Goal: Task Accomplishment & Management: Manage account settings

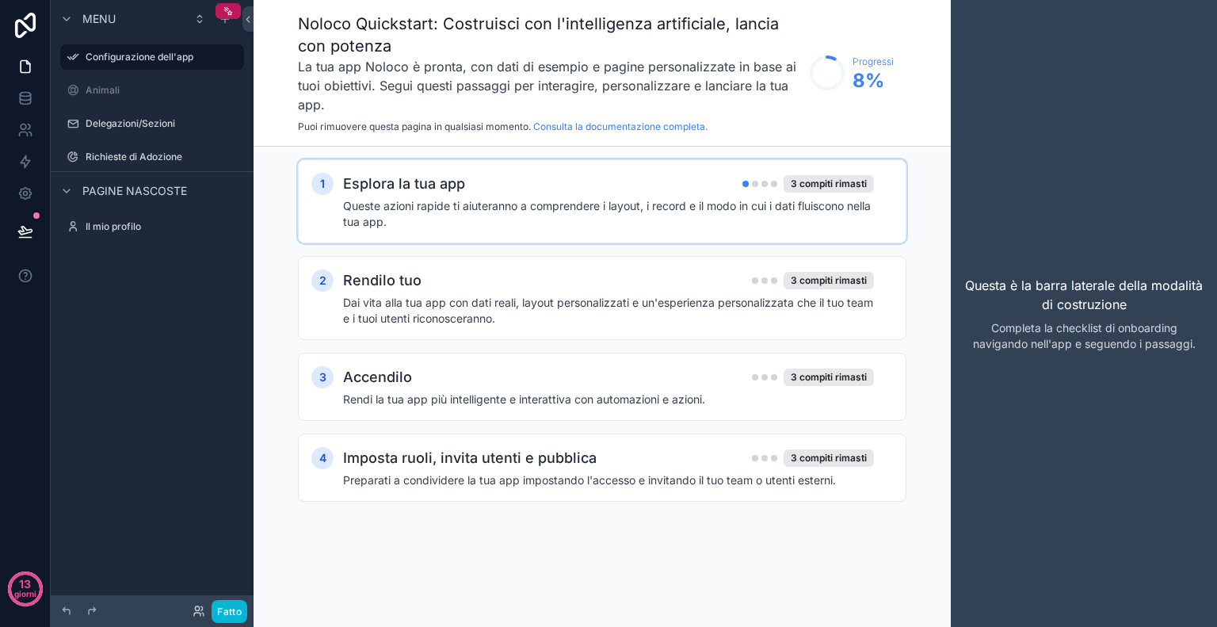
click at [522, 200] on font "Queste azioni rapide ti aiuteranno a comprendere i layout, i record e il modo i…" at bounding box center [607, 213] width 528 height 29
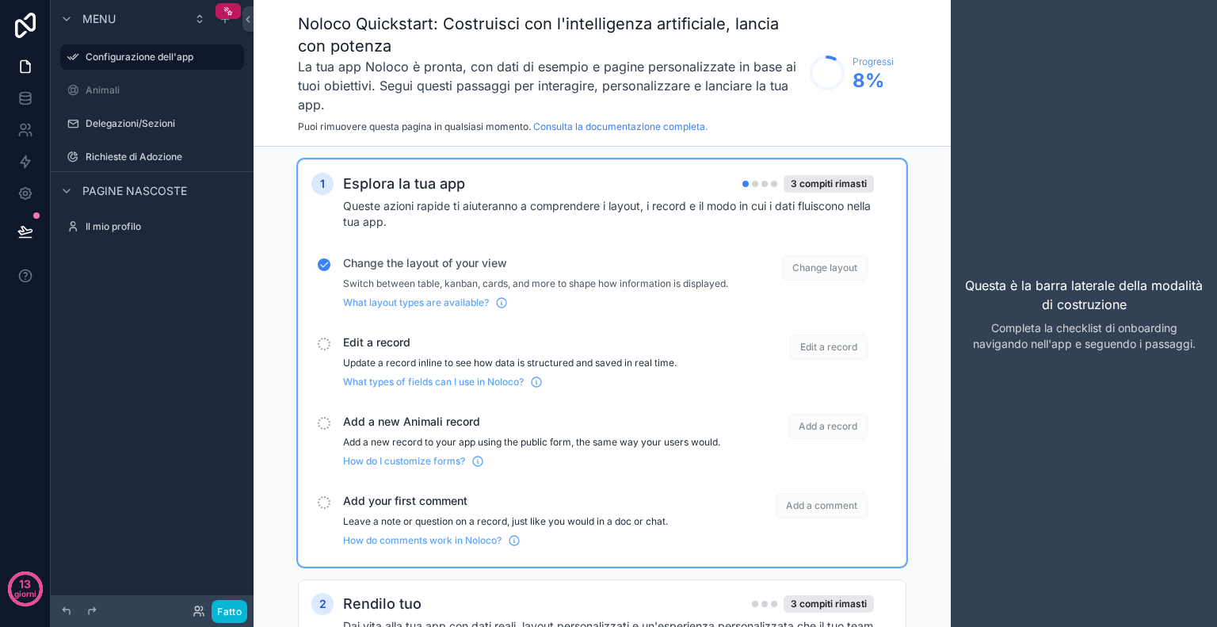
click at [387, 262] on span "Change the layout of your view" at bounding box center [535, 263] width 385 height 16
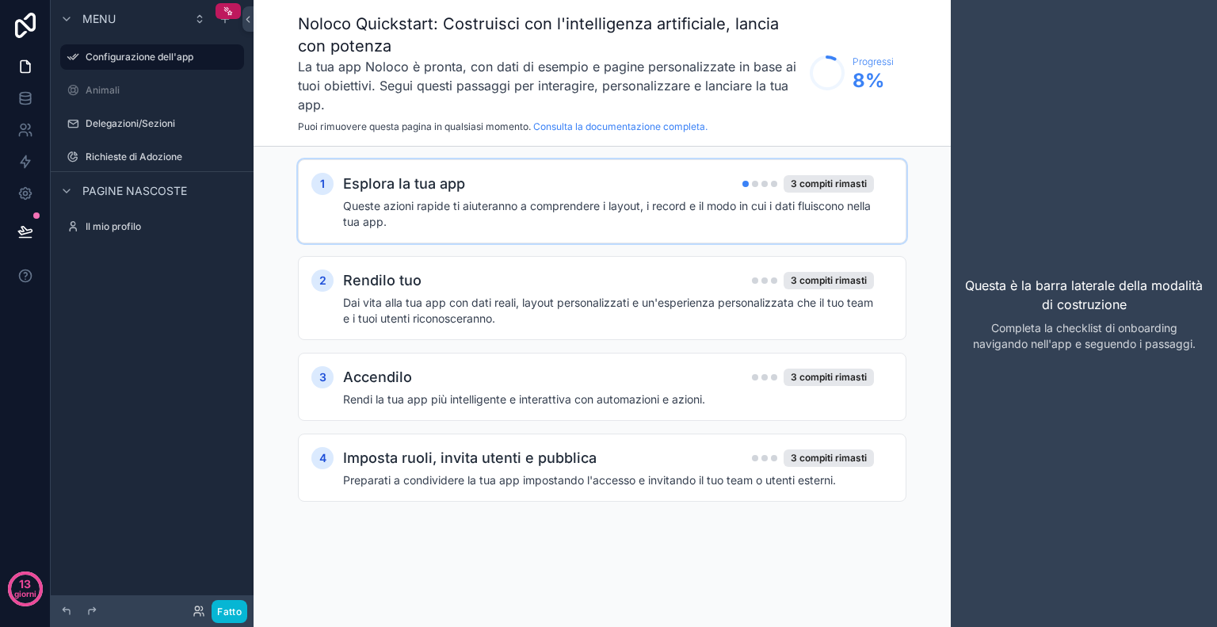
click at [457, 198] on h4 "Queste azioni rapide ti aiuteranno a comprendere i layout, i record e il modo i…" at bounding box center [608, 214] width 531 height 32
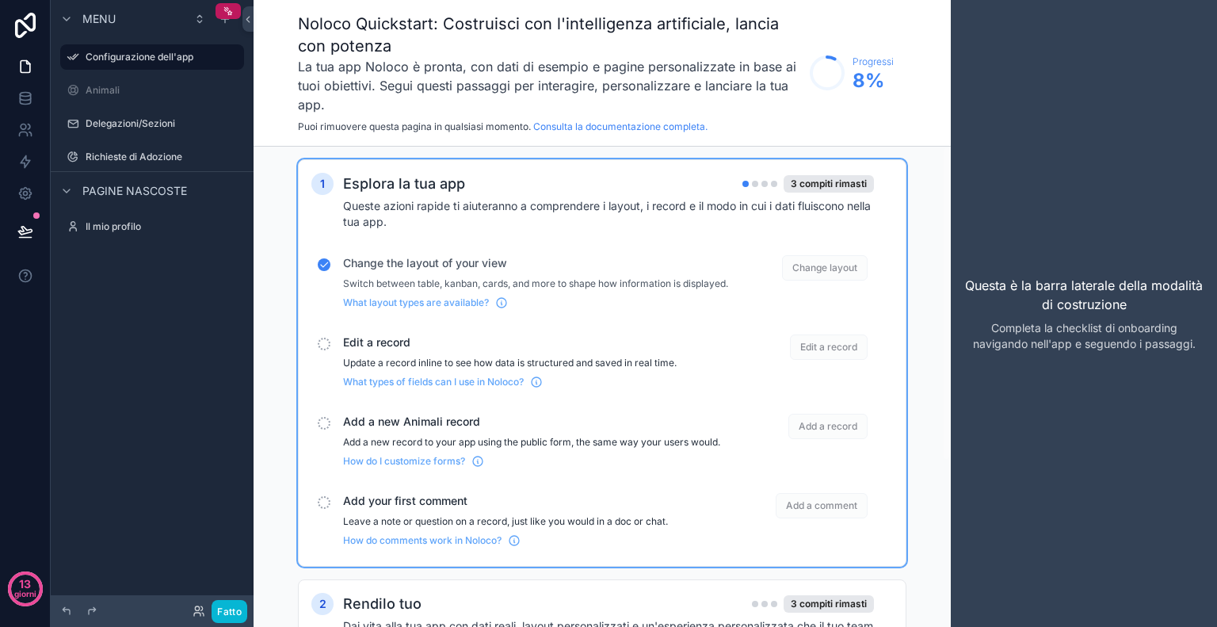
click at [816, 269] on span "Change layout" at bounding box center [825, 267] width 86 height 25
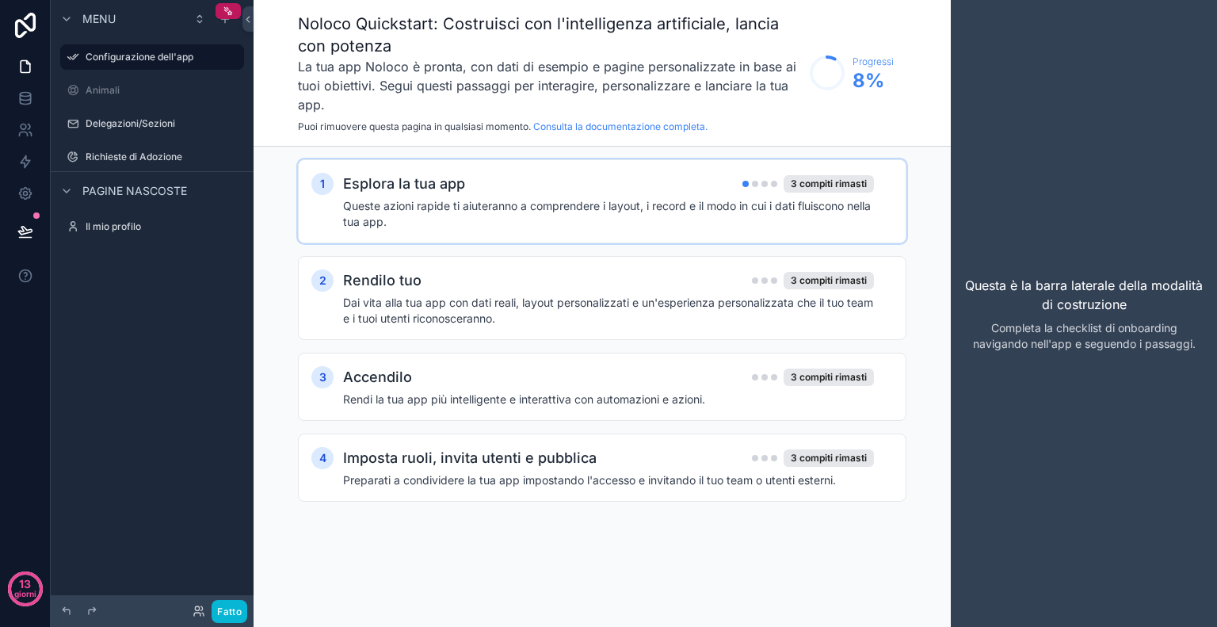
click at [710, 231] on div "1 Esplora la tua app 3 compiti rimasti Queste azioni rapide ti aiuteranno a com…" at bounding box center [602, 201] width 609 height 84
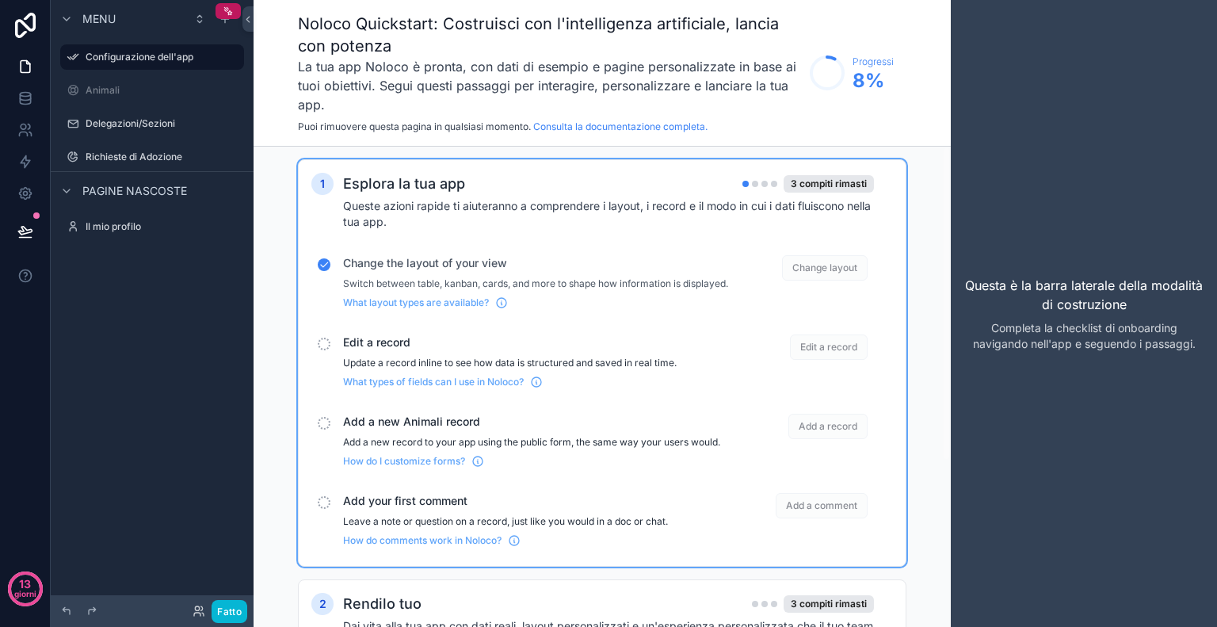
click at [425, 315] on div "Change the layout of your view Switch between table, kanban, cards, and more to…" at bounding box center [603, 282] width 582 height 67
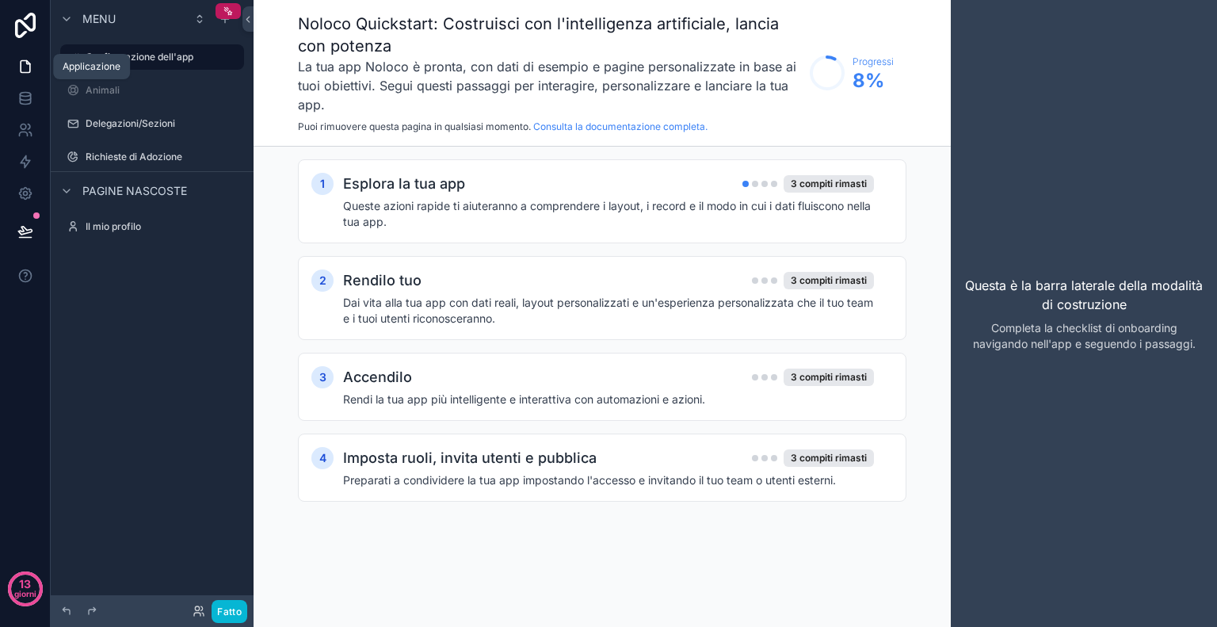
click at [21, 67] on icon at bounding box center [25, 67] width 16 height 16
click at [32, 30] on icon at bounding box center [25, 25] width 21 height 25
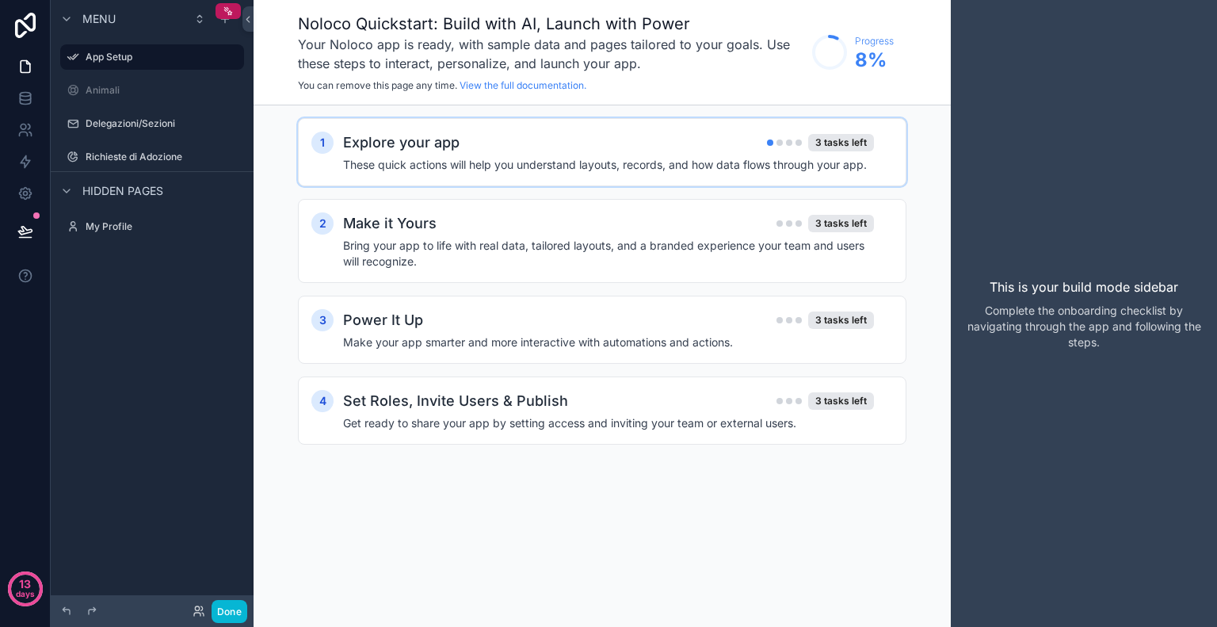
click at [472, 133] on div "Explore your app 3 tasks left" at bounding box center [608, 143] width 531 height 22
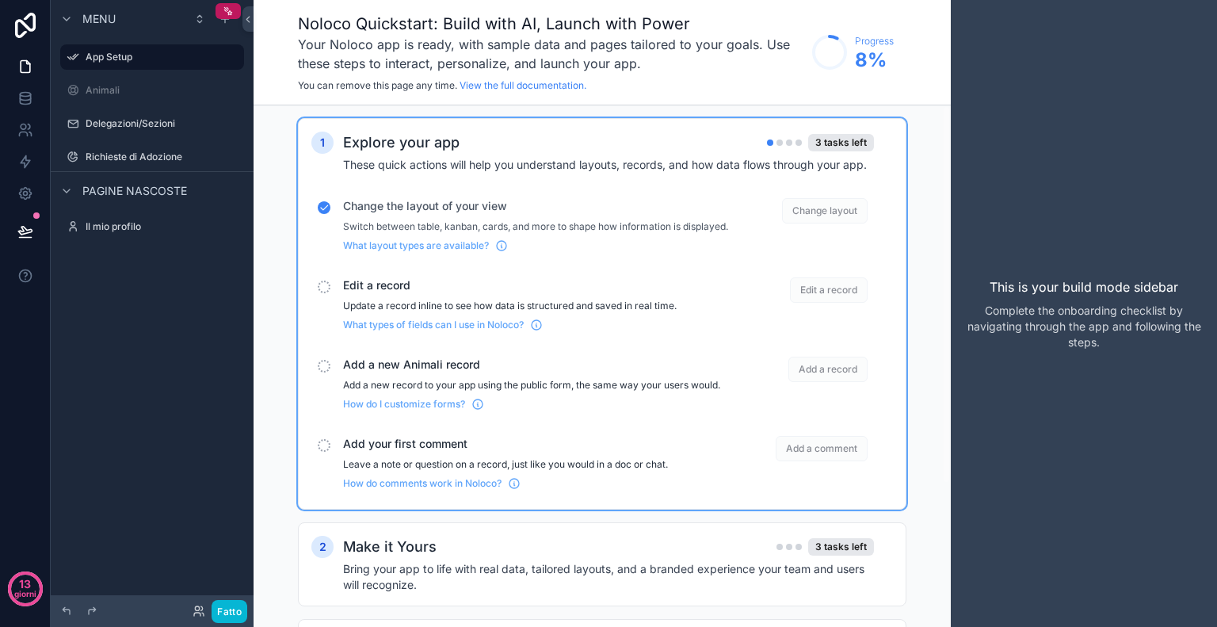
click at [319, 205] on icon "scrollable content" at bounding box center [324, 207] width 11 height 11
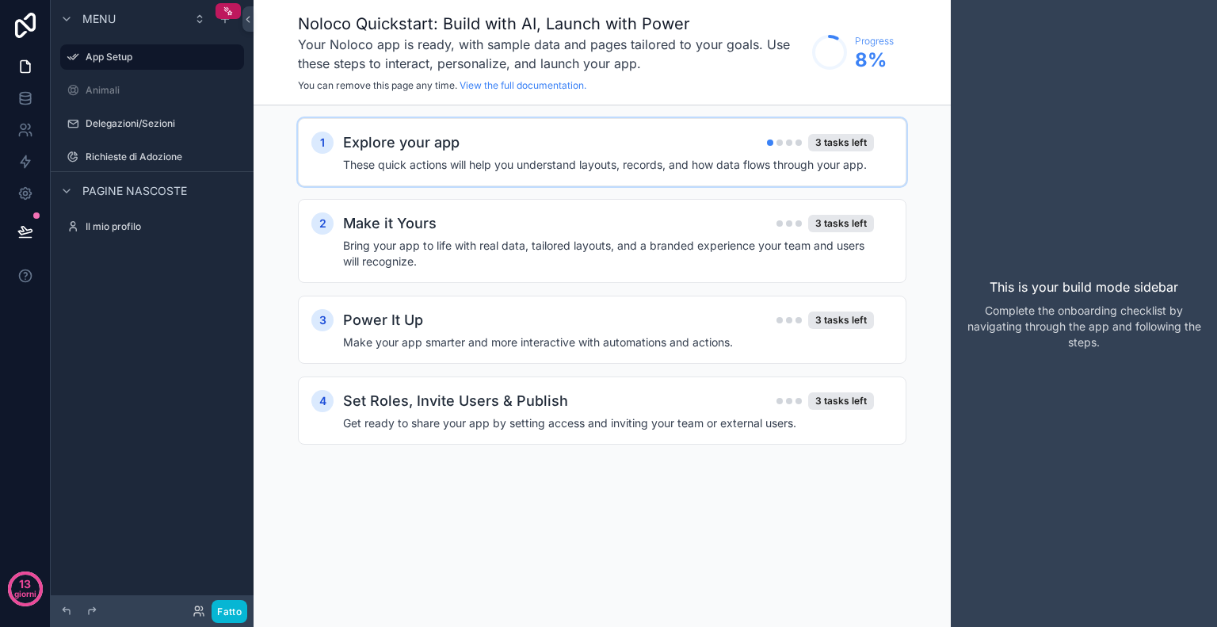
click at [374, 159] on h4 "These quick actions will help you understand layouts, records, and how data flo…" at bounding box center [608, 165] width 531 height 16
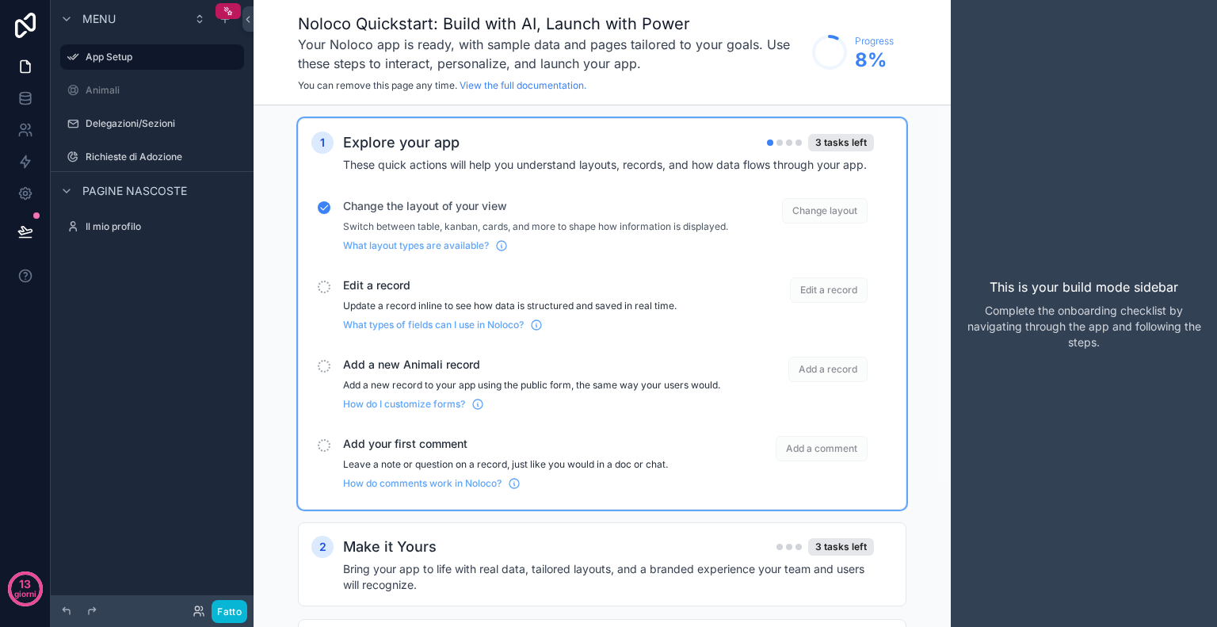
click at [410, 204] on span "Change the layout of your view" at bounding box center [535, 206] width 385 height 16
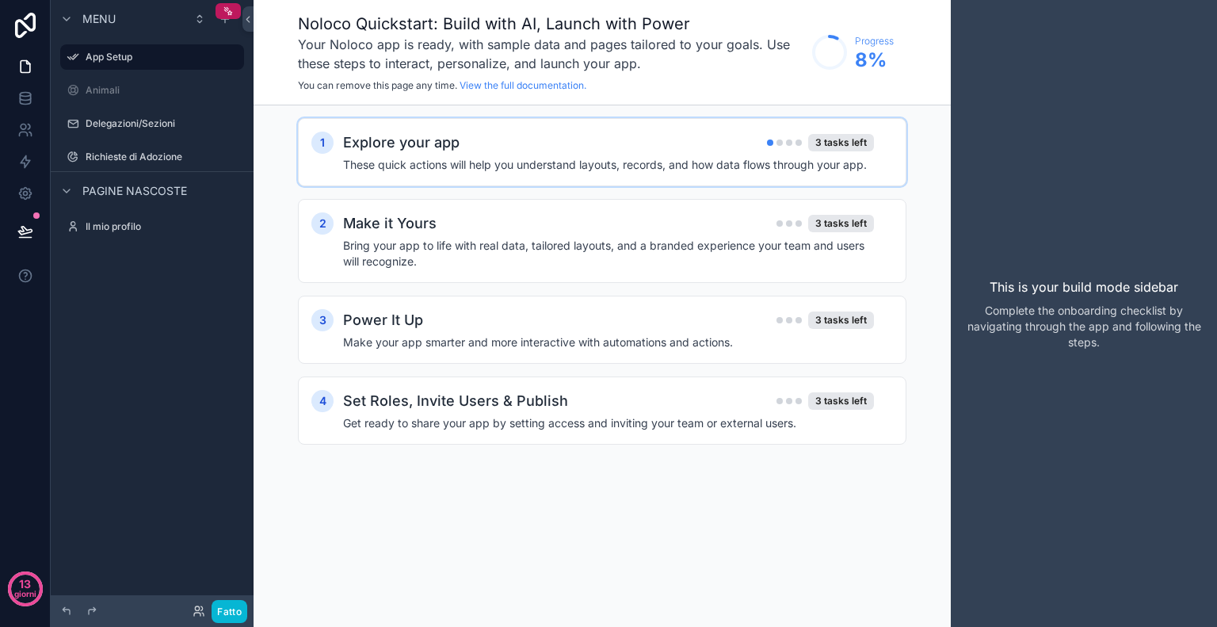
click at [411, 155] on div "Explore your app 3 tasks left These quick actions will help you understand layo…" at bounding box center [618, 152] width 550 height 41
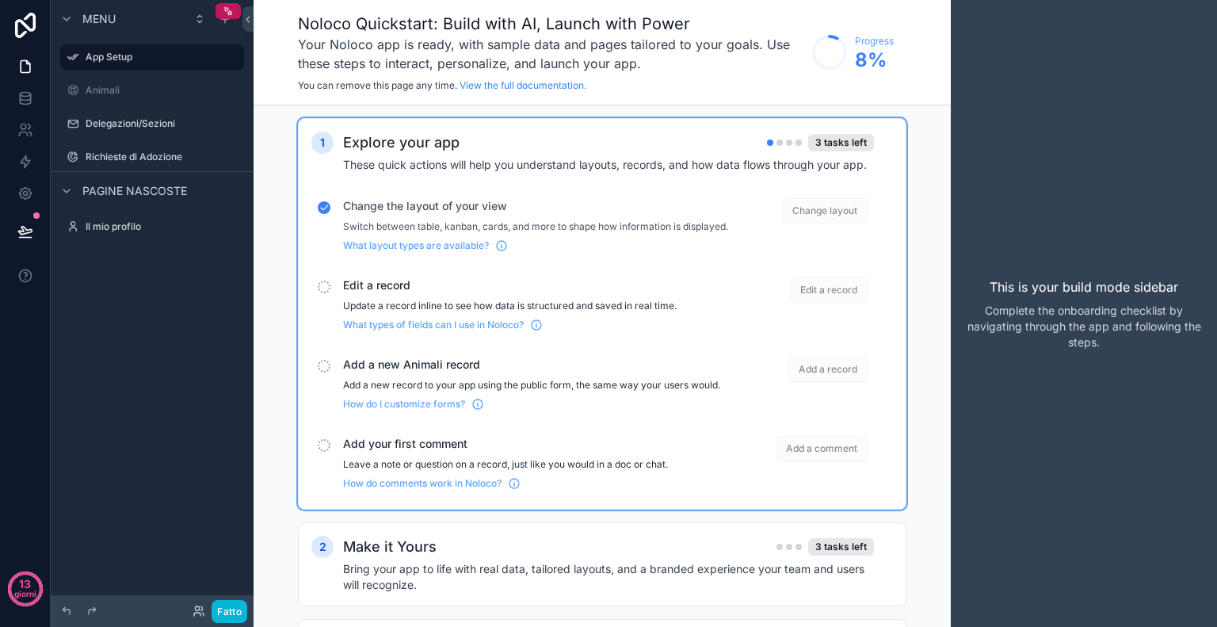
click at [323, 293] on div "scrollable content" at bounding box center [324, 287] width 13 height 13
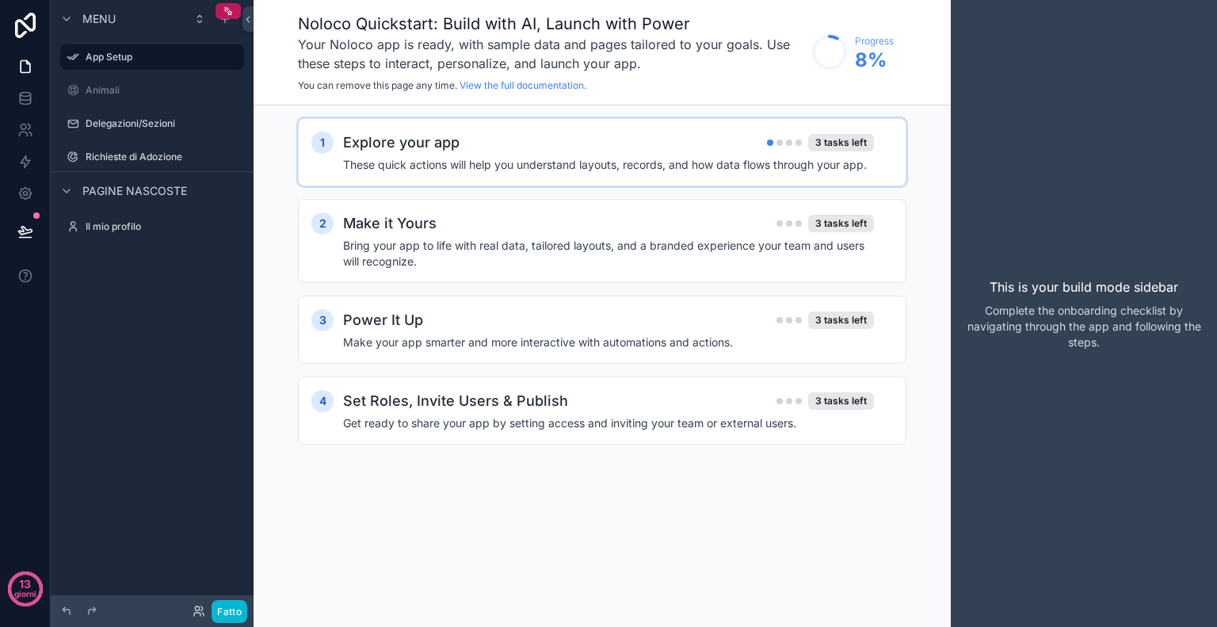
click at [420, 153] on h2 "Explore your app" at bounding box center [401, 143] width 117 height 22
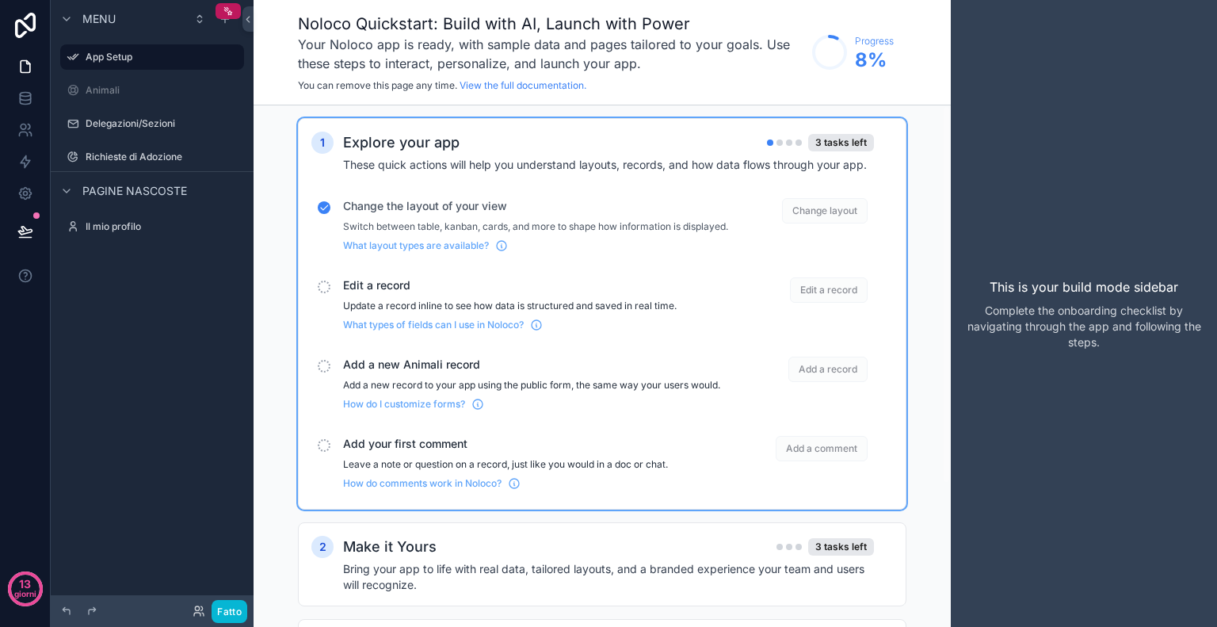
click at [832, 215] on span "Change layout" at bounding box center [825, 210] width 86 height 25
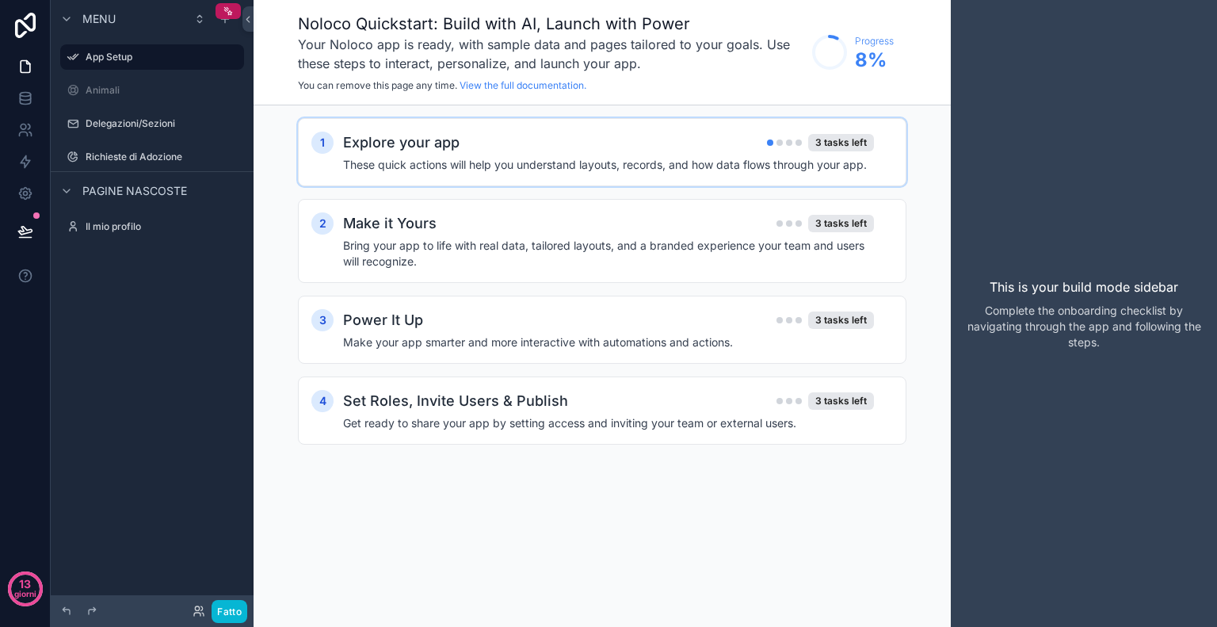
click at [788, 151] on div "Explore your app 3 tasks left" at bounding box center [608, 143] width 531 height 22
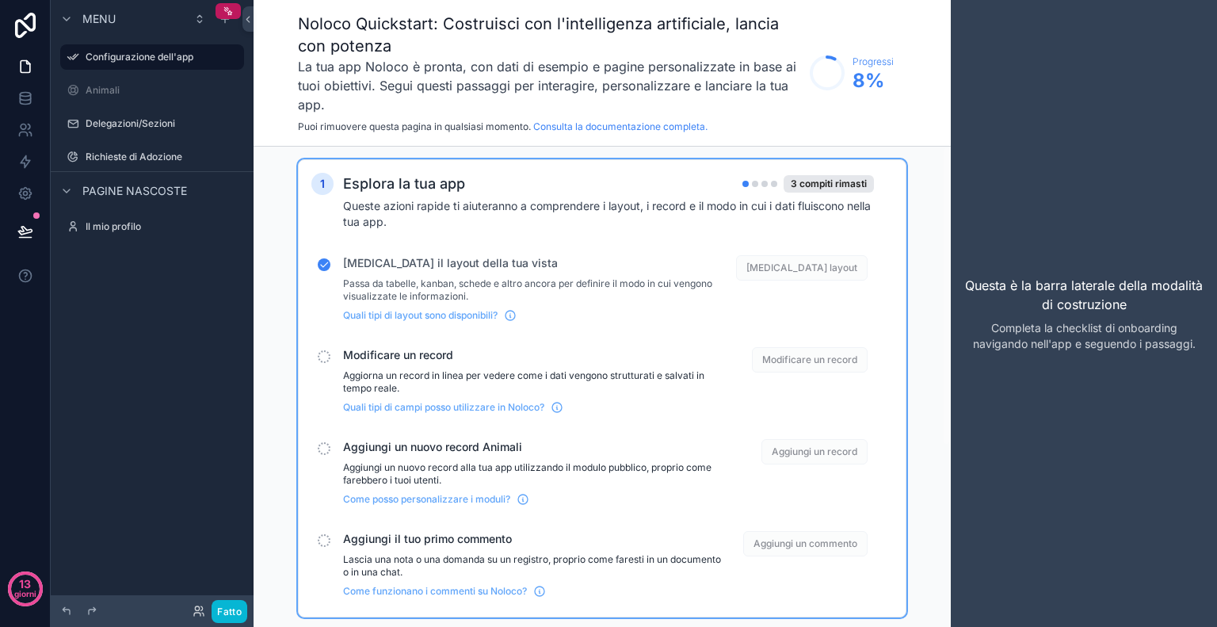
click at [788, 116] on div "Noloco Quickstart: Costruisci con l'intelligenza artificiale, lancia con potenz…" at bounding box center [550, 73] width 504 height 120
click at [24, 69] on icon at bounding box center [25, 67] width 16 height 16
click at [1138, 276] on p "Questa è la barra laterale della modalità di costruzione" at bounding box center [1084, 295] width 241 height 38
click at [135, 59] on font "Configurazione dell'app" at bounding box center [140, 57] width 108 height 12
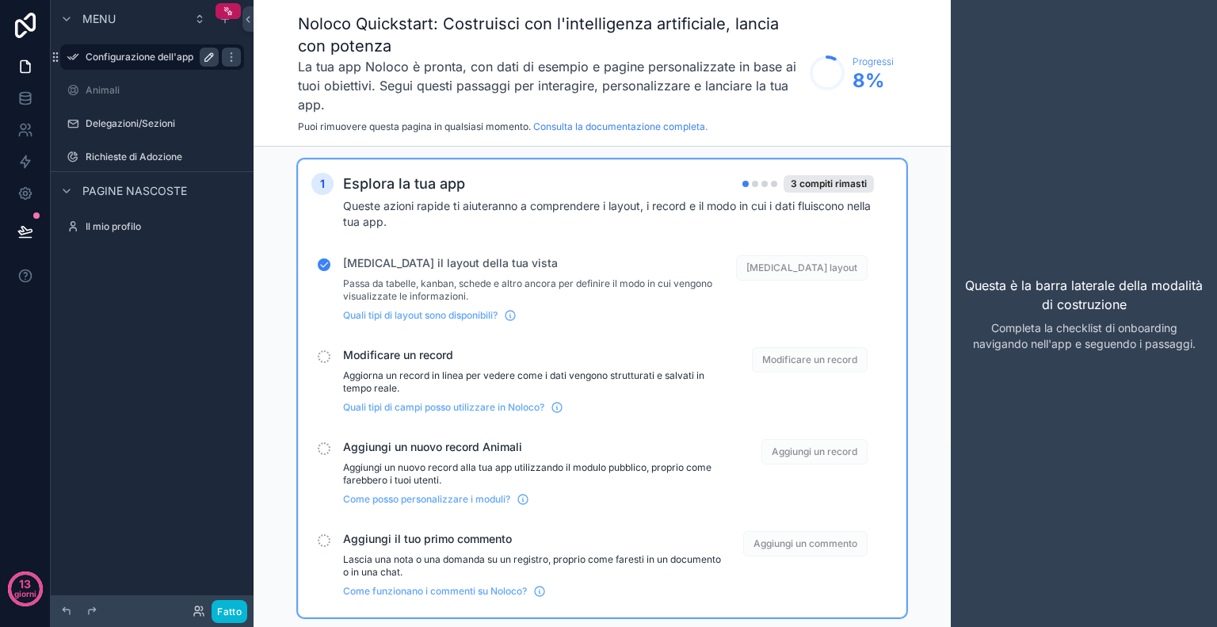
click at [212, 55] on icon "contenuto scorrevole" at bounding box center [209, 57] width 8 height 8
click at [212, 55] on icon "contenuto scorrevole" at bounding box center [209, 58] width 8 height 6
click at [80, 94] on div "contenuto scorrevole" at bounding box center [72, 90] width 19 height 19
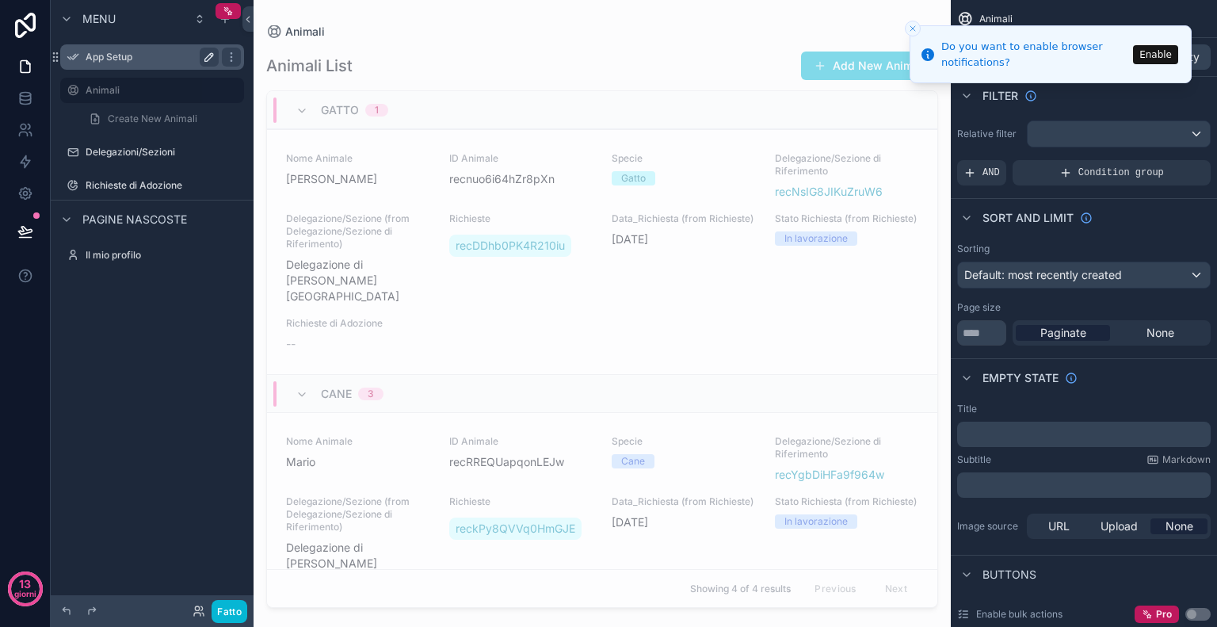
click at [148, 407] on div "Menu App Setup Animali Create New Animali Delegazioni/Sezioni Richieste di Adoz…" at bounding box center [152, 304] width 203 height 608
click at [912, 28] on icon "Close toast" at bounding box center [913, 29] width 10 height 10
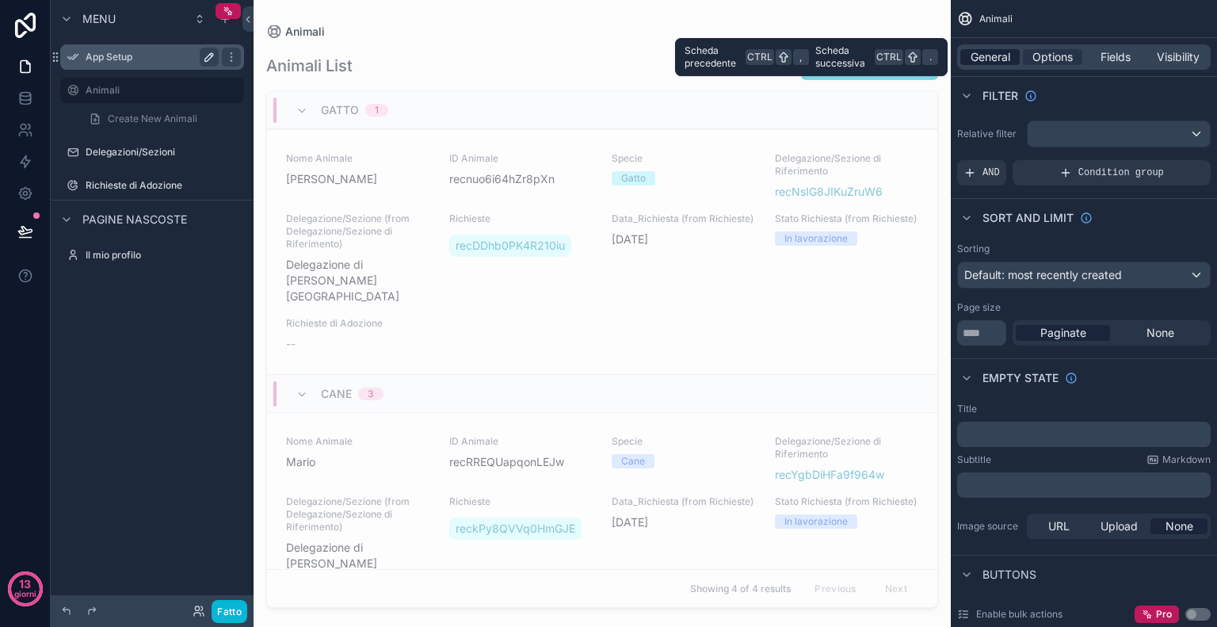
click at [992, 51] on span "General" at bounding box center [991, 57] width 40 height 16
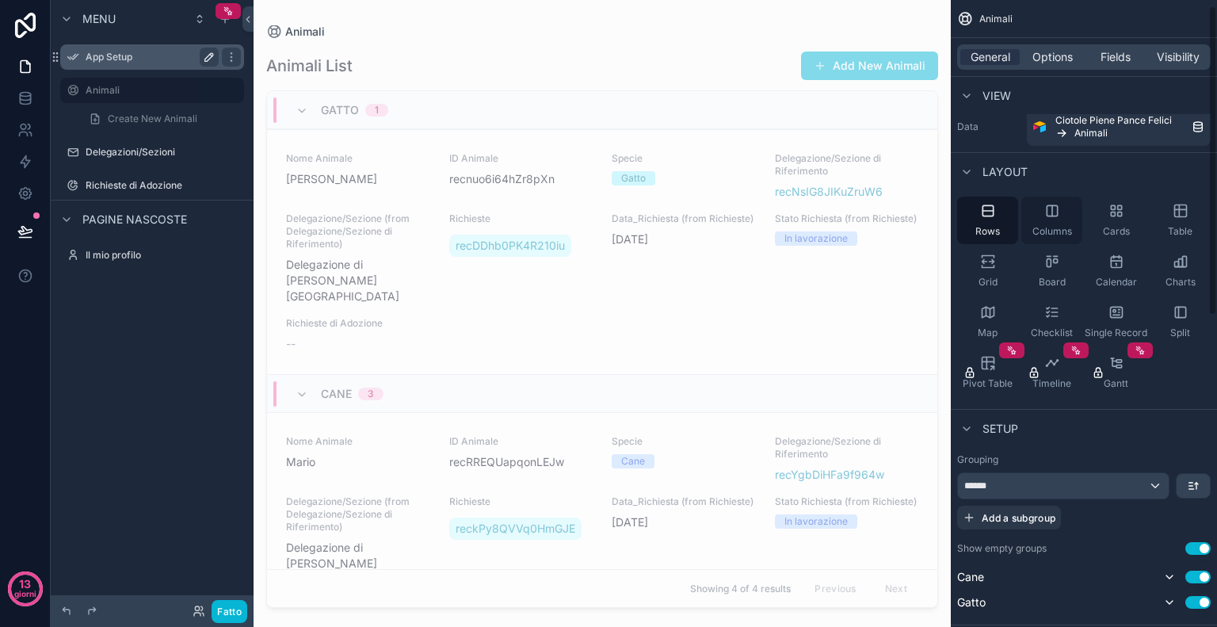
scroll to position [13, 0]
click at [1044, 233] on span "Columns" at bounding box center [1053, 231] width 40 height 13
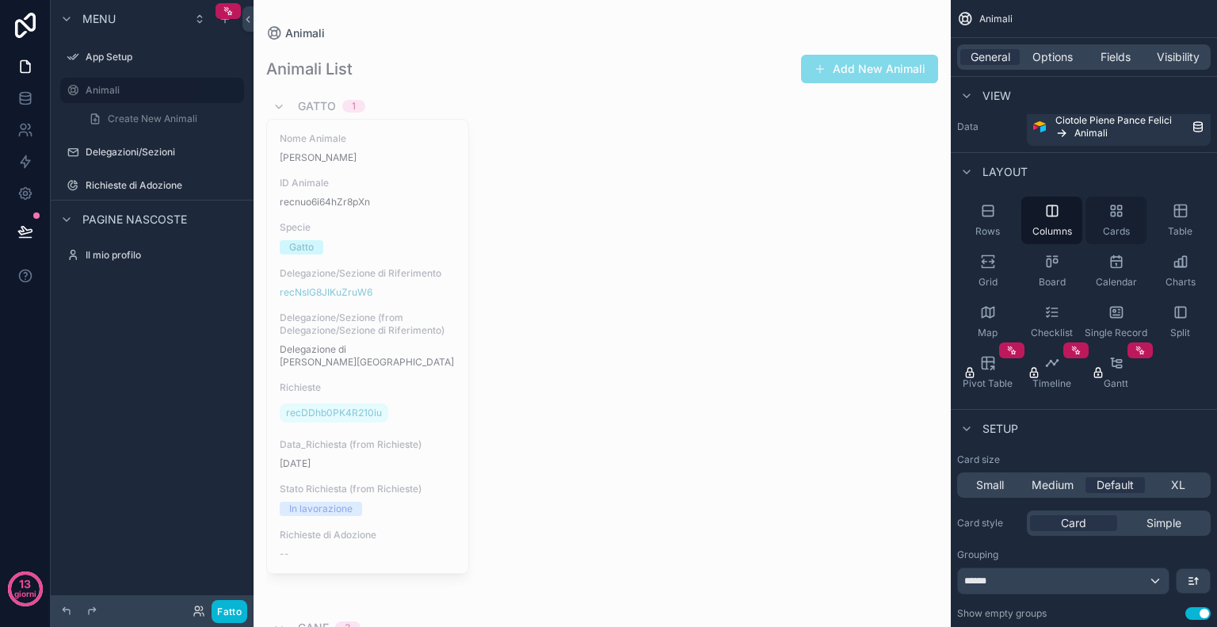
click at [1125, 222] on div "Cards" at bounding box center [1116, 221] width 61 height 48
click at [1191, 227] on span "Table" at bounding box center [1180, 231] width 25 height 13
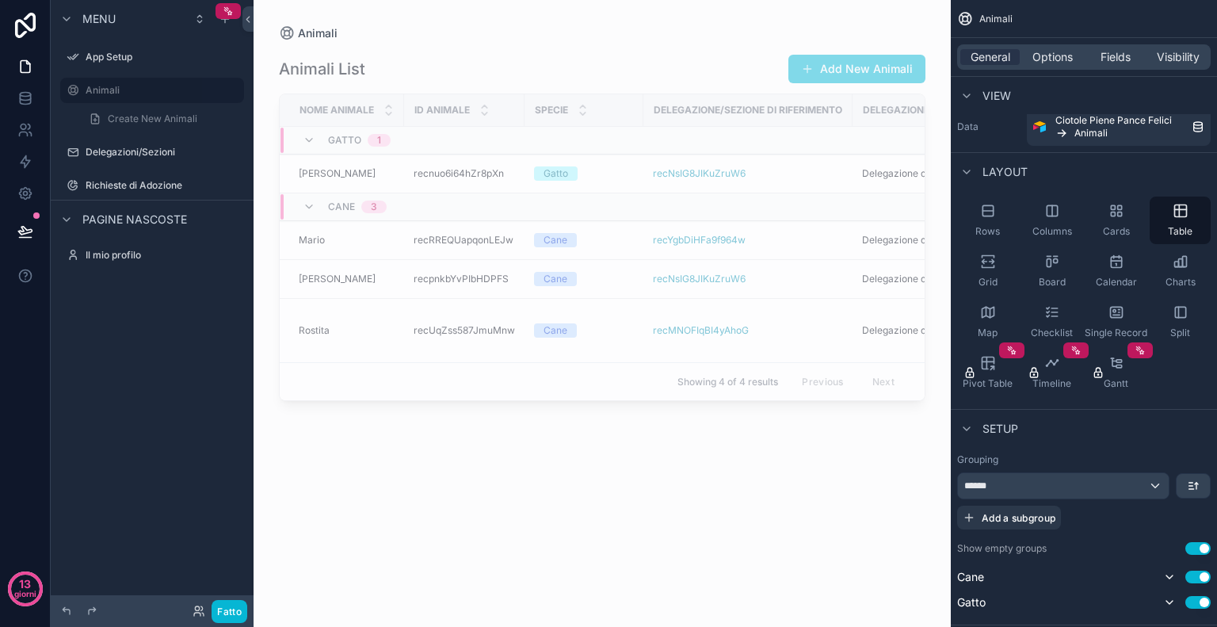
click at [338, 105] on div "contenuto scorrevole" at bounding box center [603, 304] width 698 height 608
click at [1145, 489] on div "******" at bounding box center [1063, 485] width 211 height 25
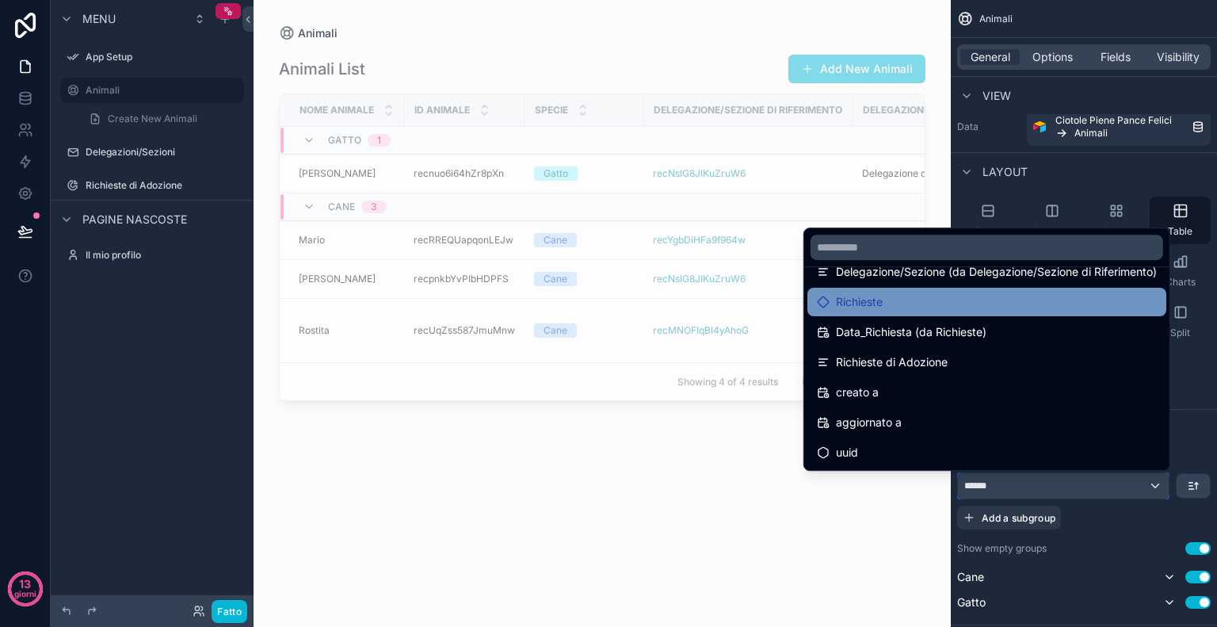
scroll to position [0, 0]
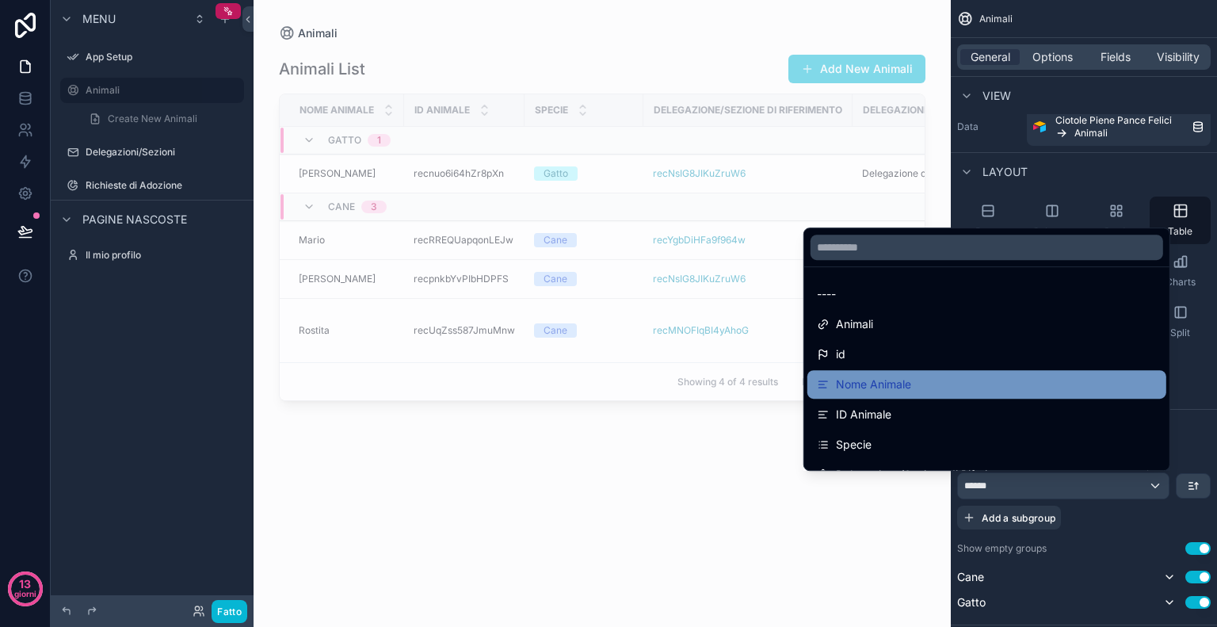
click at [874, 383] on font "Nome Animale" at bounding box center [873, 383] width 75 height 13
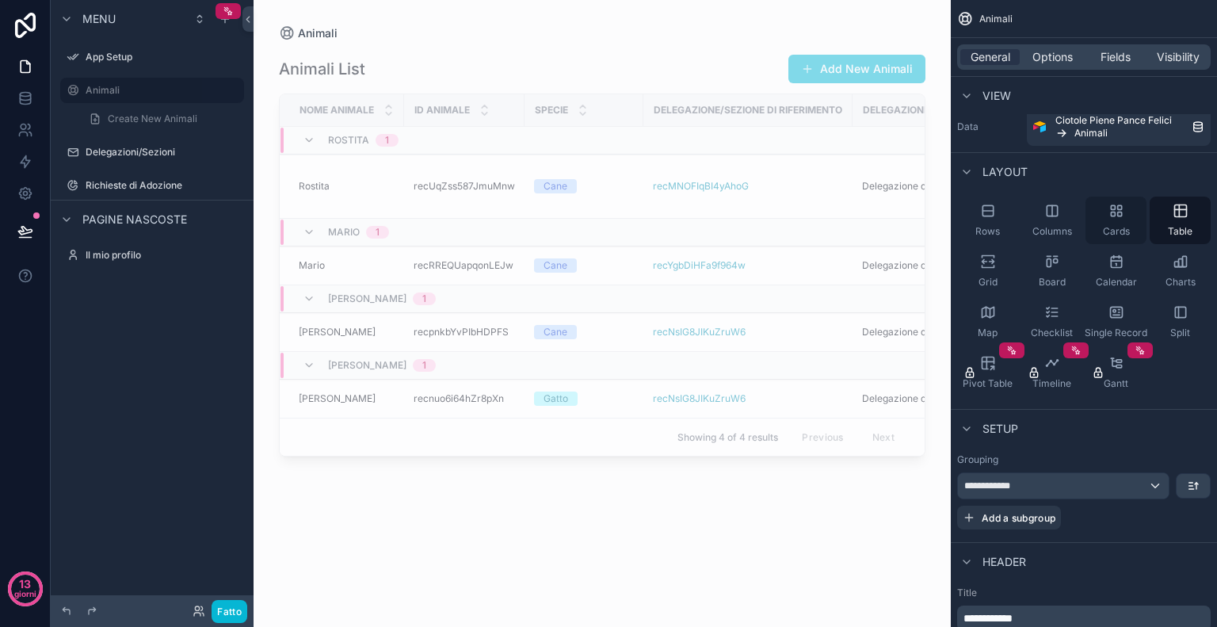
click at [1102, 214] on div "Cards" at bounding box center [1116, 221] width 61 height 48
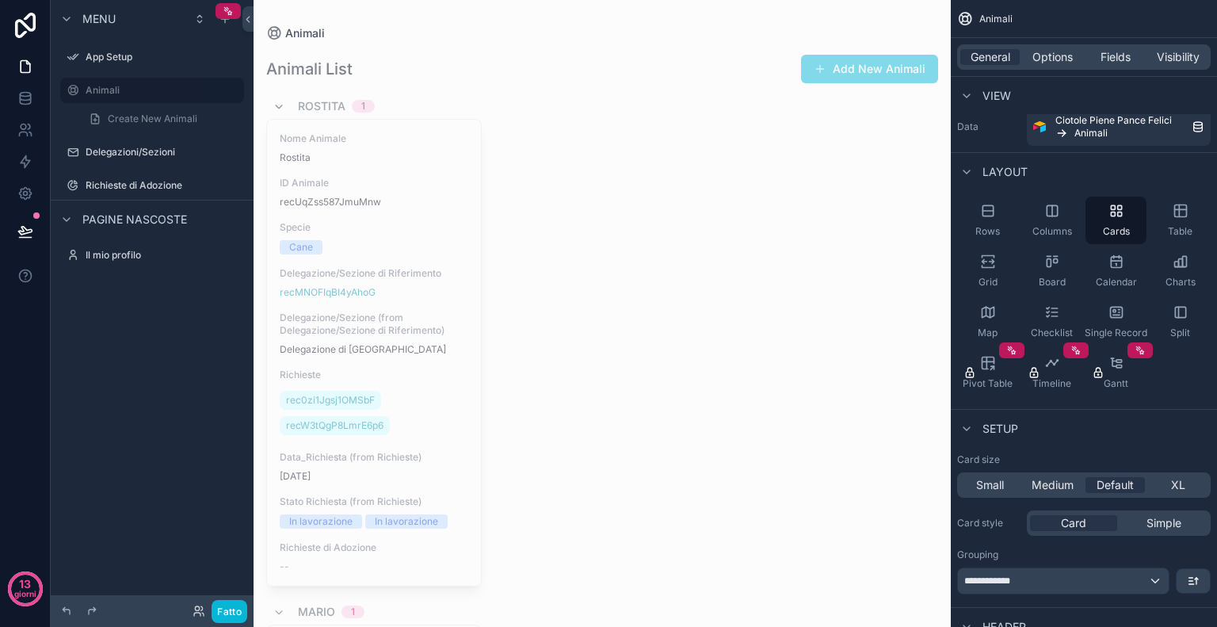
click at [283, 105] on icon "contenuto scorrevole" at bounding box center [279, 107] width 13 height 13
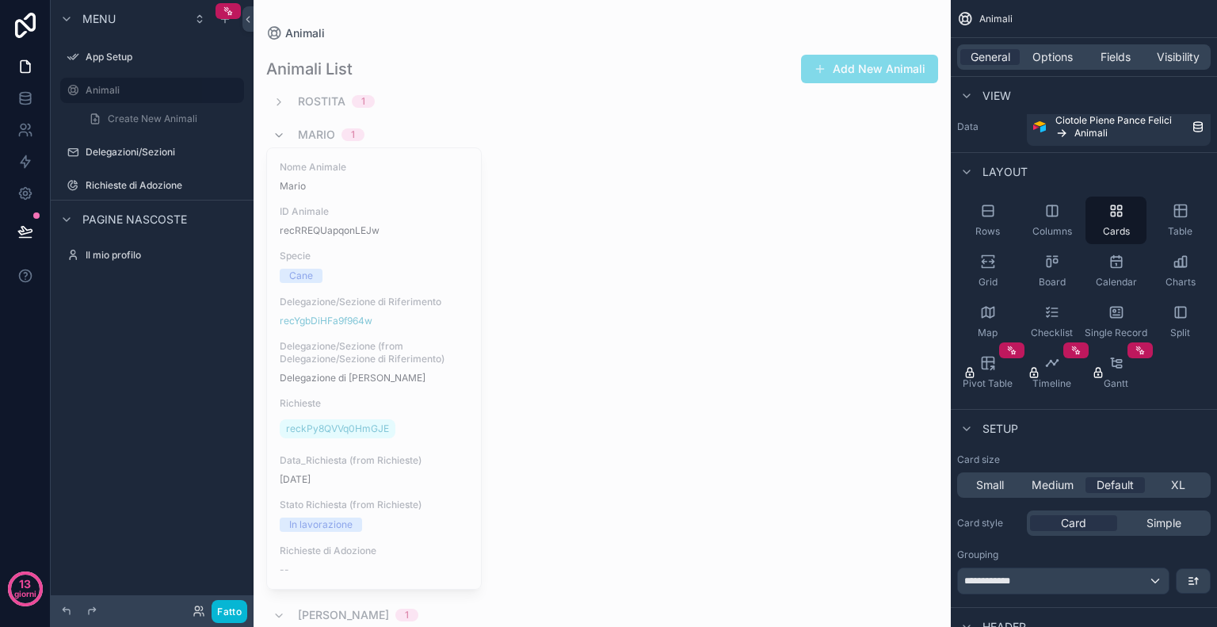
click at [276, 133] on icon "contenuto scorrevole" at bounding box center [279, 135] width 13 height 13
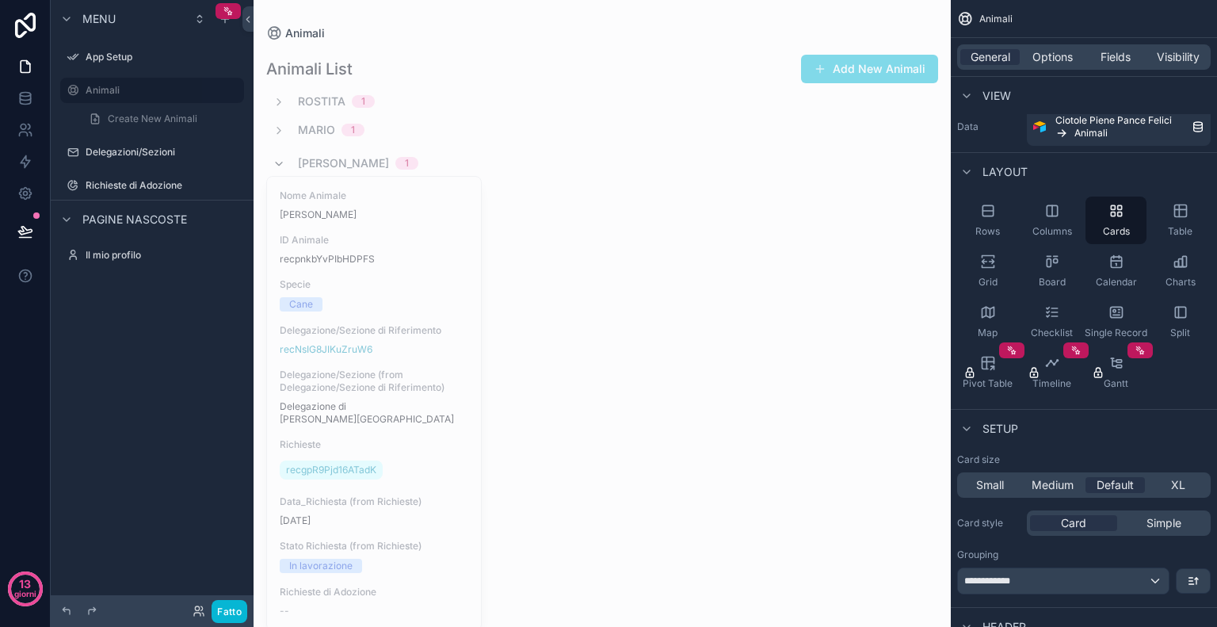
click at [279, 163] on icon "contenuto scorrevole" at bounding box center [279, 164] width 13 height 13
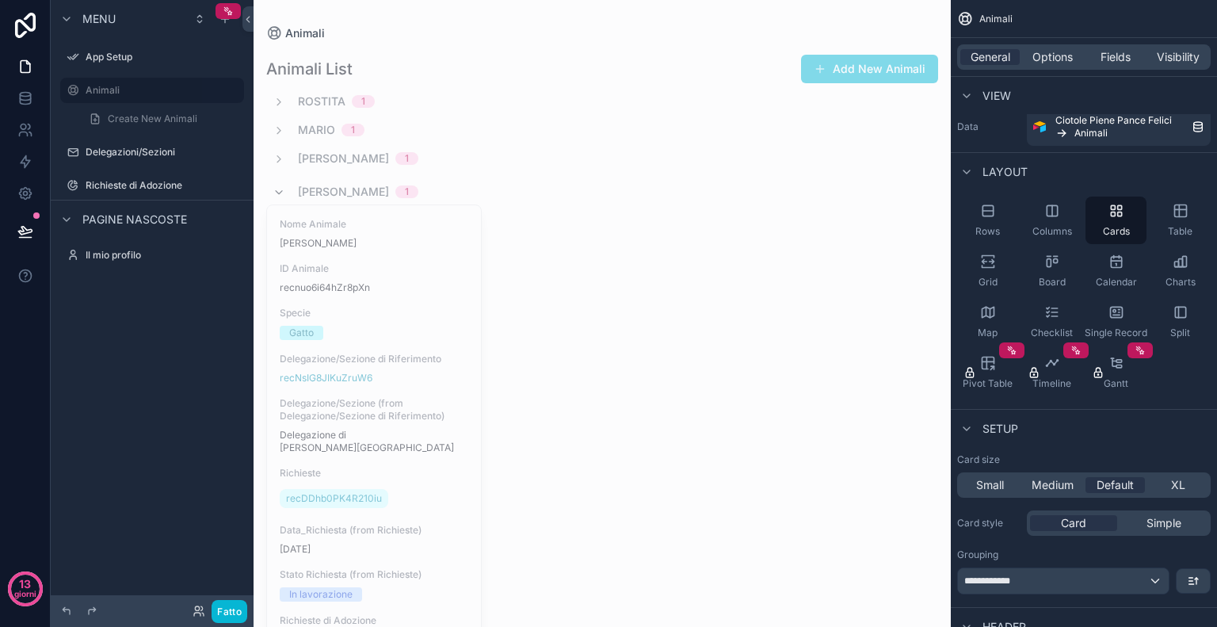
click at [277, 192] on icon "contenuto scorrevole" at bounding box center [279, 192] width 13 height 13
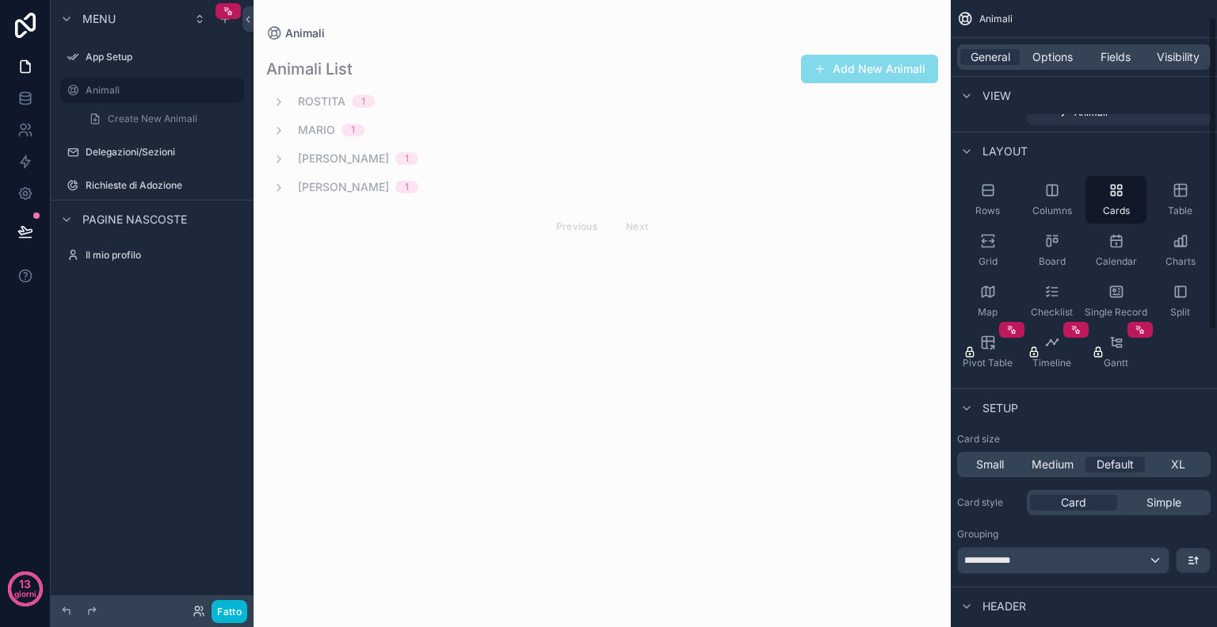
scroll to position [25, 0]
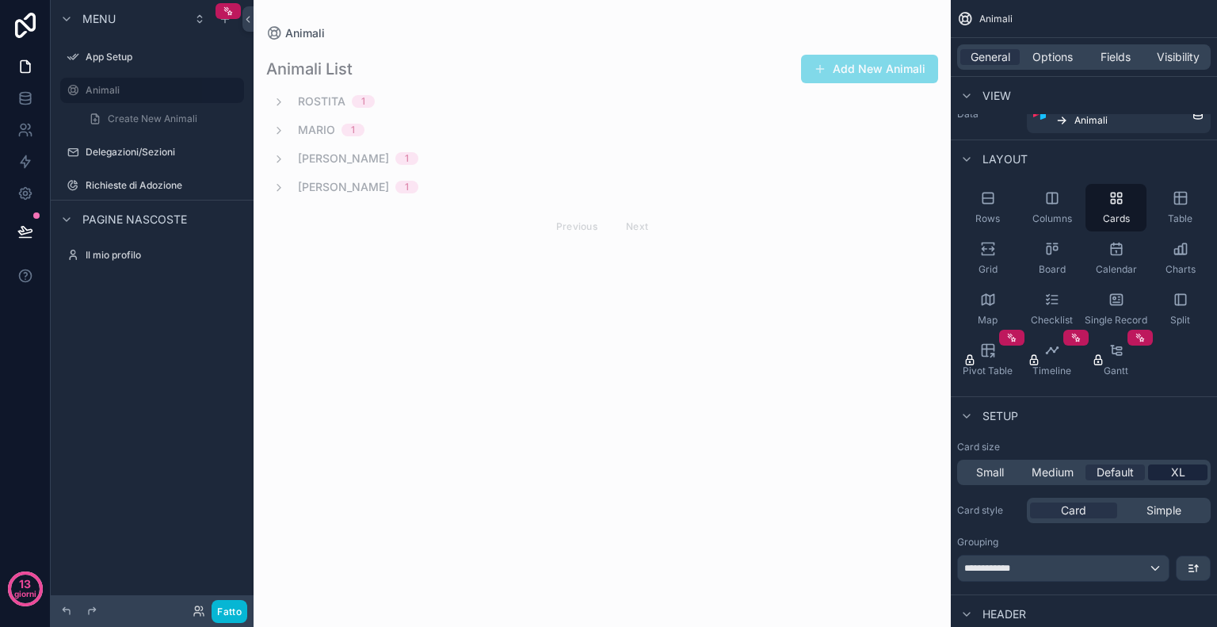
click at [1173, 468] on span "XL" at bounding box center [1179, 472] width 14 height 16
click at [1160, 507] on span "Simple" at bounding box center [1164, 511] width 35 height 16
click at [281, 101] on icon "contenuto scorrevole" at bounding box center [279, 102] width 13 height 13
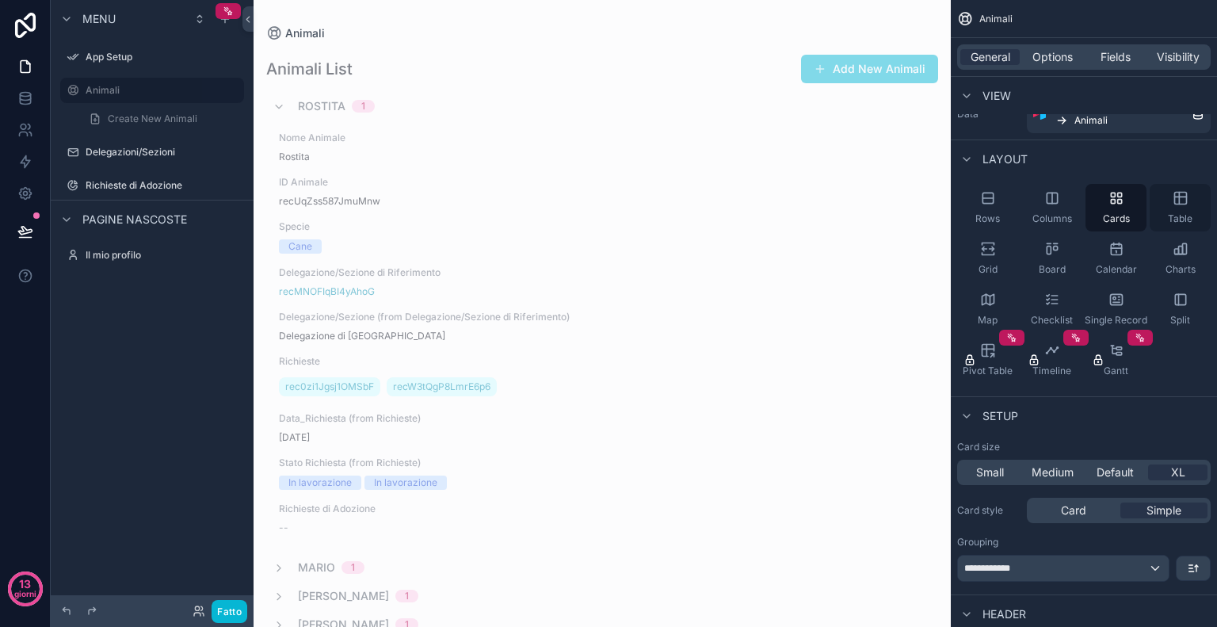
click at [1191, 206] on div "Table" at bounding box center [1180, 208] width 61 height 48
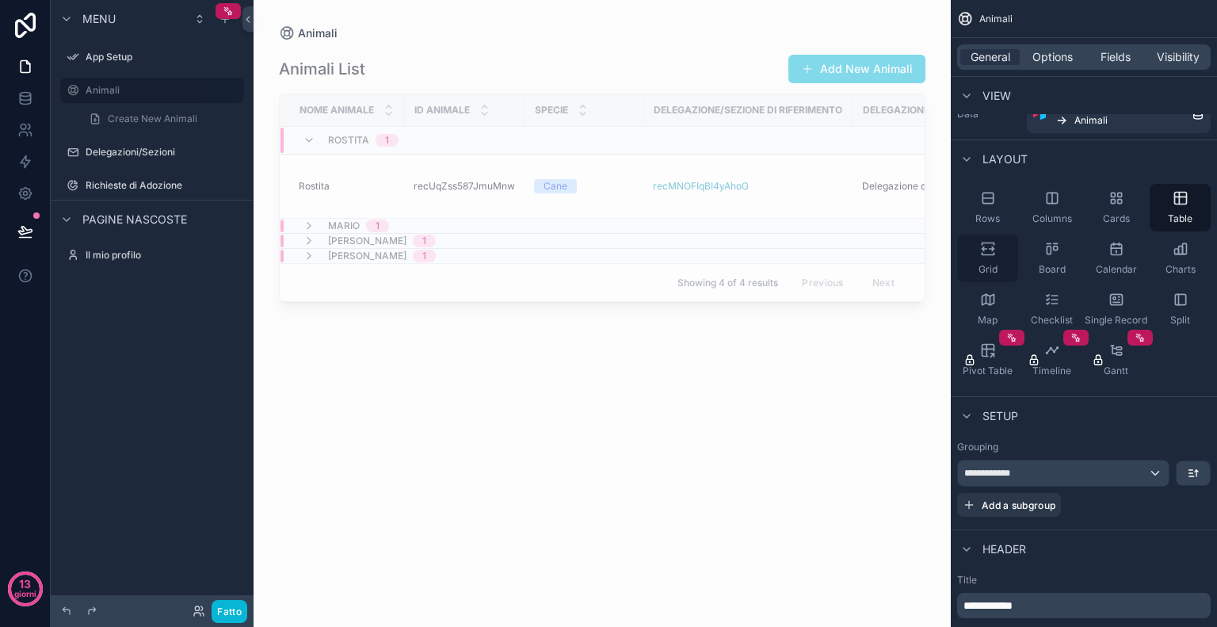
click at [993, 254] on icon "contenuto scorrevole" at bounding box center [988, 254] width 12 height 2
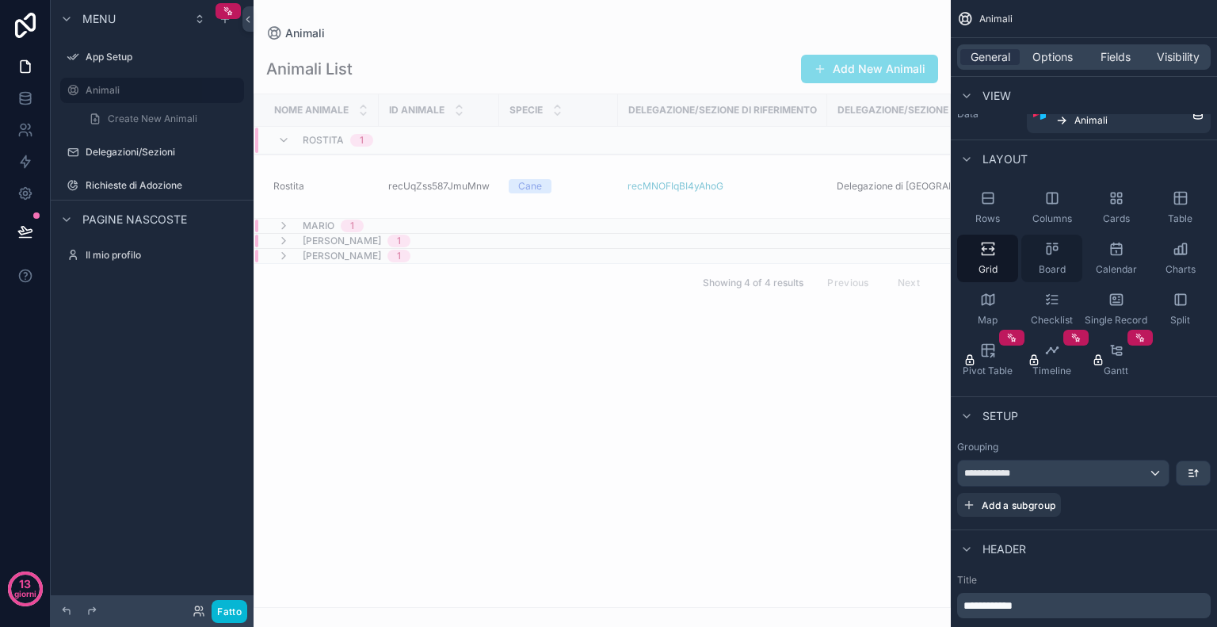
click at [1061, 250] on div "Board" at bounding box center [1052, 259] width 61 height 48
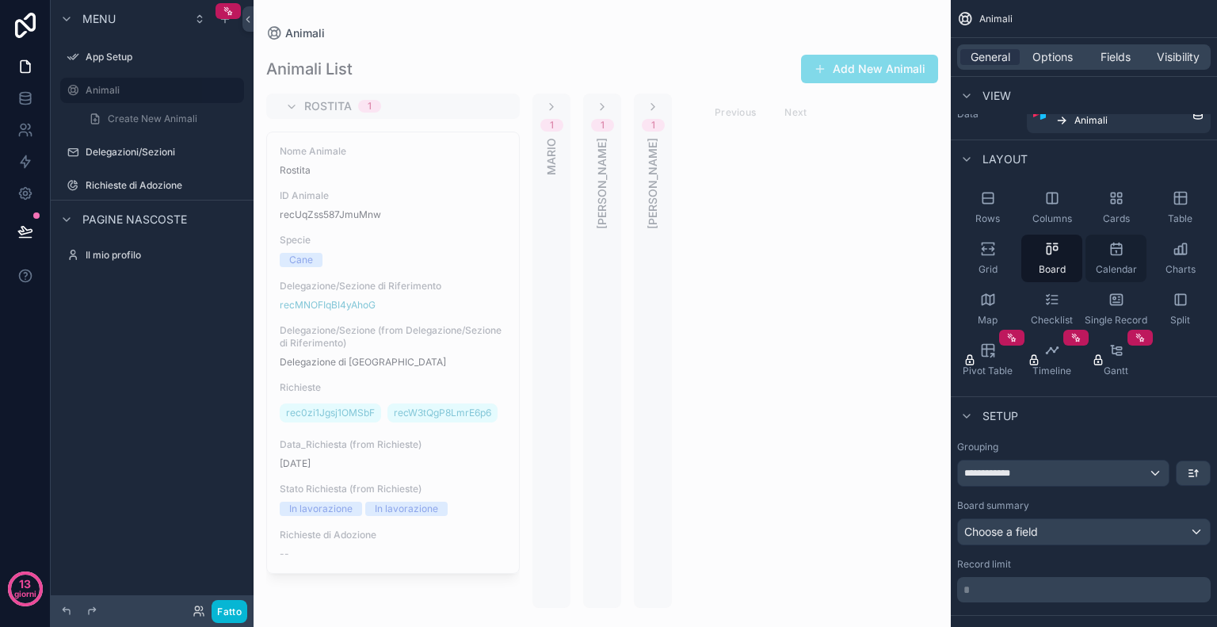
click at [1120, 251] on icon "contenuto scorrevole" at bounding box center [1117, 249] width 16 height 16
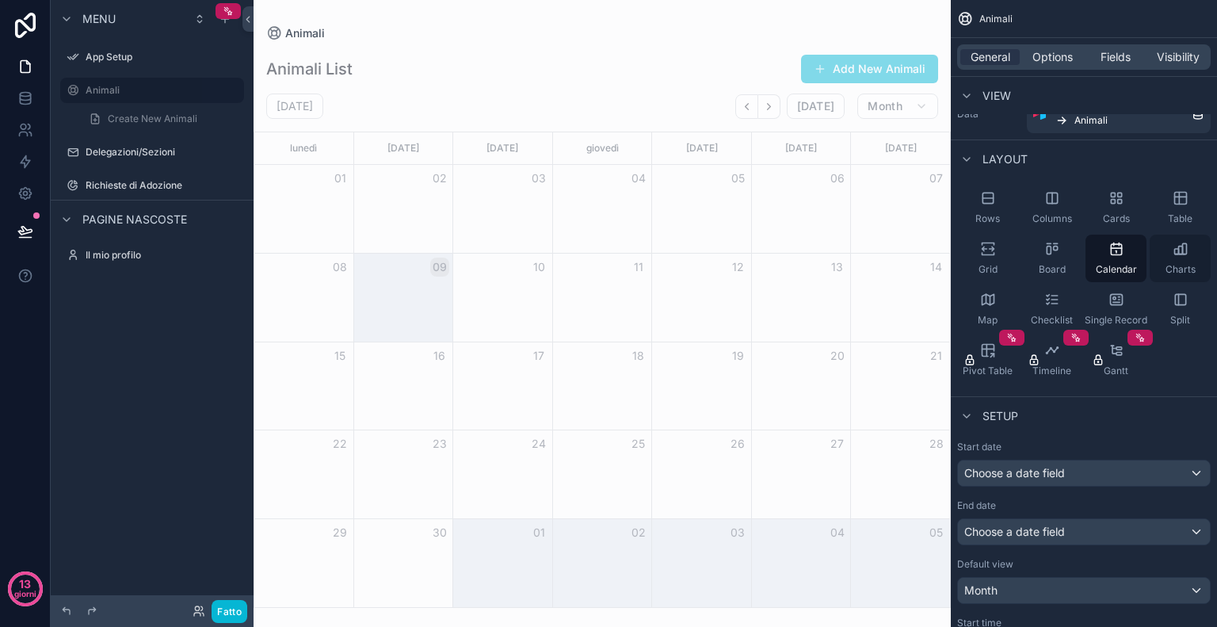
click at [1185, 258] on div "Charts" at bounding box center [1180, 259] width 61 height 48
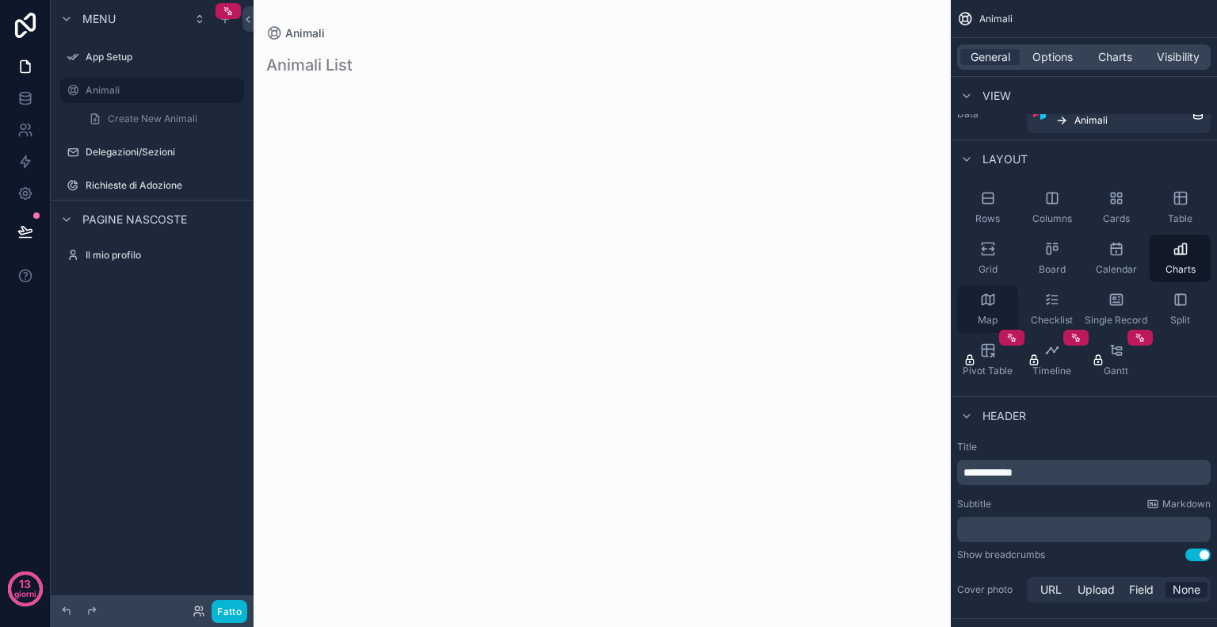
click at [973, 291] on div "Map" at bounding box center [987, 309] width 61 height 48
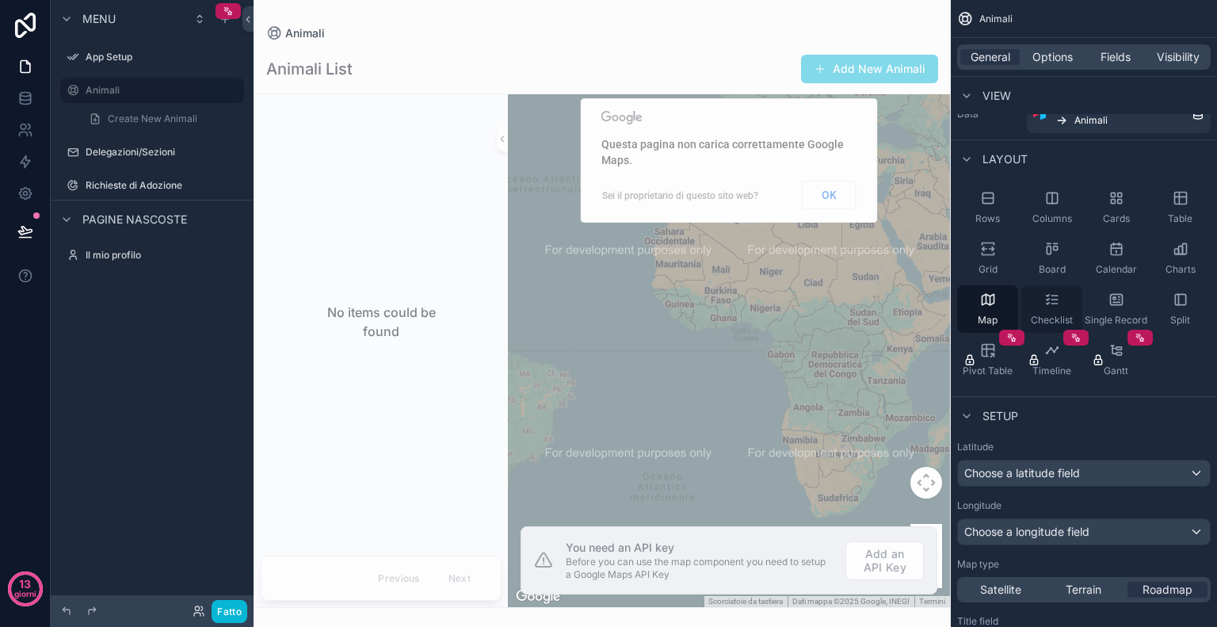
click at [1065, 299] on div "Checklist" at bounding box center [1052, 309] width 61 height 48
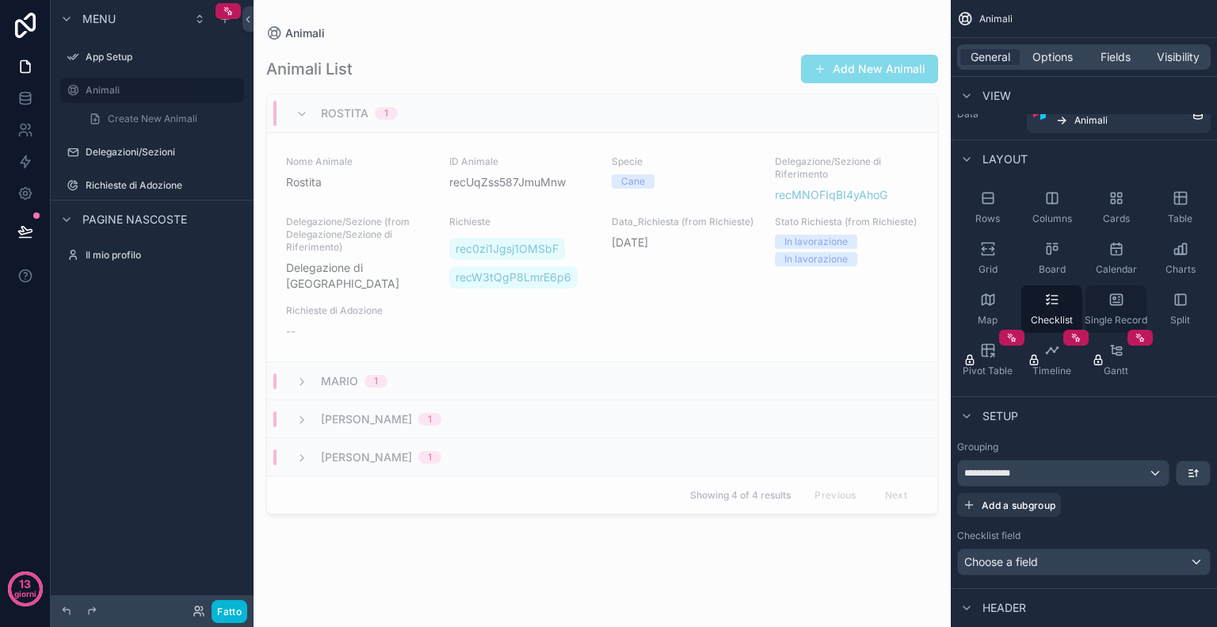
click at [1119, 303] on icon "contenuto scorrevole" at bounding box center [1117, 300] width 16 height 16
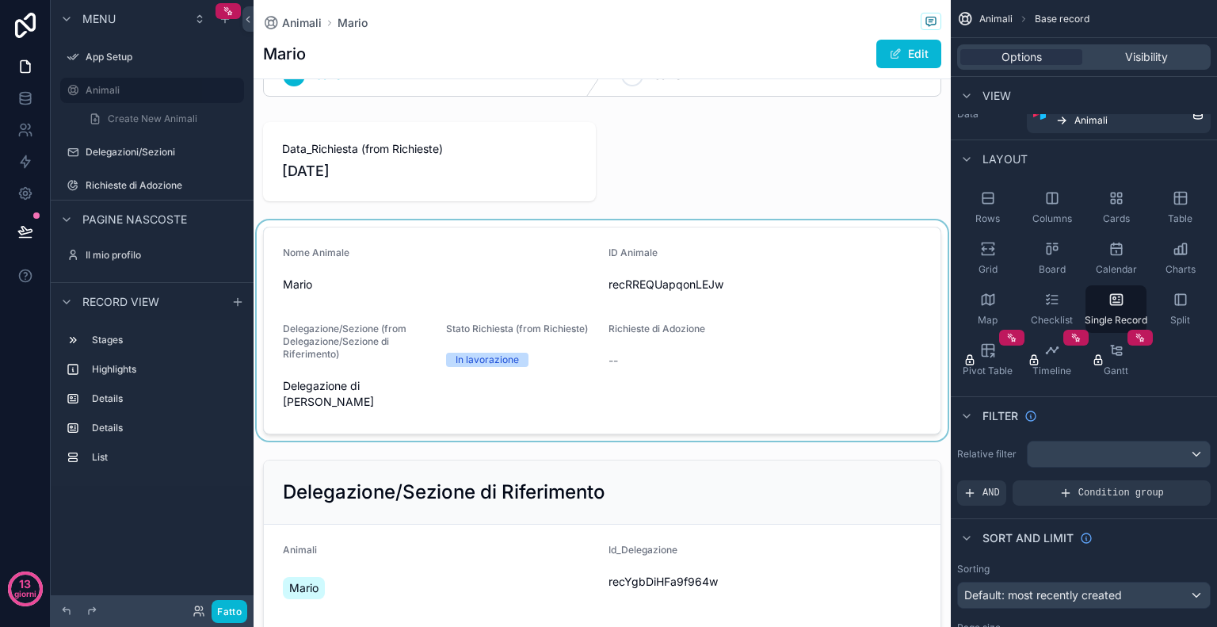
scroll to position [0, 0]
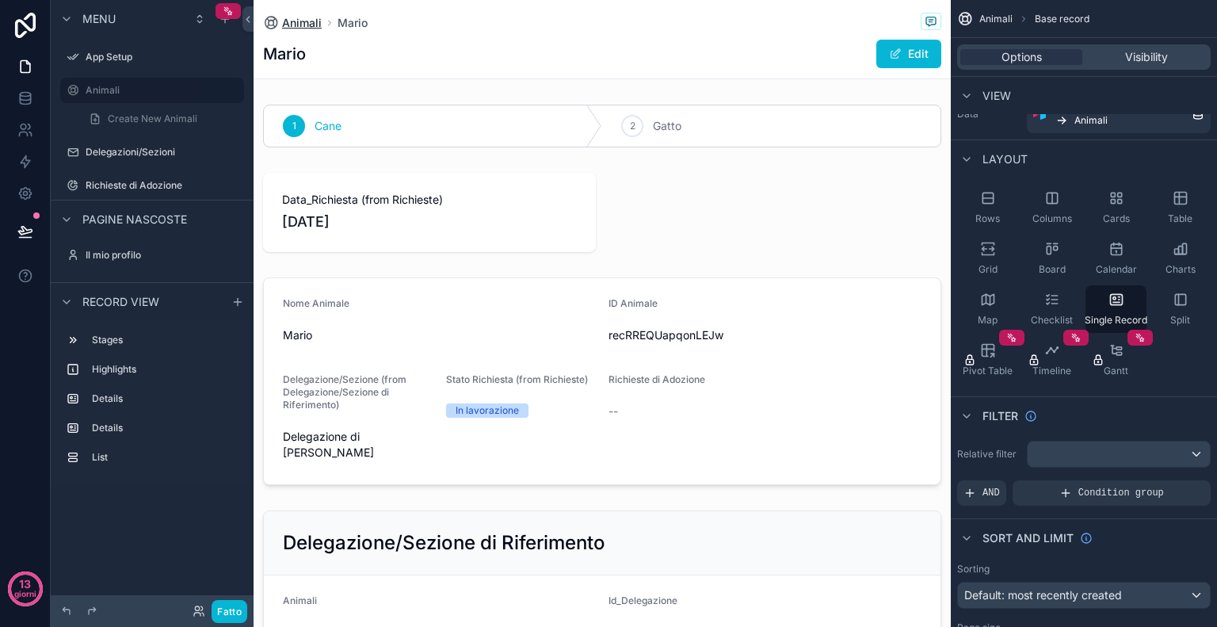
click at [289, 17] on span "Animali" at bounding box center [302, 23] width 40 height 16
click at [314, 25] on span "Animali" at bounding box center [302, 23] width 40 height 16
click at [301, 21] on span "Animali" at bounding box center [302, 23] width 40 height 16
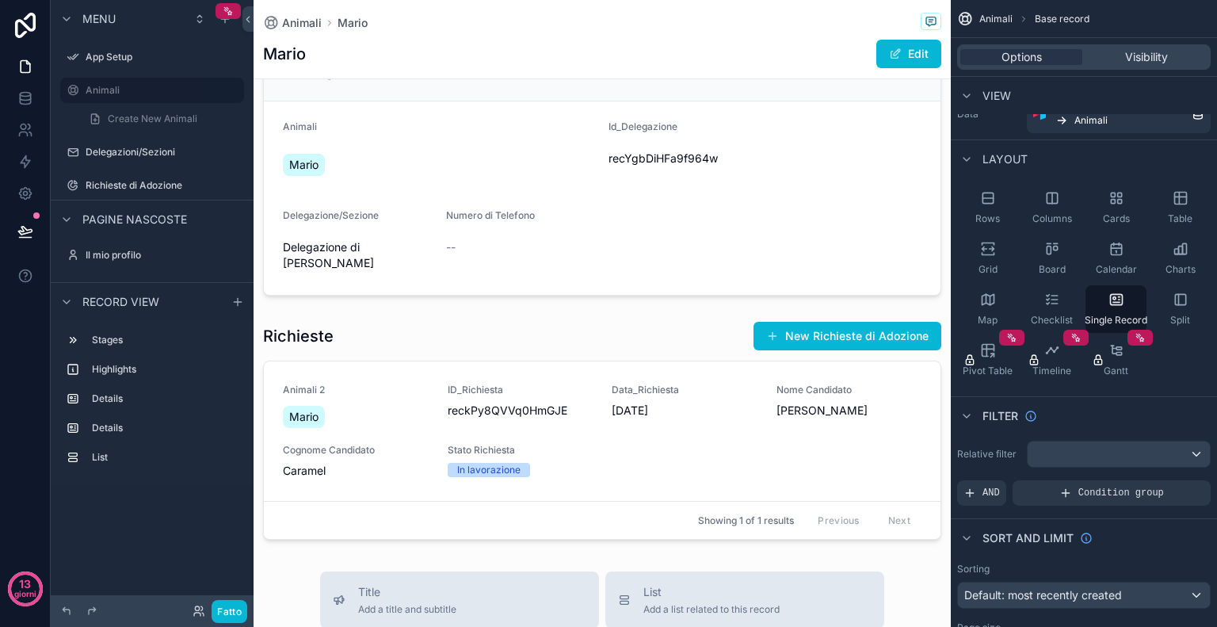
scroll to position [510, 0]
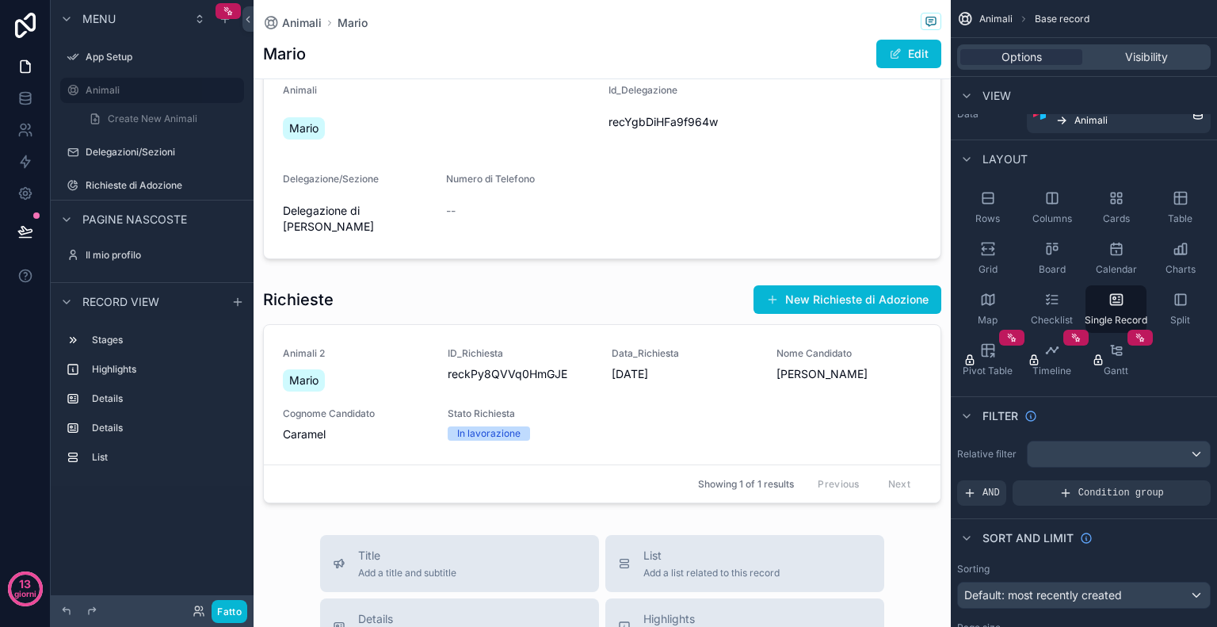
click at [642, 415] on div "contenuto scorrevole" at bounding box center [603, 393] width 698 height 231
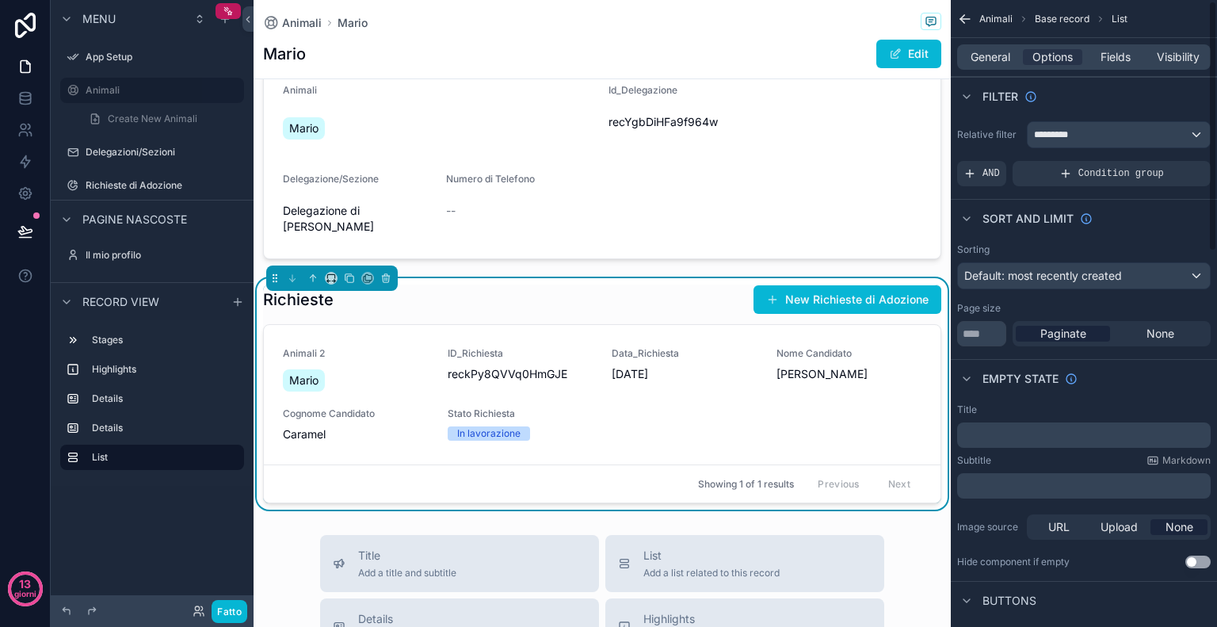
scroll to position [6, 0]
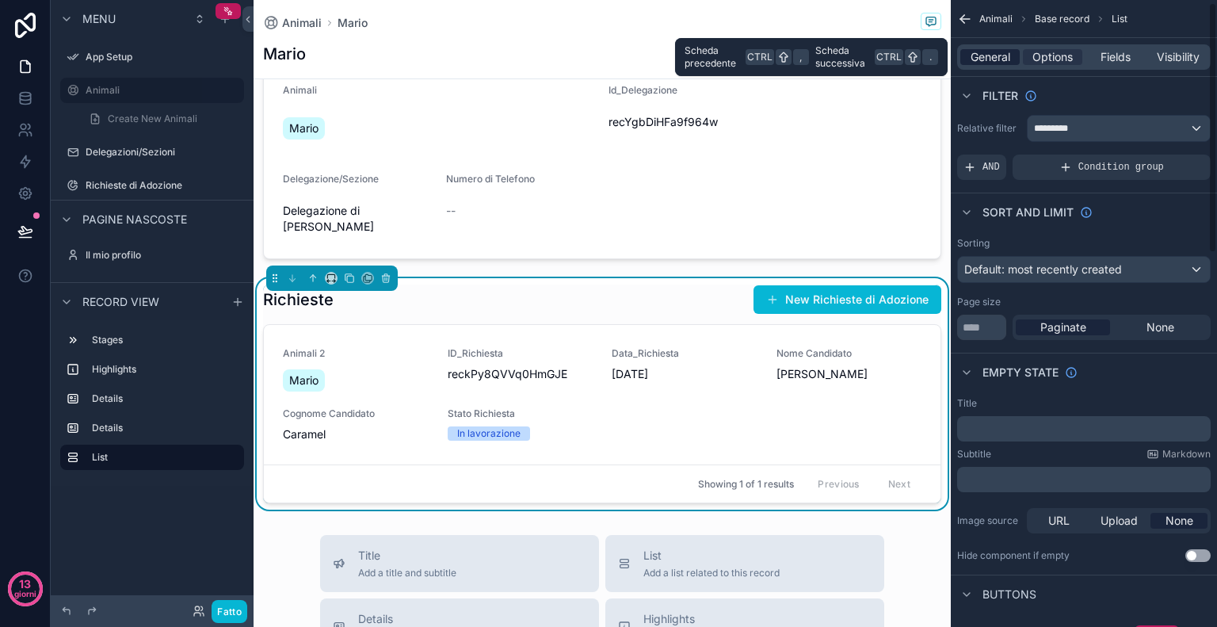
click at [999, 63] on span "General" at bounding box center [991, 57] width 40 height 16
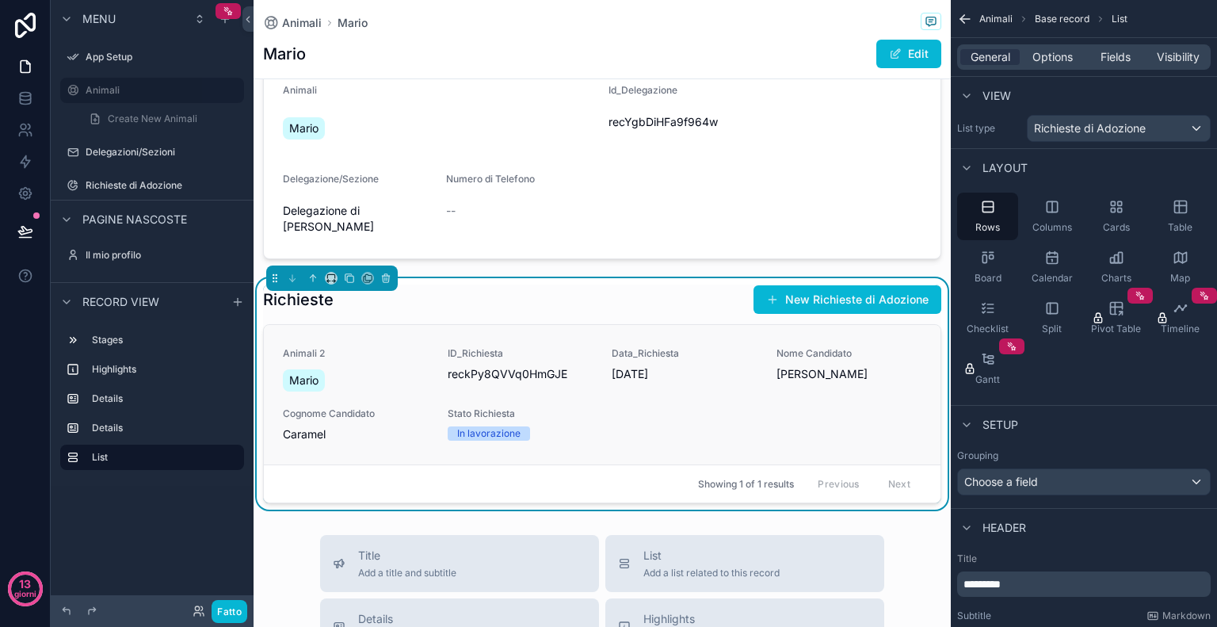
click at [658, 441] on link "Animali 2 [PERSON_NAME] ID_Richiesta reckPy8QVVq0HmGJE Data_Richiesta [DATE] No…" at bounding box center [602, 395] width 677 height 140
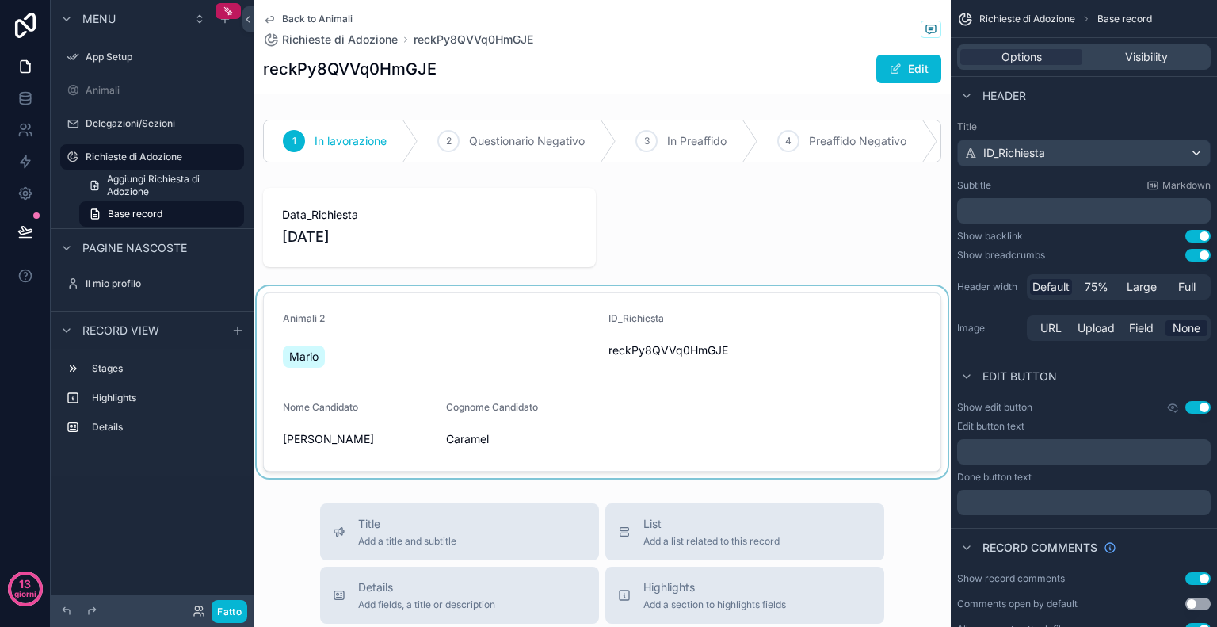
click at [465, 378] on div "contenuto scorrevole" at bounding box center [603, 382] width 698 height 192
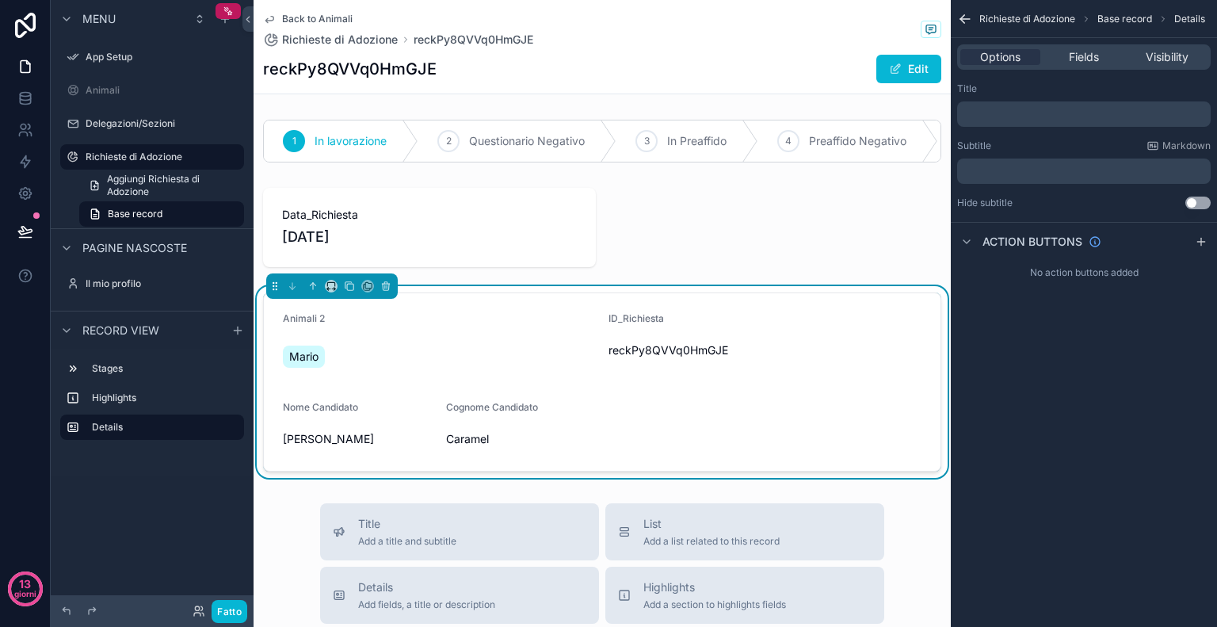
click at [308, 17] on span "Back to Animali" at bounding box center [317, 19] width 71 height 13
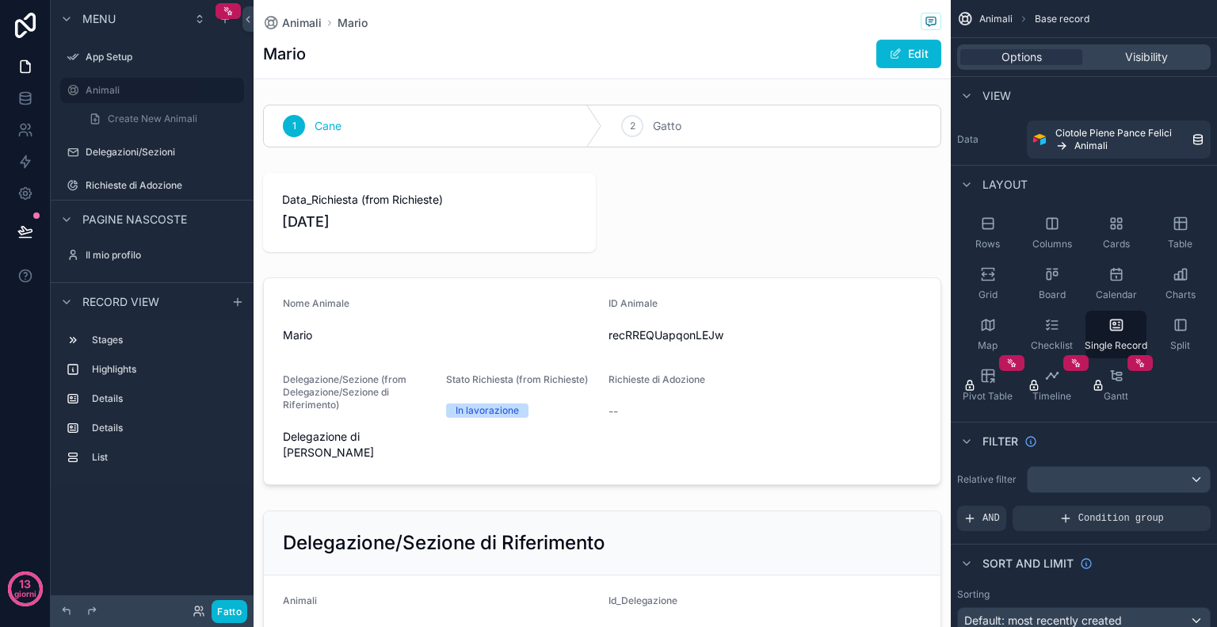
click at [308, 17] on span "Animali" at bounding box center [302, 23] width 40 height 16
click at [357, 21] on span "Mario" at bounding box center [353, 23] width 30 height 16
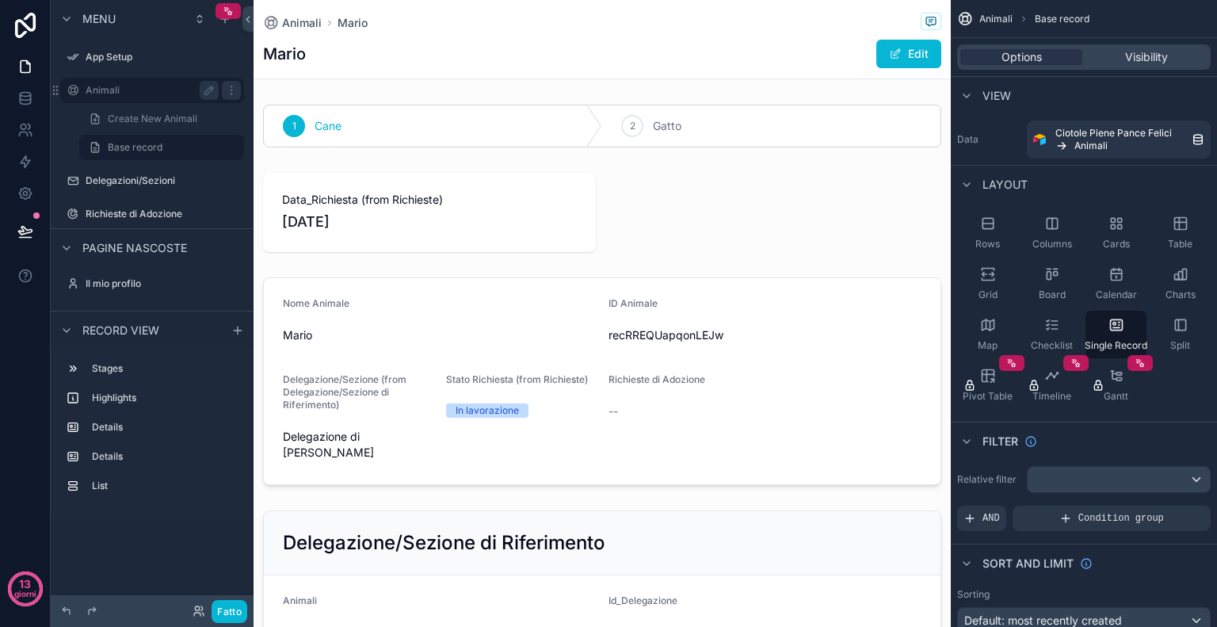
click at [143, 86] on label "Animali" at bounding box center [149, 90] width 127 height 13
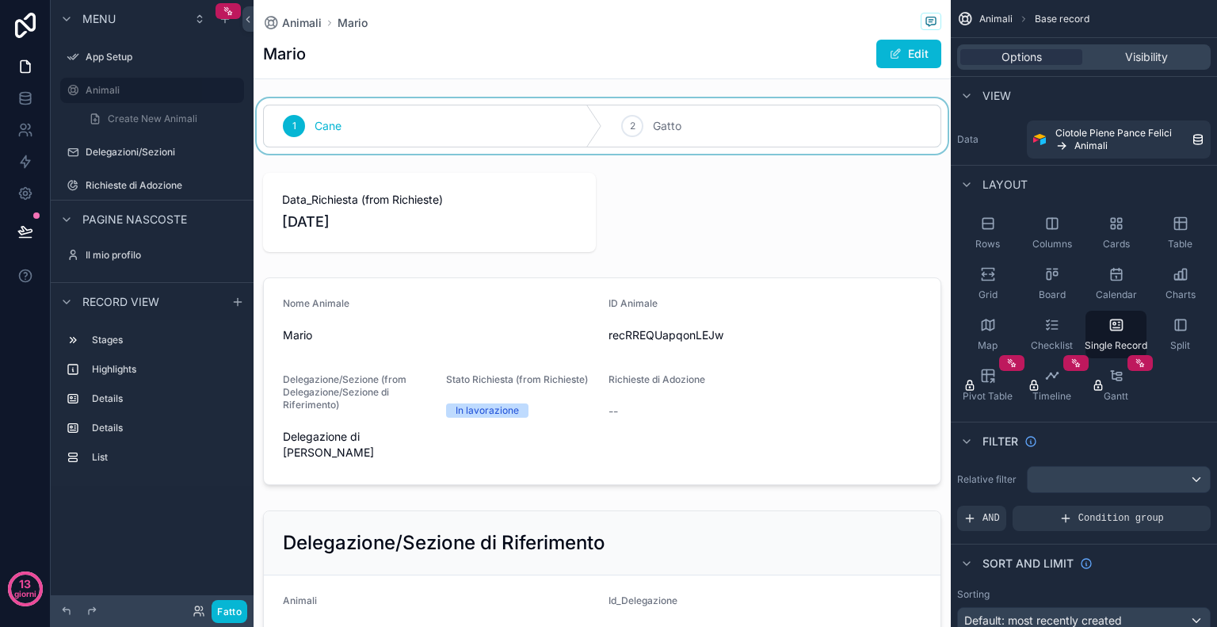
click at [645, 131] on div "contenuto scorrevole" at bounding box center [603, 125] width 698 height 55
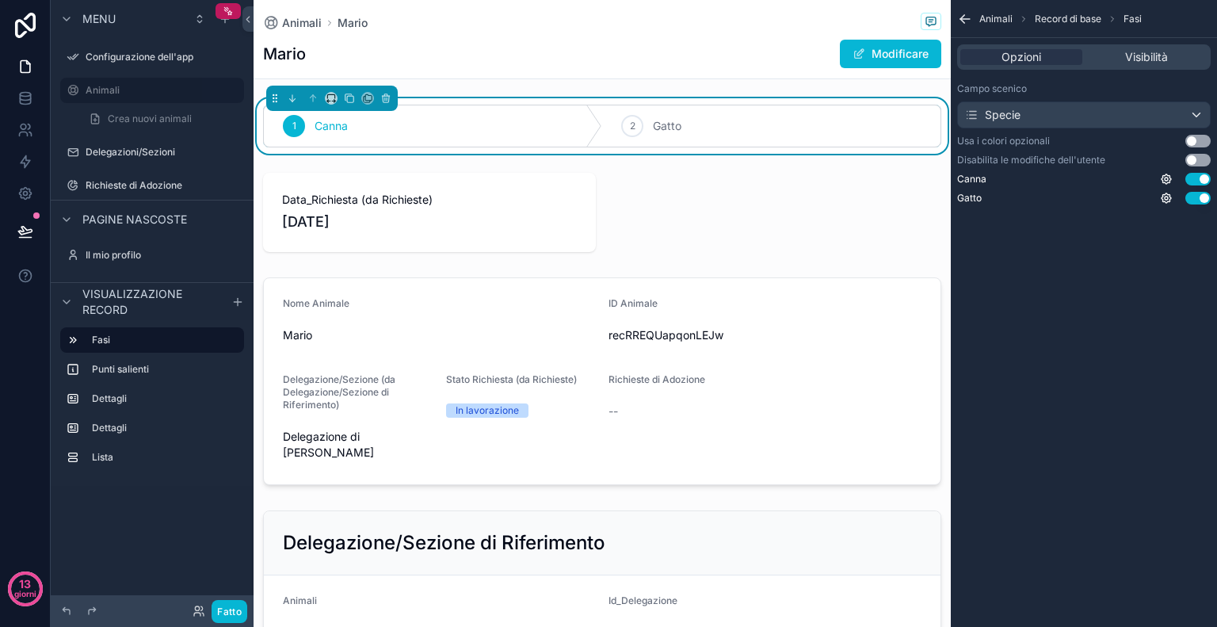
click at [1095, 270] on div "Animali Record di base Fasi Opzioni Visibilità Campo scenico Specie Usa i color…" at bounding box center [1084, 313] width 266 height 627
click at [1167, 124] on div "Specie" at bounding box center [1084, 114] width 252 height 25
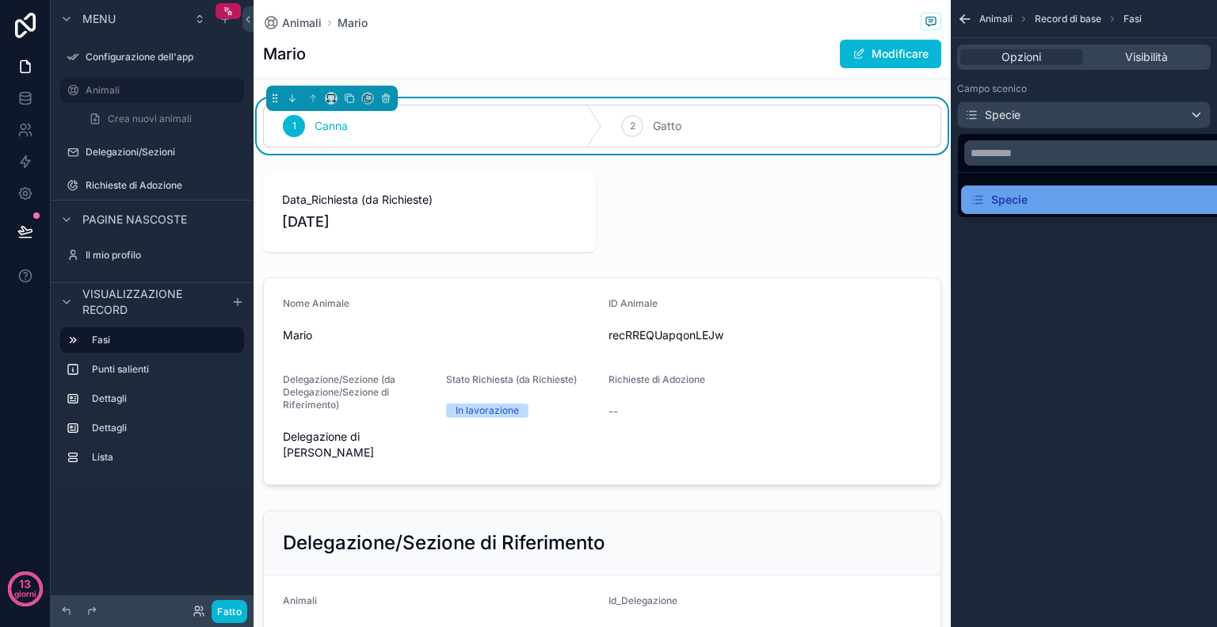
click at [1059, 205] on div "Specie" at bounding box center [1102, 199] width 263 height 19
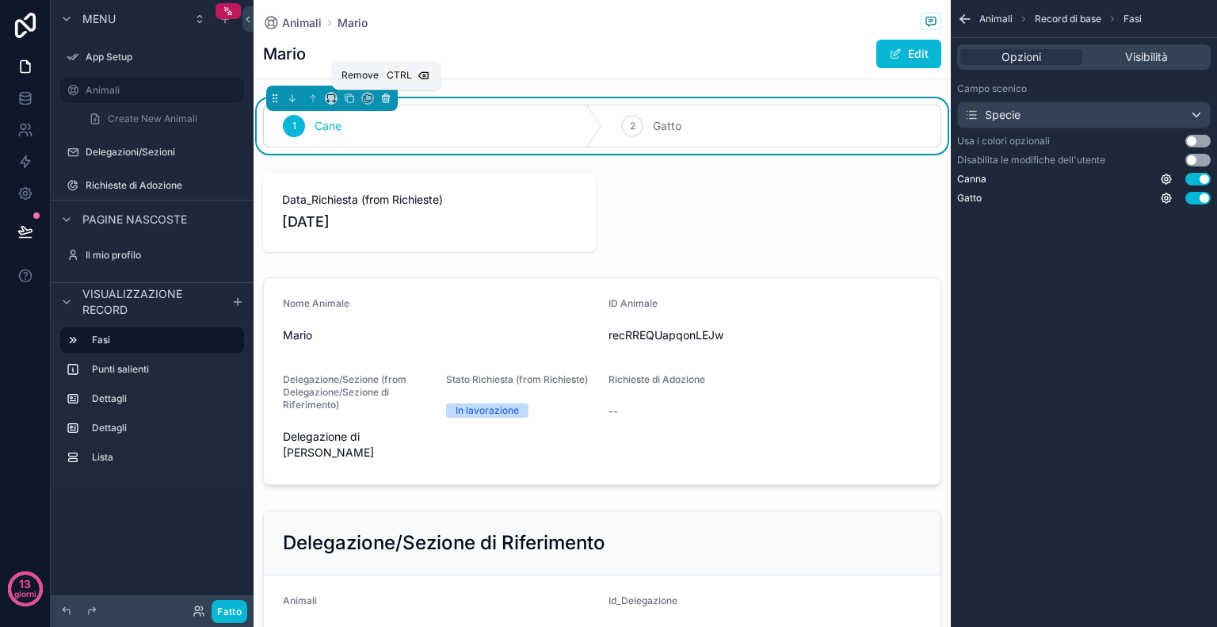
click at [383, 99] on icon "contenuto scorrevole" at bounding box center [385, 98] width 11 height 11
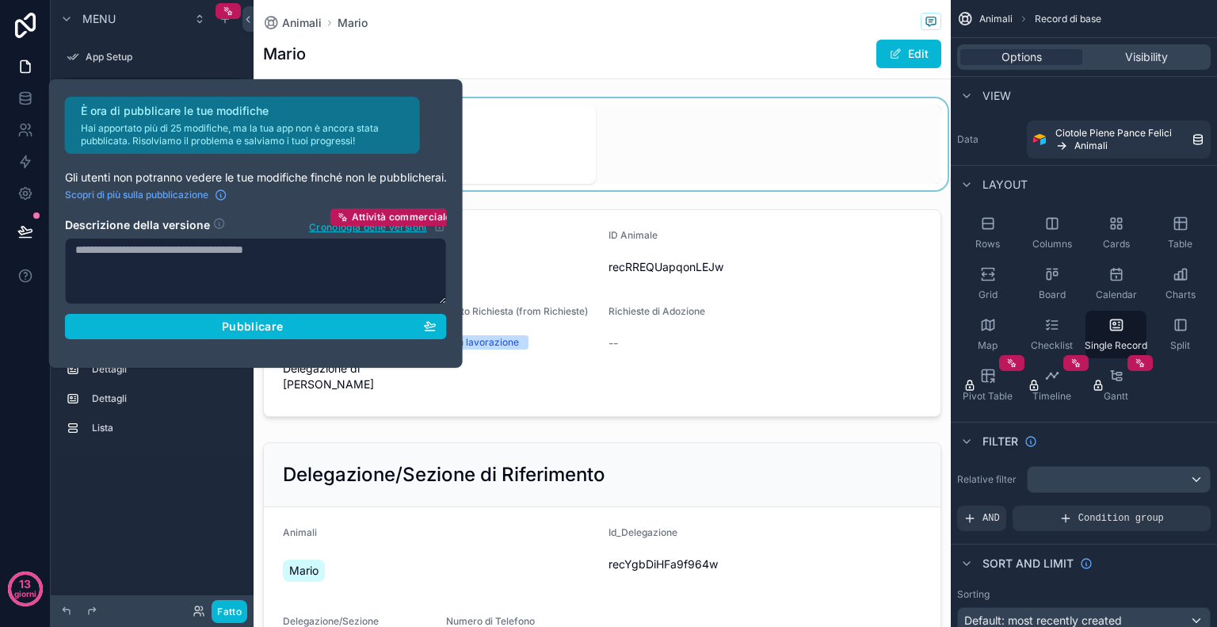
click at [688, 147] on div "contenuto scorrevole" at bounding box center [603, 144] width 698 height 92
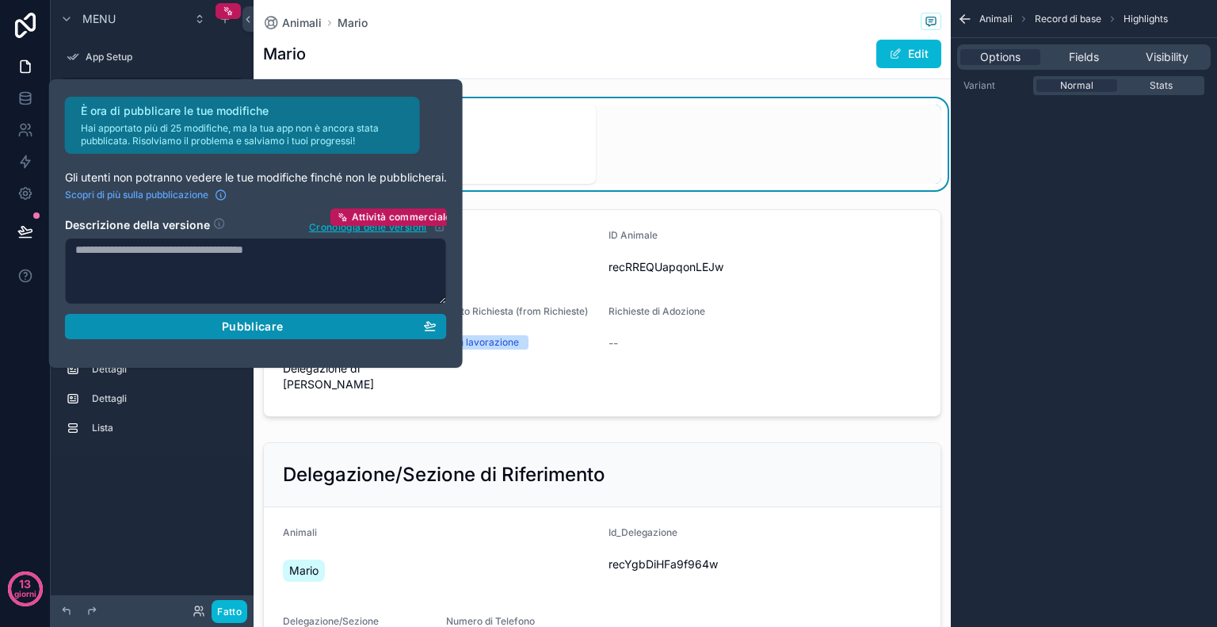
click at [337, 329] on div "Pubblicare" at bounding box center [255, 326] width 361 height 14
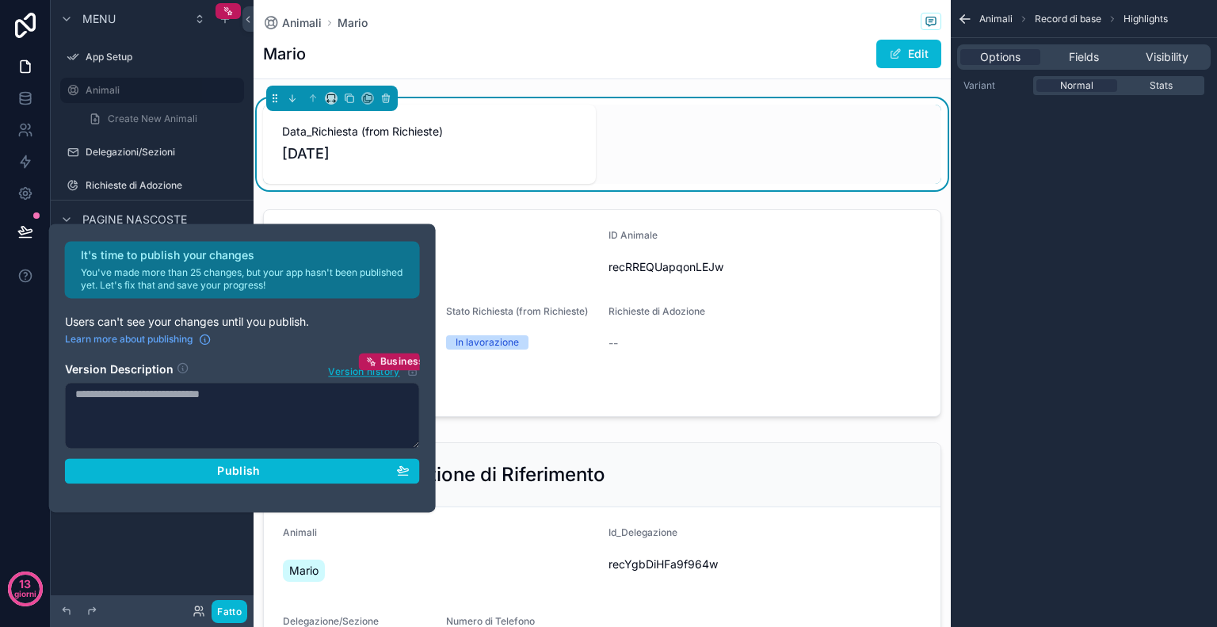
scroll to position [548, 0]
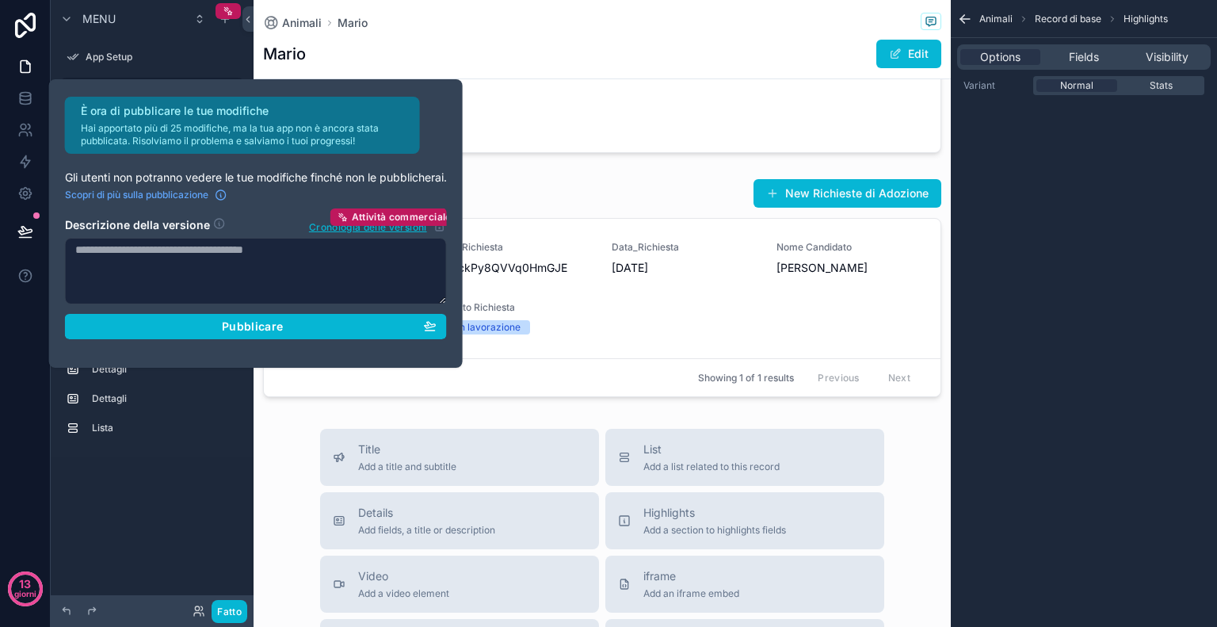
click at [1032, 389] on div "Animali Record di base Highlights Options Fields Visibility Variant Normal Stats" at bounding box center [1084, 313] width 266 height 627
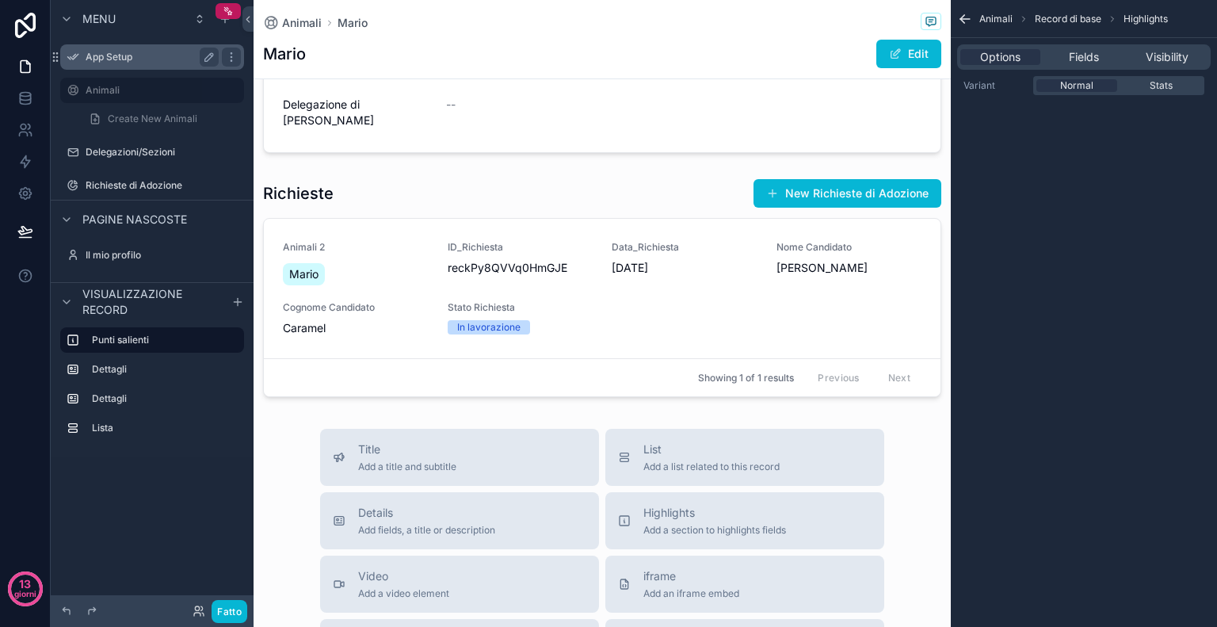
click at [120, 54] on label "App Setup" at bounding box center [149, 57] width 127 height 13
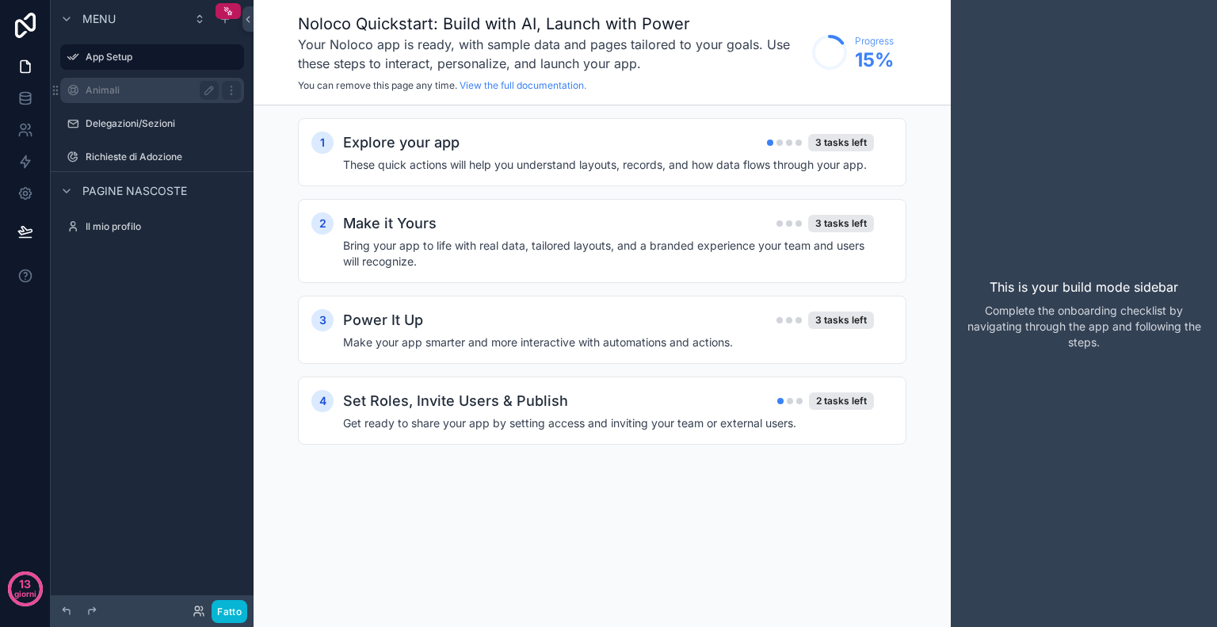
click at [127, 97] on div "Animali" at bounding box center [152, 90] width 133 height 19
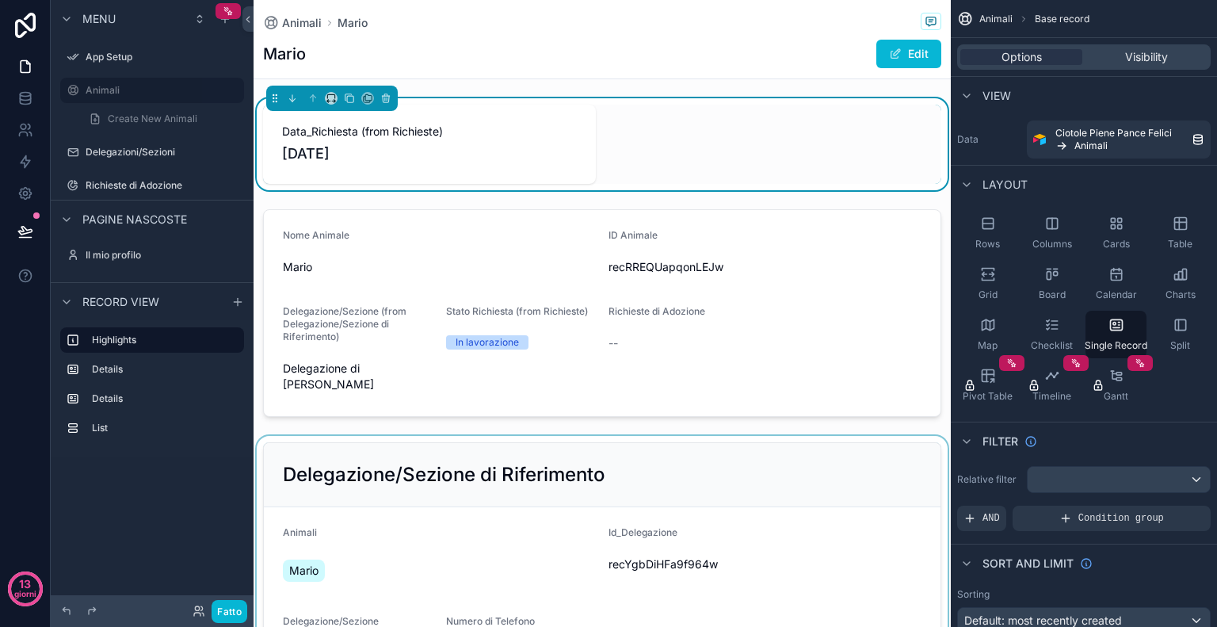
drag, startPoint x: 1165, startPoint y: 327, endPoint x: 707, endPoint y: 442, distance: 472.3
click at [707, 442] on div "Configurazione dell'app Animali Delegazioni/Sezioni Richieste di Adozione Il mi…" at bounding box center [736, 313] width 964 height 627
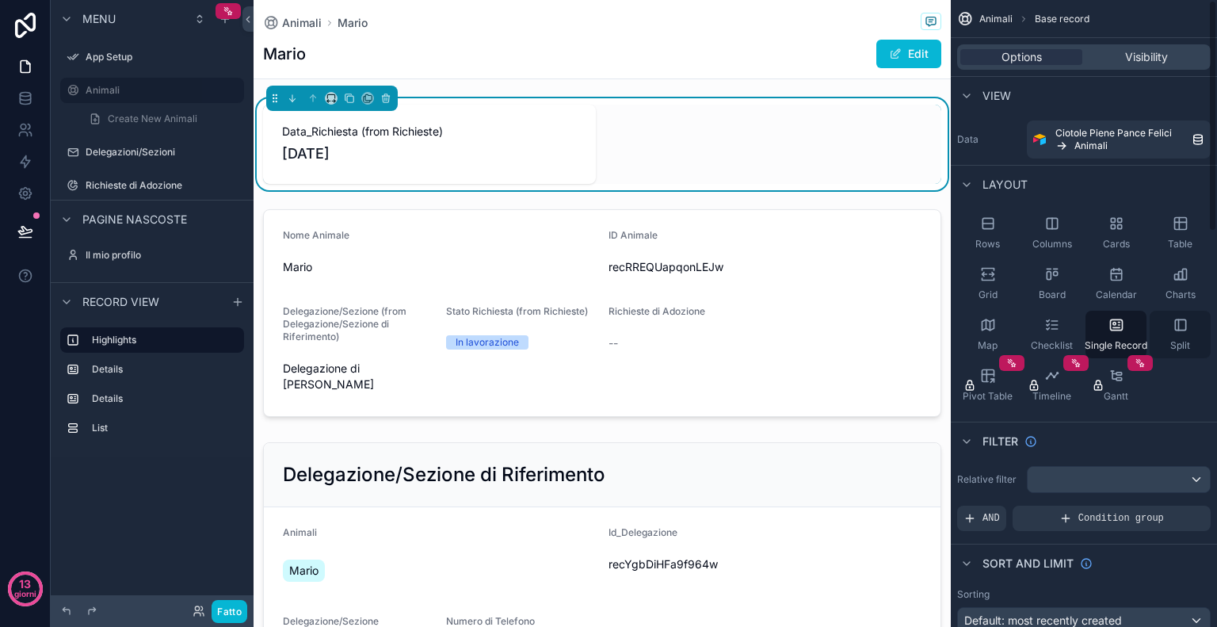
click at [1186, 319] on icon "contenuto scorrevole" at bounding box center [1180, 324] width 10 height 10
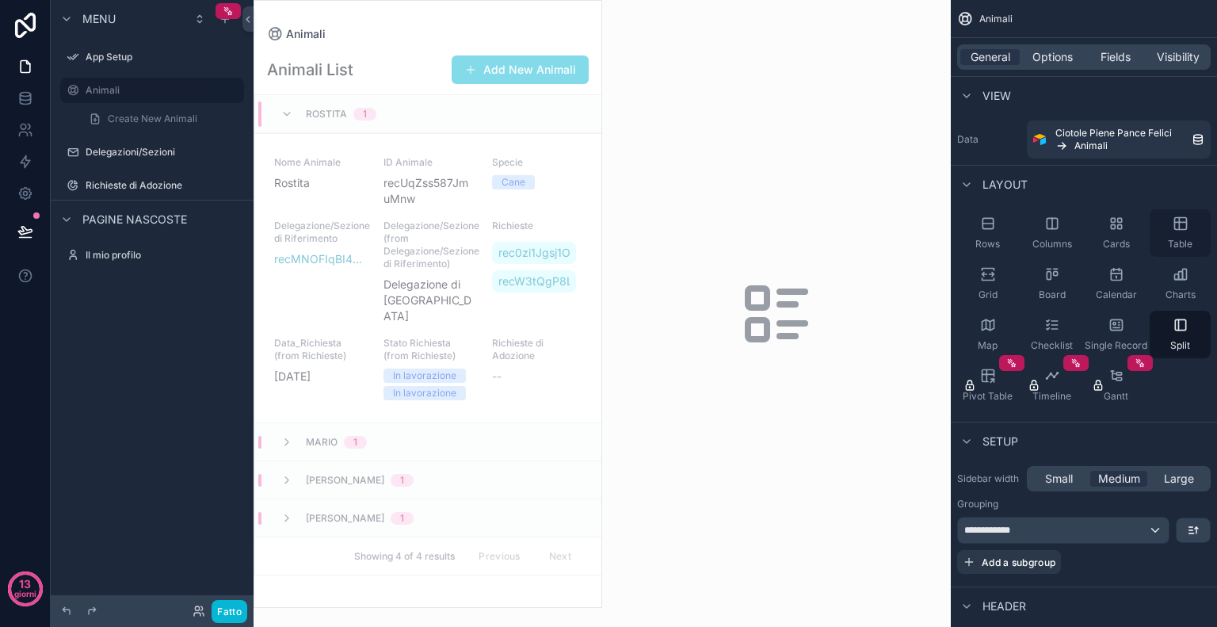
click at [1181, 247] on span "Table" at bounding box center [1180, 244] width 25 height 13
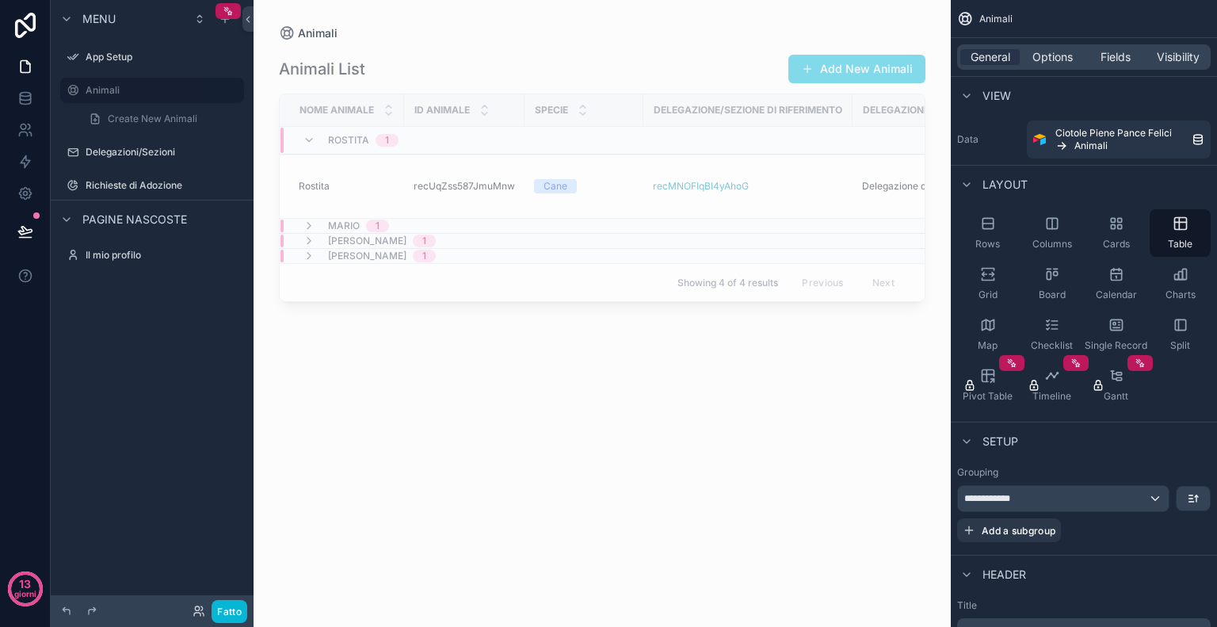
click at [317, 132] on div "Rostita 1" at bounding box center [351, 140] width 96 height 25
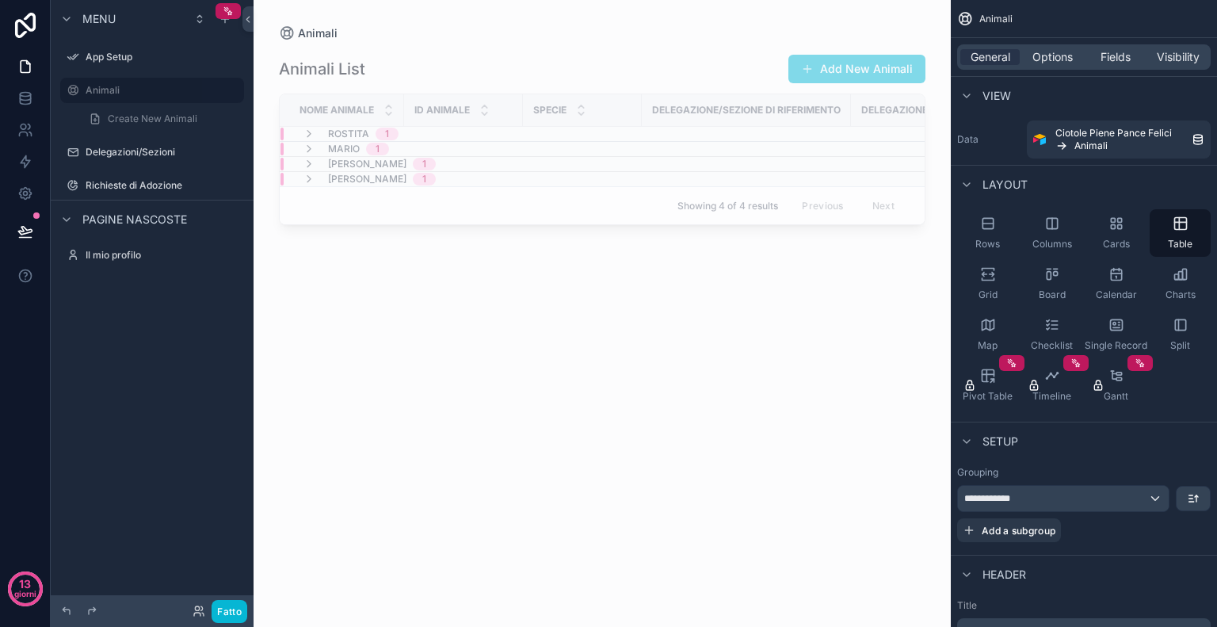
click at [317, 132] on div "Rostita 1" at bounding box center [351, 134] width 96 height 13
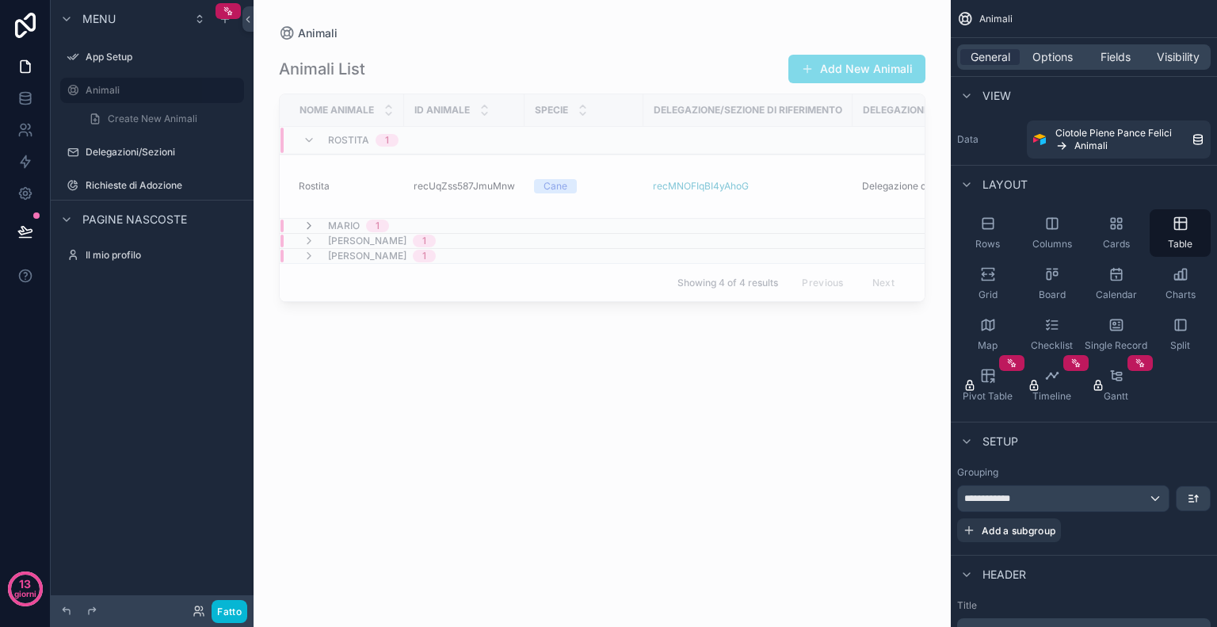
click at [315, 229] on icon "contenuto scorrevole" at bounding box center [309, 226] width 13 height 13
click at [348, 289] on span "[PERSON_NAME]" at bounding box center [367, 292] width 78 height 13
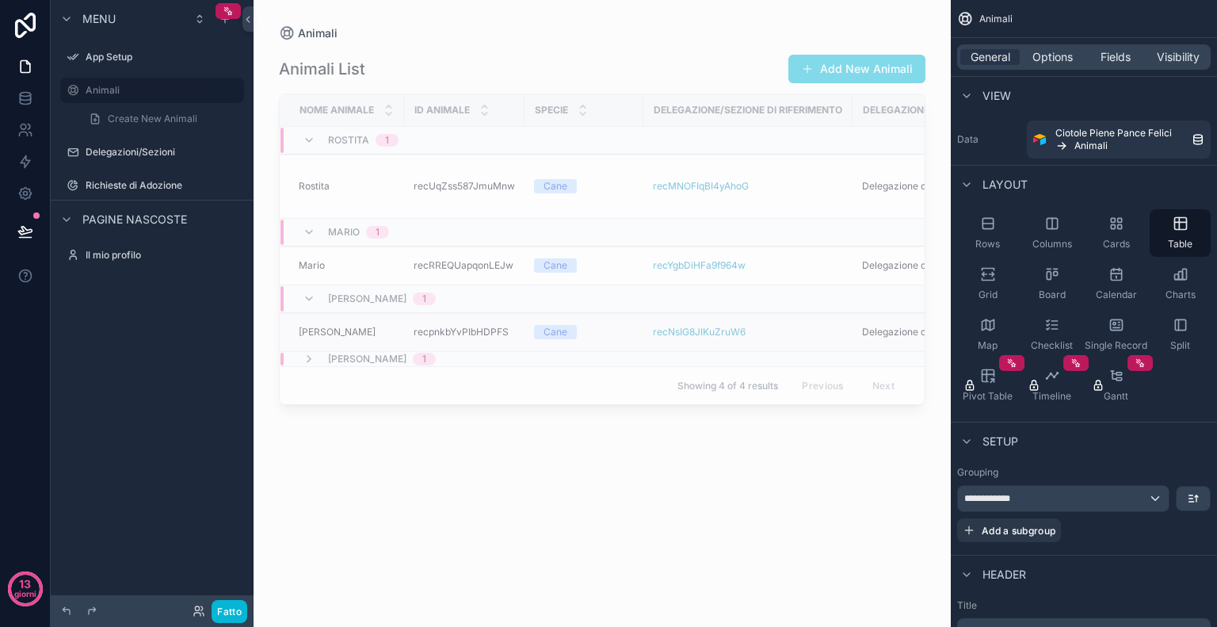
click at [450, 321] on td "recpnkbYvPIbHDPFS recpnkbYvPIbHDPFS" at bounding box center [464, 332] width 120 height 39
click at [993, 227] on icon "contenuto scorrevole" at bounding box center [988, 223] width 10 height 10
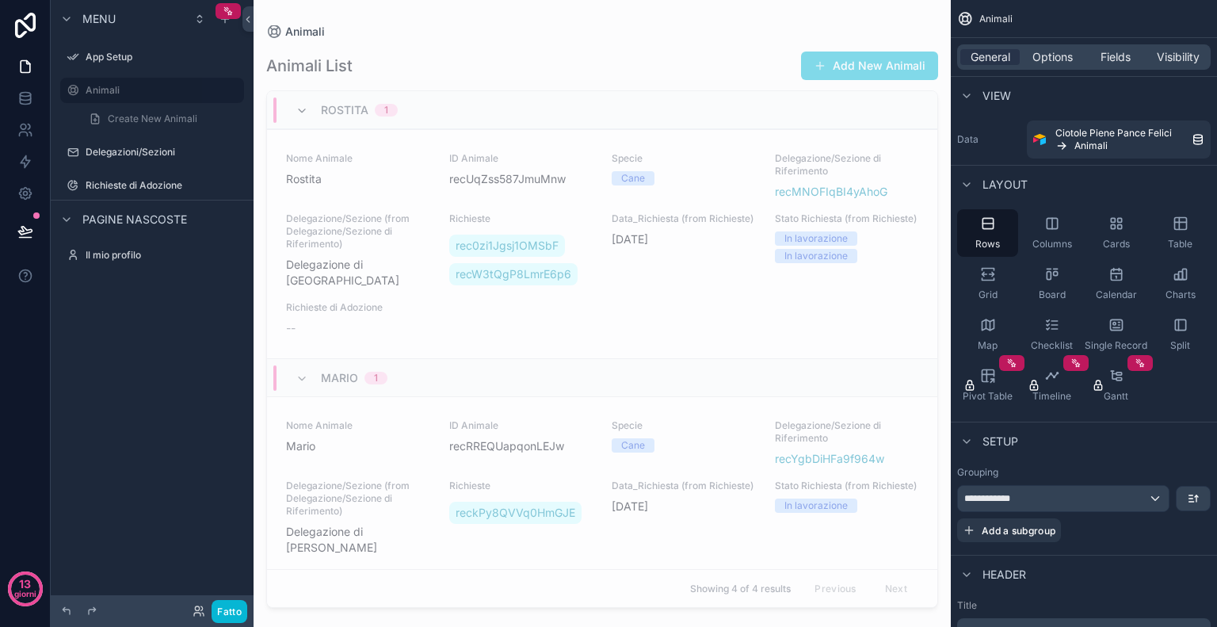
click at [297, 107] on icon "contenuto scorrevole" at bounding box center [302, 111] width 13 height 13
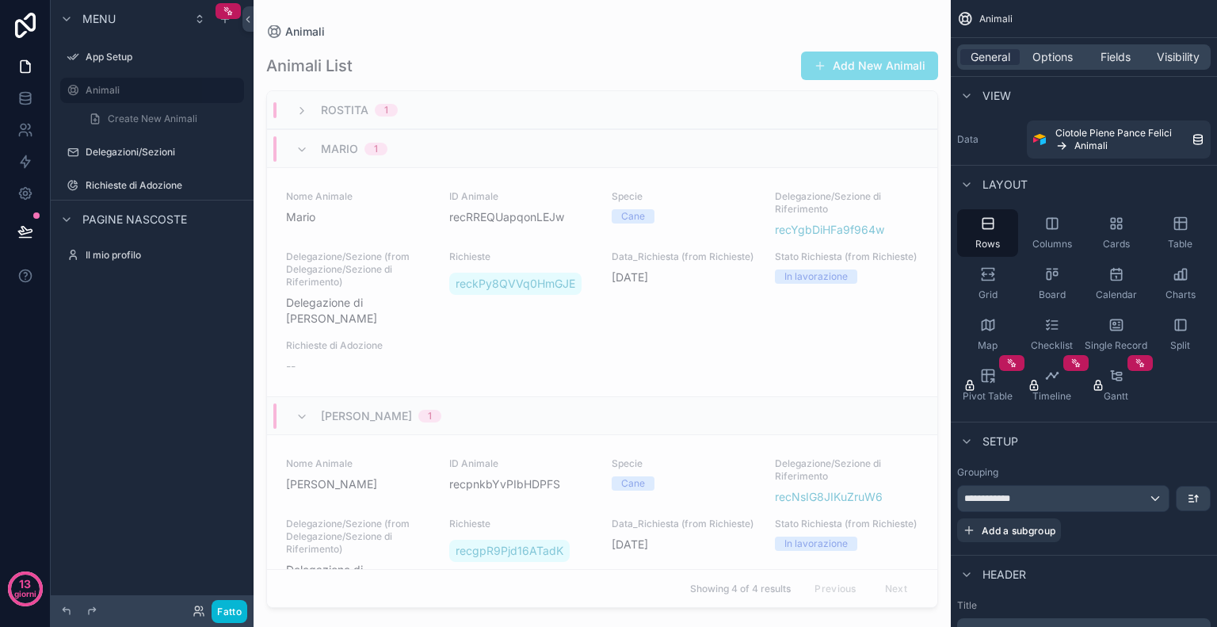
click at [298, 159] on div "[PERSON_NAME] 1" at bounding box center [342, 148] width 92 height 25
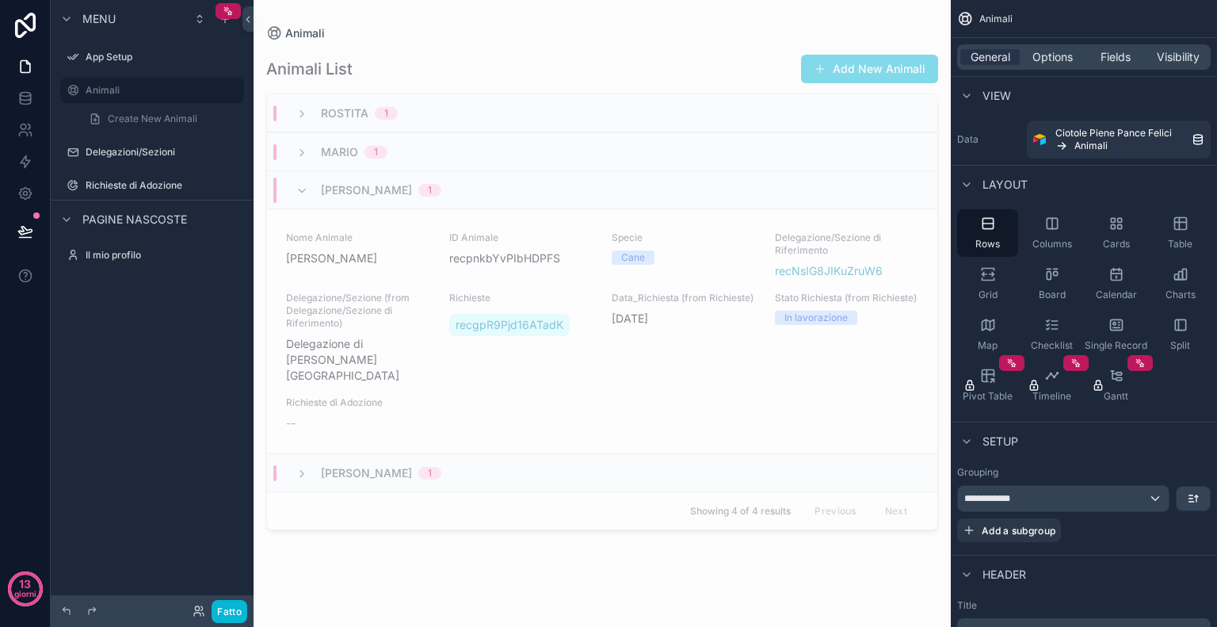
click at [302, 202] on div "[PERSON_NAME] 1" at bounding box center [602, 189] width 671 height 38
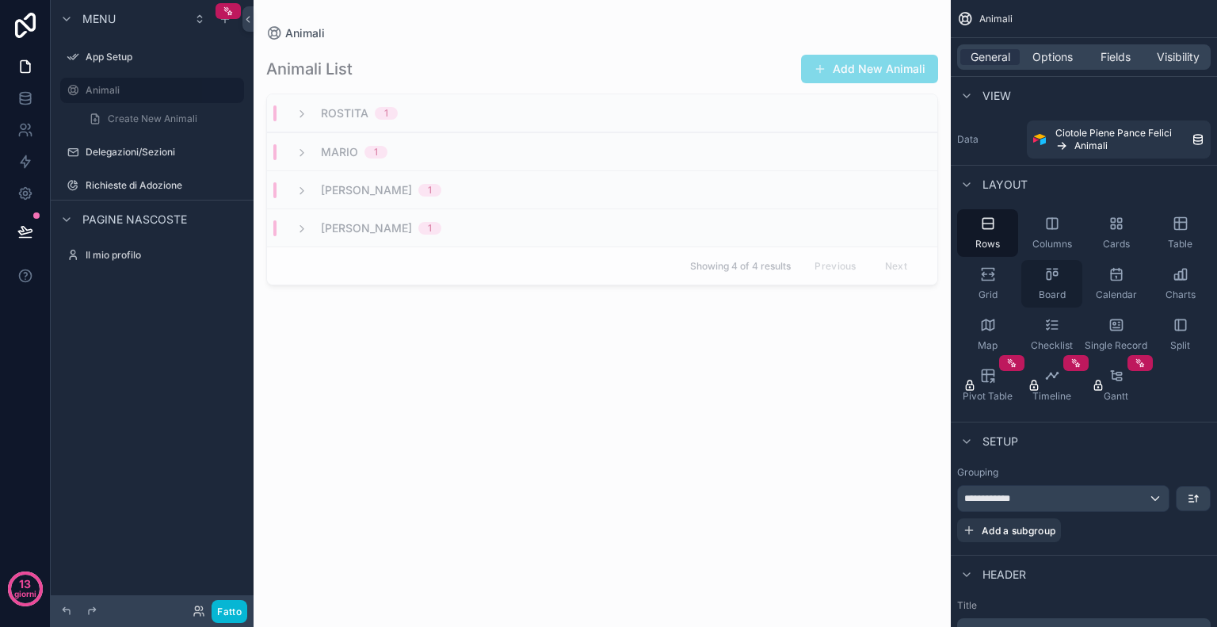
click at [1064, 289] on span "Board" at bounding box center [1052, 295] width 27 height 13
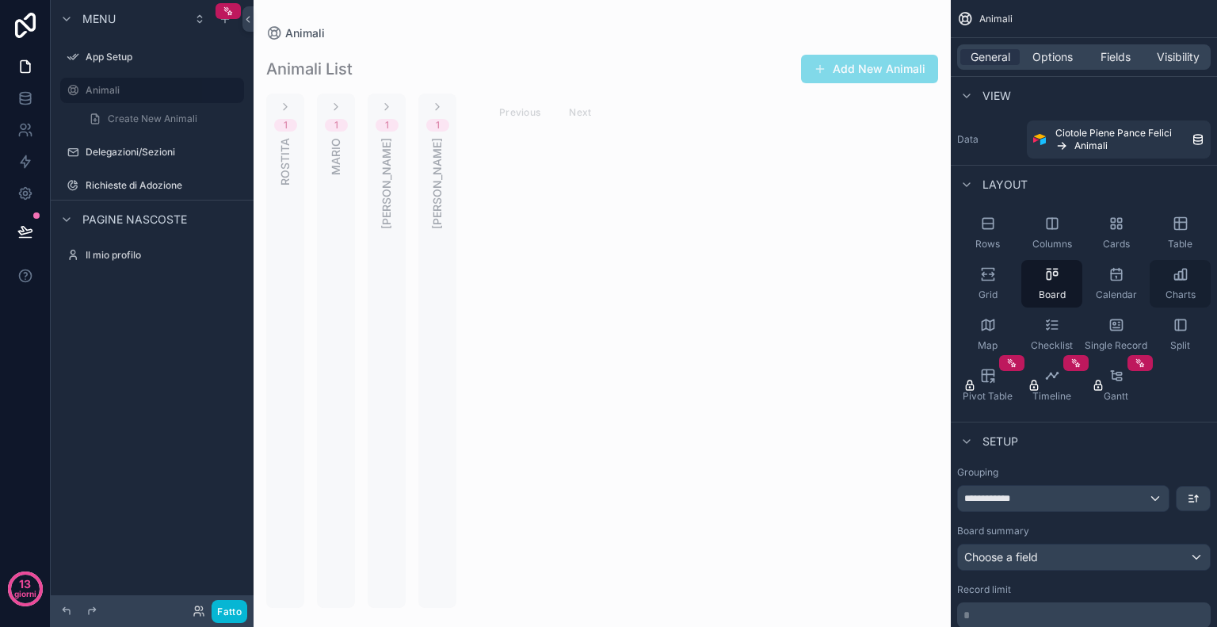
click at [1164, 290] on div "Charts" at bounding box center [1180, 284] width 61 height 48
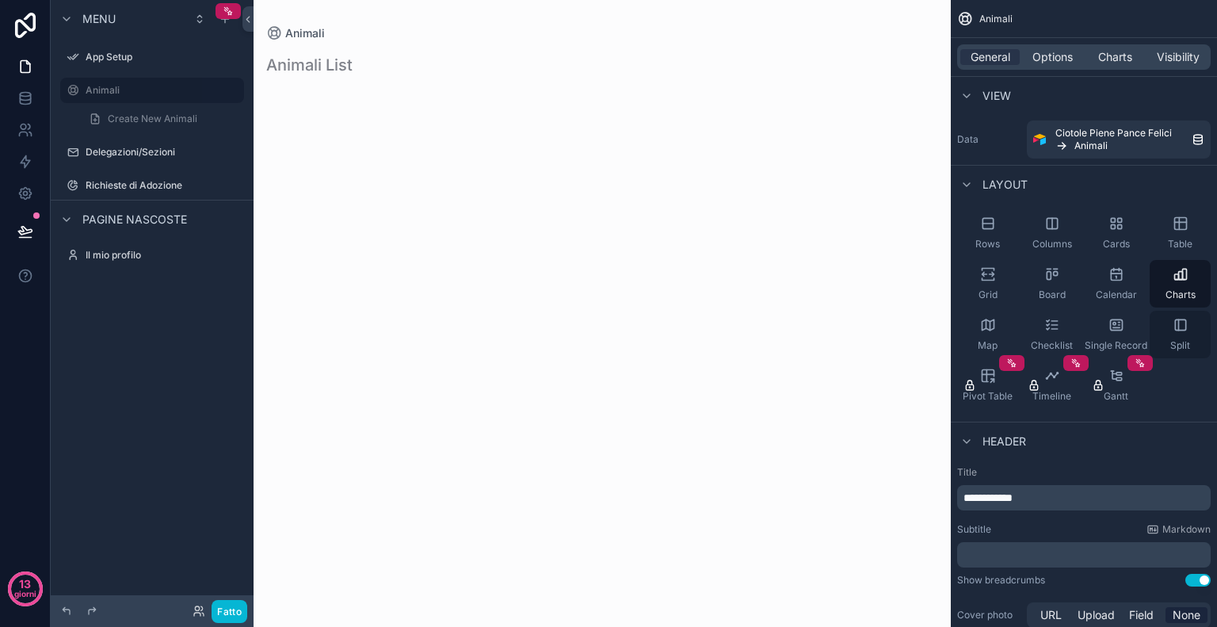
click at [1165, 323] on div "Split" at bounding box center [1180, 335] width 61 height 48
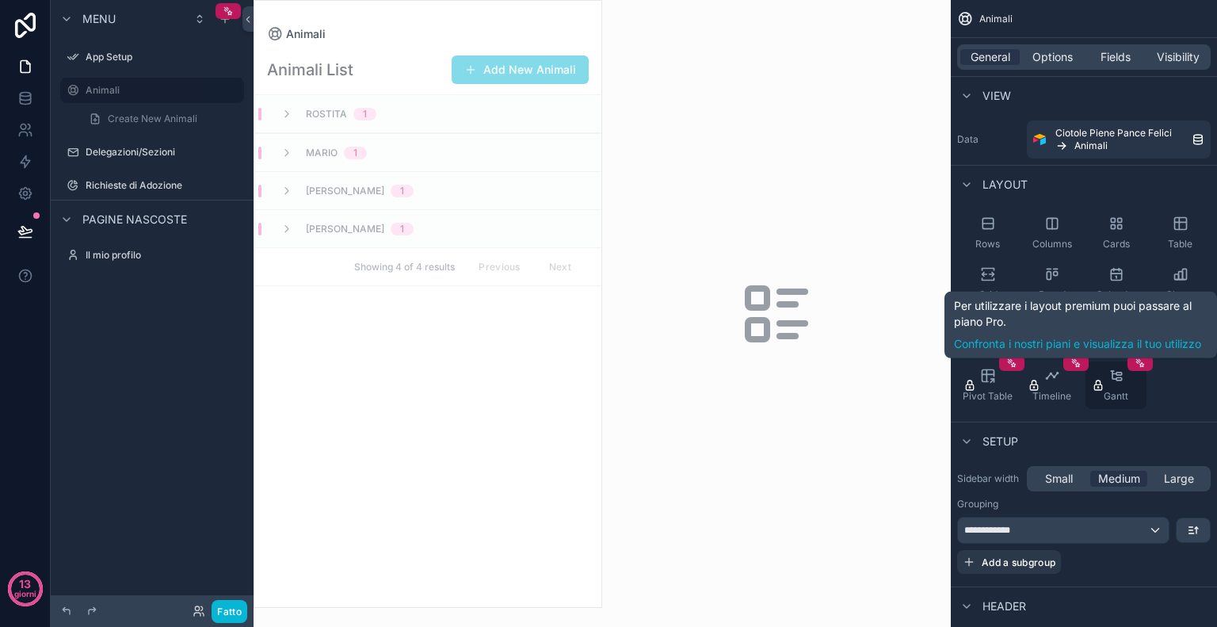
click at [1109, 381] on icon "contenuto scorrevole" at bounding box center [1117, 376] width 16 height 16
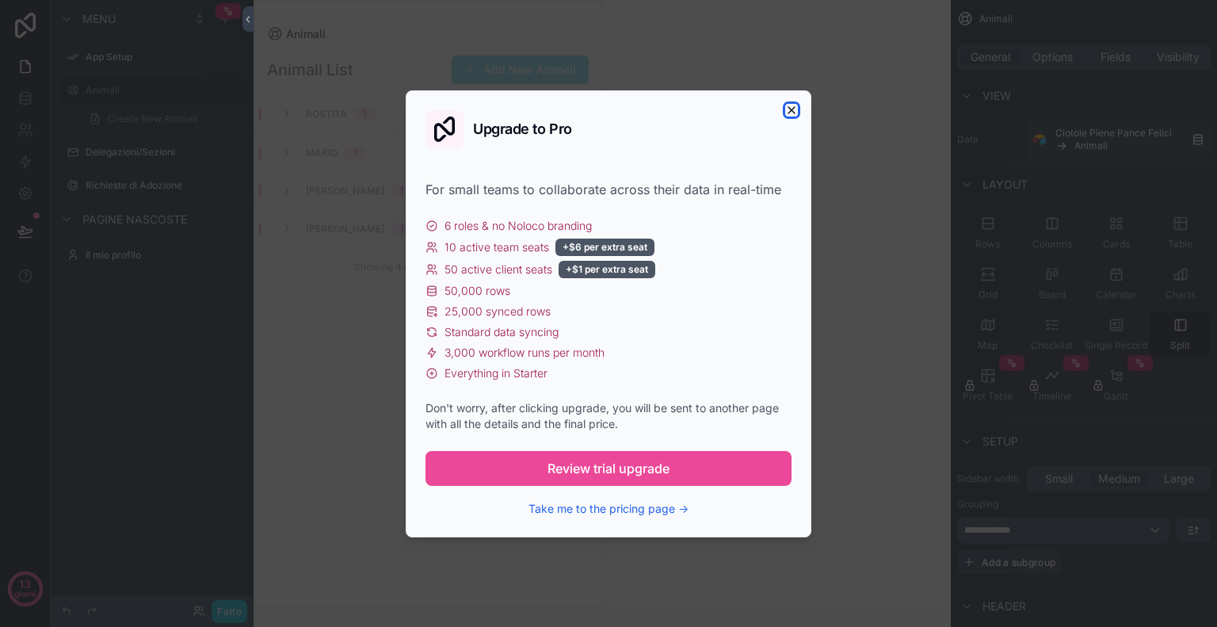
click at [789, 107] on icon "button" at bounding box center [792, 110] width 6 height 6
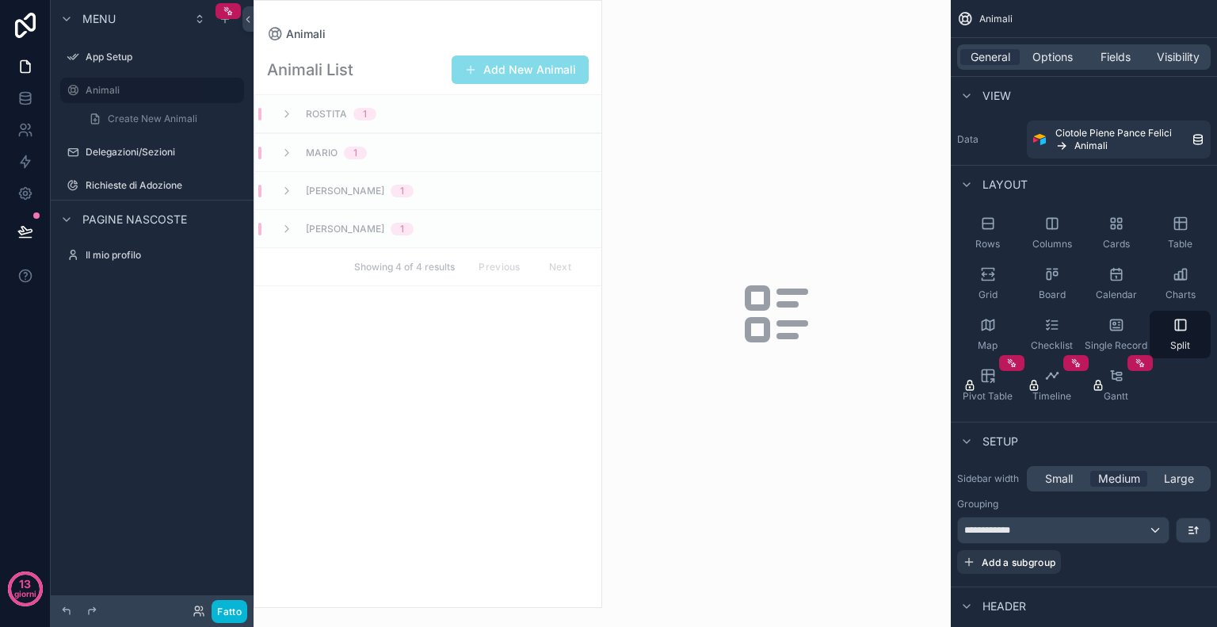
click at [431, 119] on div "Rostita 1" at bounding box center [428, 114] width 346 height 38
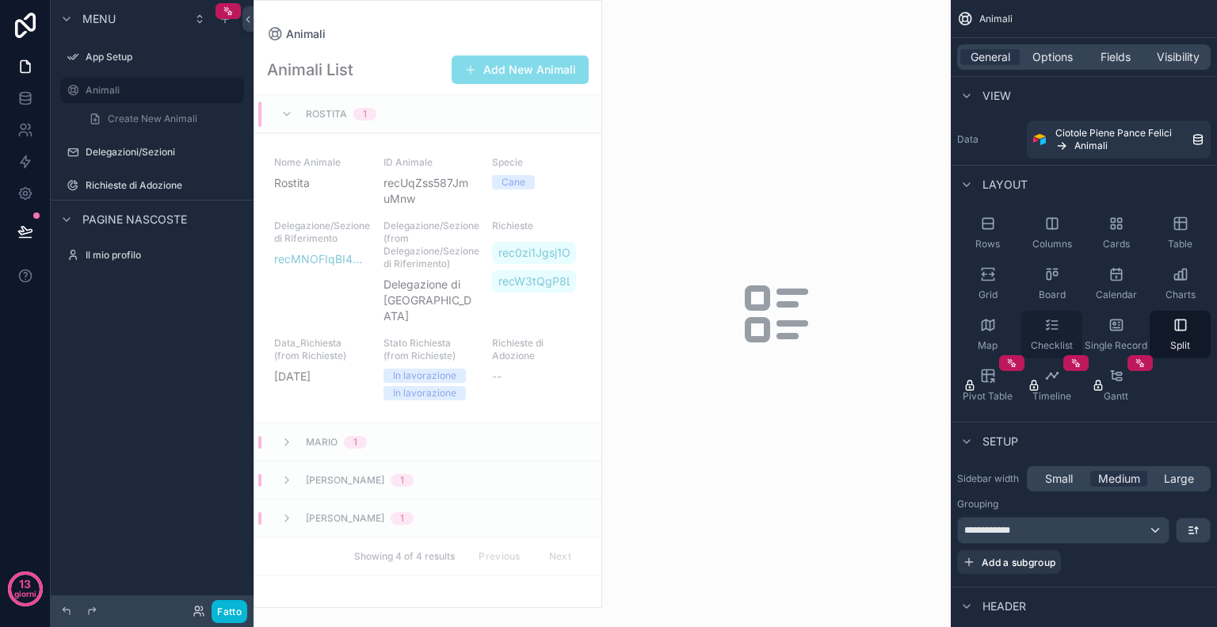
click at [1034, 327] on div "Checklist" at bounding box center [1052, 335] width 61 height 48
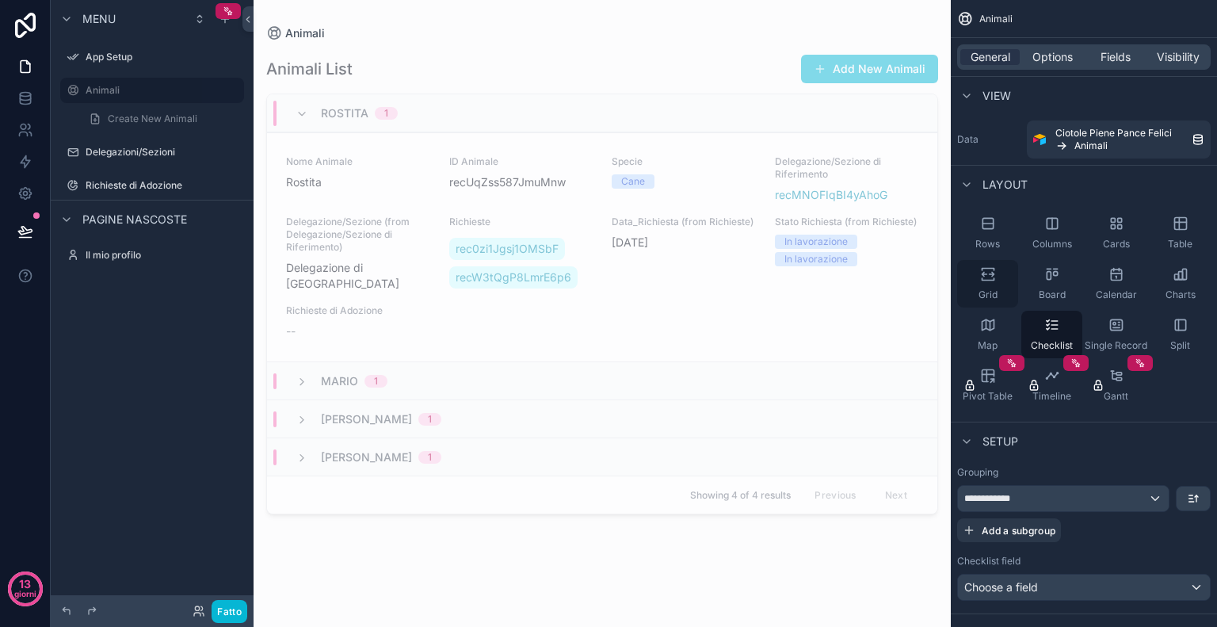
click at [994, 285] on div "Grid" at bounding box center [987, 284] width 61 height 48
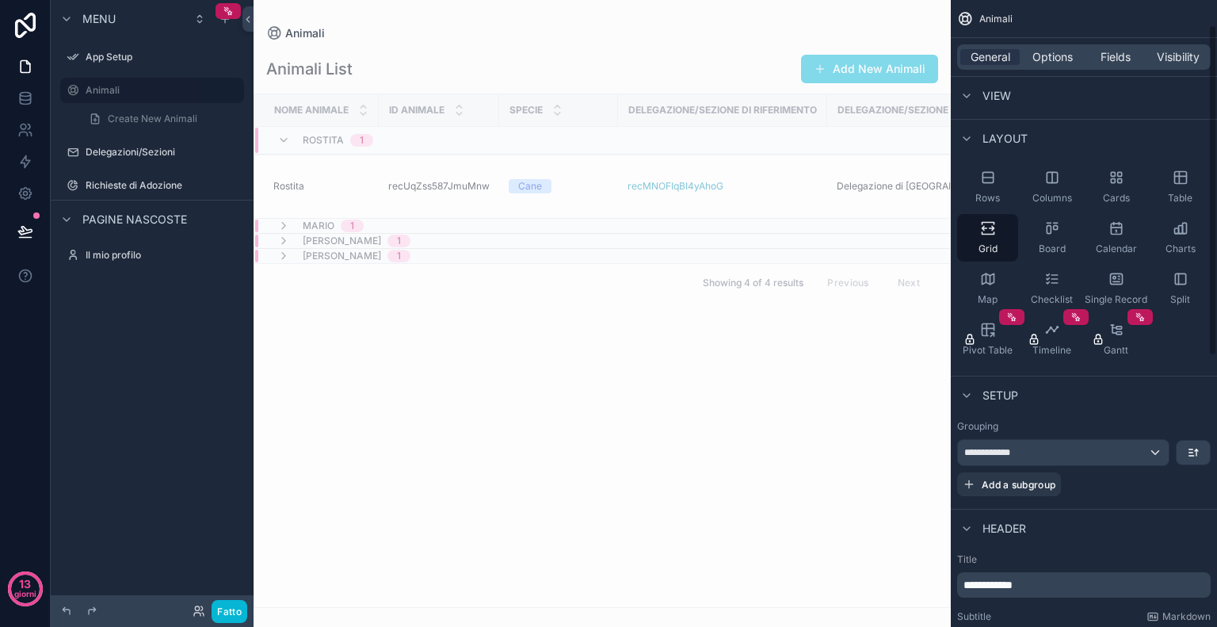
scroll to position [48, 0]
click at [1133, 453] on div "**********" at bounding box center [1063, 450] width 211 height 25
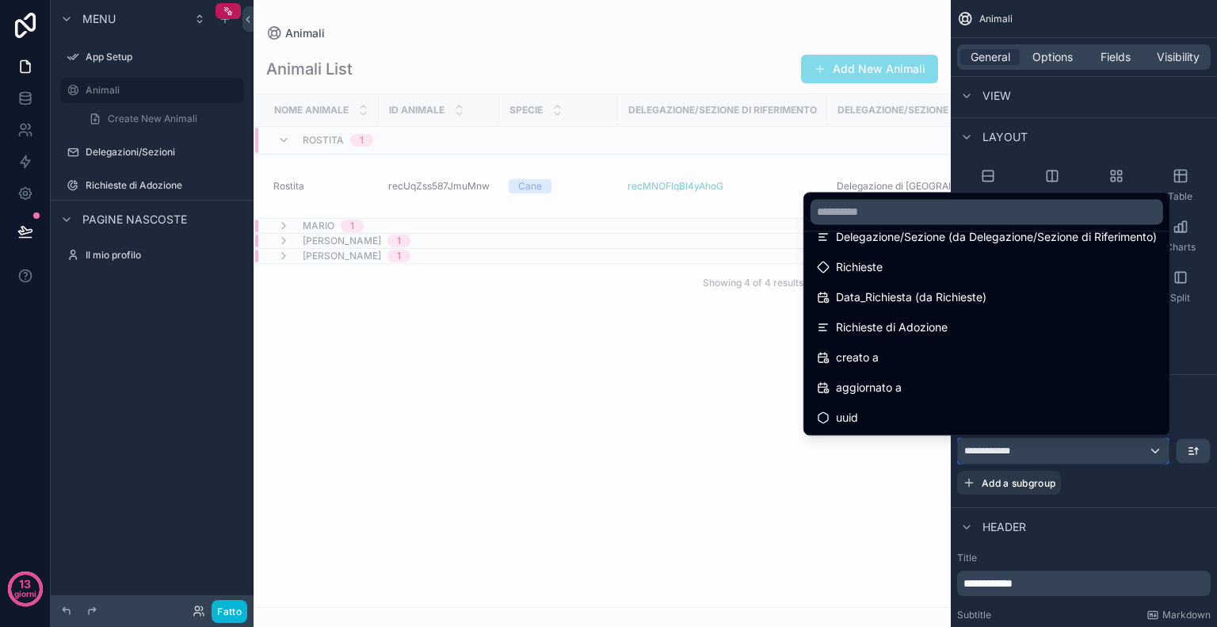
scroll to position [233, 0]
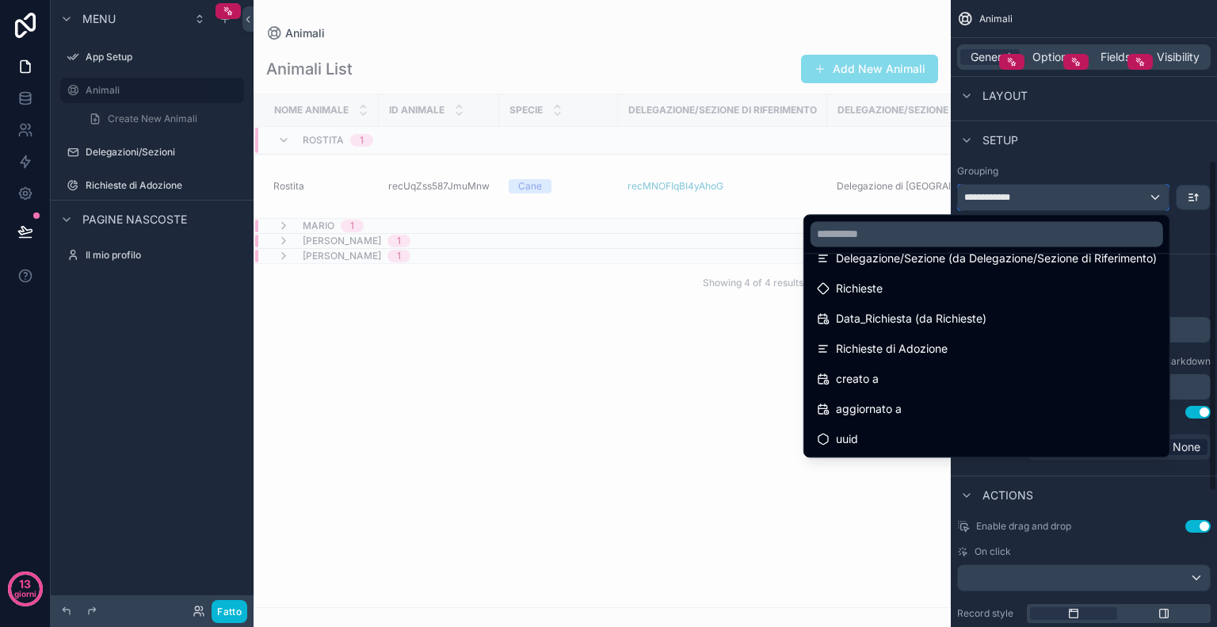
click at [1214, 390] on div "contenuto scorrevole" at bounding box center [608, 313] width 1217 height 627
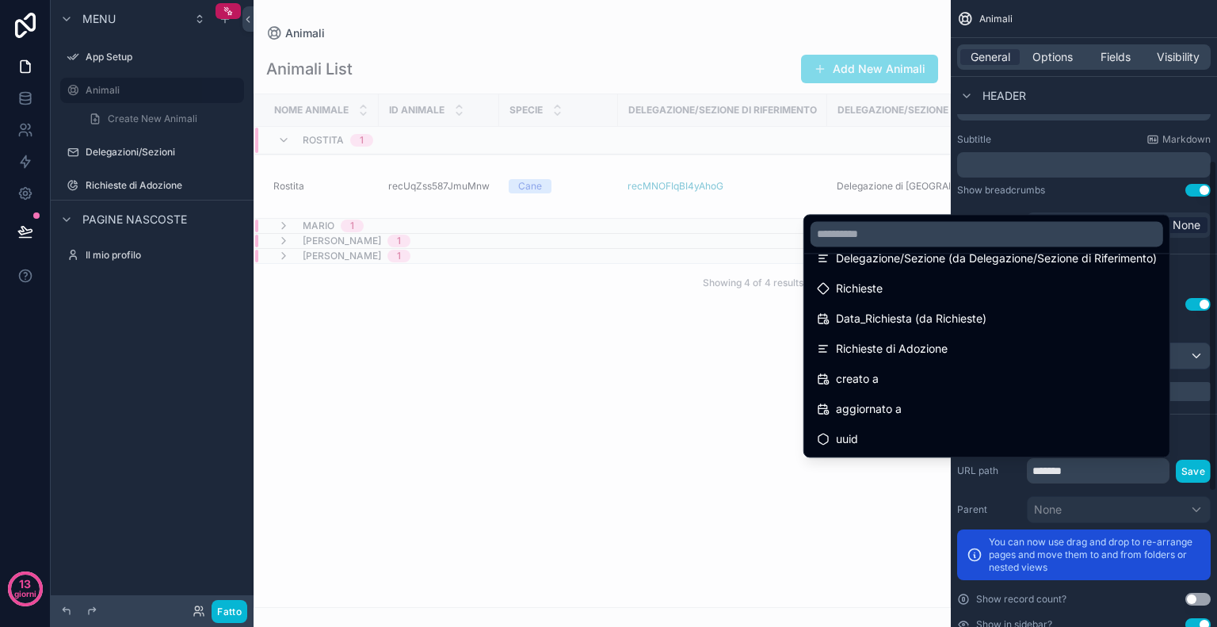
scroll to position [557, 0]
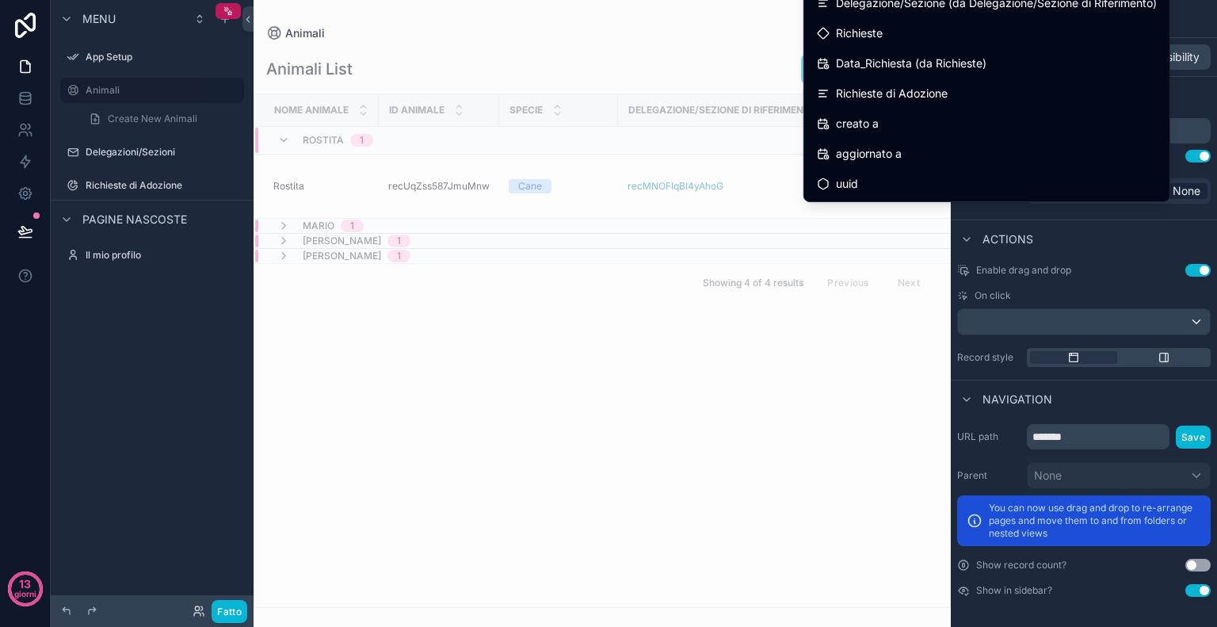
click at [1134, 235] on div "contenuto scorrevole" at bounding box center [608, 313] width 1217 height 627
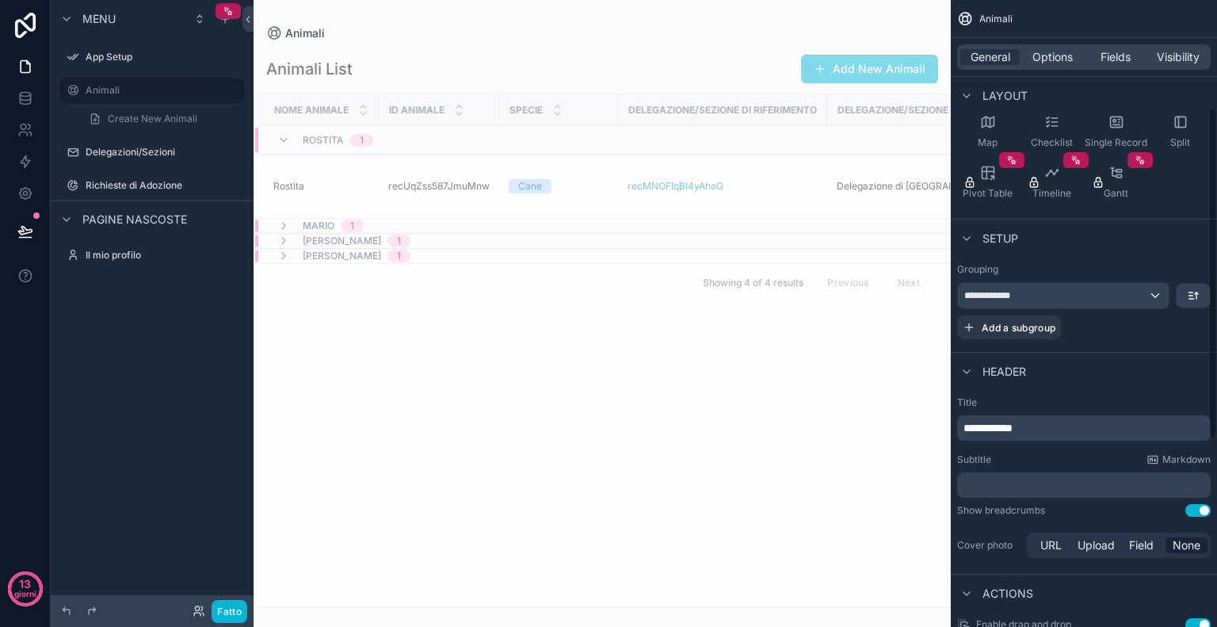
scroll to position [279, 0]
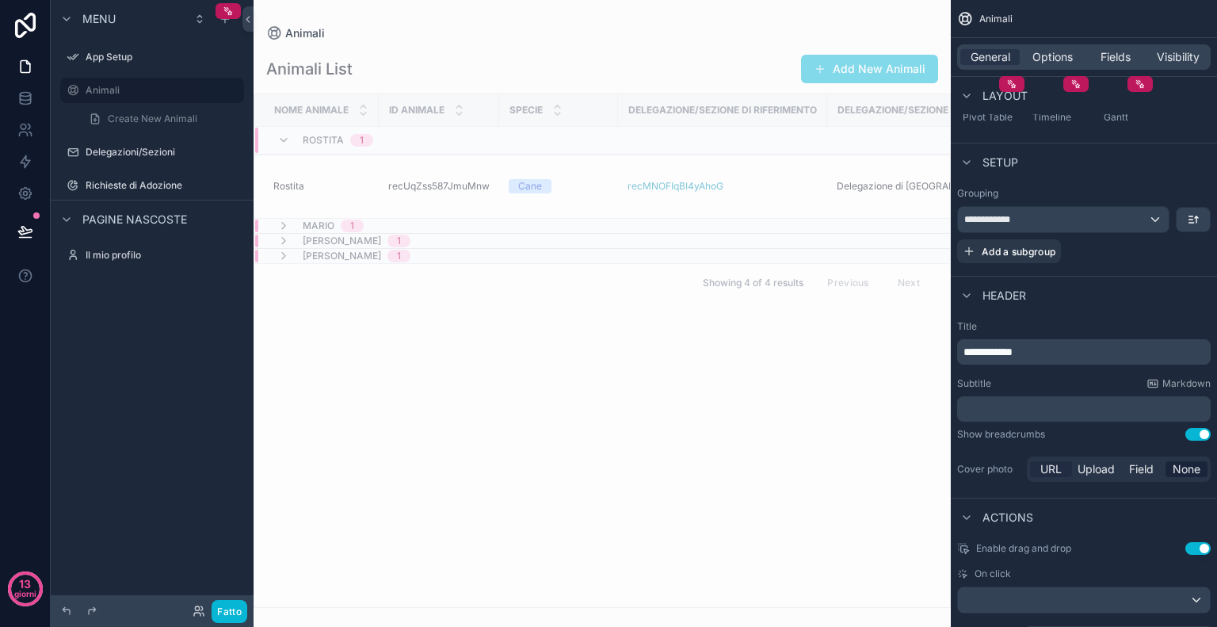
click at [1046, 467] on span "URL" at bounding box center [1051, 469] width 21 height 16
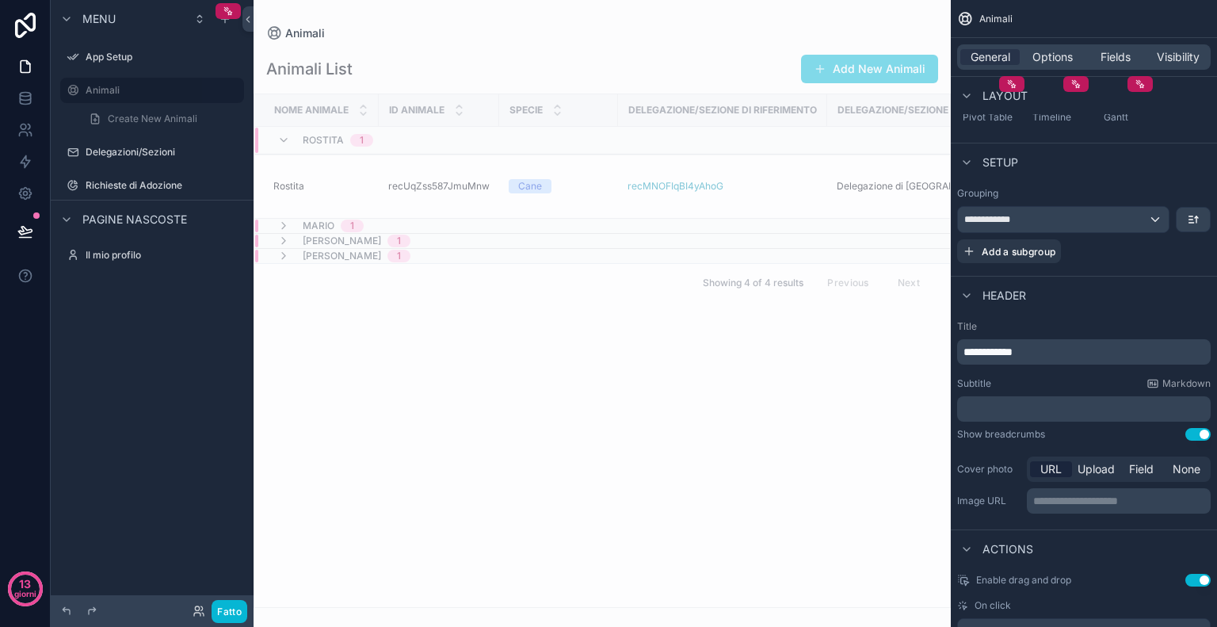
click at [1061, 503] on p "**********" at bounding box center [1121, 501] width 174 height 16
click at [1190, 177] on div "Setup" at bounding box center [1084, 162] width 266 height 38
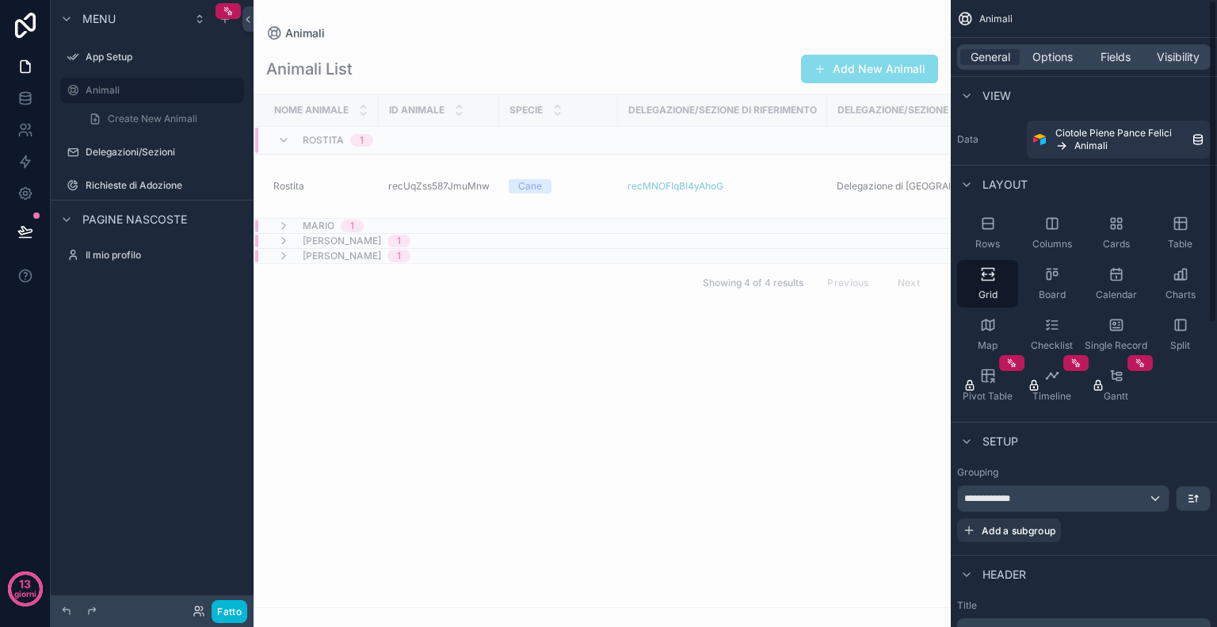
scroll to position [0, 0]
click at [996, 228] on div "Rows" at bounding box center [987, 233] width 61 height 48
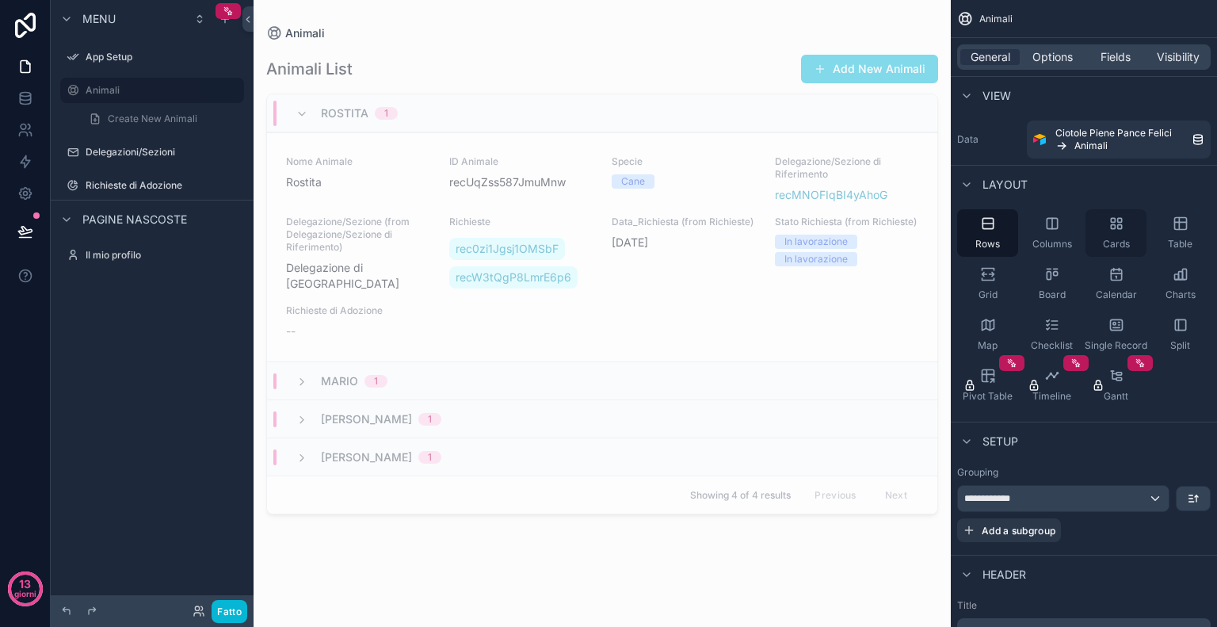
click at [1113, 224] on icon "contenuto scorrevole" at bounding box center [1117, 224] width 16 height 16
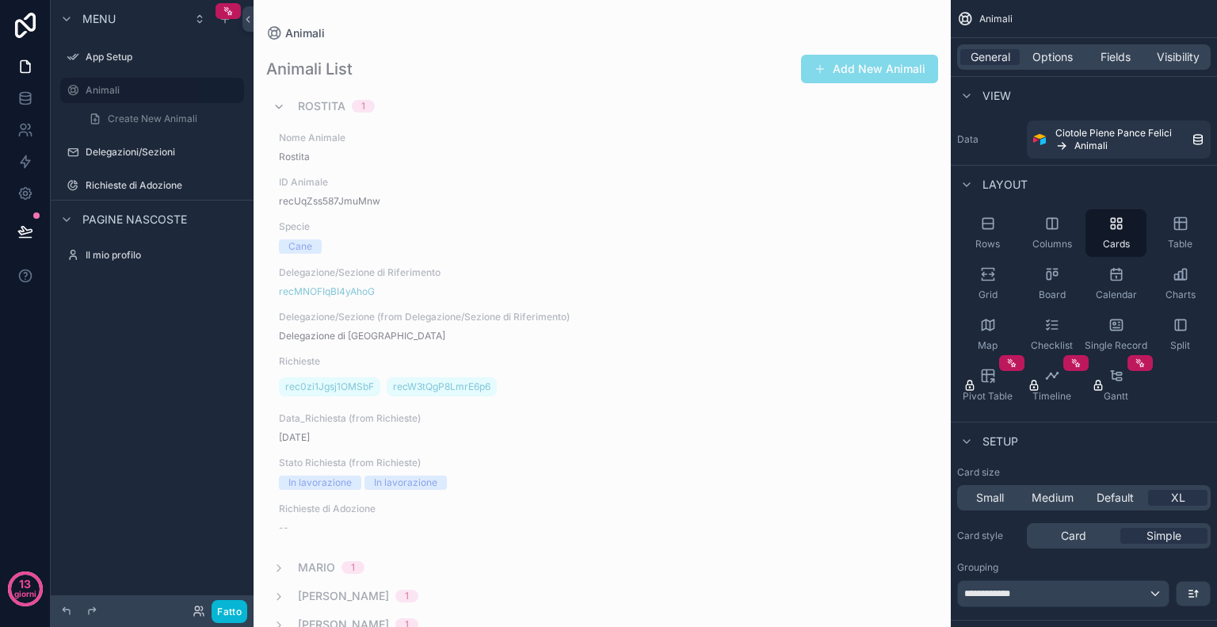
click at [282, 110] on icon "contenuto scorrevole" at bounding box center [279, 107] width 13 height 13
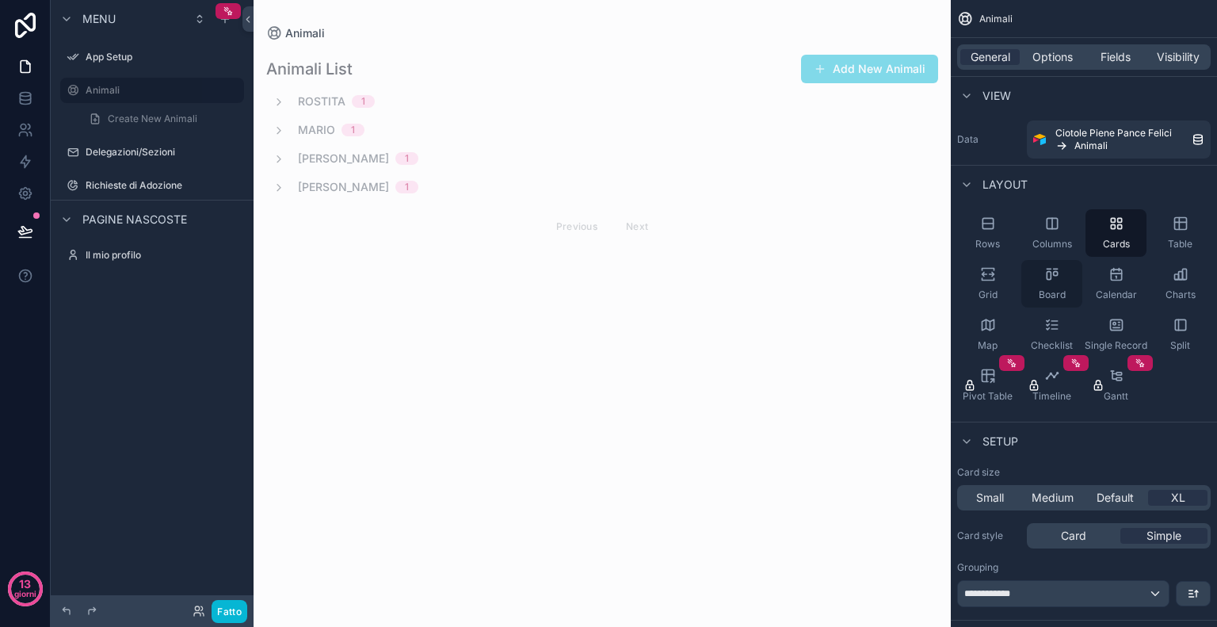
click at [1038, 285] on div "Board" at bounding box center [1052, 284] width 61 height 48
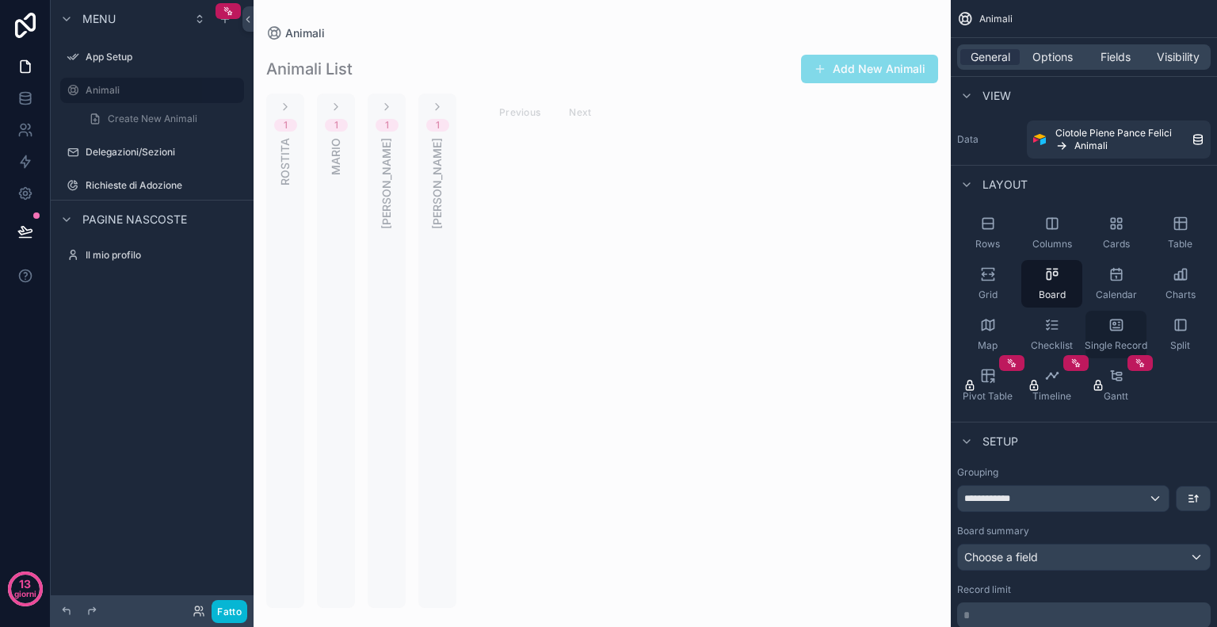
click at [1107, 325] on div "Single Record" at bounding box center [1116, 335] width 61 height 48
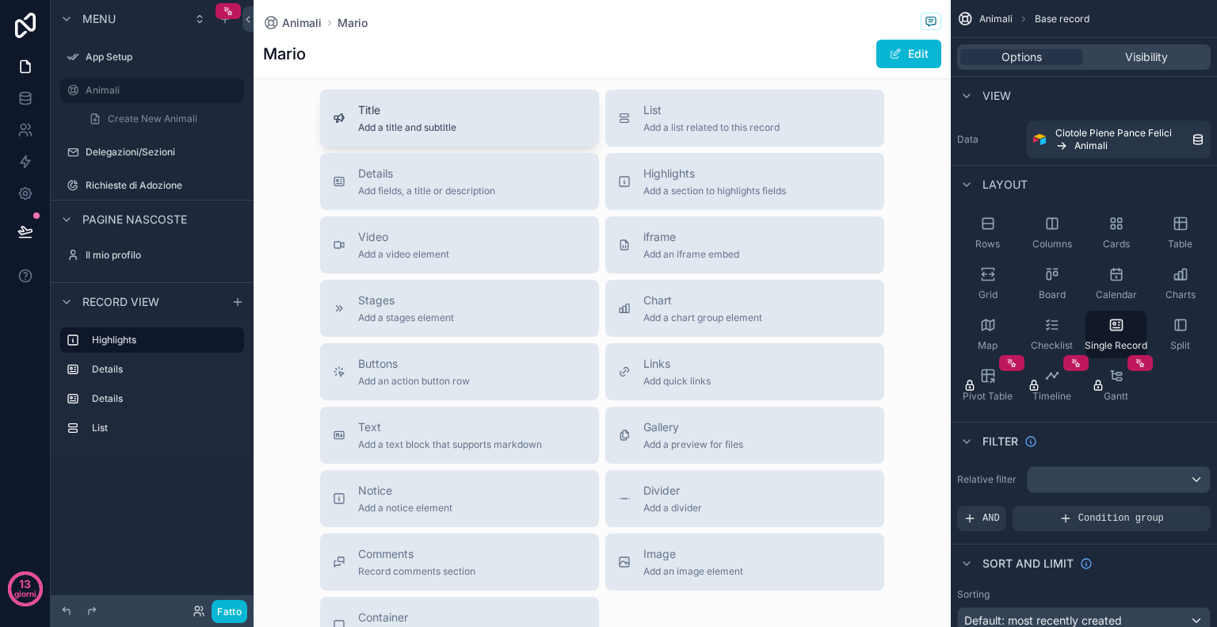
scroll to position [892, 0]
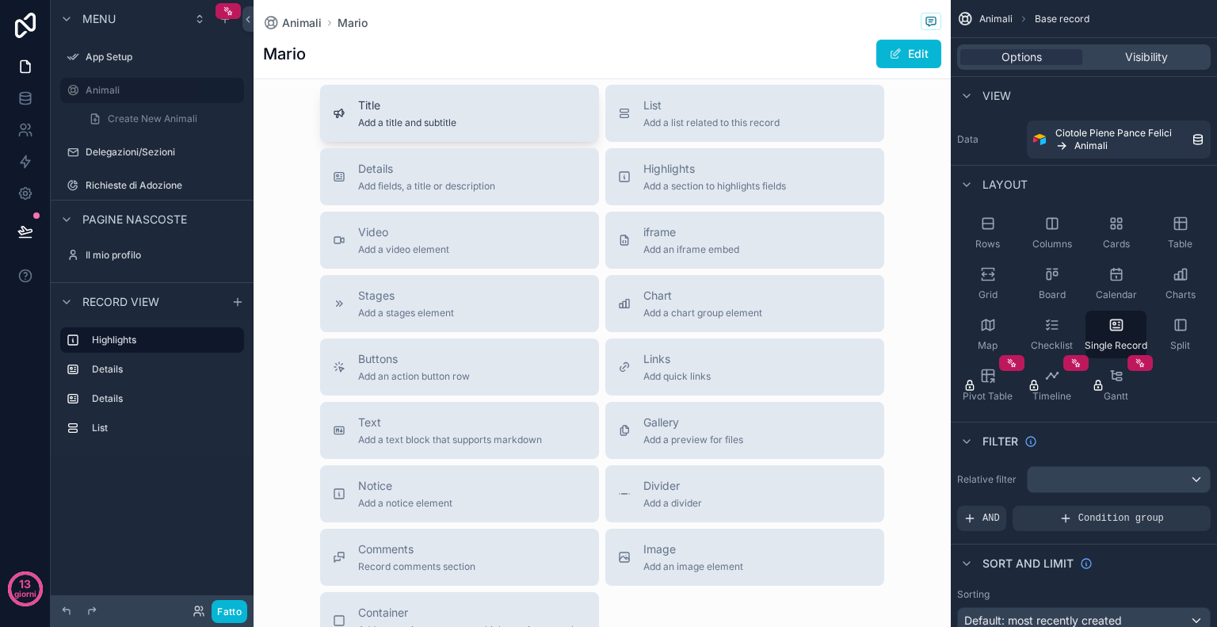
click at [406, 100] on span "Title" at bounding box center [407, 105] width 98 height 16
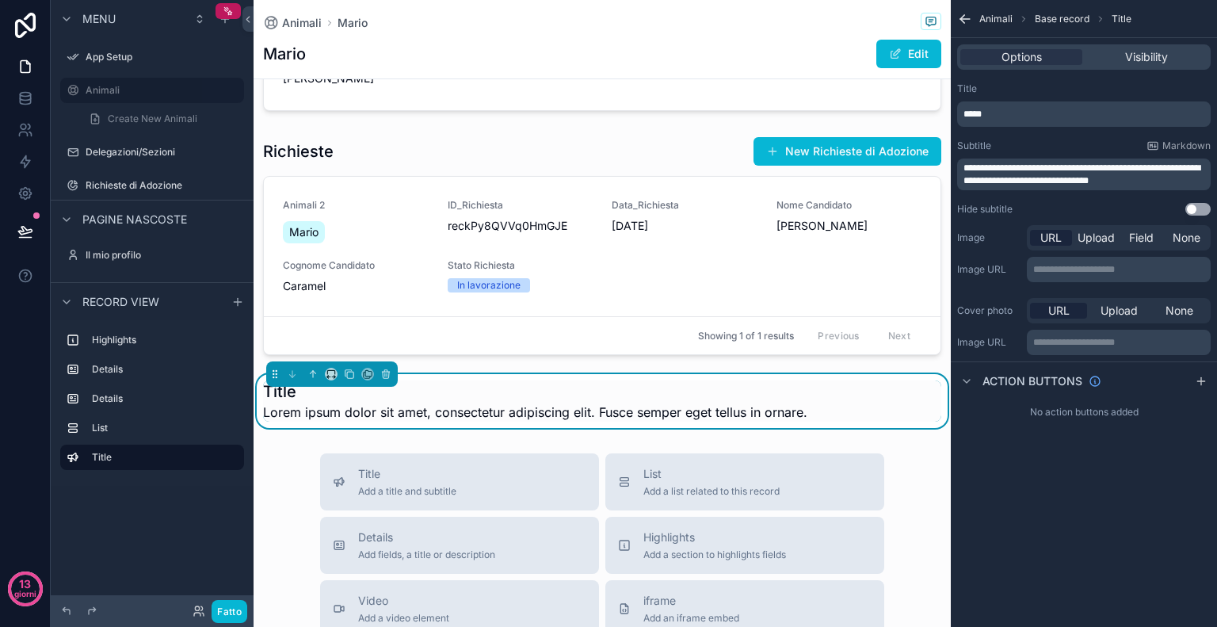
scroll to position [590, 0]
click at [423, 399] on h1 "Title" at bounding box center [535, 392] width 545 height 22
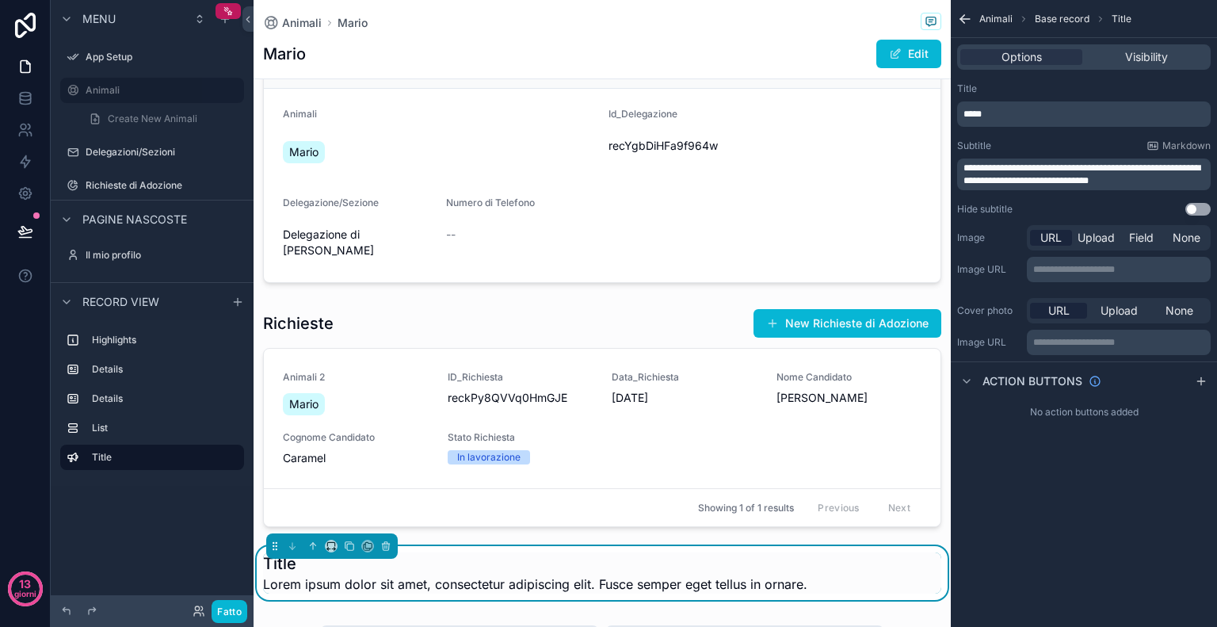
scroll to position [419, 0]
click at [307, 542] on button "contenuto scorrevole" at bounding box center [312, 545] width 17 height 17
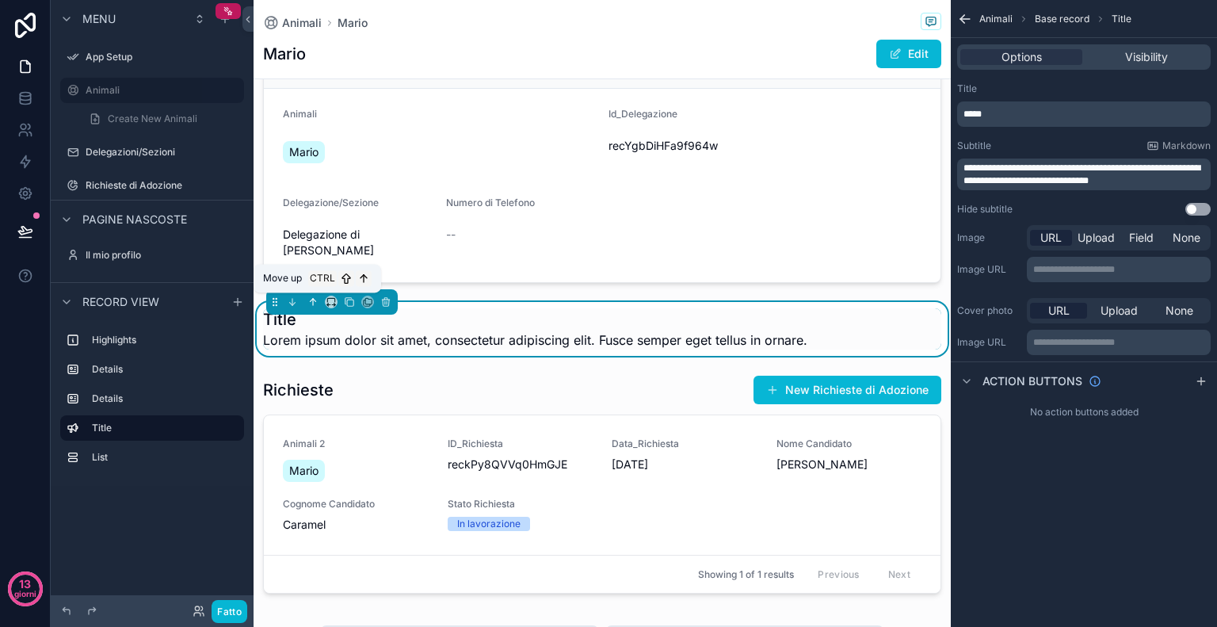
click at [312, 300] on icon "contenuto scorrevole" at bounding box center [313, 301] width 11 height 11
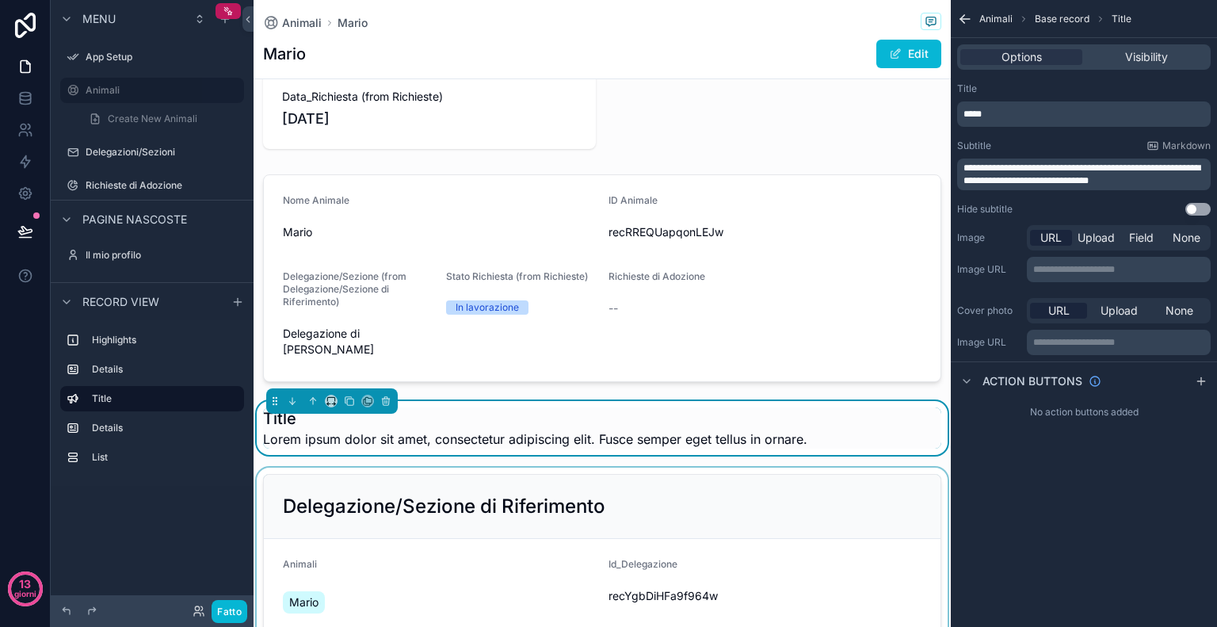
scroll to position [0, 0]
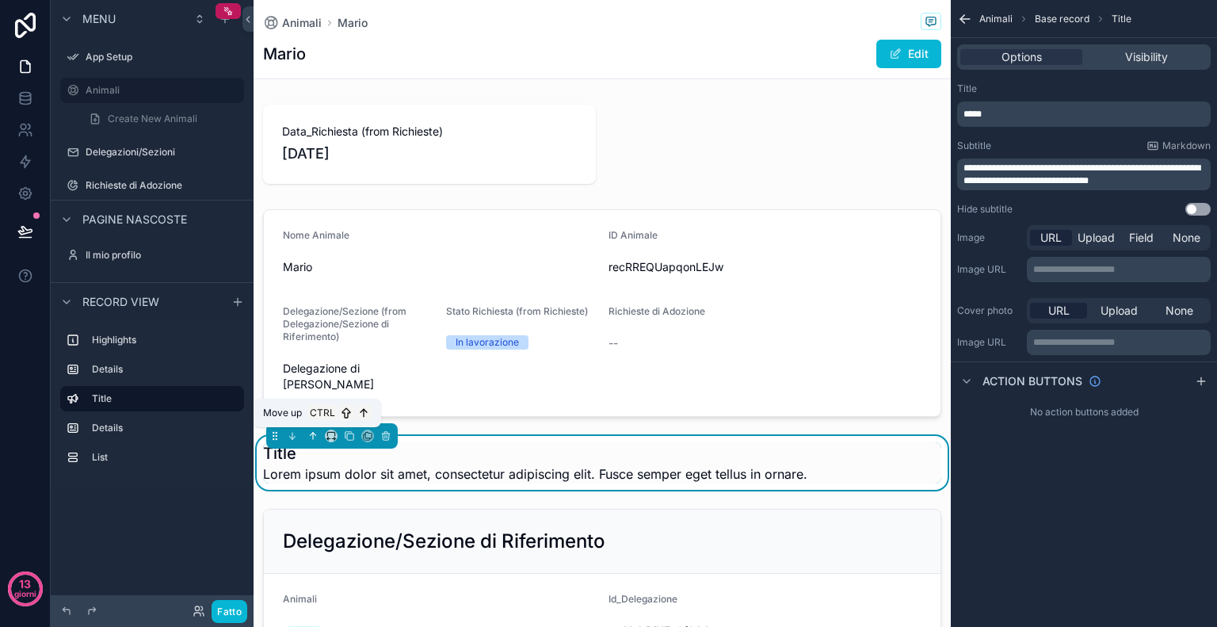
click at [314, 438] on icon "contenuto scorrevole" at bounding box center [313, 435] width 11 height 11
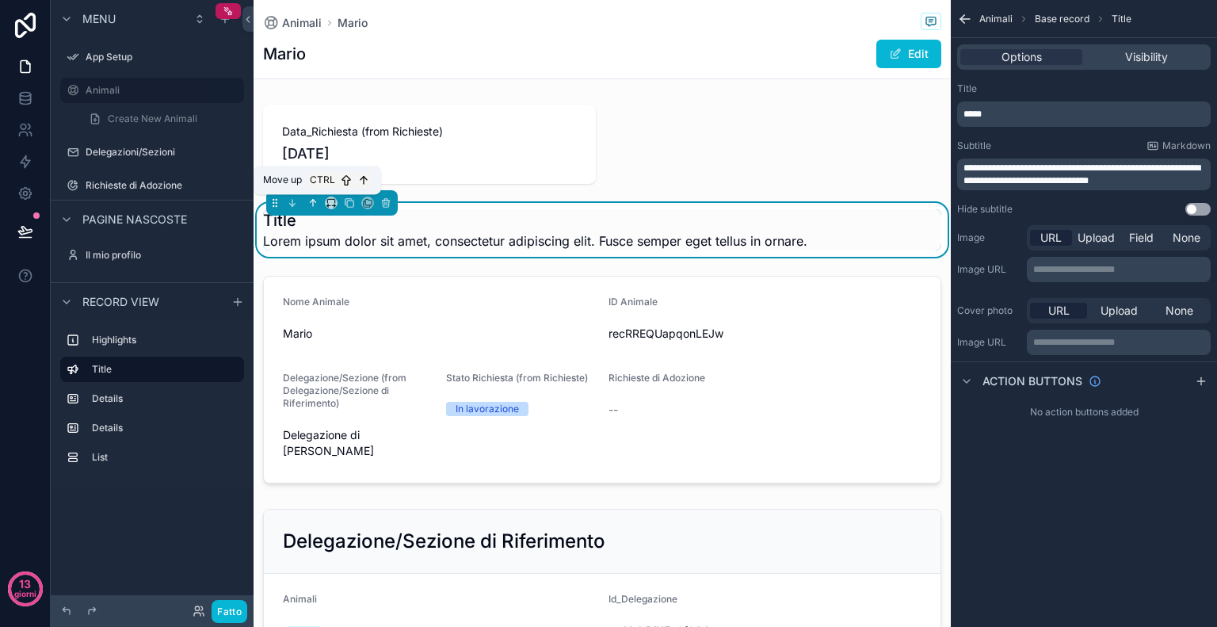
click at [312, 203] on icon "contenuto scorrevole" at bounding box center [313, 202] width 11 height 11
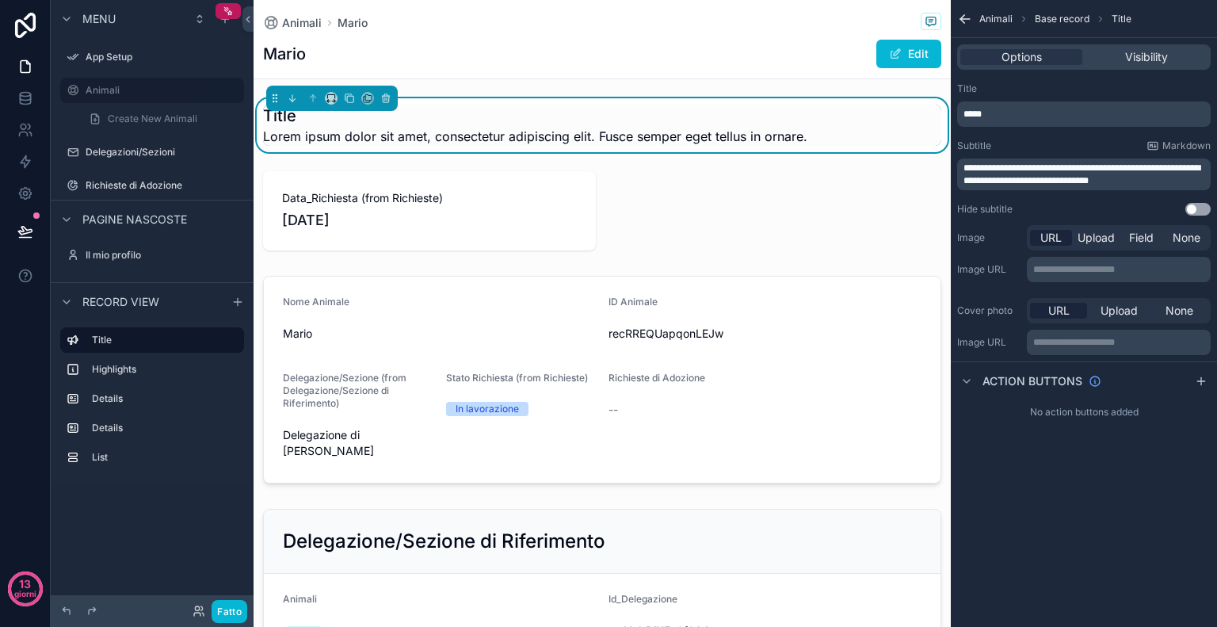
click at [500, 127] on span "Lorem ipsum dolor sit amet, consectetur adipiscing elit. Fusce semper eget tell…" at bounding box center [535, 136] width 545 height 19
click at [289, 117] on h1 "Title" at bounding box center [535, 116] width 545 height 22
click at [334, 95] on icon "contenuto scorrevole" at bounding box center [330, 96] width 7 height 4
click at [474, 112] on div "contenuto scorrevole" at bounding box center [608, 313] width 1217 height 627
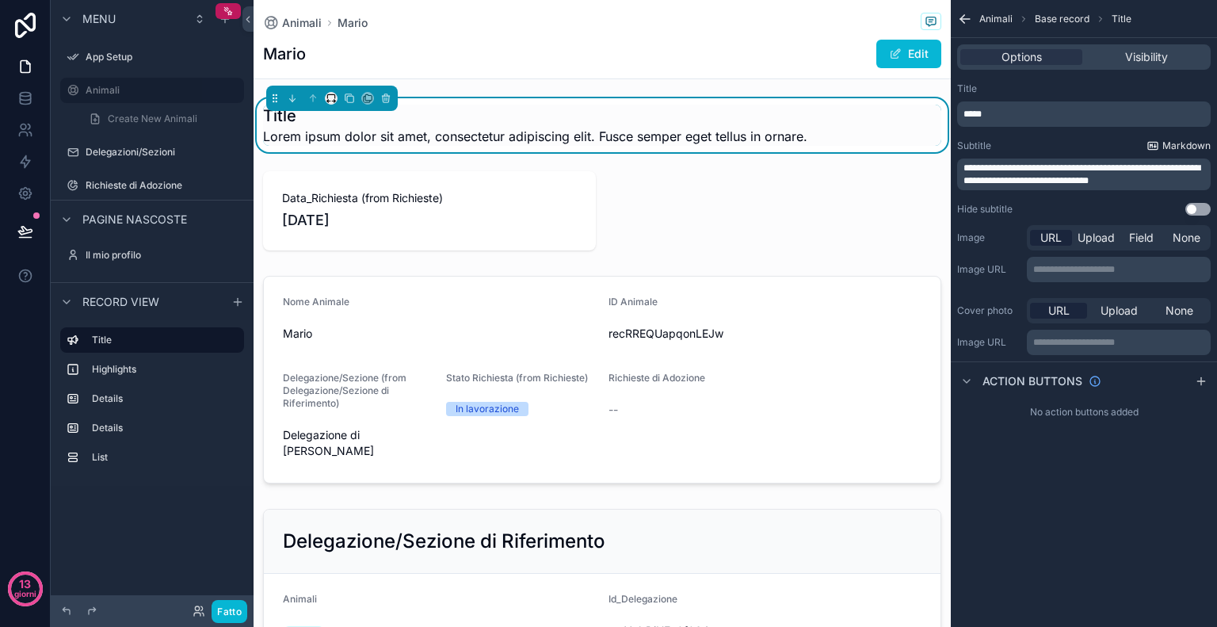
click at [1180, 142] on span "Markdown" at bounding box center [1187, 146] width 48 height 13
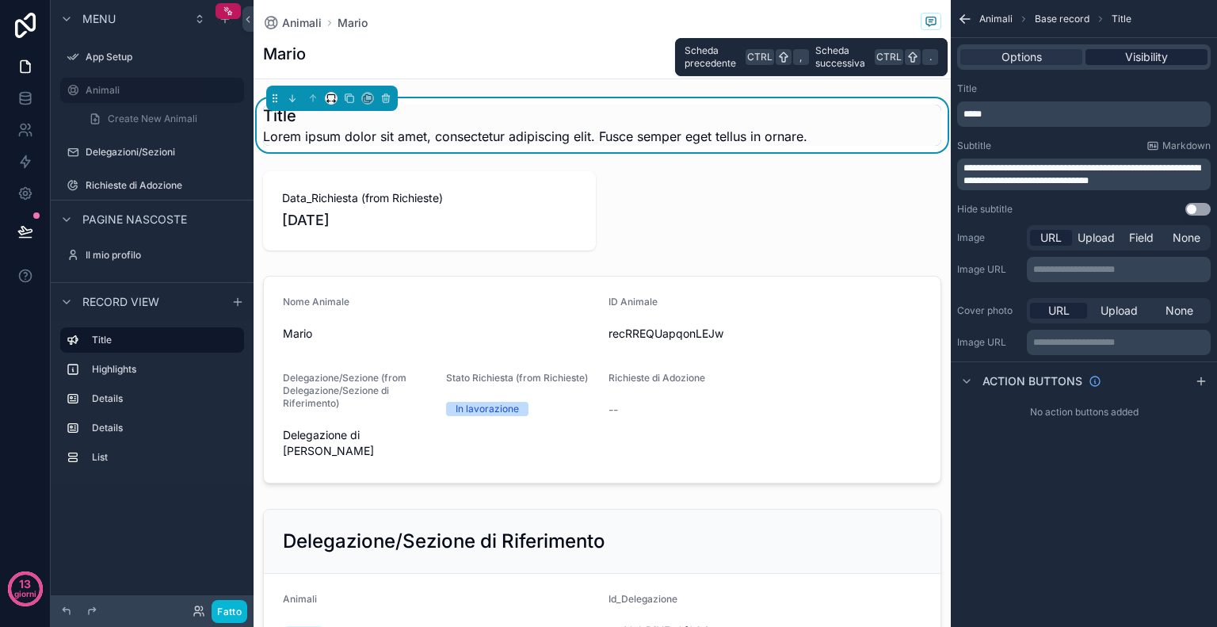
click at [1129, 62] on span "Visibility" at bounding box center [1147, 57] width 43 height 16
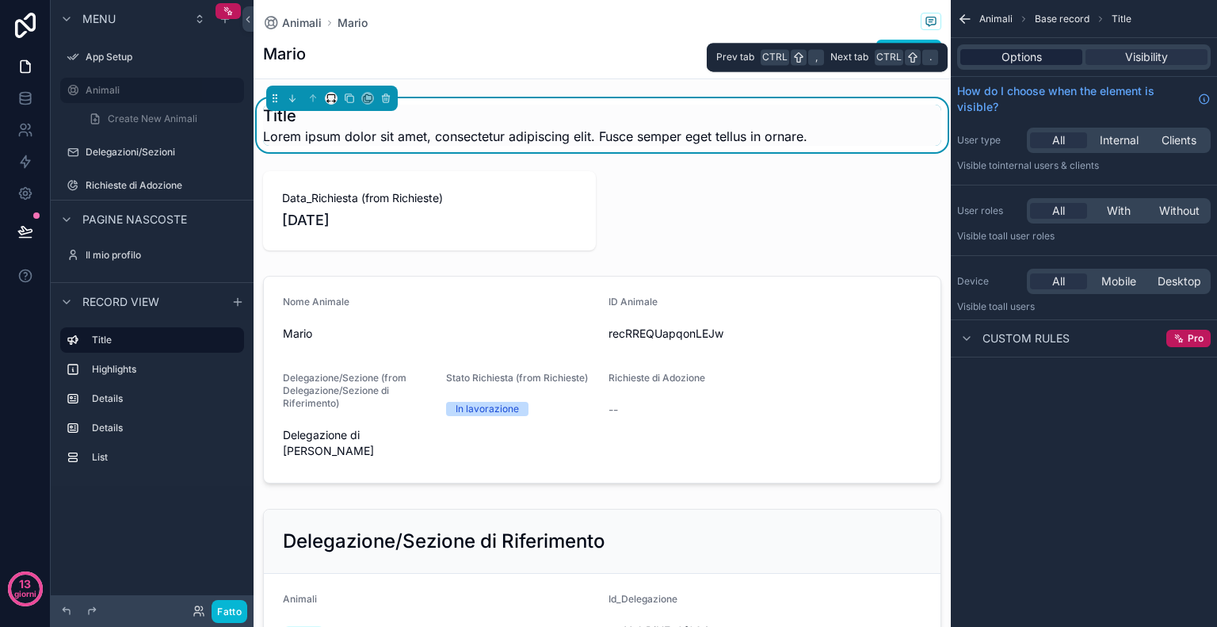
click at [1022, 62] on span "Options" at bounding box center [1022, 57] width 40 height 16
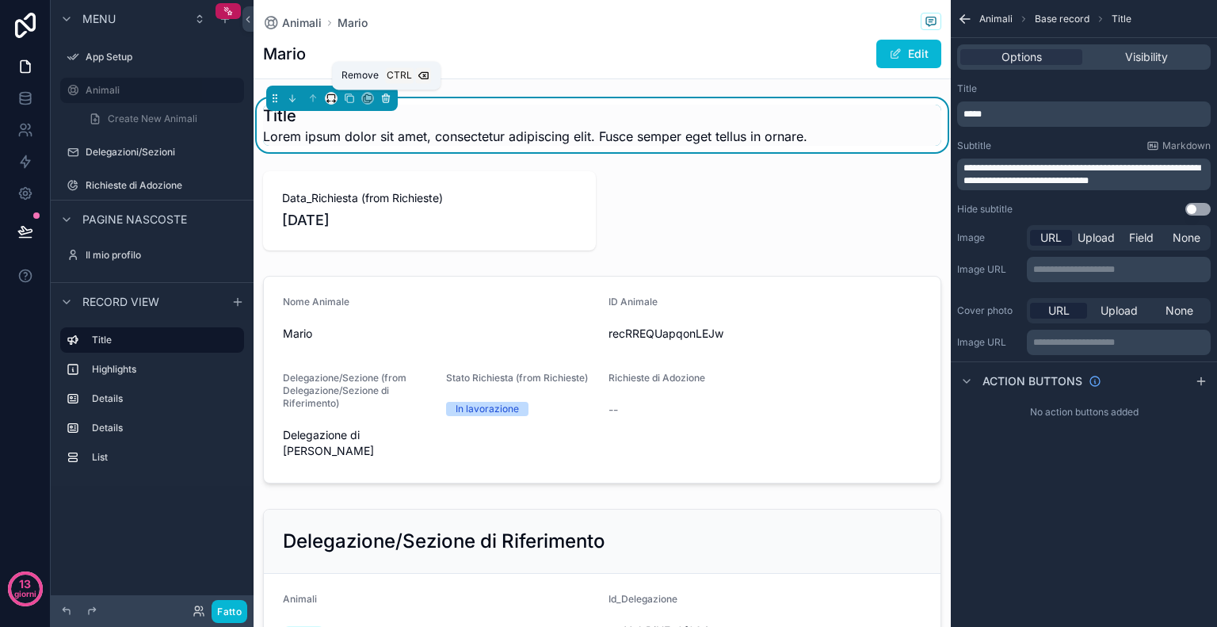
click at [385, 98] on icon "contenuto scorrevole" at bounding box center [385, 98] width 0 height 3
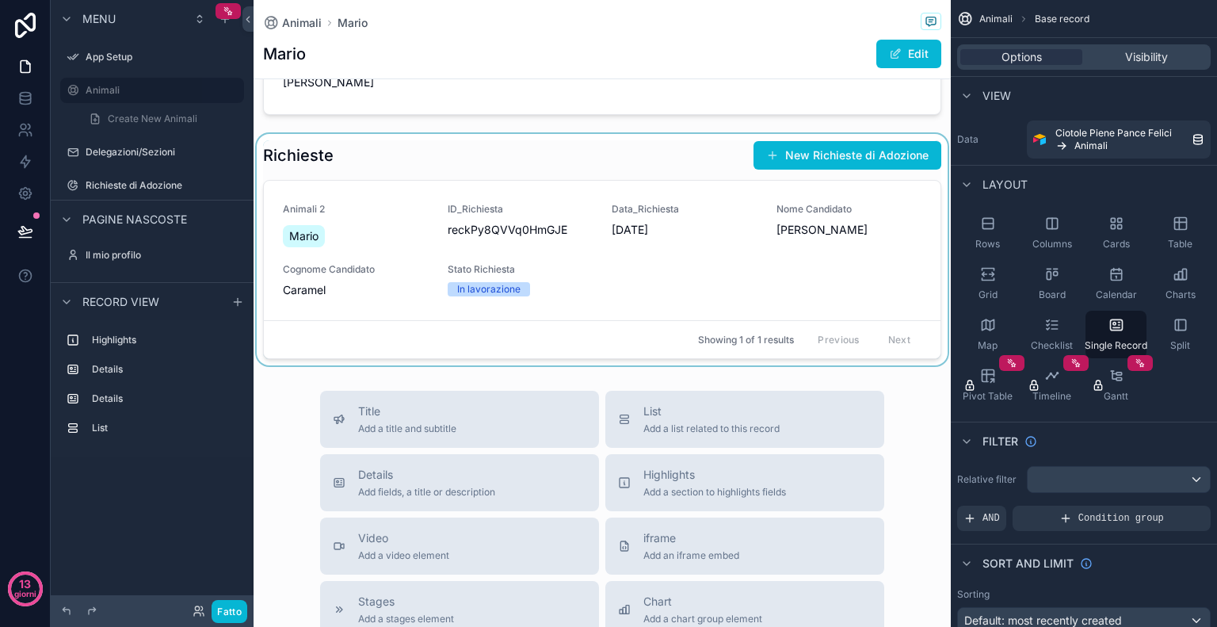
scroll to position [573, 0]
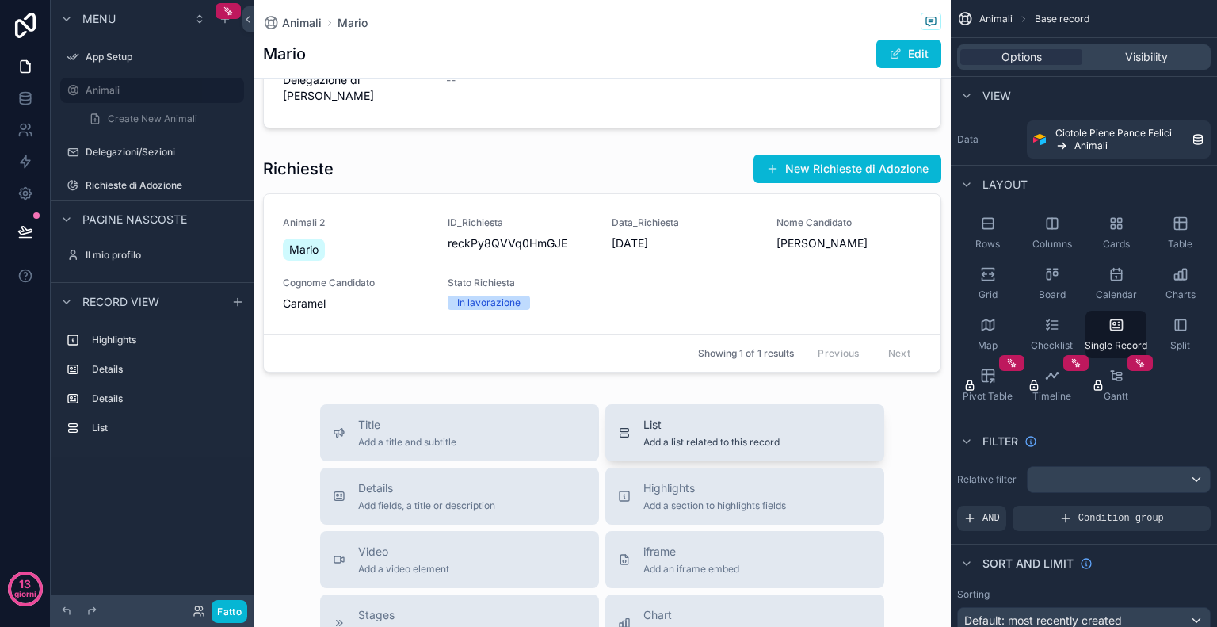
click at [632, 440] on div "List Add a list related to this record" at bounding box center [745, 433] width 254 height 32
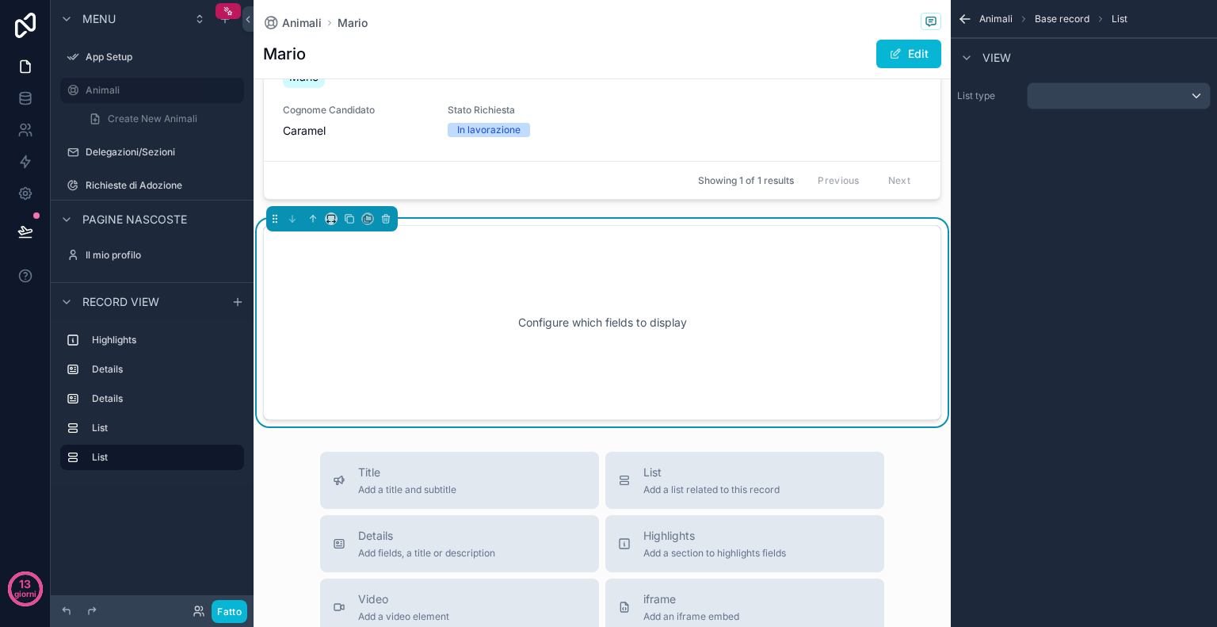
scroll to position [752, 0]
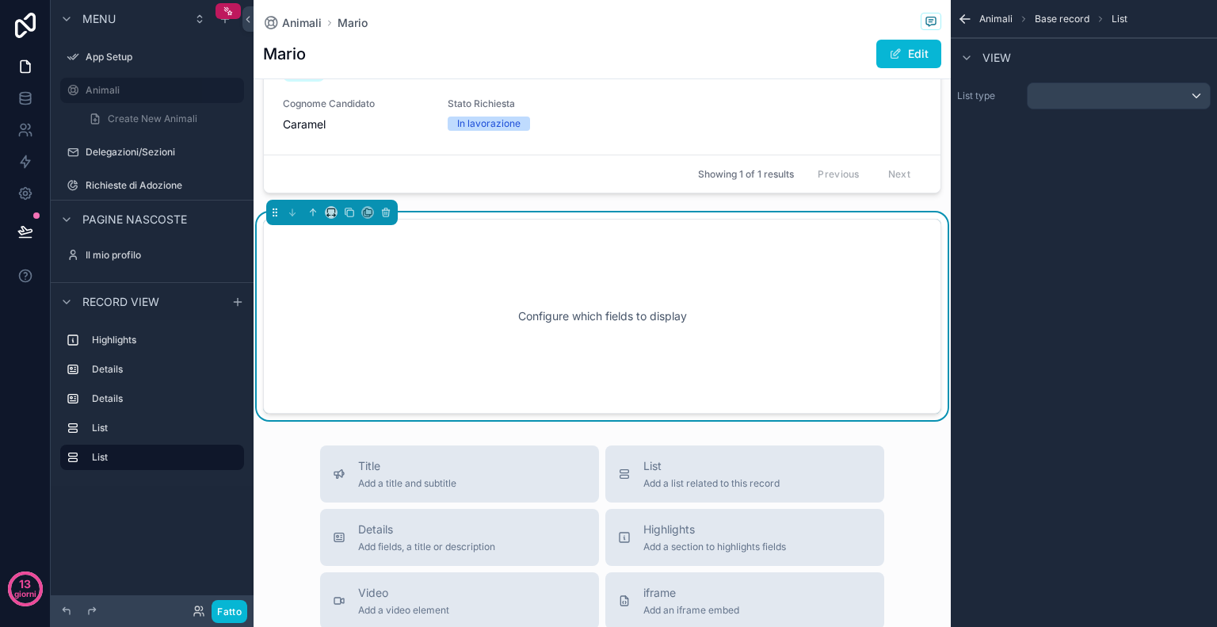
click at [617, 332] on div "Configure which fields to display" at bounding box center [602, 316] width 626 height 143
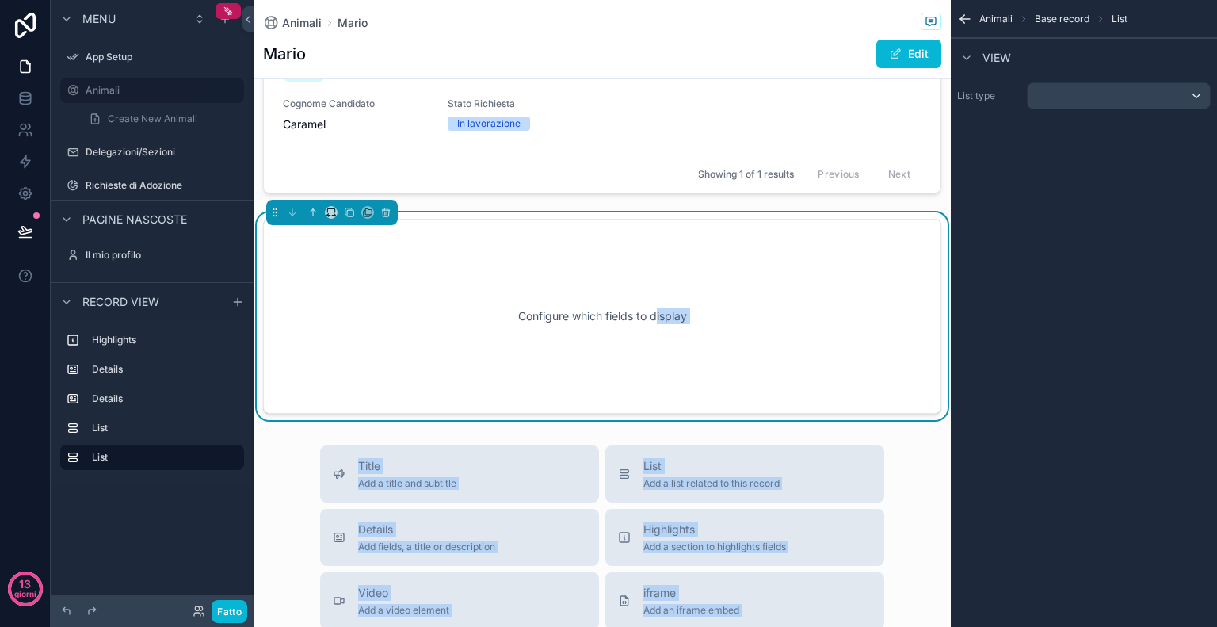
drag, startPoint x: 652, startPoint y: 312, endPoint x: 1131, endPoint y: 97, distance: 525.8
click at [1131, 97] on div "Configurazione dell'app Animali Delegazioni/Sezioni Richieste di Adozione Il mi…" at bounding box center [736, 313] width 964 height 627
click at [1131, 97] on div "contenuto scorrevole" at bounding box center [1119, 95] width 182 height 25
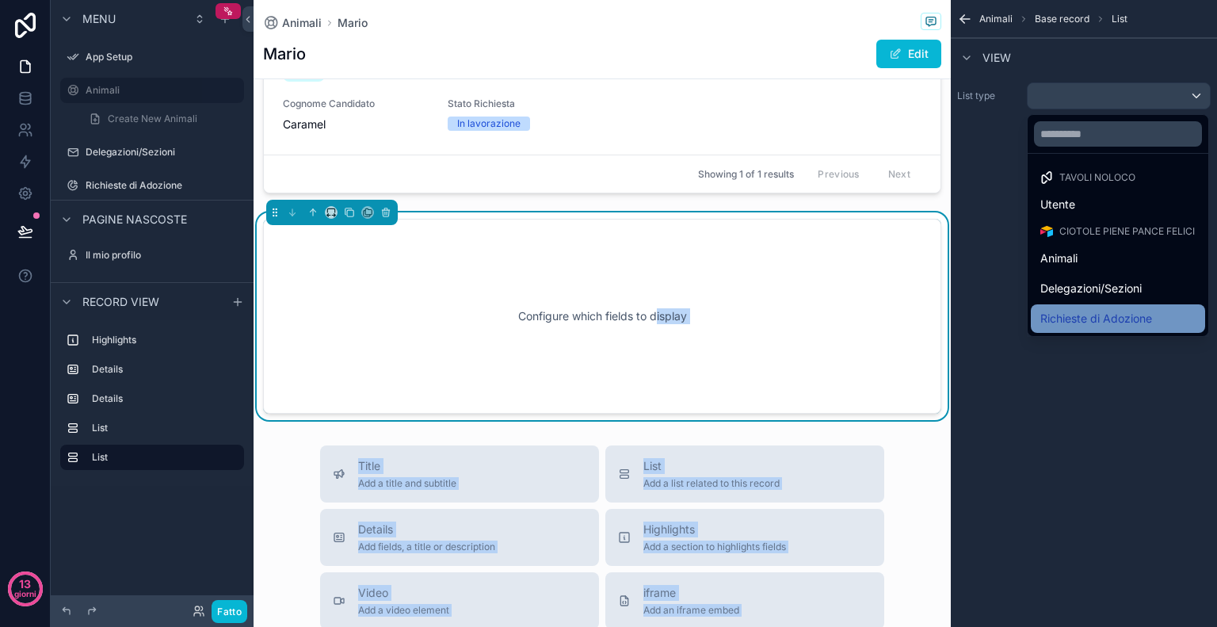
click at [1072, 309] on font "Richieste di Adozione" at bounding box center [1097, 318] width 112 height 19
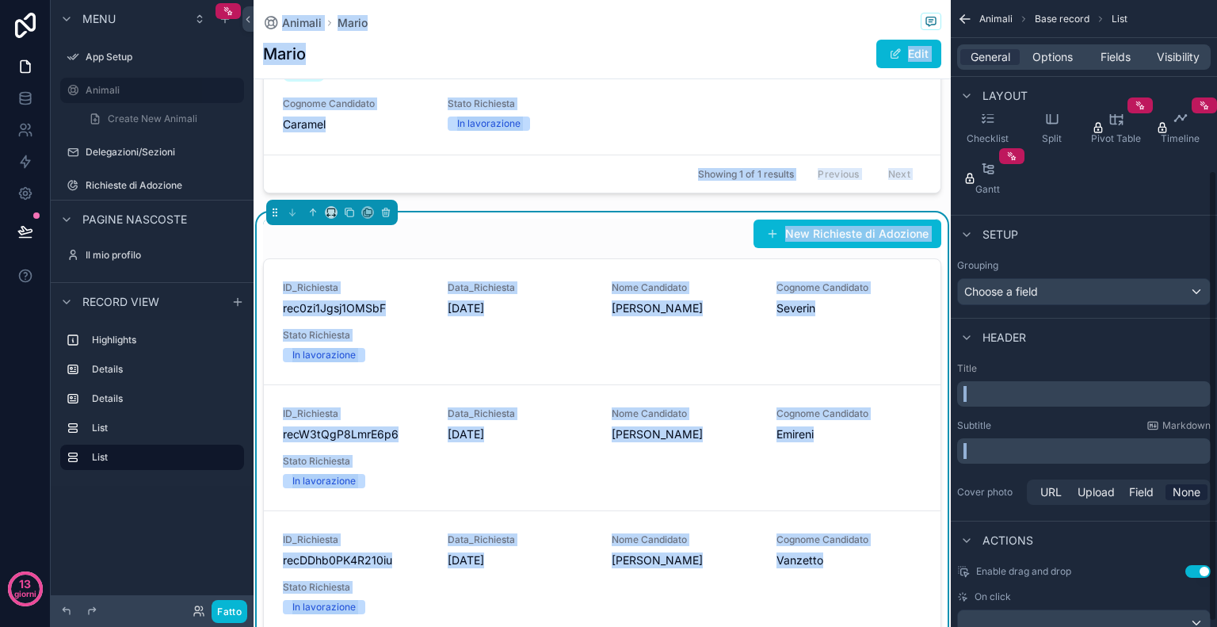
scroll to position [243, 0]
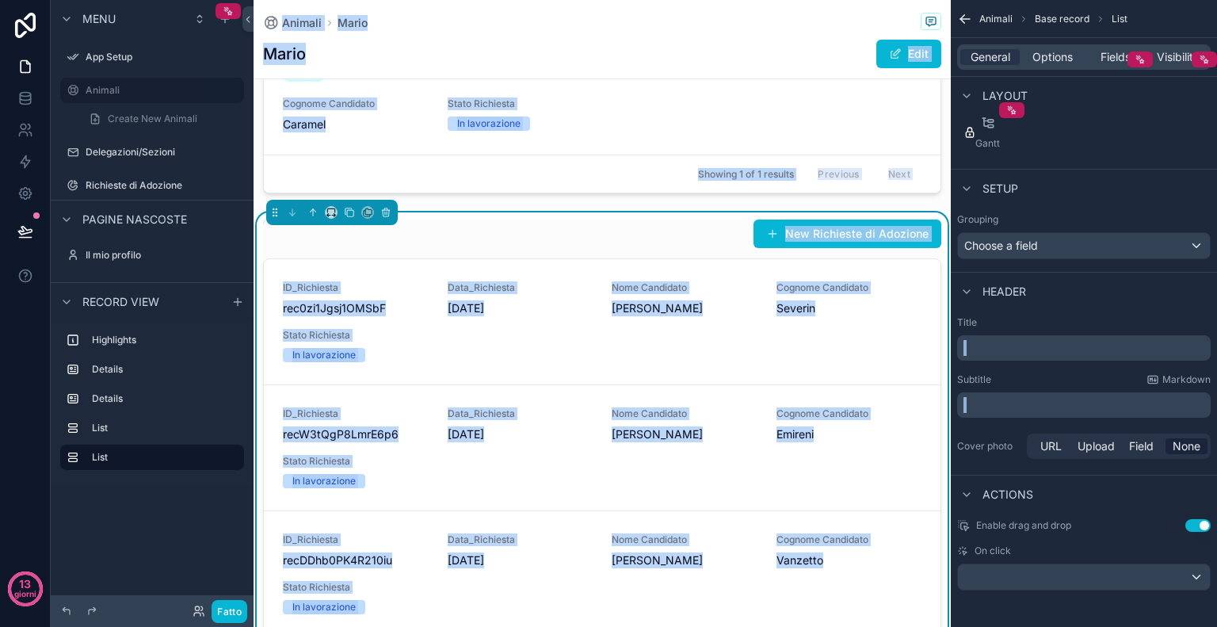
click at [707, 199] on div "Data_Richiesta (from Richieste) [DATE] Nome Animale [PERSON_NAME] ID Animale re…" at bounding box center [603, 40] width 698 height 1389
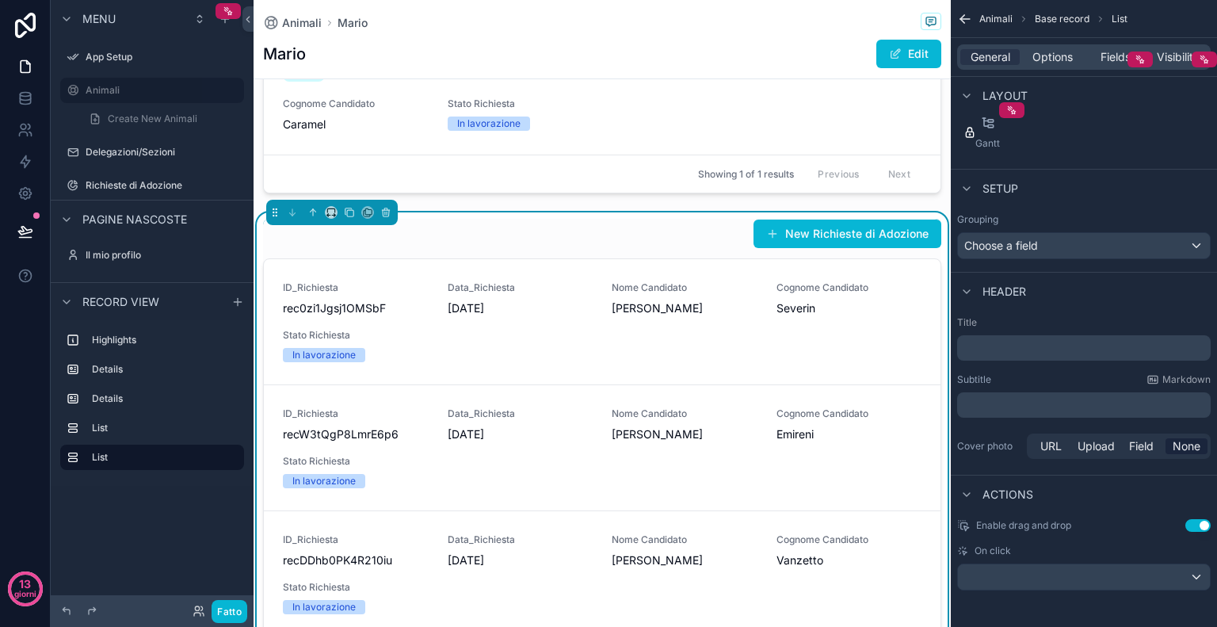
drag, startPoint x: 506, startPoint y: 291, endPoint x: 598, endPoint y: 227, distance: 112.3
click at [598, 227] on div "New Richieste di Adozione" at bounding box center [602, 234] width 678 height 30
click at [792, 231] on button "New Richieste di Adozione" at bounding box center [848, 234] width 188 height 29
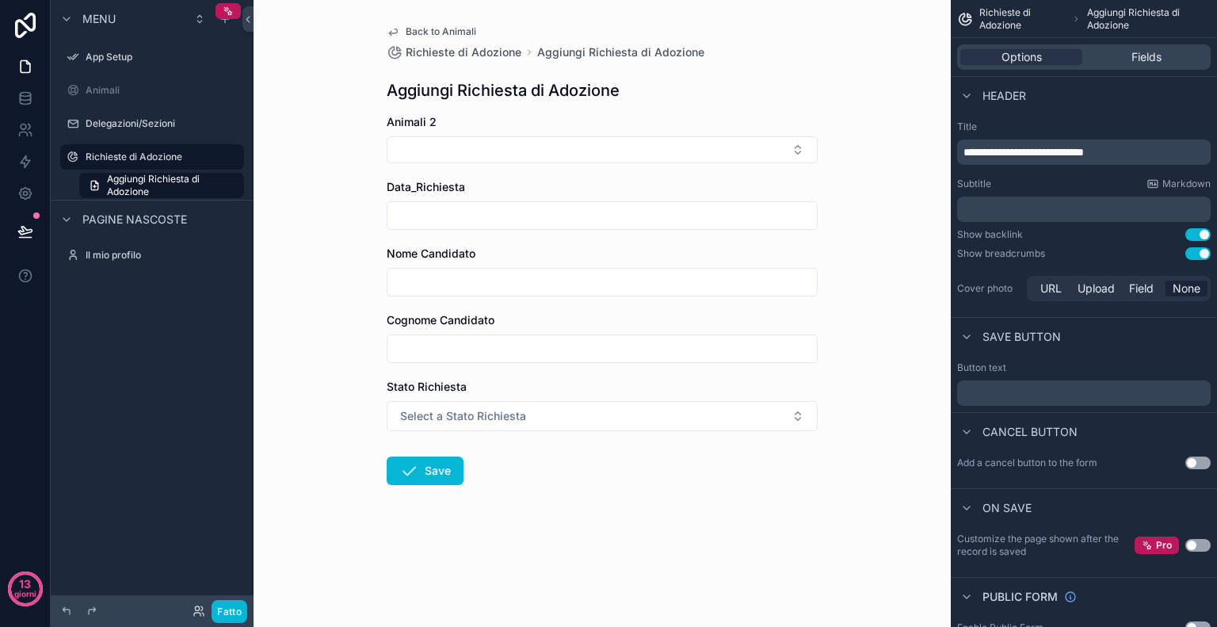
click at [409, 35] on span "Back to Animali" at bounding box center [441, 31] width 71 height 13
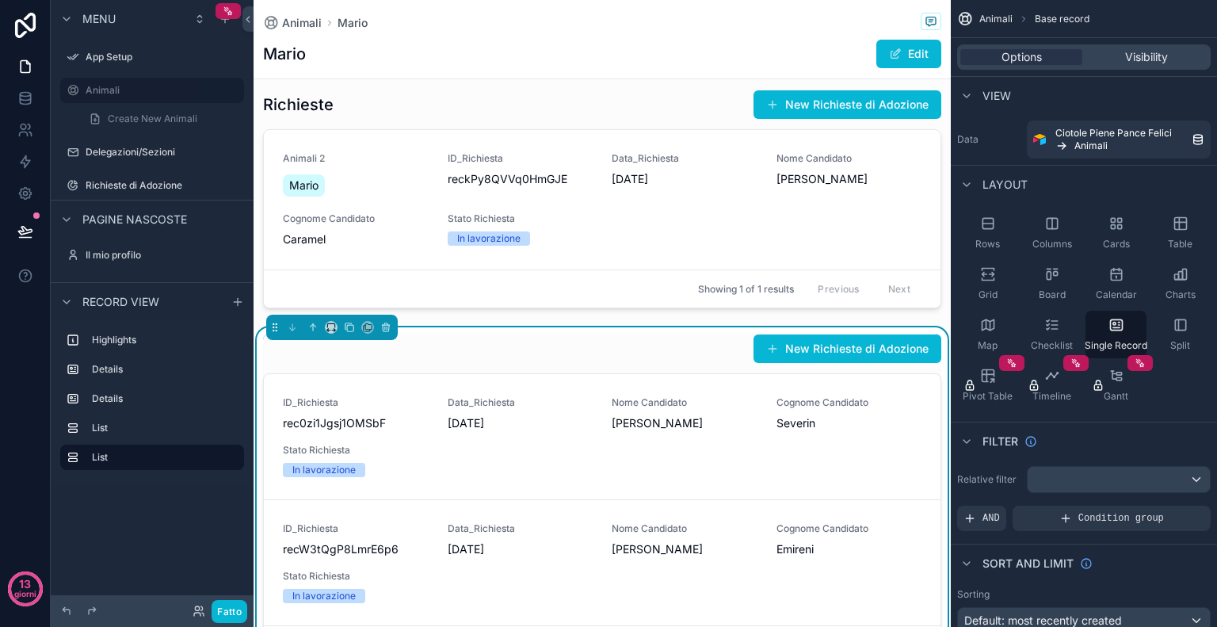
scroll to position [650, 0]
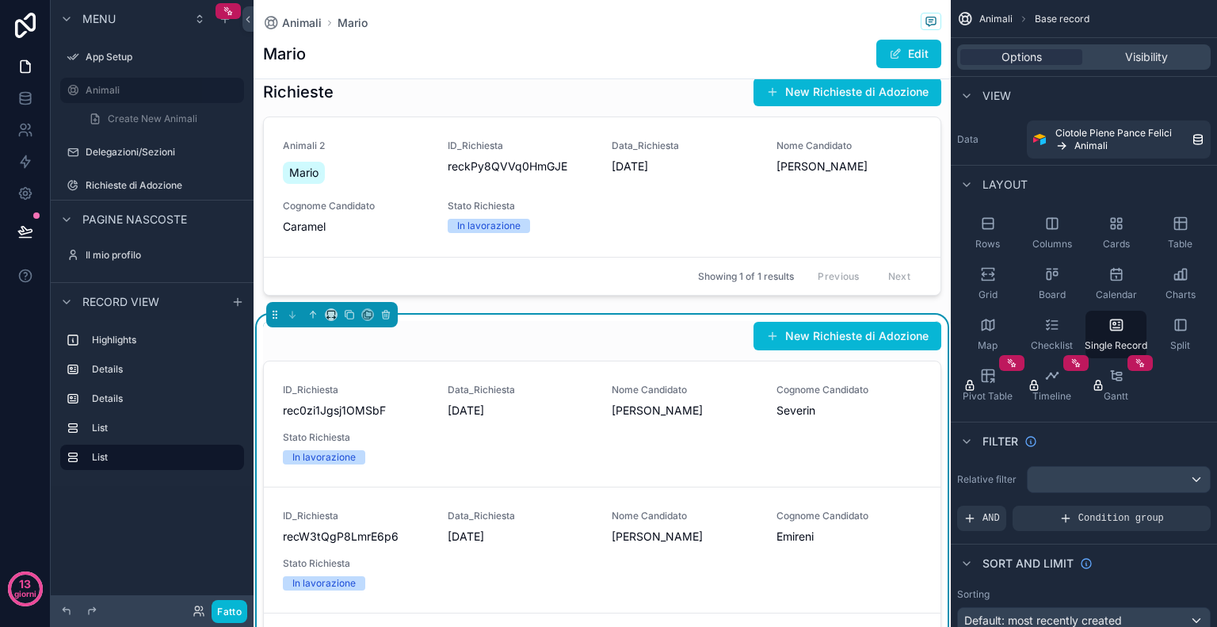
click at [663, 296] on div "contenuto scorrevole" at bounding box center [603, 452] width 698 height 2204
click at [644, 345] on div "New Richieste di Adozione" at bounding box center [602, 336] width 678 height 30
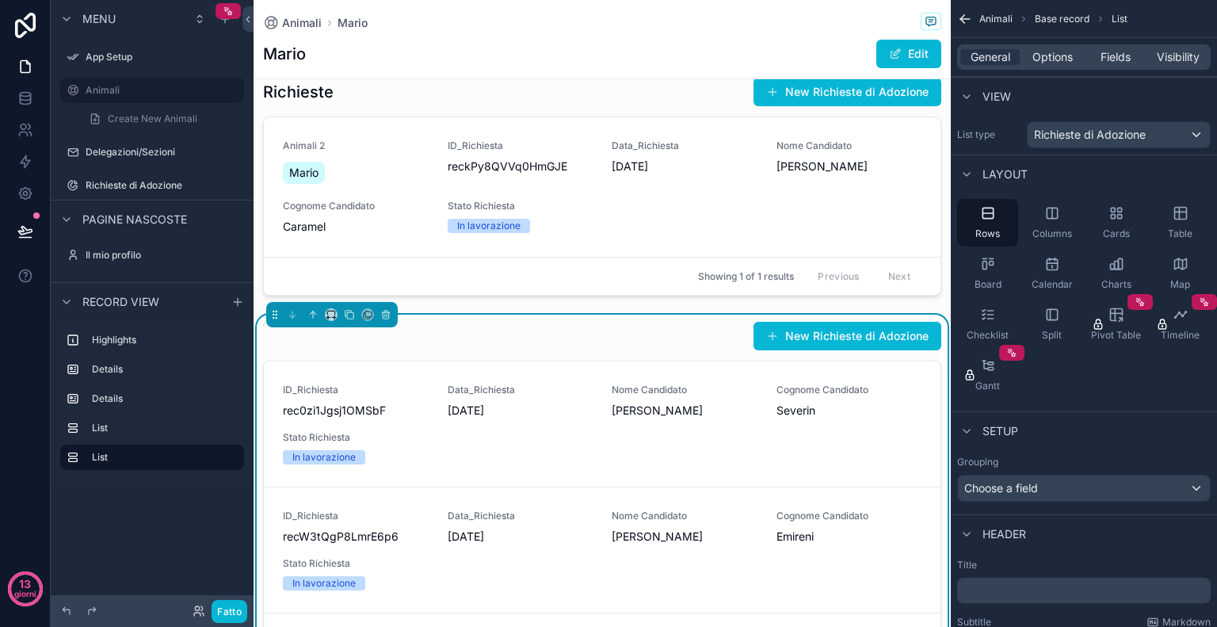
click at [323, 349] on div "New Richieste di Adozione ID_Richiesta rec0zi1Jgsj1OMSbF Data_Richiesta [DATE] …" at bounding box center [602, 576] width 678 height 510
click at [628, 323] on div "New Richieste di Adozione" at bounding box center [602, 336] width 678 height 30
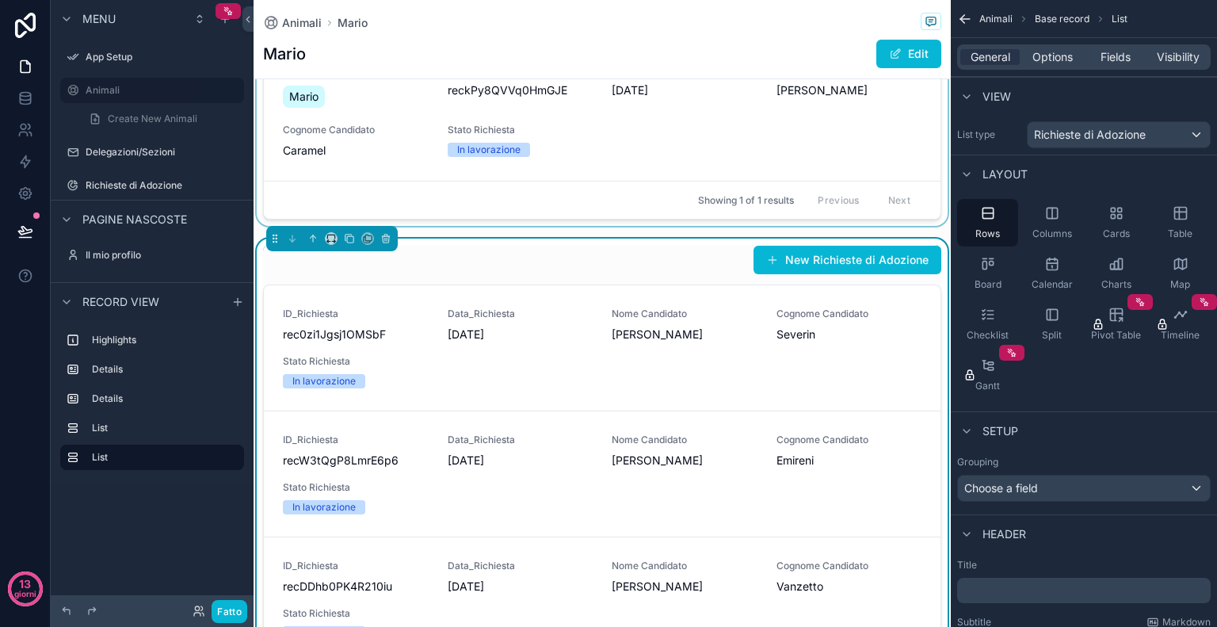
scroll to position [728, 0]
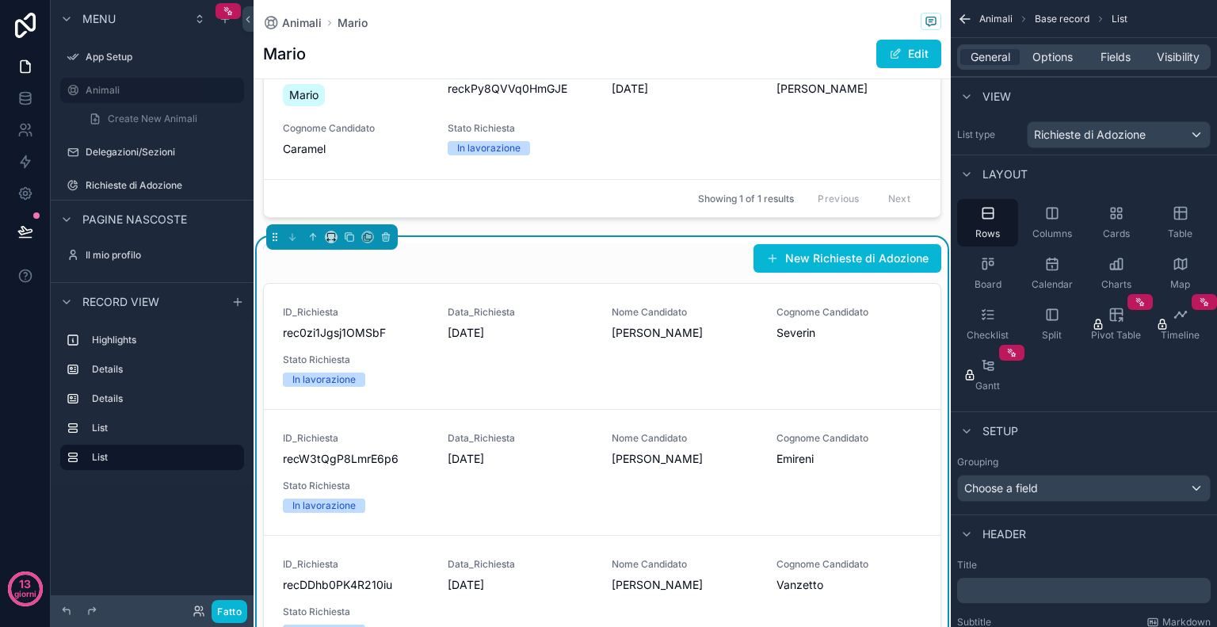
click at [720, 262] on div "New Richieste di Adozione" at bounding box center [602, 258] width 678 height 30
click at [1072, 63] on span "Options" at bounding box center [1053, 57] width 40 height 16
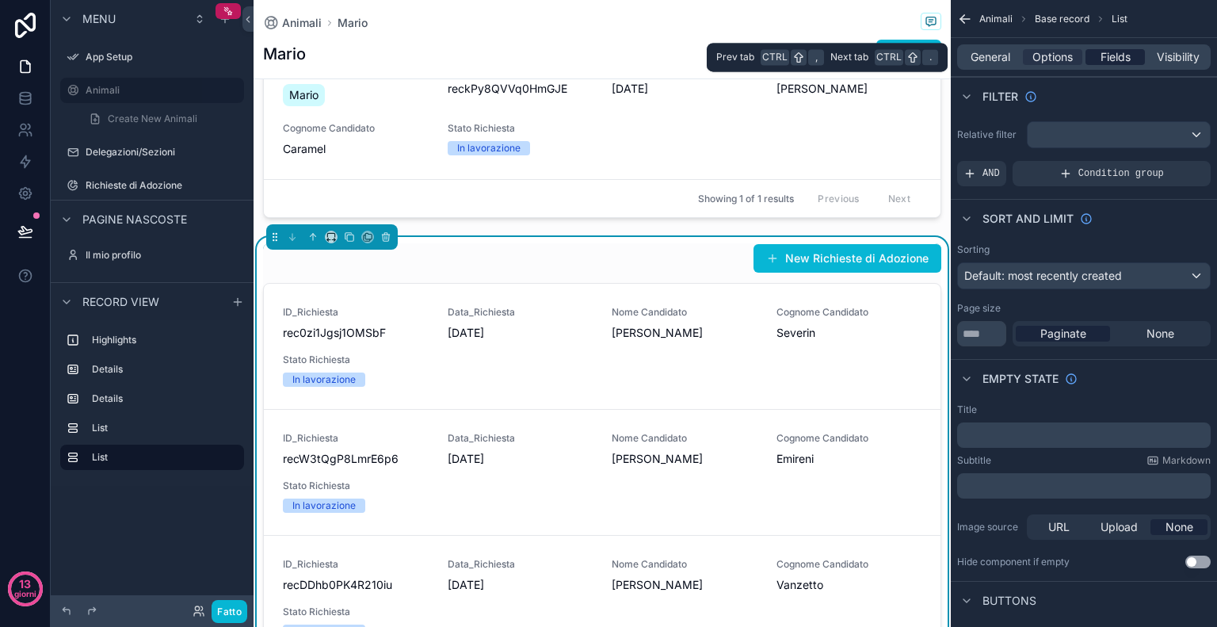
click at [1124, 61] on span "Fields" at bounding box center [1116, 57] width 30 height 16
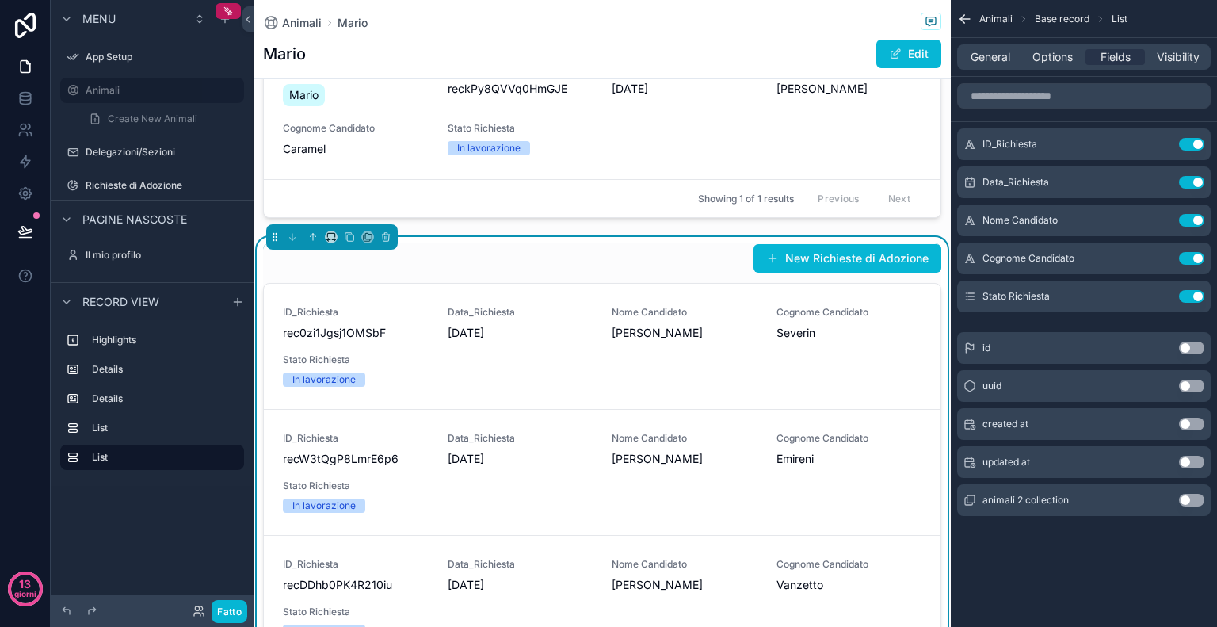
click at [615, 271] on div "New Richieste di Adozione ID_Richiesta rec0zi1Jgsj1OMSbF Data_Richiesta [DATE] …" at bounding box center [602, 498] width 678 height 510
click at [1191, 140] on button "Use setting" at bounding box center [1191, 144] width 25 height 13
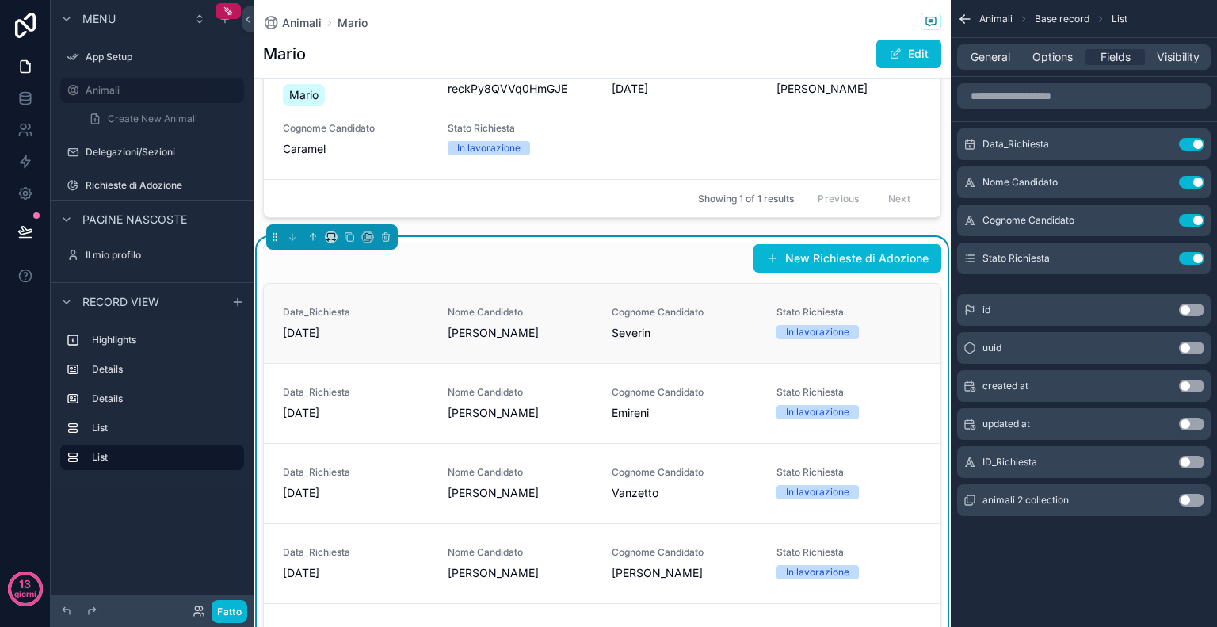
click at [628, 334] on span "Severin" at bounding box center [685, 333] width 146 height 16
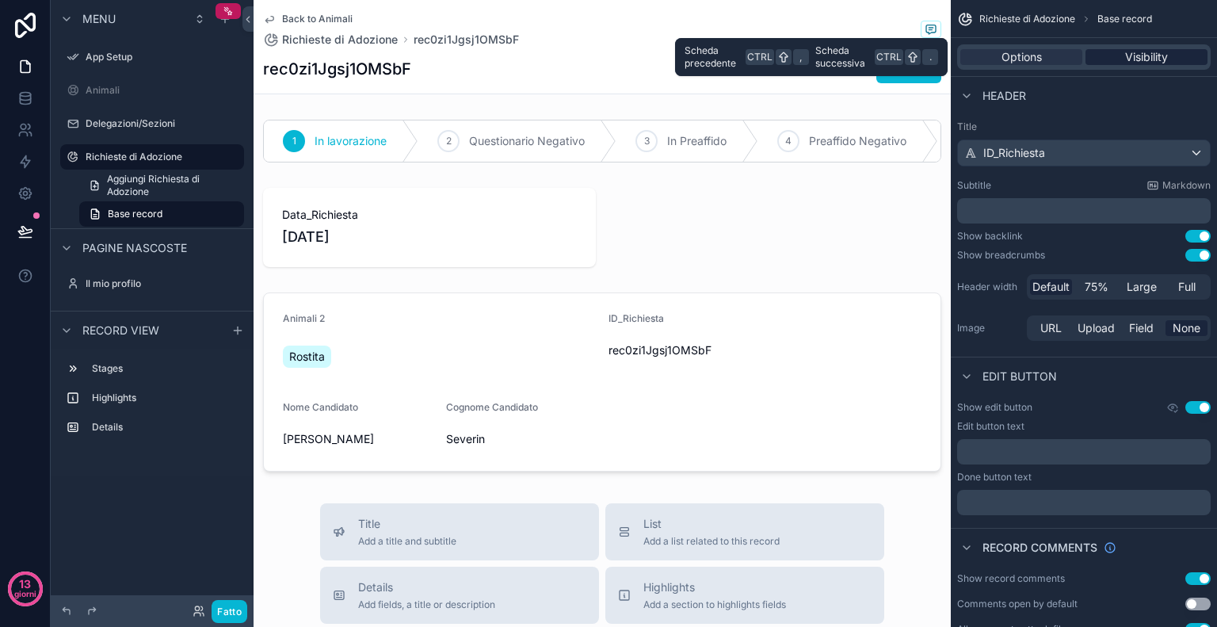
click at [1127, 50] on span "Visibility" at bounding box center [1147, 57] width 43 height 16
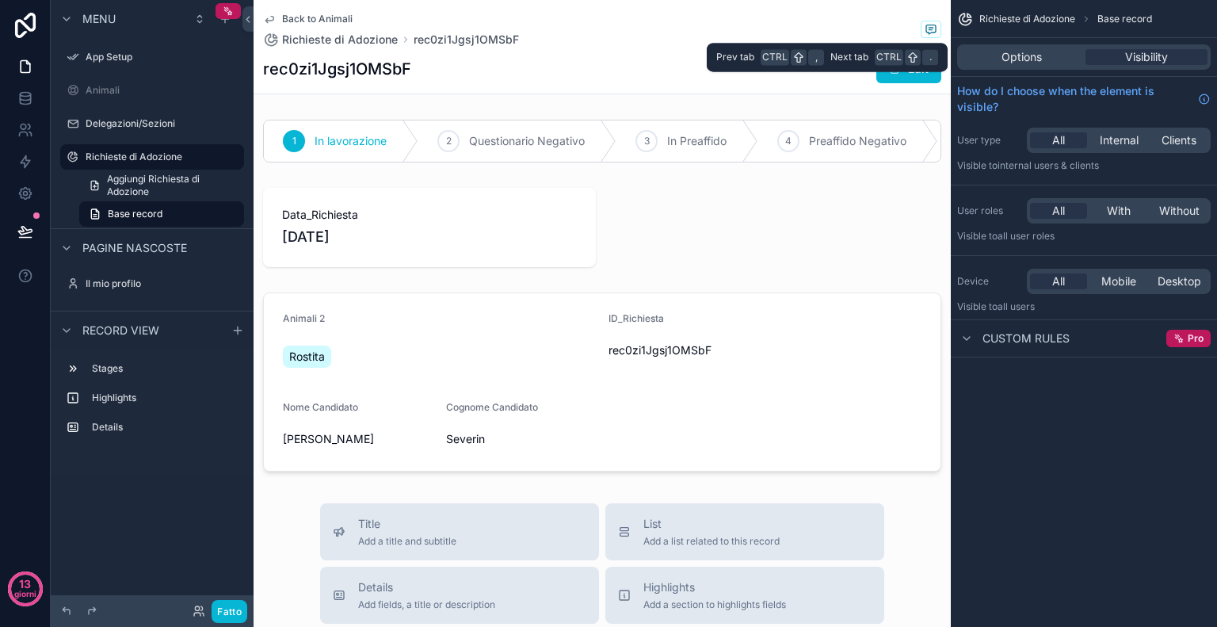
click at [1036, 68] on div "Options Visibility" at bounding box center [1084, 56] width 254 height 25
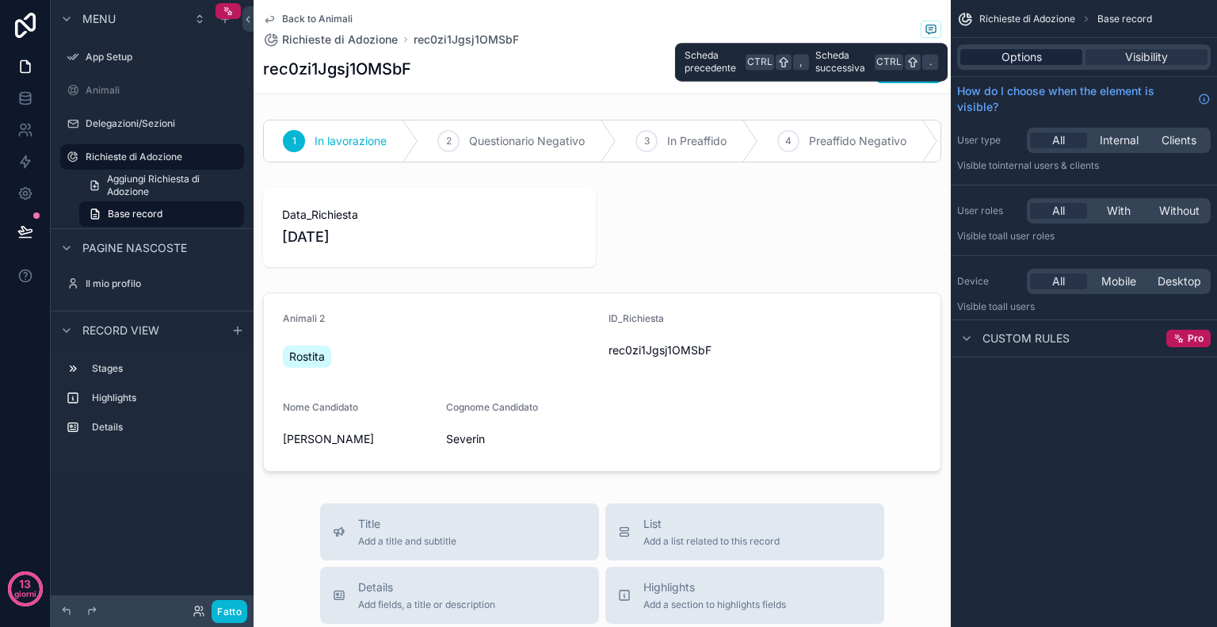
click at [1037, 63] on span "Options" at bounding box center [1022, 57] width 40 height 16
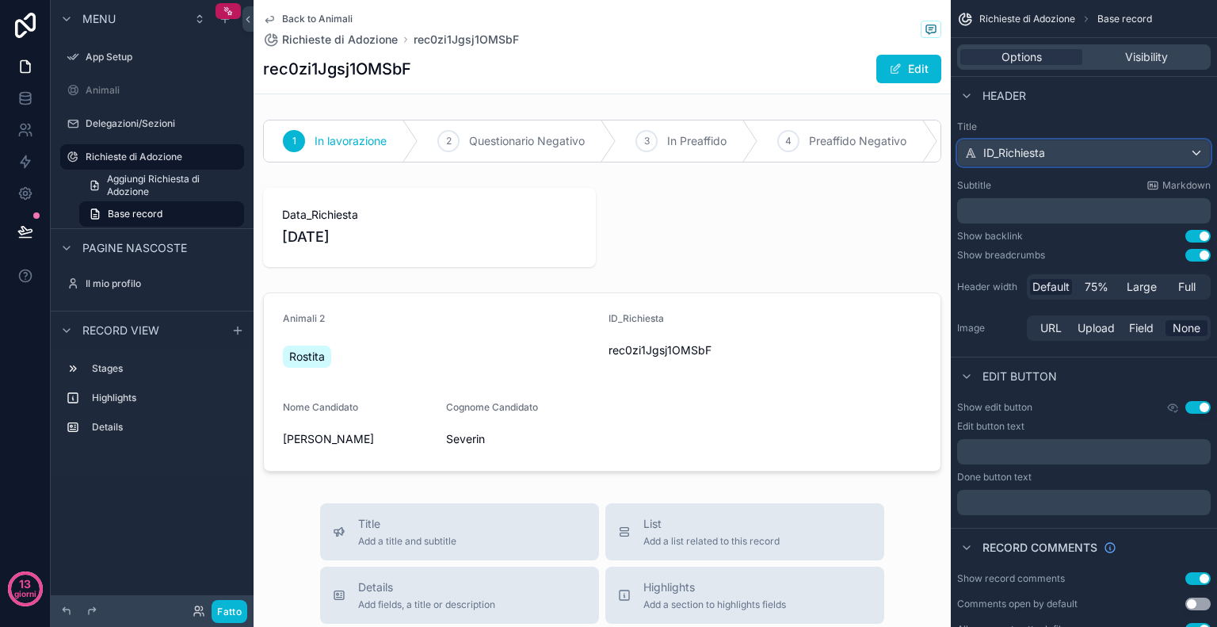
click at [1115, 158] on div "ID_Richiesta" at bounding box center [1084, 152] width 252 height 25
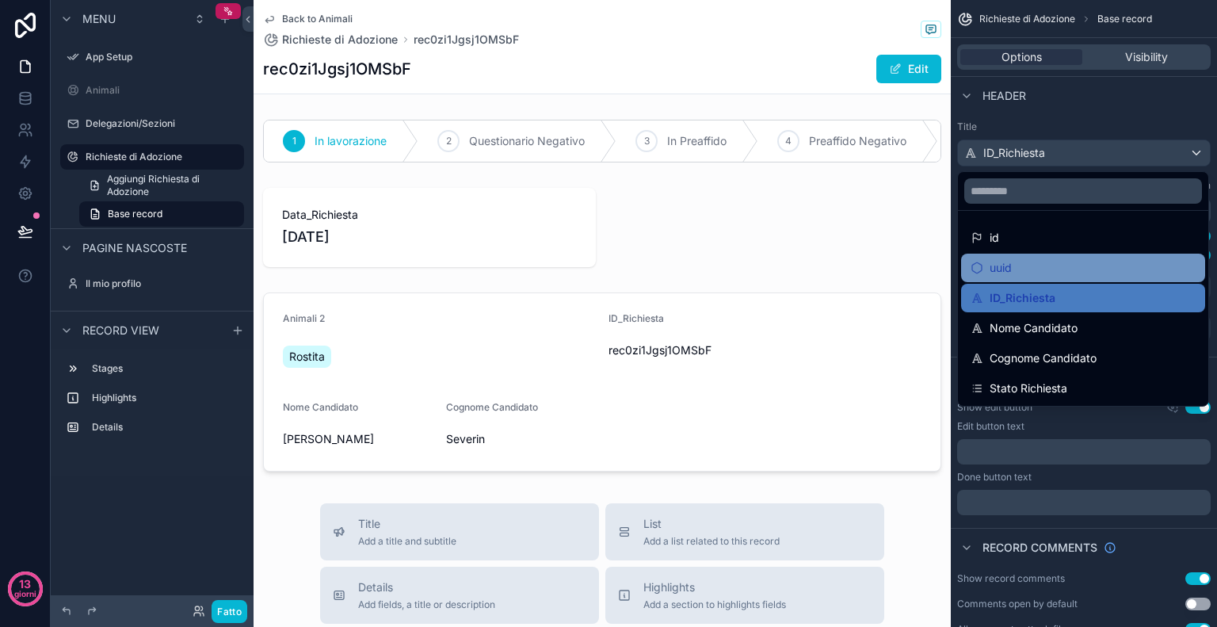
click at [1034, 269] on div "uuid" at bounding box center [1083, 267] width 225 height 19
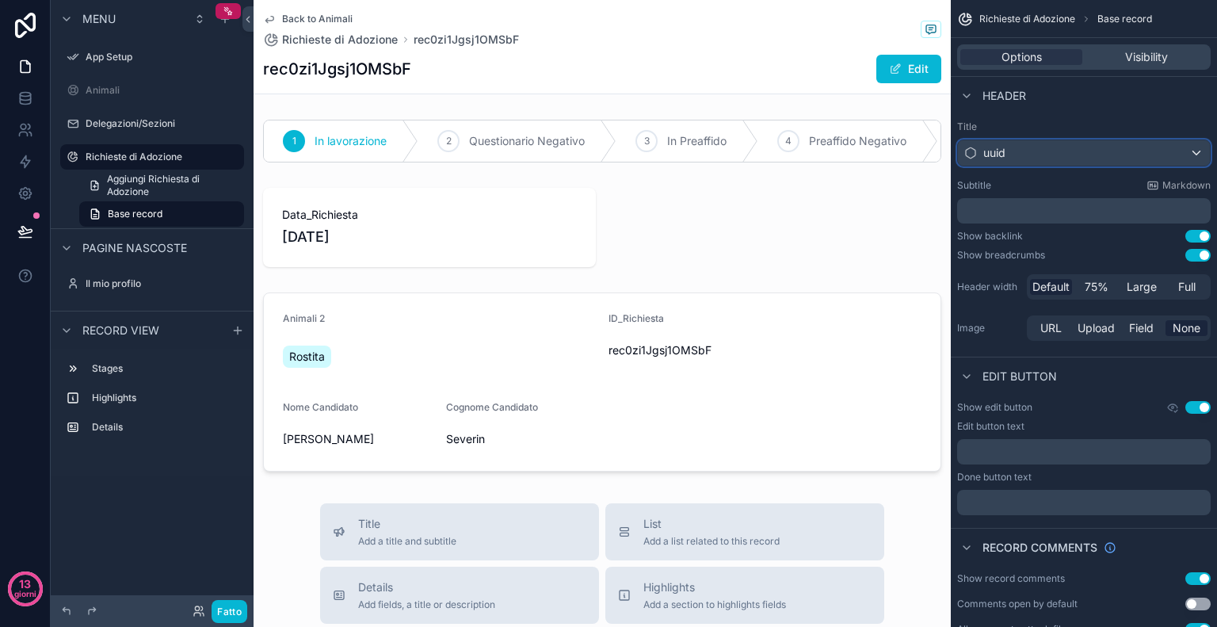
click at [1048, 155] on div "uuid" at bounding box center [1084, 152] width 252 height 25
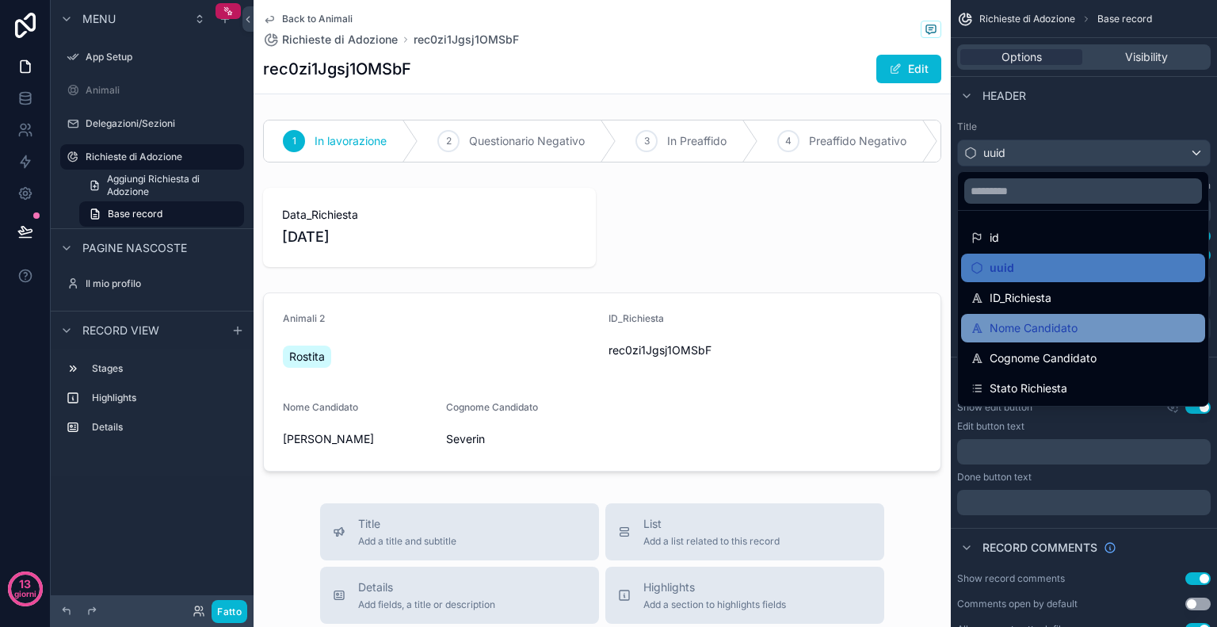
click at [1026, 317] on div "Nome Candidato" at bounding box center [1083, 328] width 244 height 29
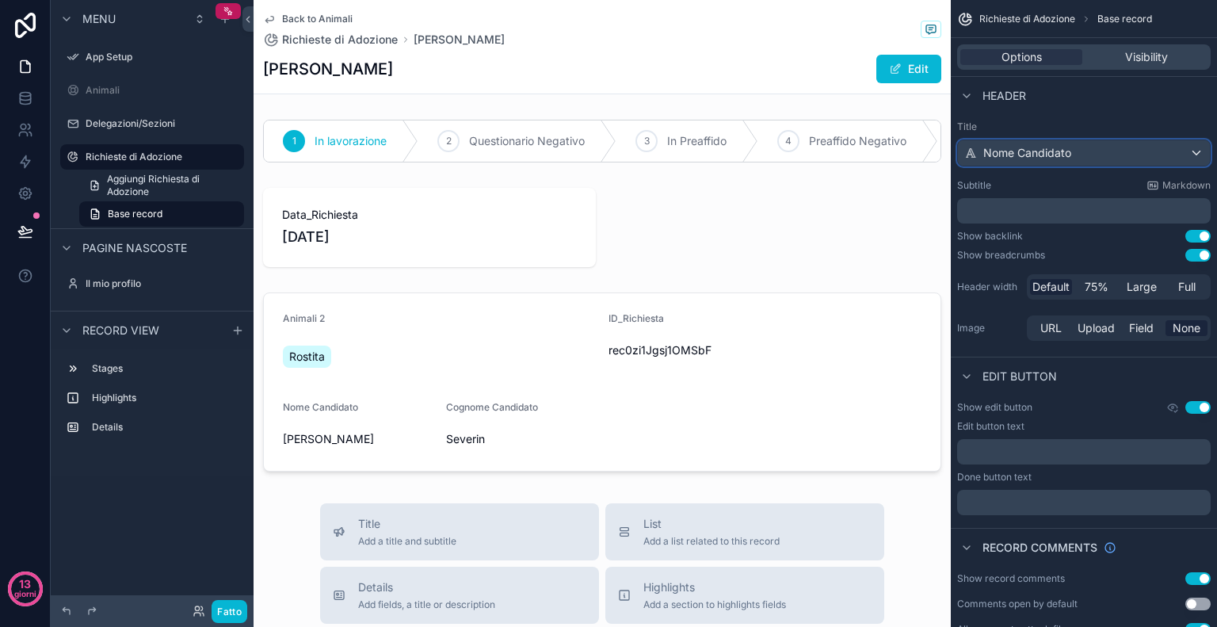
click at [1088, 158] on div "Nome Candidato" at bounding box center [1084, 152] width 252 height 25
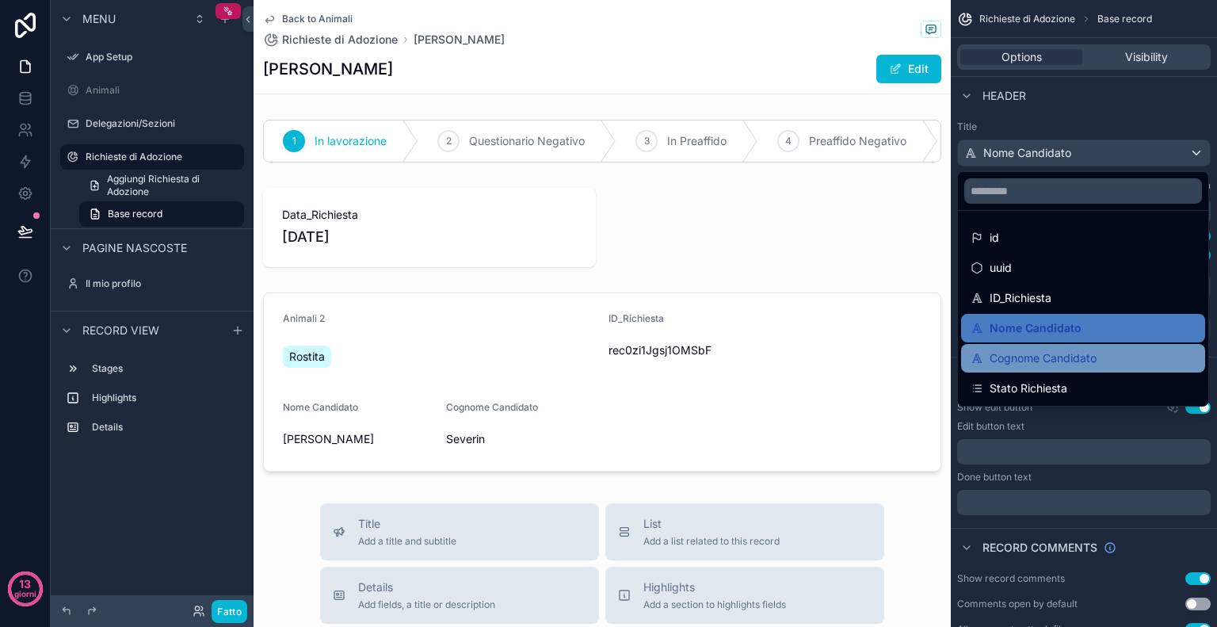
click at [1049, 354] on span "Cognome Candidato" at bounding box center [1043, 358] width 107 height 19
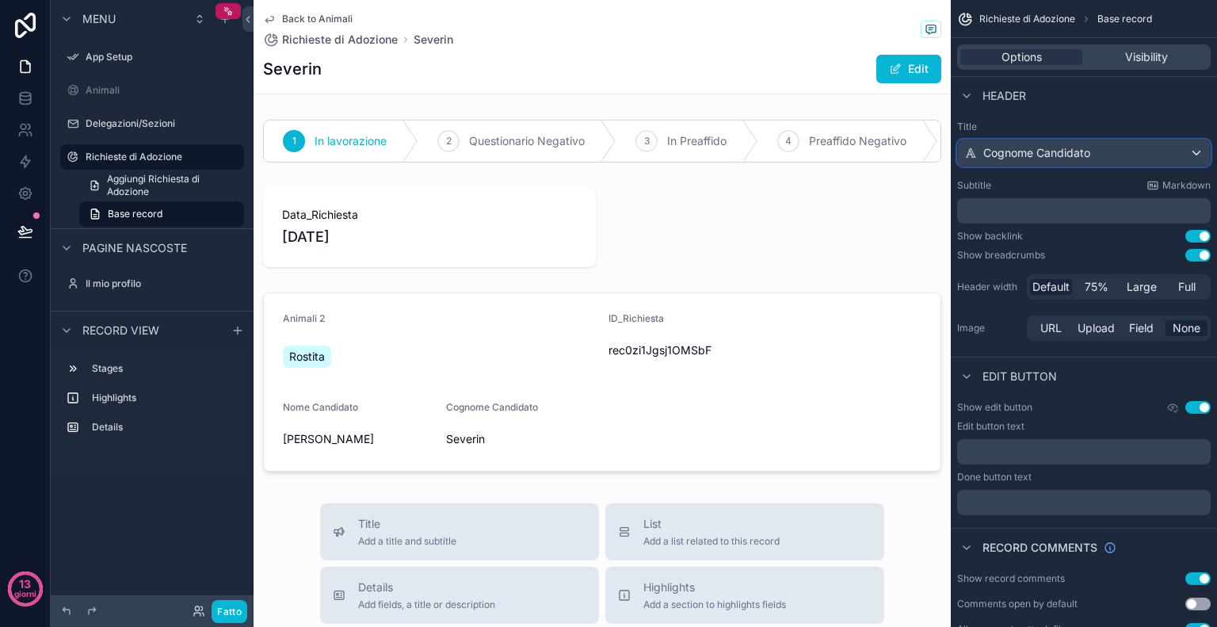
click at [1099, 152] on div "Cognome Candidato" at bounding box center [1084, 152] width 252 height 25
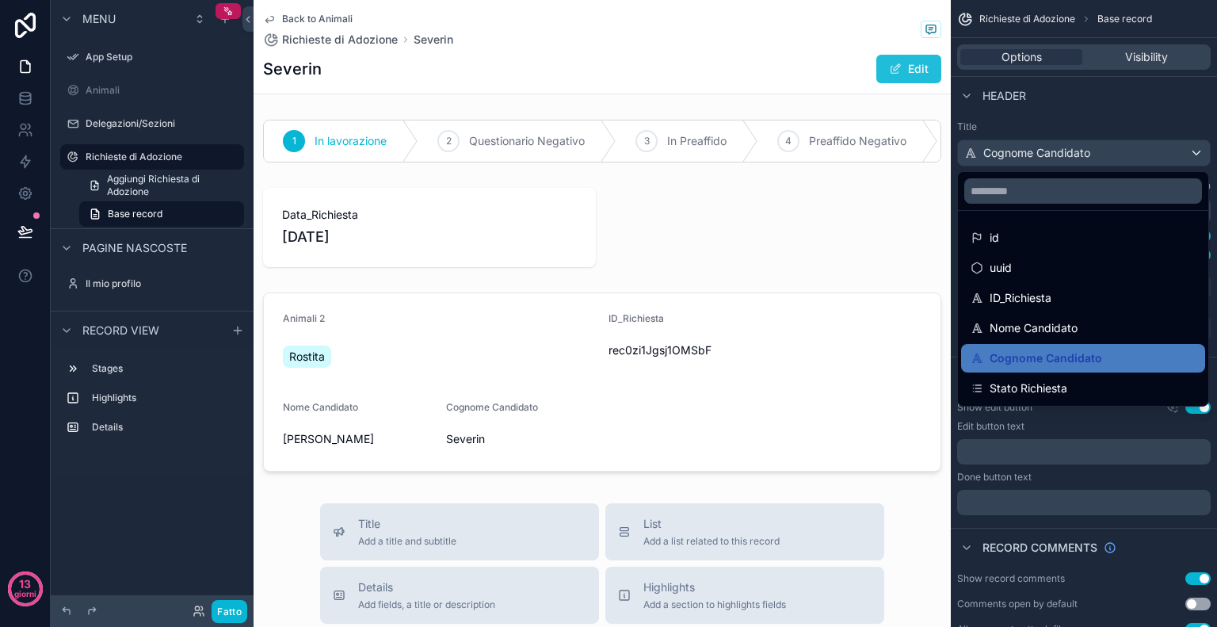
click at [889, 67] on span "contenuto scorrevole" at bounding box center [895, 69] width 13 height 13
click at [888, 67] on button "Done" at bounding box center [905, 69] width 73 height 29
click at [1107, 156] on div "contenuto scorrevole" at bounding box center [608, 313] width 1217 height 627
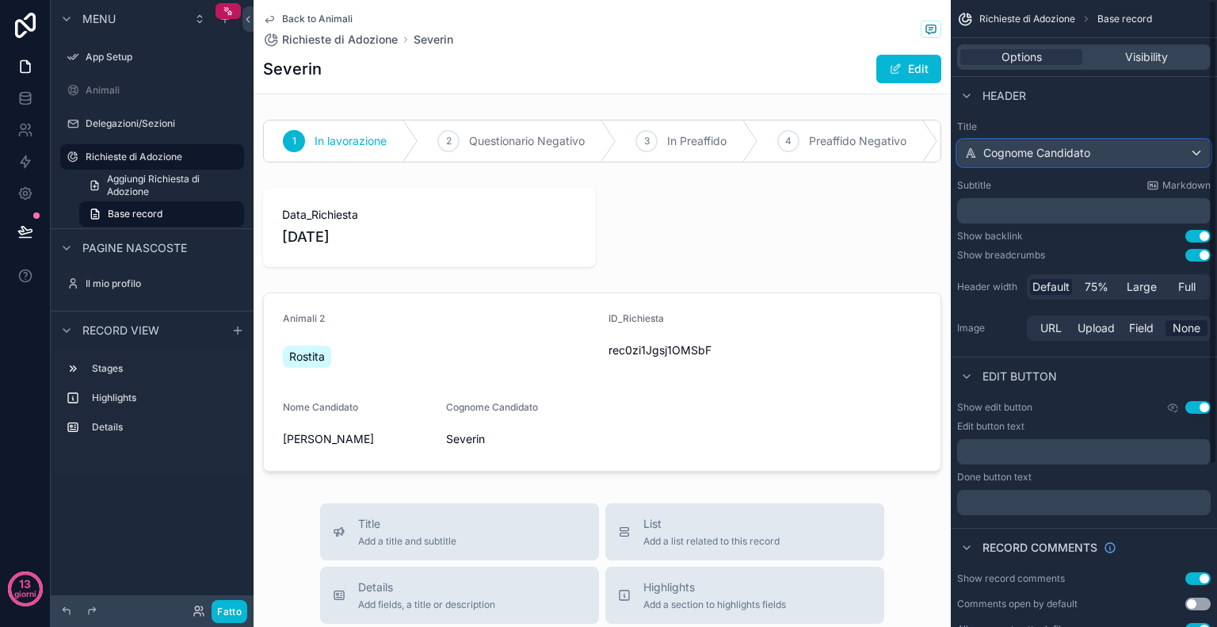
click at [1107, 156] on div "Cognome Candidato" at bounding box center [1084, 152] width 252 height 25
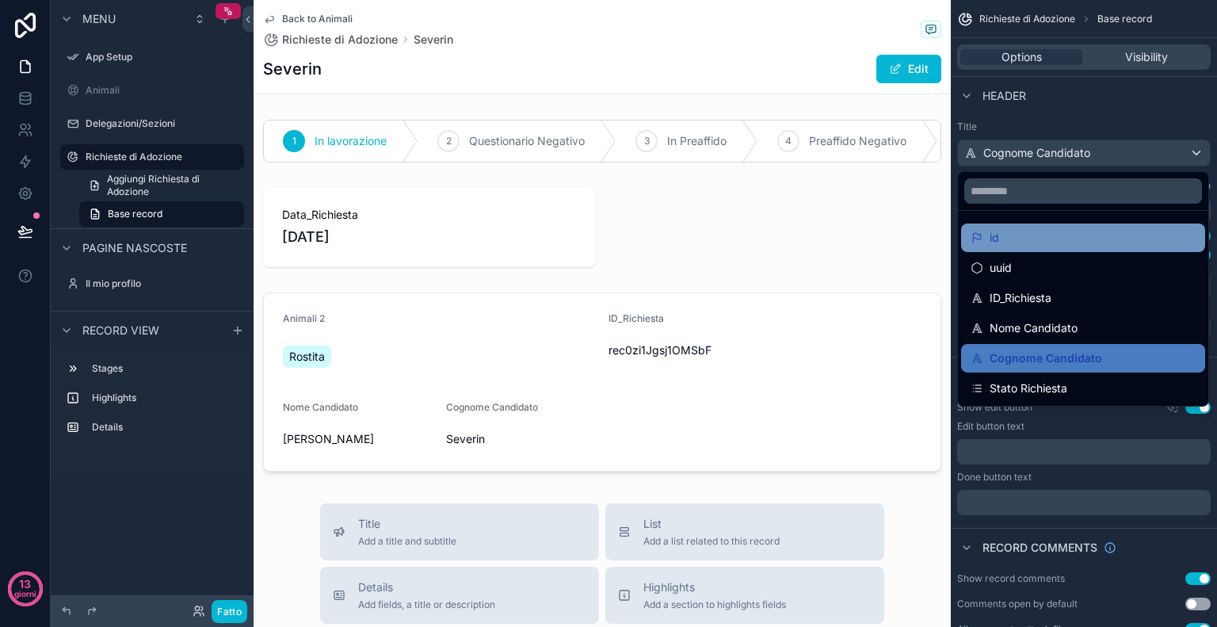
click at [1030, 239] on div "id" at bounding box center [1083, 237] width 225 height 19
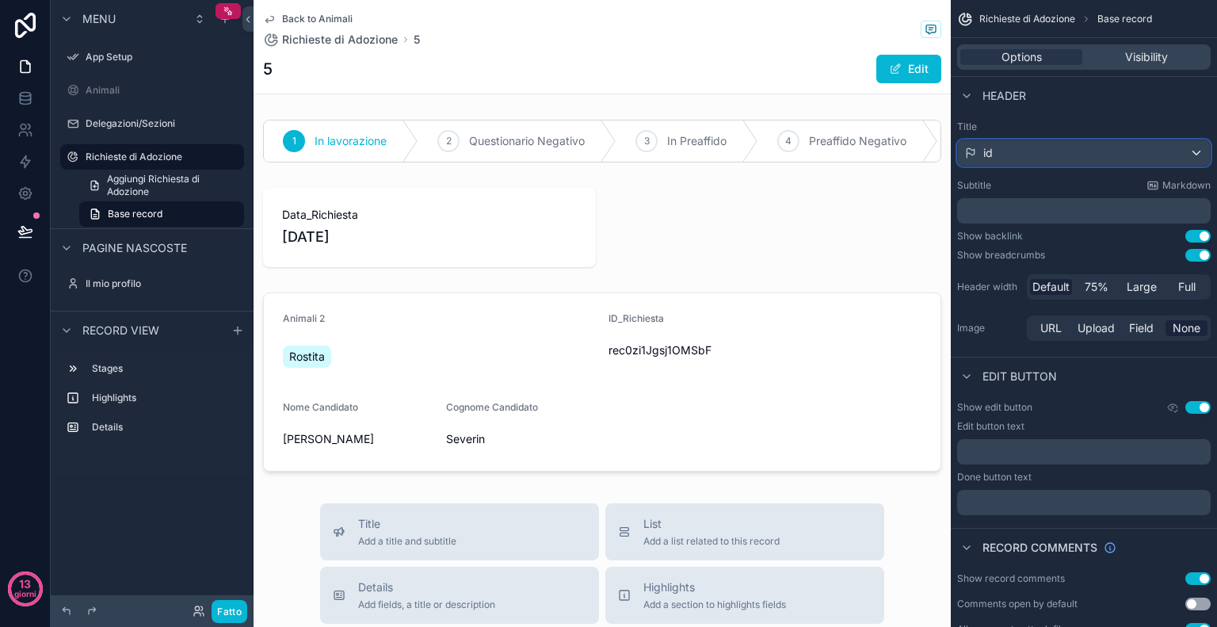
click at [1097, 164] on div "id" at bounding box center [1084, 152] width 252 height 25
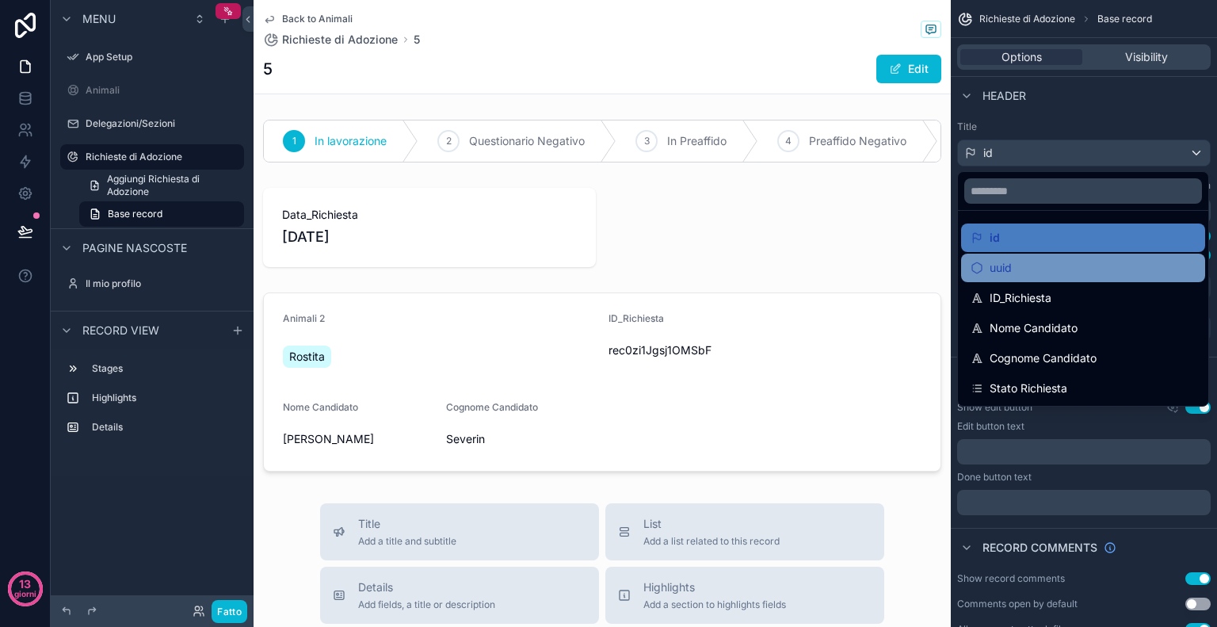
click at [1033, 262] on div "uuid" at bounding box center [1083, 267] width 225 height 19
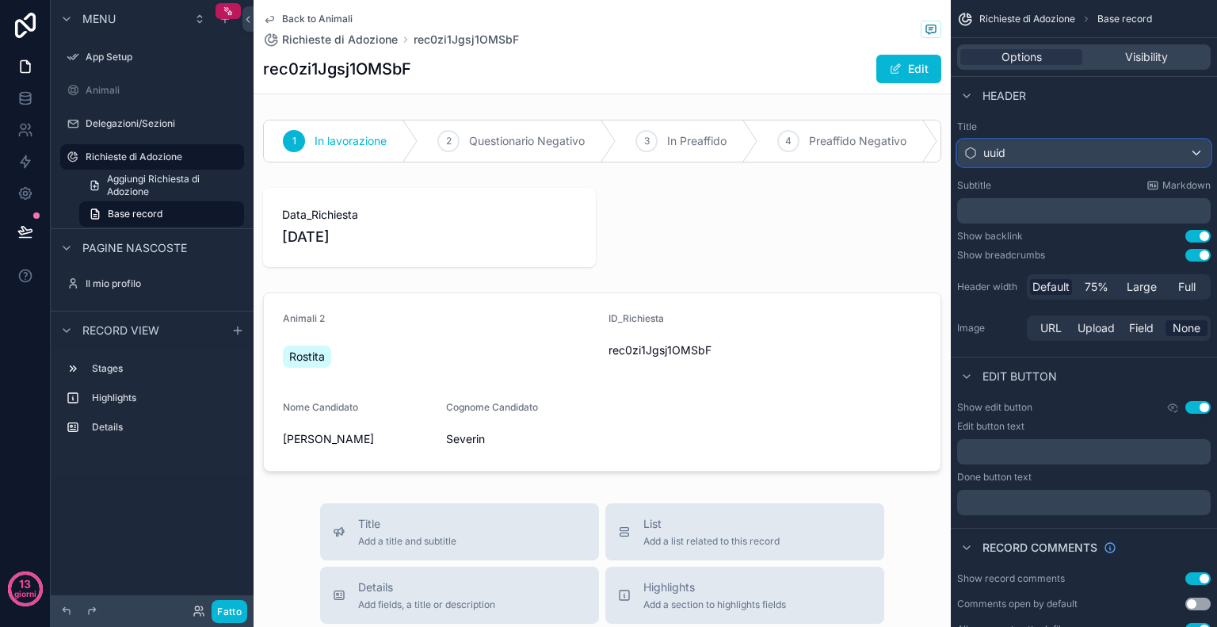
click at [1124, 146] on div "uuid" at bounding box center [1084, 152] width 252 height 25
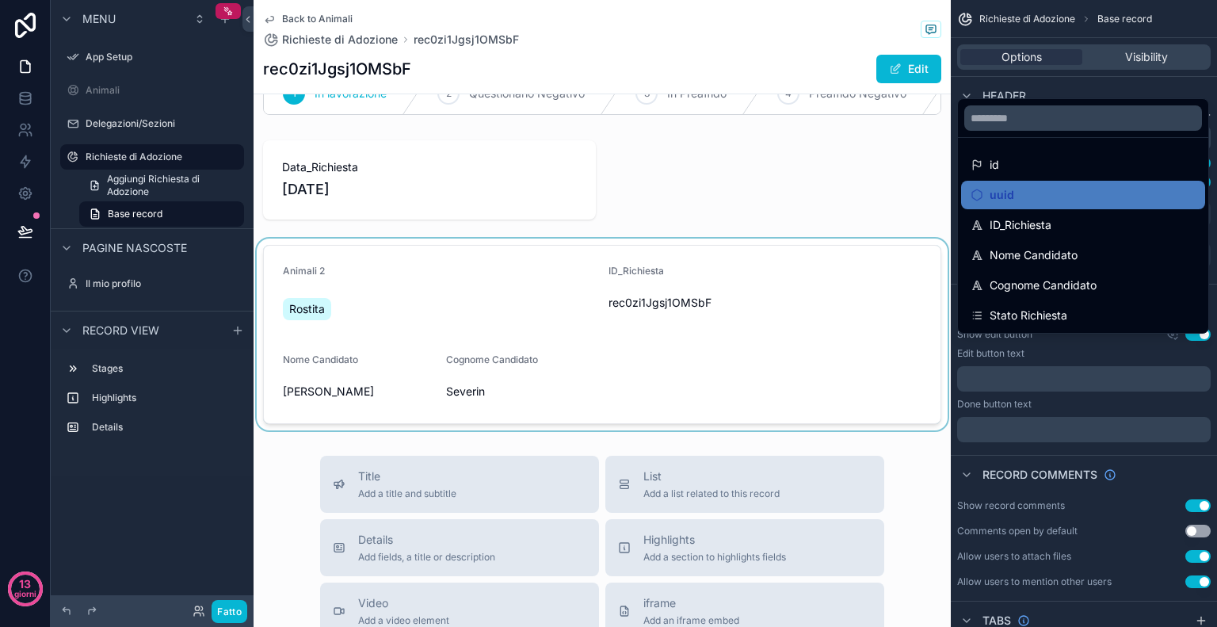
scroll to position [41, 0]
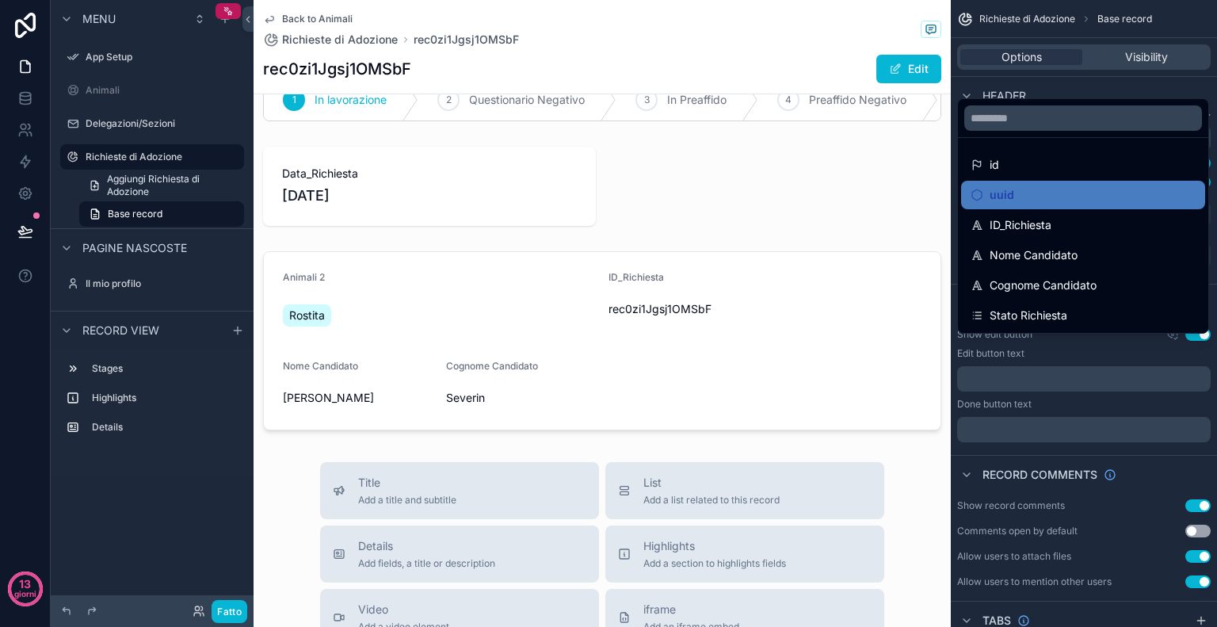
click at [1132, 78] on div "contenuto scorrevole" at bounding box center [608, 313] width 1217 height 627
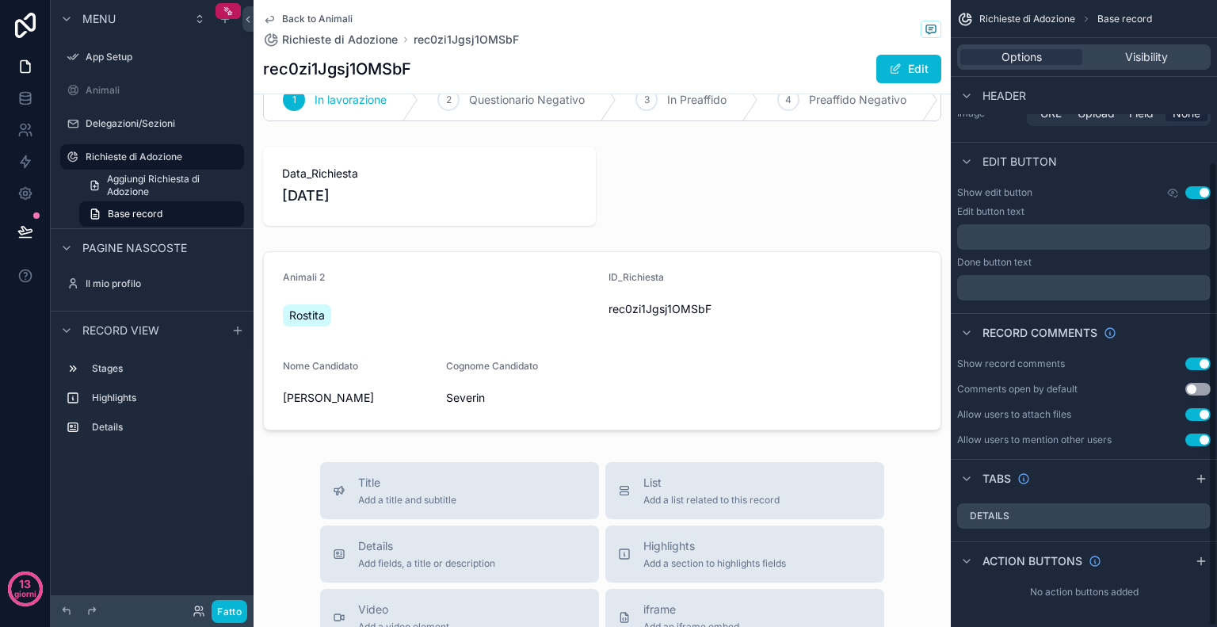
scroll to position [217, 0]
click at [1194, 362] on button "Use setting" at bounding box center [1198, 361] width 25 height 13
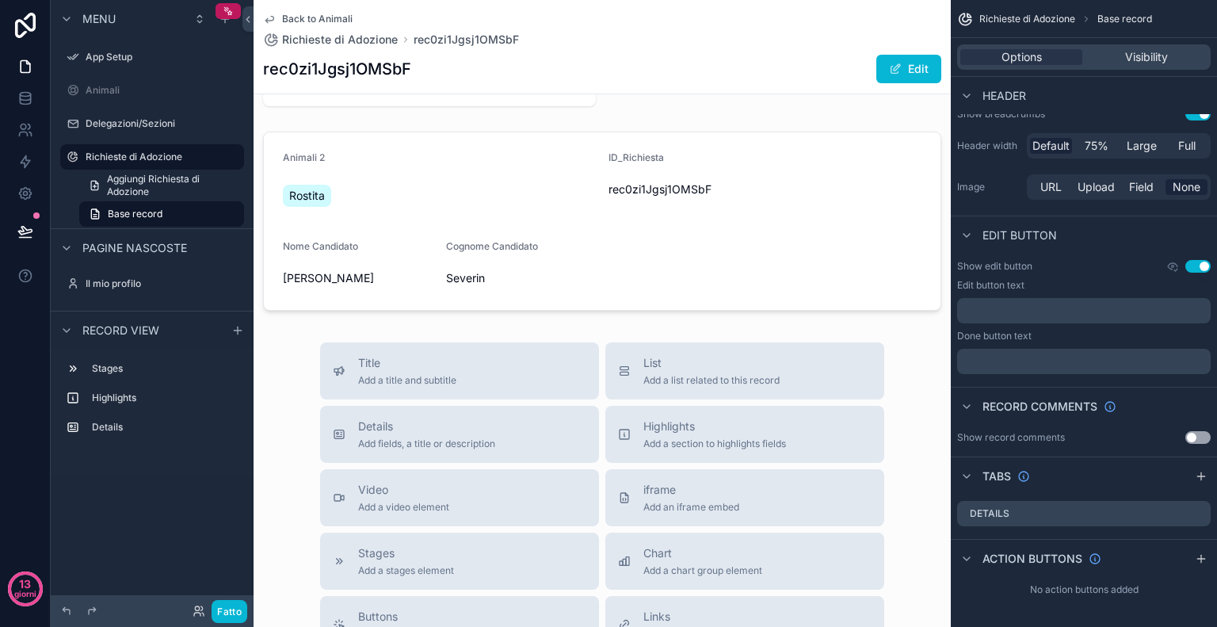
scroll to position [0, 0]
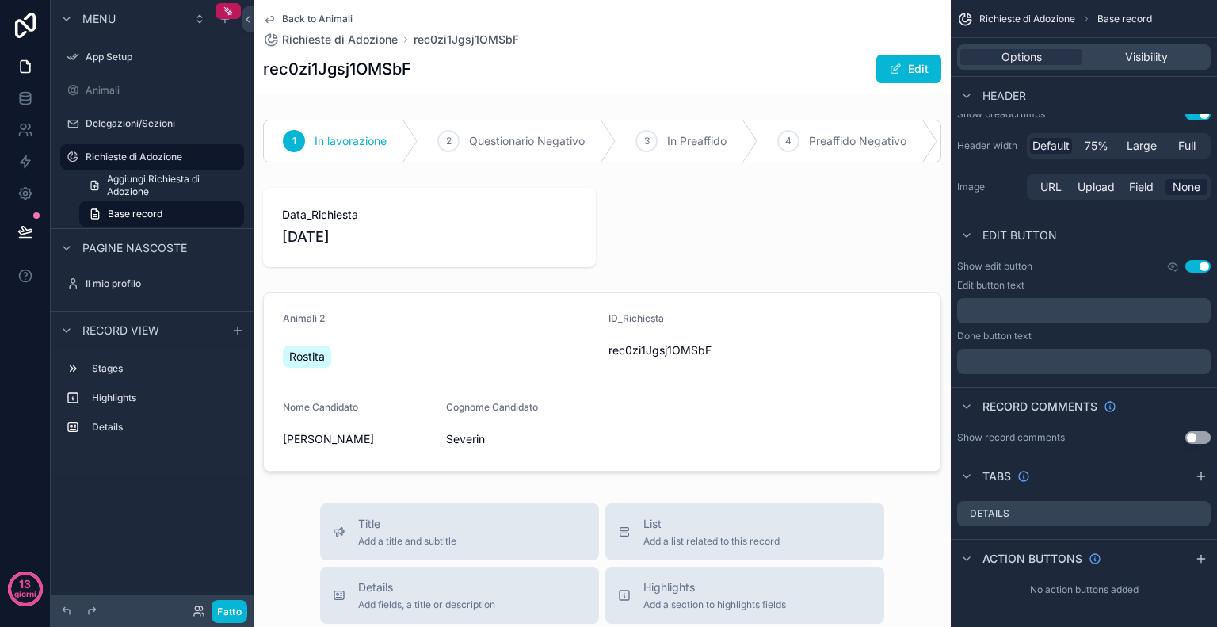
click at [1193, 266] on button "Use setting" at bounding box center [1198, 266] width 25 height 13
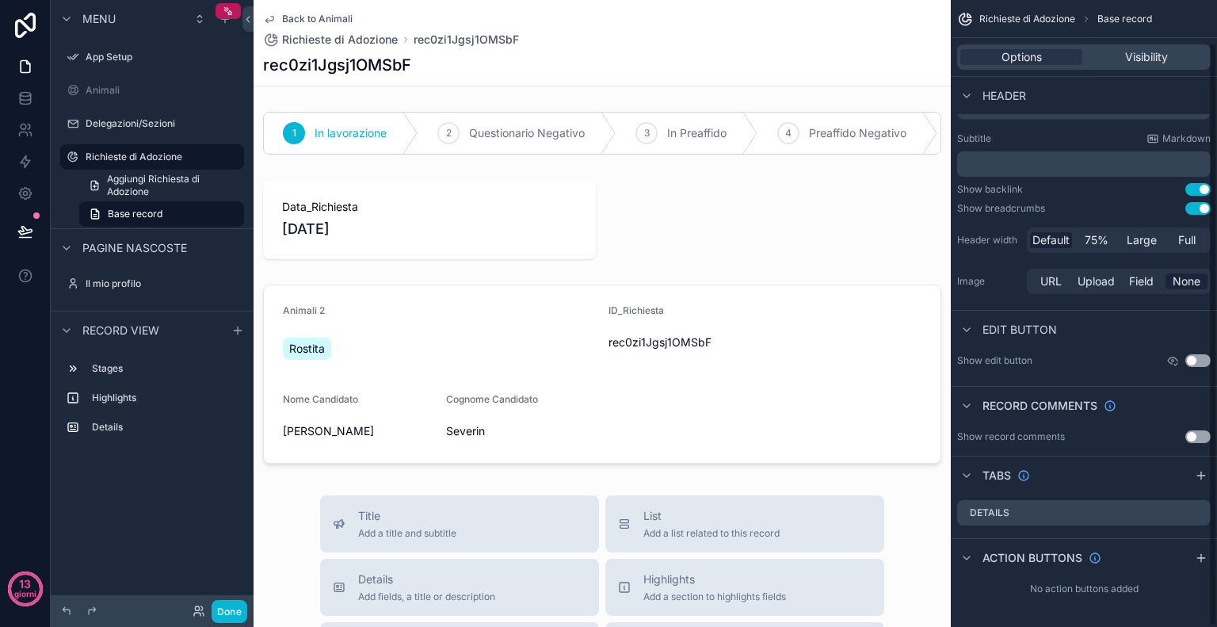
scroll to position [46, 0]
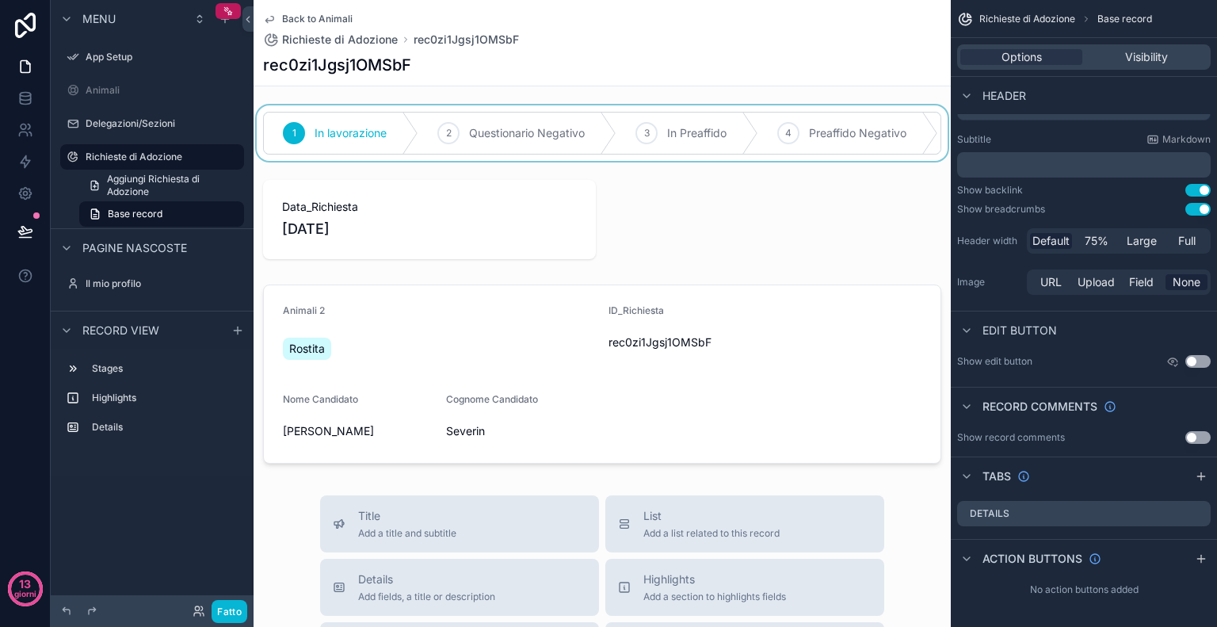
click at [738, 128] on div "contenuto scorrevole" at bounding box center [603, 132] width 698 height 55
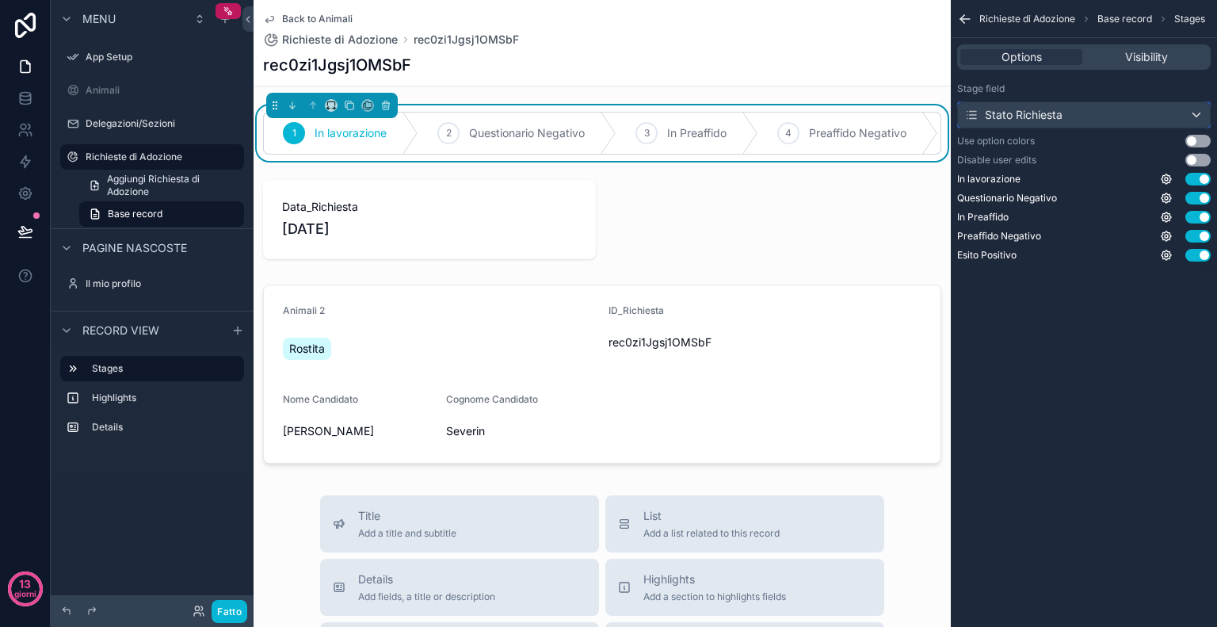
click at [1166, 113] on div "Stato Richiesta" at bounding box center [1084, 114] width 252 height 25
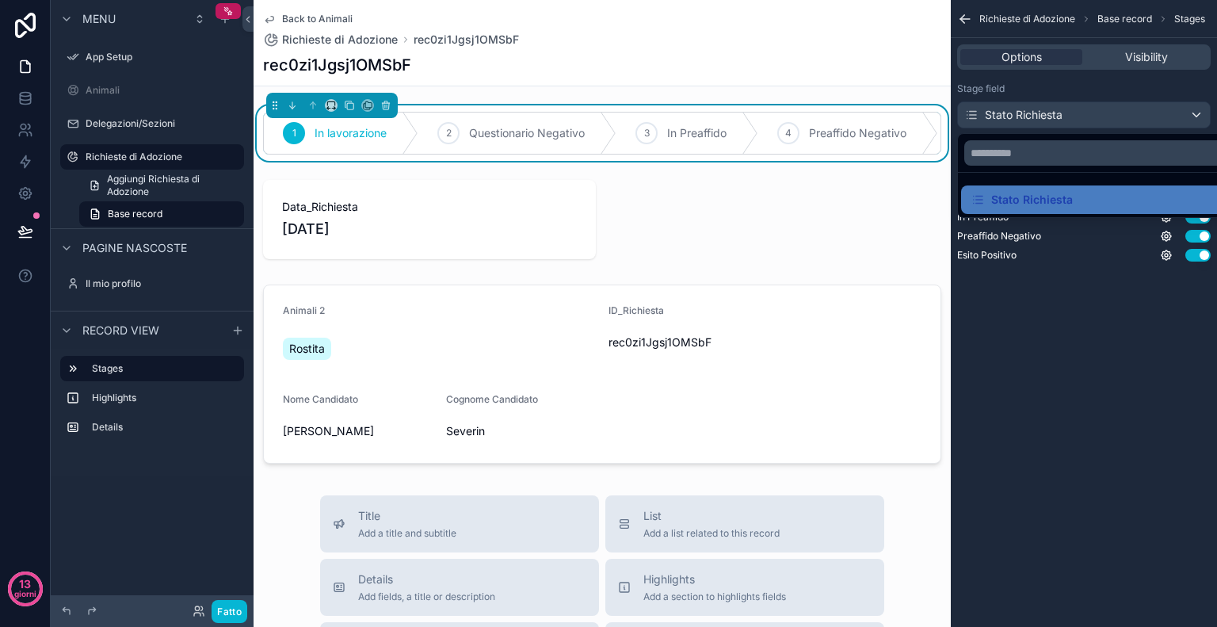
click at [1157, 319] on div "contenuto scorrevole" at bounding box center [608, 313] width 1217 height 627
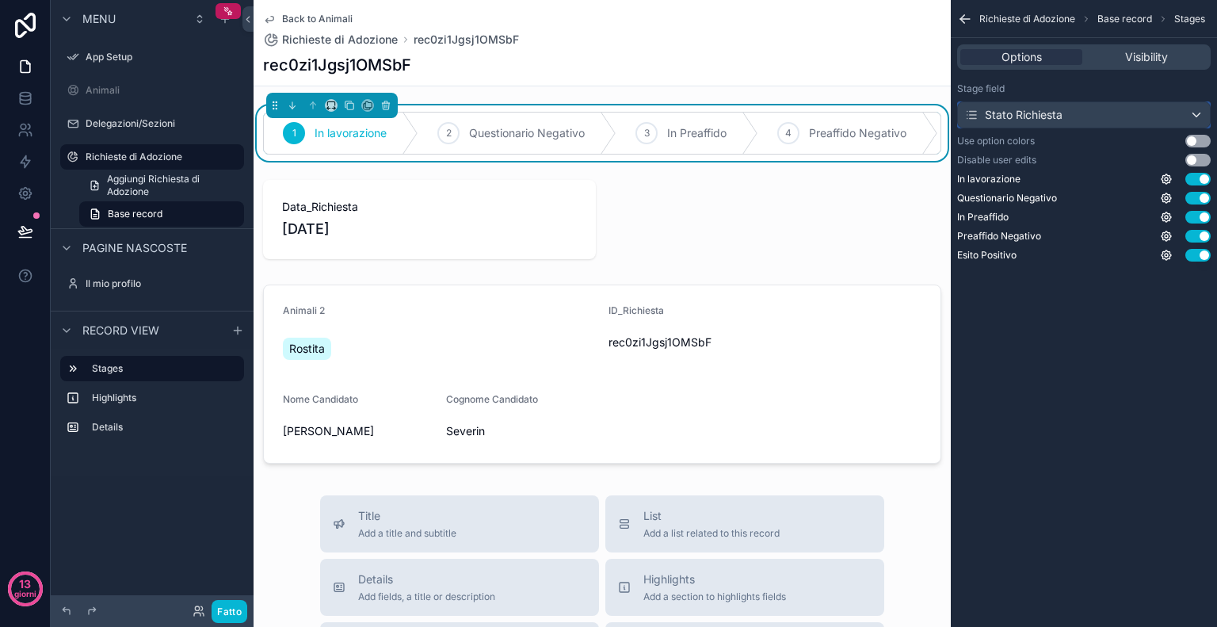
click at [1159, 117] on div "Stato Richiesta" at bounding box center [1084, 114] width 252 height 25
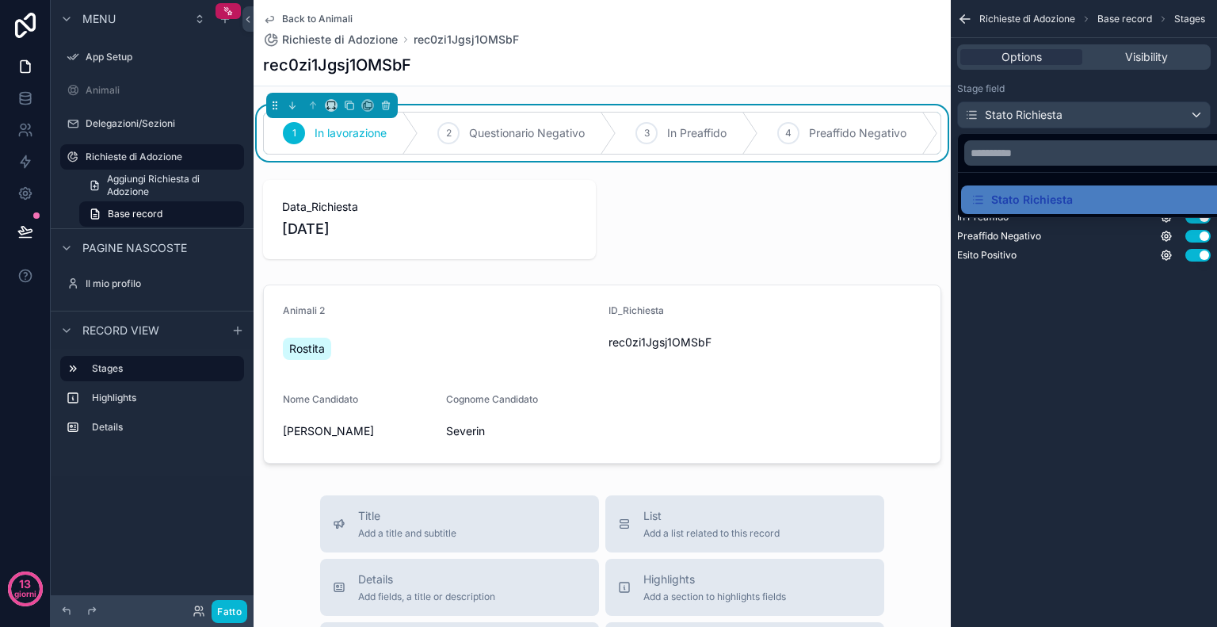
click at [1115, 429] on div "contenuto scorrevole" at bounding box center [608, 313] width 1217 height 627
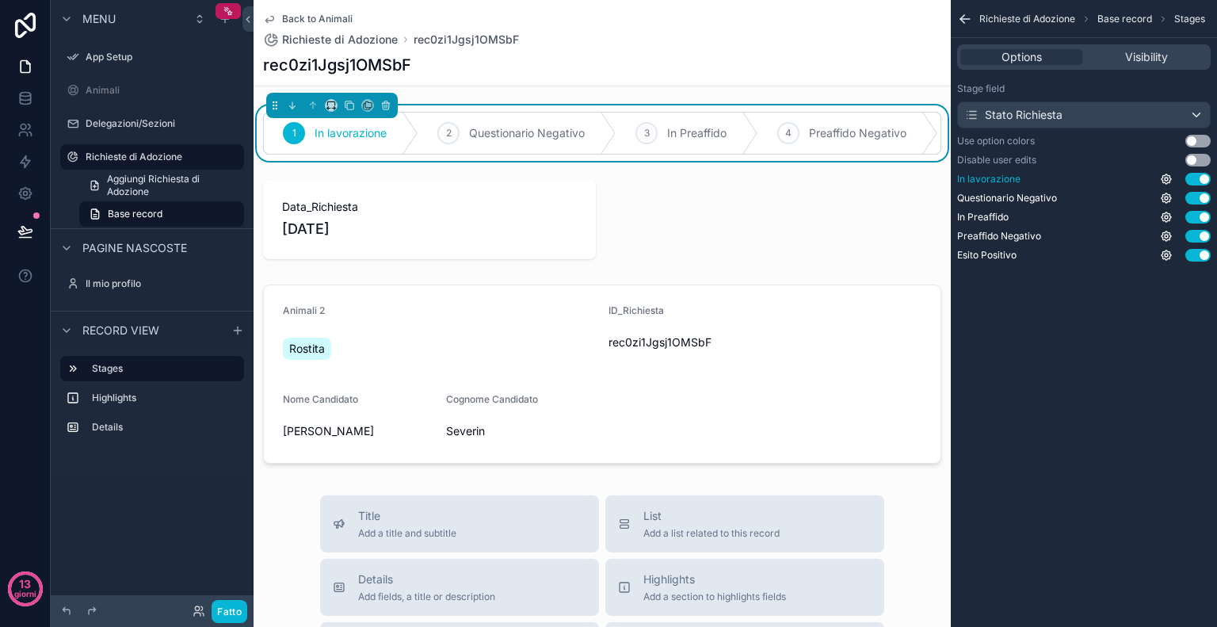
click at [1192, 181] on button "Use setting" at bounding box center [1198, 179] width 25 height 13
click at [385, 106] on icon "contenuto scorrevole" at bounding box center [385, 106] width 0 height 3
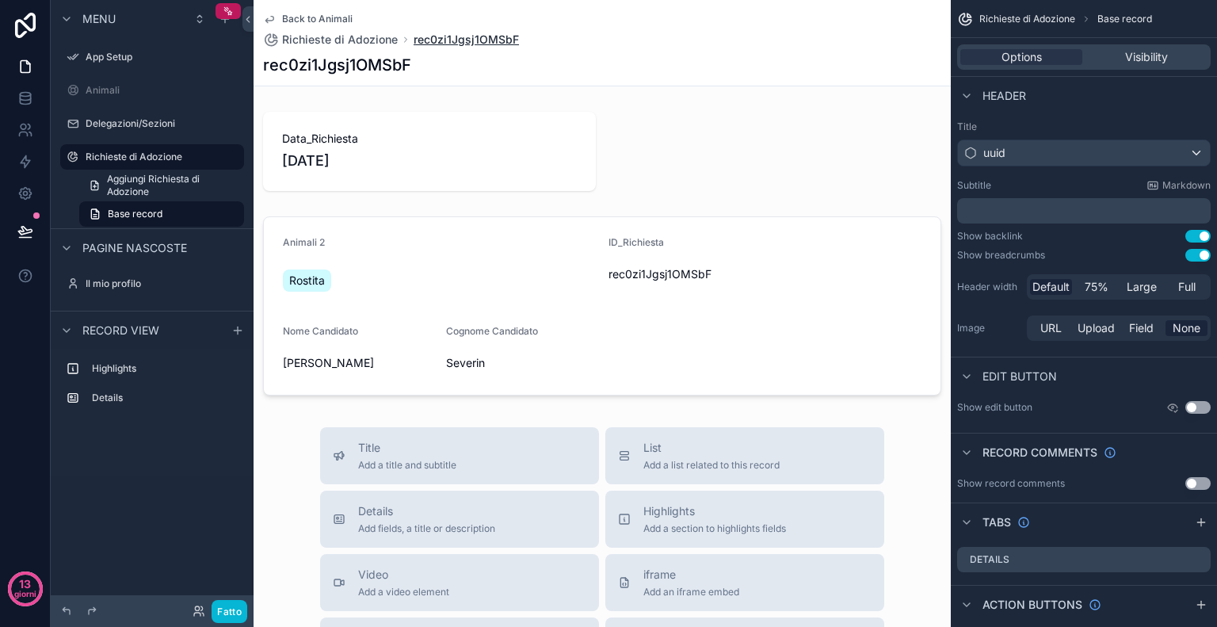
click at [475, 45] on span "rec0zi1Jgsj1OMSbF" at bounding box center [466, 40] width 105 height 16
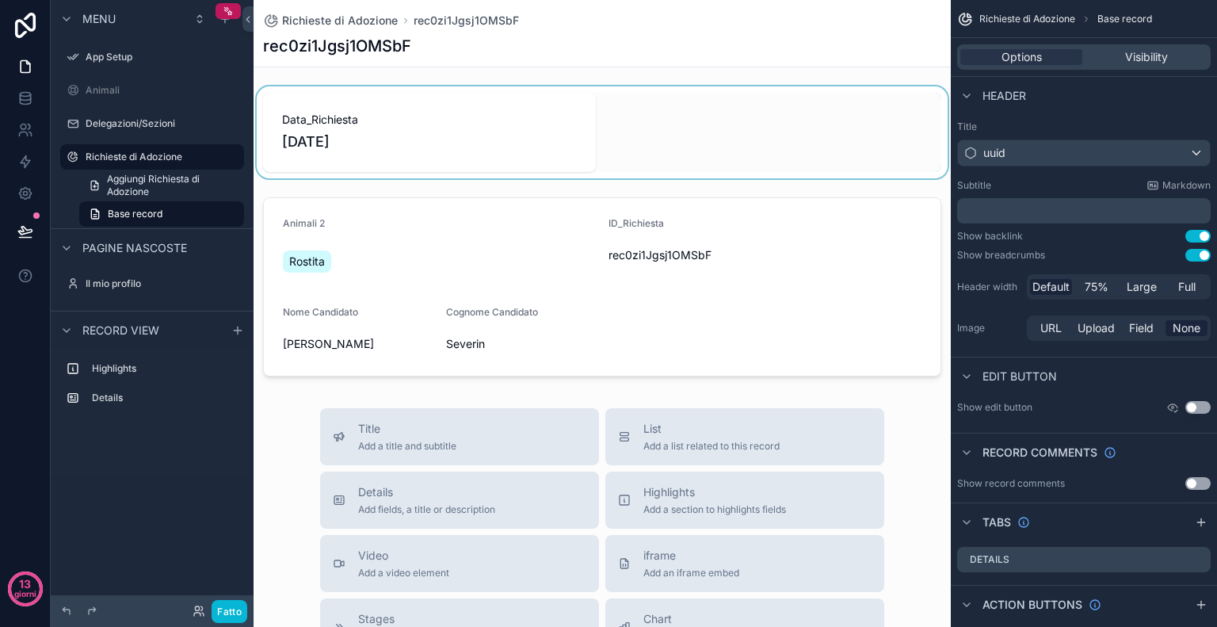
click at [376, 118] on div "contenuto scorrevole" at bounding box center [603, 132] width 698 height 92
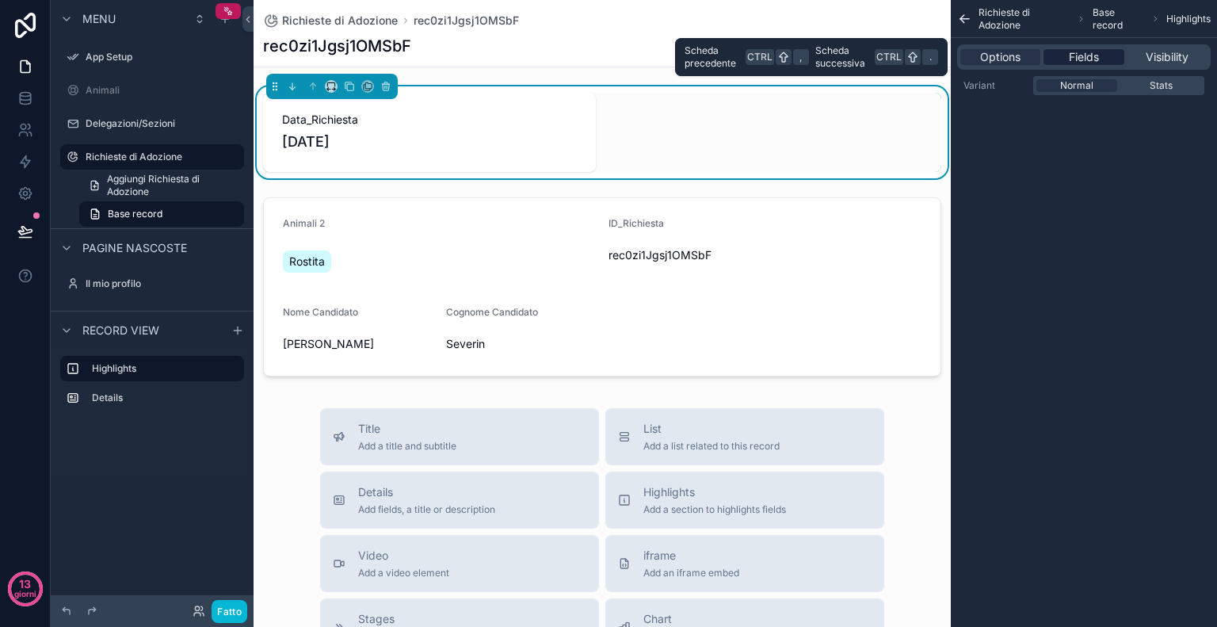
click at [1090, 63] on span "Fields" at bounding box center [1084, 57] width 30 height 16
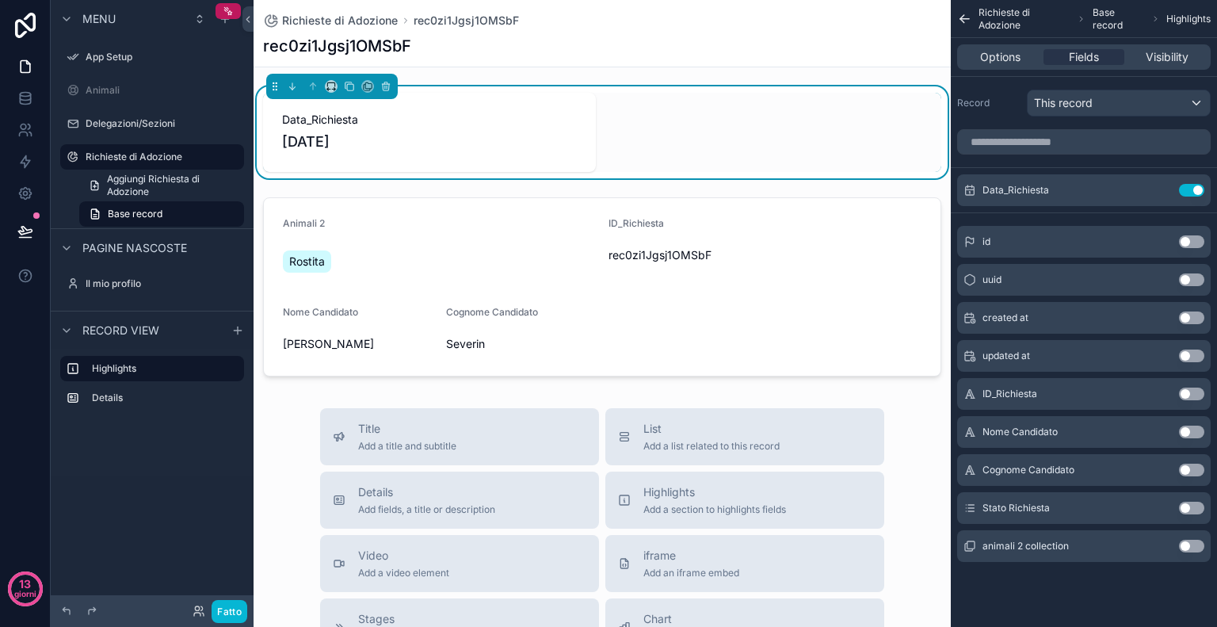
click at [1194, 426] on button "Use setting" at bounding box center [1191, 432] width 25 height 13
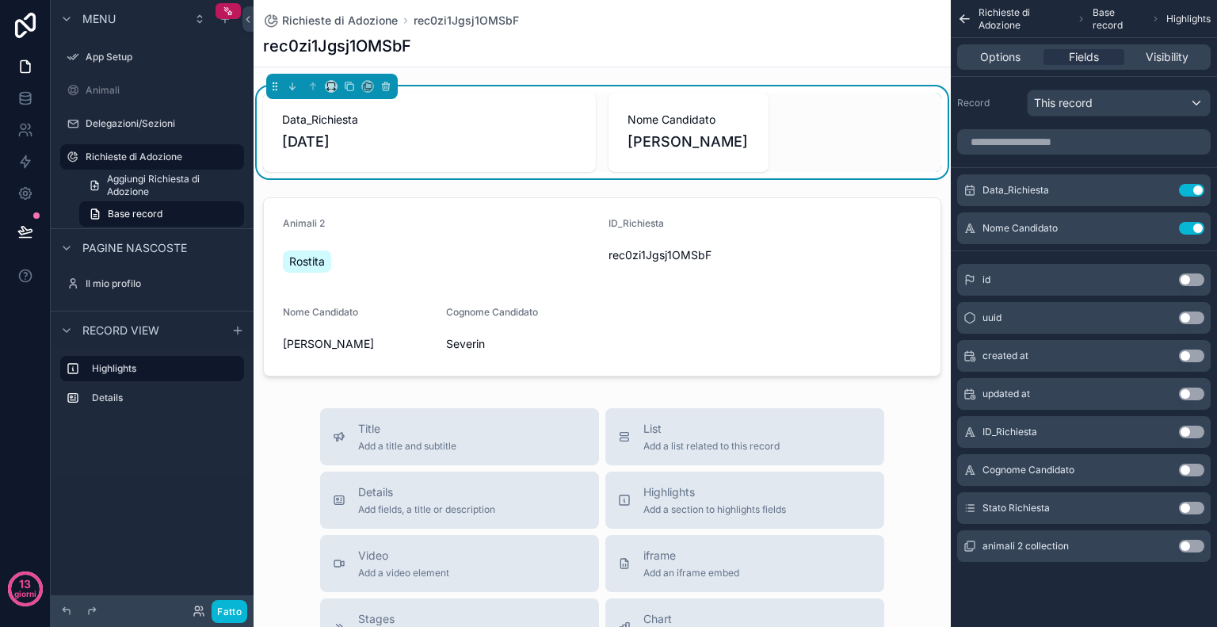
click at [1196, 472] on button "Use setting" at bounding box center [1191, 470] width 25 height 13
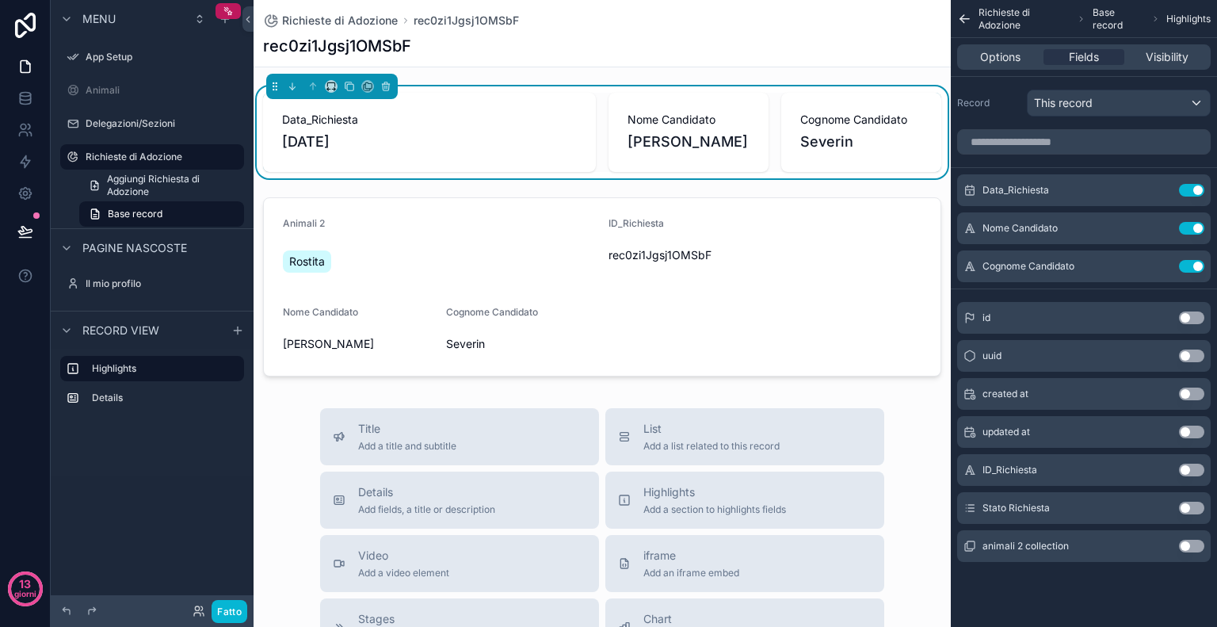
click at [530, 147] on span "[DATE]" at bounding box center [429, 142] width 295 height 22
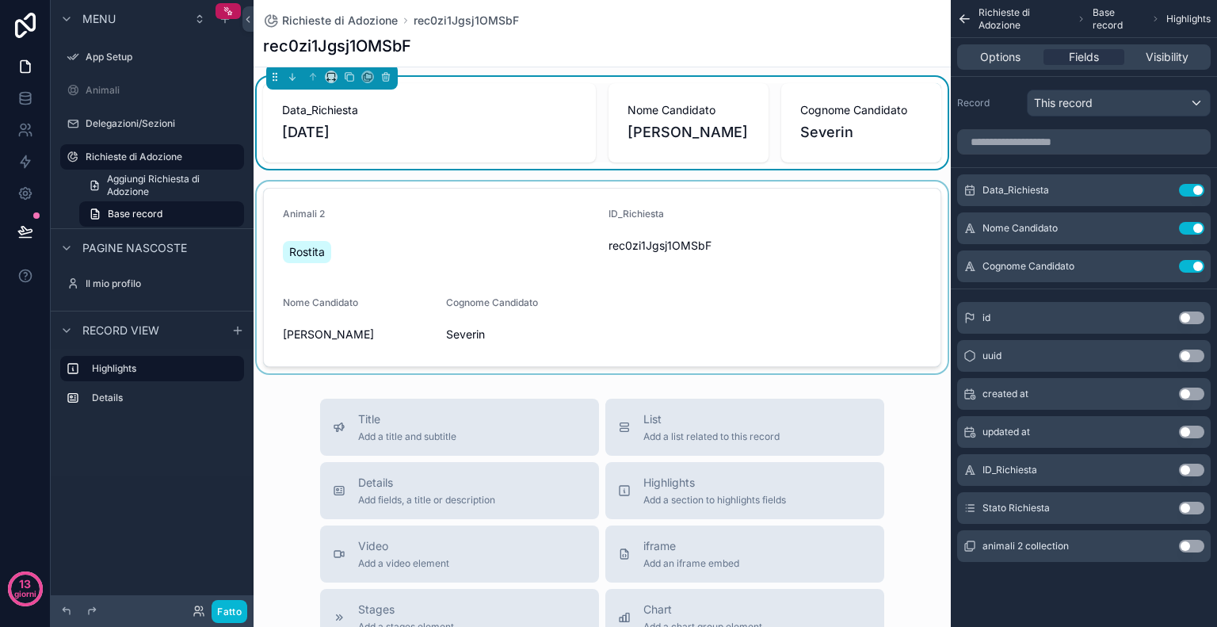
scroll to position [9, 0]
click at [801, 281] on div "contenuto scorrevole" at bounding box center [603, 278] width 698 height 192
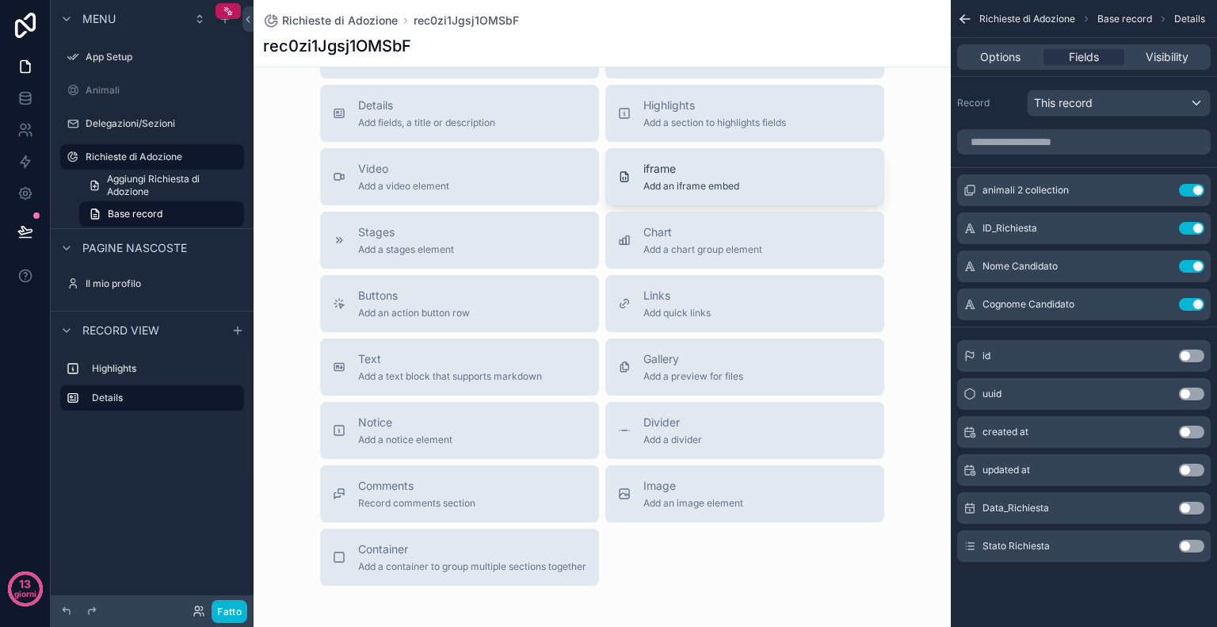
scroll to position [389, 0]
click at [520, 287] on div "Buttons Add an action button row" at bounding box center [460, 301] width 254 height 32
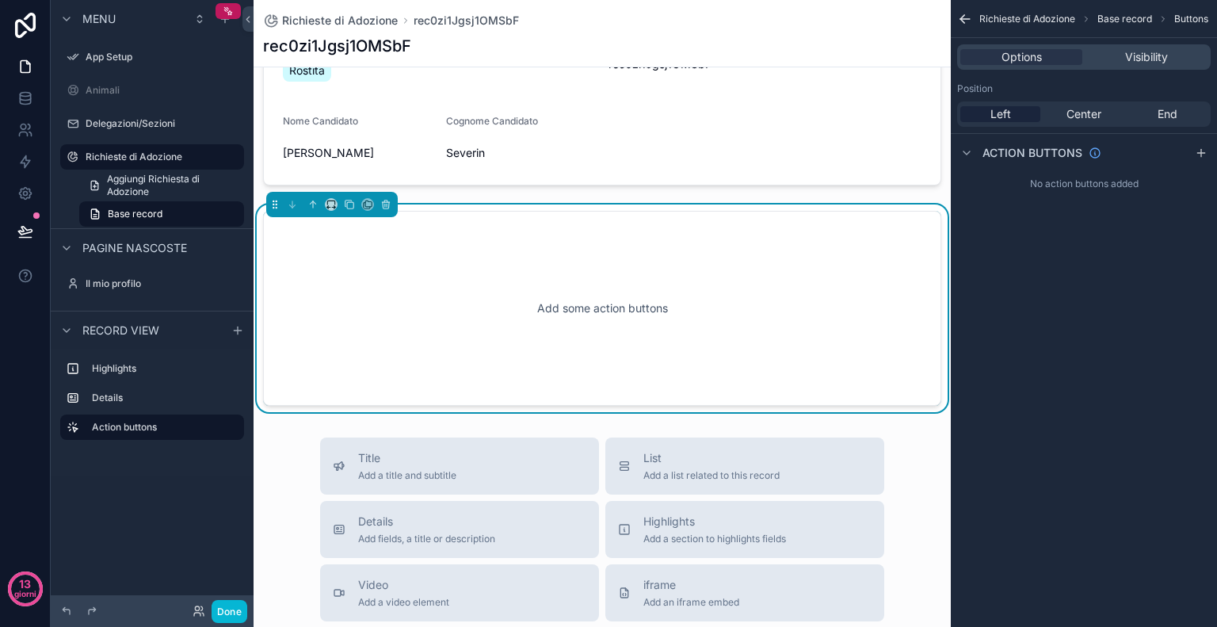
scroll to position [185, 0]
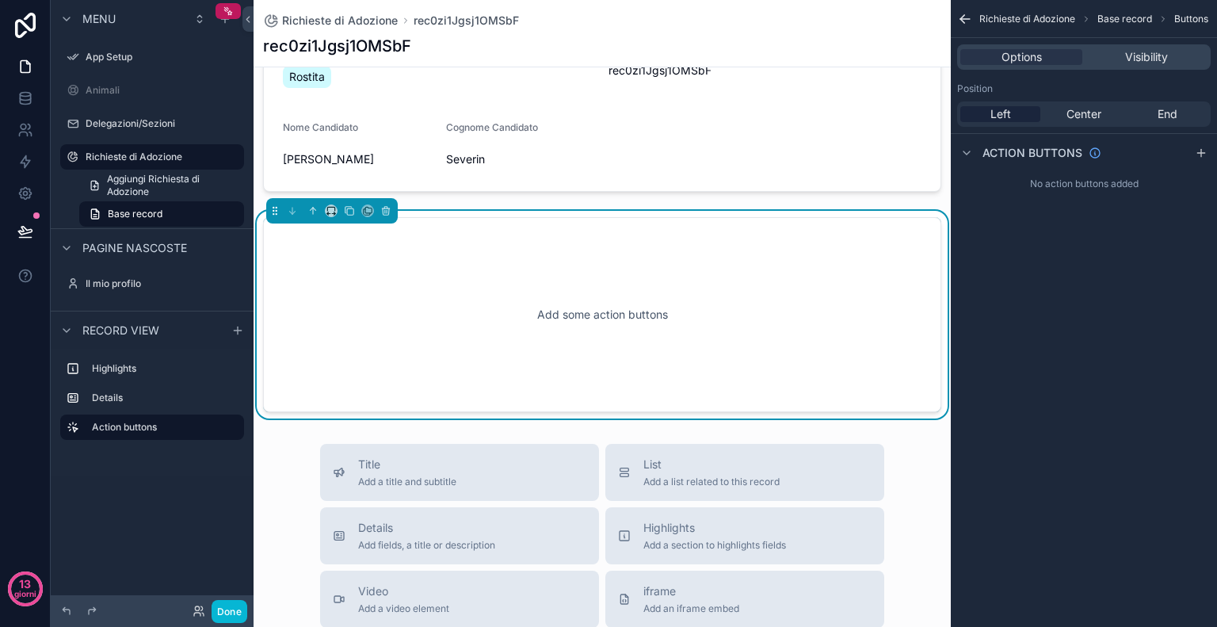
click at [600, 315] on div "Add some action buttons" at bounding box center [602, 314] width 626 height 143
click at [971, 147] on icon "contenuto scorrevole" at bounding box center [967, 153] width 13 height 13
click at [1202, 155] on icon "contenuto scorrevole" at bounding box center [1201, 153] width 13 height 13
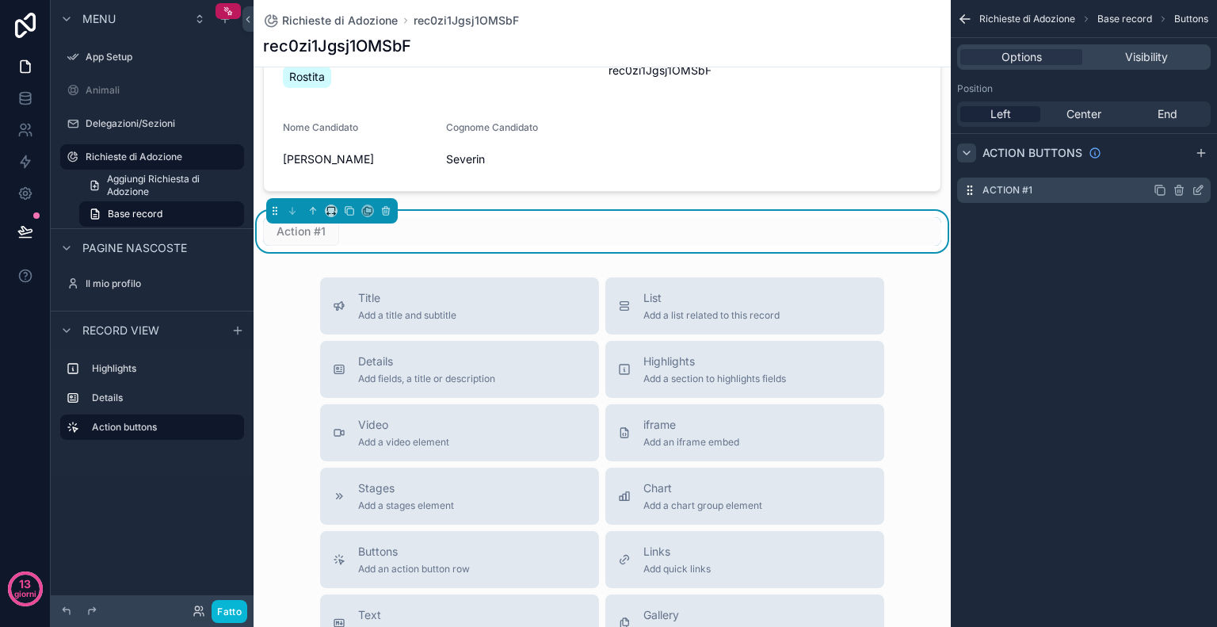
click at [990, 190] on label "Action #1" at bounding box center [1008, 190] width 50 height 13
click at [1052, 186] on div "Action #1" at bounding box center [1084, 190] width 254 height 25
click at [1093, 120] on span "Center" at bounding box center [1084, 114] width 35 height 16
click at [1164, 111] on span "End" at bounding box center [1168, 114] width 20 height 16
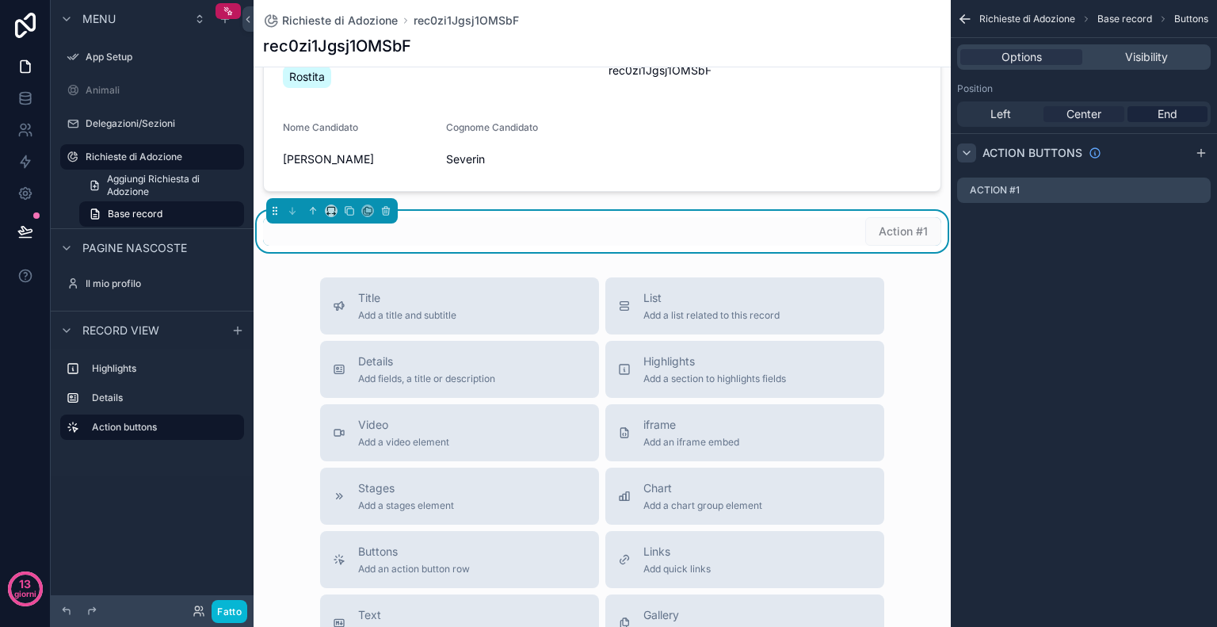
click at [1072, 115] on span "Center" at bounding box center [1084, 114] width 35 height 16
click at [1026, 184] on label "Action #1" at bounding box center [1008, 190] width 50 height 13
click at [134, 420] on div "Action buttons" at bounding box center [165, 427] width 146 height 19
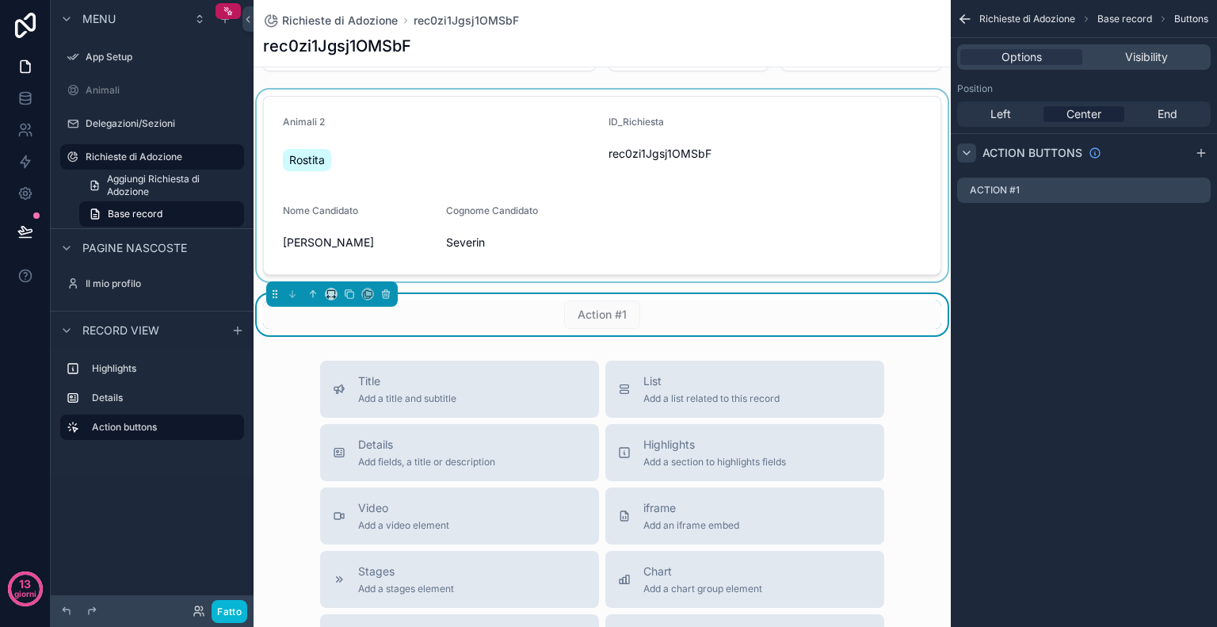
scroll to position [0, 0]
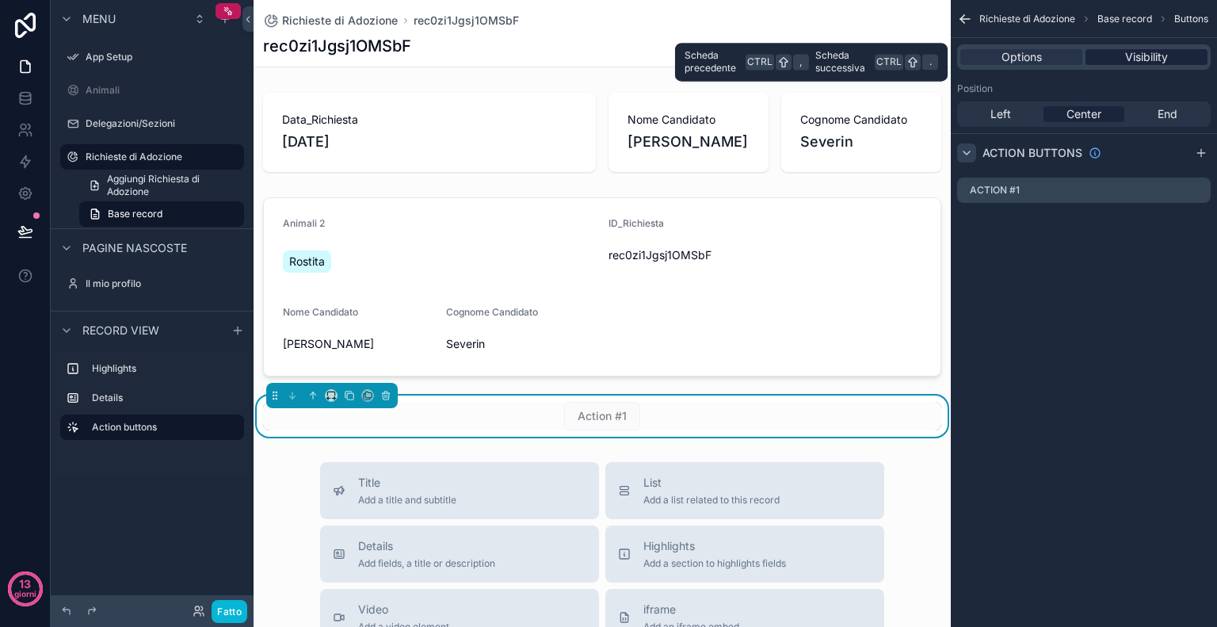
click at [1160, 52] on span "Visibility" at bounding box center [1147, 57] width 43 height 16
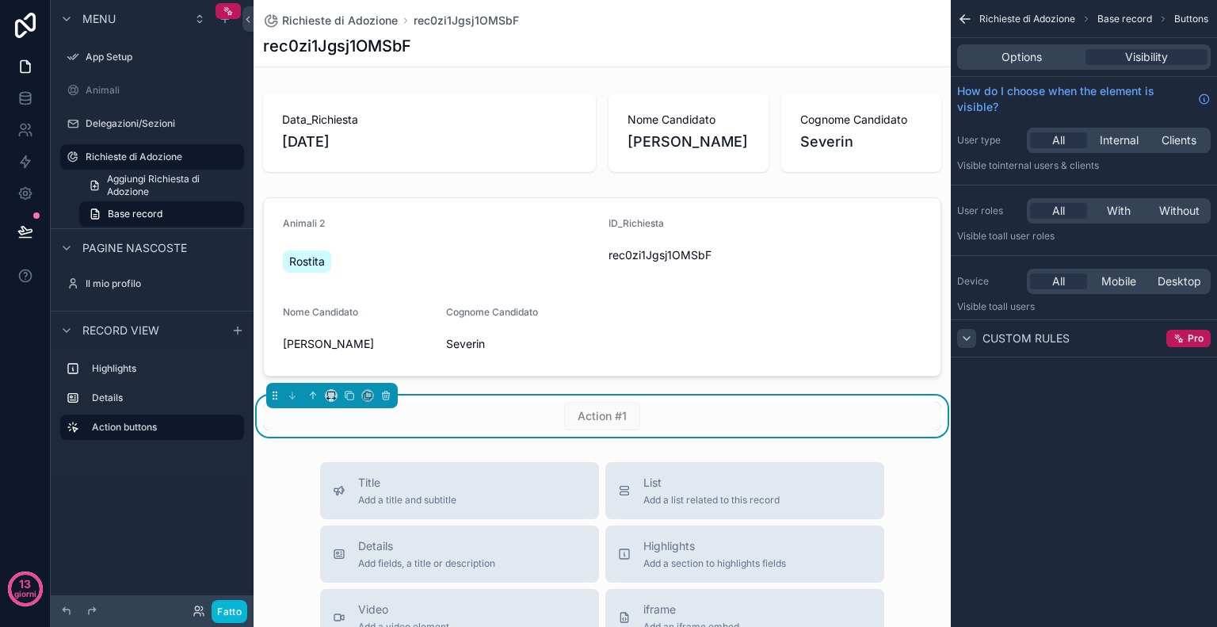
click at [971, 335] on icon "contenuto scorrevole" at bounding box center [967, 338] width 13 height 13
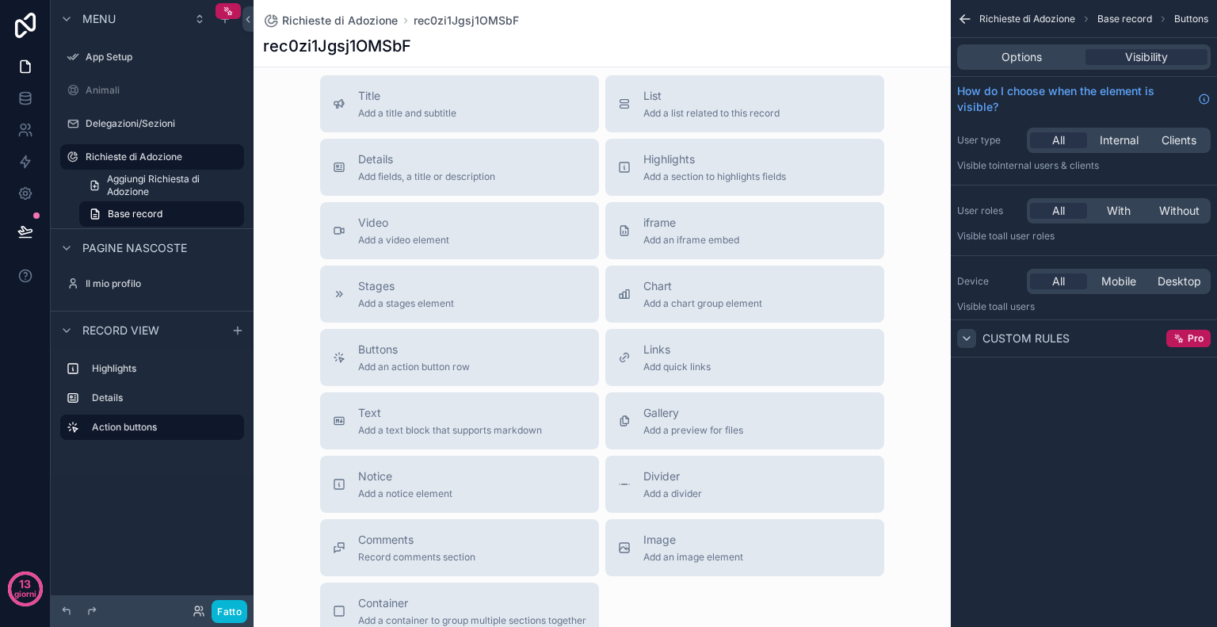
scroll to position [387, 0]
click at [495, 300] on div "Stages Add a stages element" at bounding box center [460, 294] width 254 height 32
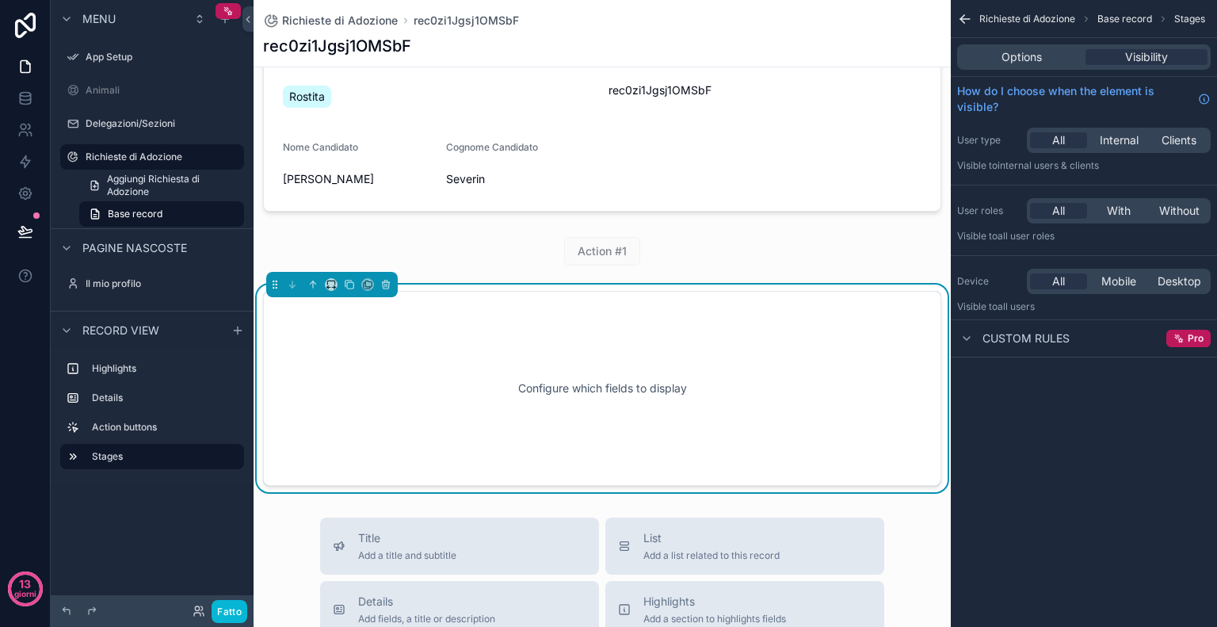
scroll to position [156, 0]
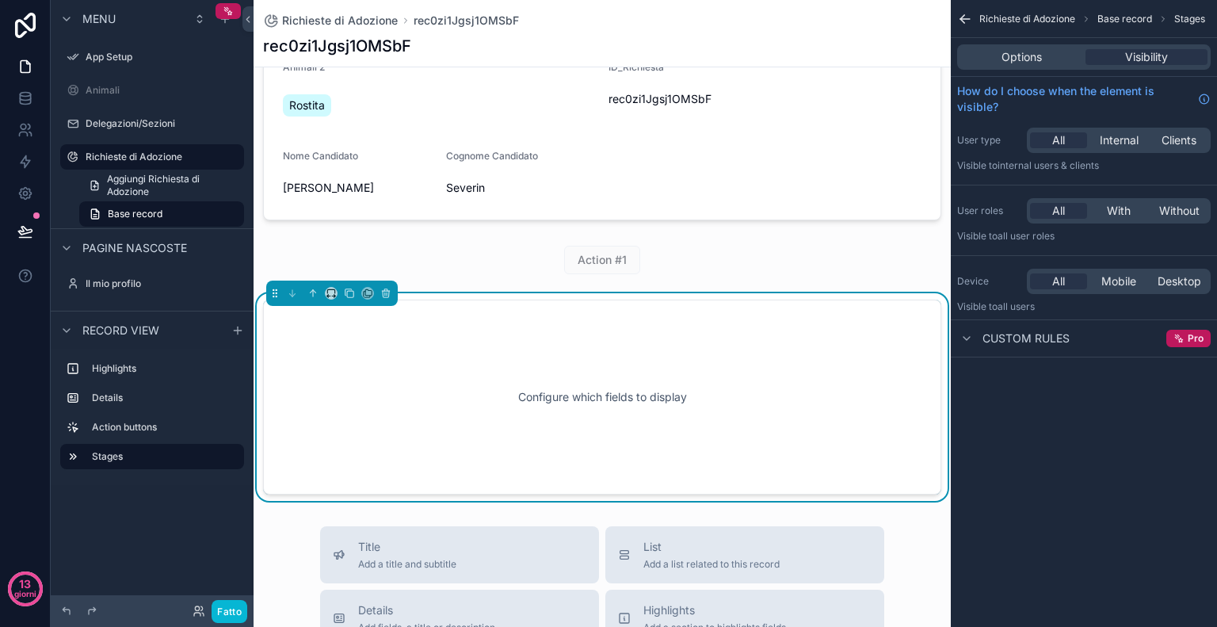
click at [575, 398] on div "Configure which fields to display" at bounding box center [602, 397] width 626 height 143
click at [472, 331] on div "Configure which fields to display" at bounding box center [602, 397] width 626 height 143
click at [649, 351] on div "Configure which fields to display" at bounding box center [602, 397] width 626 height 143
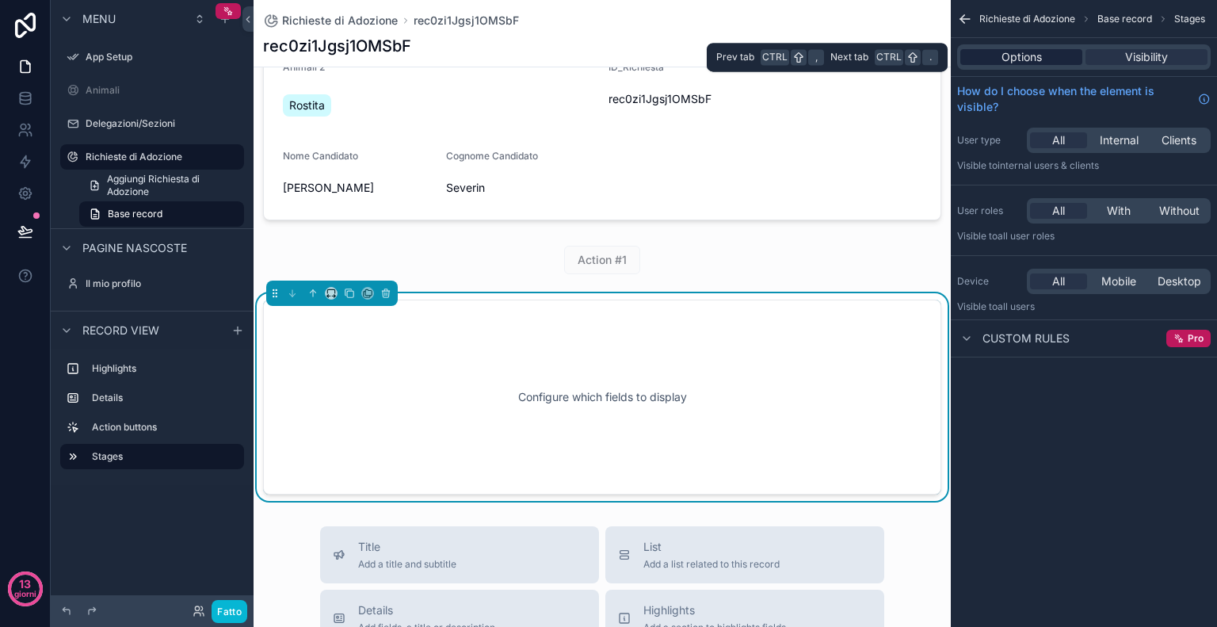
click at [1051, 58] on div "Options" at bounding box center [1022, 57] width 122 height 16
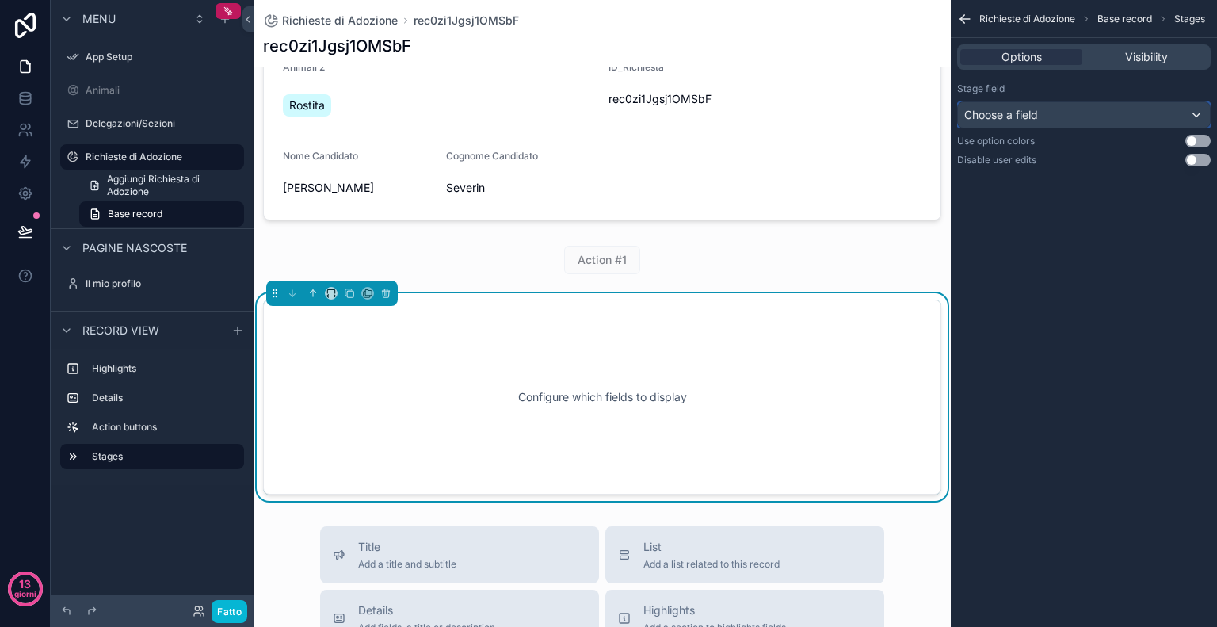
click at [1119, 123] on div "Choose a field" at bounding box center [1084, 114] width 252 height 25
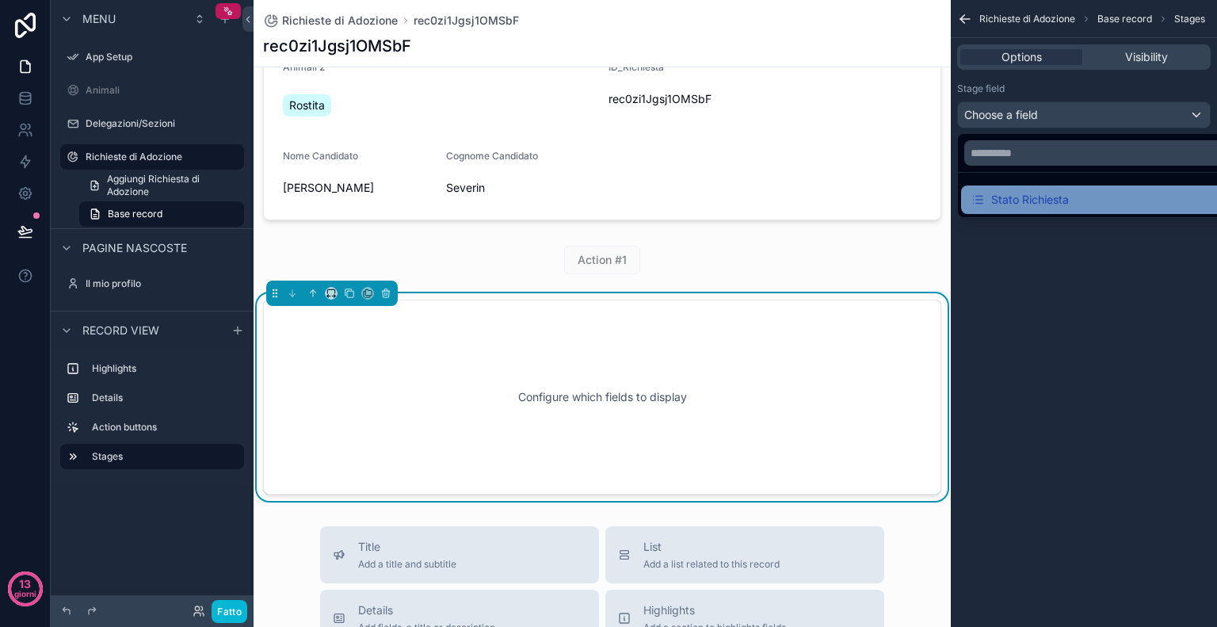
click at [1064, 201] on font "Stato Richiesta" at bounding box center [1031, 199] width 78 height 13
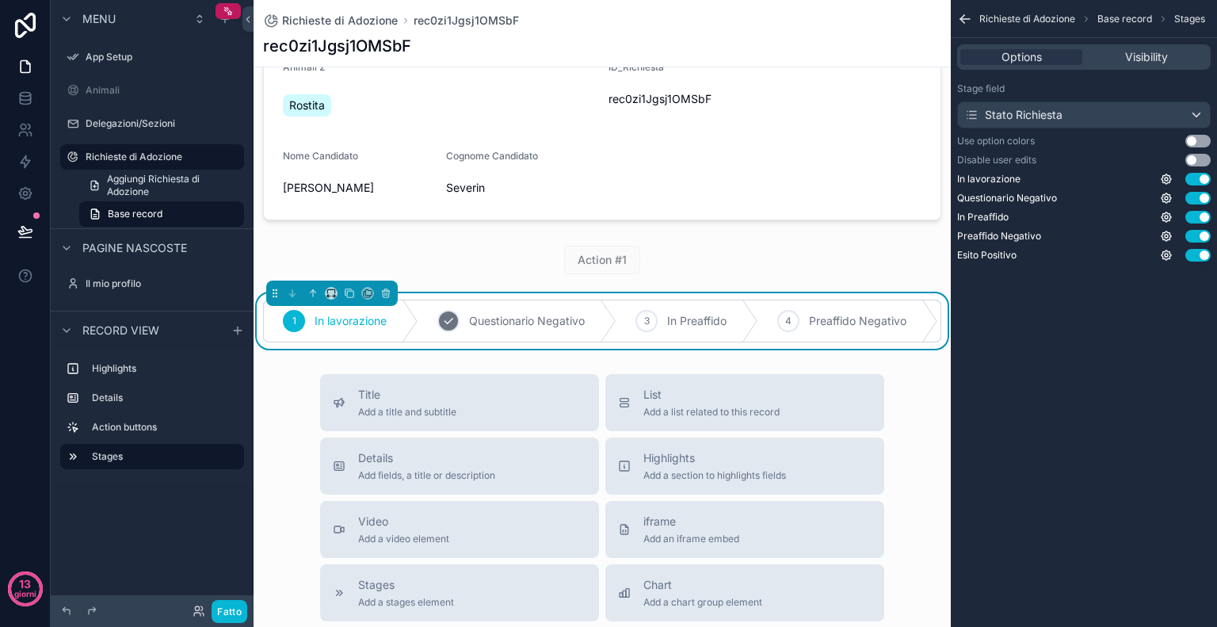
click at [575, 329] on div "2 Questionario Negativo" at bounding box center [518, 320] width 198 height 41
click at [656, 319] on div "3" at bounding box center [647, 321] width 22 height 22
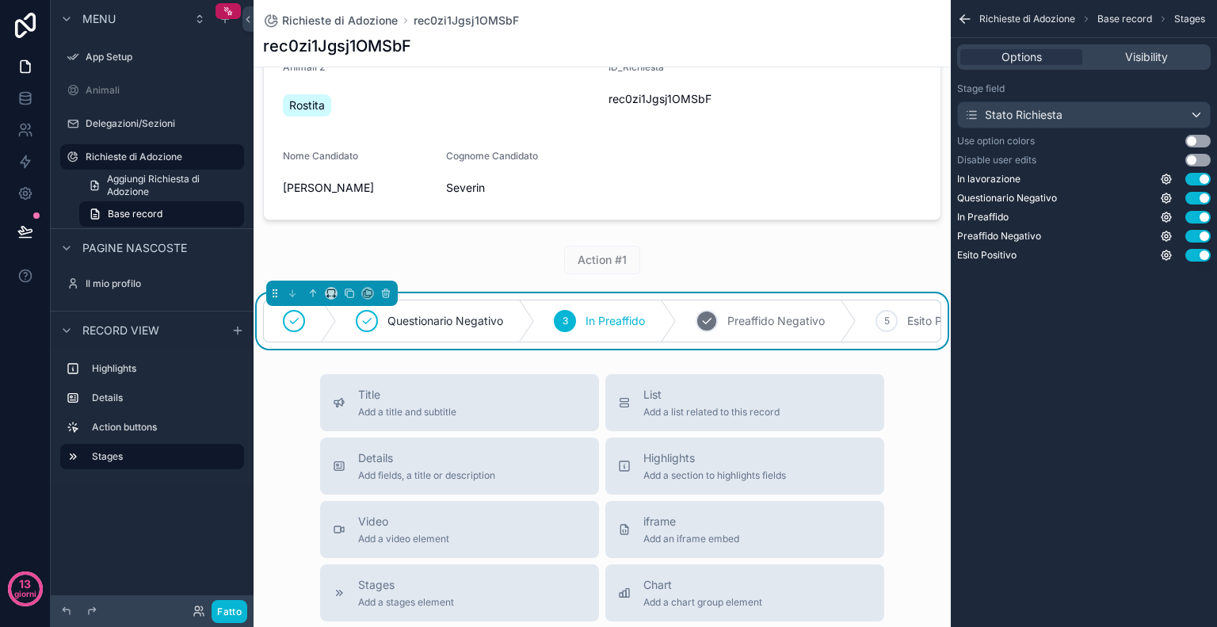
click at [776, 319] on span "Preaffido Negativo" at bounding box center [776, 321] width 97 height 16
click at [776, 319] on div "5 Esito Positivo" at bounding box center [854, 320] width 176 height 41
click at [584, 323] on span "Preaffido Negativo" at bounding box center [581, 321] width 97 height 16
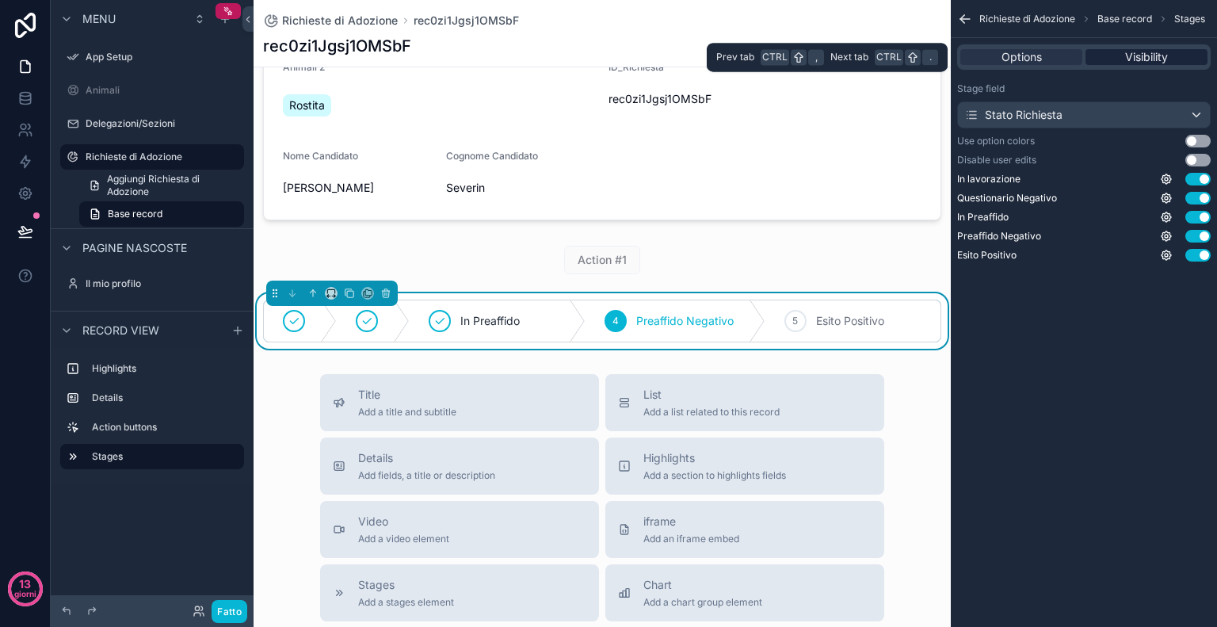
click at [1146, 58] on span "Visibility" at bounding box center [1147, 57] width 43 height 16
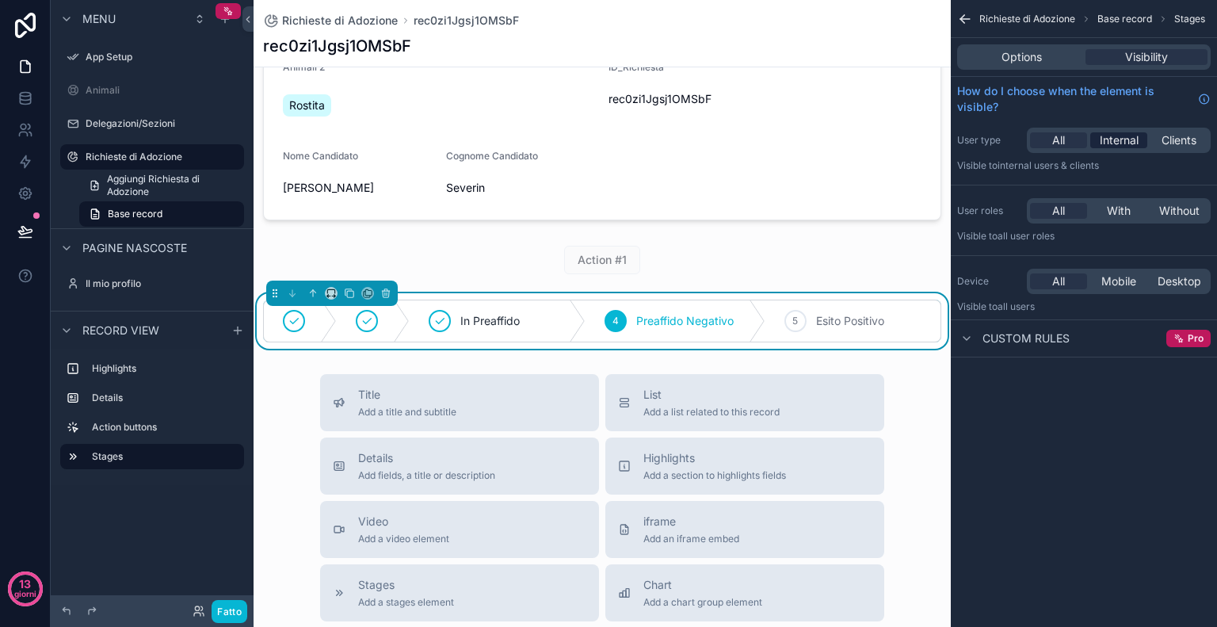
click at [1137, 136] on span "Internal" at bounding box center [1119, 140] width 39 height 16
click at [1187, 143] on span "Clients" at bounding box center [1179, 140] width 35 height 16
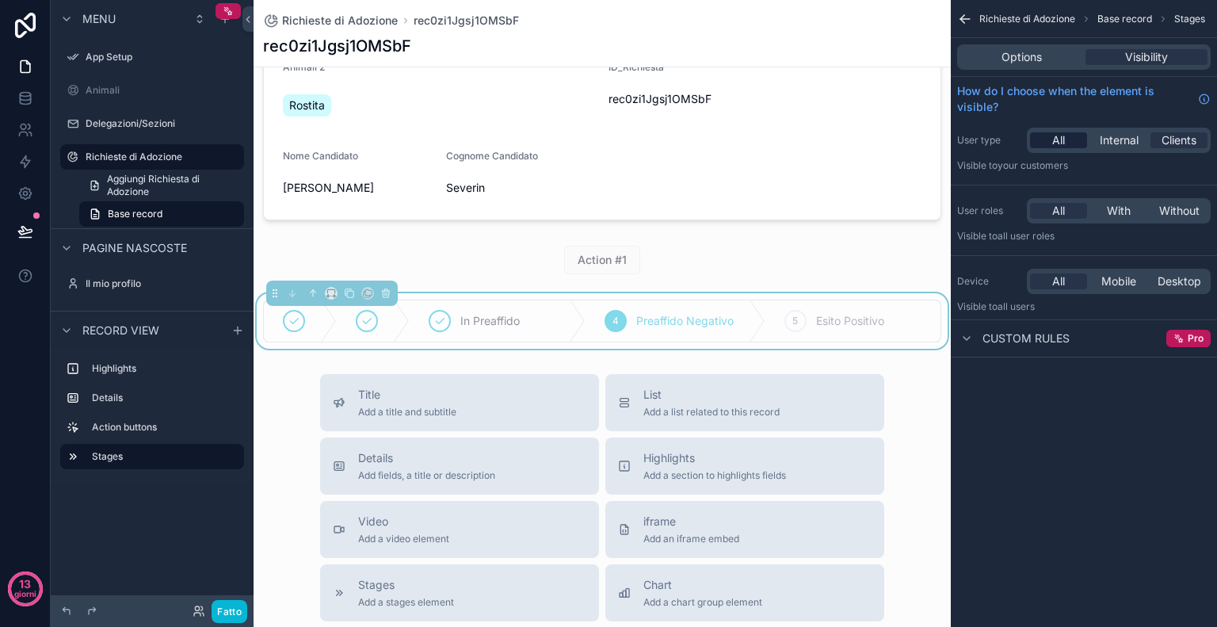
click at [1070, 147] on div "All" at bounding box center [1058, 140] width 57 height 16
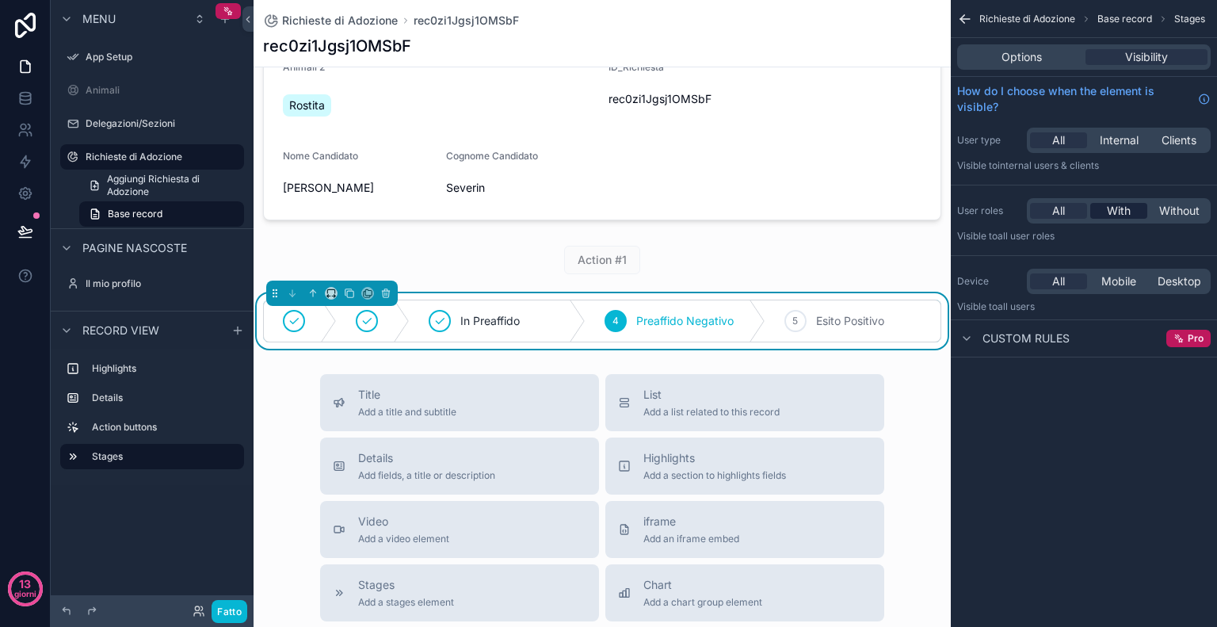
click at [1118, 204] on span "With" at bounding box center [1119, 211] width 24 height 16
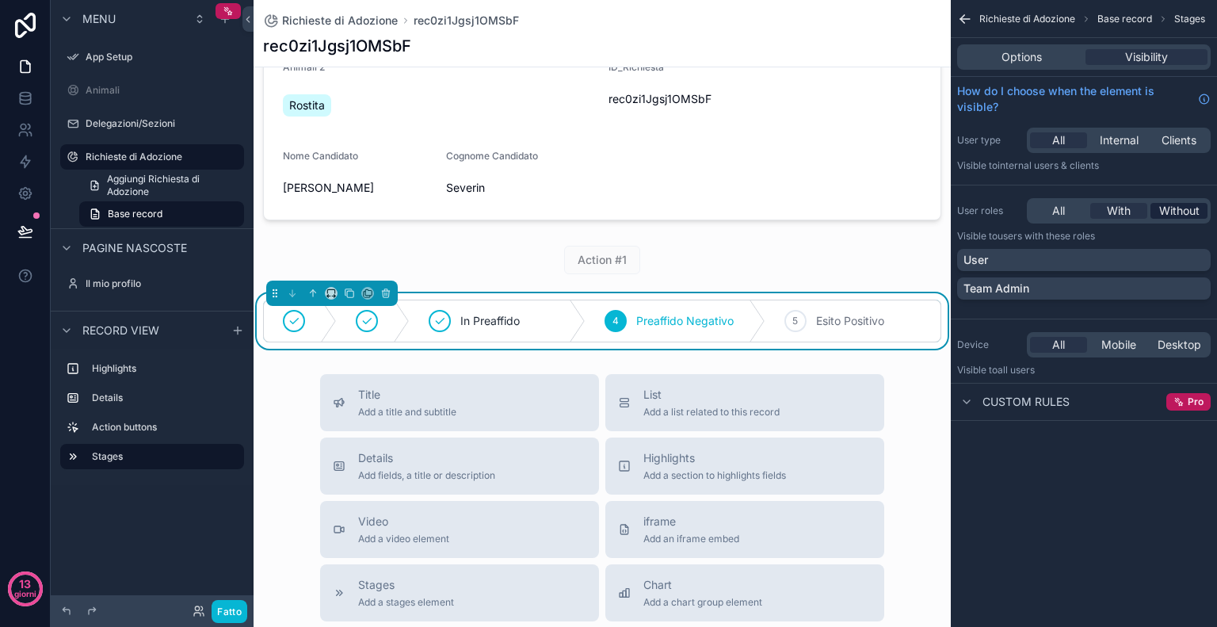
click at [1170, 207] on span "Without" at bounding box center [1180, 211] width 40 height 16
click at [1101, 209] on div "With" at bounding box center [1119, 211] width 57 height 16
click at [1064, 212] on span "All" at bounding box center [1059, 211] width 13 height 16
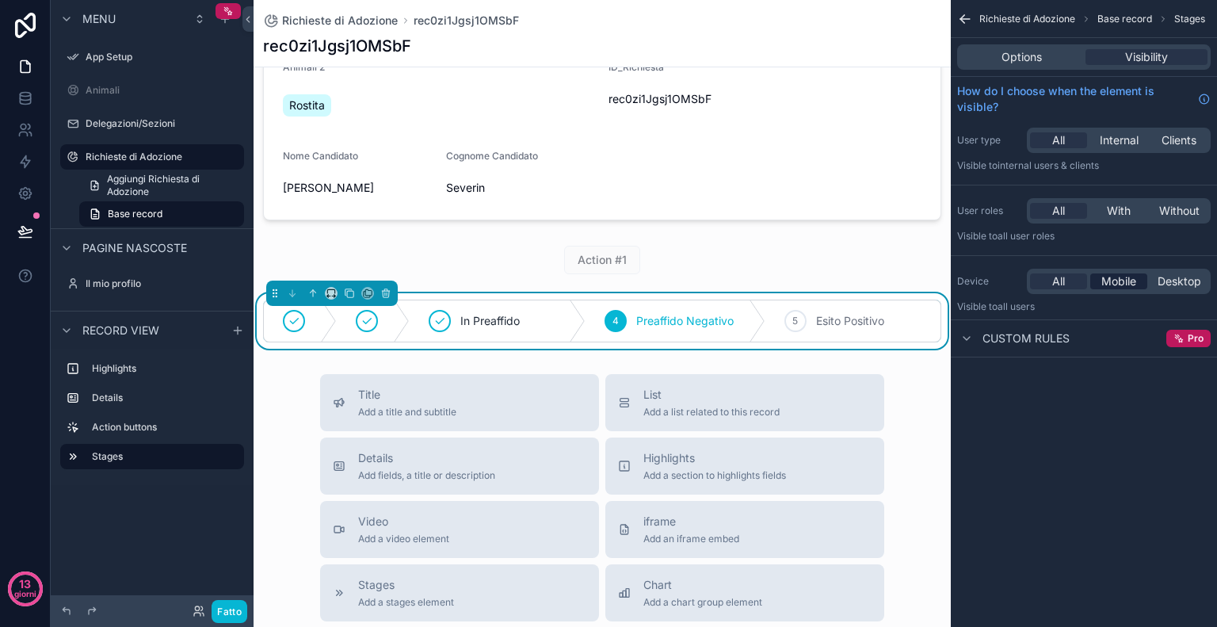
click at [1110, 285] on span "Mobile" at bounding box center [1119, 281] width 35 height 16
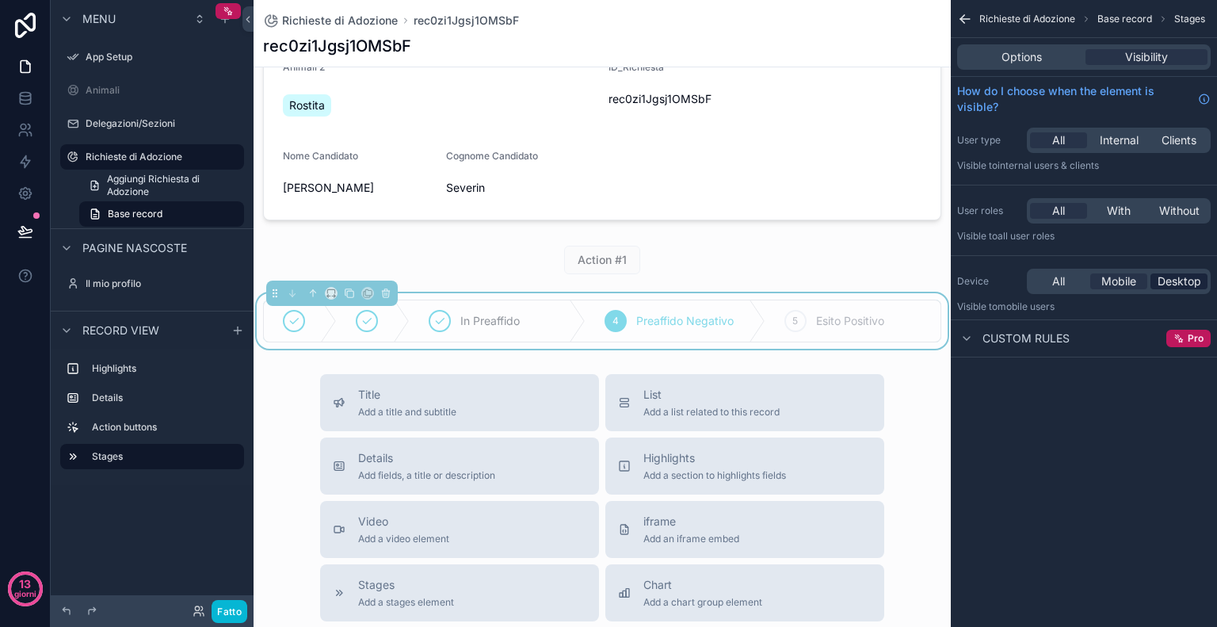
click at [1174, 285] on span "Desktop" at bounding box center [1180, 281] width 44 height 16
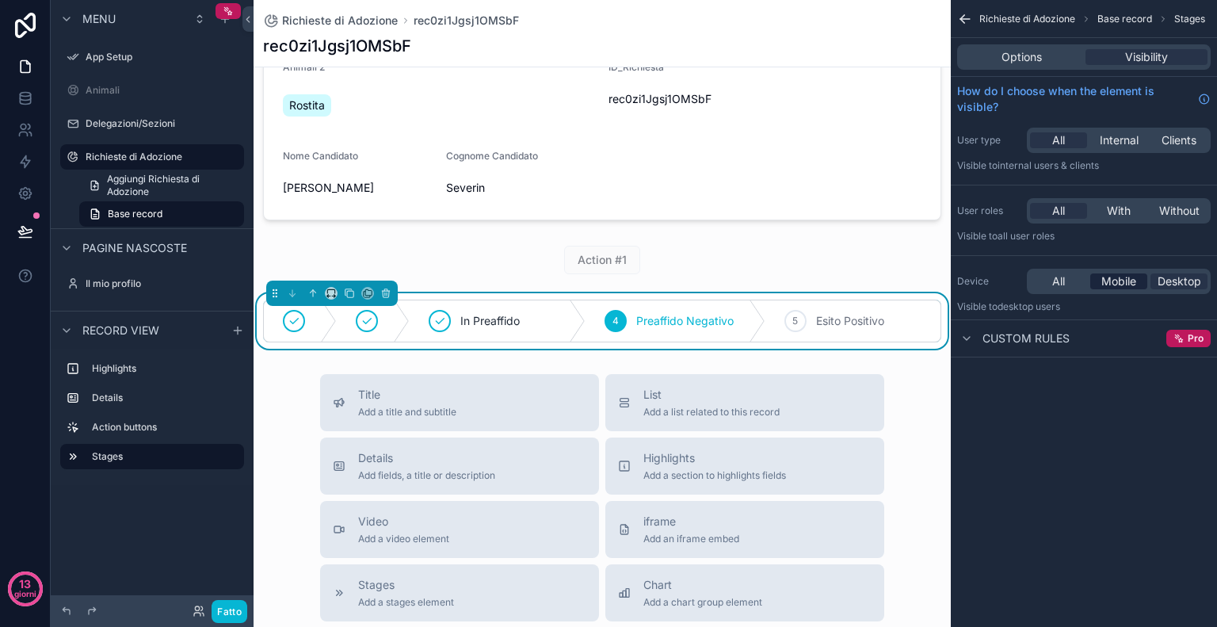
click at [1098, 275] on div "Mobile" at bounding box center [1119, 281] width 57 height 16
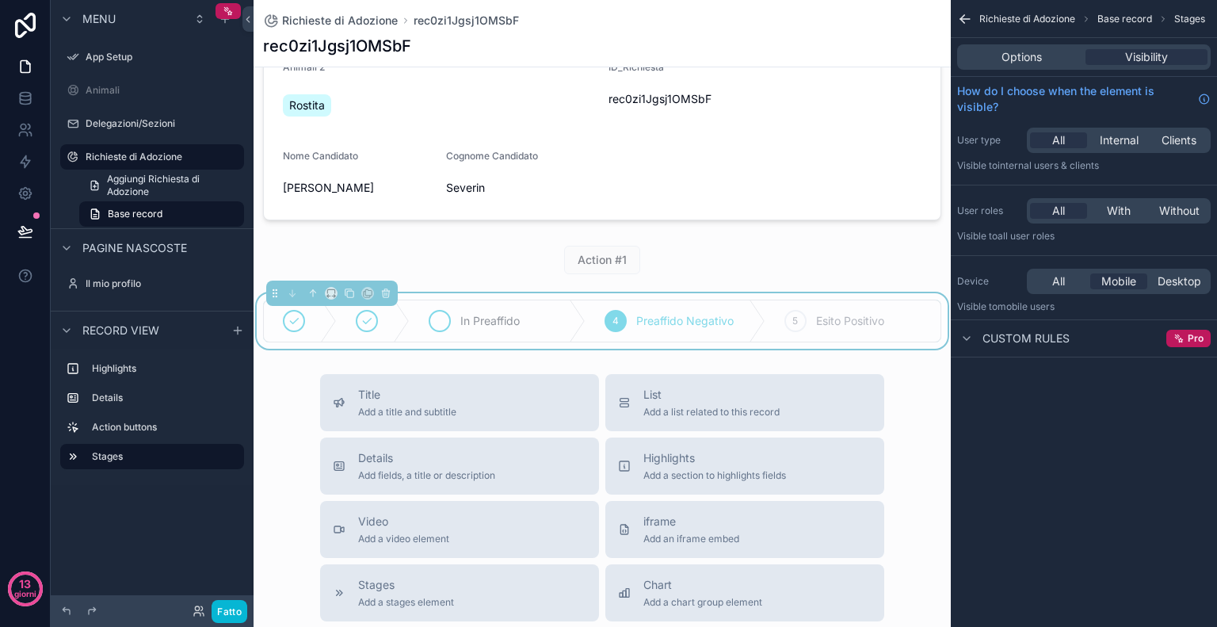
click at [518, 337] on div "In Preaffido" at bounding box center [498, 320] width 176 height 41
click at [1169, 285] on span "Desktop" at bounding box center [1180, 281] width 44 height 16
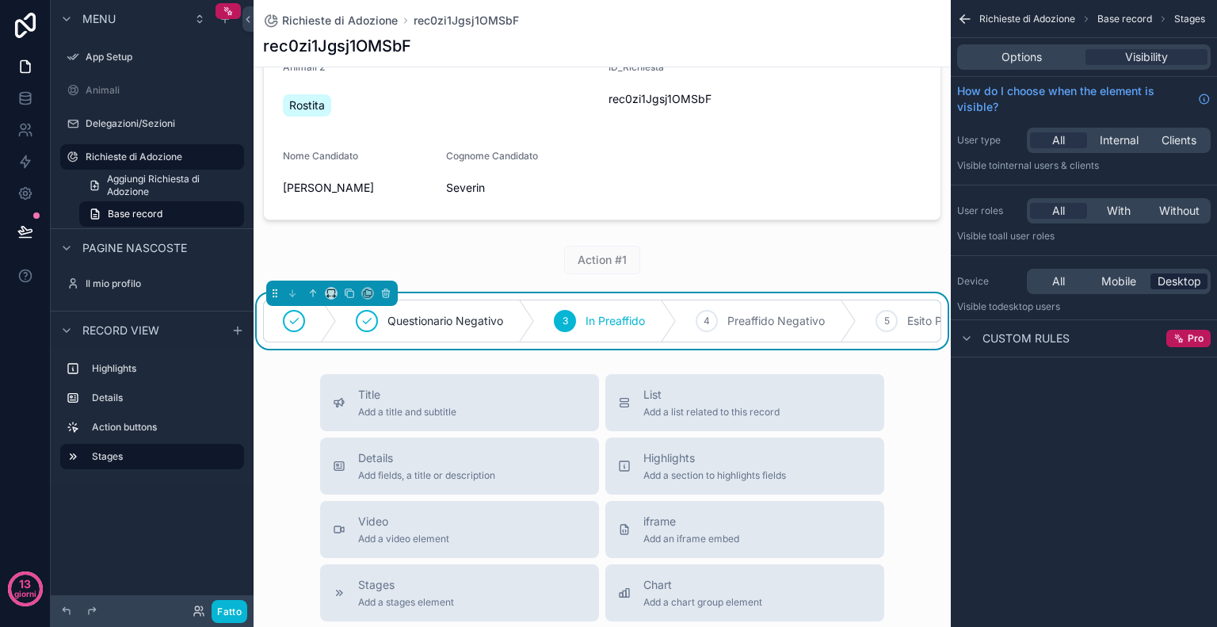
click at [1169, 285] on span "Desktop" at bounding box center [1180, 281] width 44 height 16
click at [1116, 282] on span "Mobile" at bounding box center [1119, 281] width 35 height 16
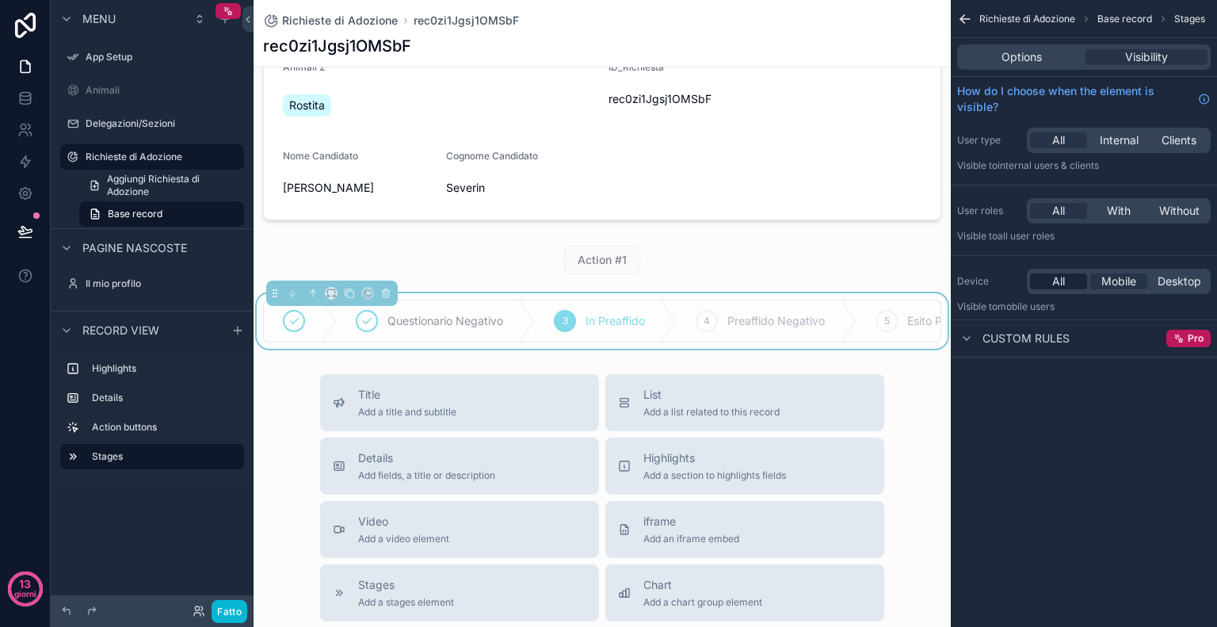
click at [1053, 278] on span "All" at bounding box center [1059, 281] width 13 height 16
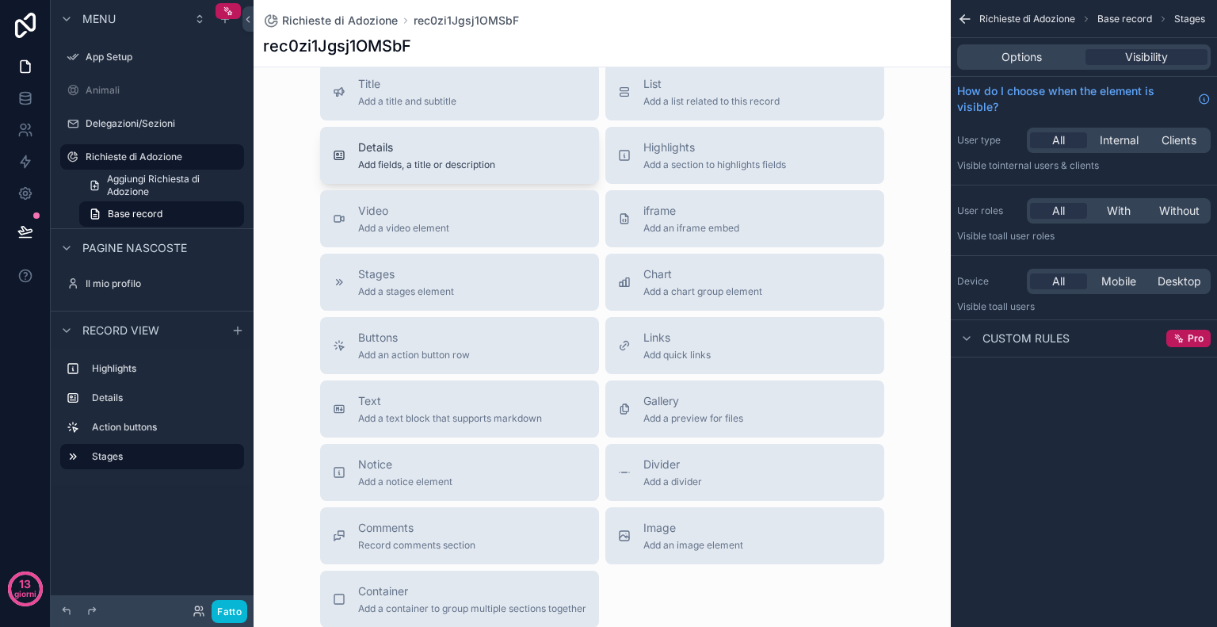
scroll to position [472, 0]
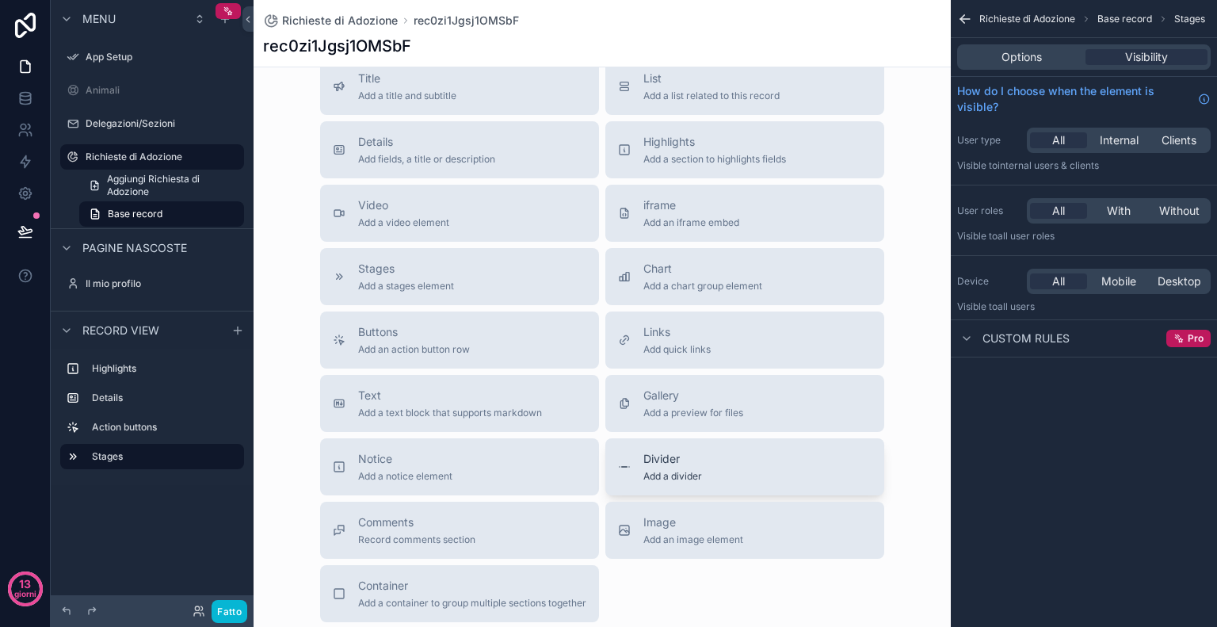
click at [730, 472] on div "Divider Add a divider" at bounding box center [745, 467] width 254 height 32
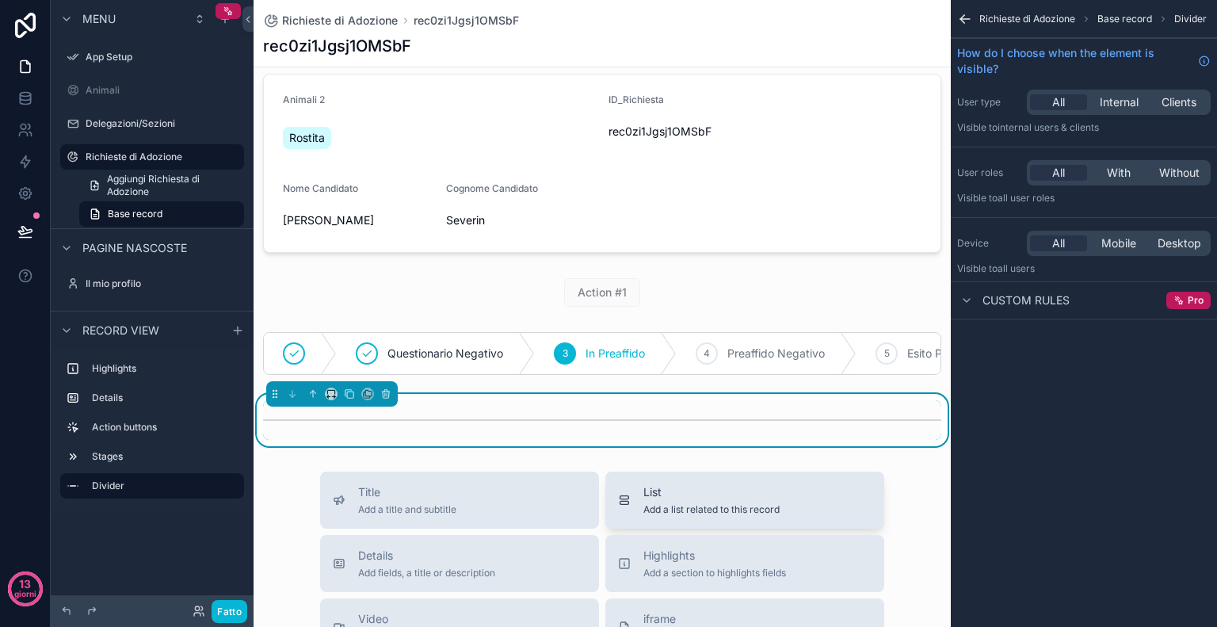
scroll to position [0, 0]
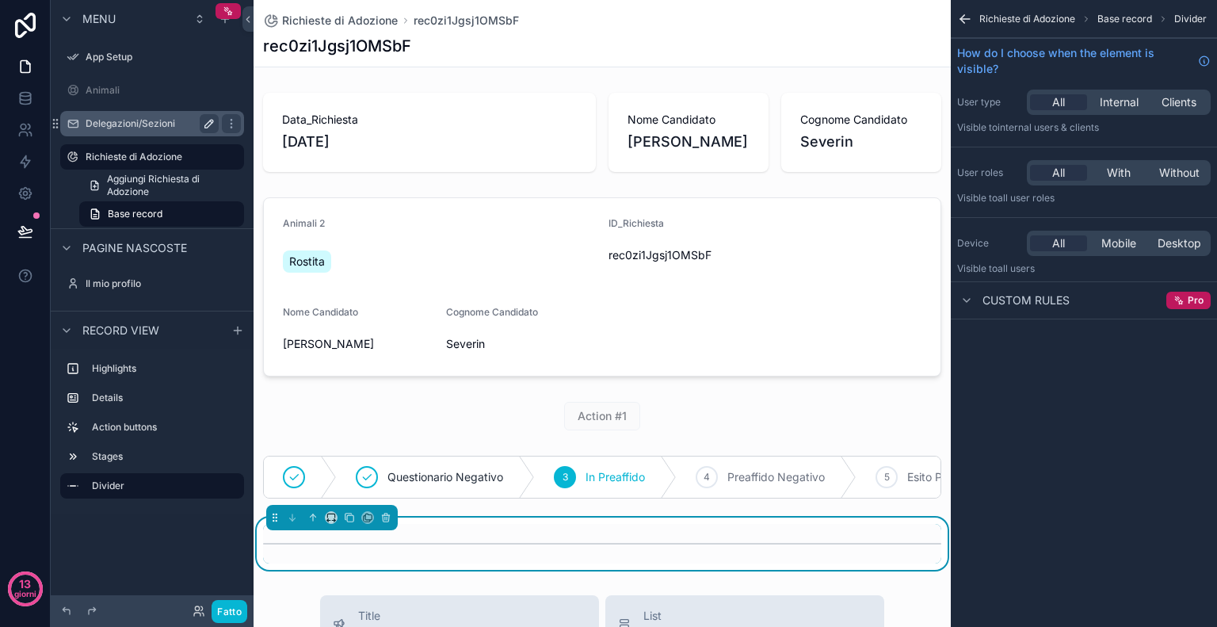
click at [211, 124] on icon "contenuto scorrevole" at bounding box center [209, 124] width 8 height 8
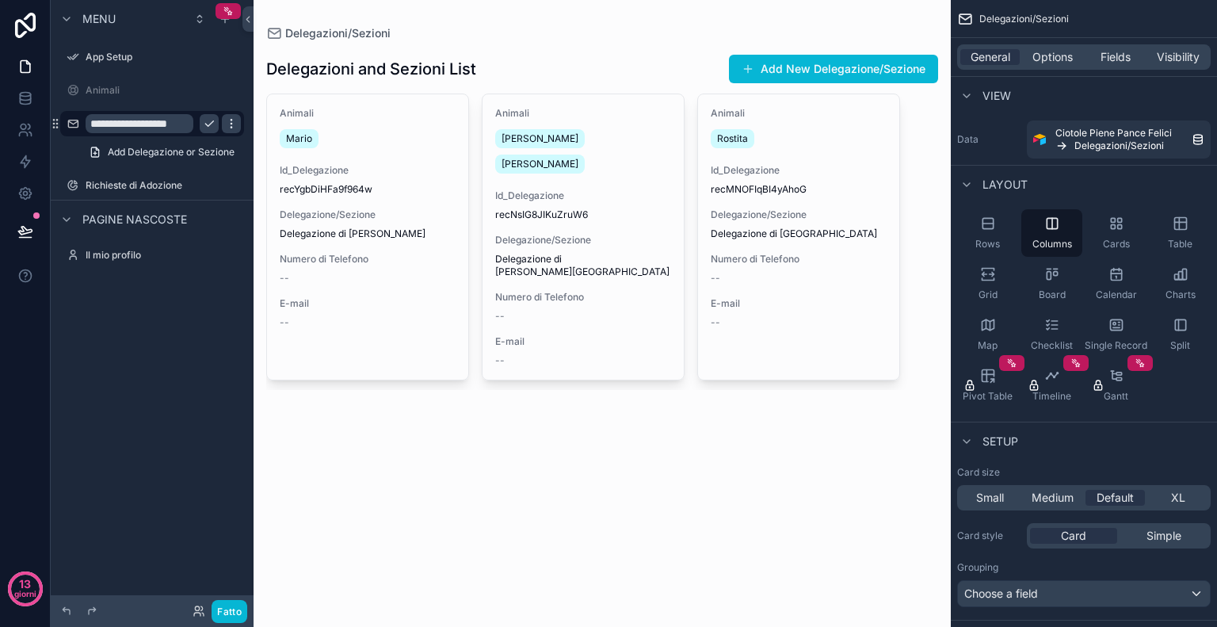
click at [235, 123] on icon "contenuto scorrevole" at bounding box center [231, 123] width 13 height 13
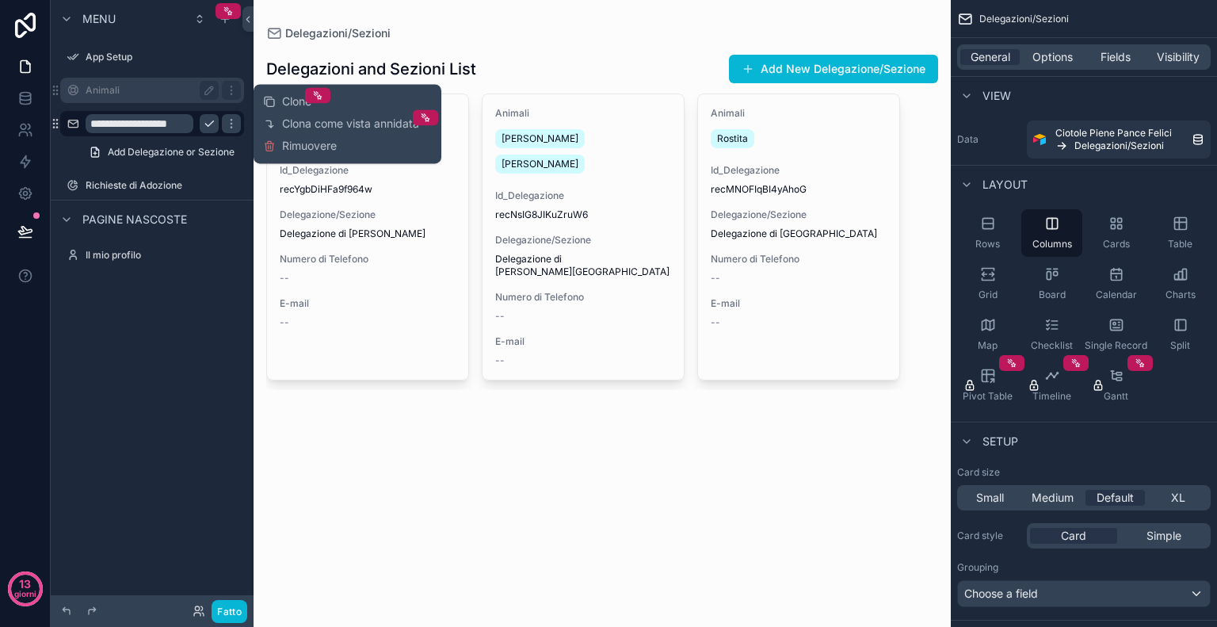
click at [94, 89] on label "Animali" at bounding box center [149, 90] width 127 height 13
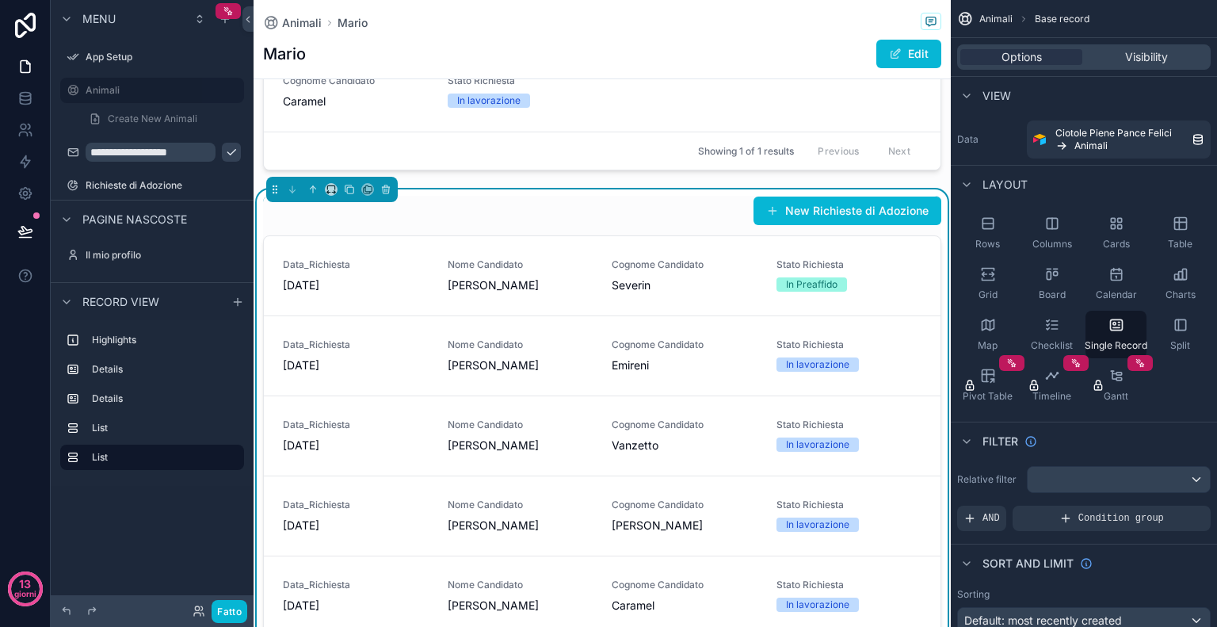
scroll to position [770, 0]
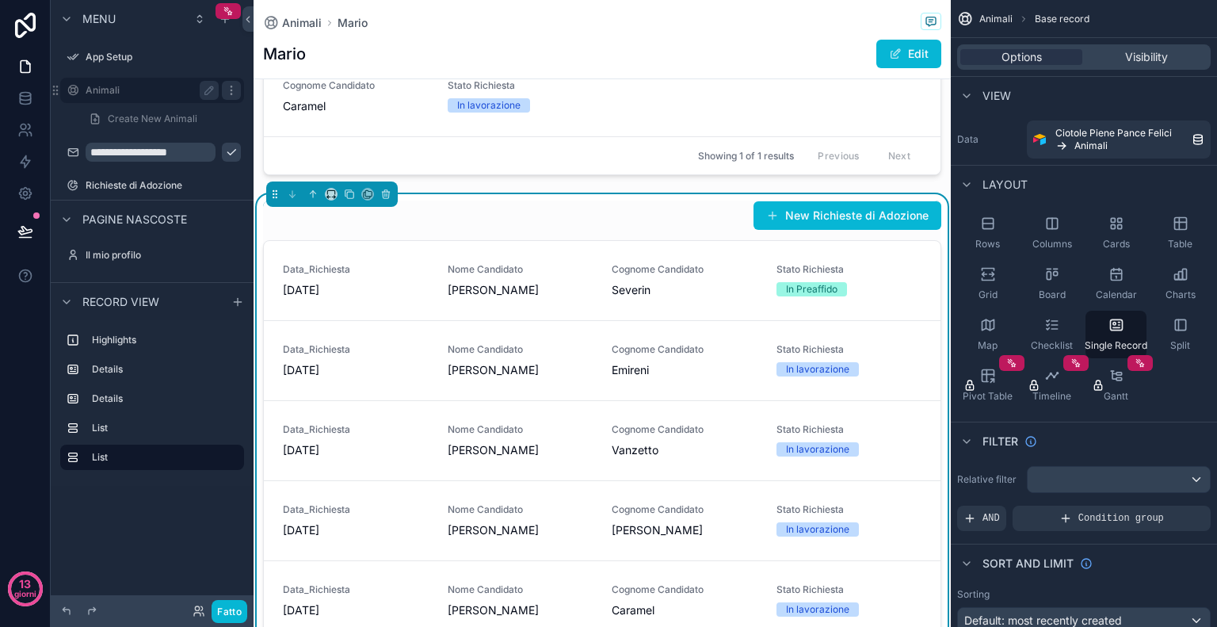
click at [235, 87] on icon "contenuto scorrevole" at bounding box center [231, 90] width 13 height 13
click at [227, 58] on icon "contenuto scorrevole" at bounding box center [231, 57] width 13 height 13
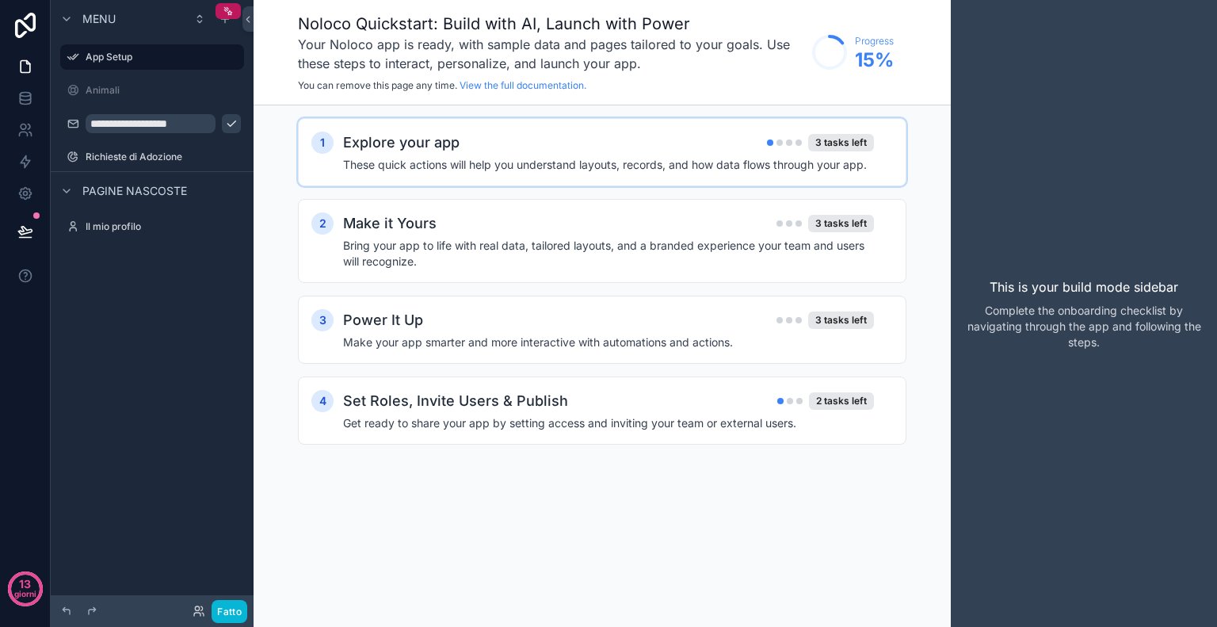
click at [414, 157] on h4 "These quick actions will help you understand layouts, records, and how data flo…" at bounding box center [608, 165] width 531 height 16
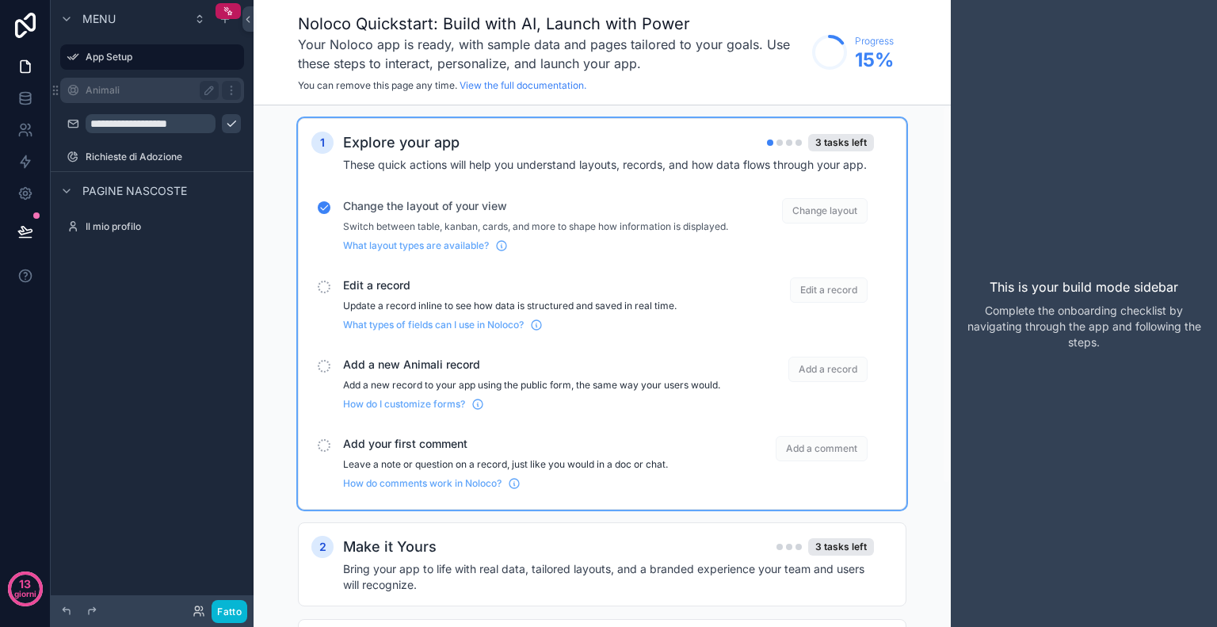
click at [87, 82] on div "Animali" at bounding box center [152, 90] width 133 height 19
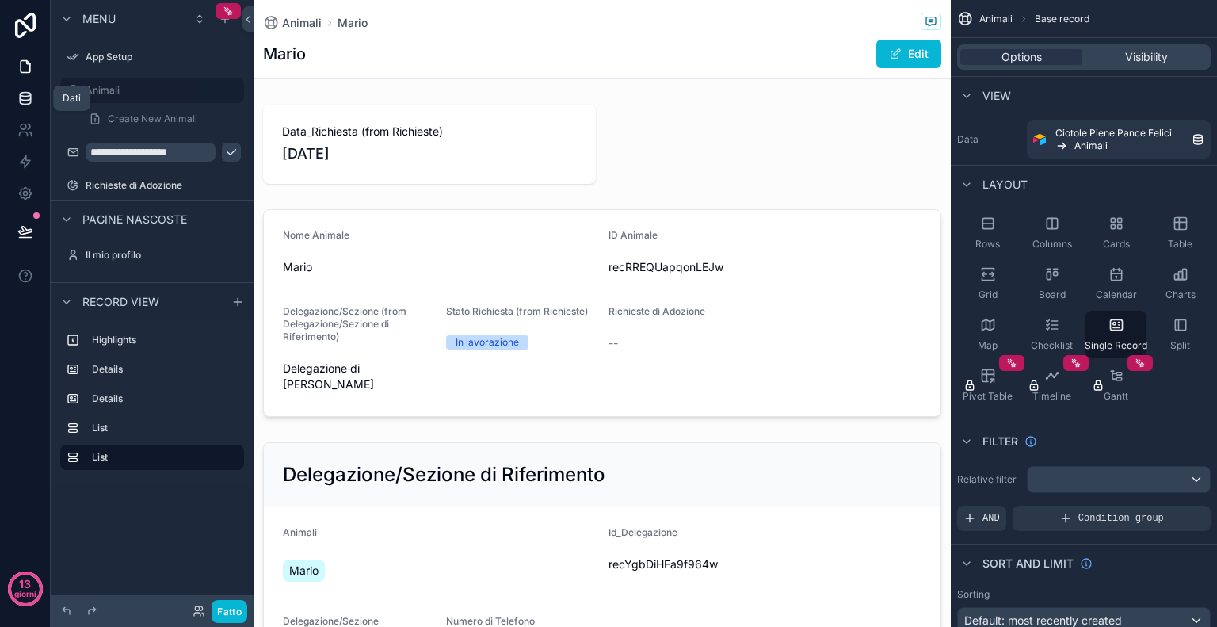
click at [29, 101] on icon at bounding box center [25, 98] width 16 height 16
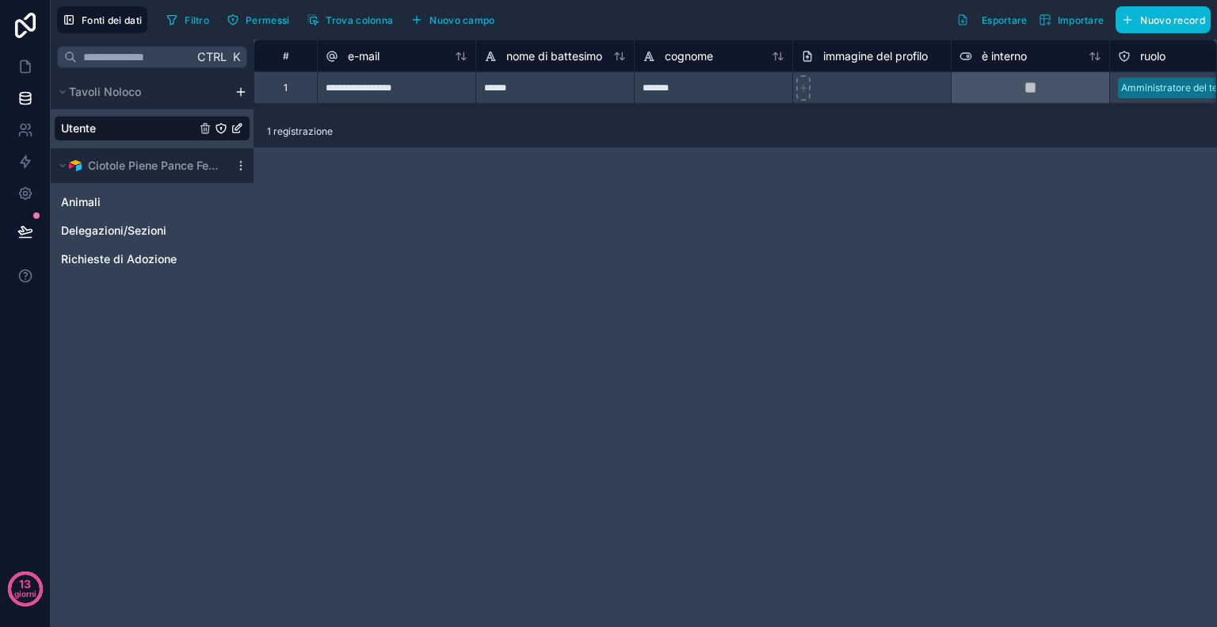
click at [575, 318] on div "**********" at bounding box center [736, 333] width 964 height 587
click at [114, 168] on font "Ciotole Piene Pance Felici" at bounding box center [156, 165] width 136 height 13
click at [67, 170] on button "Ciotole Piene Pance Felici" at bounding box center [141, 166] width 174 height 22
click at [81, 205] on font "Animali" at bounding box center [81, 201] width 40 height 13
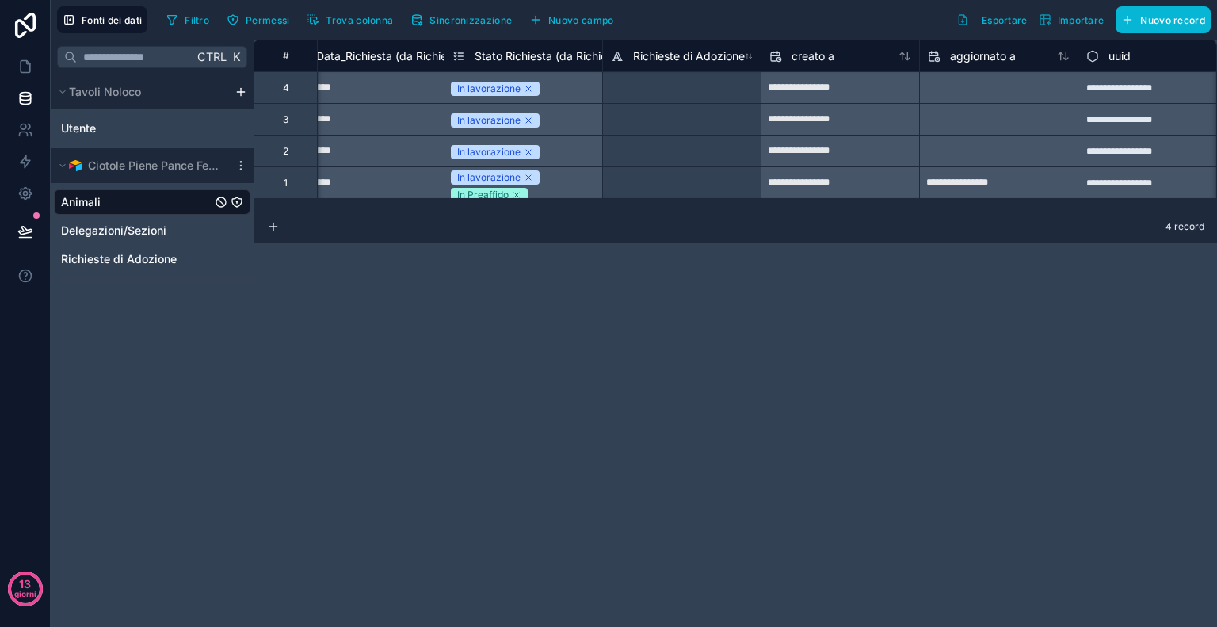
scroll to position [0, 1002]
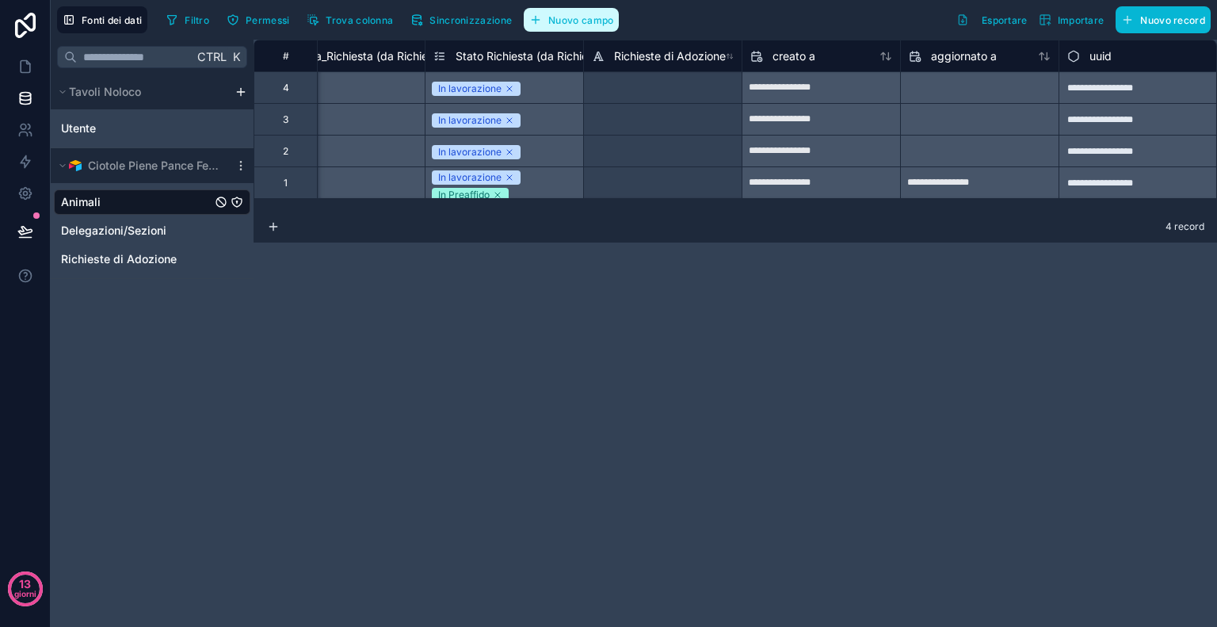
click at [552, 25] on button "Nuovo campo" at bounding box center [571, 20] width 95 height 24
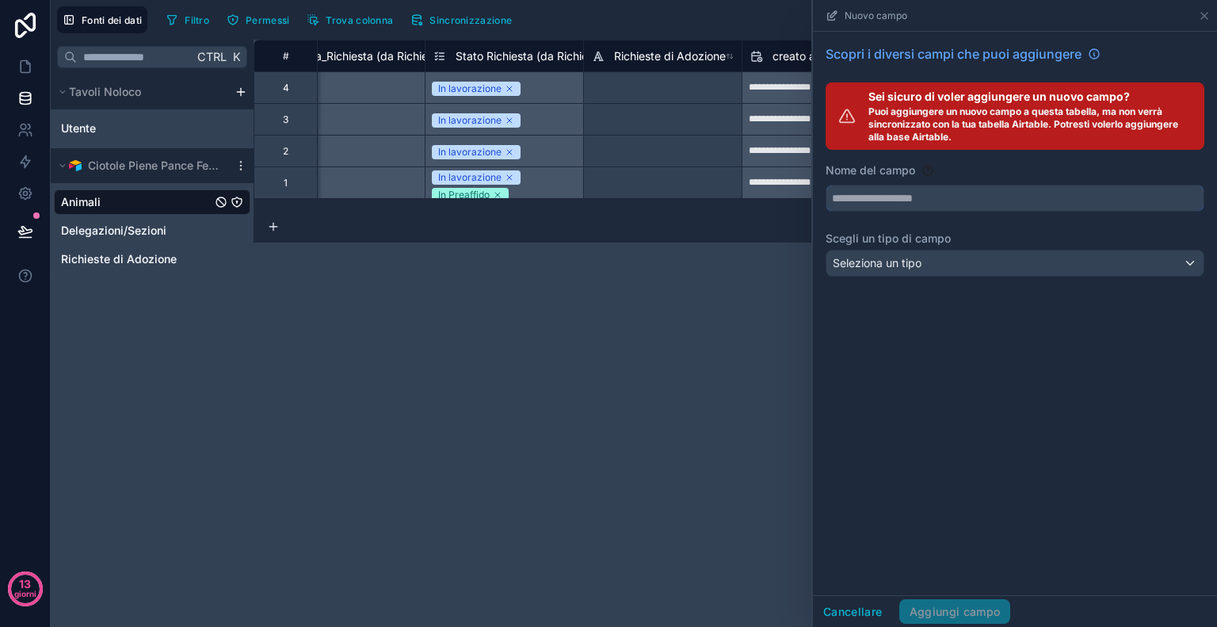
click at [946, 202] on input "text" at bounding box center [1015, 197] width 377 height 25
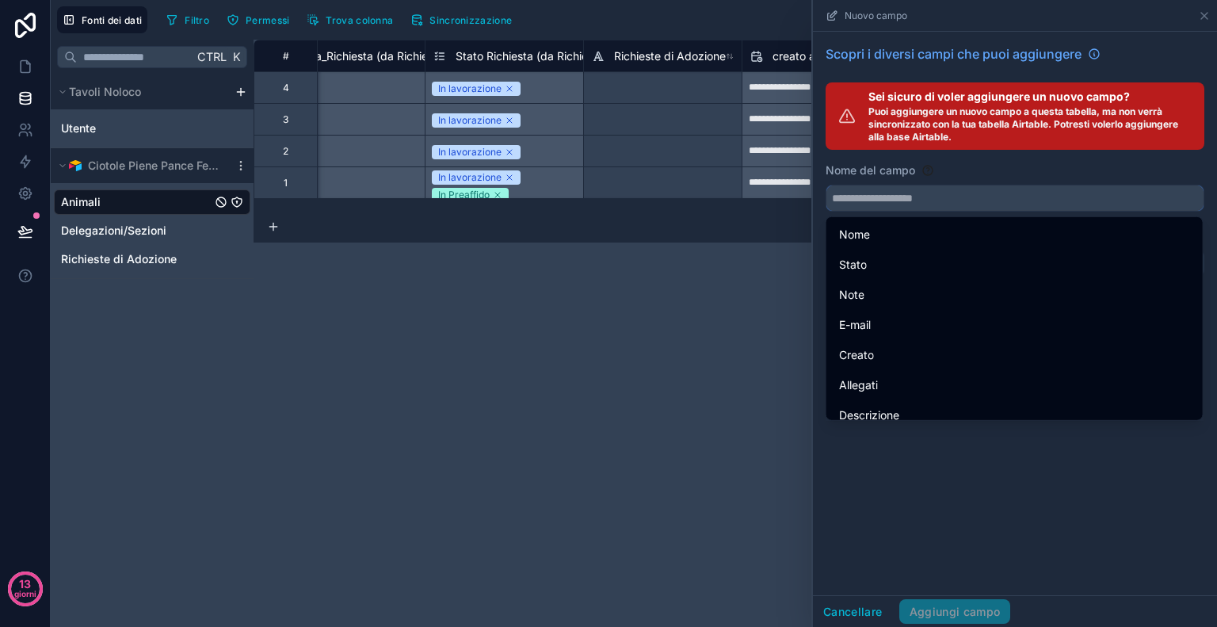
click at [885, 199] on input "text" at bounding box center [1015, 197] width 377 height 25
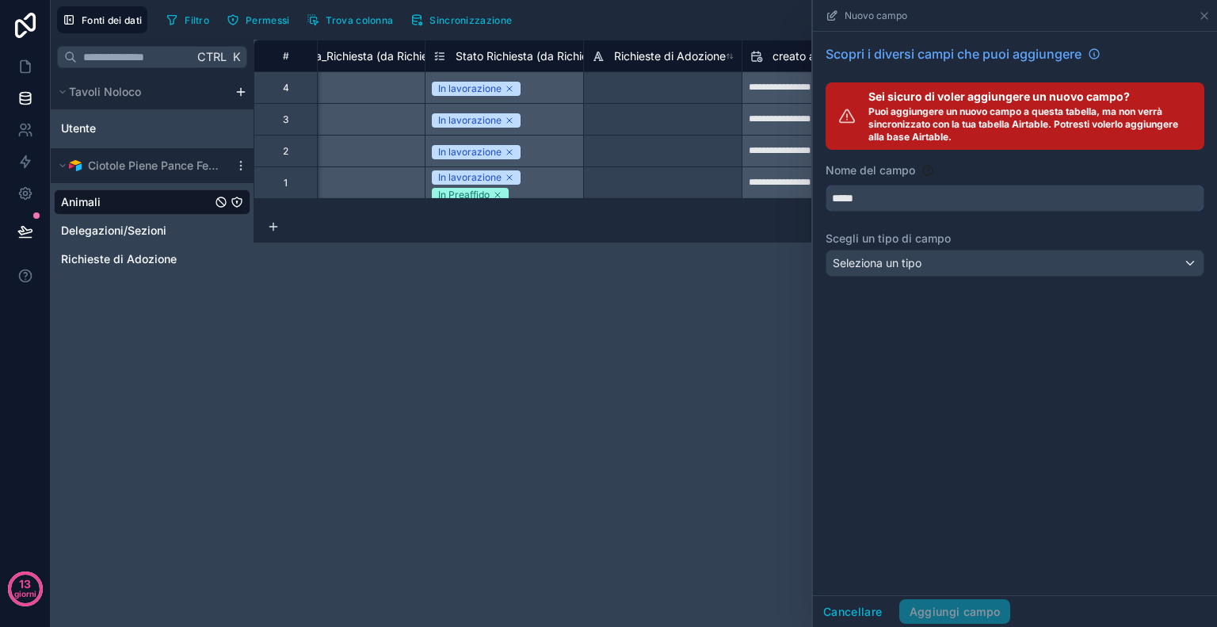
click at [826, 185] on button "****" at bounding box center [1015, 198] width 379 height 27
type input "******"
click at [945, 272] on div "Seleziona un tipo" at bounding box center [1015, 262] width 377 height 25
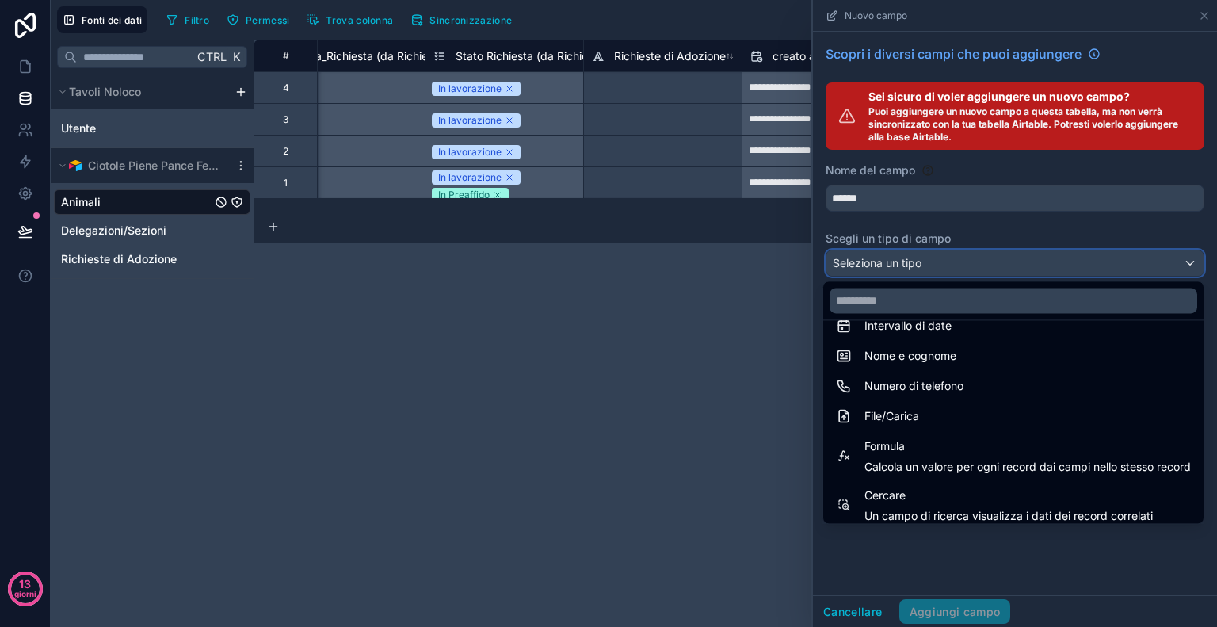
scroll to position [322, 0]
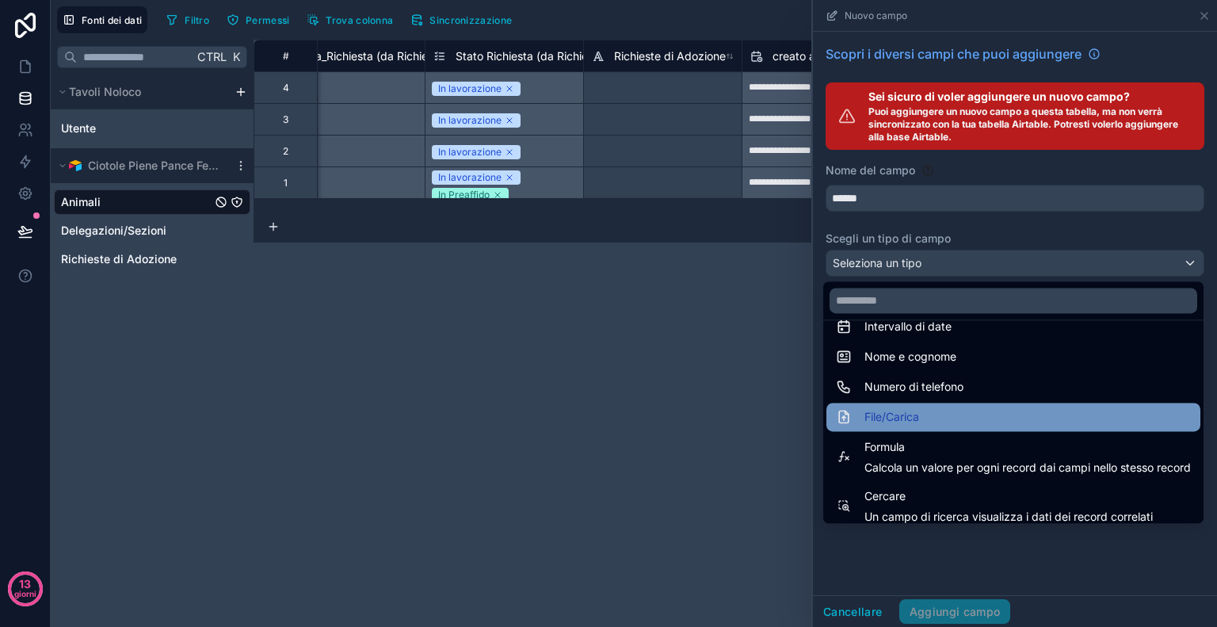
click at [907, 417] on div "File/Carica" at bounding box center [1013, 416] width 355 height 19
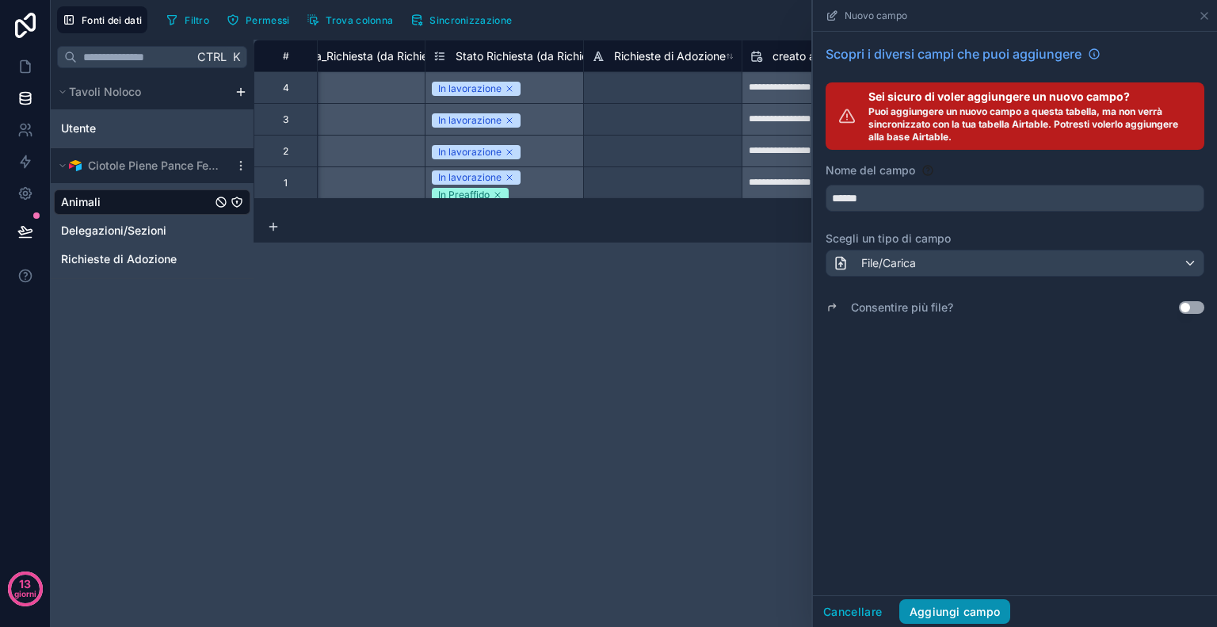
click at [974, 613] on font "Aggiungi campo" at bounding box center [955, 611] width 91 height 13
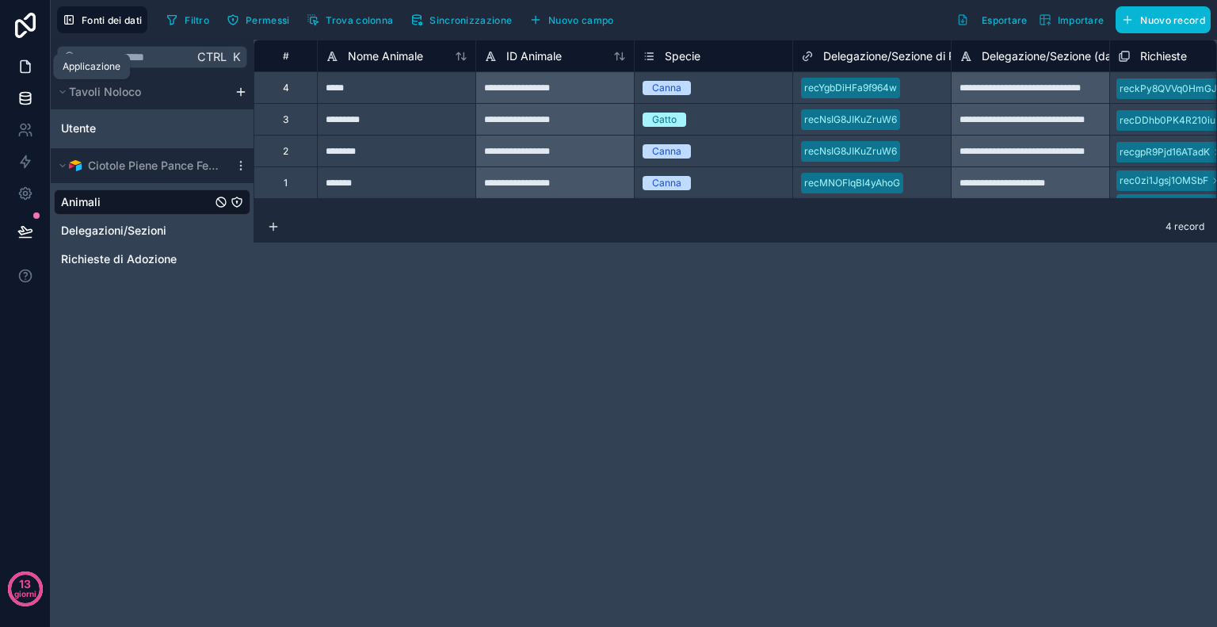
click at [23, 67] on icon at bounding box center [25, 67] width 16 height 16
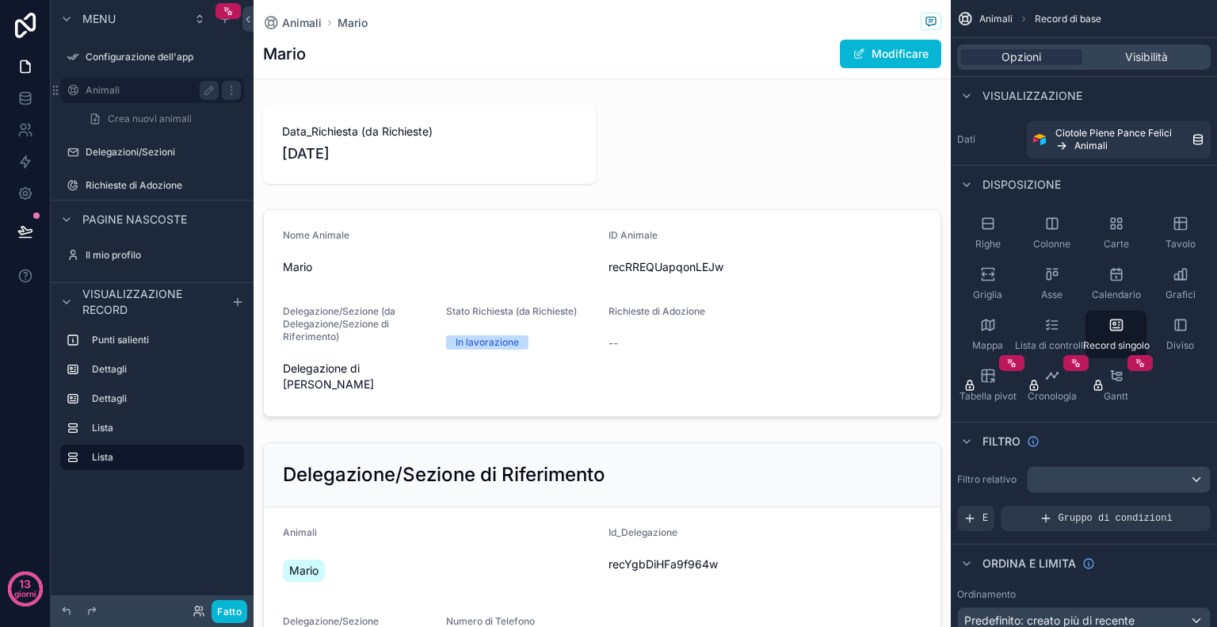
click at [84, 97] on div "Animali" at bounding box center [152, 90] width 178 height 25
click at [151, 126] on link "Crea nuovi animali" at bounding box center [161, 118] width 165 height 25
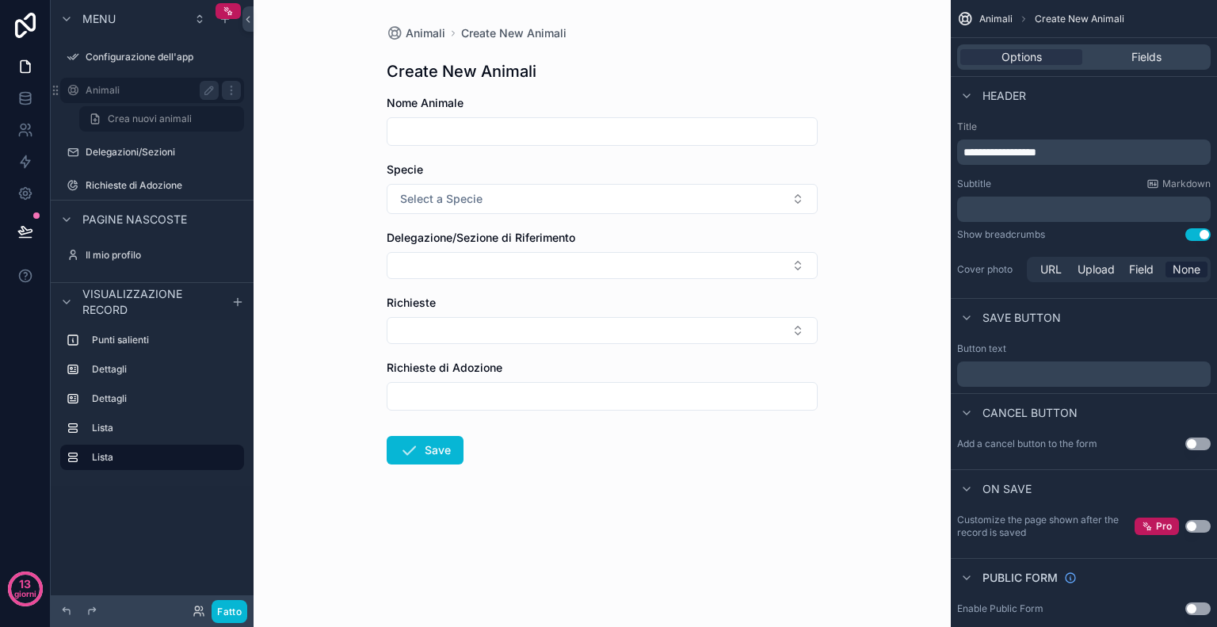
click at [143, 92] on label "Animali" at bounding box center [149, 90] width 127 height 13
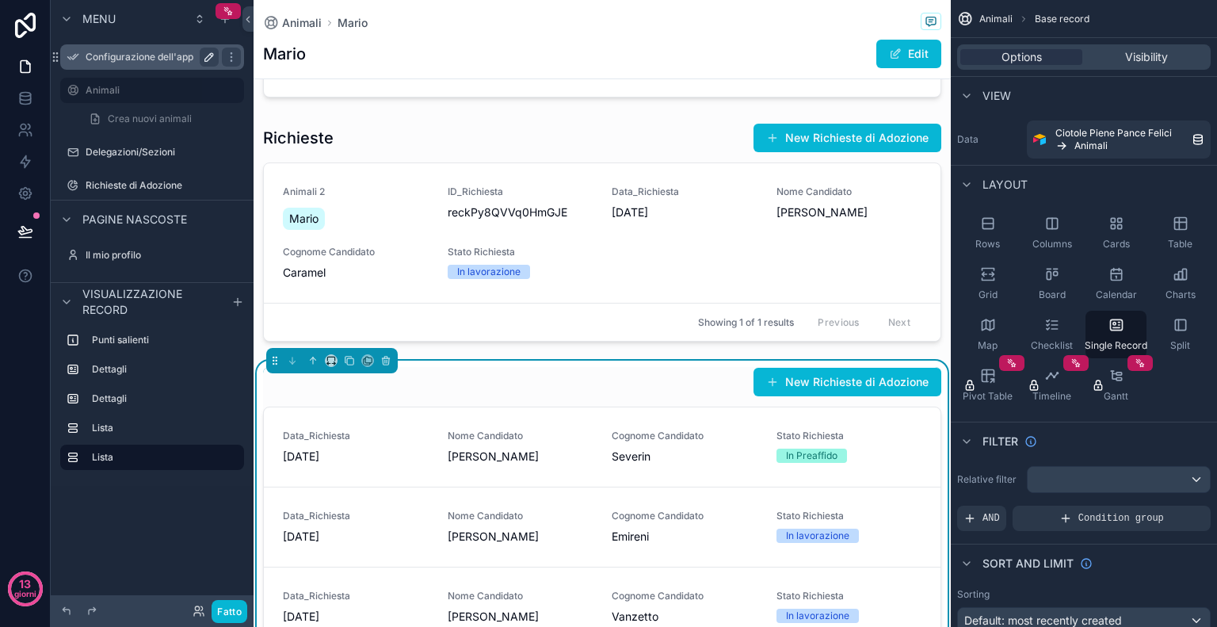
scroll to position [602, 0]
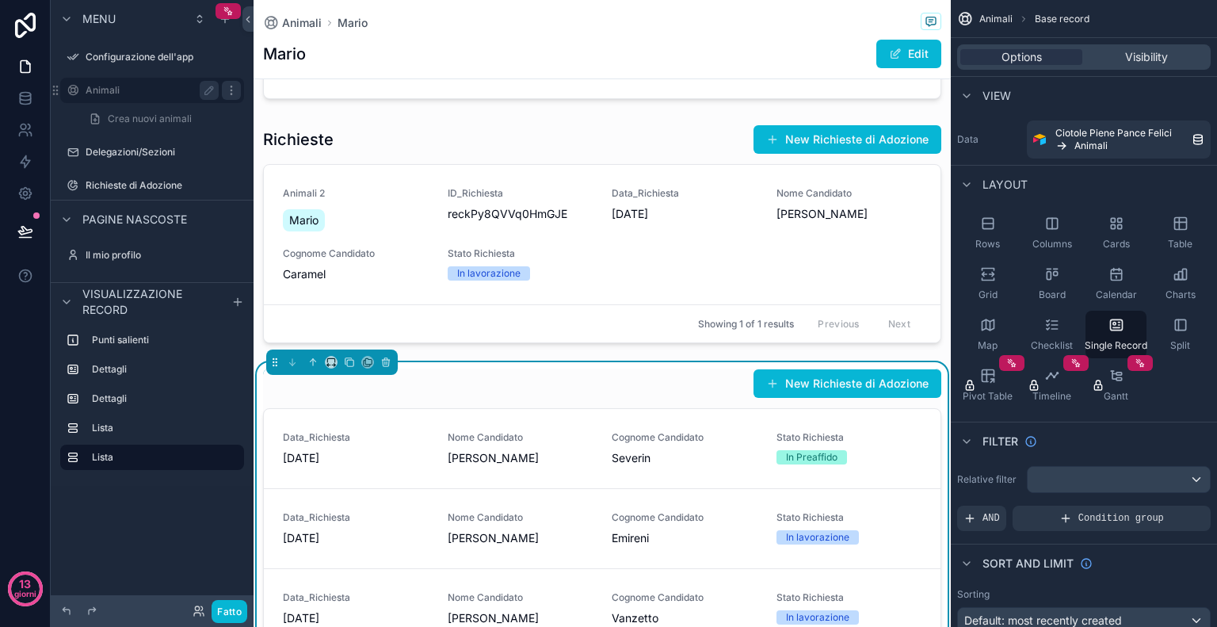
click at [229, 94] on icon "contenuto scorrevole" at bounding box center [231, 90] width 13 height 13
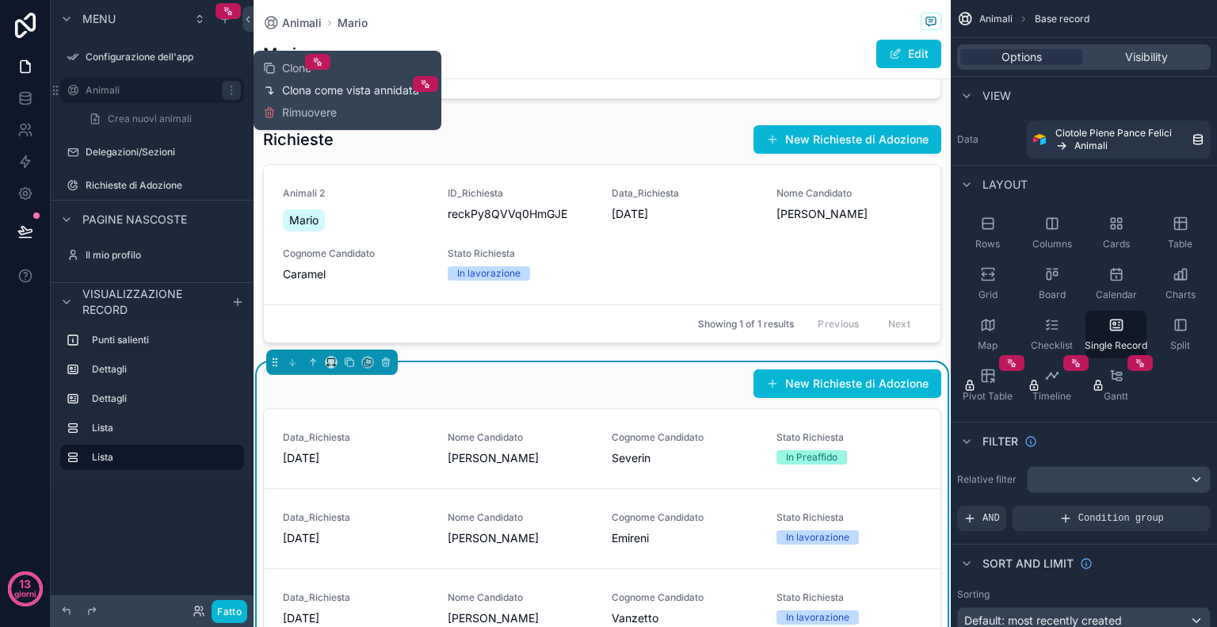
click at [289, 87] on font "Clona come vista annidata" at bounding box center [350, 89] width 137 height 13
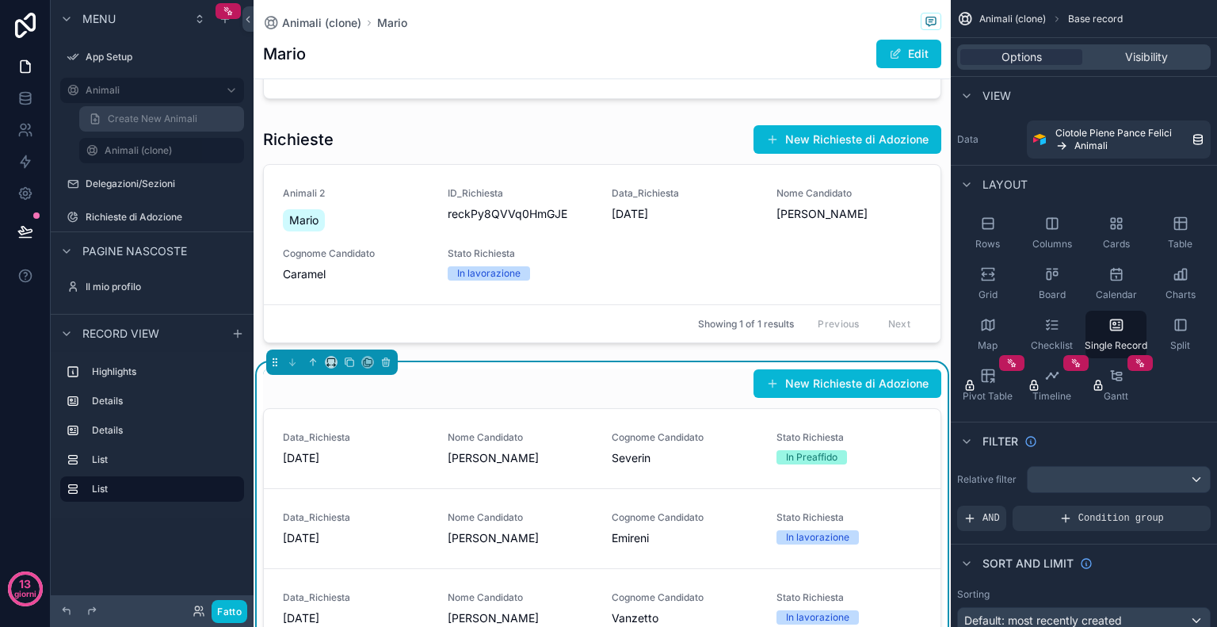
click at [184, 122] on span "Create New Animali" at bounding box center [153, 119] width 90 height 13
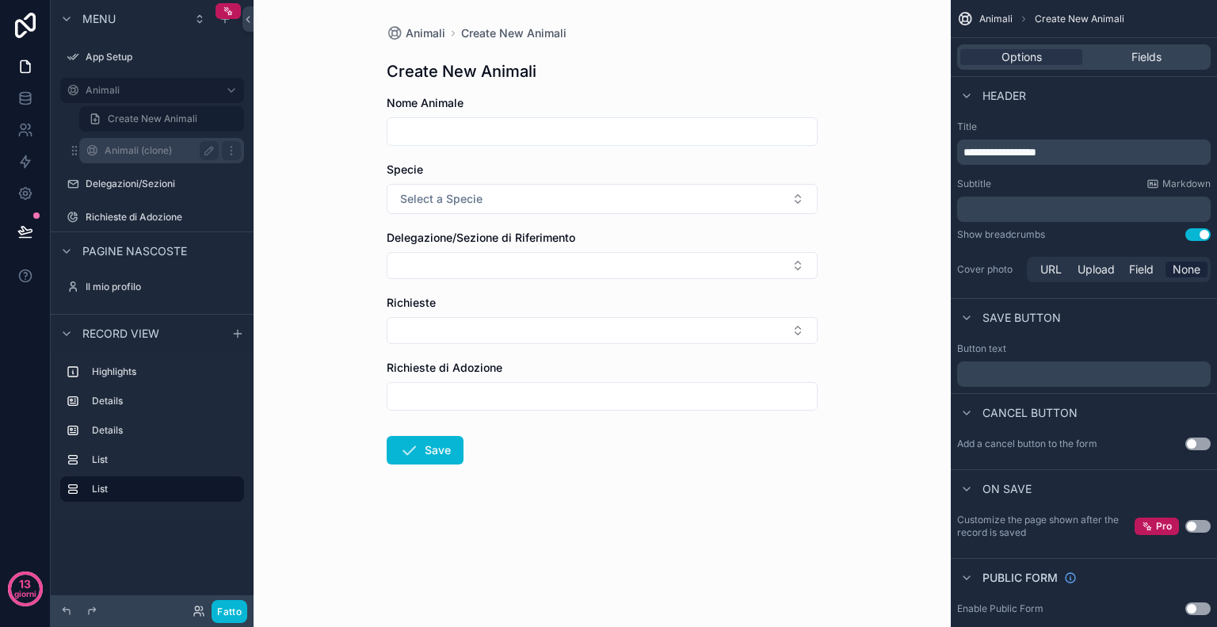
click at [154, 142] on div "Animali (clone)" at bounding box center [162, 150] width 114 height 19
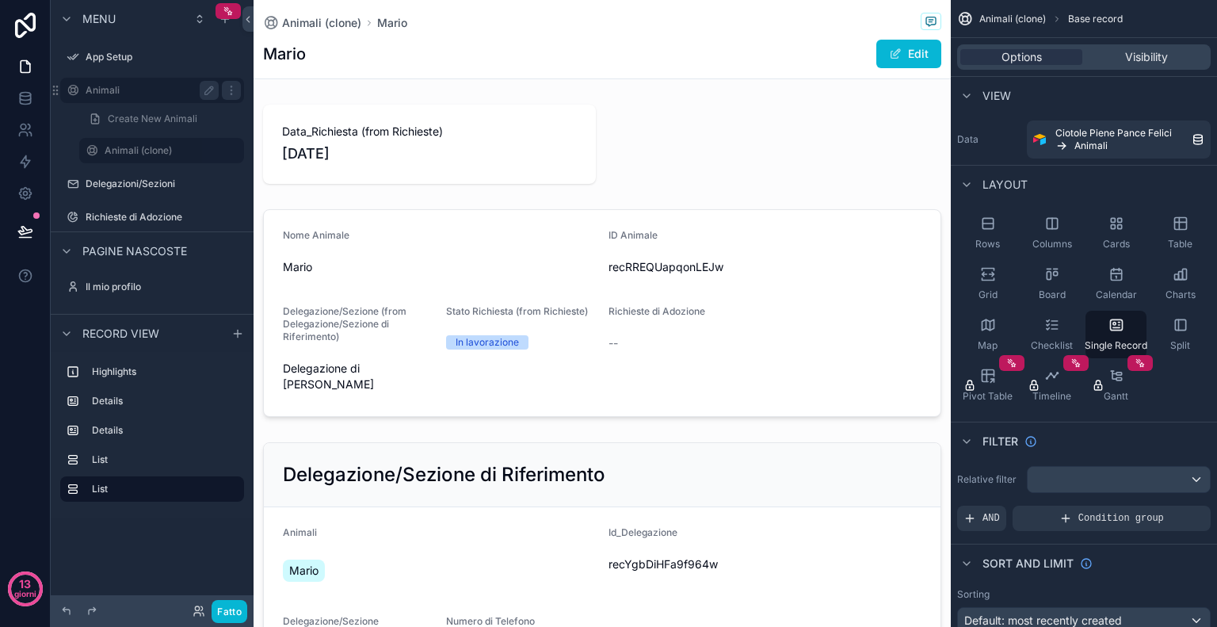
click at [133, 94] on label "Animali" at bounding box center [149, 90] width 127 height 13
click at [144, 143] on div "Animali (clone)" at bounding box center [162, 150] width 114 height 19
click at [128, 399] on label "Details" at bounding box center [162, 401] width 140 height 13
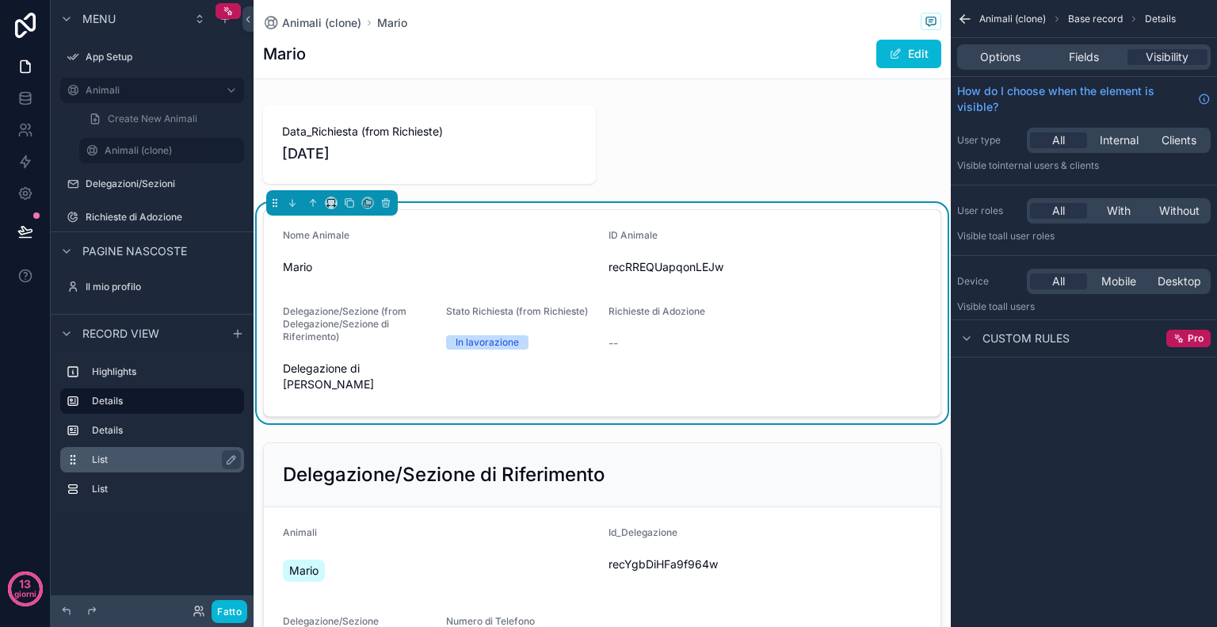
click at [114, 453] on label "List" at bounding box center [162, 459] width 140 height 13
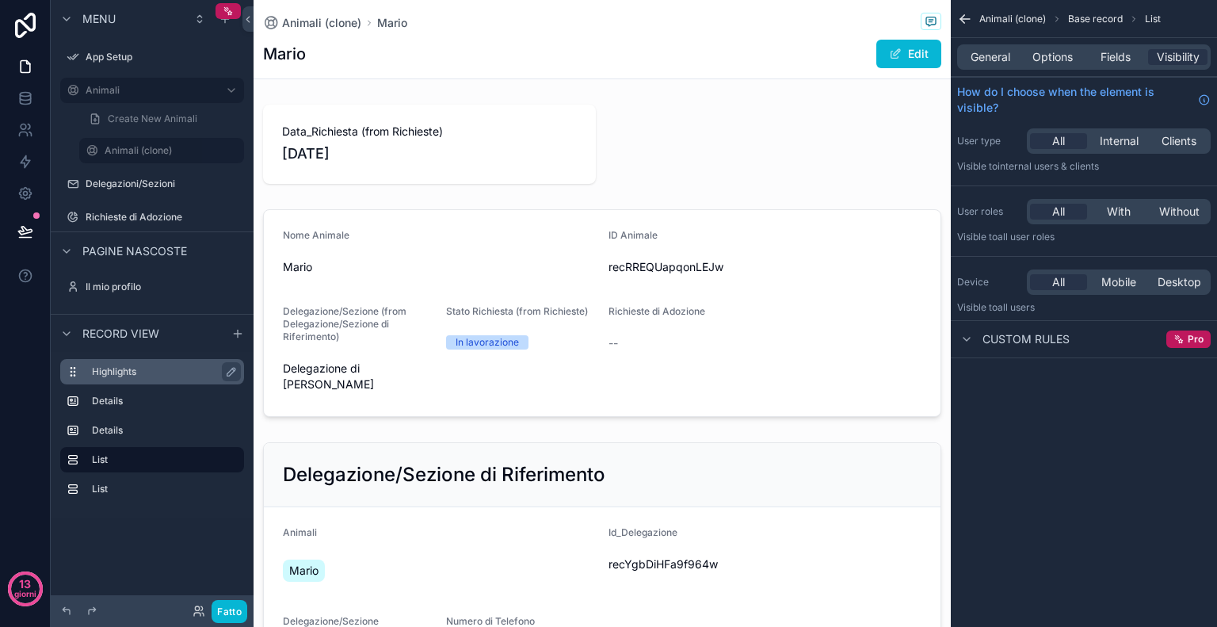
click at [135, 361] on div "Highlights" at bounding box center [152, 371] width 184 height 25
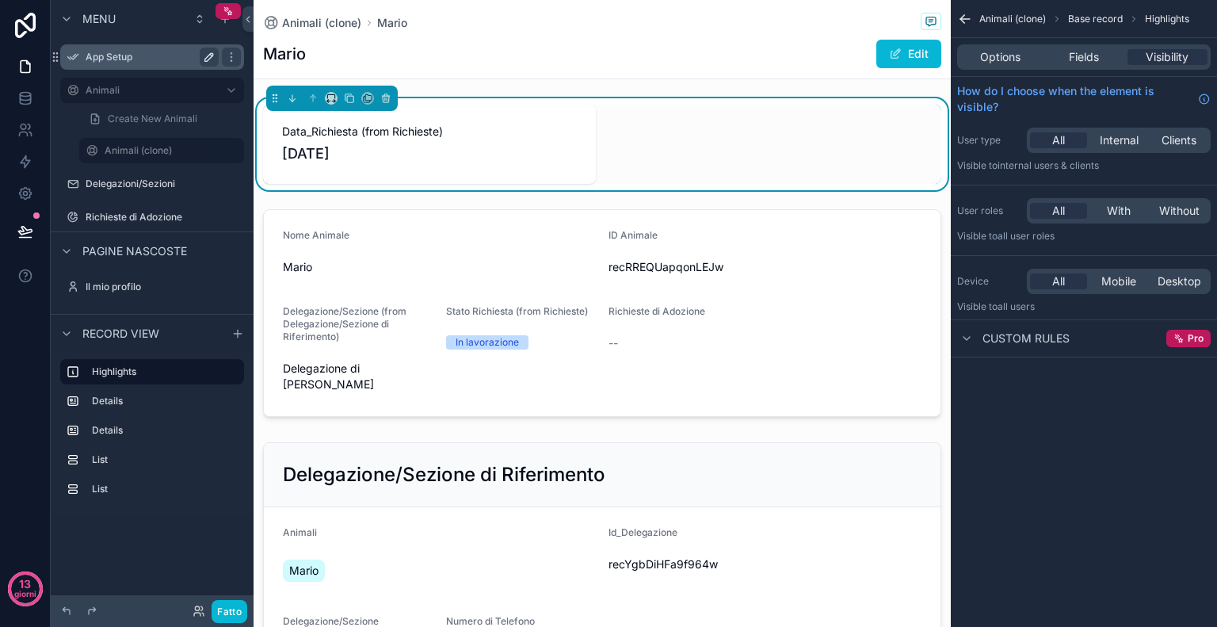
click at [203, 56] on icon "contenuto scorrevole" at bounding box center [209, 57] width 13 height 13
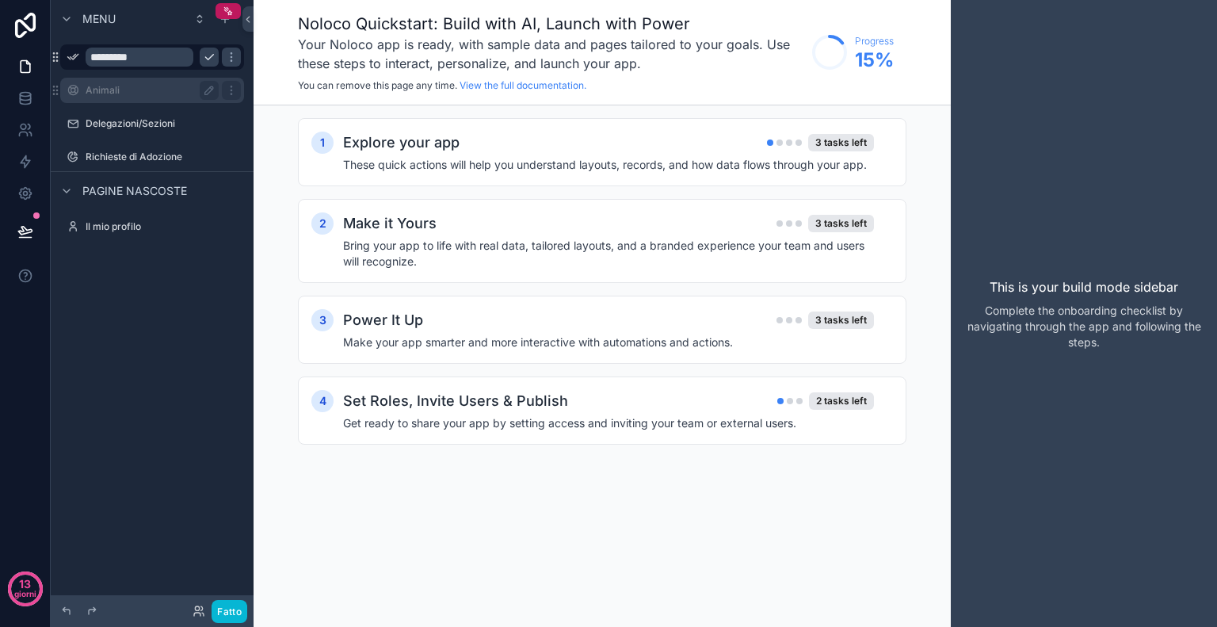
click at [132, 98] on div "Animali" at bounding box center [152, 90] width 133 height 19
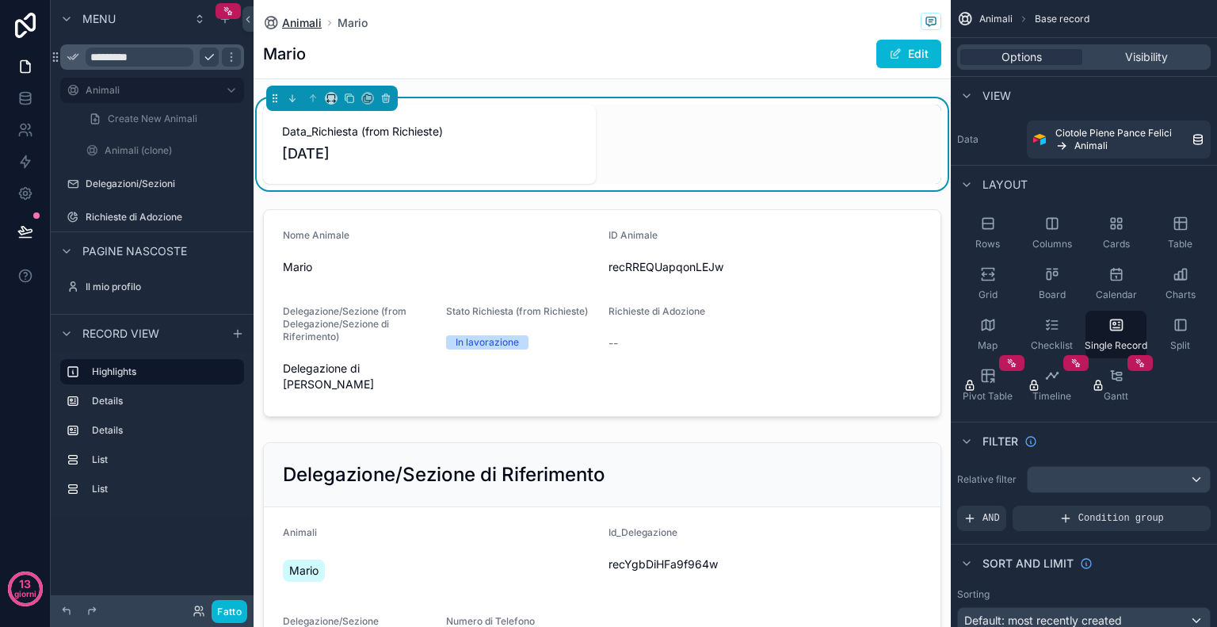
click at [300, 27] on span "Animali" at bounding box center [302, 23] width 40 height 16
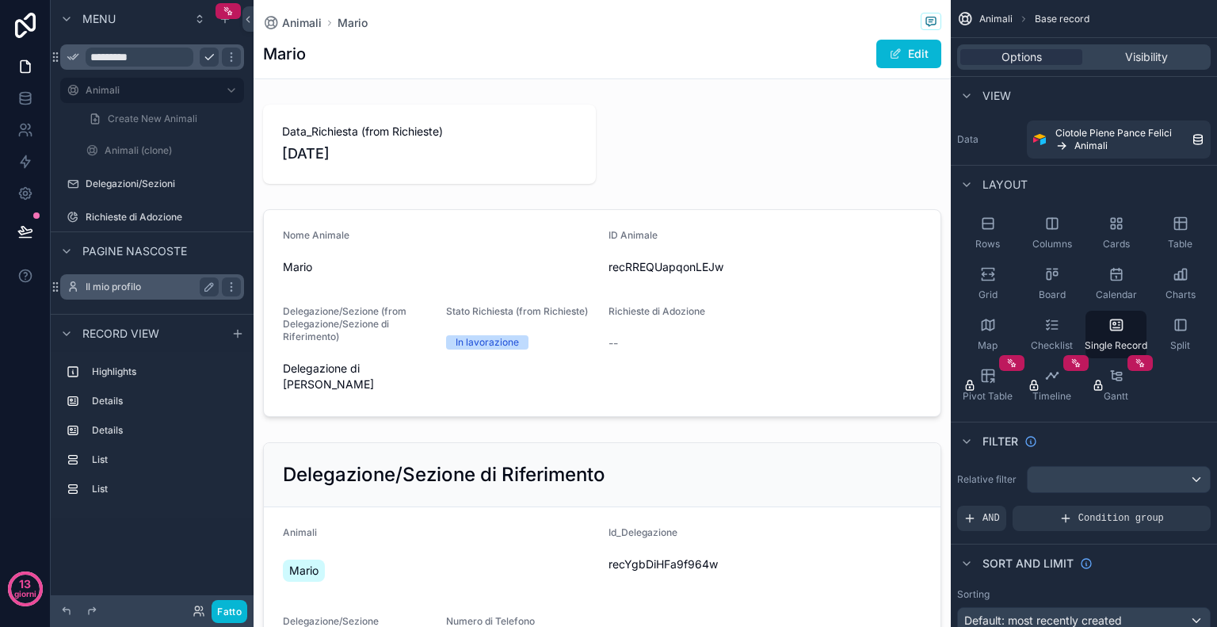
click at [122, 296] on div "Il mio profilo" at bounding box center [152, 286] width 178 height 25
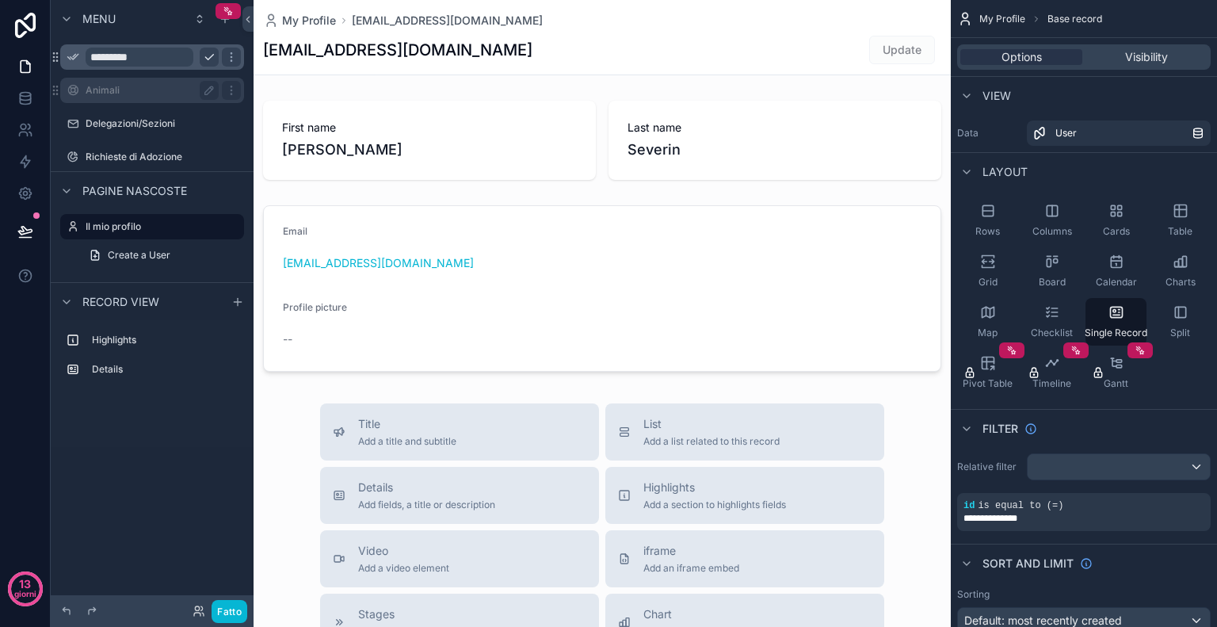
click at [100, 91] on label "Animali" at bounding box center [149, 90] width 127 height 13
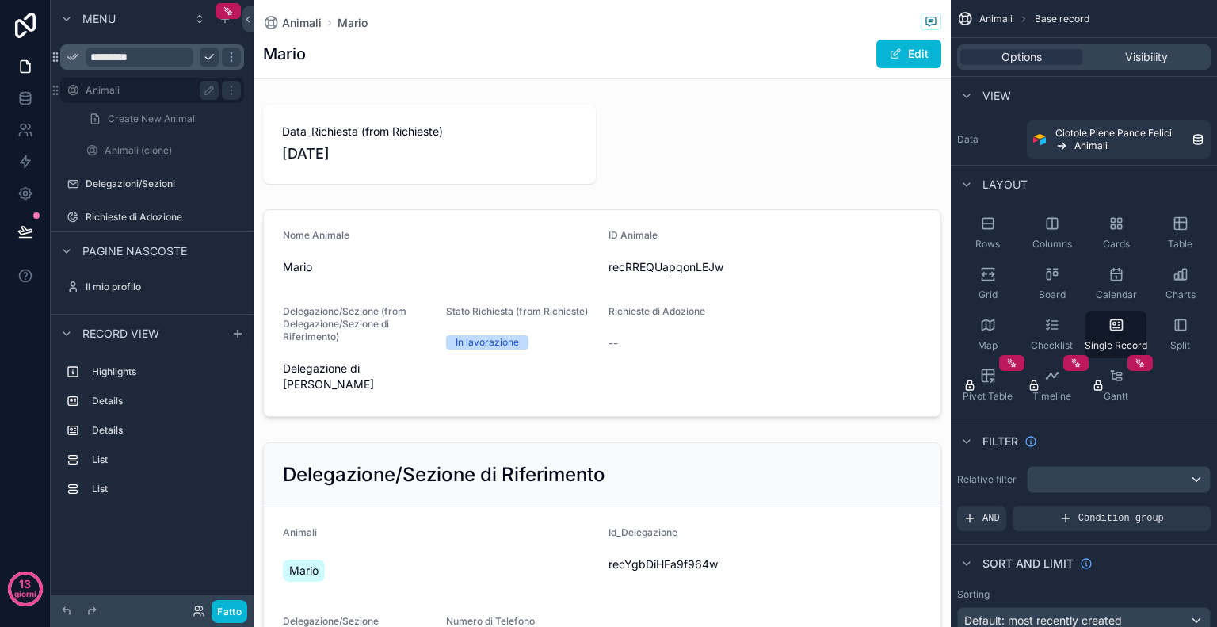
click at [105, 97] on div "Animali" at bounding box center [152, 90] width 133 height 19
click at [1003, 226] on div "Rows" at bounding box center [987, 233] width 61 height 48
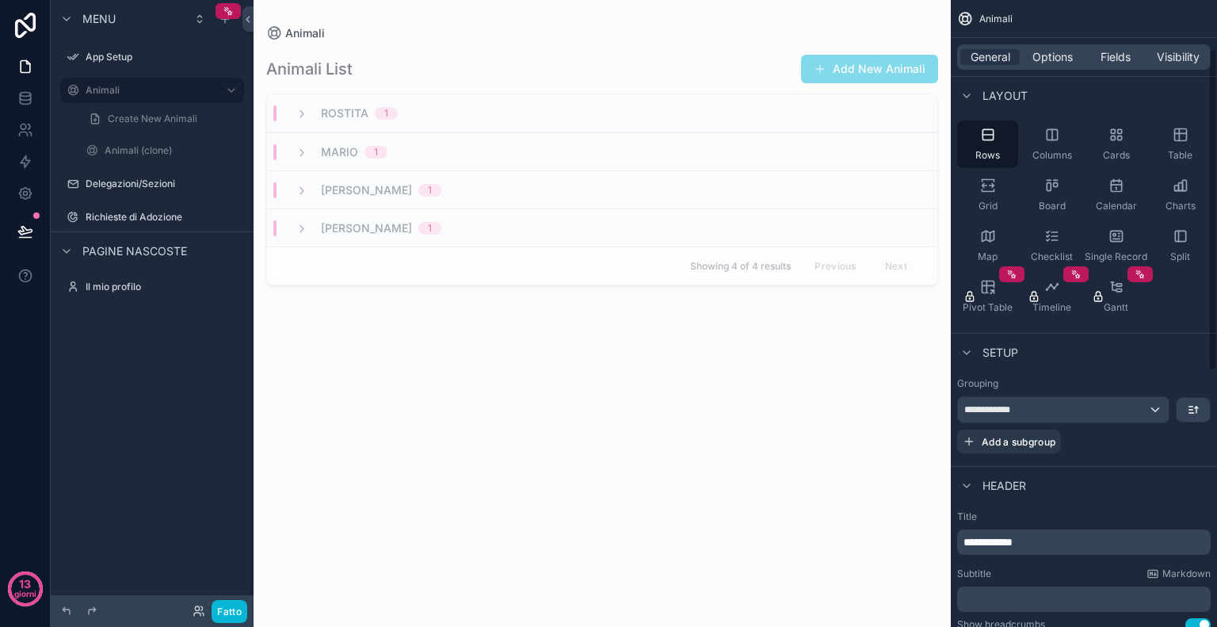
scroll to position [94, 0]
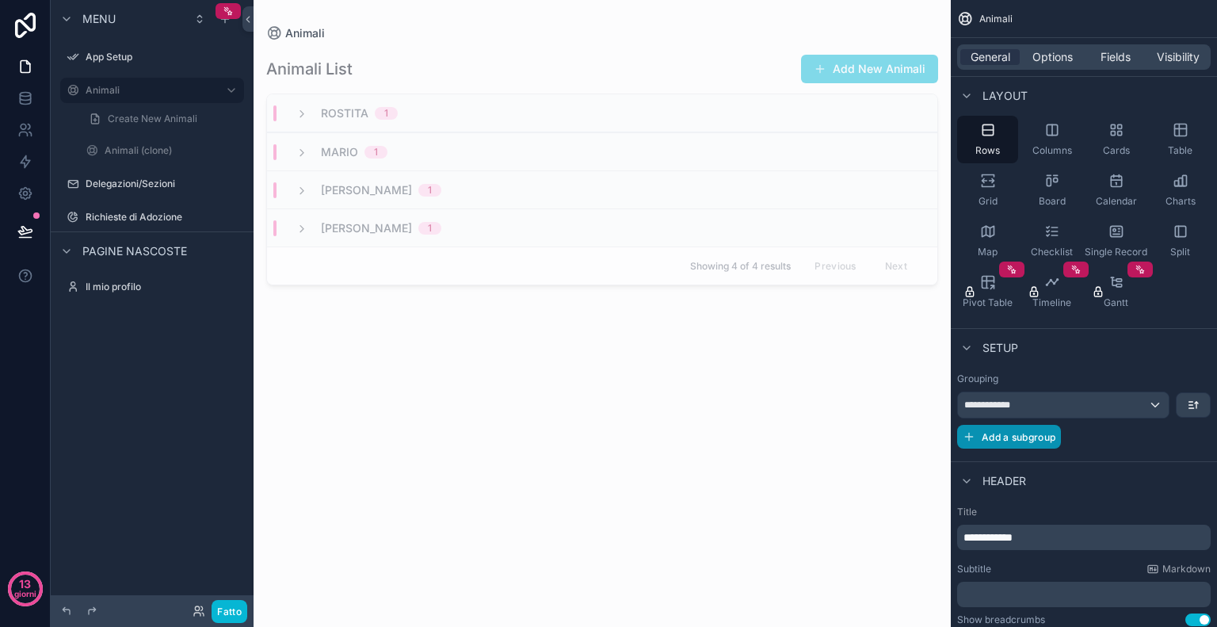
click at [1019, 440] on span "Add a subgroup" at bounding box center [1019, 437] width 74 height 12
click at [1064, 431] on div "Choose a field" at bounding box center [1064, 438] width 212 height 25
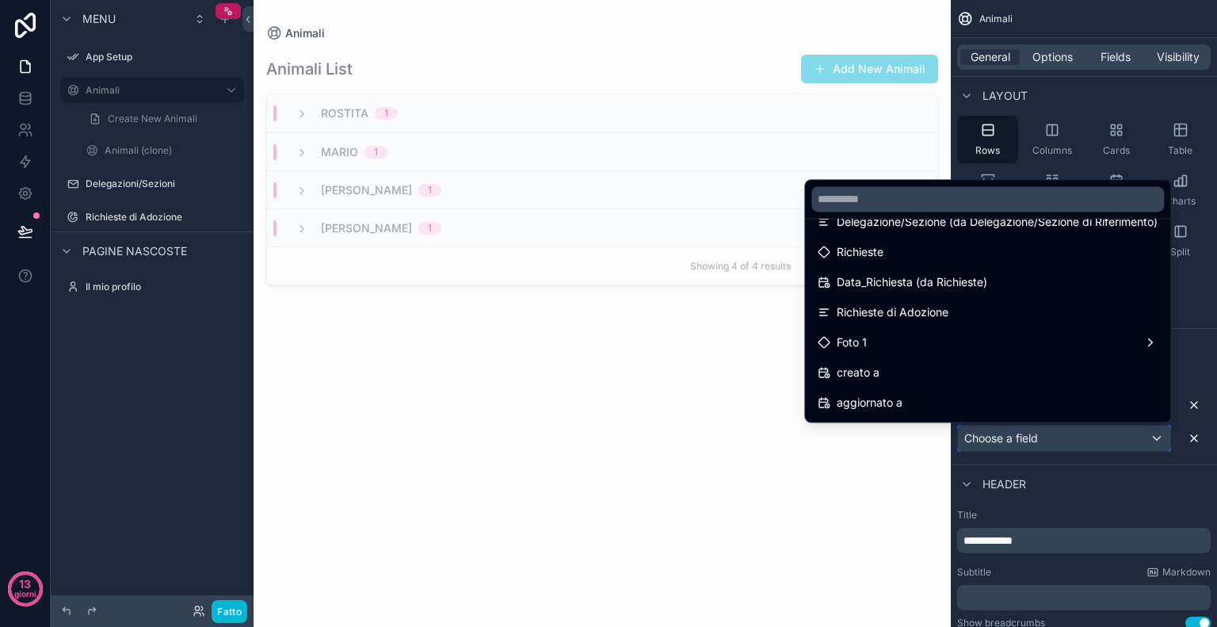
scroll to position [243, 0]
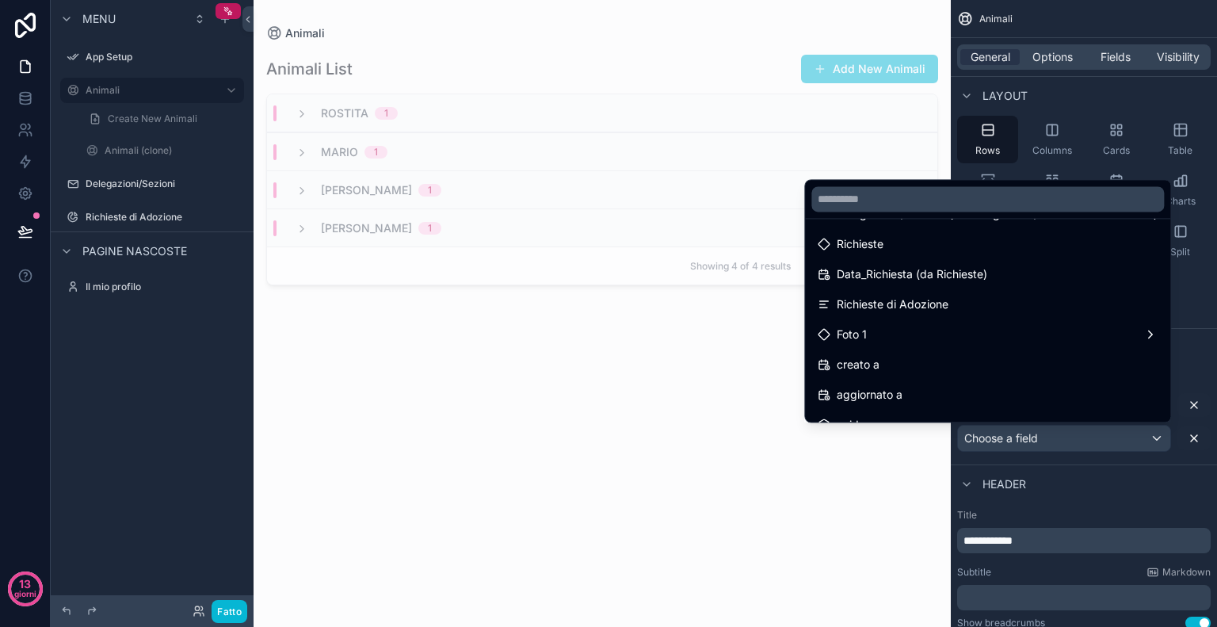
click at [881, 328] on div "Foto 1" at bounding box center [988, 334] width 340 height 19
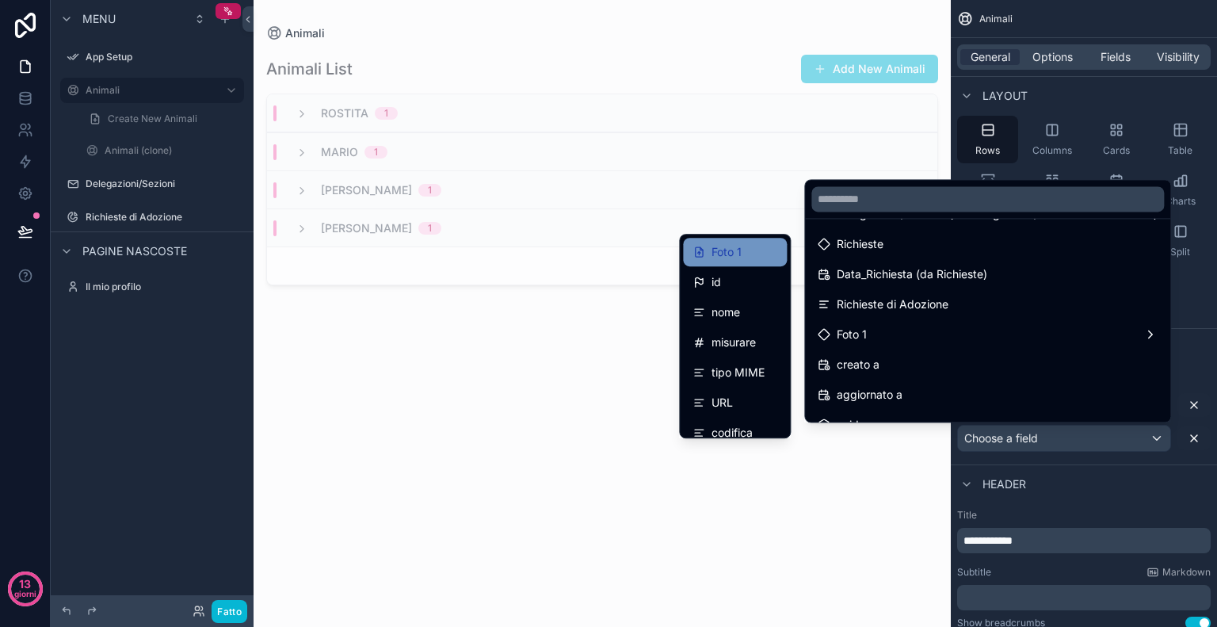
click at [712, 256] on font "Foto 1" at bounding box center [727, 251] width 30 height 13
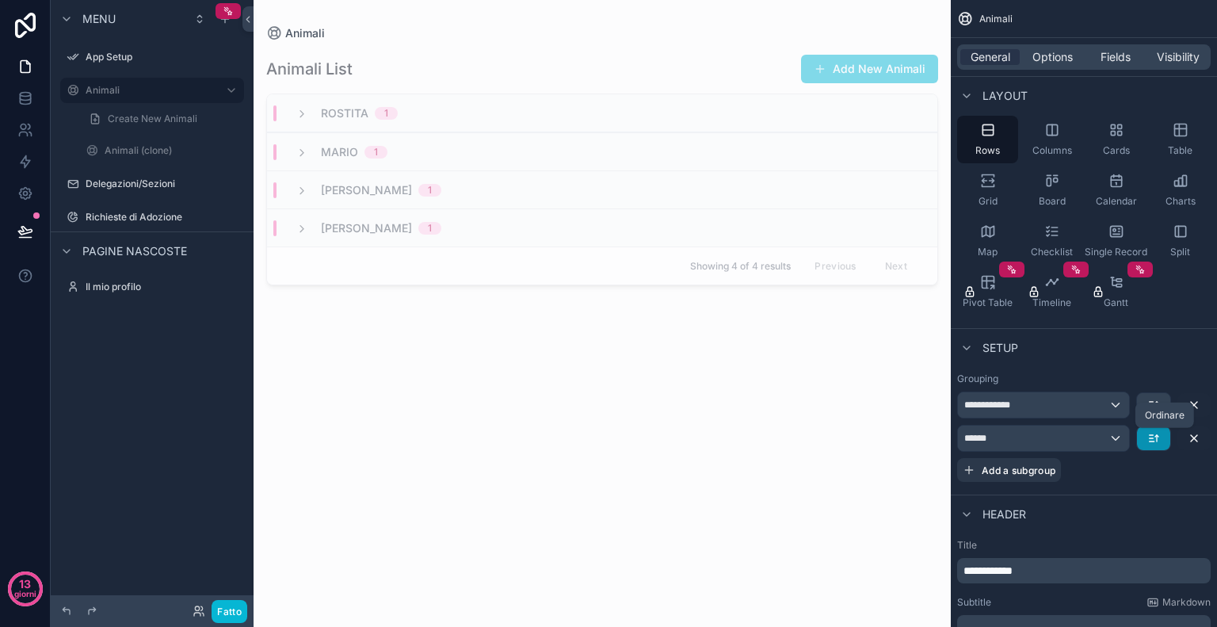
click at [1160, 441] on icon "contenuto scorrevole" at bounding box center [1154, 438] width 13 height 13
click at [1109, 471] on div "contenuto scorrevole" at bounding box center [608, 313] width 1217 height 627
drag, startPoint x: 1065, startPoint y: 437, endPoint x: 1066, endPoint y: 403, distance: 33.3
click at [1066, 403] on div "**********" at bounding box center [1084, 437] width 254 height 90
click at [1157, 432] on icon "contenuto scorrevole" at bounding box center [1154, 438] width 13 height 13
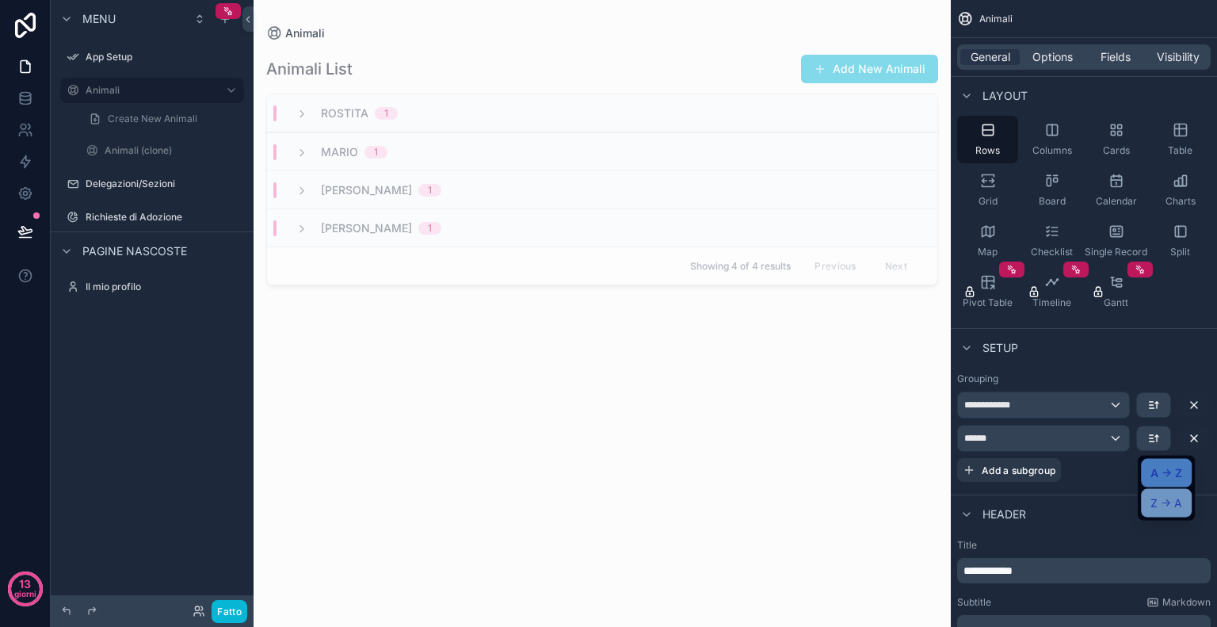
click at [1160, 494] on font "Z -> A" at bounding box center [1167, 503] width 32 height 19
click at [1162, 440] on button "contenuto scorrevole" at bounding box center [1153, 438] width 33 height 24
click at [1164, 464] on font "A -> Z" at bounding box center [1167, 473] width 32 height 19
click at [982, 407] on span "**********" at bounding box center [998, 405] width 66 height 13
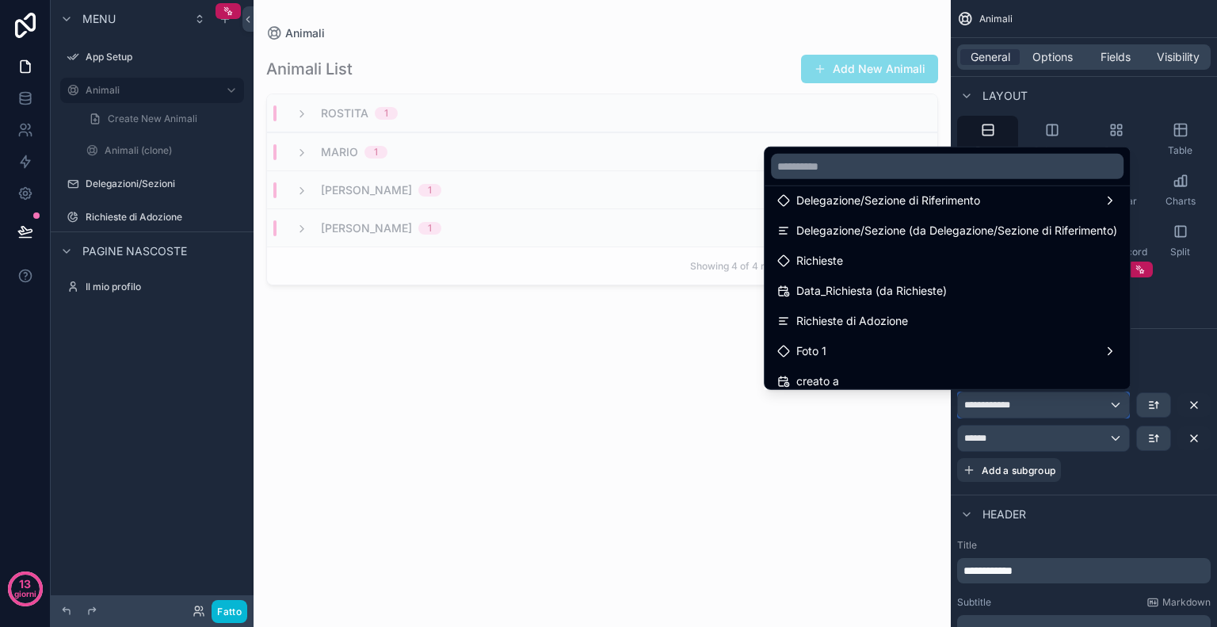
scroll to position [263, 0]
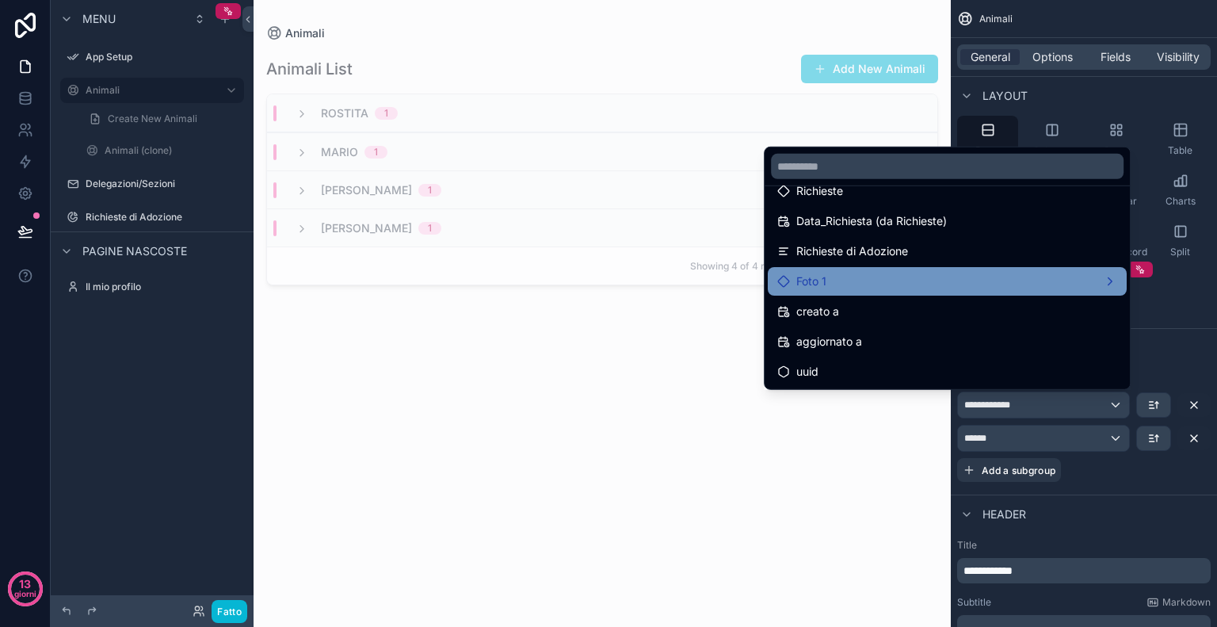
click at [809, 277] on font "Foto 1" at bounding box center [812, 280] width 30 height 13
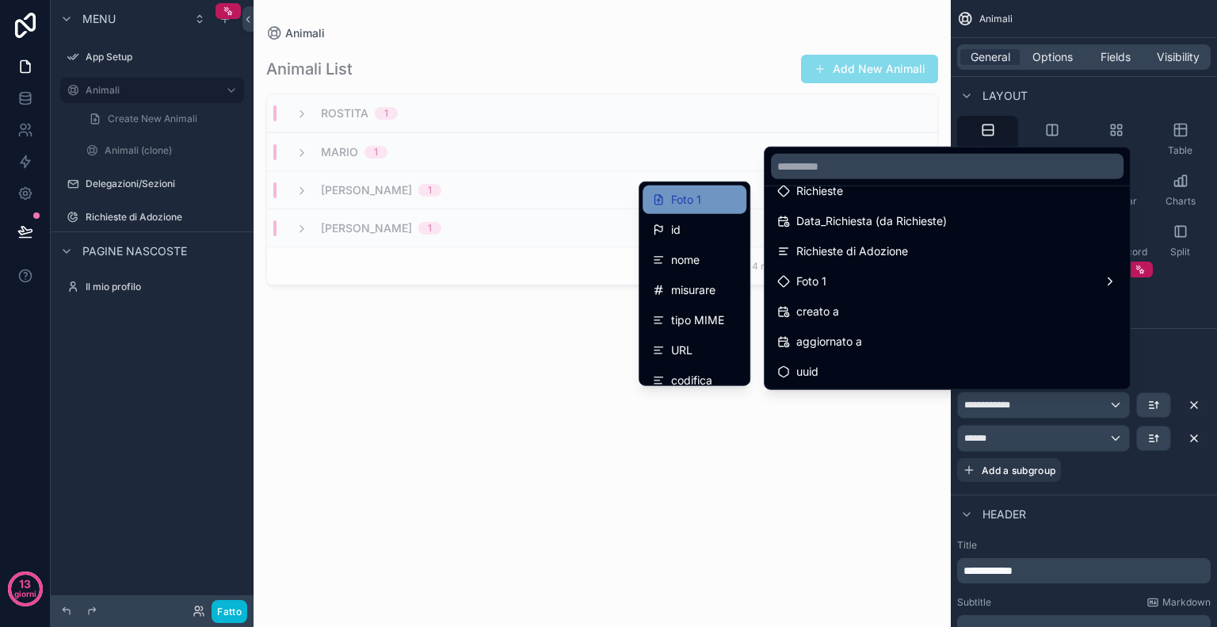
click at [691, 197] on div "Foto 1" at bounding box center [694, 199] width 85 height 19
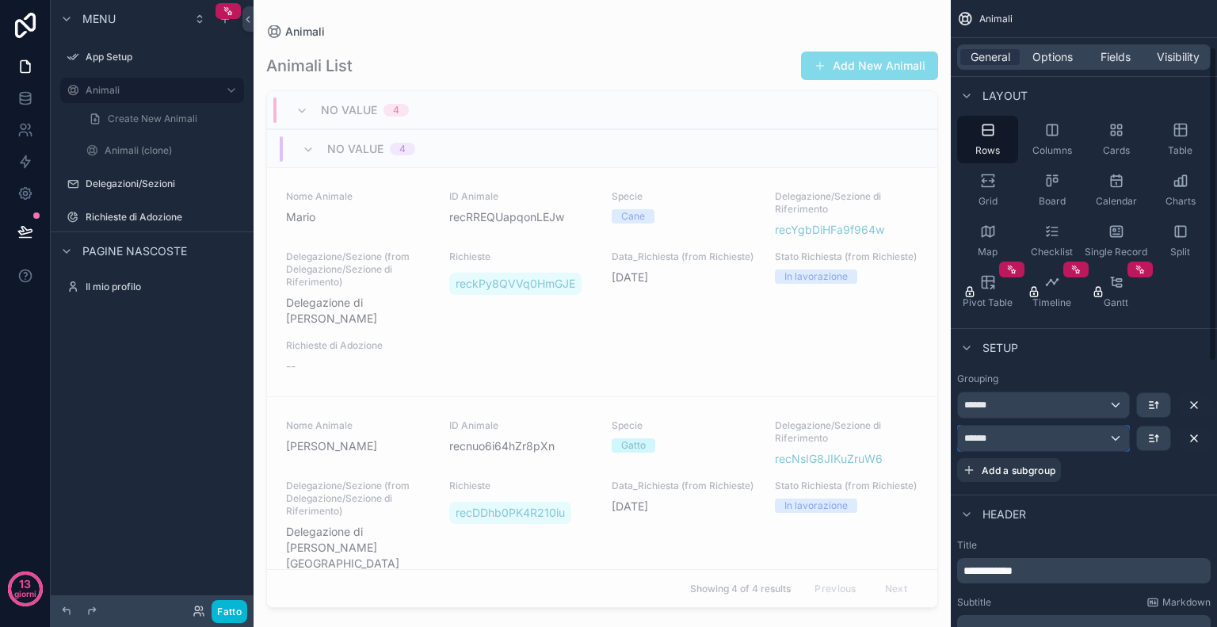
click at [1034, 434] on div "******" at bounding box center [1043, 438] width 171 height 25
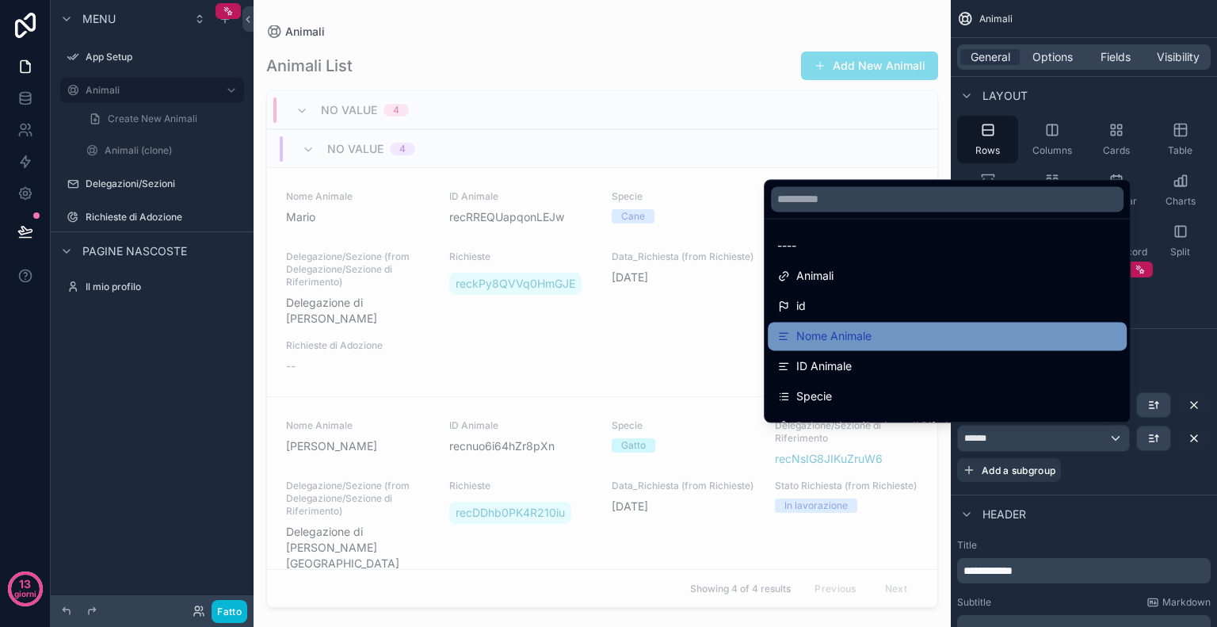
click at [843, 335] on font "Nome Animale" at bounding box center [834, 335] width 75 height 13
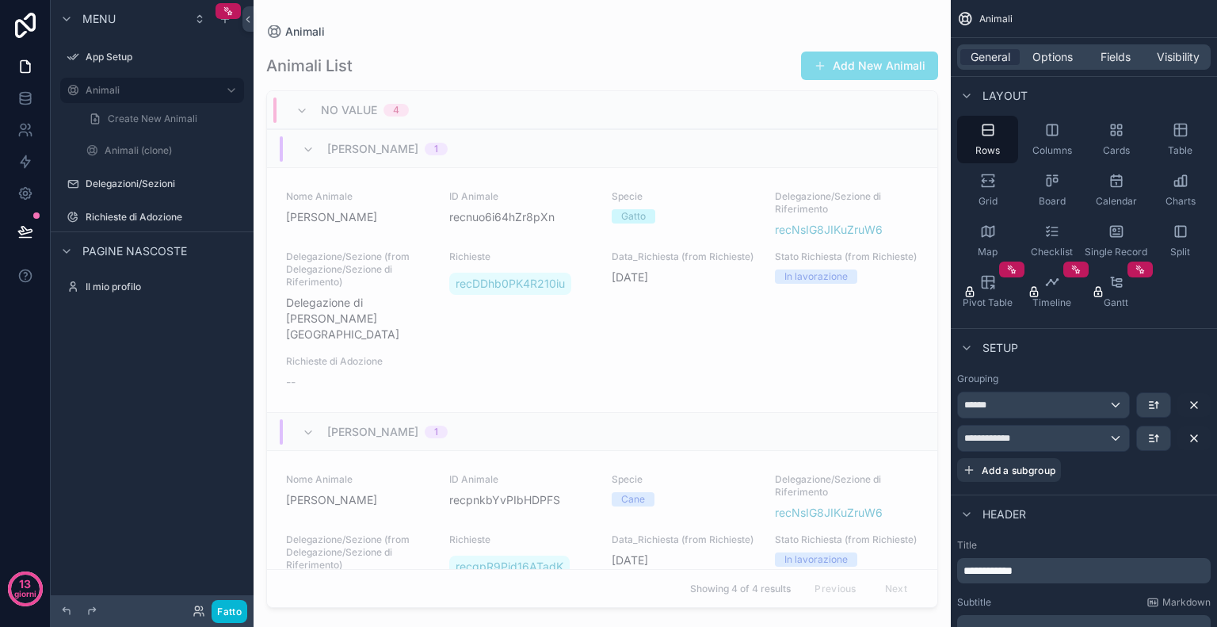
click at [530, 28] on div "Animali" at bounding box center [602, 31] width 672 height 13
click at [1186, 404] on button "contenuto scorrevole" at bounding box center [1194, 405] width 33 height 24
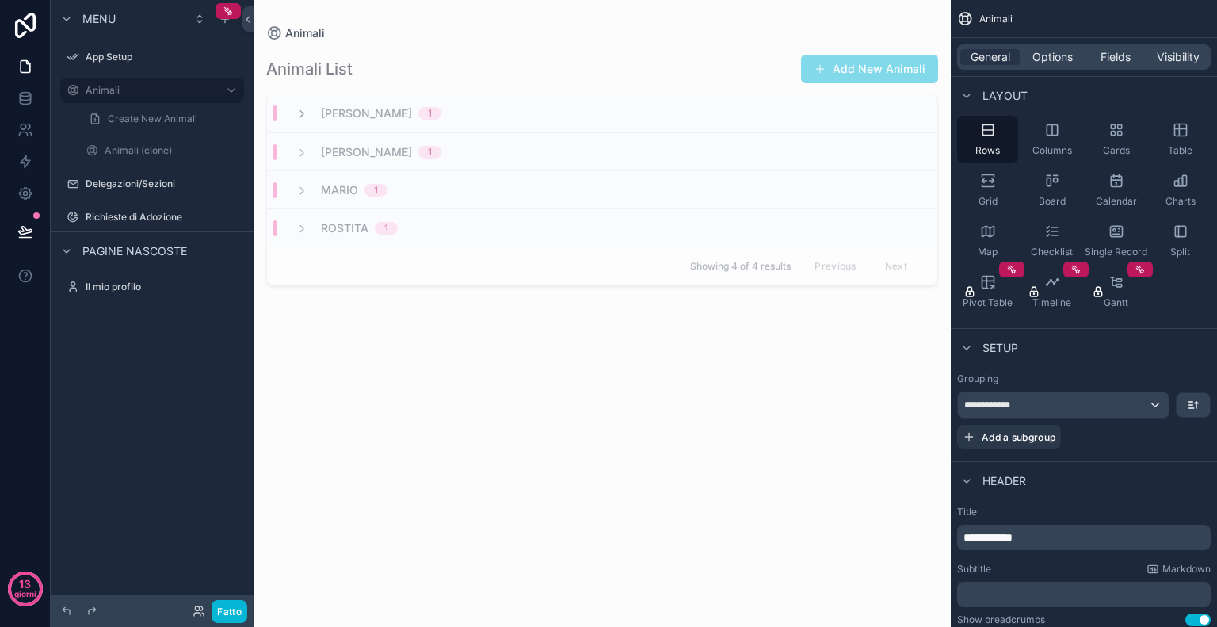
click at [298, 114] on icon "contenuto scorrevole" at bounding box center [302, 114] width 13 height 13
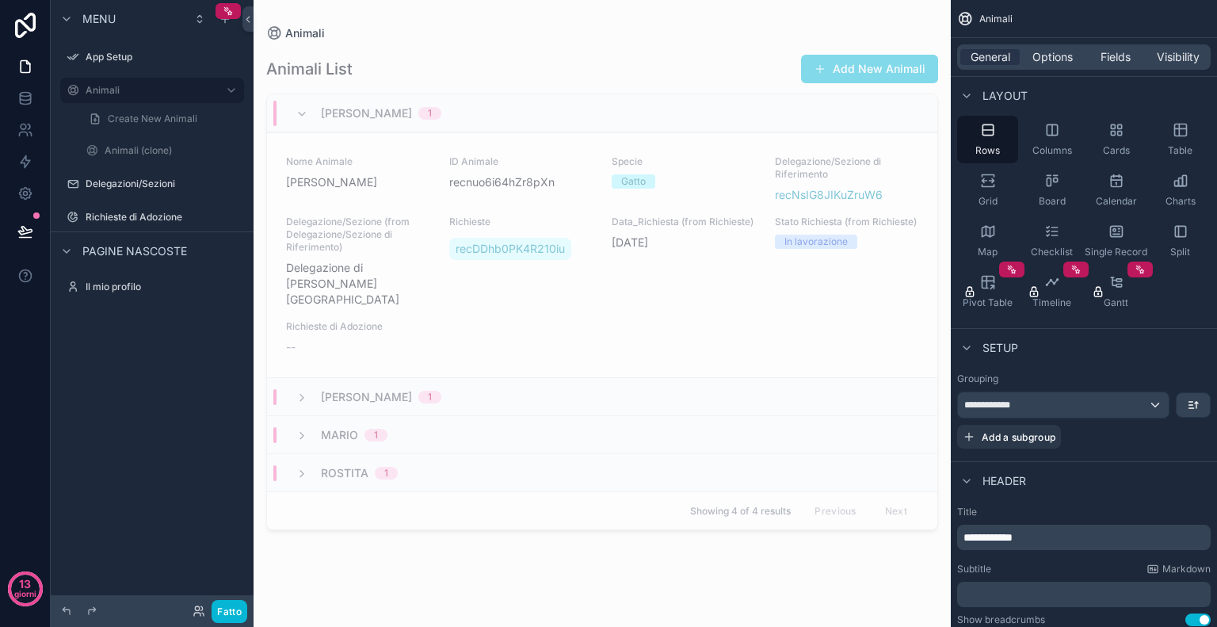
click at [298, 114] on icon "contenuto scorrevole" at bounding box center [302, 114] width 13 height 13
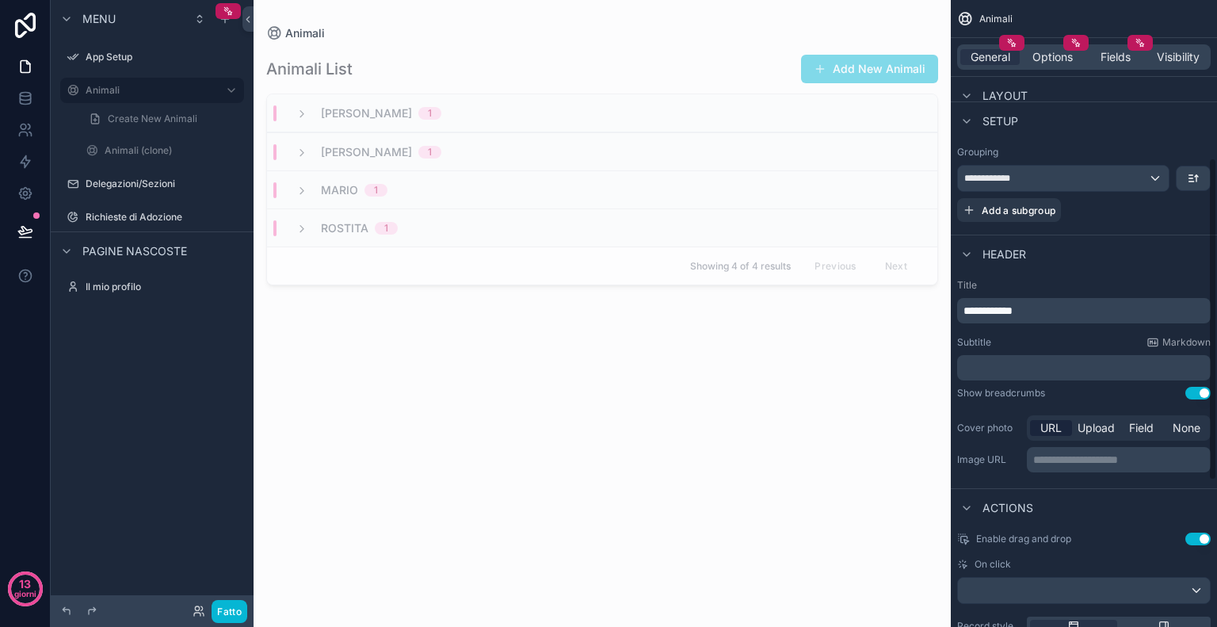
scroll to position [322, 0]
click at [1155, 425] on div "Field" at bounding box center [1142, 427] width 42 height 16
click at [1127, 453] on div "contenuto scorrevole" at bounding box center [1119, 458] width 182 height 25
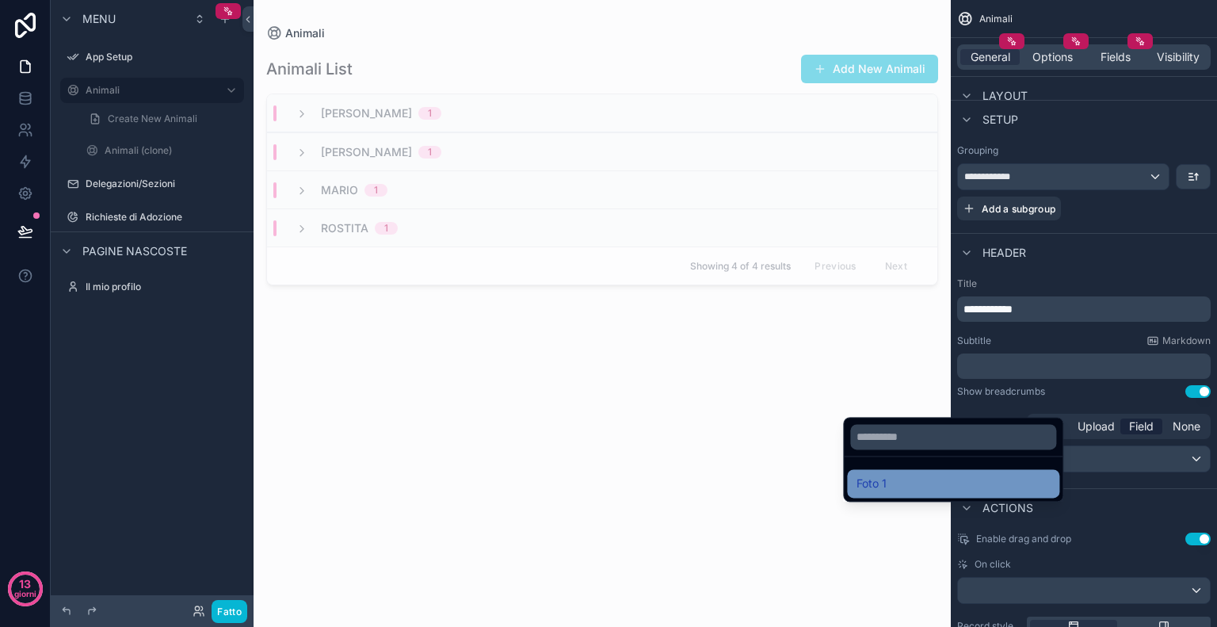
click at [910, 493] on div "Foto 1" at bounding box center [953, 483] width 212 height 29
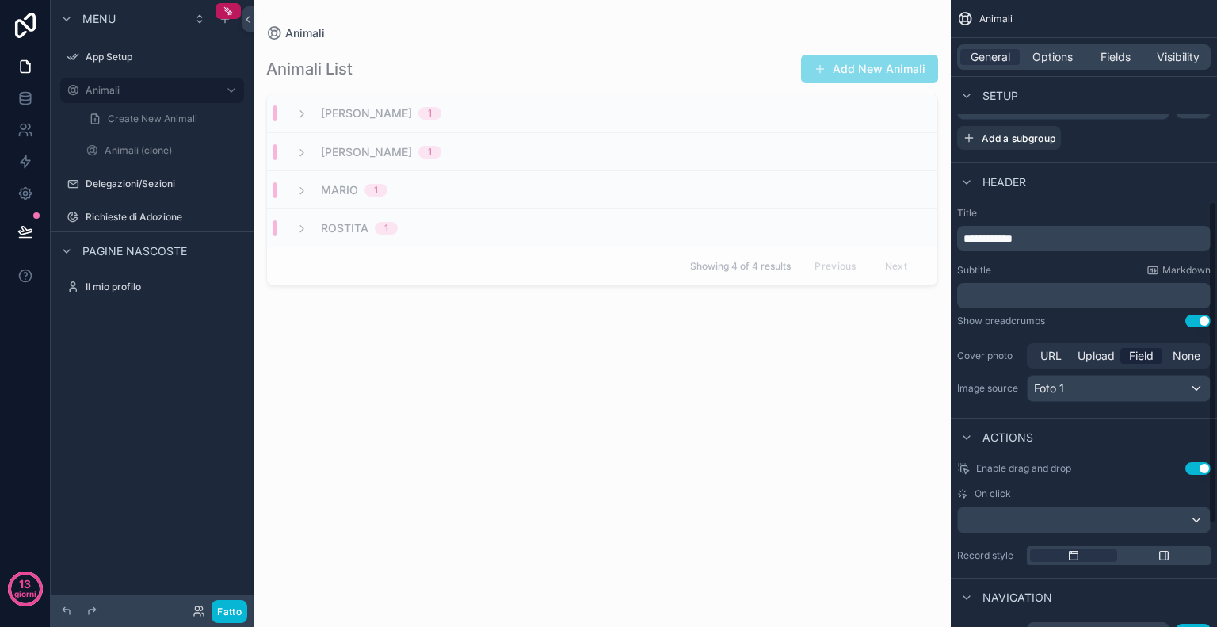
scroll to position [392, 0]
click at [1037, 292] on p "﻿" at bounding box center [1086, 297] width 244 height 16
click at [881, 374] on div "Animali List Add New Animali [PERSON_NAME] 1 [PERSON_NAME] 1 [PERSON_NAME] 1 Ro…" at bounding box center [602, 324] width 672 height 567
click at [517, 106] on div "[PERSON_NAME] 1" at bounding box center [602, 113] width 671 height 38
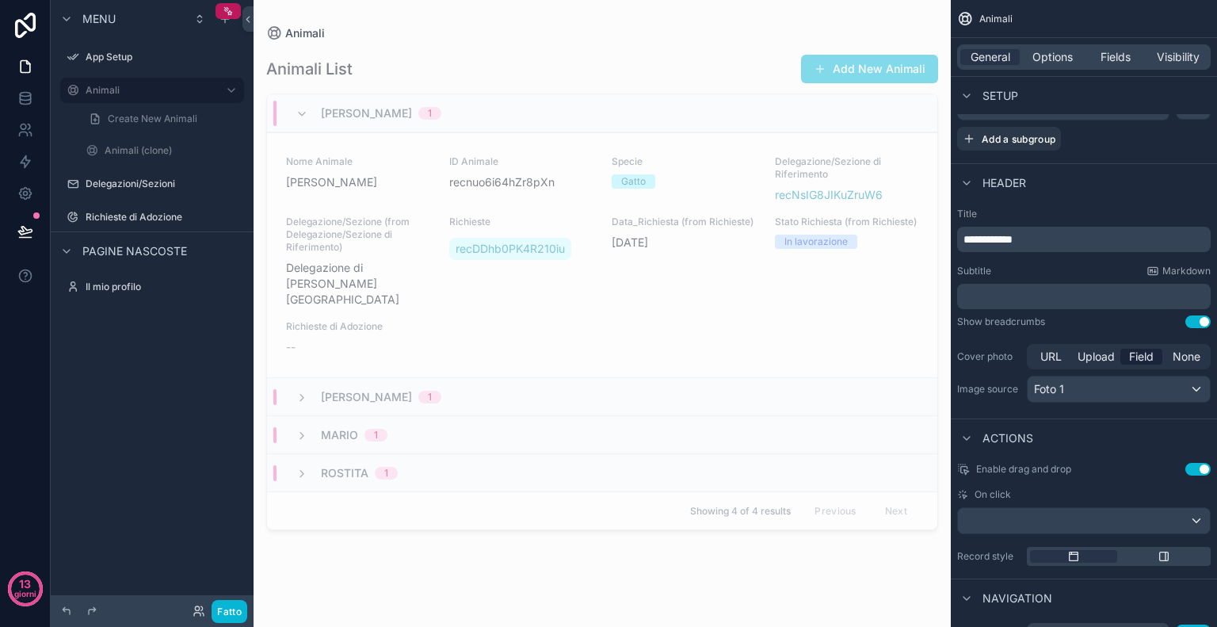
click at [517, 106] on div "[PERSON_NAME] 1" at bounding box center [602, 113] width 671 height 38
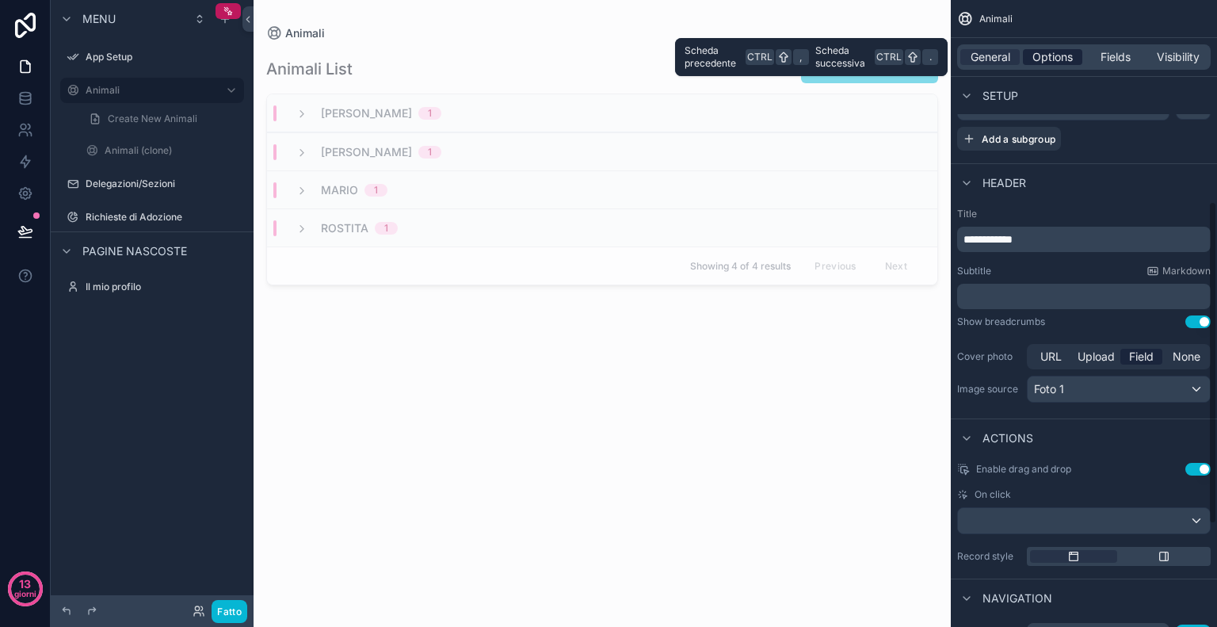
click at [1040, 55] on span "Options" at bounding box center [1053, 57] width 40 height 16
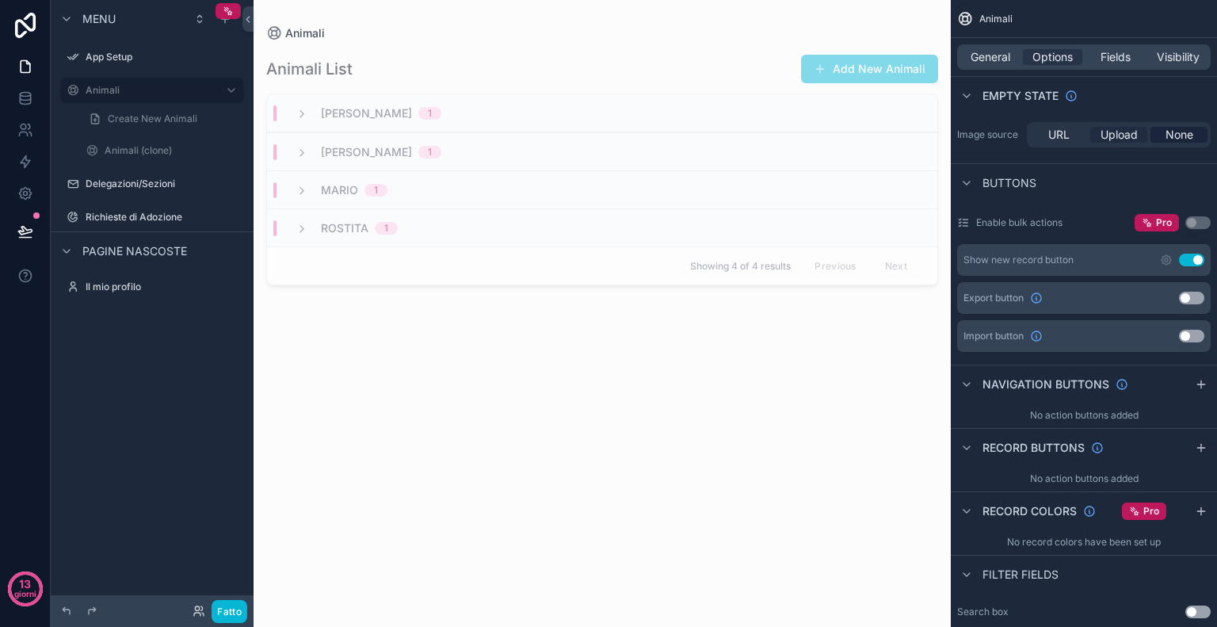
click at [1122, 132] on span "Upload" at bounding box center [1119, 135] width 37 height 16
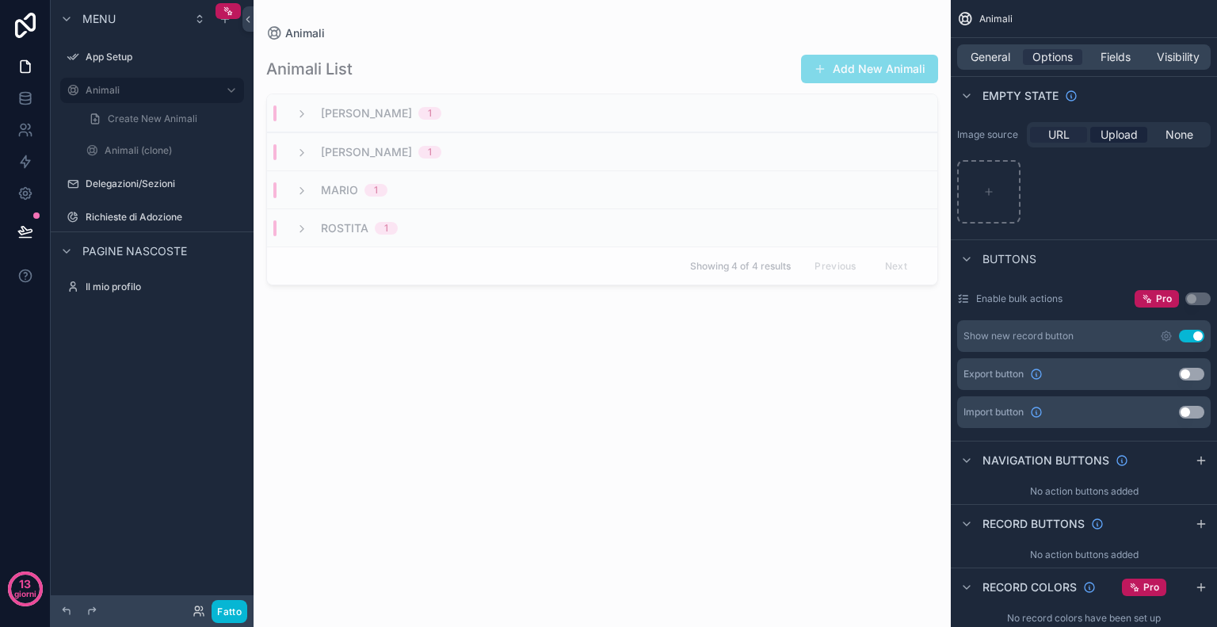
click at [1066, 128] on span "URL" at bounding box center [1059, 135] width 21 height 16
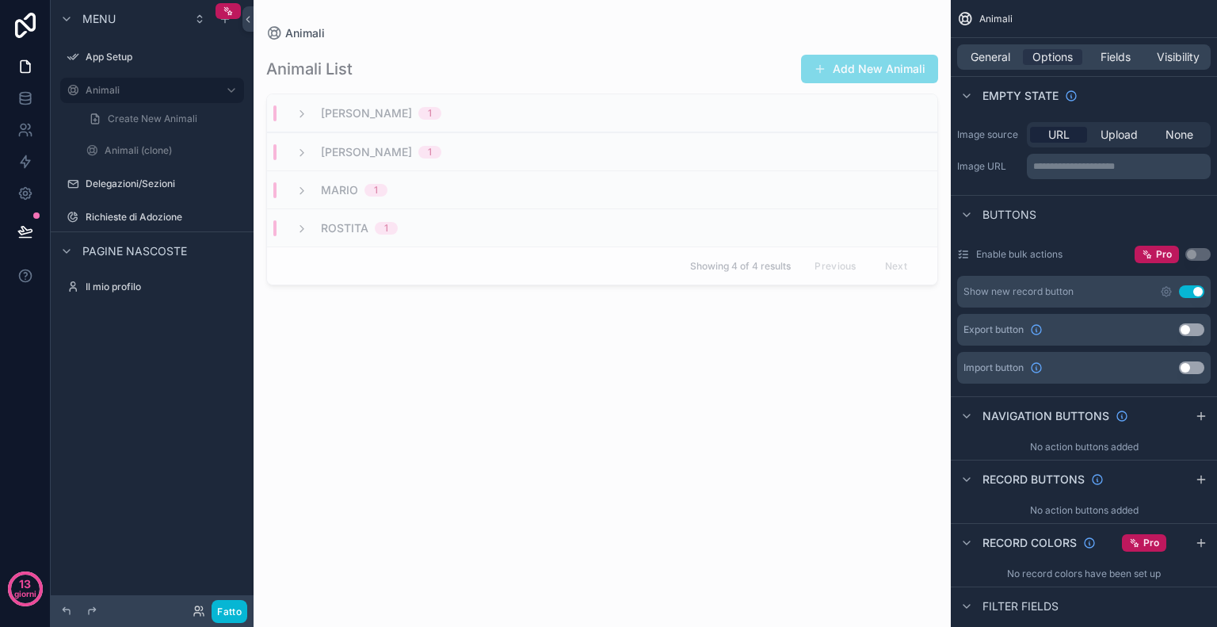
click at [1103, 176] on div "**********" at bounding box center [1119, 166] width 184 height 25
click at [1187, 292] on button "Use setting" at bounding box center [1191, 291] width 25 height 13
click at [1202, 324] on button "Use setting" at bounding box center [1191, 329] width 25 height 13
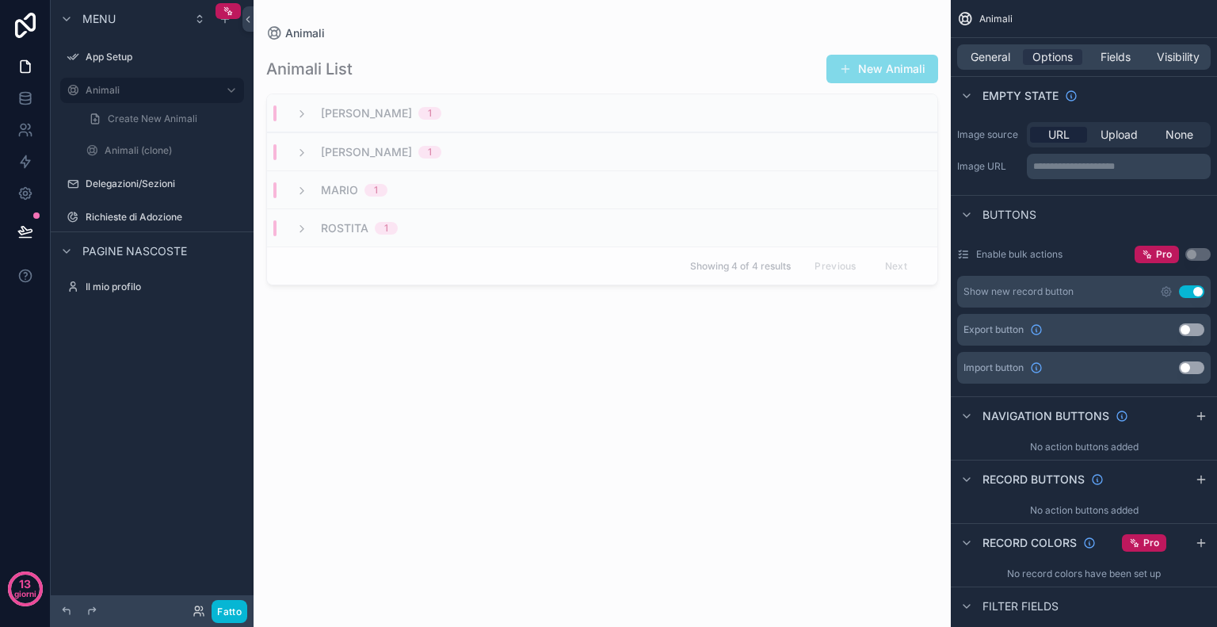
click at [1189, 370] on button "Use setting" at bounding box center [1191, 367] width 25 height 13
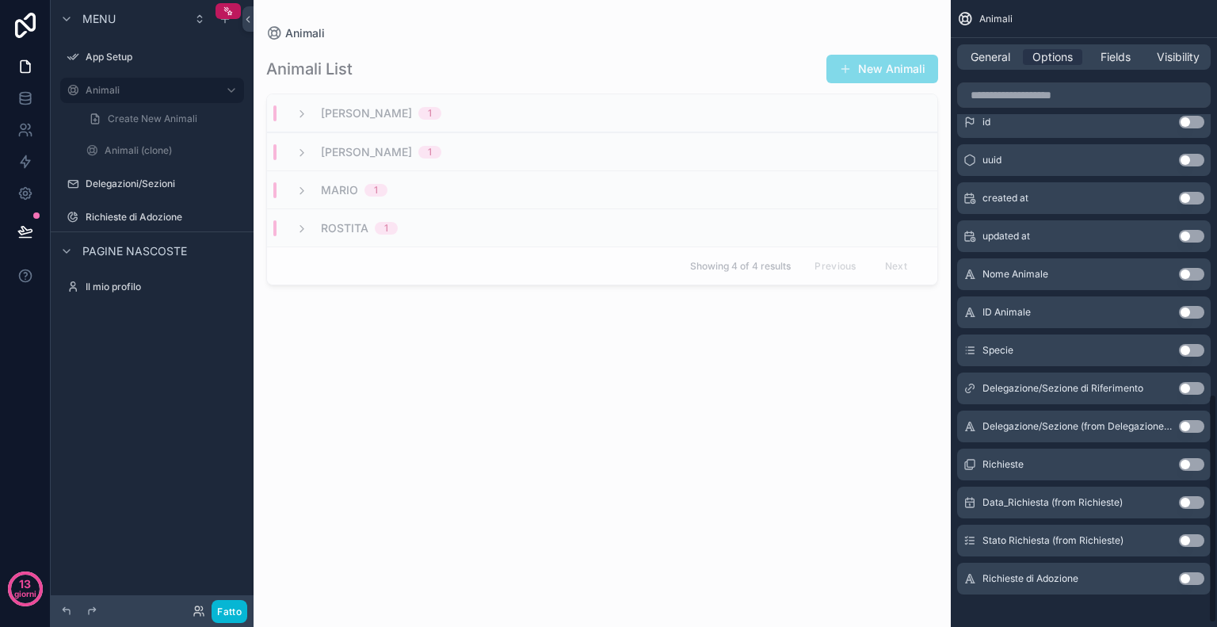
scroll to position [1076, 0]
click at [1196, 273] on button "Use setting" at bounding box center [1191, 273] width 25 height 13
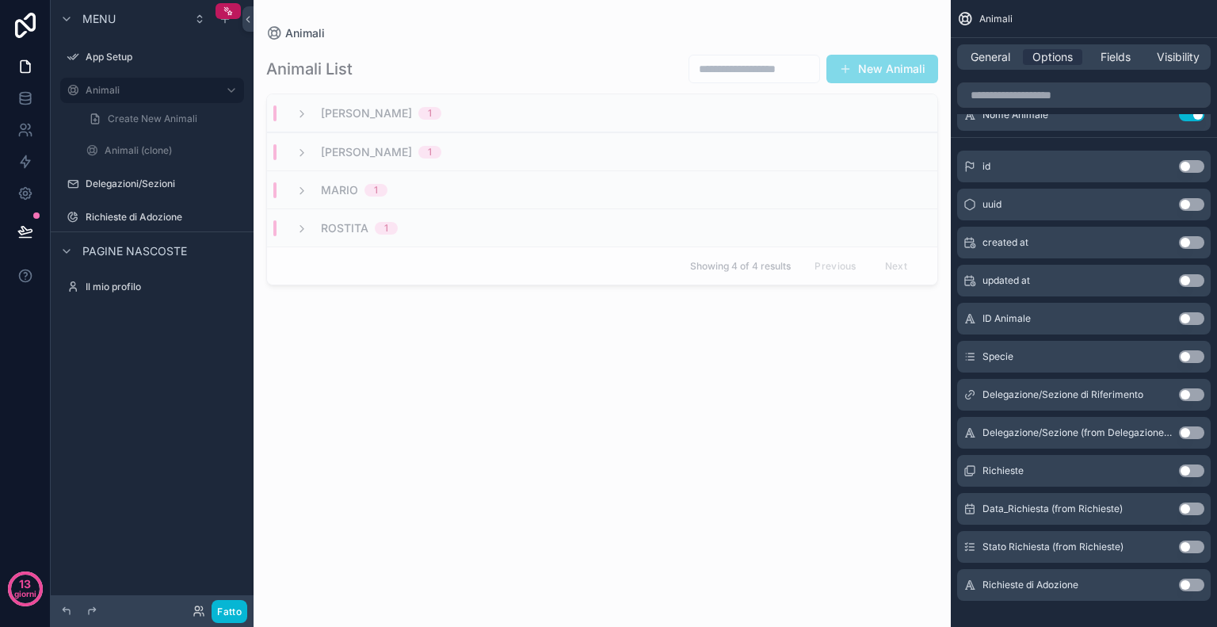
click at [1196, 274] on button "Use setting" at bounding box center [1191, 280] width 25 height 13
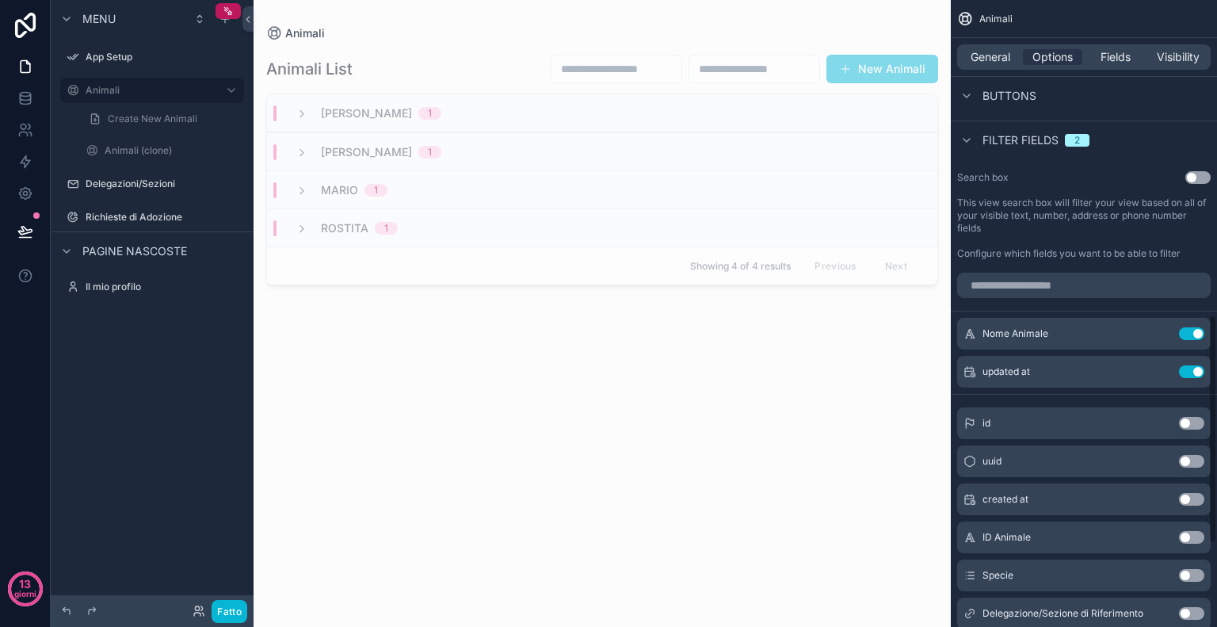
scroll to position [857, 0]
click at [1190, 332] on button "Use setting" at bounding box center [1191, 334] width 25 height 13
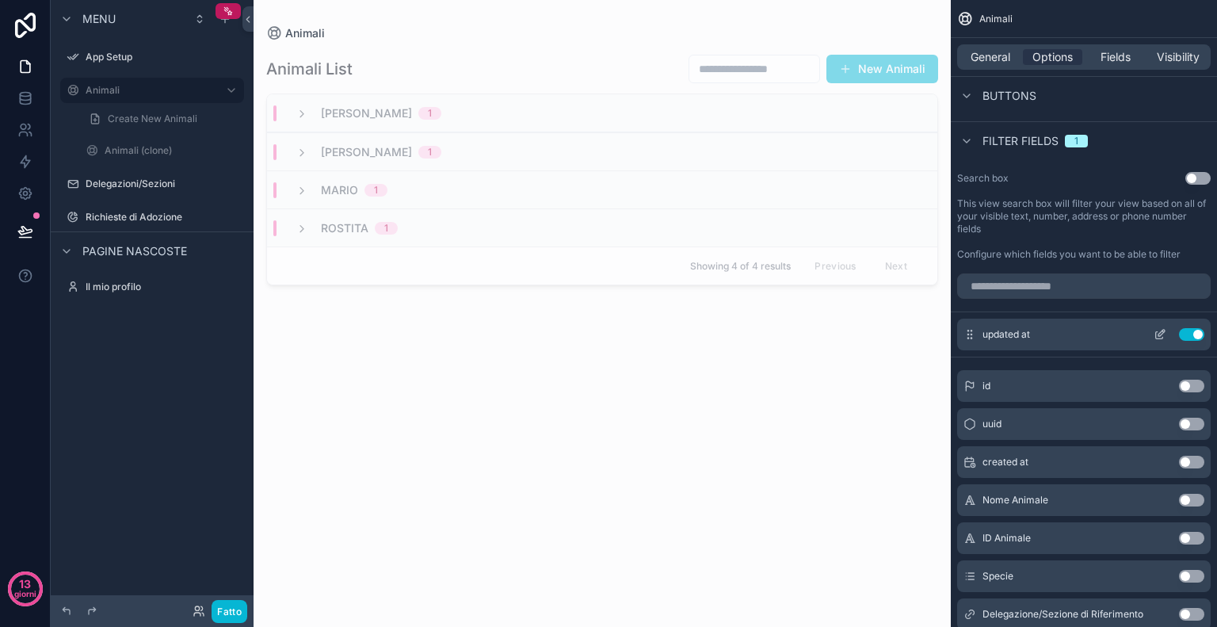
click at [1186, 333] on button "Use setting" at bounding box center [1191, 334] width 25 height 13
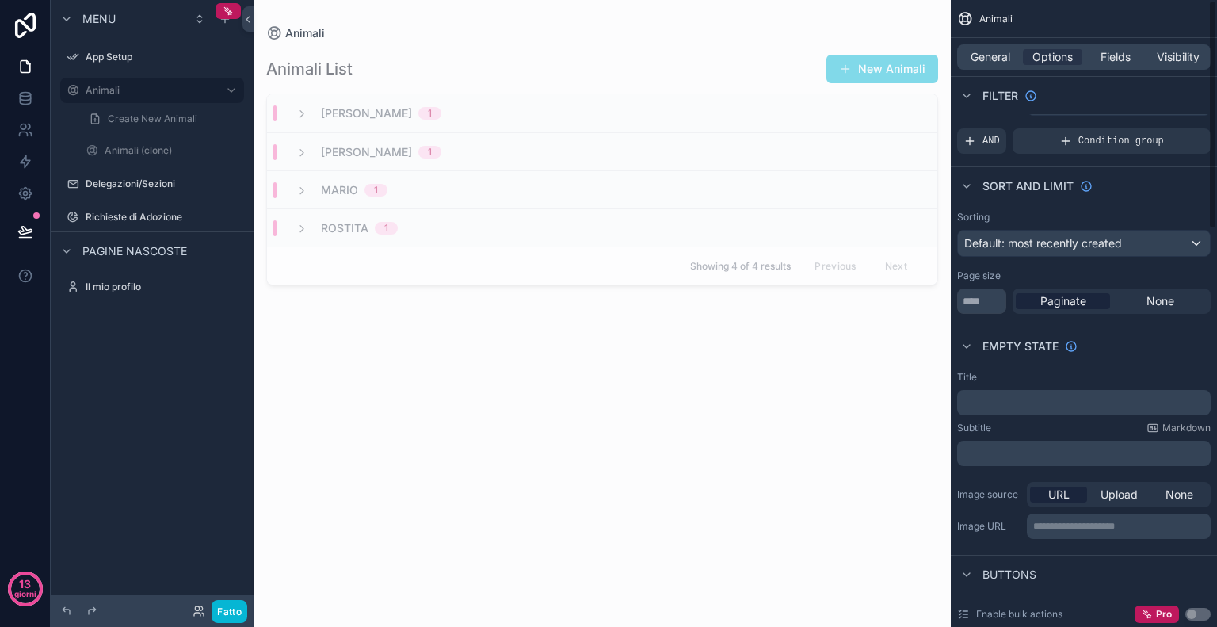
scroll to position [0, 0]
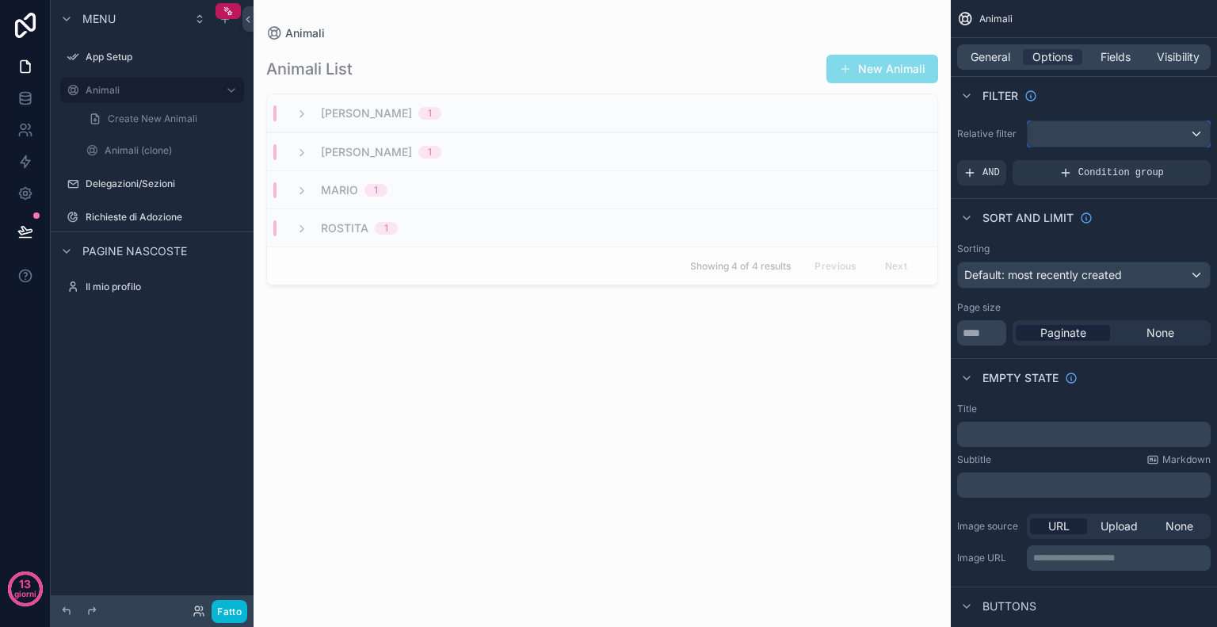
click at [1081, 136] on div "contenuto scorrevole" at bounding box center [1119, 133] width 182 height 25
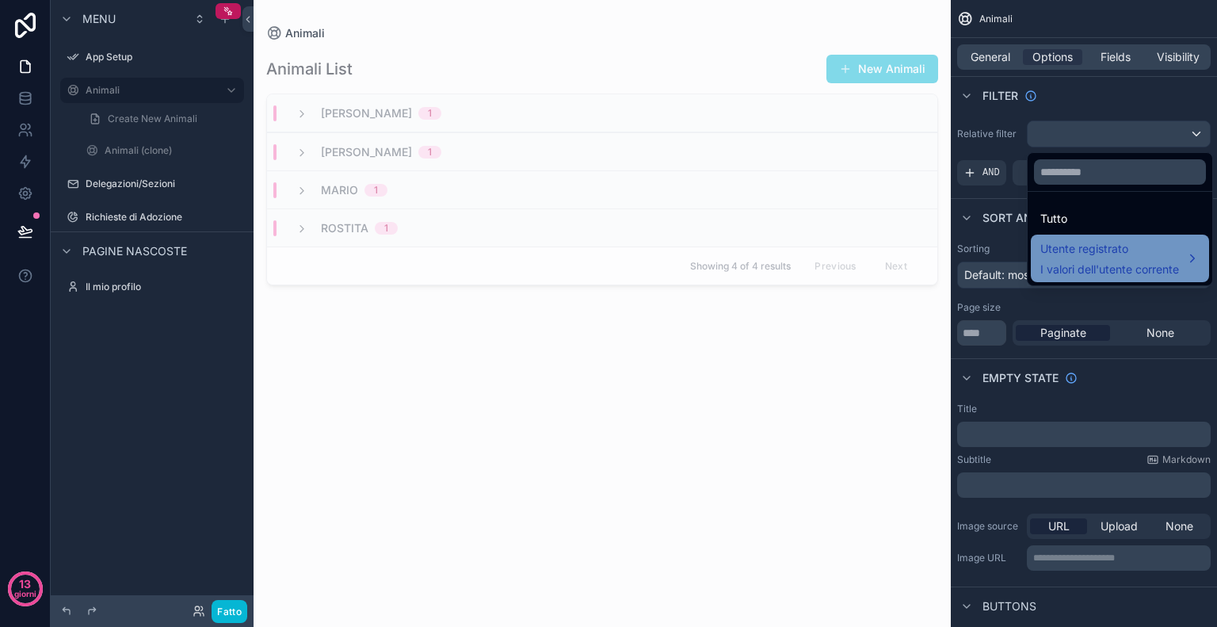
click at [1072, 250] on font "Utente registrato" at bounding box center [1085, 248] width 88 height 13
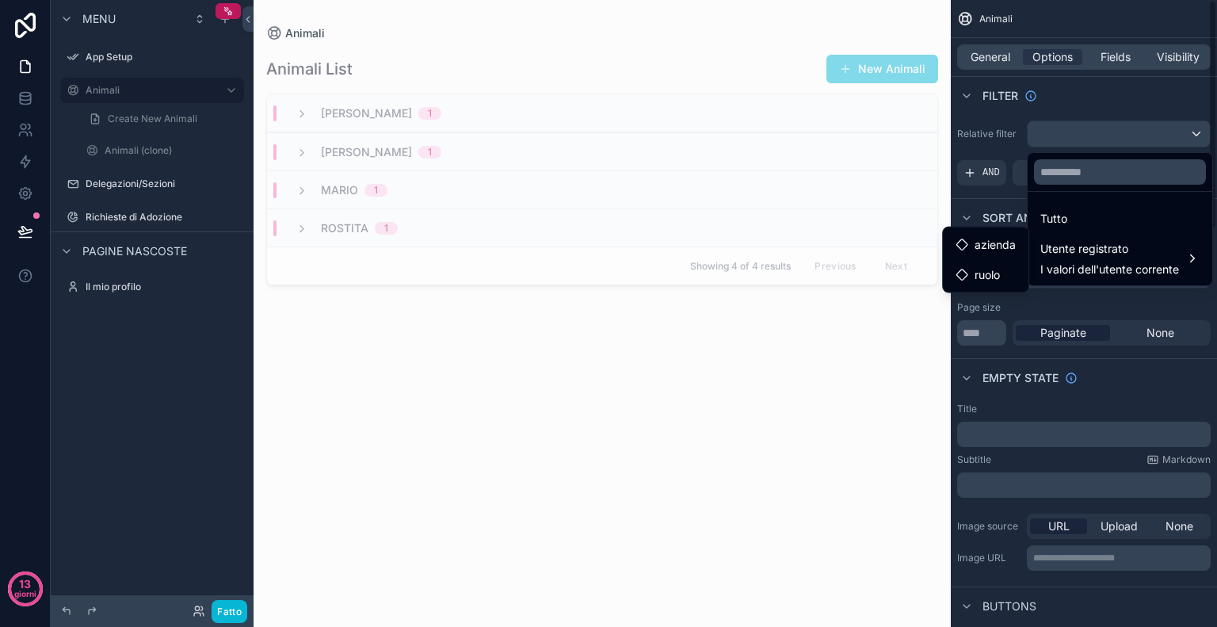
click at [1106, 101] on div "contenuto scorrevole" at bounding box center [608, 313] width 1217 height 627
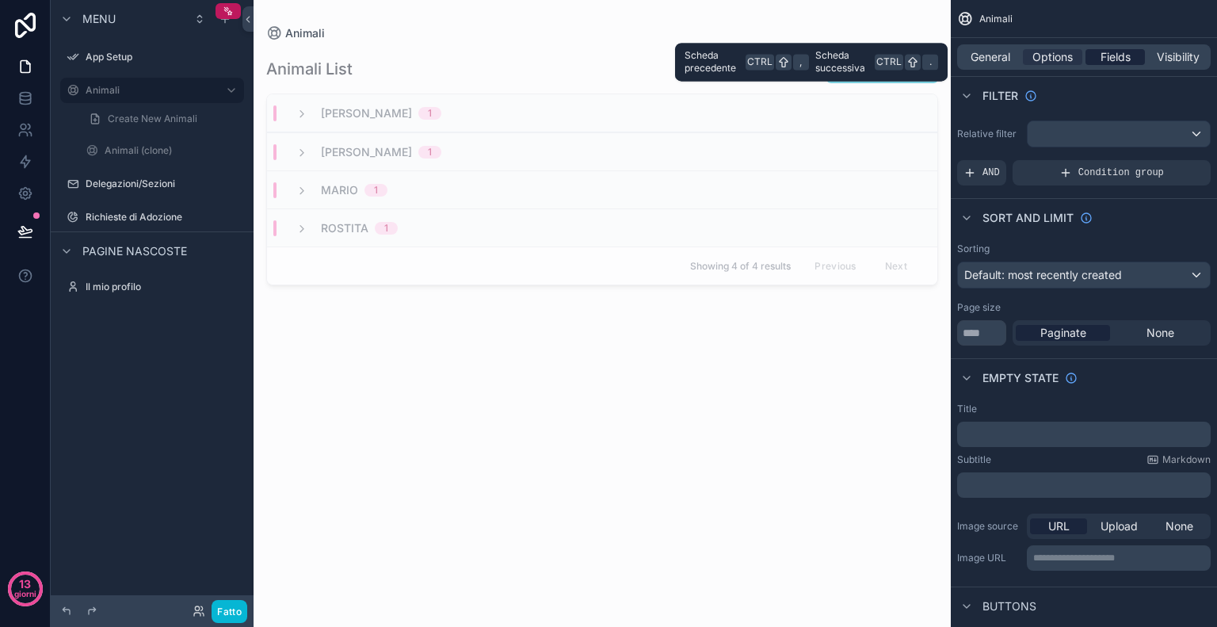
click at [1115, 52] on span "Fields" at bounding box center [1116, 57] width 30 height 16
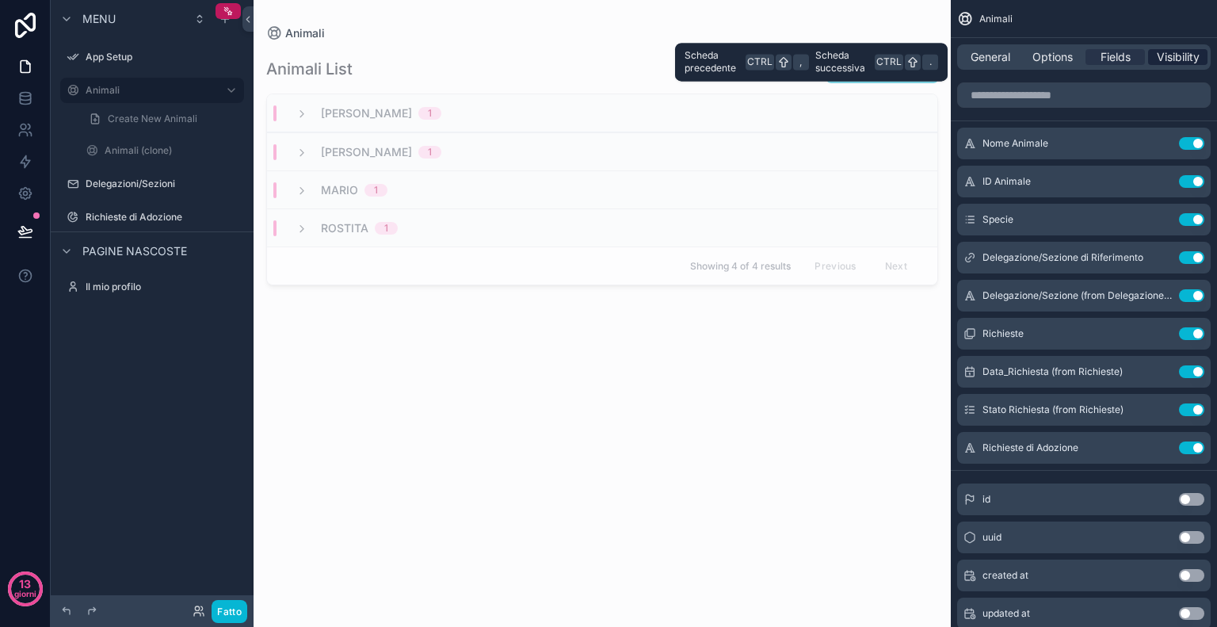
click at [1183, 53] on span "Visibility" at bounding box center [1178, 57] width 43 height 16
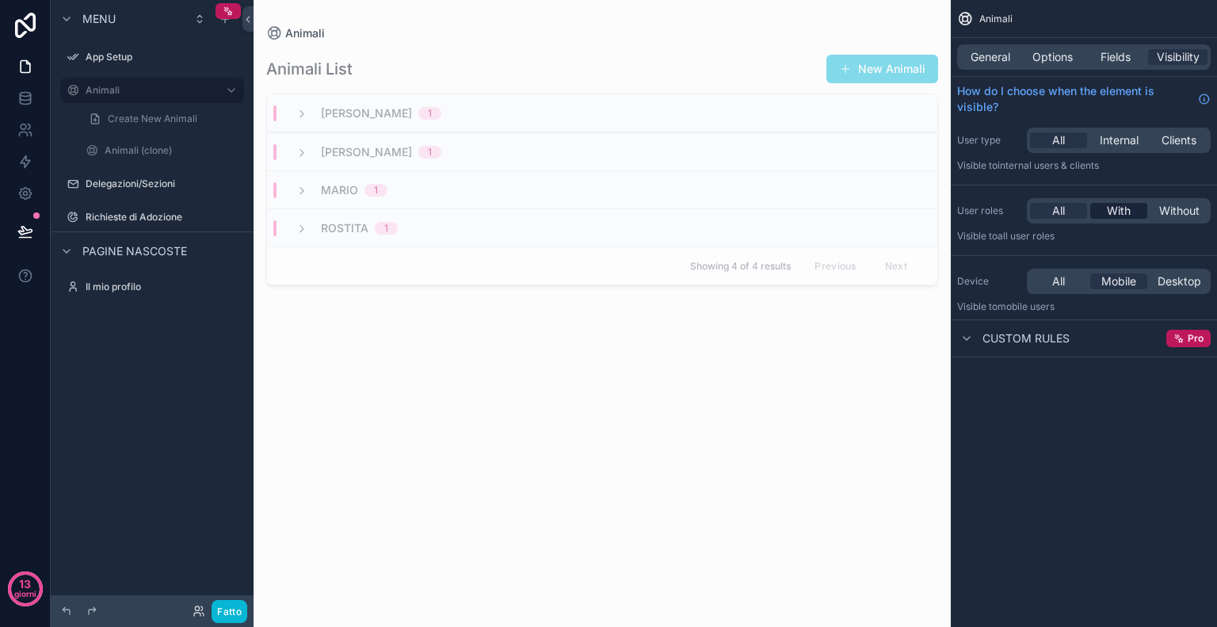
click at [1119, 208] on span "With" at bounding box center [1119, 211] width 24 height 16
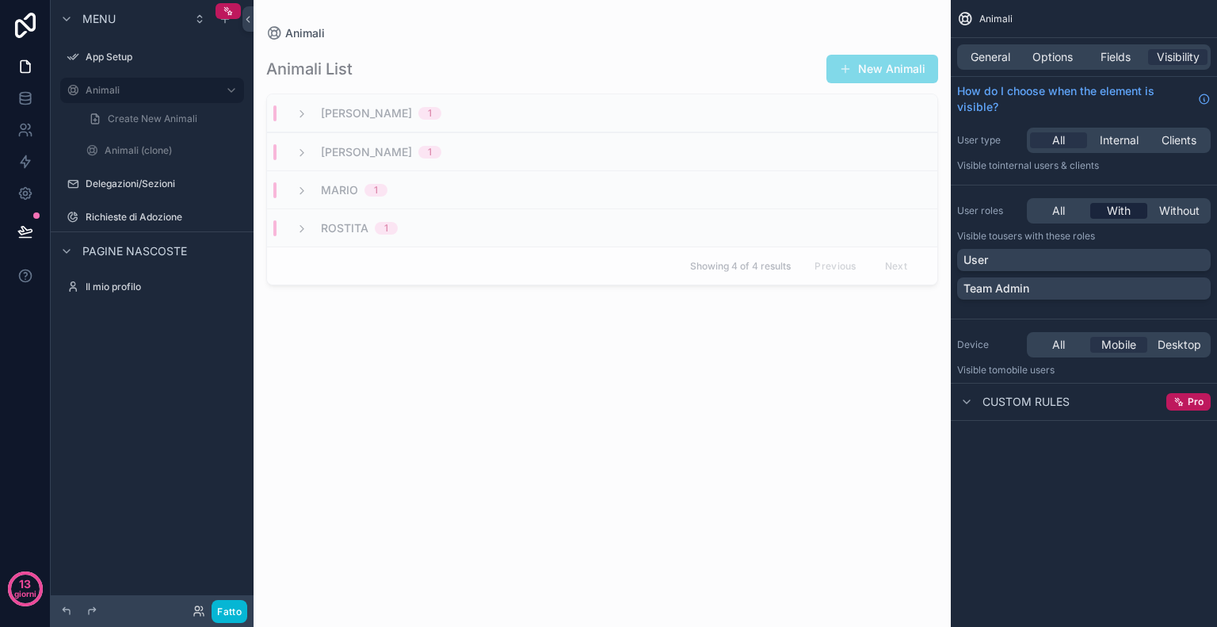
click at [1119, 208] on span "With" at bounding box center [1119, 211] width 24 height 16
click at [1075, 215] on div "All" at bounding box center [1058, 211] width 57 height 16
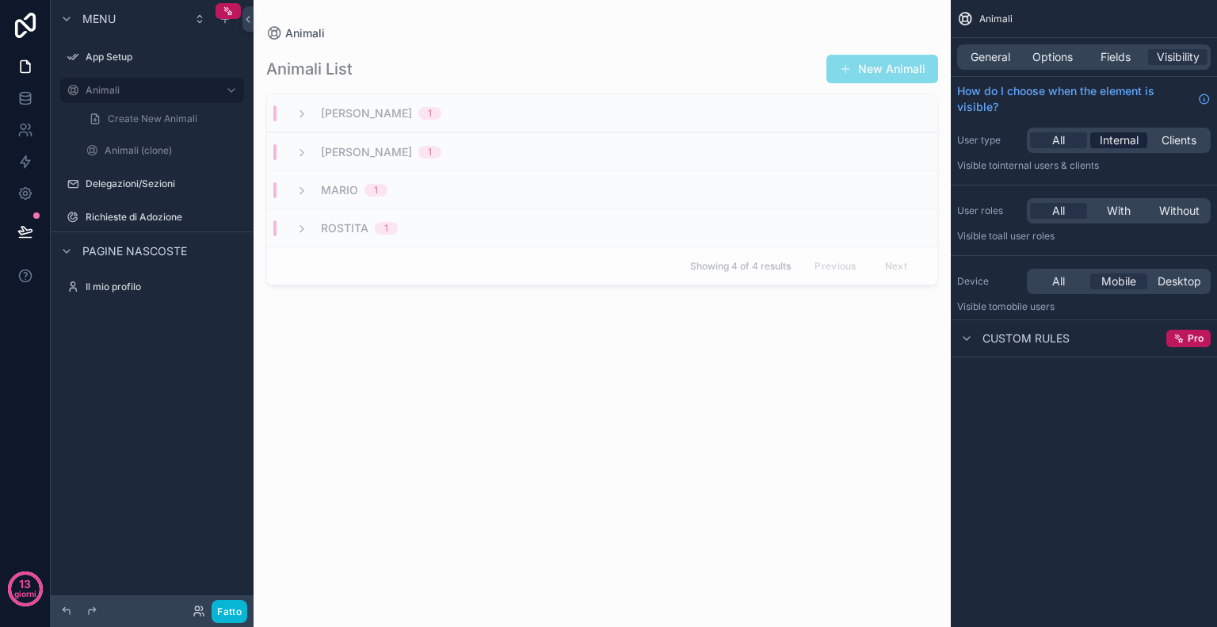
click at [1126, 138] on span "Internal" at bounding box center [1119, 140] width 39 height 16
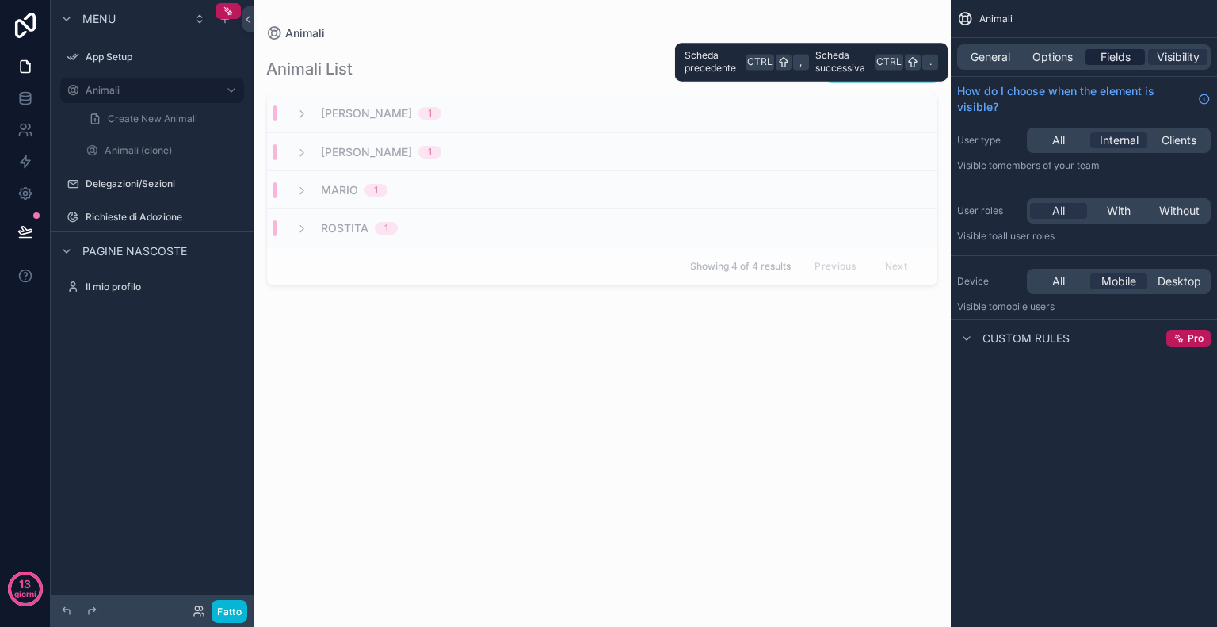
click at [1118, 59] on span "Fields" at bounding box center [1116, 57] width 30 height 16
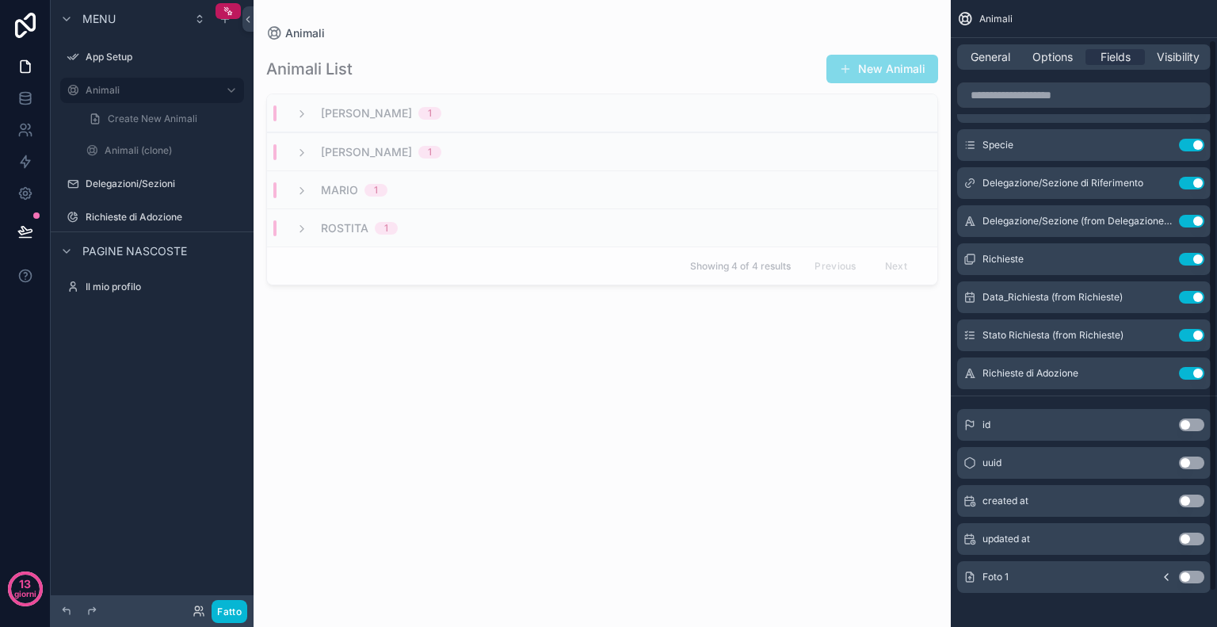
scroll to position [84, 0]
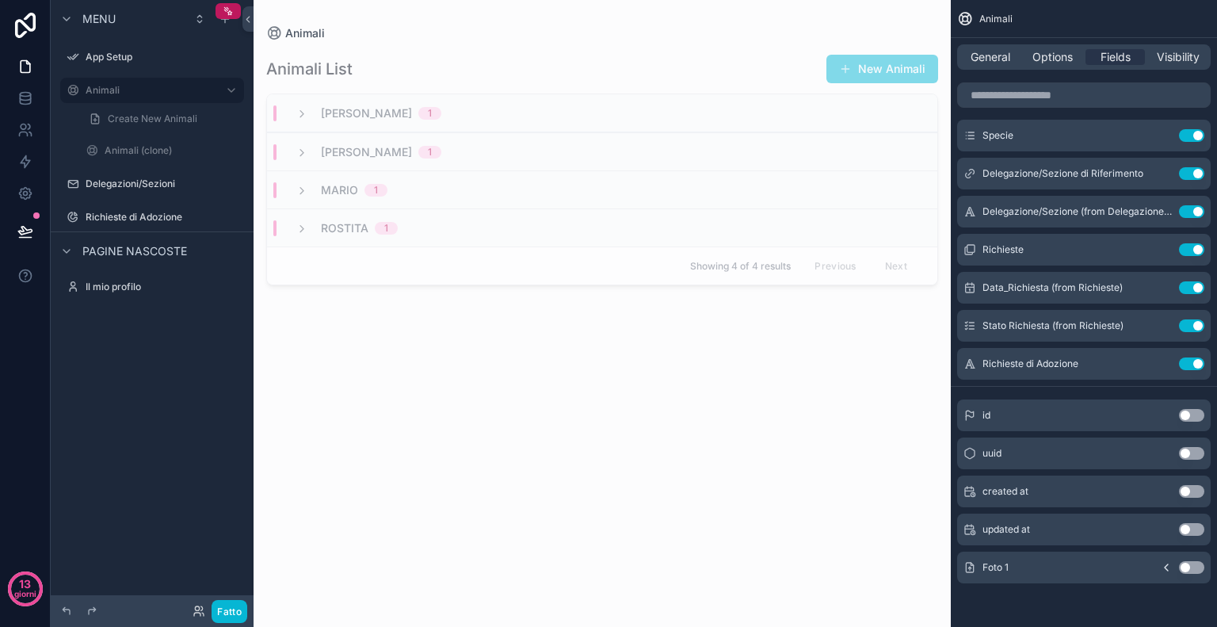
click at [1195, 568] on button "Use setting" at bounding box center [1191, 567] width 25 height 13
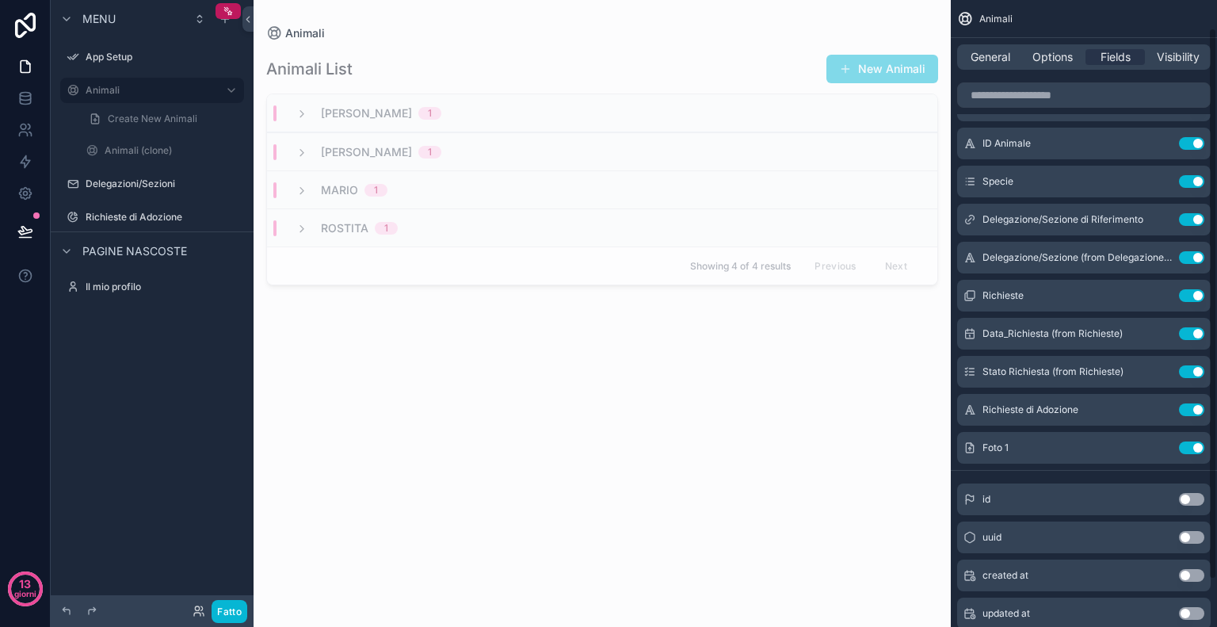
scroll to position [40, 0]
click at [1195, 446] on button "Use setting" at bounding box center [1191, 446] width 25 height 13
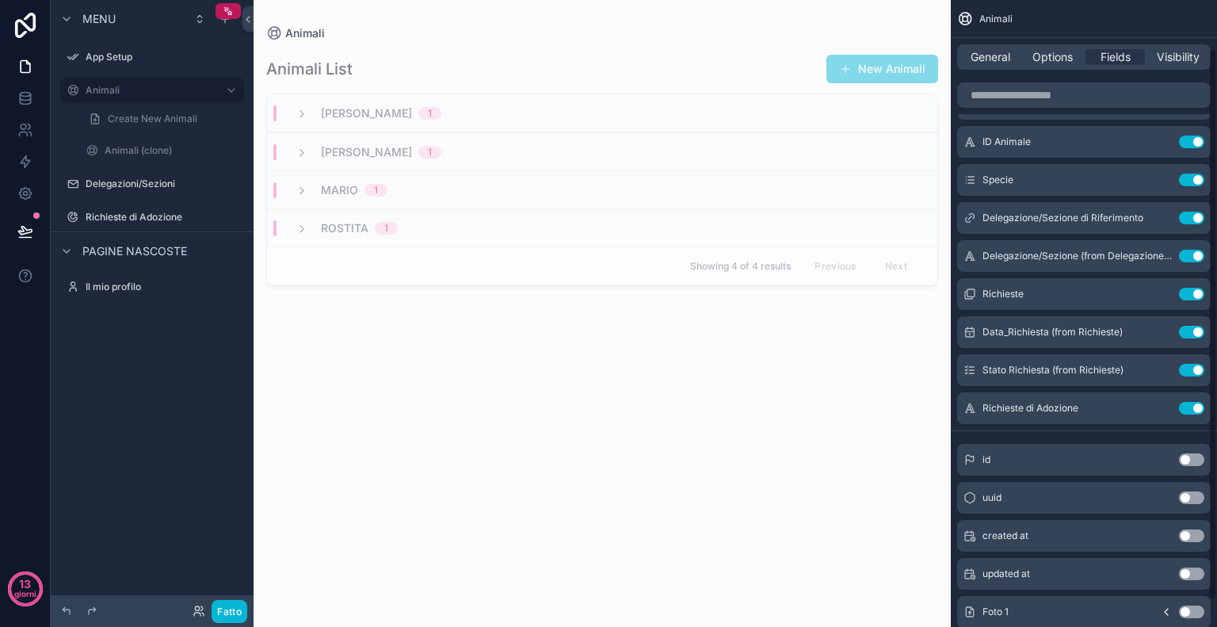
scroll to position [84, 0]
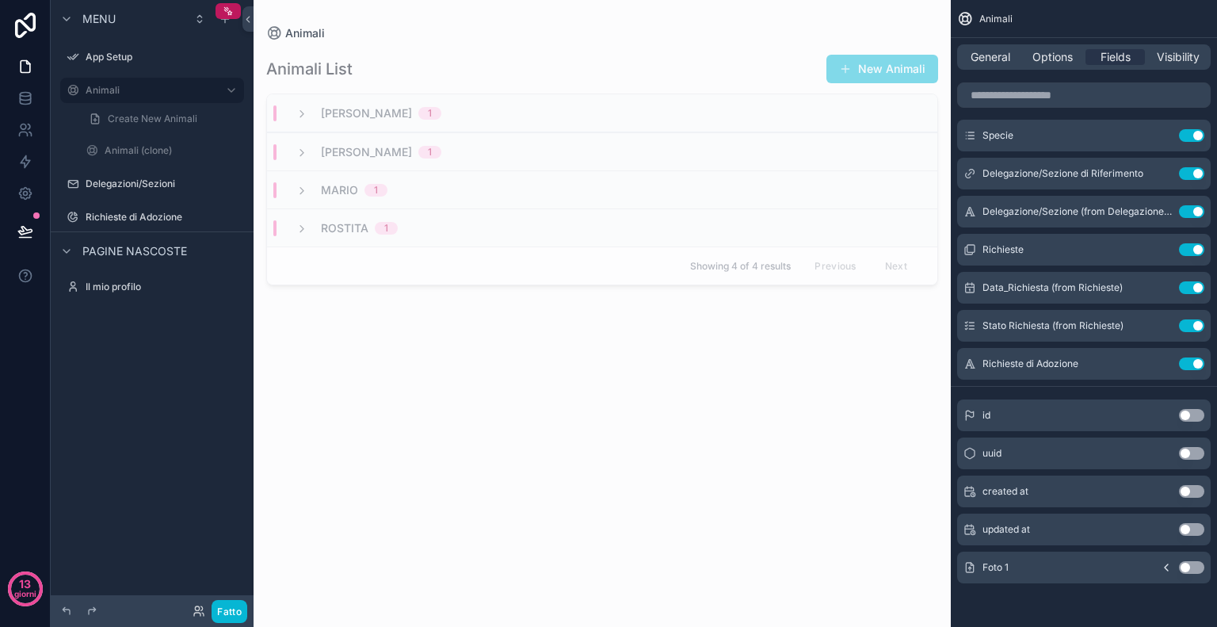
click at [1186, 564] on button "Use setting" at bounding box center [1191, 567] width 25 height 13
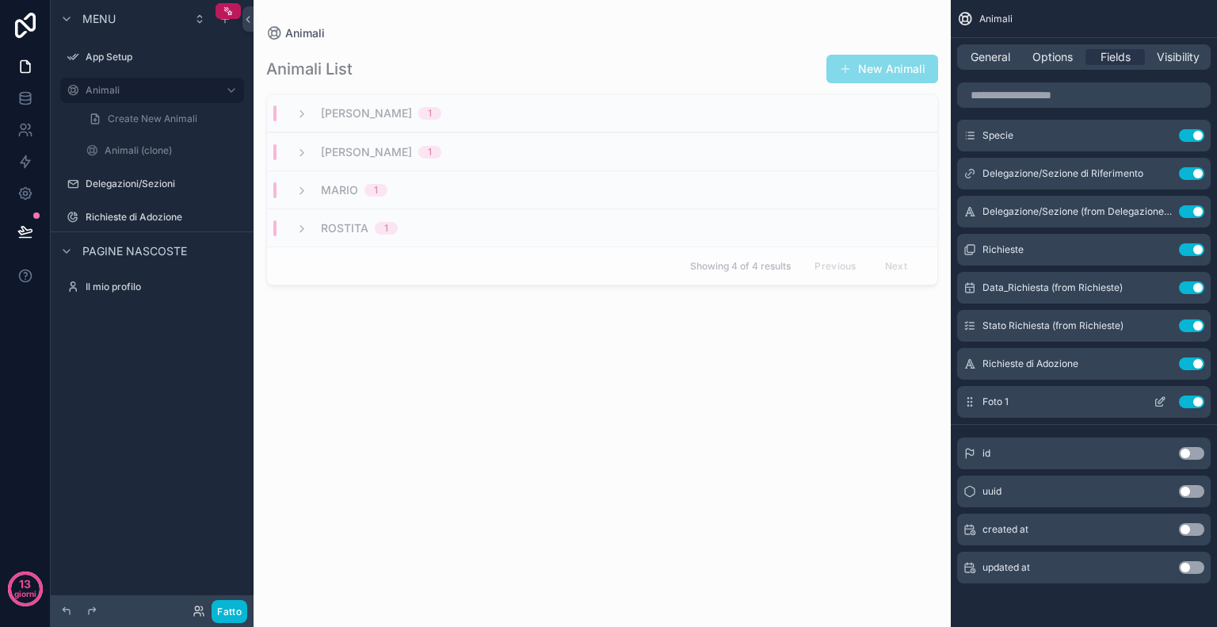
click at [1154, 401] on icon "contenuto scorrevole" at bounding box center [1160, 402] width 13 height 13
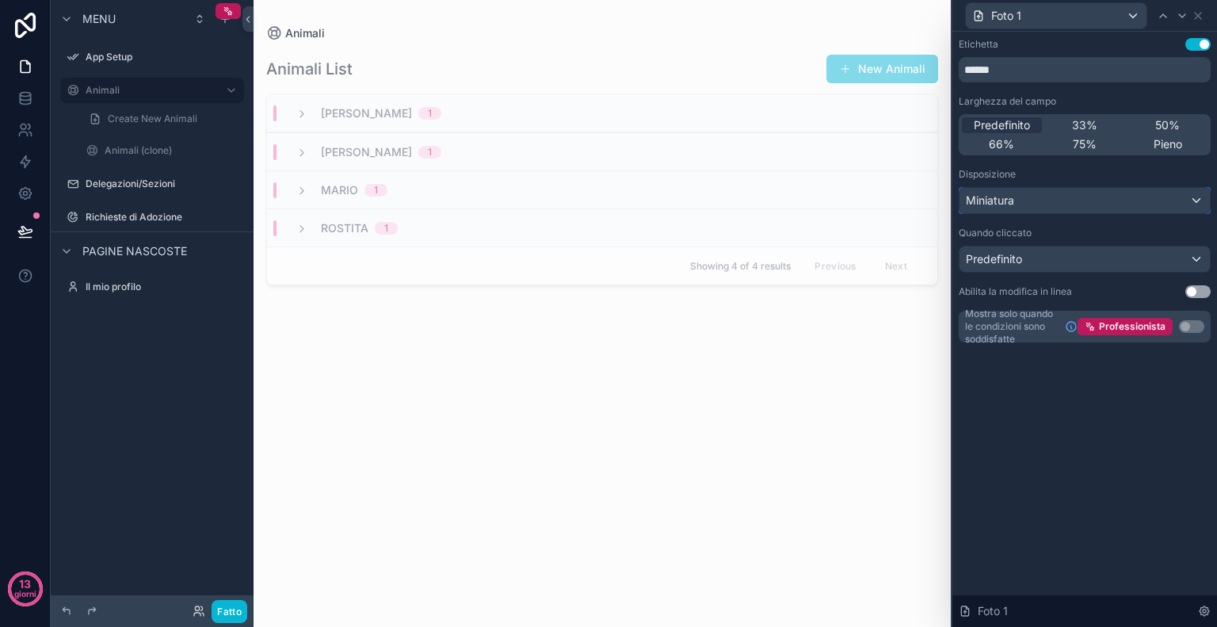
click at [1049, 197] on div "Miniatura" at bounding box center [1085, 200] width 250 height 25
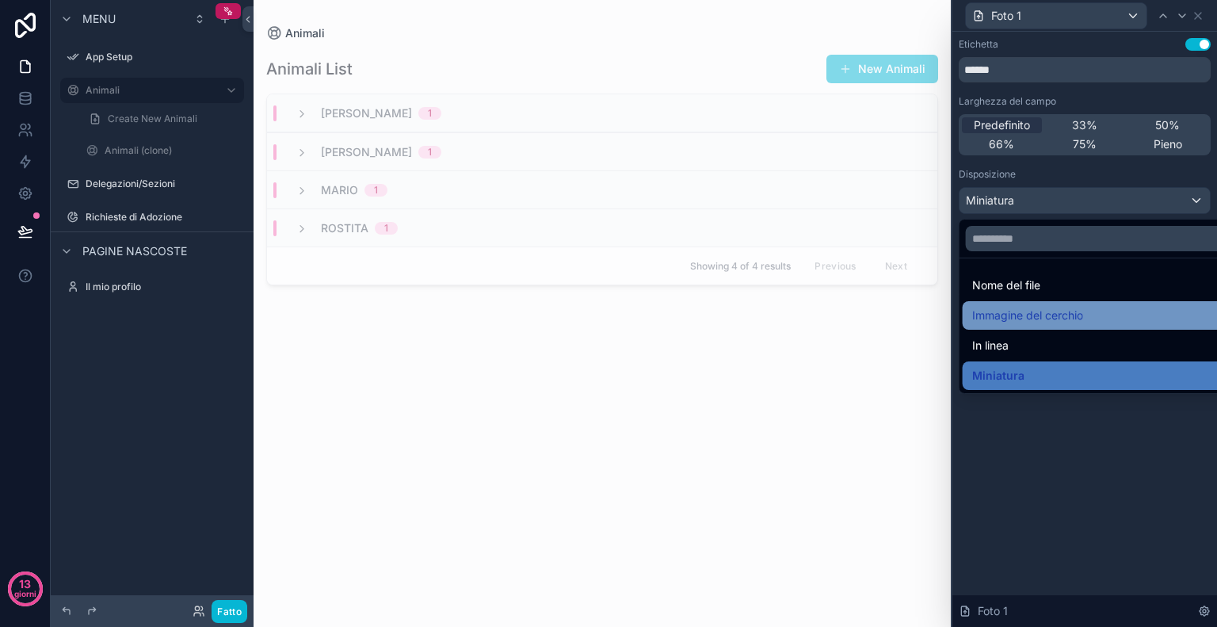
click at [1045, 304] on div "Immagine del cerchio" at bounding box center [1103, 315] width 281 height 29
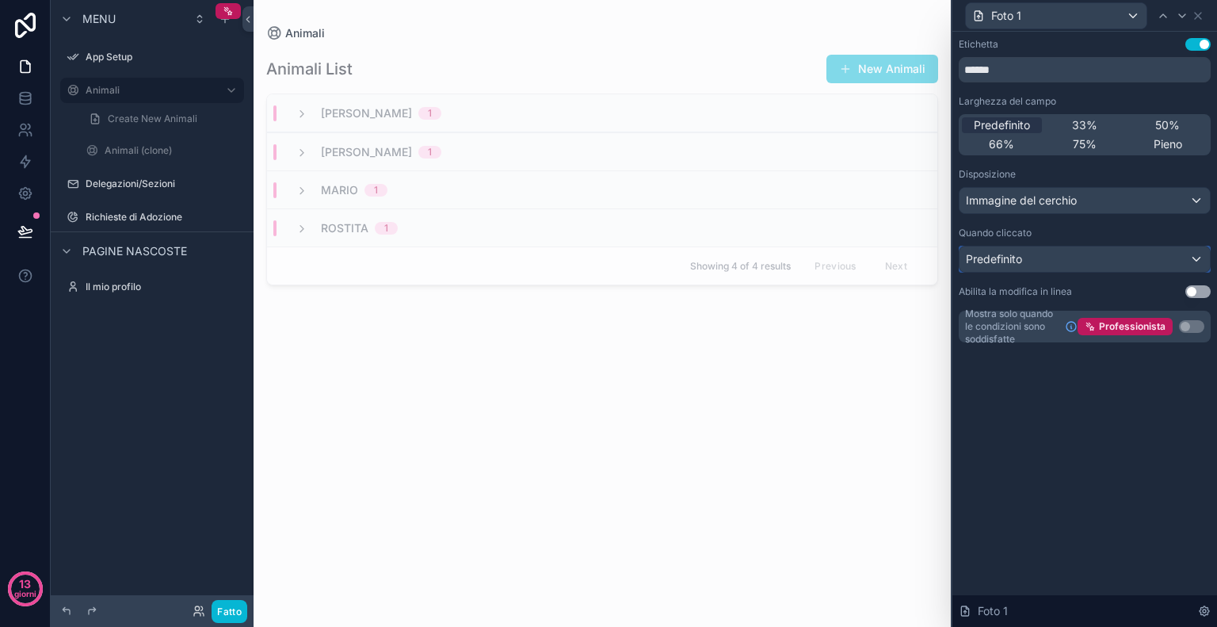
click at [1072, 258] on div "Predefinito" at bounding box center [1085, 259] width 250 height 25
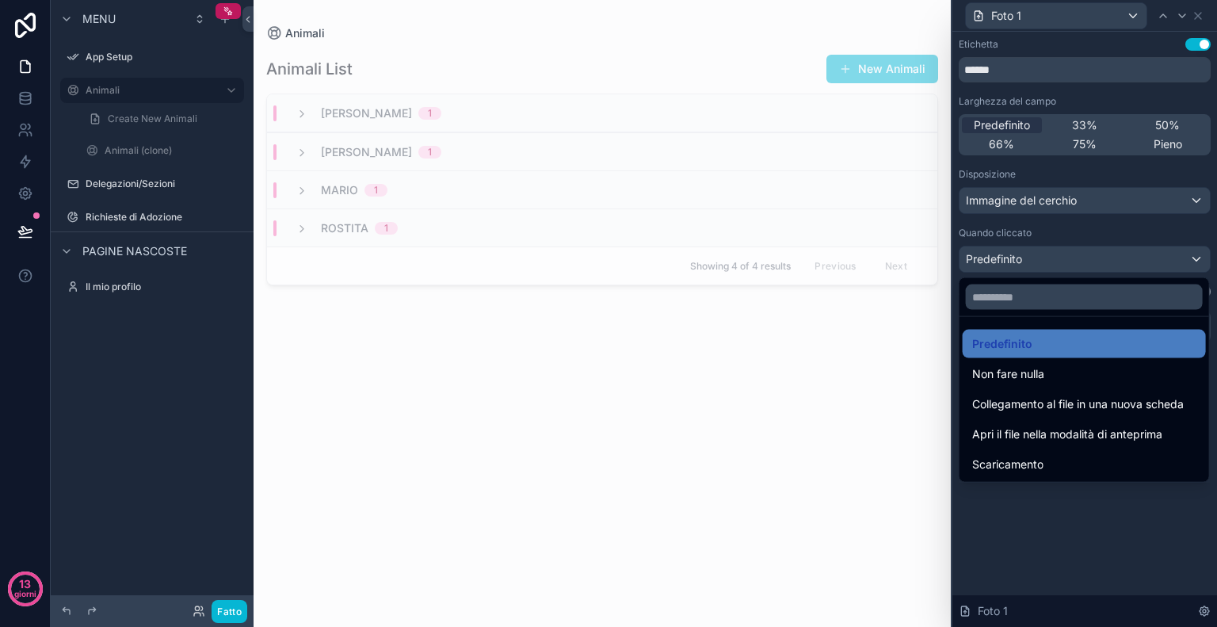
click at [1031, 538] on div at bounding box center [1085, 313] width 265 height 627
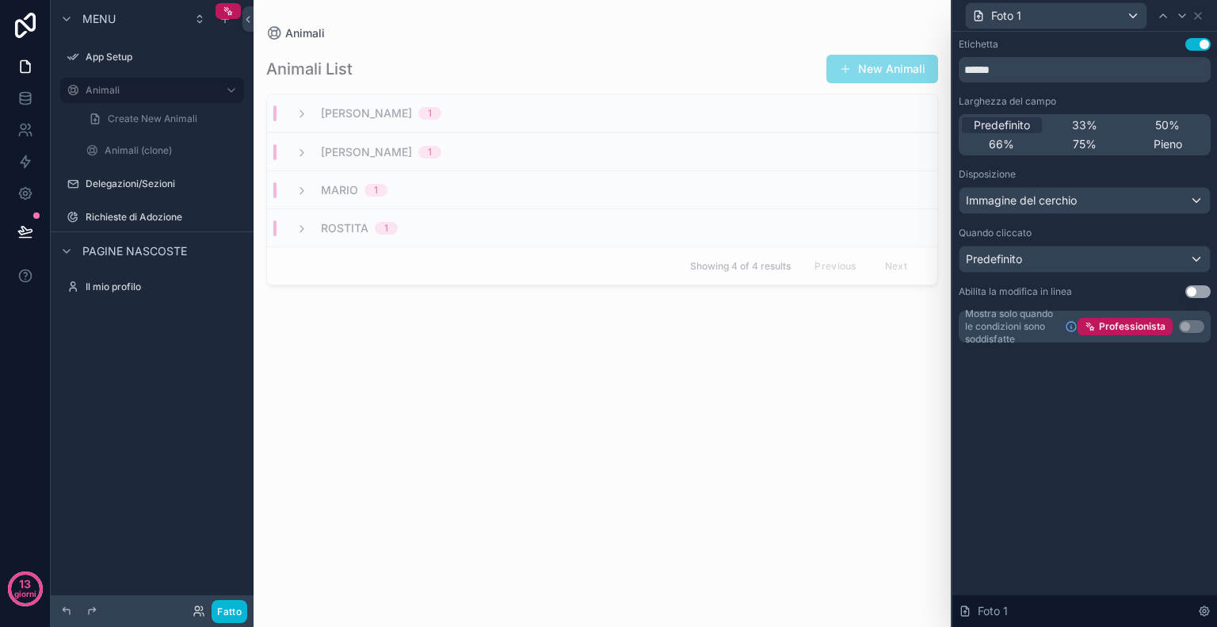
click at [1122, 434] on div "Etichetta Usa impostazione ****** Larghezza del campo Predefinito 33% 50% 66% 7…" at bounding box center [1085, 329] width 265 height 595
click at [1083, 21] on div "Foto 1" at bounding box center [1056, 15] width 181 height 25
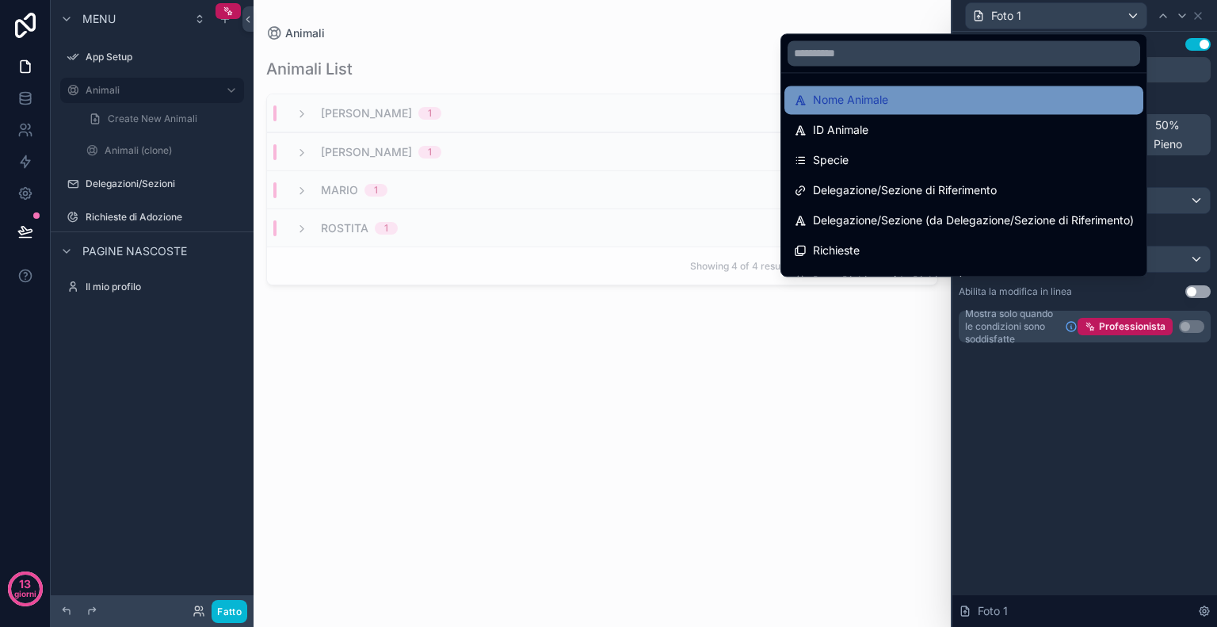
click at [916, 106] on div "Nome Animale" at bounding box center [964, 99] width 340 height 19
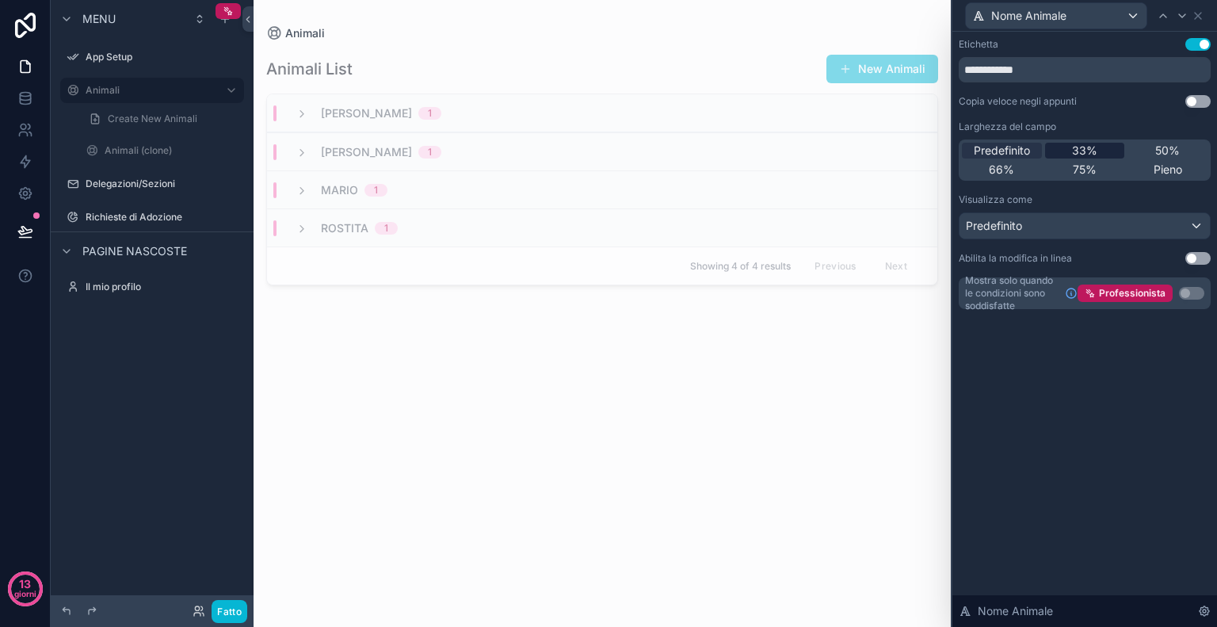
click at [1081, 148] on font "33%" at bounding box center [1084, 149] width 25 height 13
click at [1084, 166] on font "75%" at bounding box center [1085, 168] width 24 height 13
click at [1172, 158] on span "50%" at bounding box center [1168, 151] width 25 height 16
click at [1173, 165] on font "Pieno" at bounding box center [1168, 168] width 29 height 13
click at [1019, 144] on font "Predefinito" at bounding box center [1002, 149] width 56 height 13
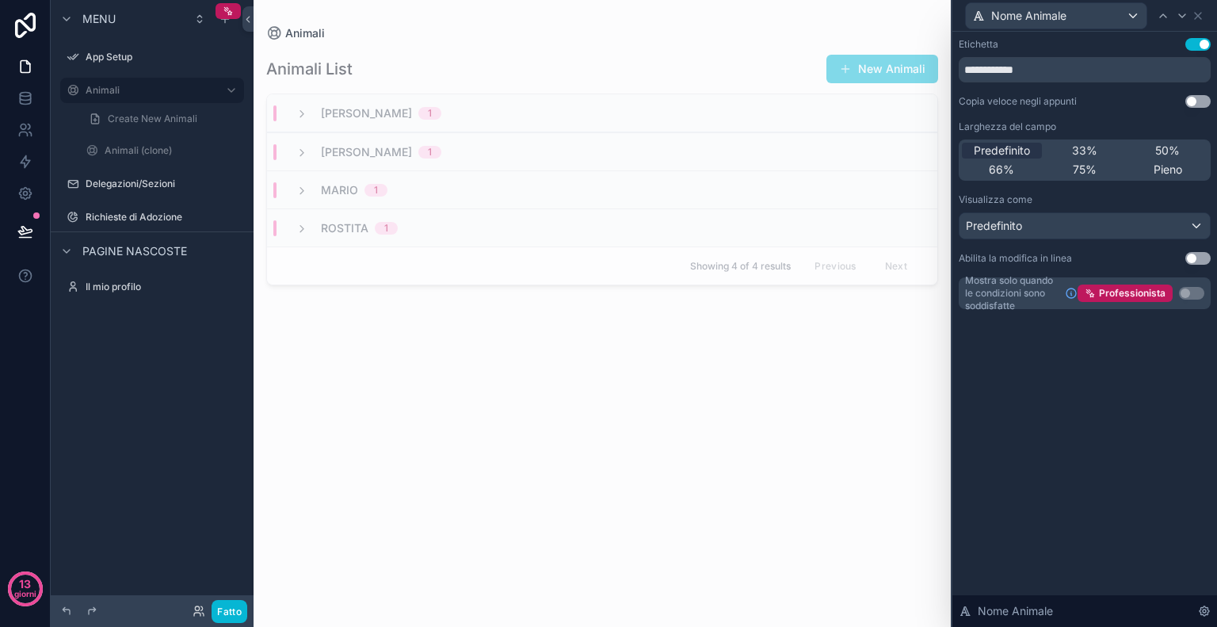
click at [413, 126] on div "[PERSON_NAME] 1" at bounding box center [602, 113] width 671 height 38
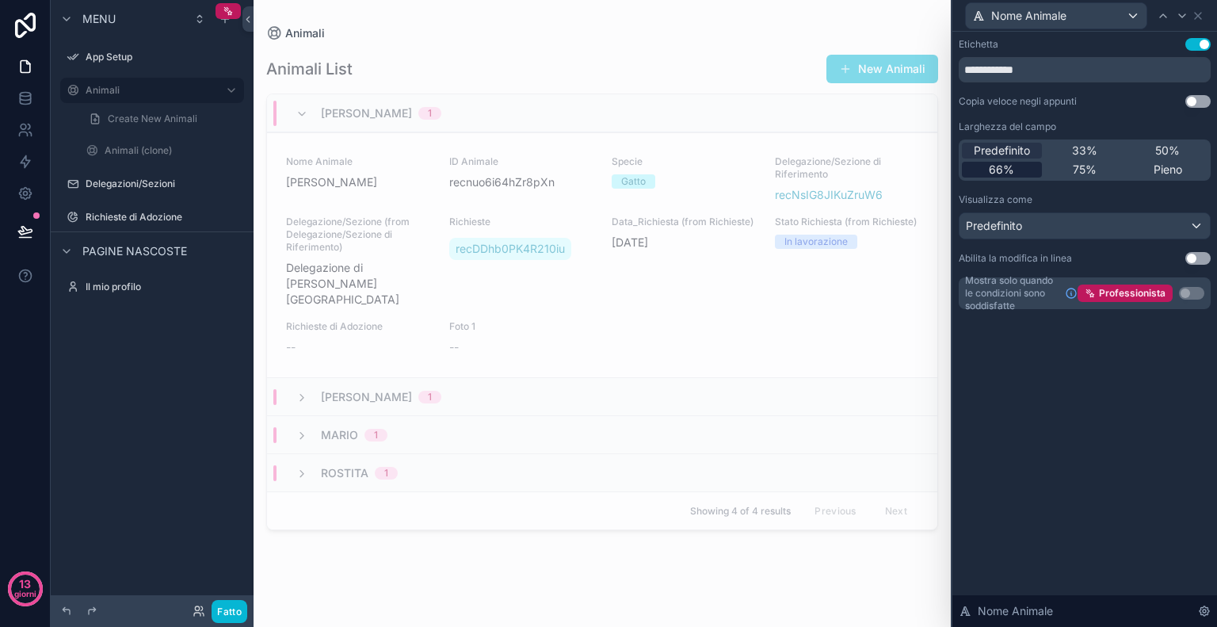
click at [1019, 163] on div "66%" at bounding box center [1002, 170] width 80 height 16
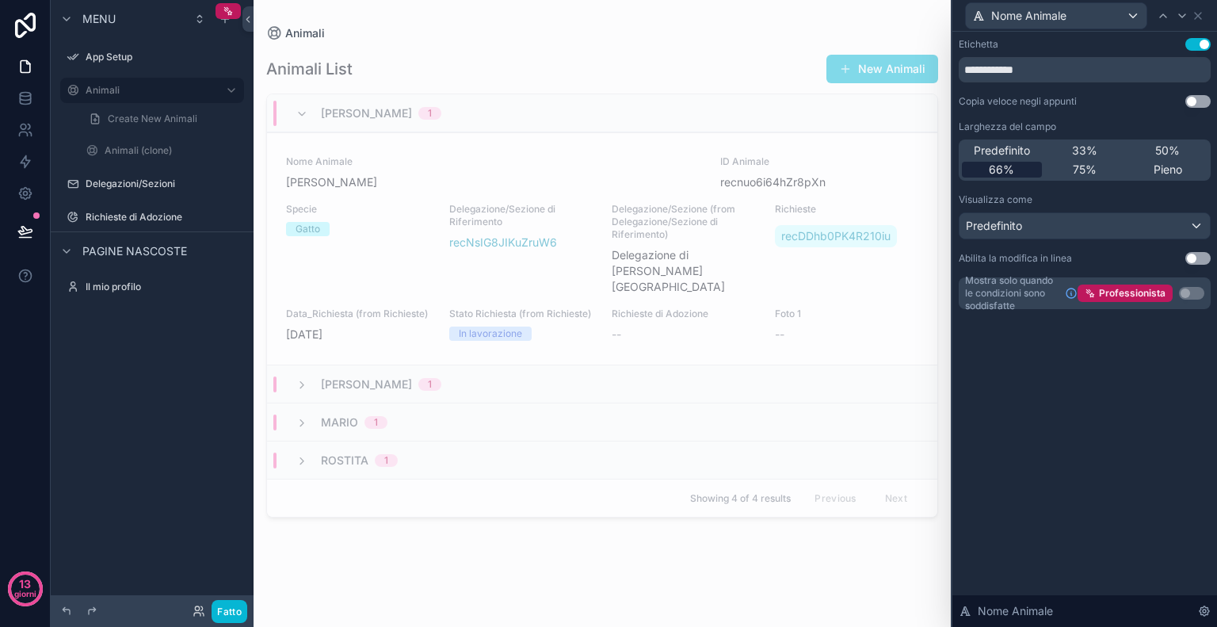
click at [1019, 163] on div "66%" at bounding box center [1002, 170] width 80 height 16
click at [1096, 167] on font "75%" at bounding box center [1085, 168] width 24 height 13
click at [1173, 173] on font "Pieno" at bounding box center [1168, 168] width 29 height 13
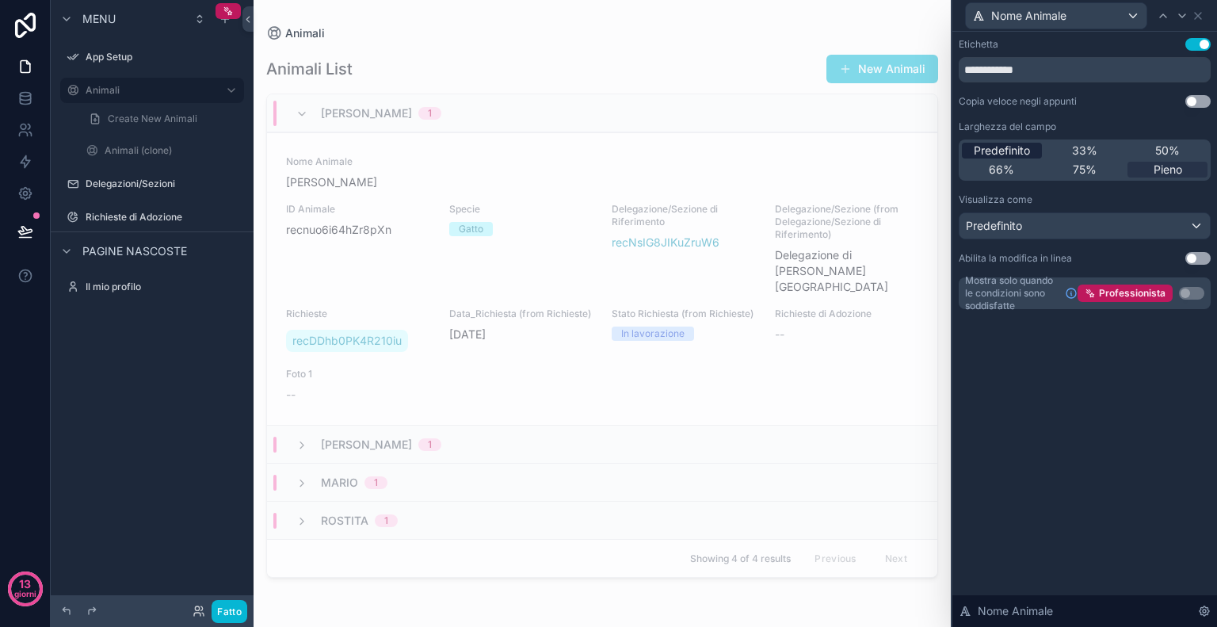
click at [1024, 154] on font "Predefinito" at bounding box center [1002, 149] width 56 height 13
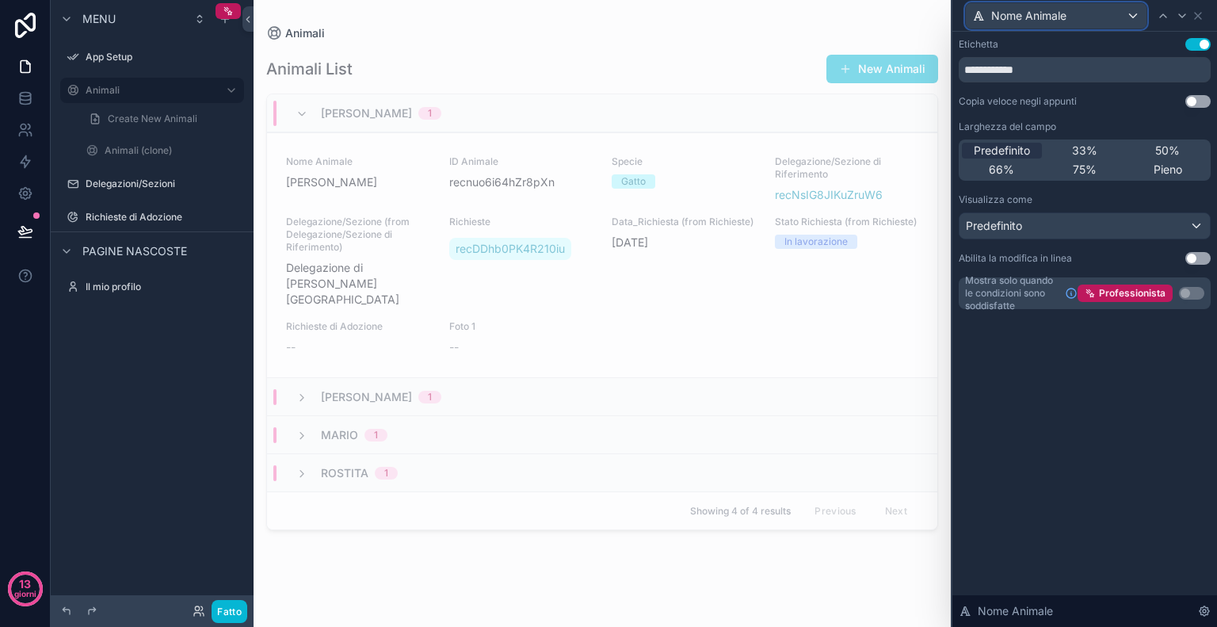
click at [1137, 20] on div "Nome Animale" at bounding box center [1056, 15] width 181 height 25
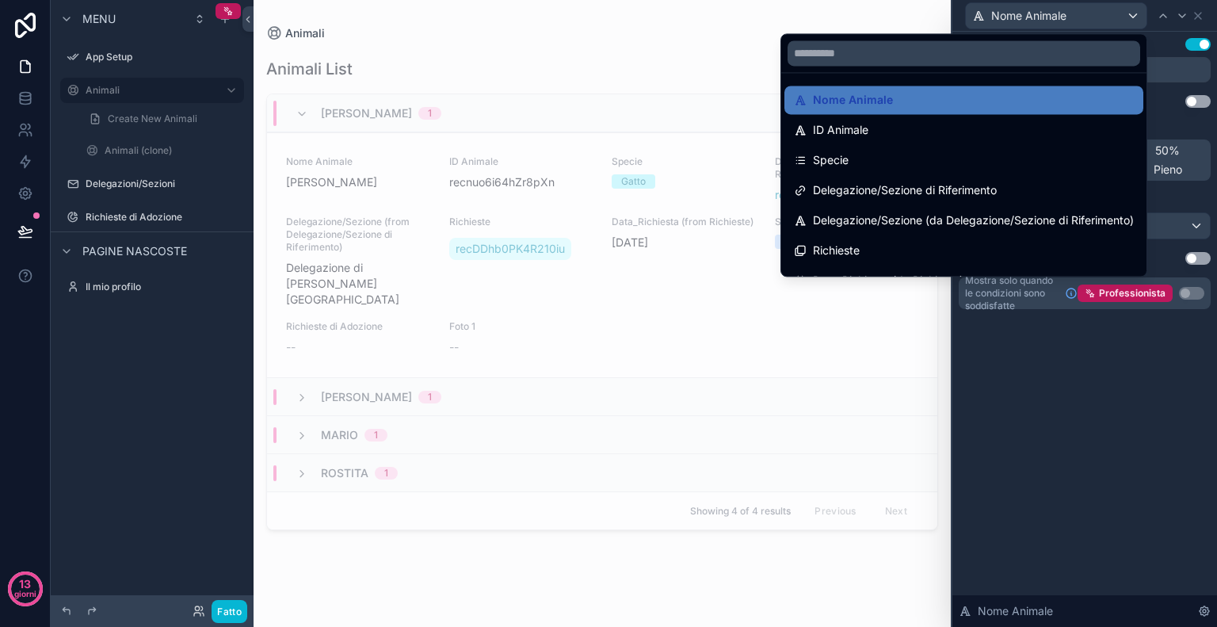
click at [1027, 416] on div at bounding box center [1085, 313] width 265 height 627
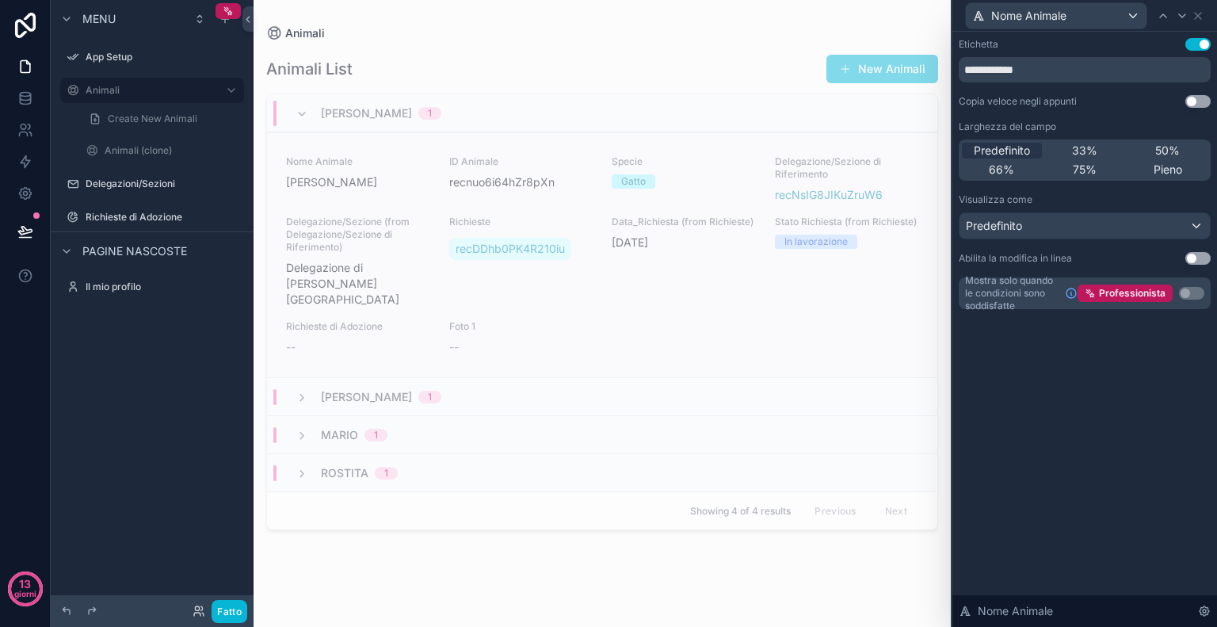
click at [640, 280] on div "Data_Richiesta (from Richieste) [DATE]" at bounding box center [684, 262] width 144 height 92
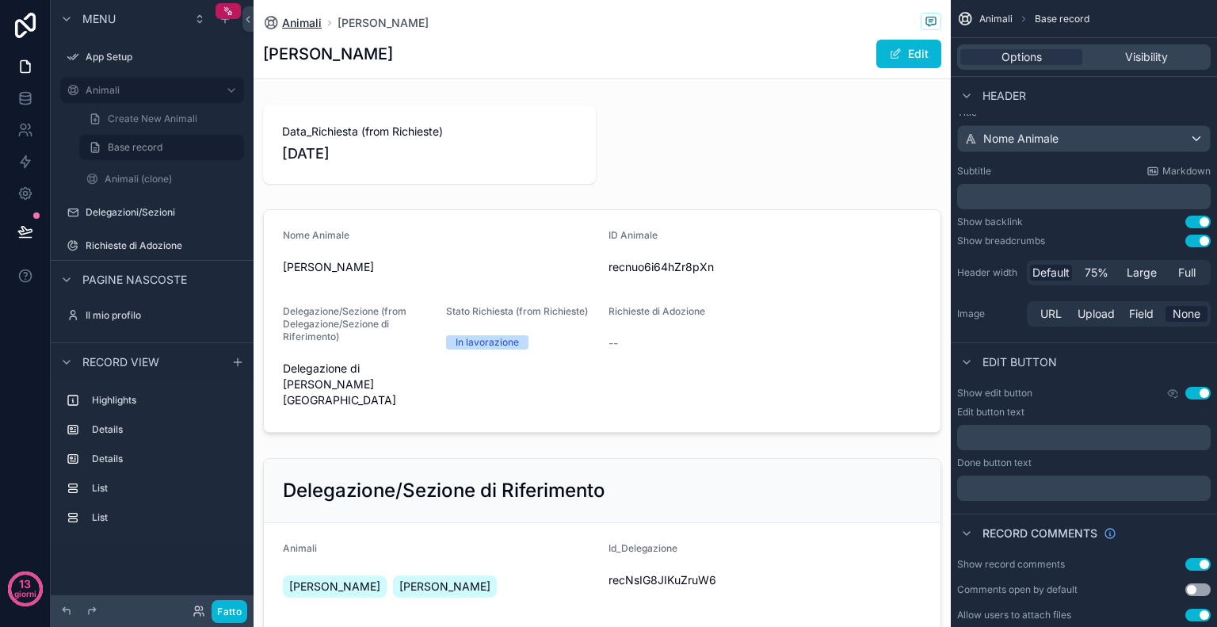
click at [303, 25] on span "Animali" at bounding box center [302, 23] width 40 height 16
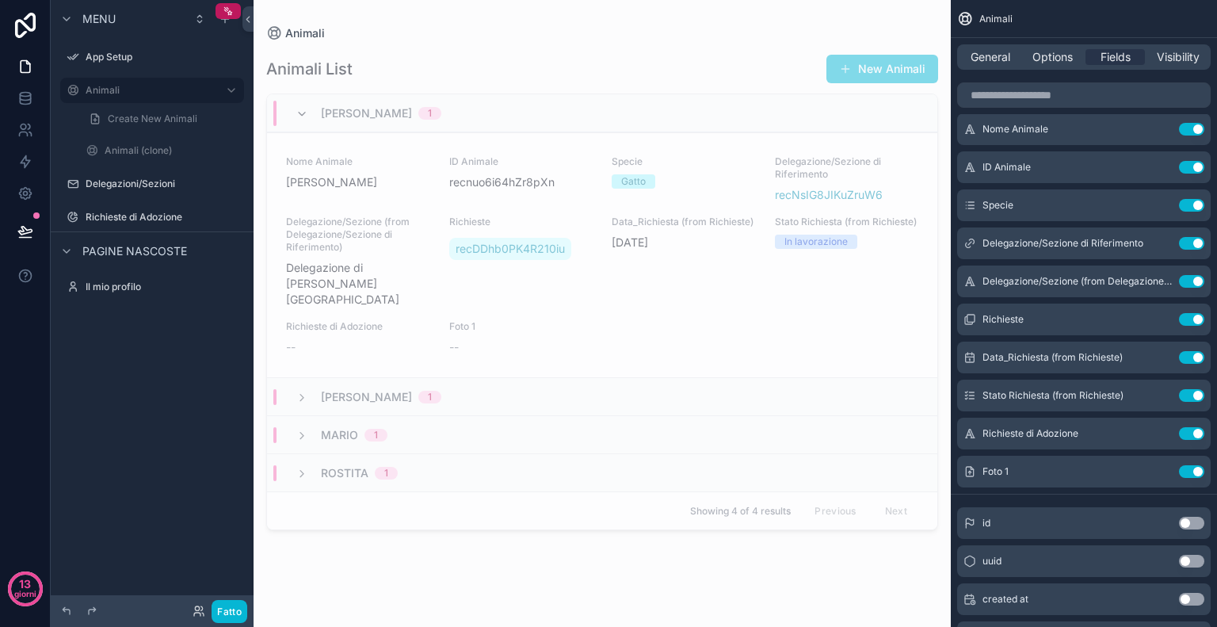
click at [299, 113] on icon "contenuto scorrevole" at bounding box center [302, 114] width 13 height 13
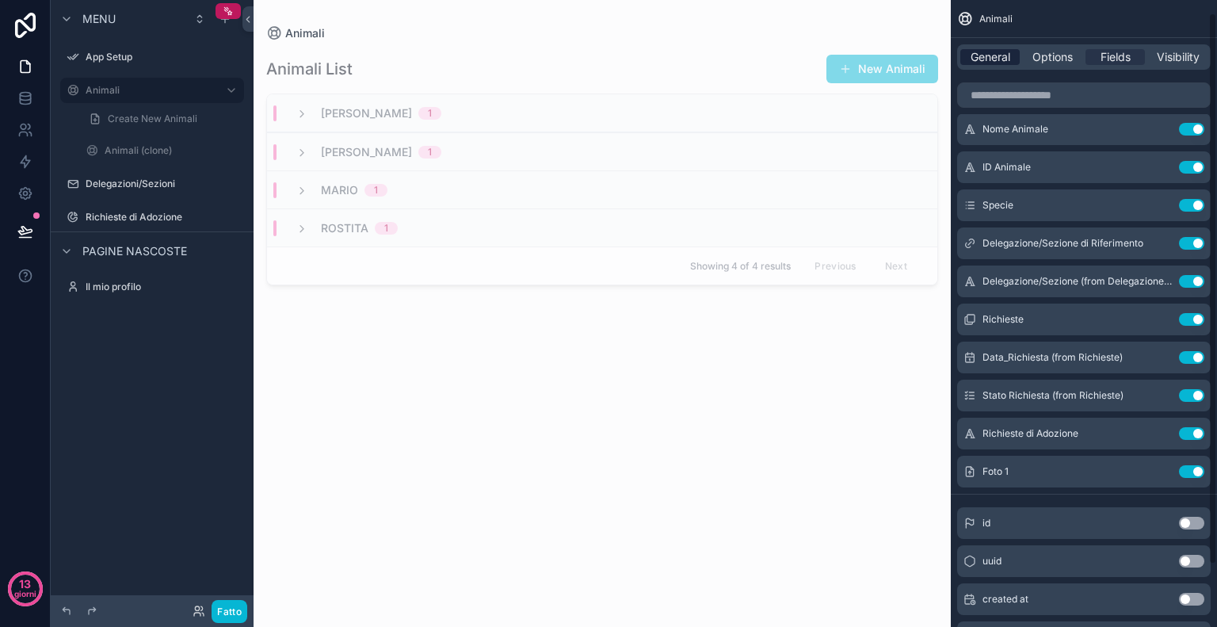
click at [1012, 50] on div "General" at bounding box center [990, 57] width 59 height 16
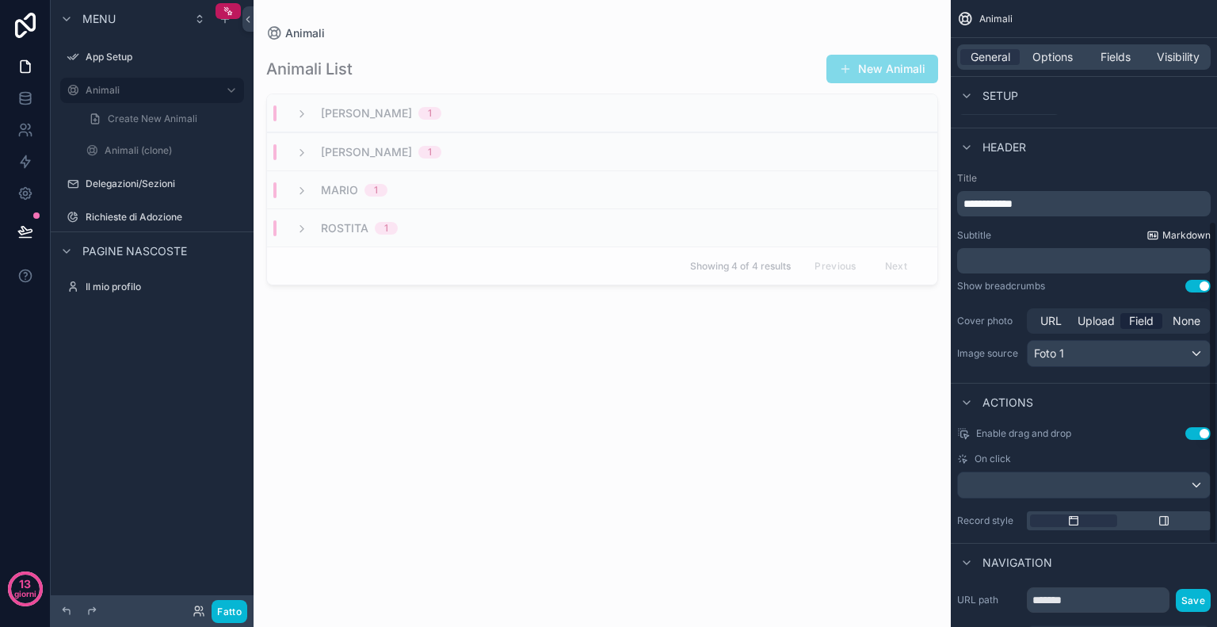
scroll to position [429, 0]
click at [1195, 435] on button "Use setting" at bounding box center [1198, 432] width 25 height 13
click at [384, 108] on span "[PERSON_NAME]" at bounding box center [366, 113] width 91 height 16
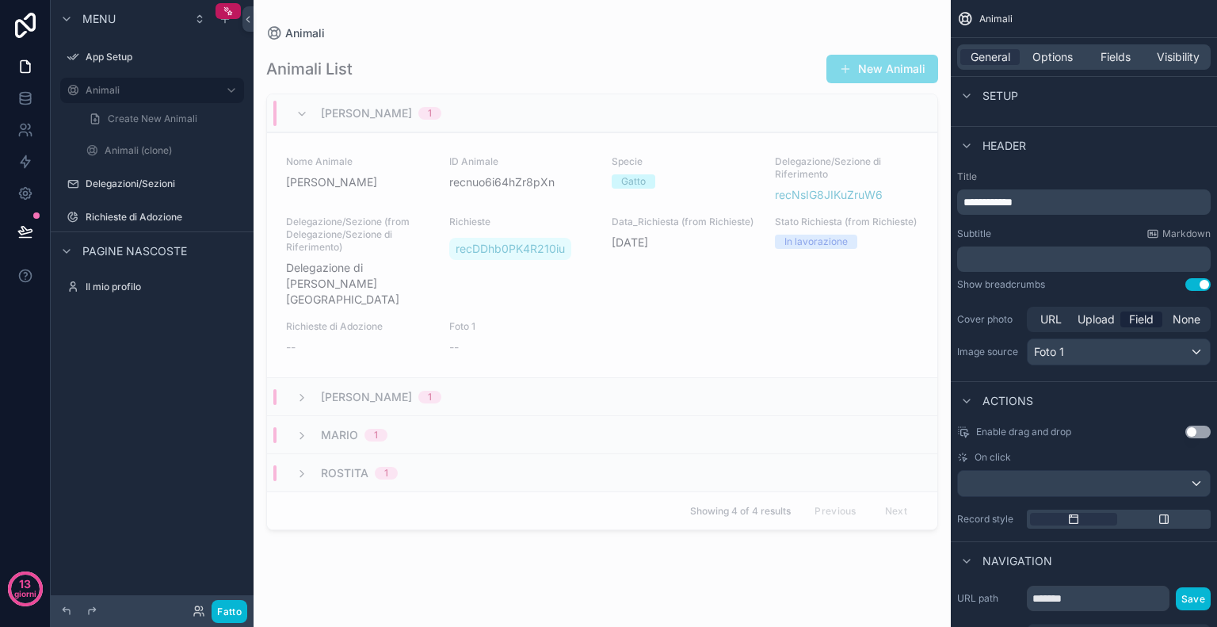
click at [384, 108] on span "[PERSON_NAME]" at bounding box center [366, 113] width 91 height 16
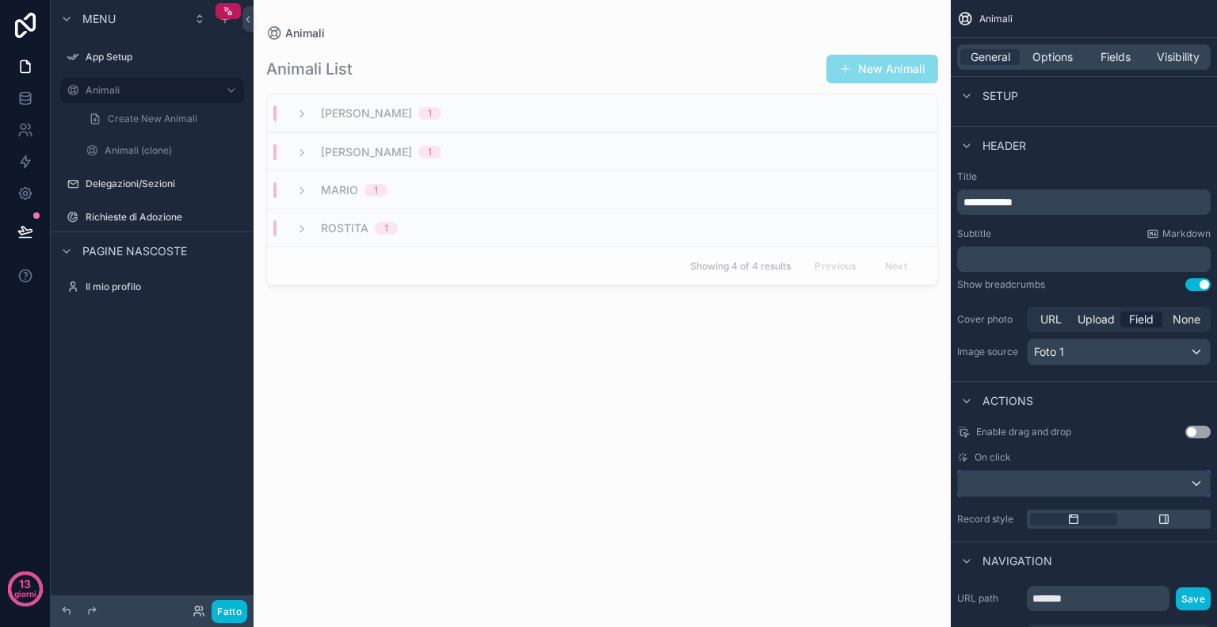
click at [1173, 491] on div "contenuto scorrevole" at bounding box center [1084, 483] width 252 height 25
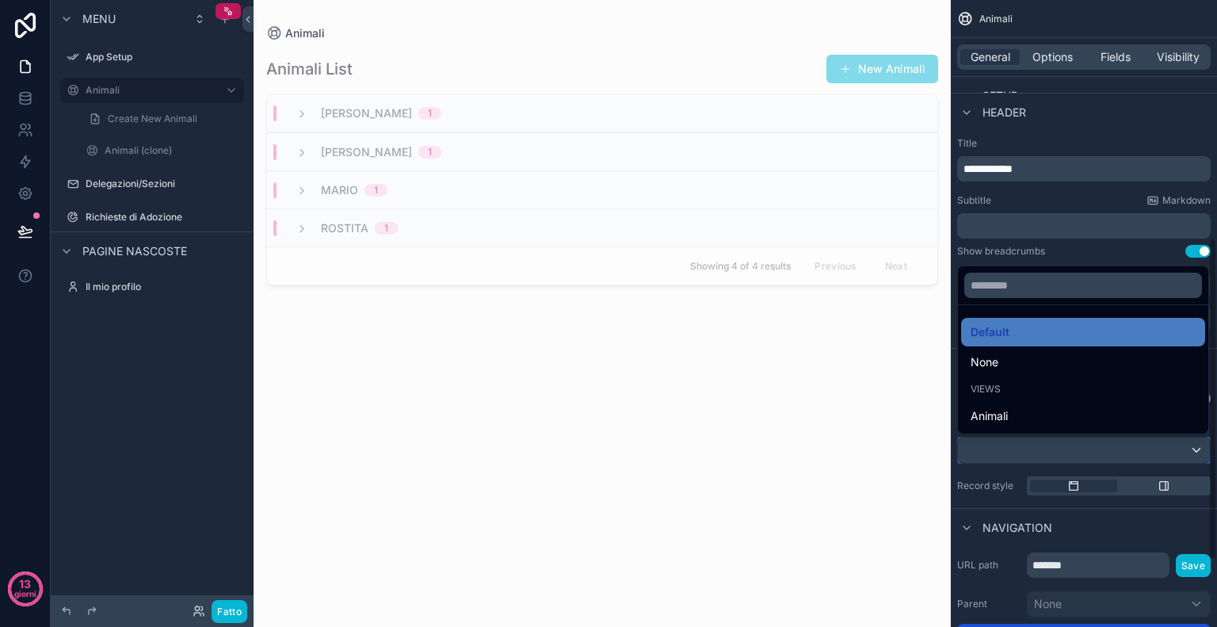
scroll to position [466, 0]
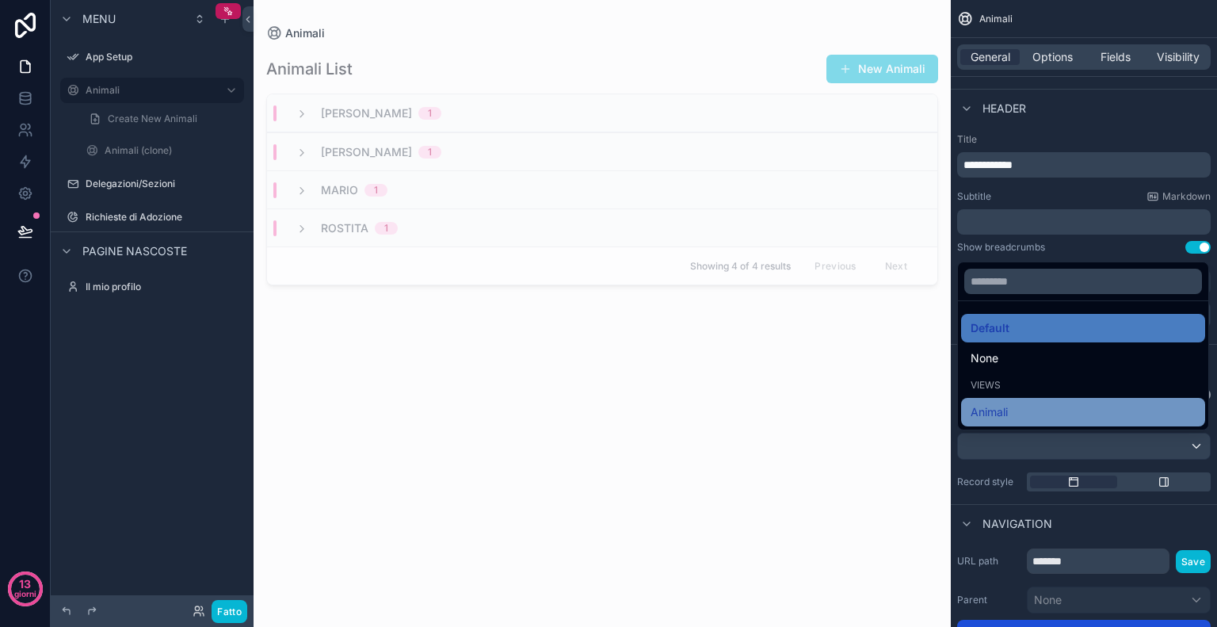
click at [981, 405] on span "Animali" at bounding box center [989, 412] width 37 height 19
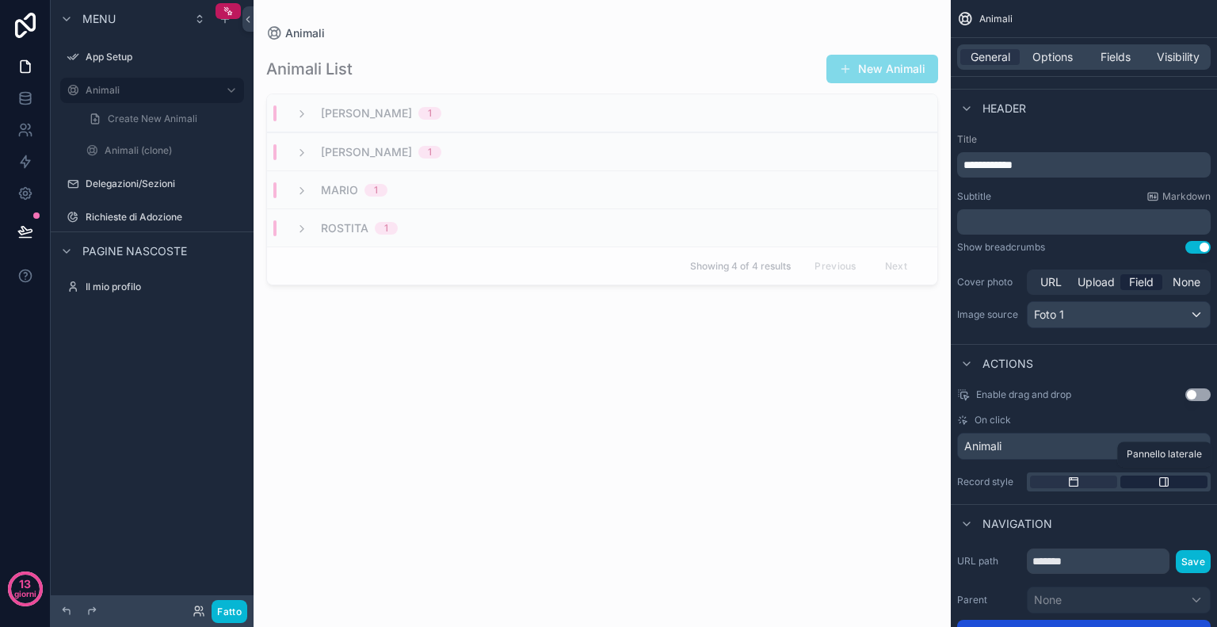
click at [1173, 484] on div "contenuto scorrevole" at bounding box center [1164, 482] width 87 height 13
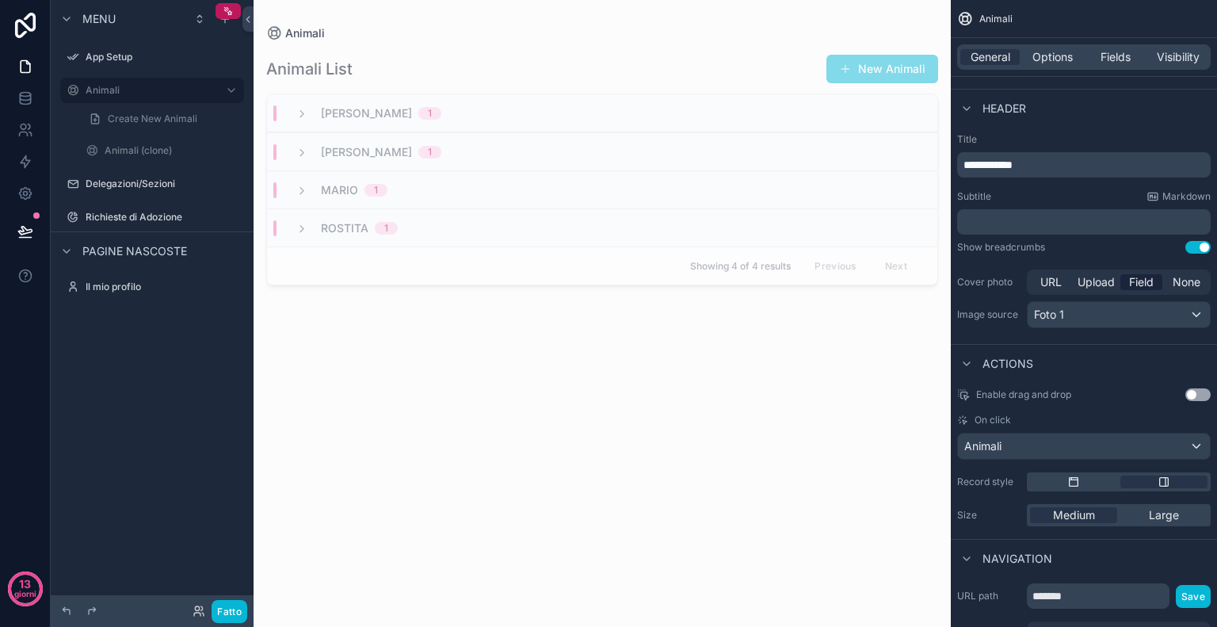
click at [451, 126] on div "[PERSON_NAME] 1" at bounding box center [602, 113] width 671 height 38
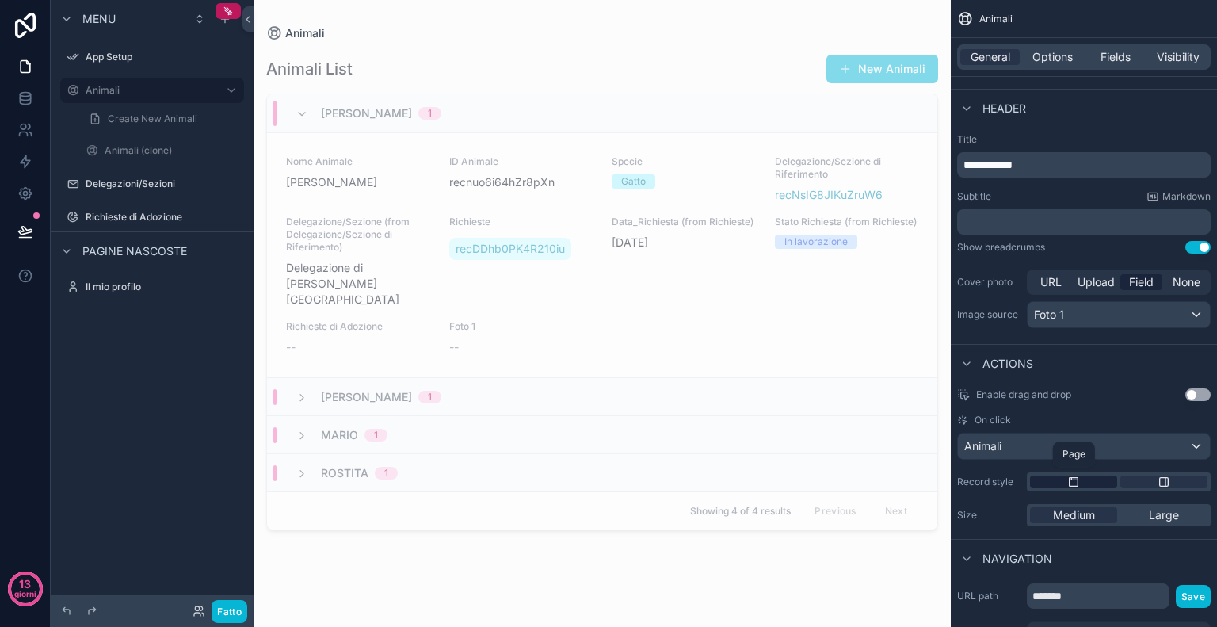
click at [1072, 478] on icon "contenuto scorrevole" at bounding box center [1072, 479] width 0 height 2
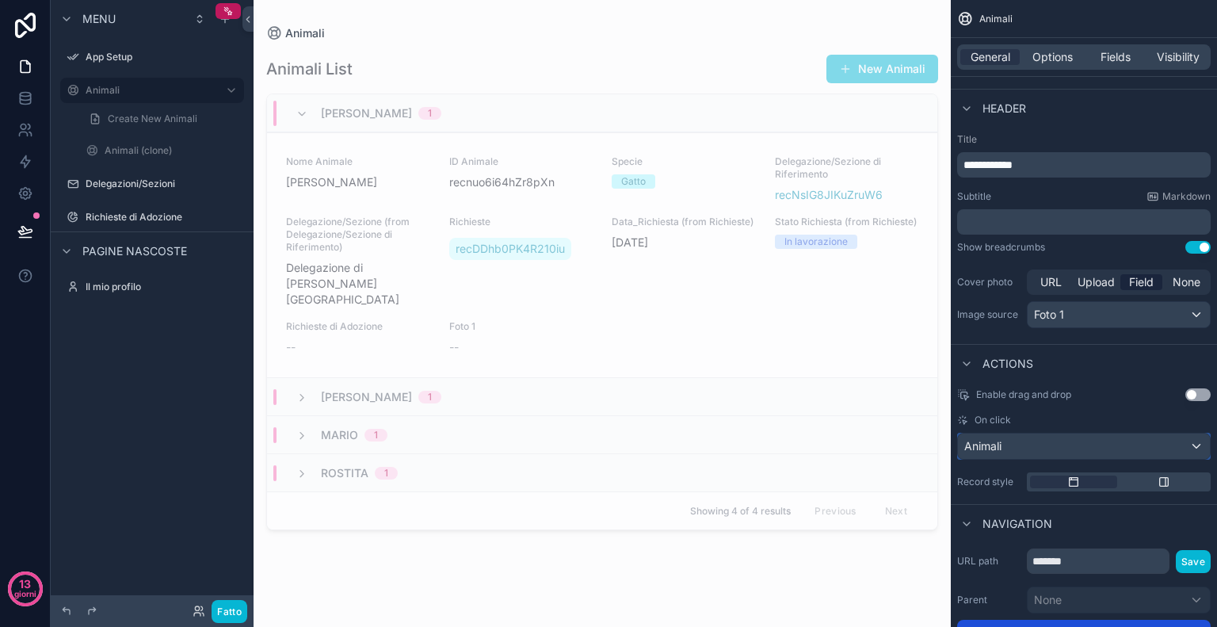
click at [1140, 441] on div "Animali" at bounding box center [1084, 446] width 252 height 25
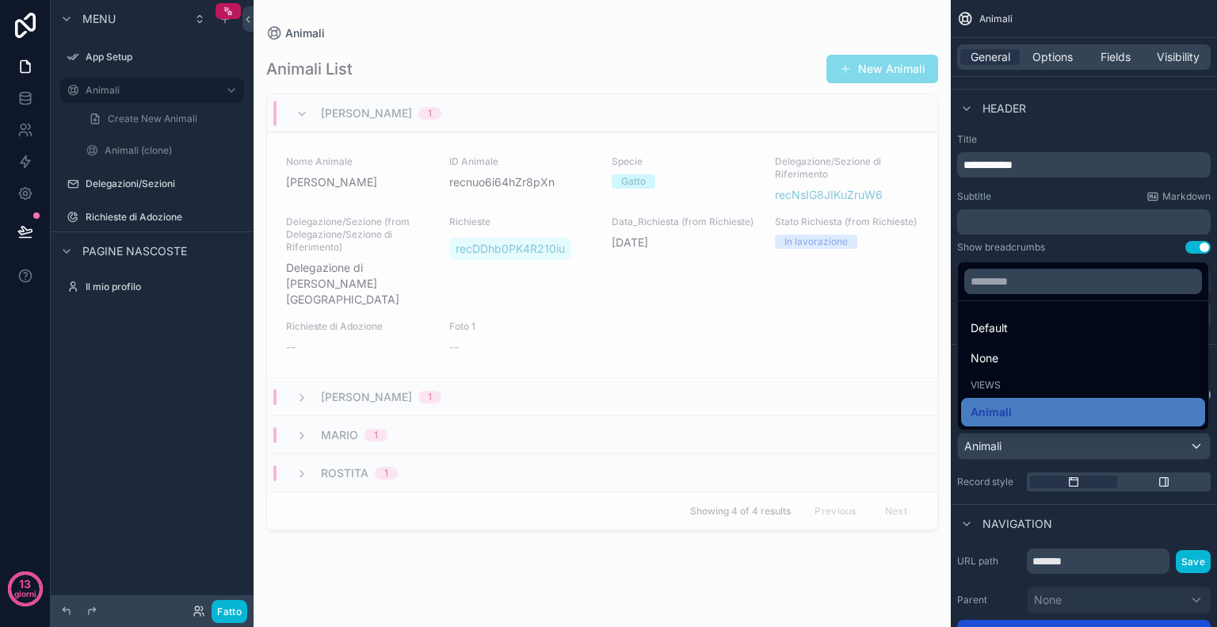
click at [1087, 385] on div "Views" at bounding box center [1083, 385] width 225 height 13
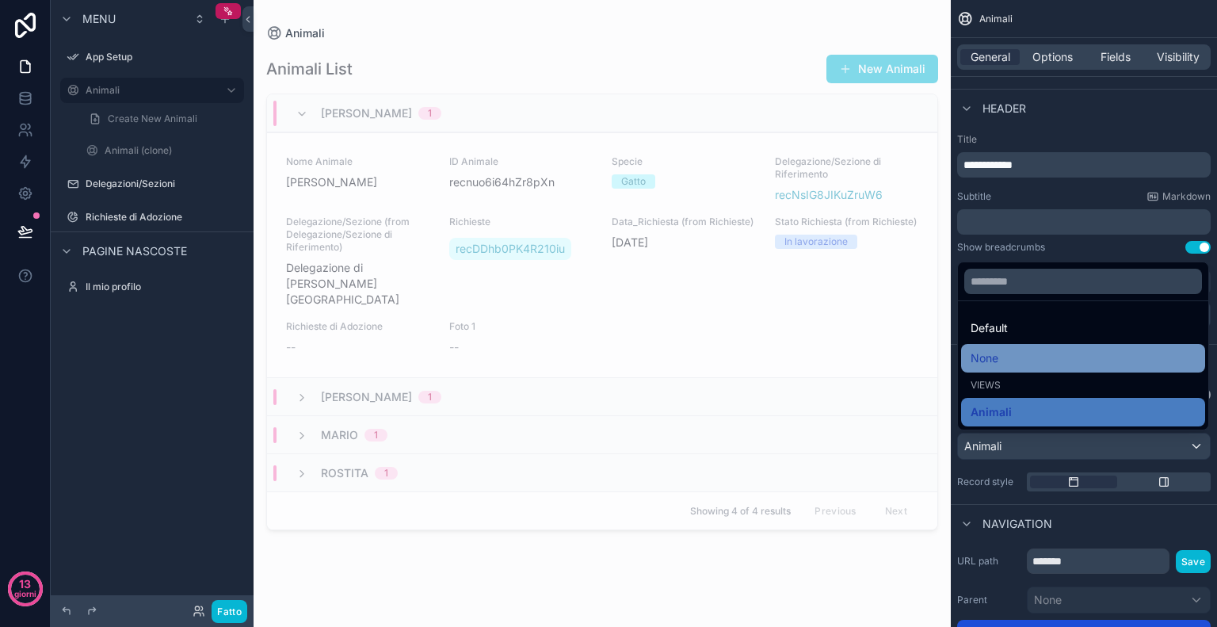
click at [995, 349] on span "None" at bounding box center [985, 358] width 28 height 19
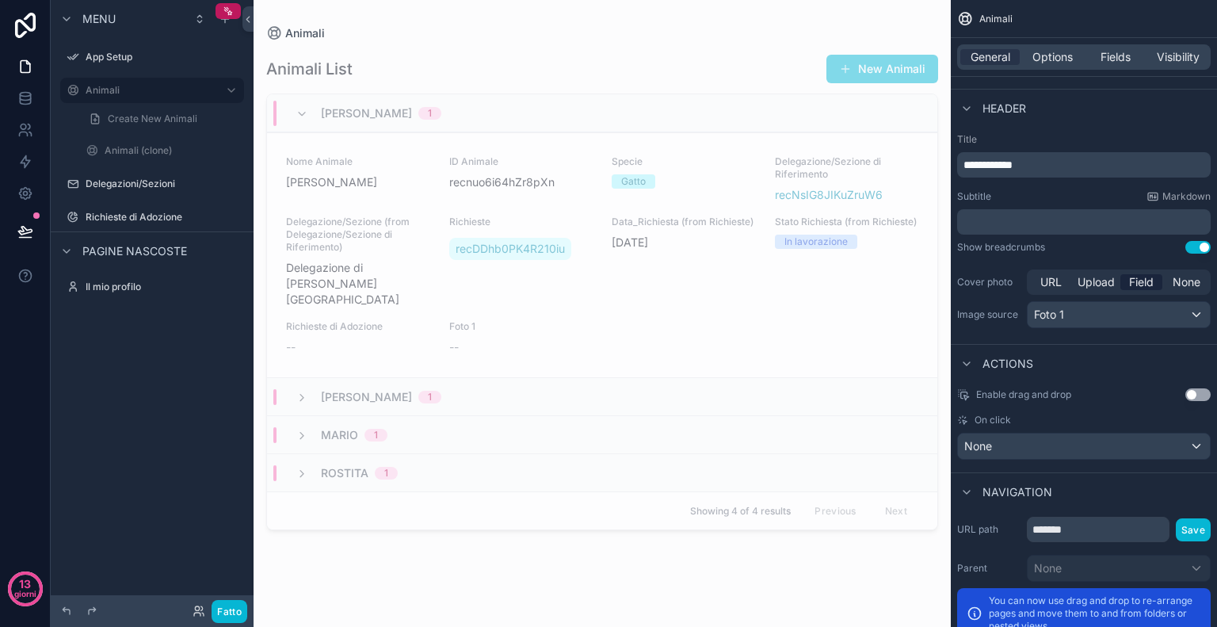
click at [371, 377] on div "[PERSON_NAME] 1" at bounding box center [602, 396] width 671 height 38
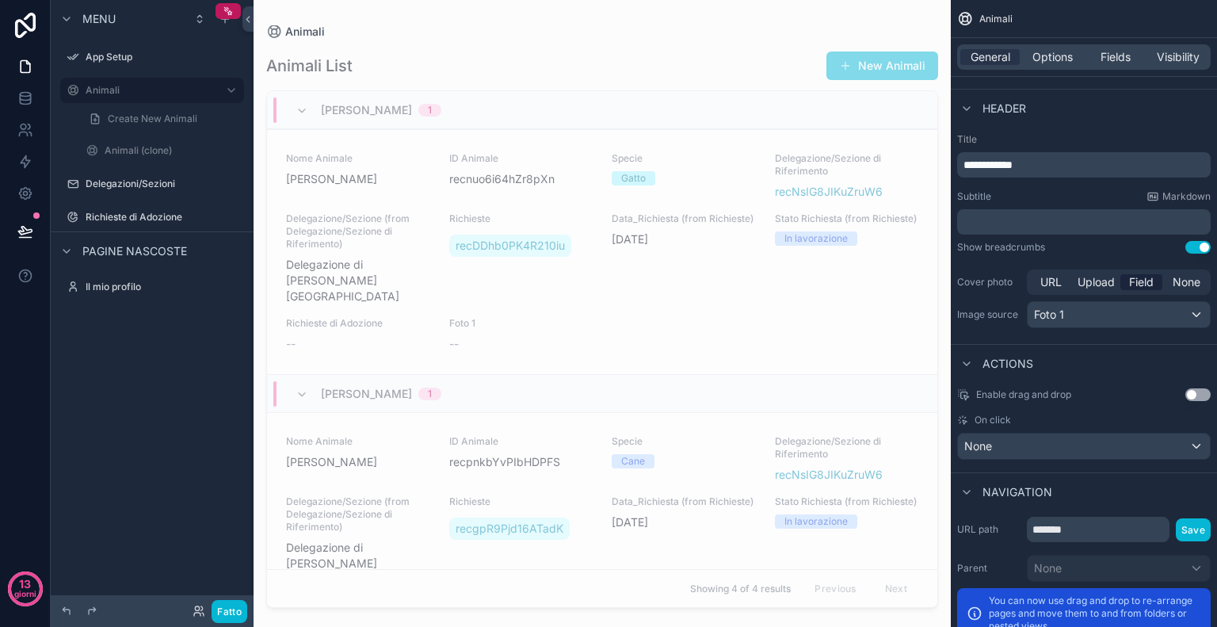
click at [371, 386] on span "[PERSON_NAME]" at bounding box center [366, 394] width 91 height 16
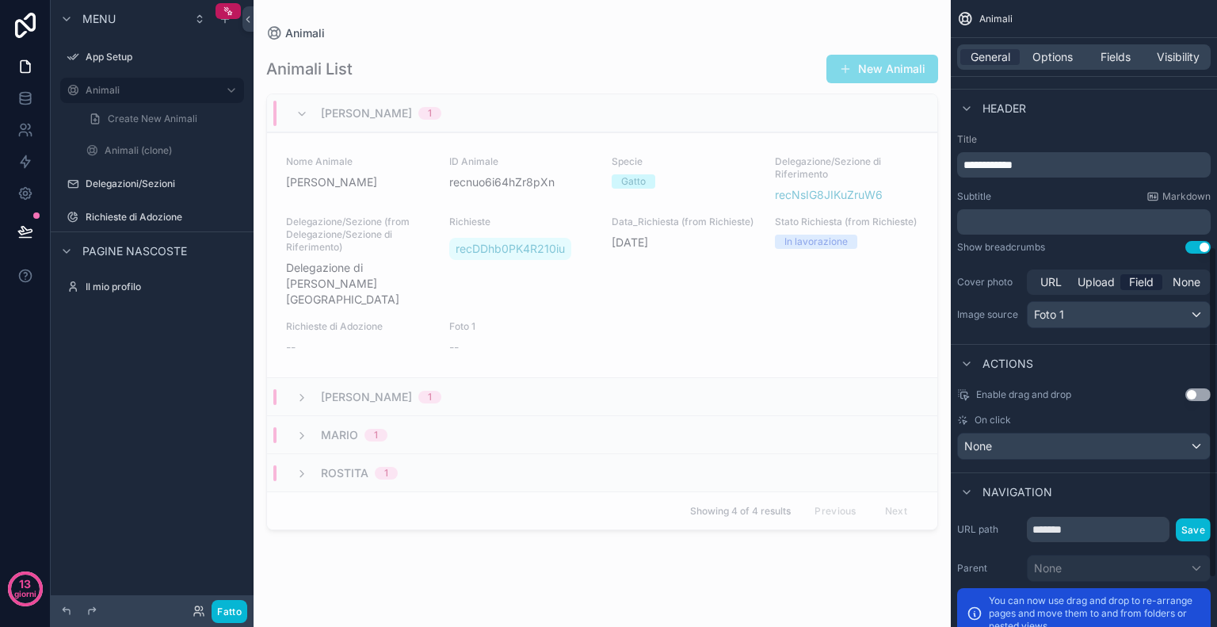
scroll to position [558, 0]
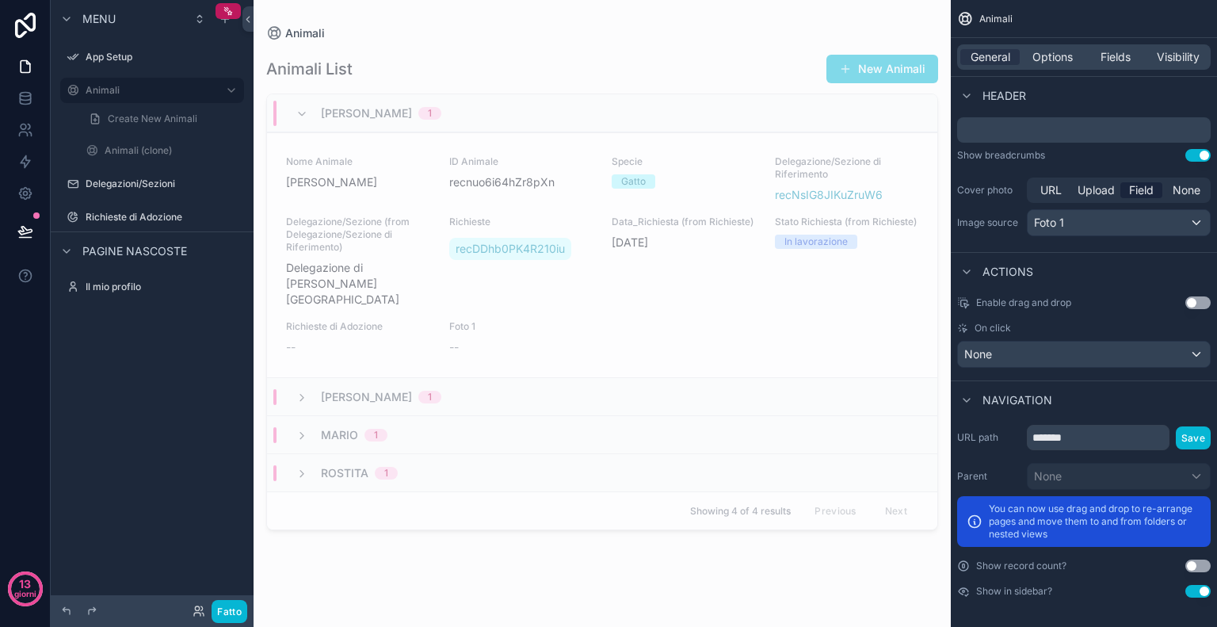
click at [1203, 297] on button "Use setting" at bounding box center [1198, 302] width 25 height 13
click at [354, 389] on span "[PERSON_NAME]" at bounding box center [366, 397] width 91 height 16
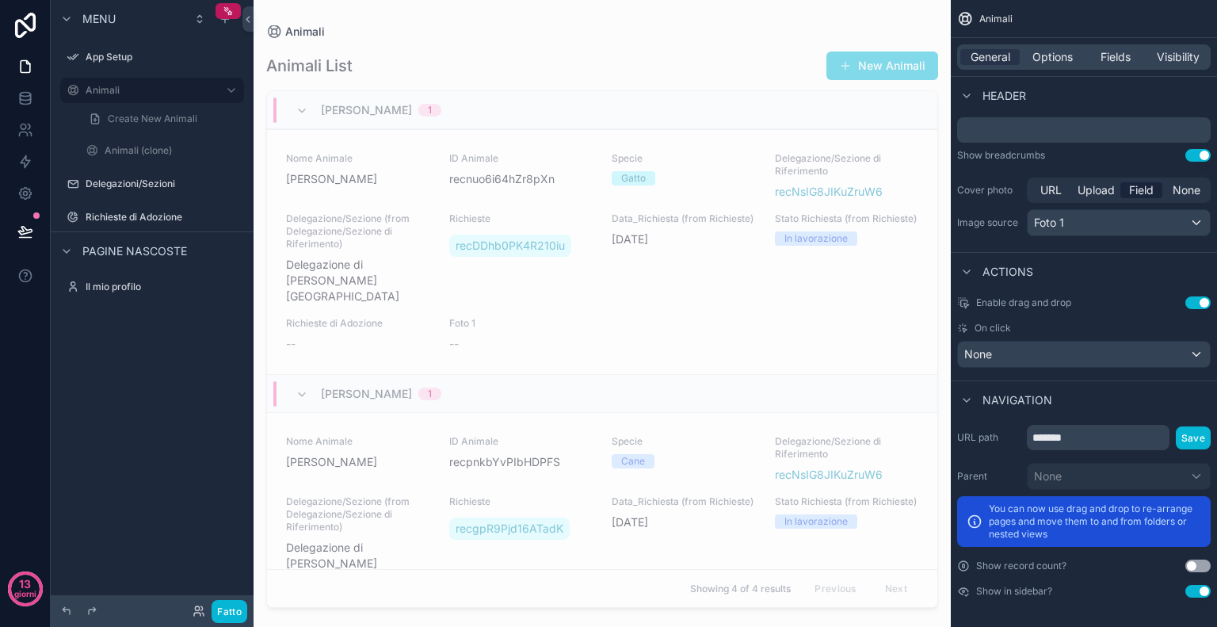
click at [354, 386] on span "[PERSON_NAME]" at bounding box center [366, 394] width 91 height 16
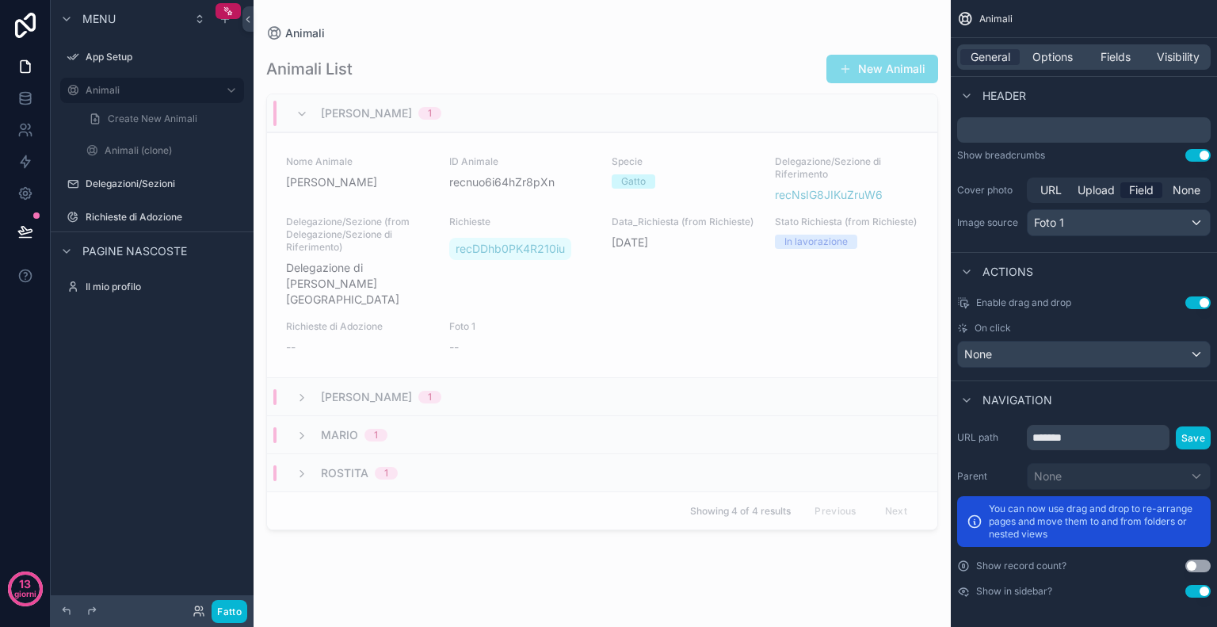
click at [334, 110] on span "[PERSON_NAME]" at bounding box center [366, 113] width 91 height 16
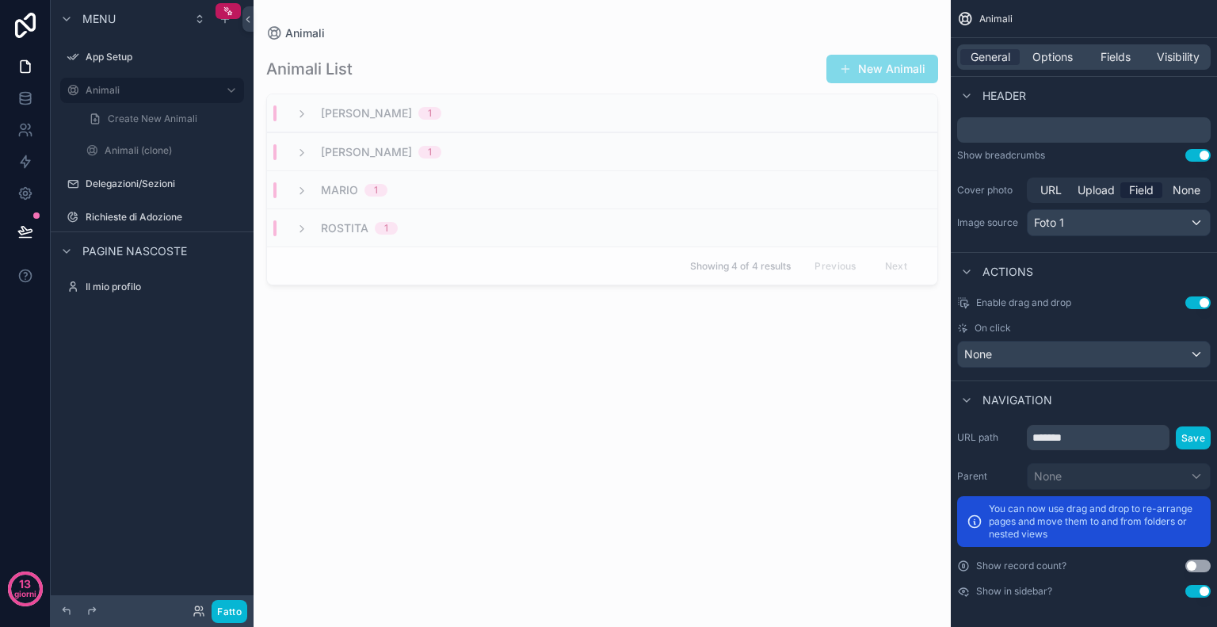
click at [1206, 564] on button "Use setting" at bounding box center [1198, 566] width 25 height 13
click at [1202, 564] on button "Use setting" at bounding box center [1198, 566] width 25 height 13
click at [1197, 592] on button "Use setting" at bounding box center [1198, 591] width 25 height 13
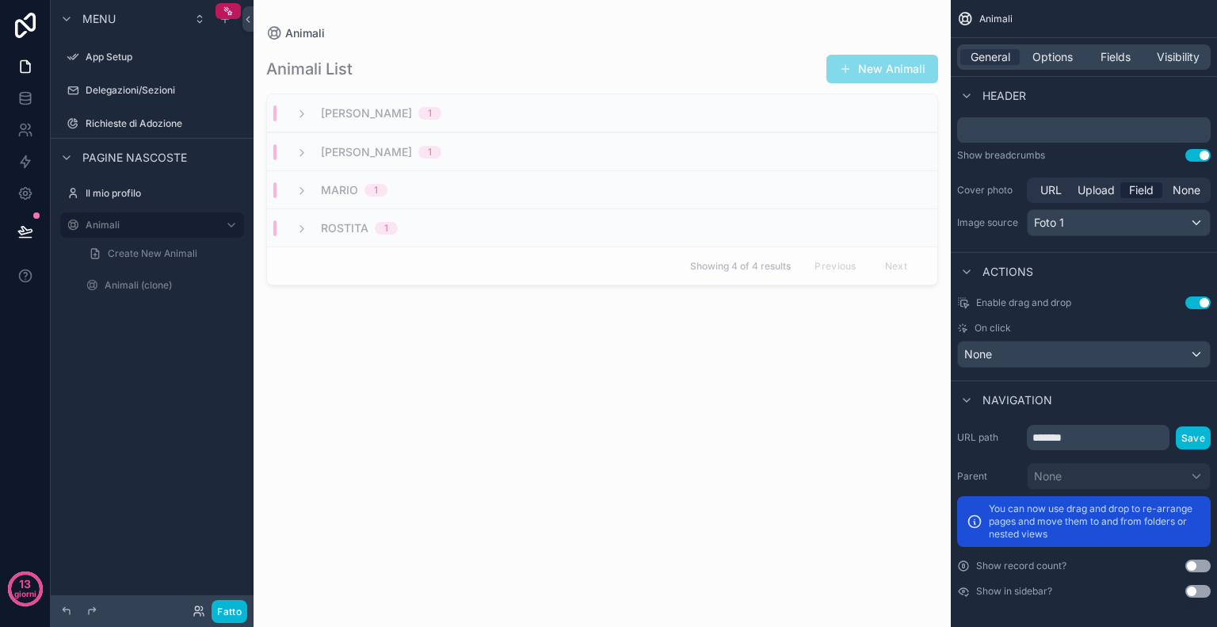
click at [1197, 592] on button "Use setting" at bounding box center [1198, 591] width 25 height 13
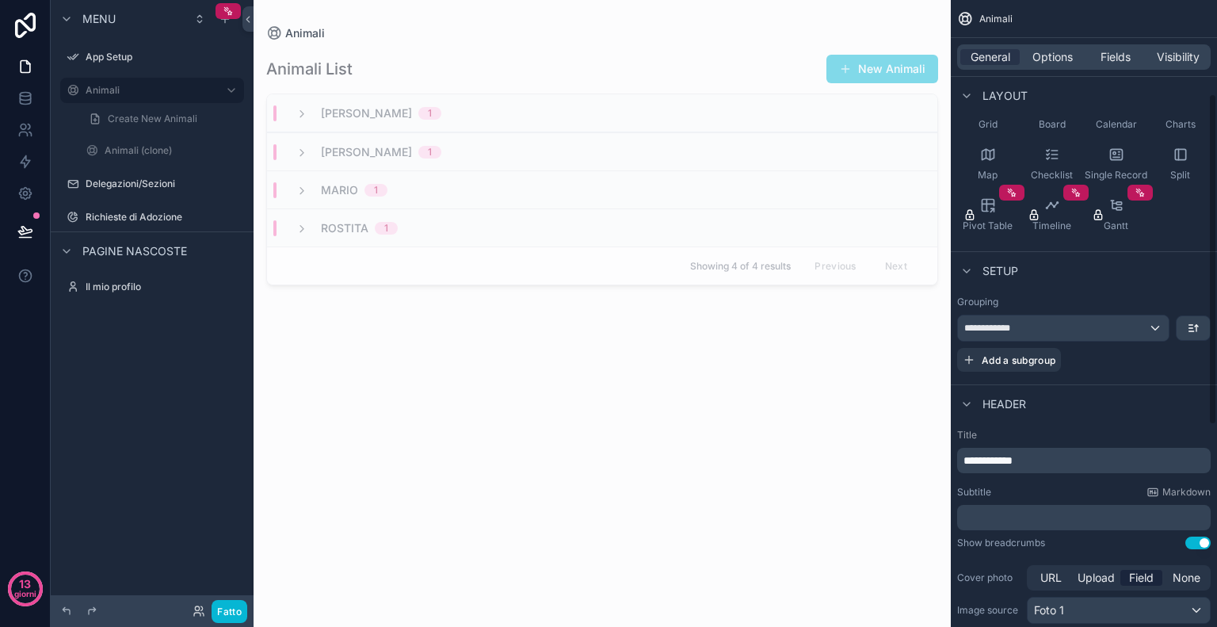
scroll to position [0, 0]
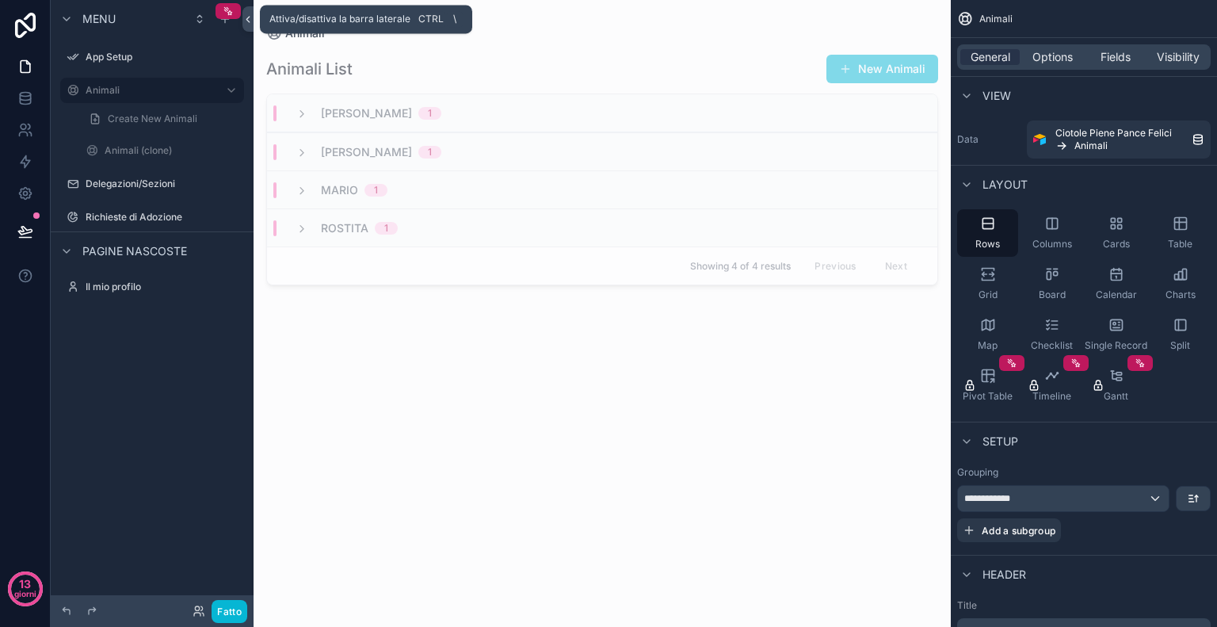
click at [246, 17] on icon at bounding box center [248, 19] width 11 height 12
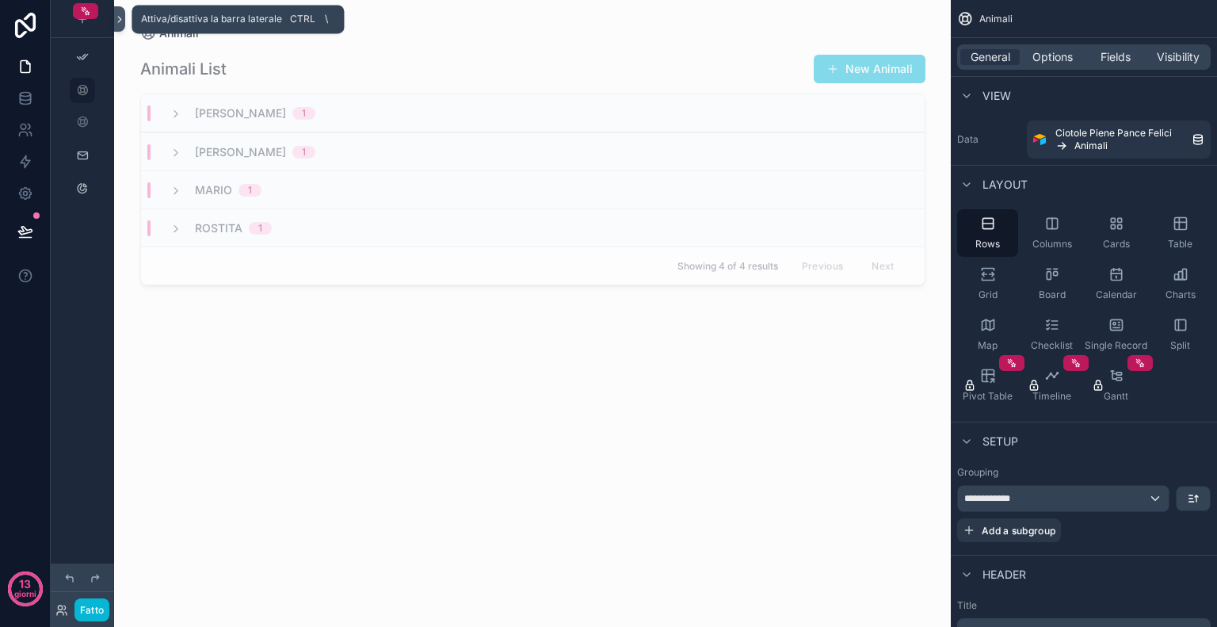
click at [117, 24] on icon at bounding box center [119, 19] width 11 height 12
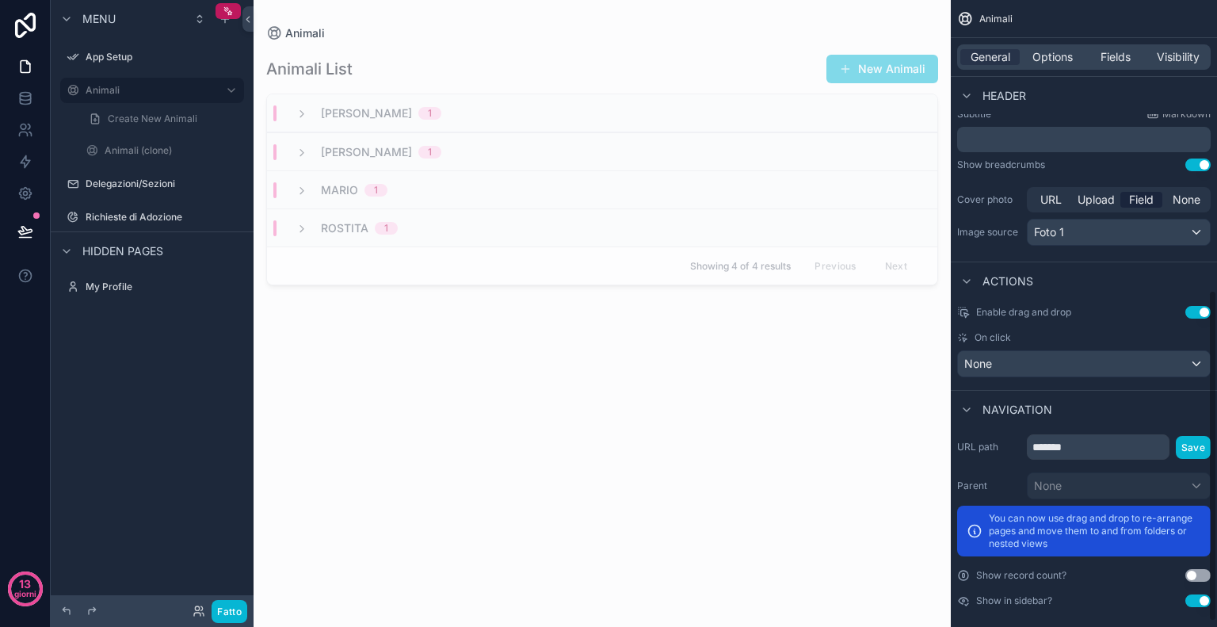
scroll to position [558, 0]
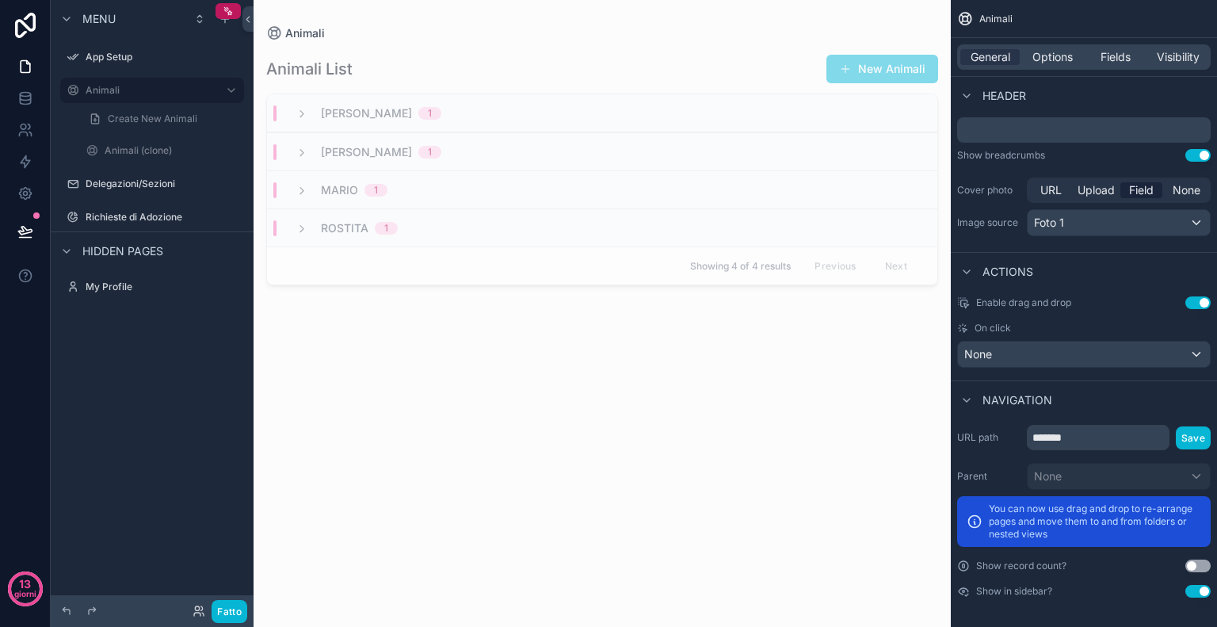
click at [1202, 565] on button "Use setting" at bounding box center [1198, 566] width 25 height 13
click at [1059, 63] on span "Options" at bounding box center [1053, 57] width 40 height 16
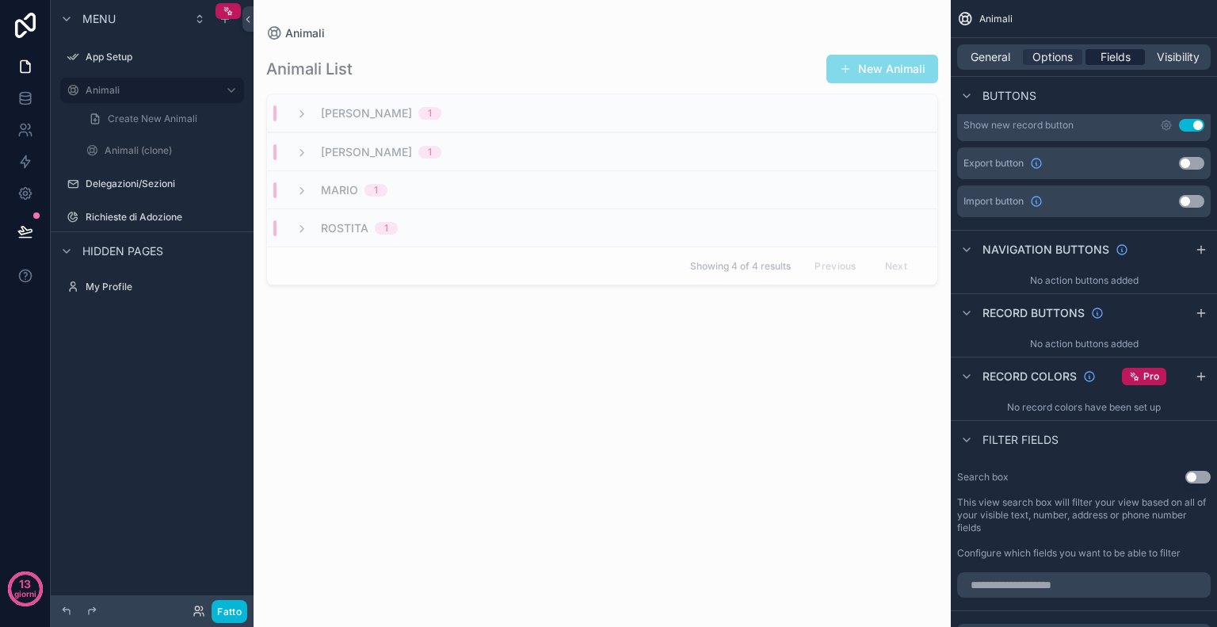
click at [1138, 61] on div "Fields" at bounding box center [1115, 57] width 59 height 16
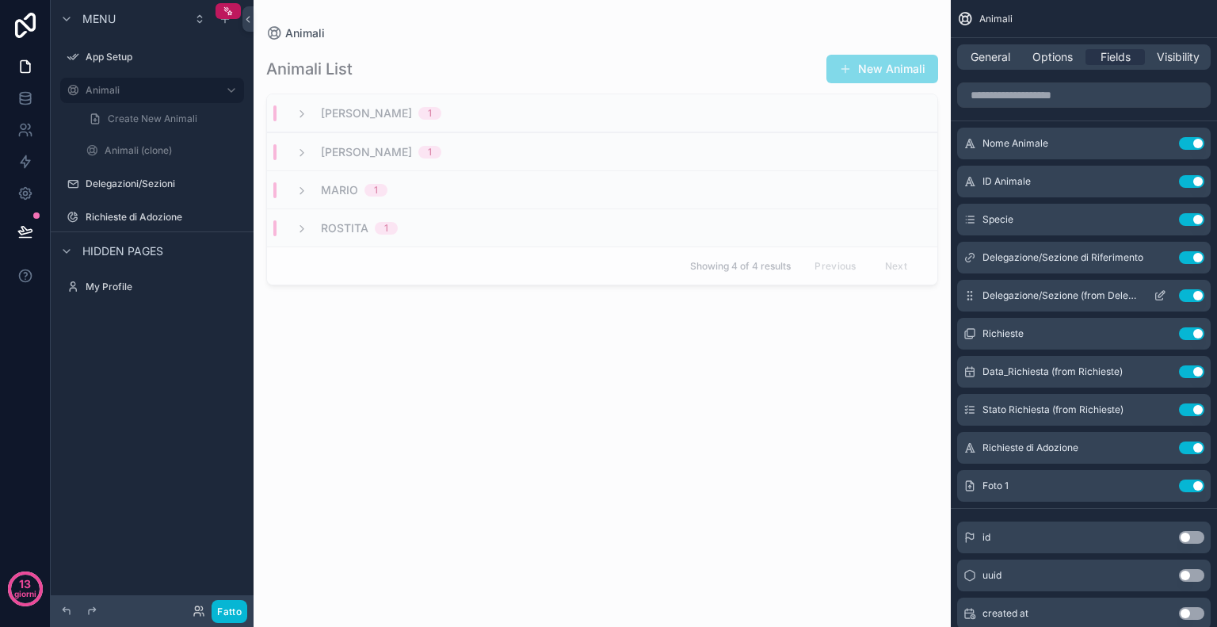
scroll to position [84, 0]
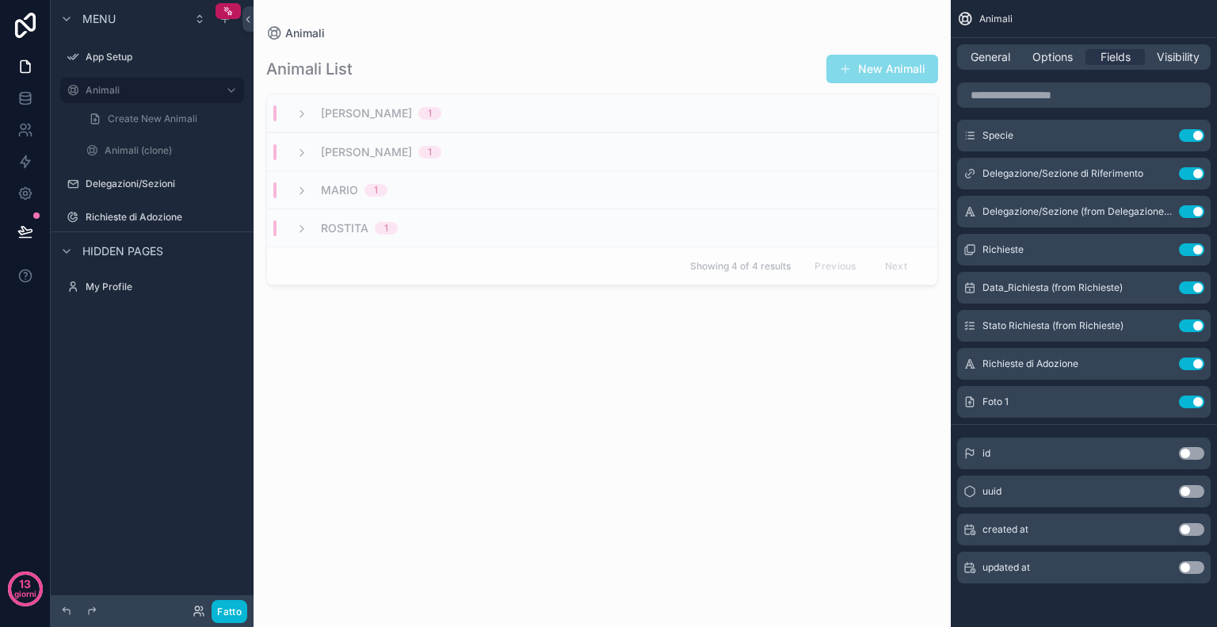
click at [374, 111] on span "[PERSON_NAME]" at bounding box center [366, 113] width 91 height 16
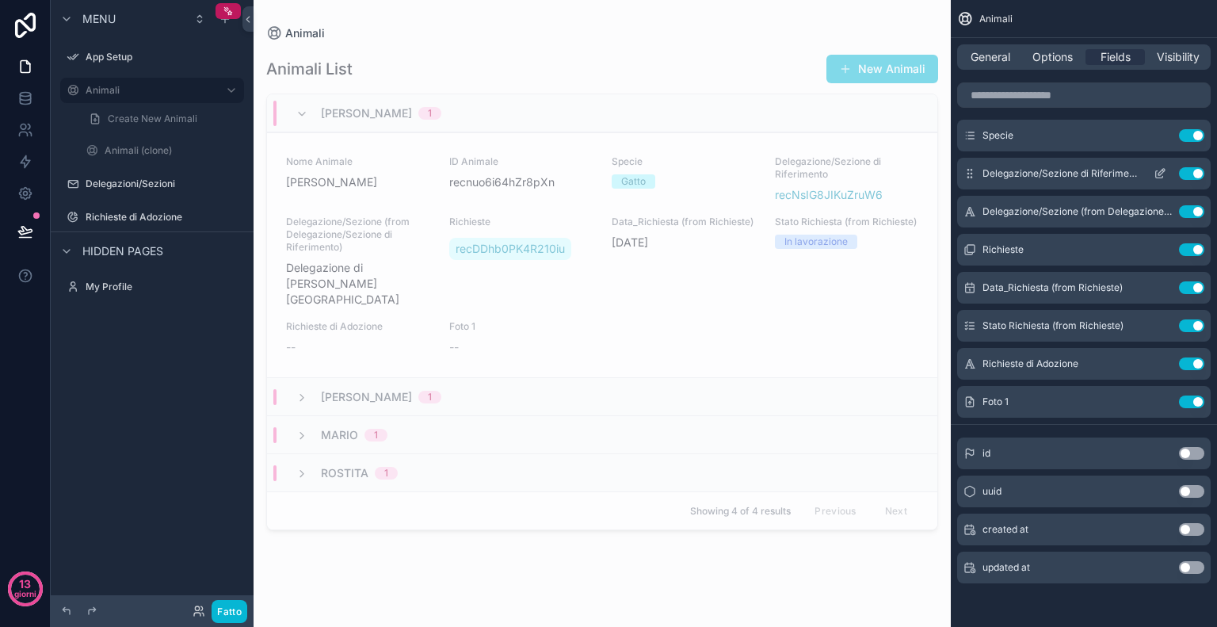
drag, startPoint x: 970, startPoint y: 400, endPoint x: 964, endPoint y: 165, distance: 235.5
drag, startPoint x: 964, startPoint y: 165, endPoint x: 974, endPoint y: 396, distance: 230.9
click at [974, 396] on div "Foto 1 Use setting" at bounding box center [1084, 402] width 254 height 32
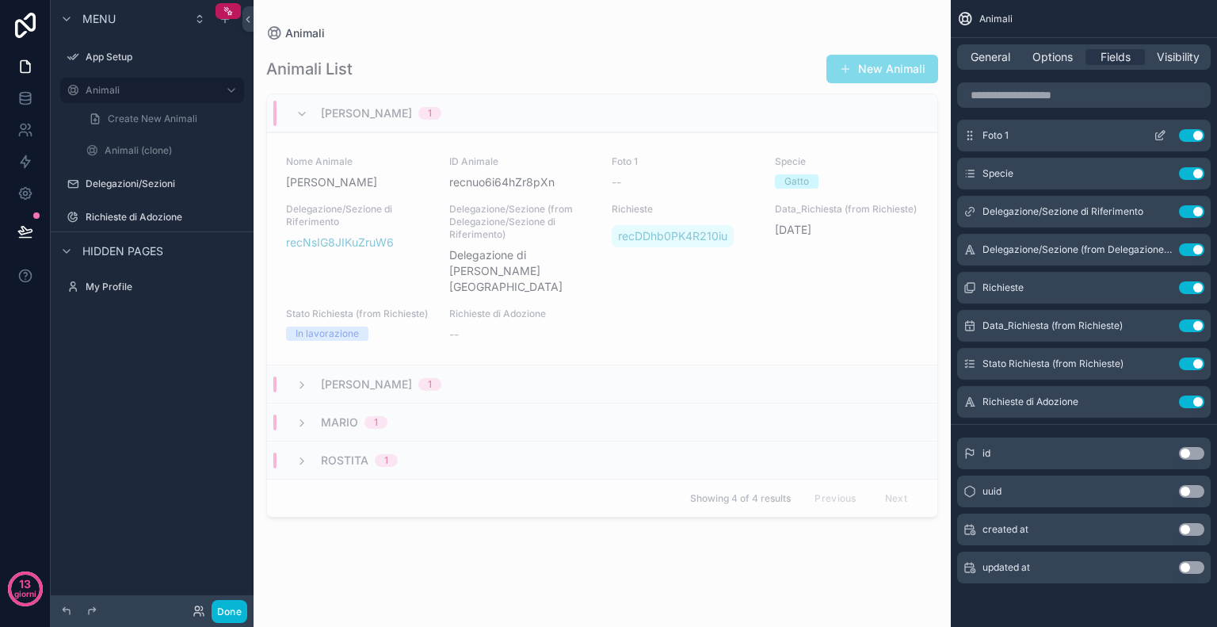
scroll to position [0, 0]
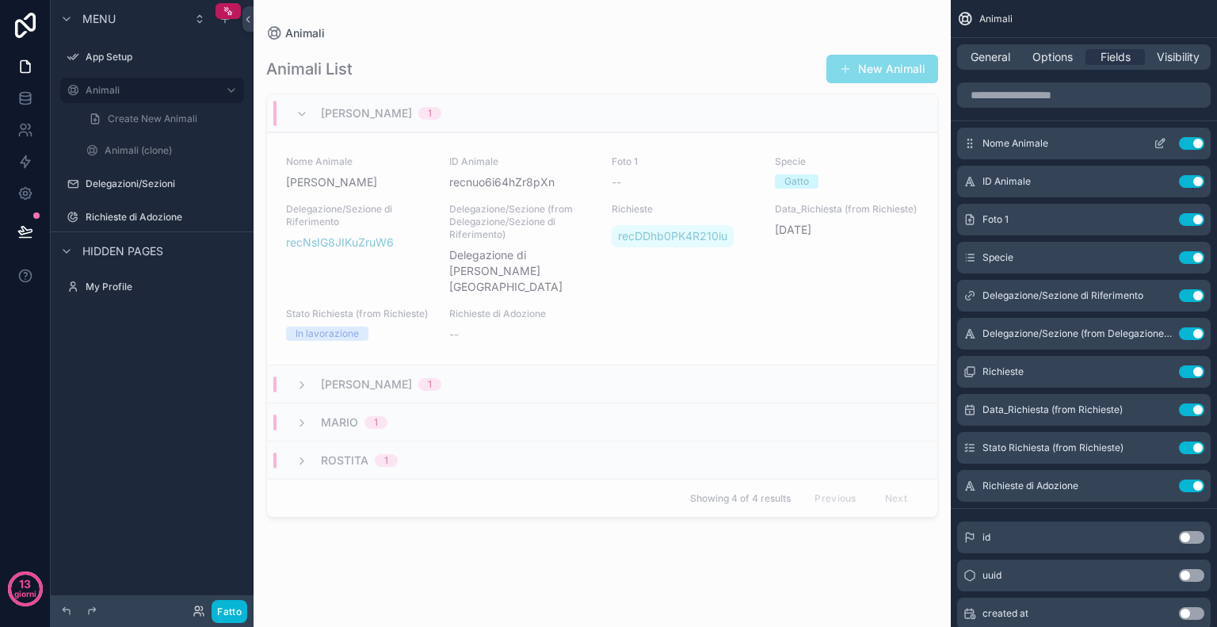
drag, startPoint x: 969, startPoint y: 216, endPoint x: 969, endPoint y: 152, distance: 64.2
drag, startPoint x: 969, startPoint y: 152, endPoint x: 986, endPoint y: 213, distance: 63.3
click at [986, 213] on div "Foto 1 Use setting" at bounding box center [1084, 220] width 254 height 32
click at [1156, 147] on icon "contenuto scorrevole" at bounding box center [1159, 144] width 7 height 7
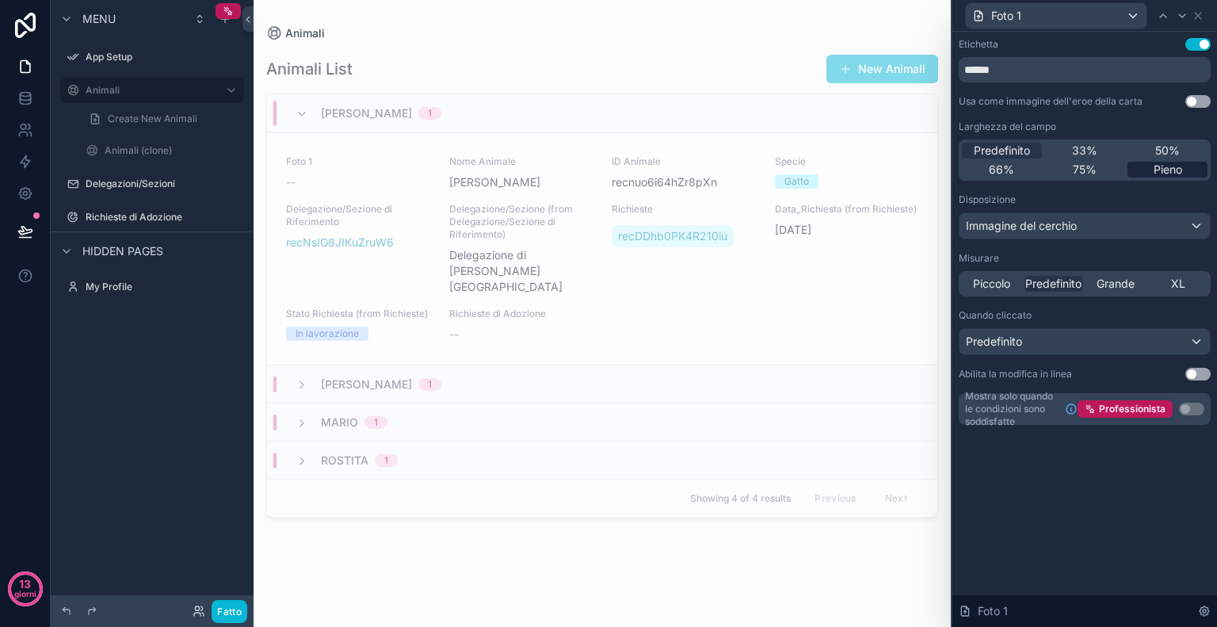
click at [1148, 170] on div "Pieno" at bounding box center [1168, 170] width 80 height 16
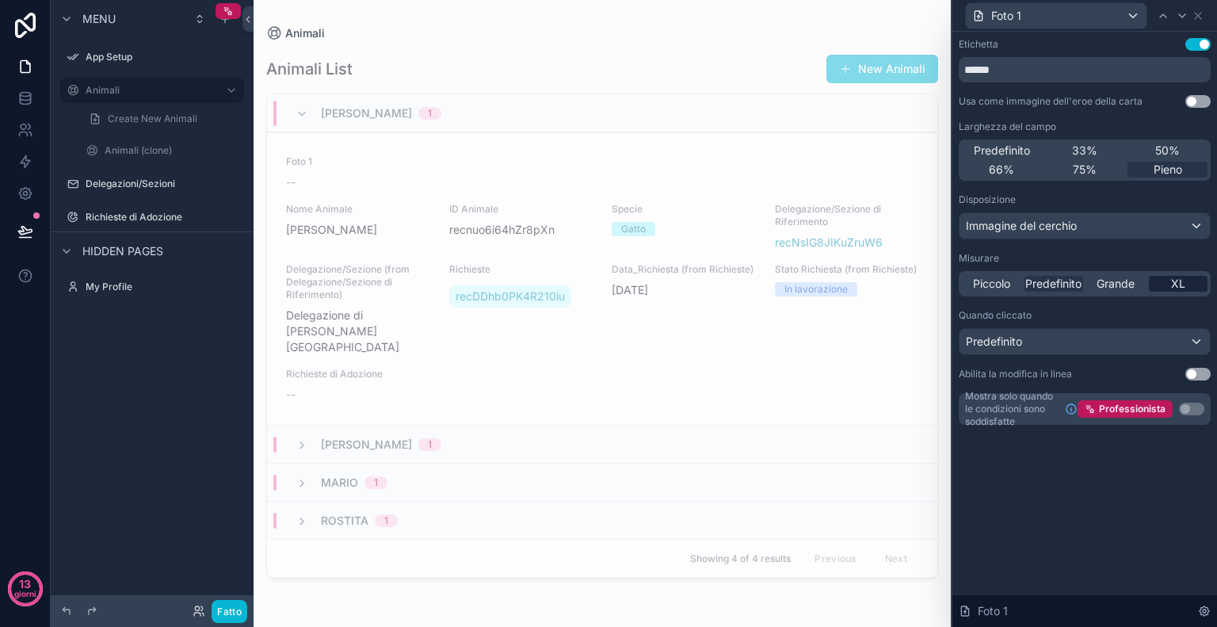
click at [1191, 289] on div "XL" at bounding box center [1178, 284] width 59 height 16
click at [1113, 342] on div "Predefinito" at bounding box center [1085, 341] width 250 height 25
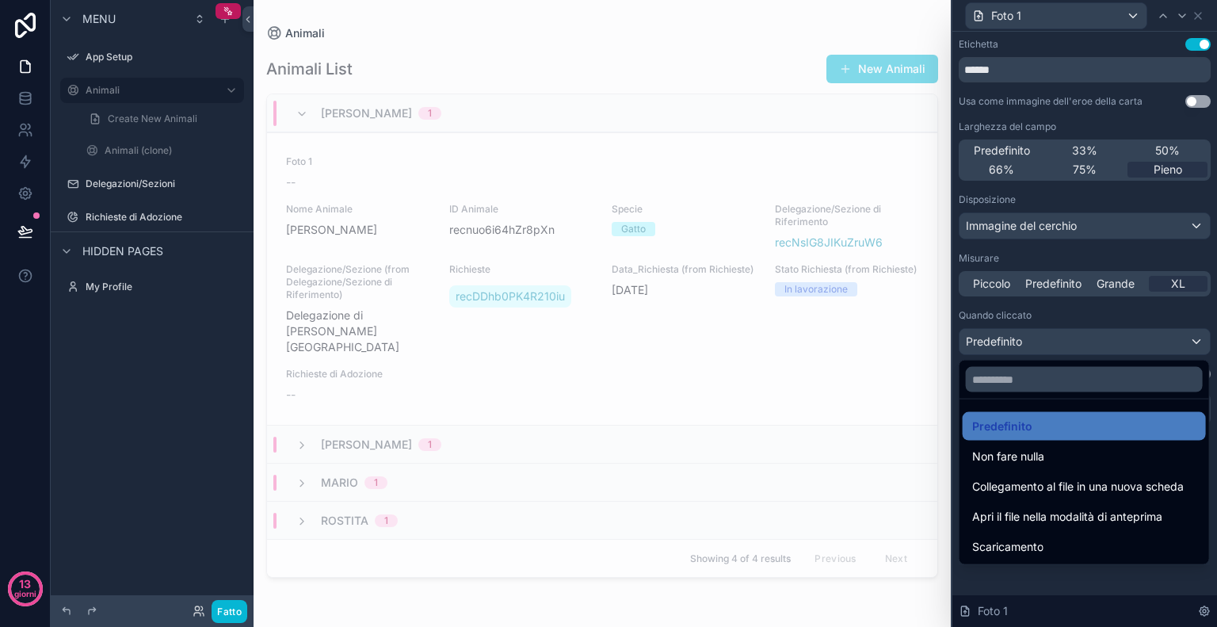
click at [613, 52] on div "Animali List New Animali [PERSON_NAME] 1 Foto 1 -- Nome Animale [PERSON_NAME] I…" at bounding box center [602, 324] width 672 height 567
click at [431, 92] on div "Animali List New Animali [PERSON_NAME] 1 Foto 1 -- Nome Animale [PERSON_NAME] I…" at bounding box center [602, 324] width 672 height 567
click at [1143, 82] on div at bounding box center [1085, 313] width 265 height 627
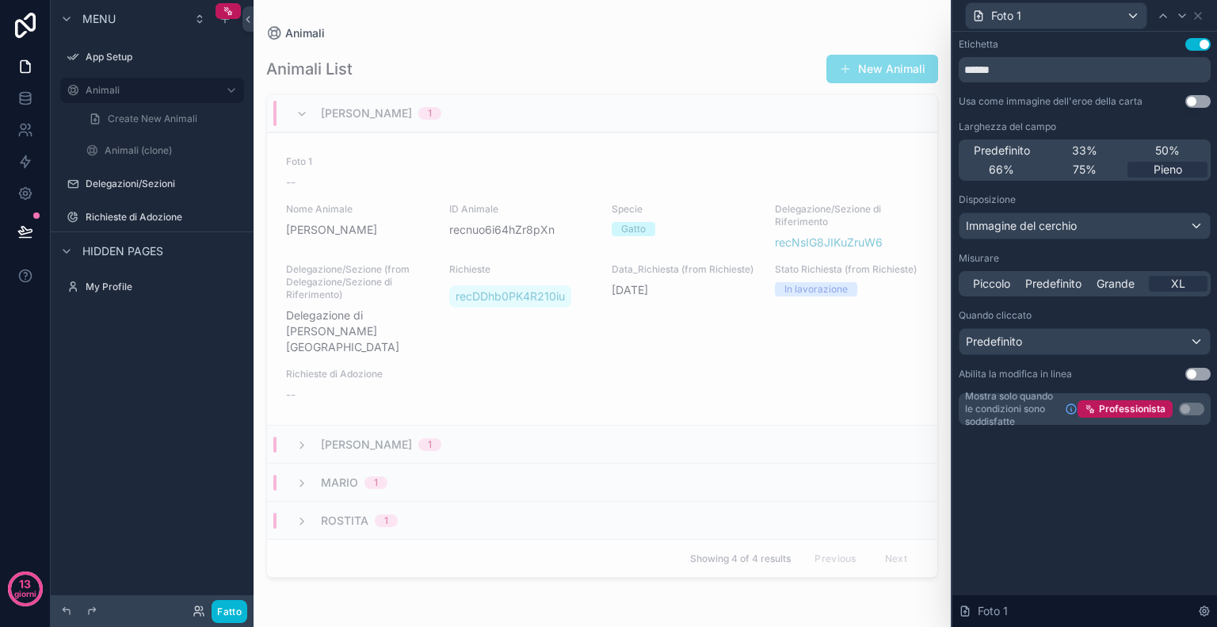
click at [1200, 98] on button "Usa impostazione" at bounding box center [1198, 101] width 25 height 13
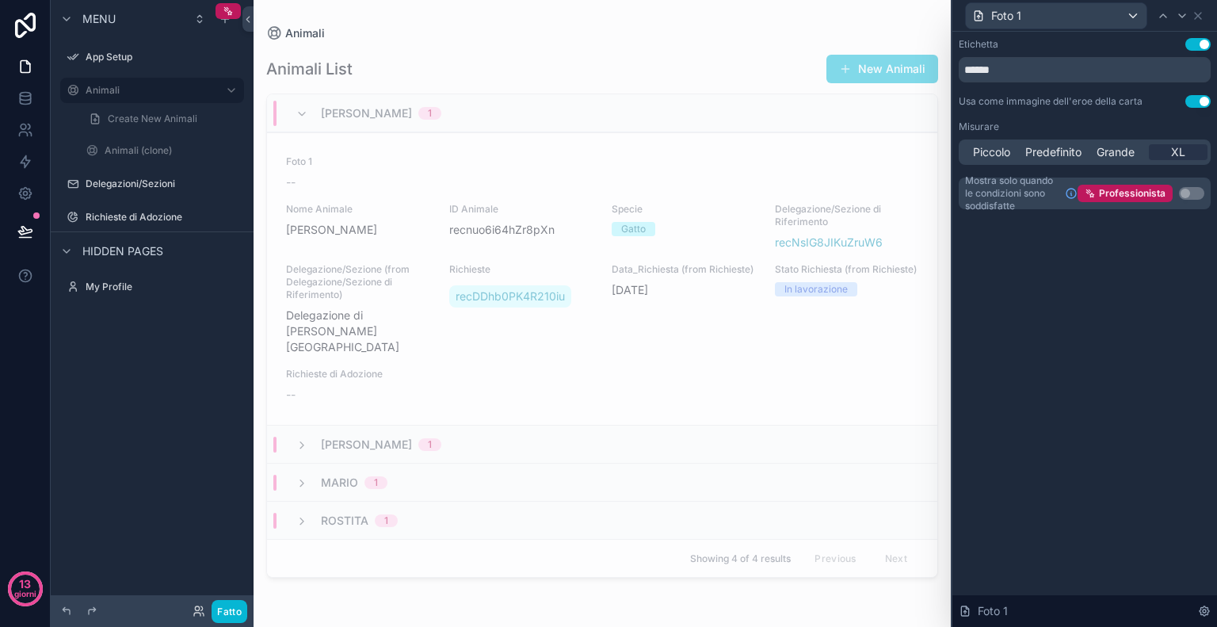
click at [1200, 98] on button "Usa impostazione" at bounding box center [1198, 101] width 25 height 13
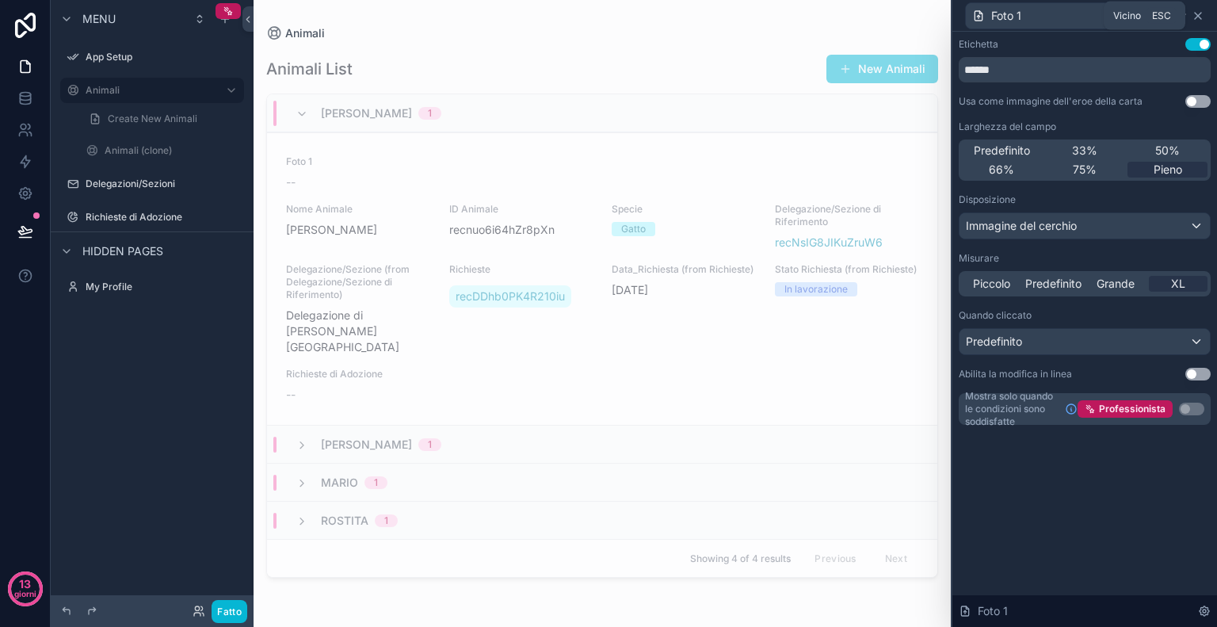
click at [1197, 15] on icon at bounding box center [1198, 16] width 13 height 13
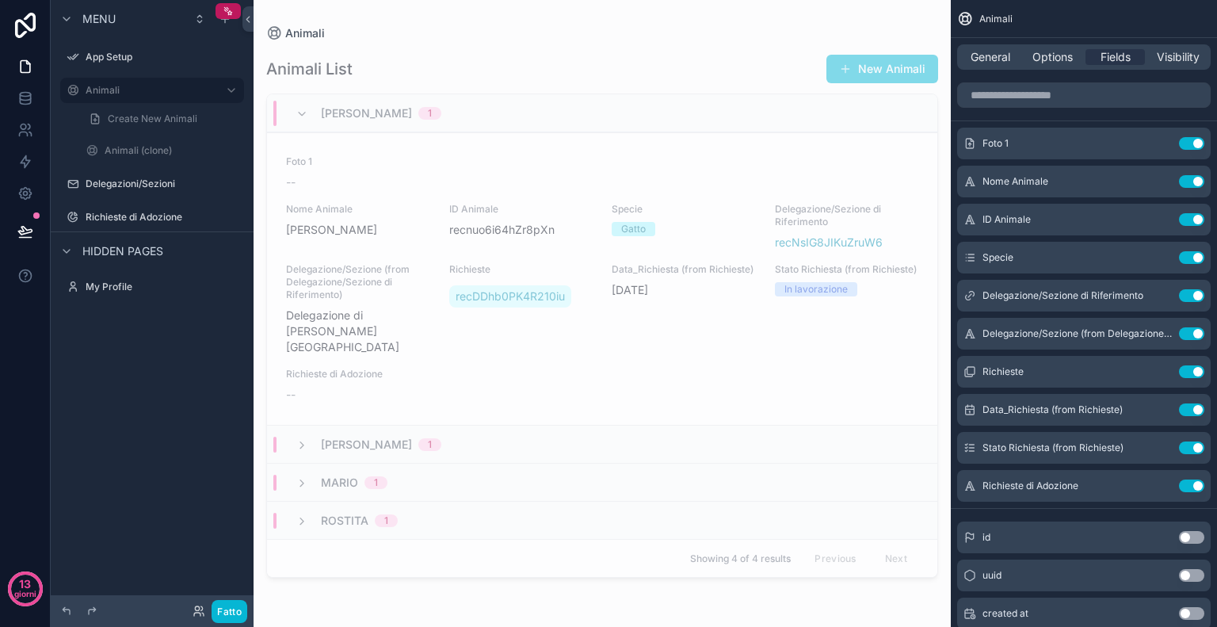
click at [310, 116] on div "[PERSON_NAME] 1" at bounding box center [369, 113] width 146 height 25
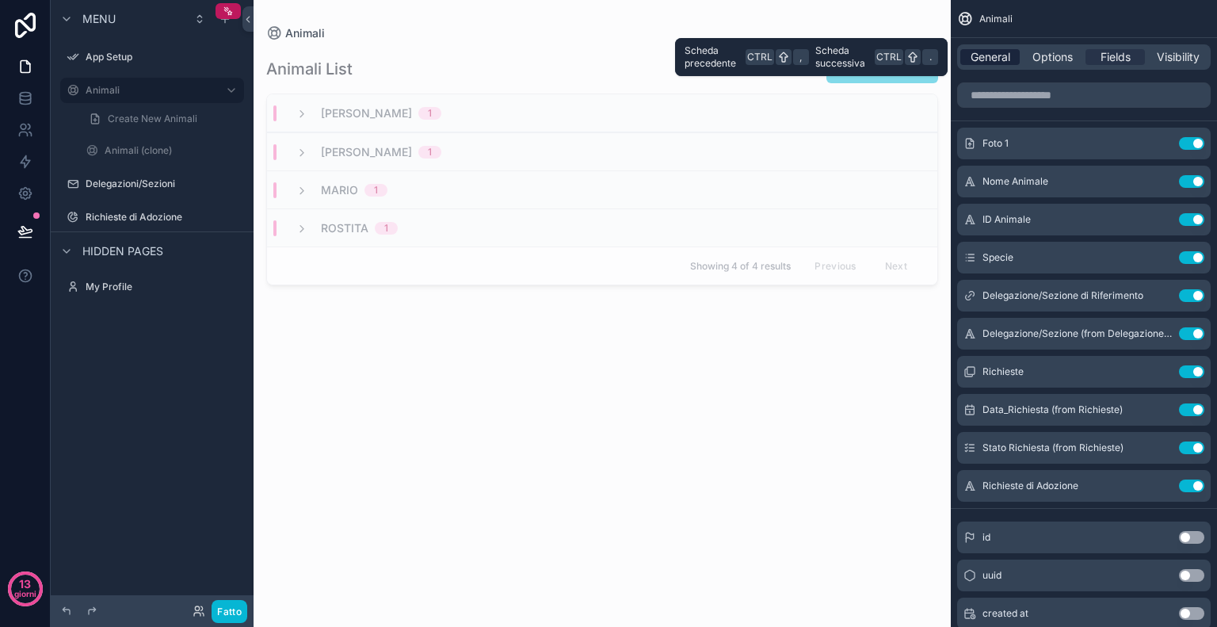
click at [991, 61] on span "General" at bounding box center [991, 57] width 40 height 16
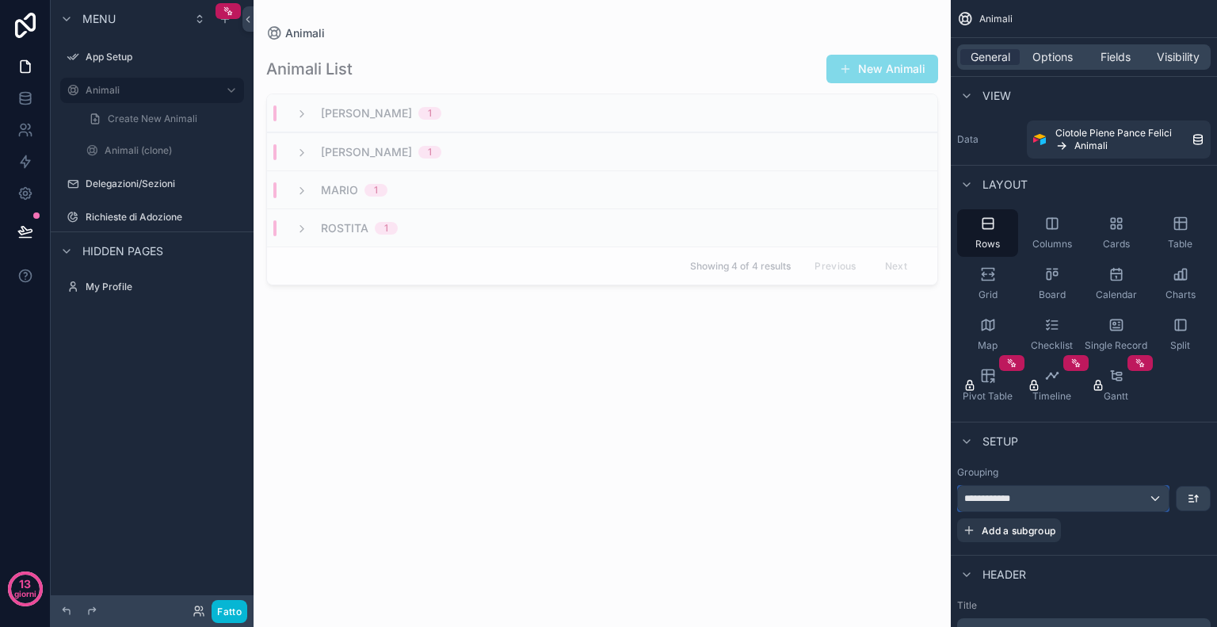
click at [1145, 499] on div "**********" at bounding box center [1063, 498] width 211 height 25
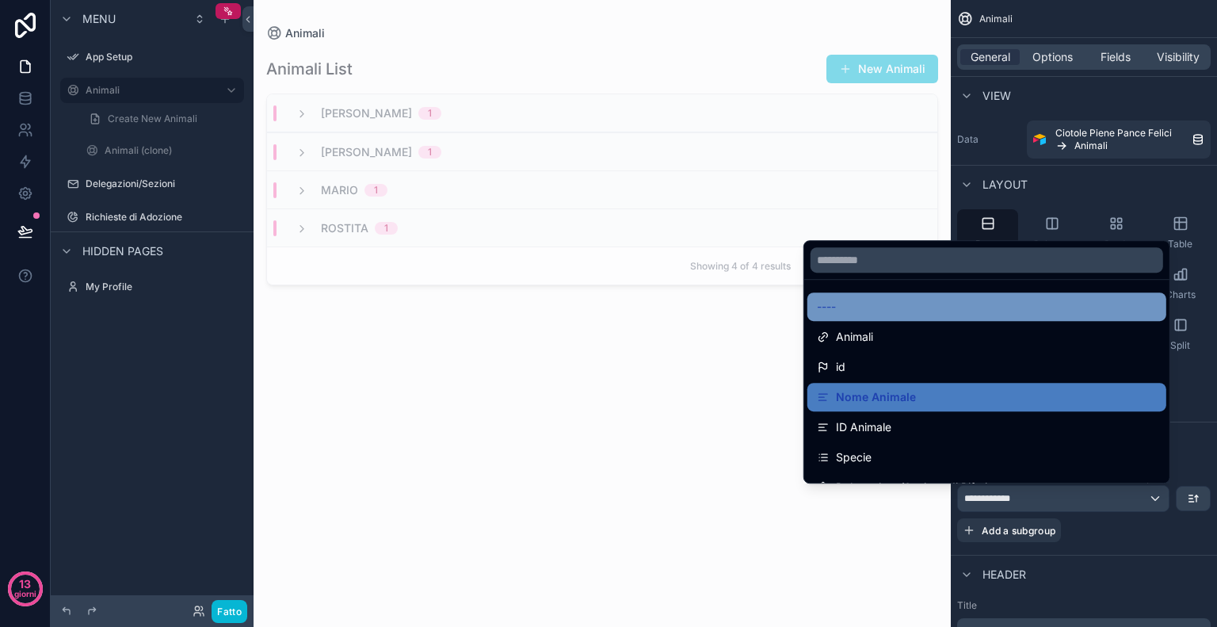
click at [896, 307] on div "----" at bounding box center [987, 306] width 340 height 19
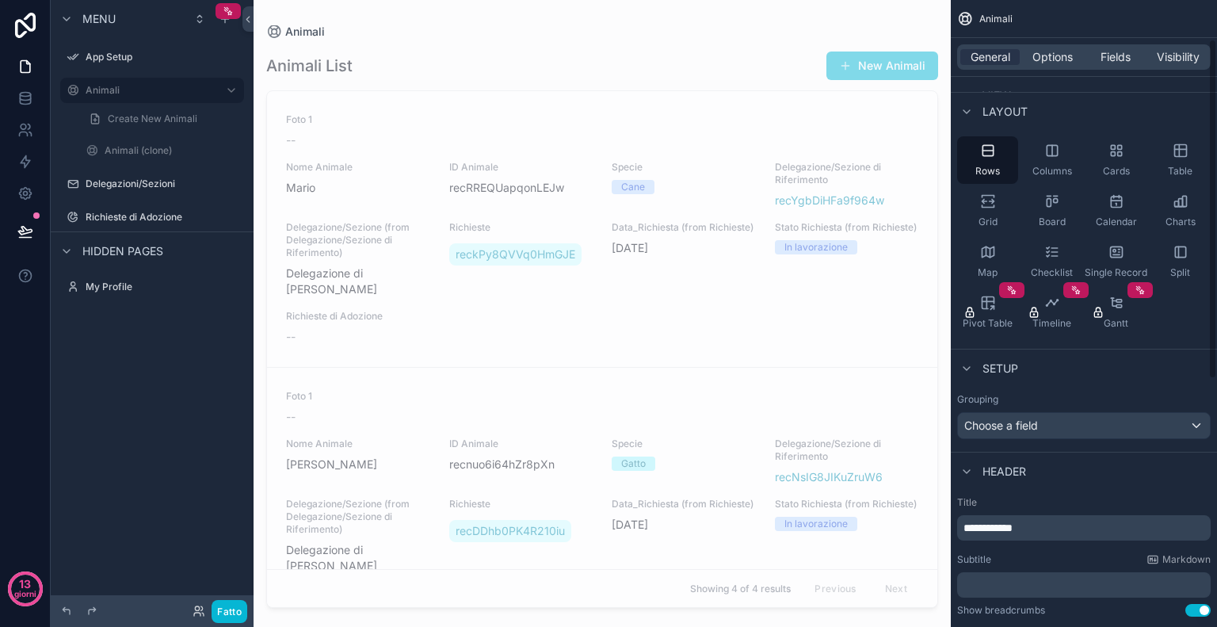
scroll to position [94, 0]
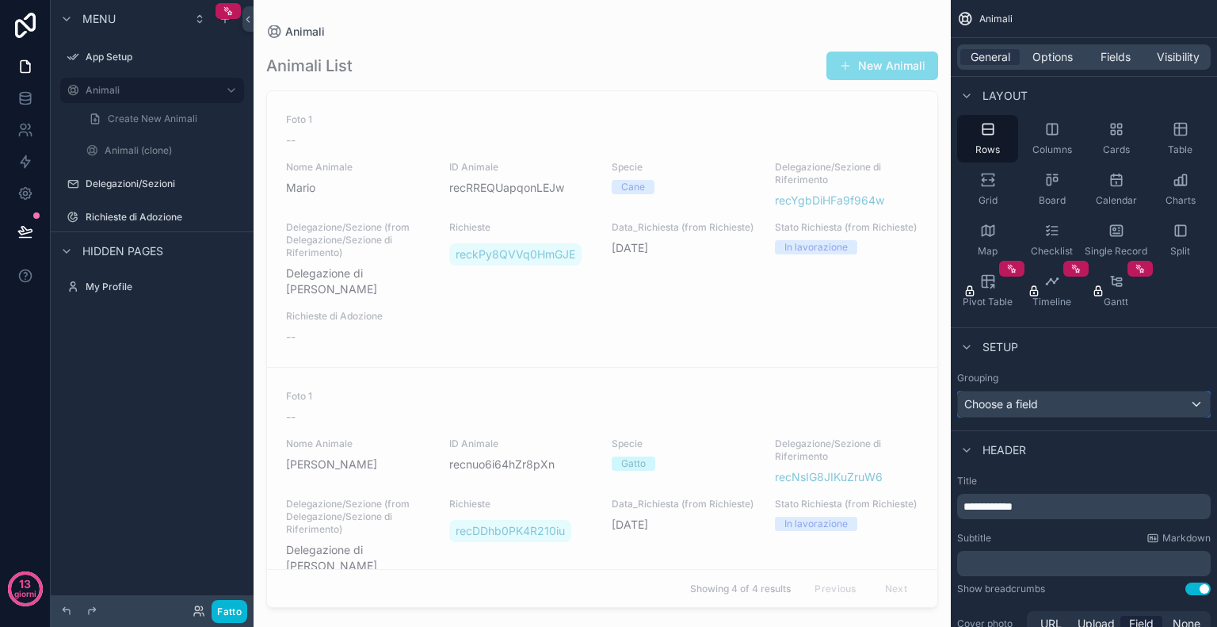
click at [986, 411] on div "Choose a field" at bounding box center [1084, 404] width 252 height 25
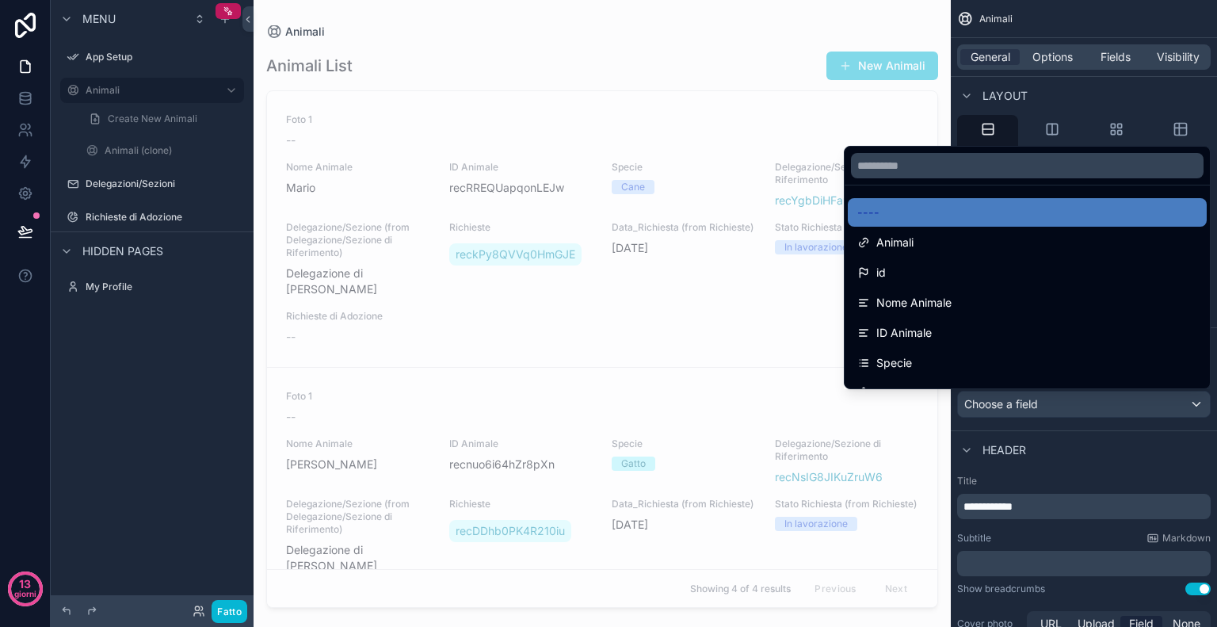
click at [986, 411] on div "contenuto scorrevole" at bounding box center [608, 313] width 1217 height 627
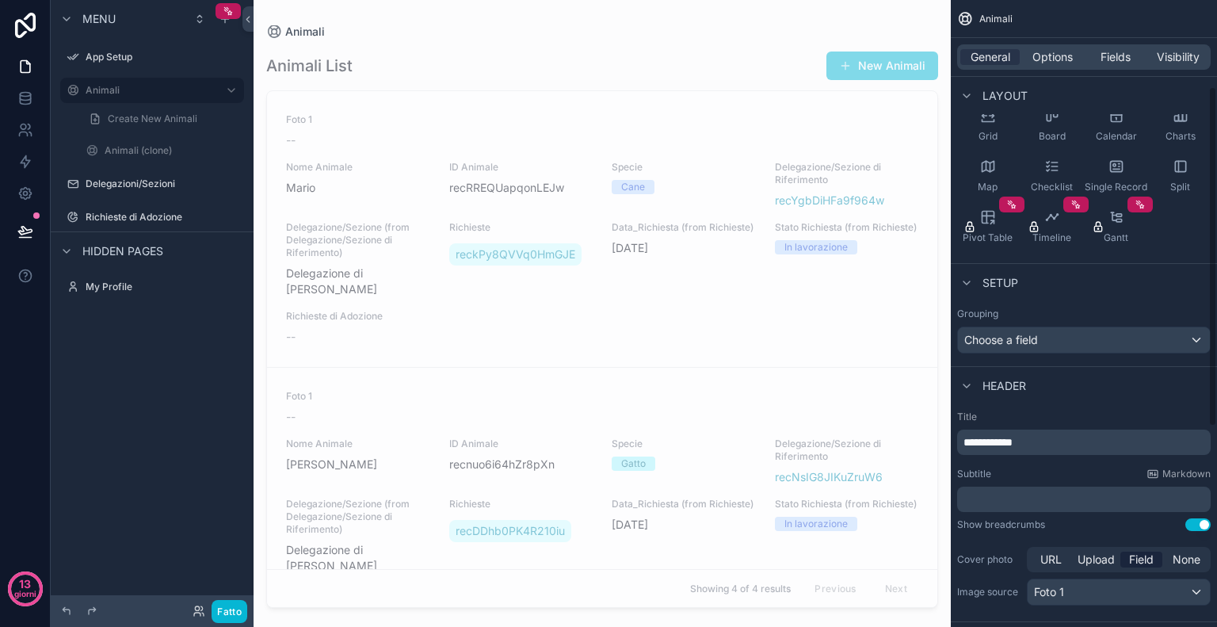
scroll to position [160, 0]
click at [1037, 442] on p "**********" at bounding box center [1086, 441] width 244 height 16
drag, startPoint x: 1037, startPoint y: 442, endPoint x: 946, endPoint y: 441, distance: 91.2
click at [946, 441] on div "Configurazione dell'app Animali 4 Animali (clone) Delegazioni/Sezioni Richieste…" at bounding box center [736, 313] width 964 height 627
click at [1112, 399] on div "Header" at bounding box center [1084, 384] width 266 height 38
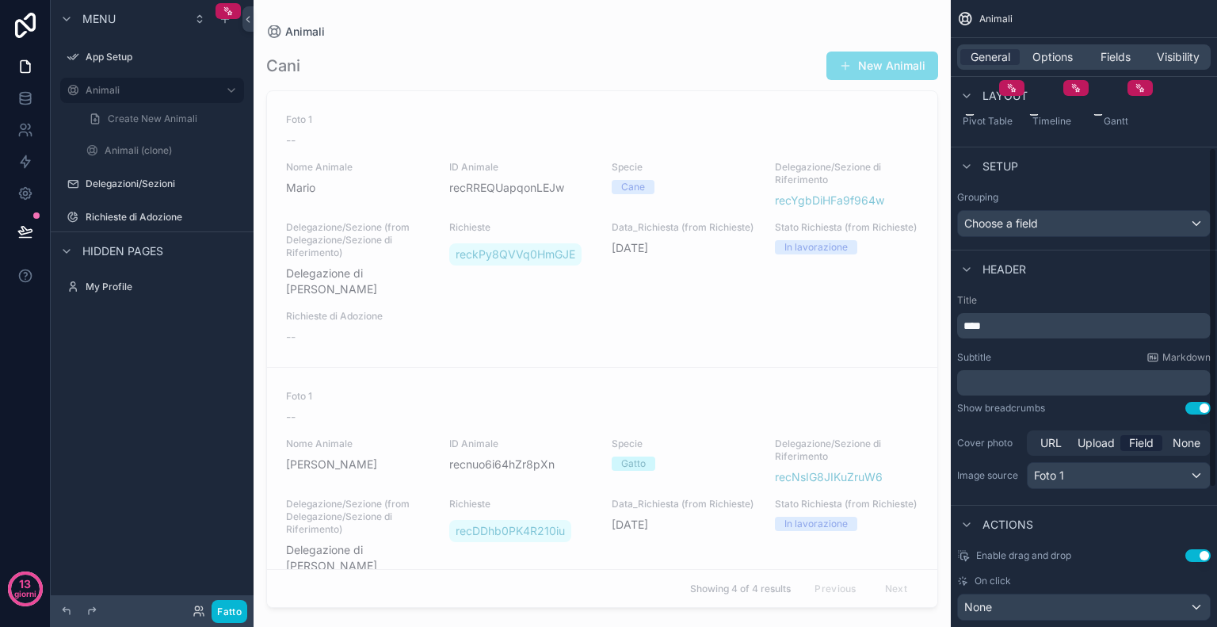
scroll to position [282, 0]
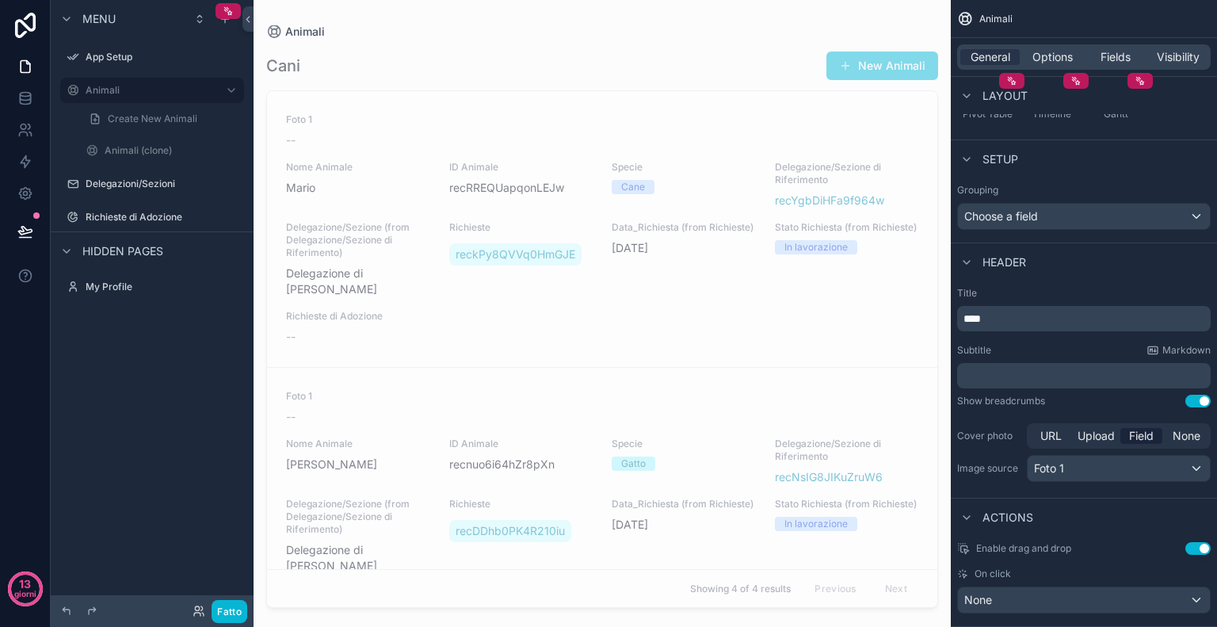
click at [1009, 434] on label "Cover photo" at bounding box center [988, 436] width 63 height 13
click at [23, 95] on icon at bounding box center [25, 95] width 10 height 4
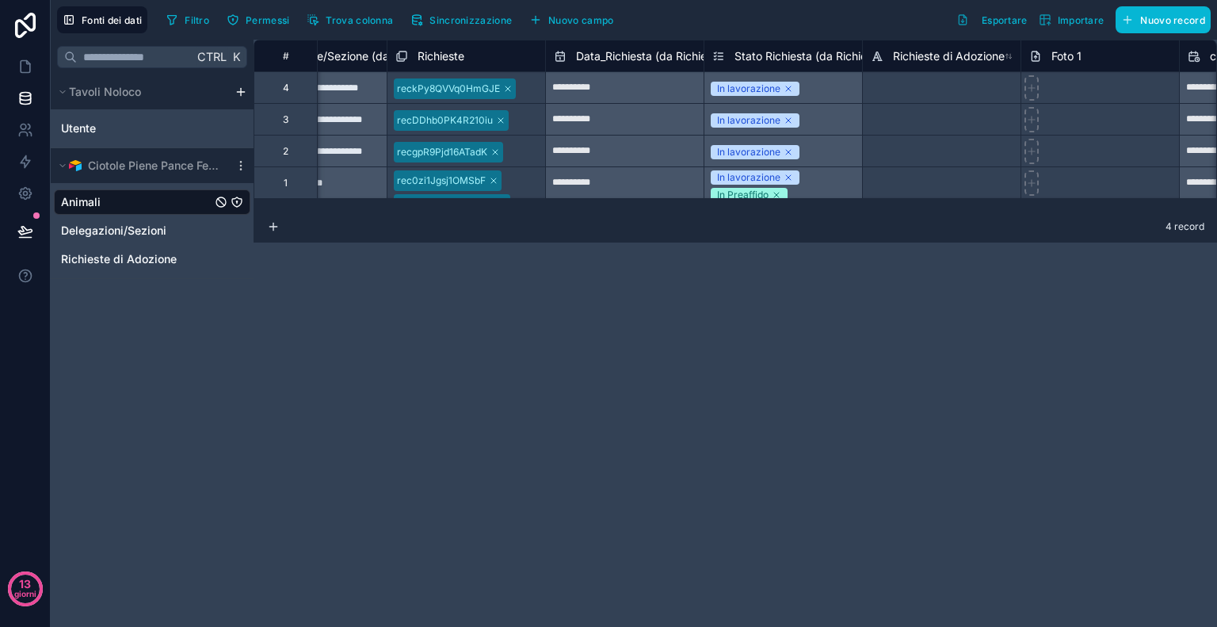
scroll to position [0, 1160]
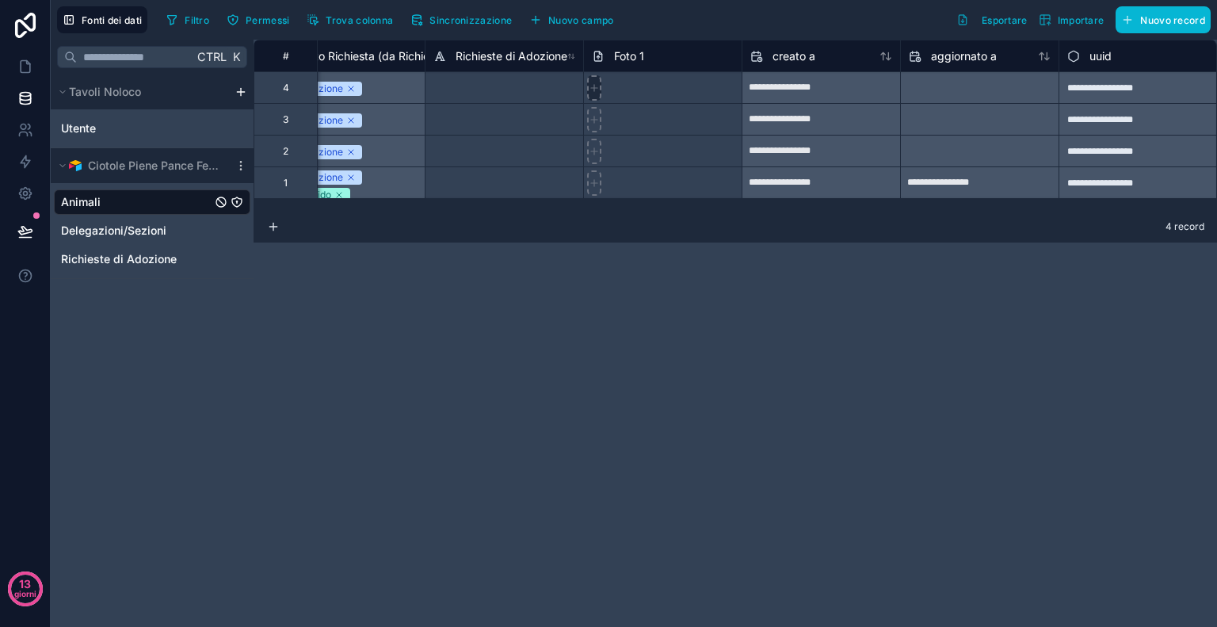
click at [591, 88] on icon at bounding box center [594, 88] width 6 height 0
type input "**********"
click at [36, 69] on link at bounding box center [25, 67] width 50 height 32
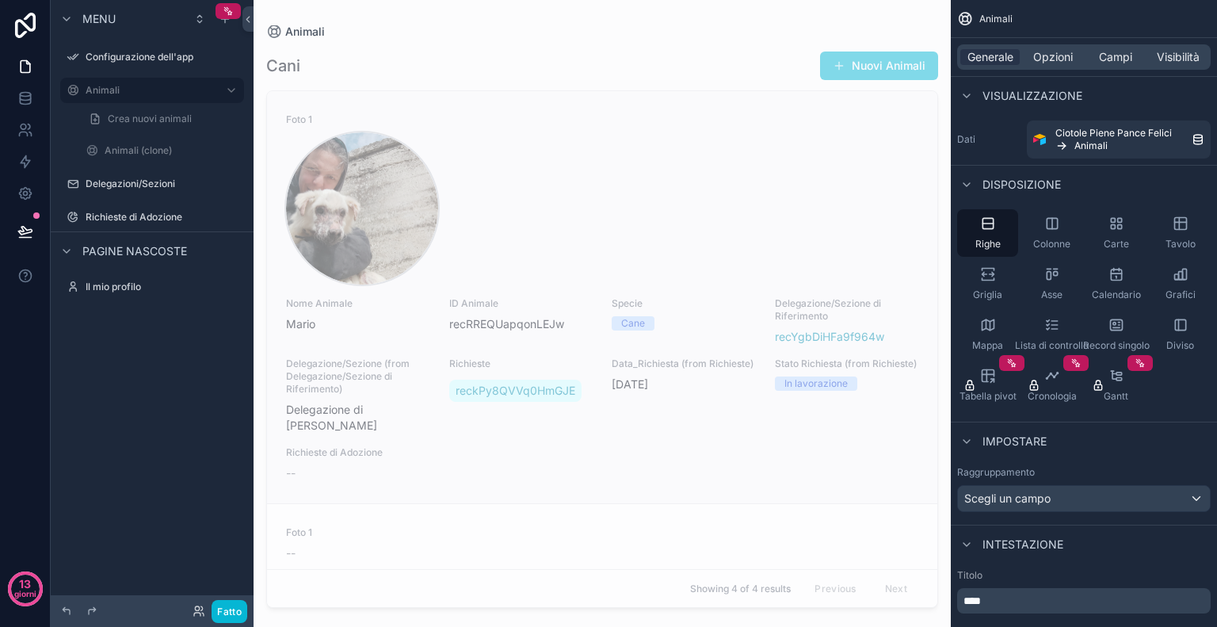
click at [356, 177] on div "contenuto scorrevole" at bounding box center [362, 208] width 152 height 152
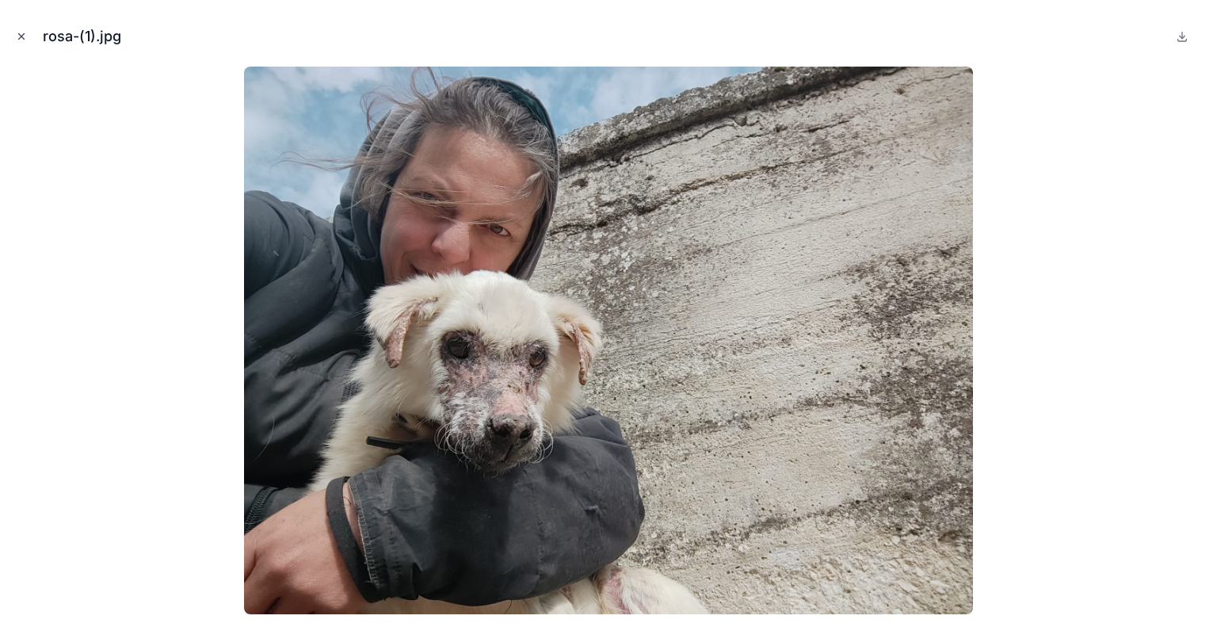
click at [18, 37] on icon "Chiudi modale" at bounding box center [21, 36] width 11 height 11
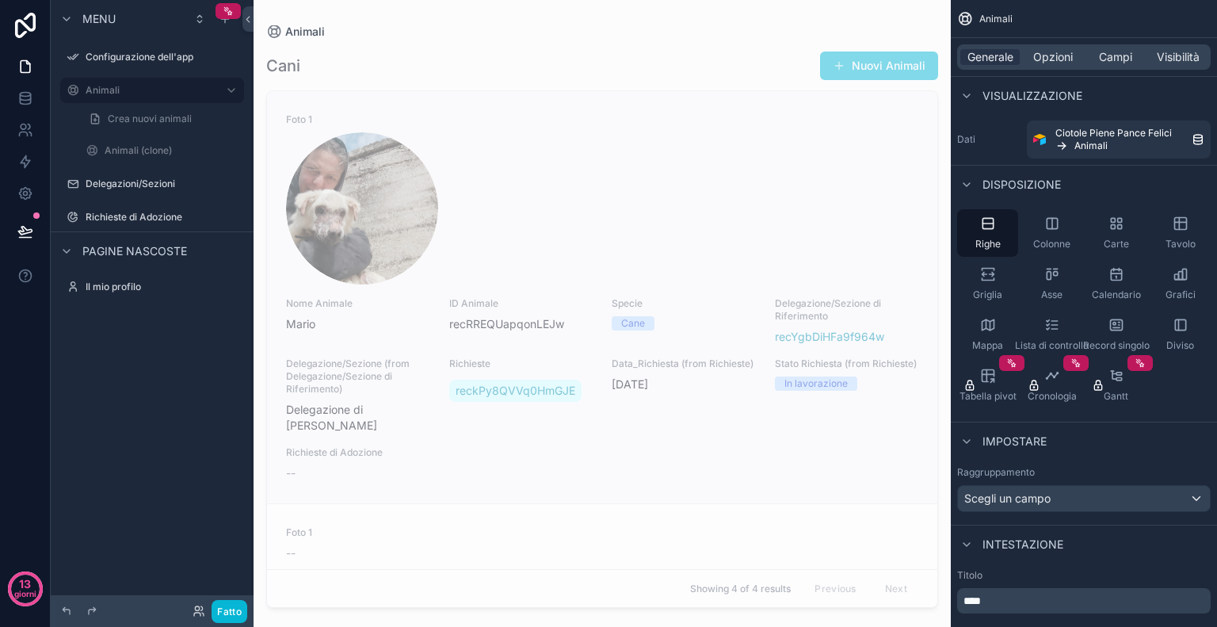
click at [296, 120] on span "Foto 1" at bounding box center [602, 119] width 633 height 13
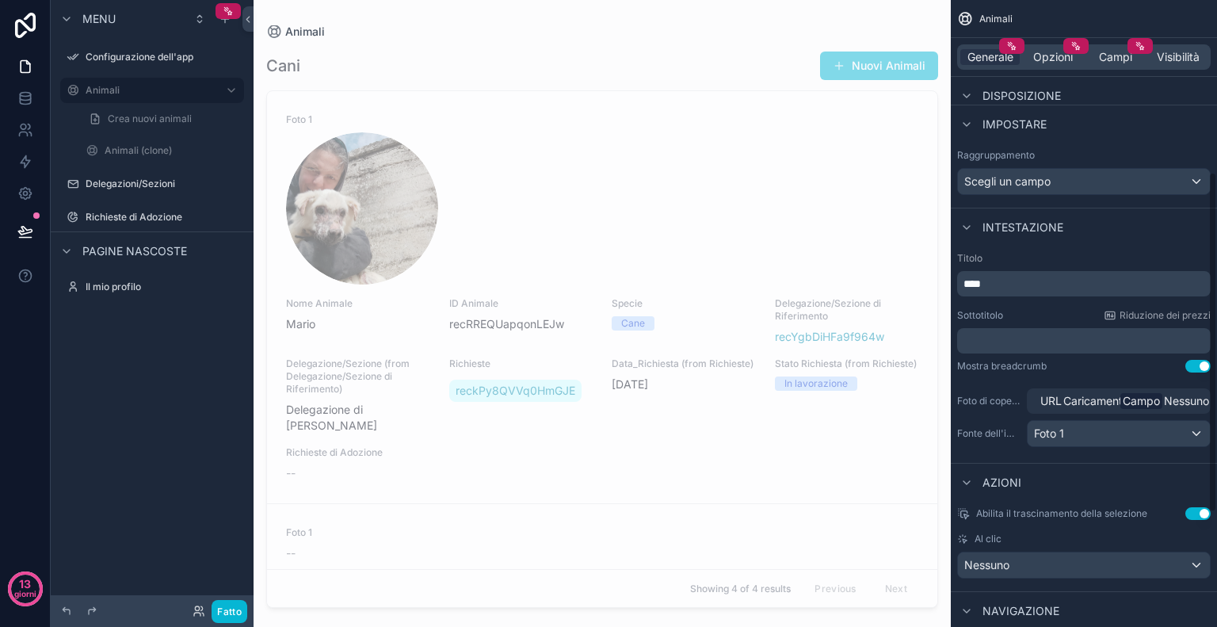
scroll to position [317, 0]
click at [1072, 430] on div "Foto 1" at bounding box center [1119, 433] width 182 height 25
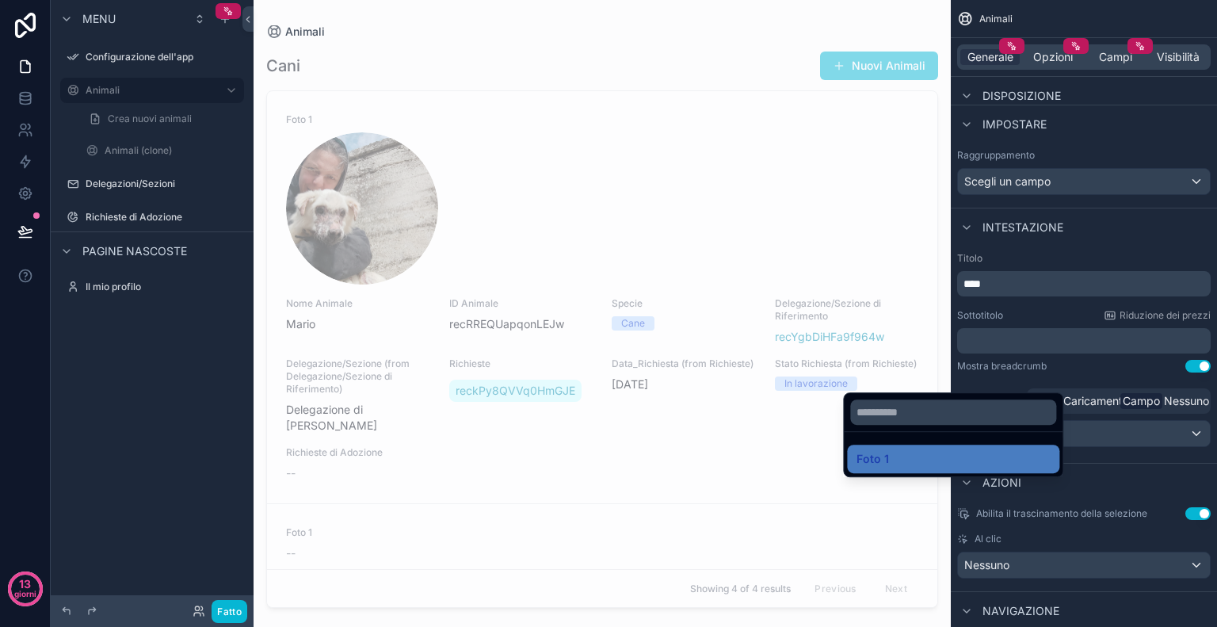
click at [1107, 462] on div "contenuto scorrevole" at bounding box center [608, 313] width 1217 height 627
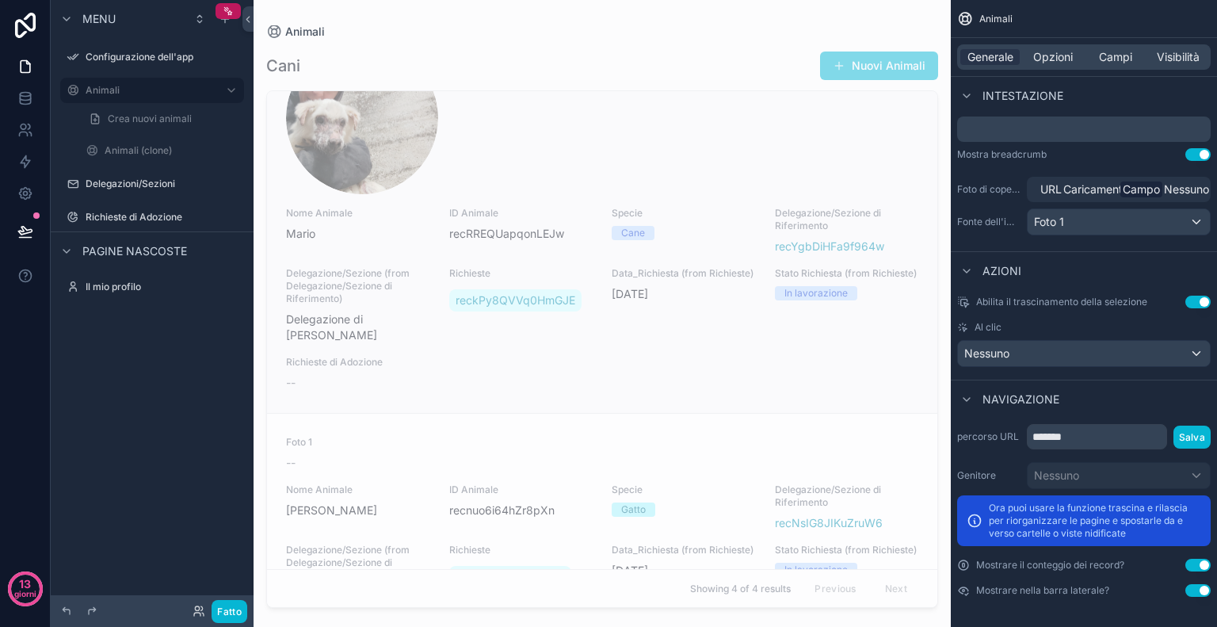
scroll to position [0, 0]
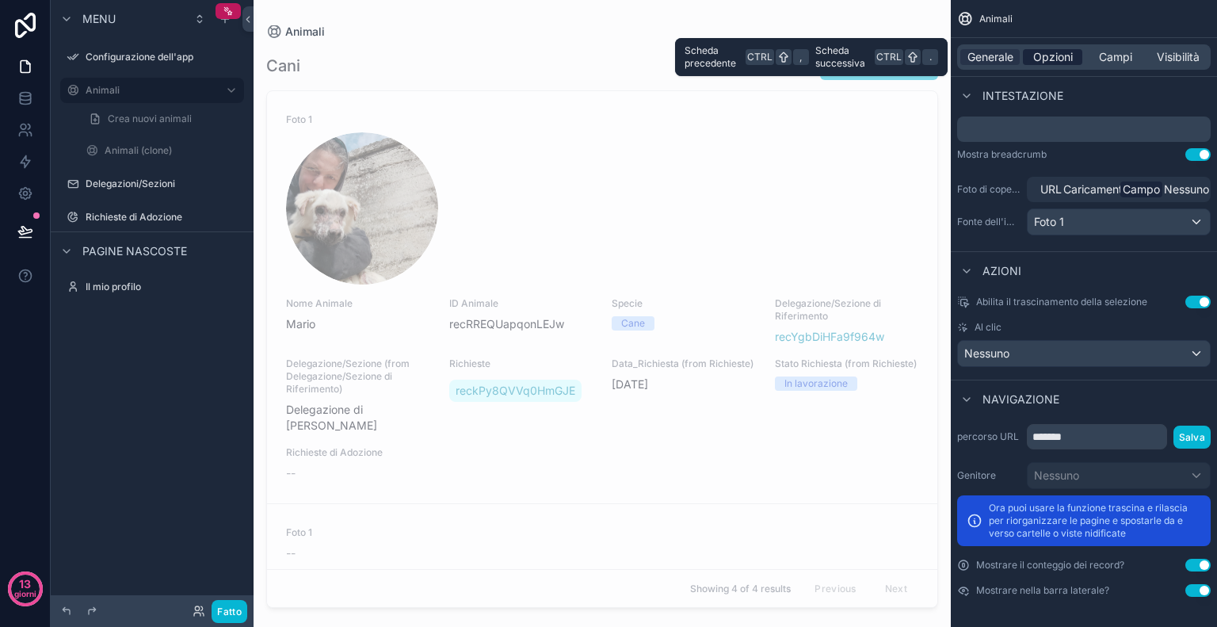
click at [1069, 54] on font "Opzioni" at bounding box center [1054, 56] width 40 height 13
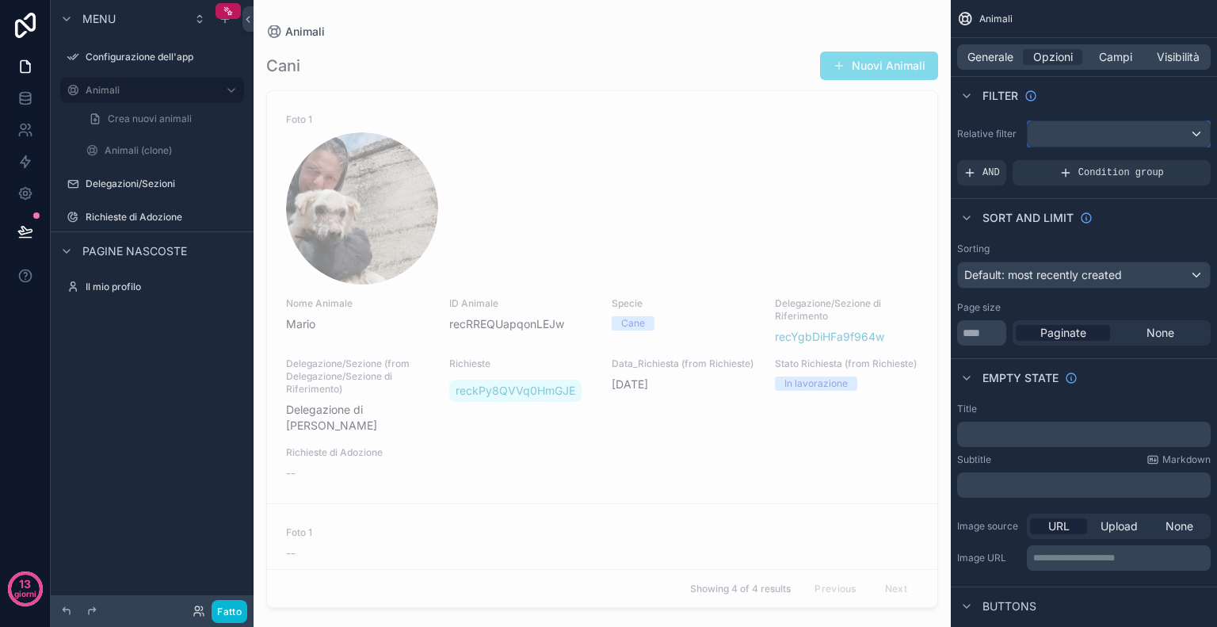
click at [1059, 136] on div "contenuto scorrevole" at bounding box center [1119, 133] width 182 height 25
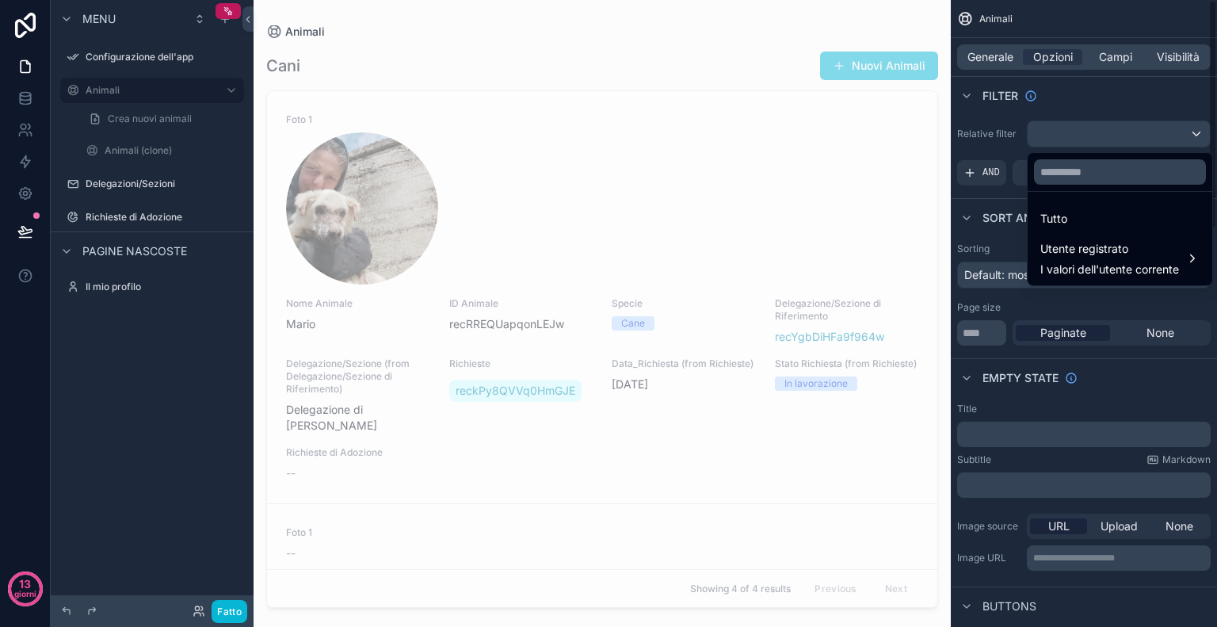
click at [1057, 82] on div "contenuto scorrevole" at bounding box center [608, 313] width 1217 height 627
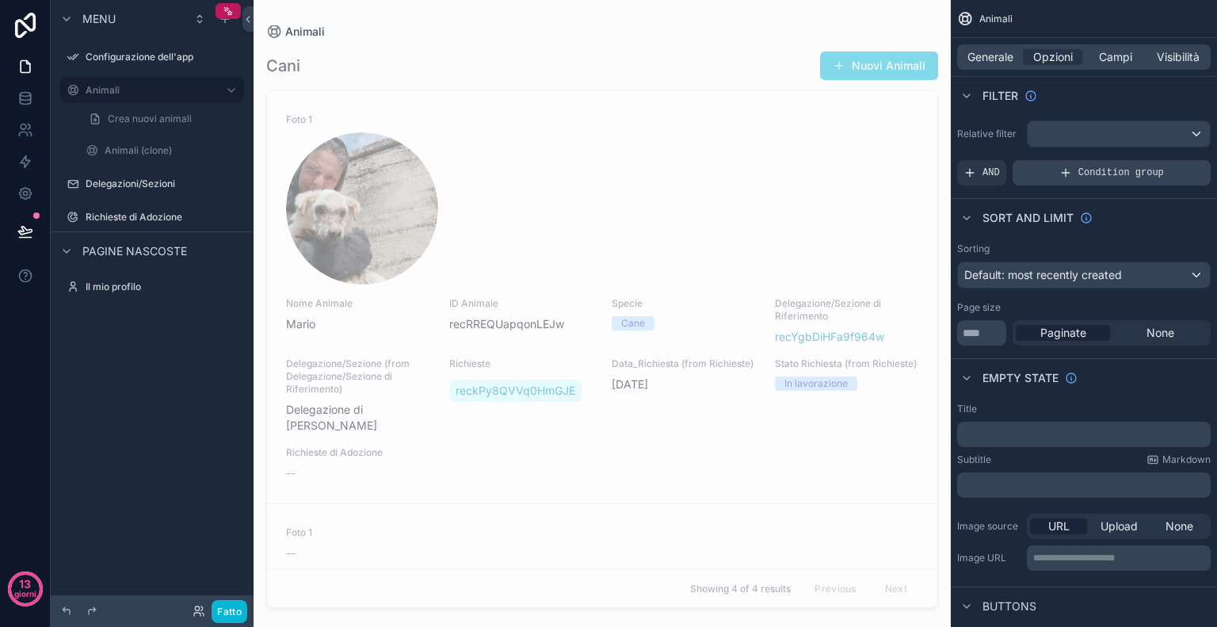
click at [1082, 171] on span "Condition group" at bounding box center [1122, 172] width 86 height 13
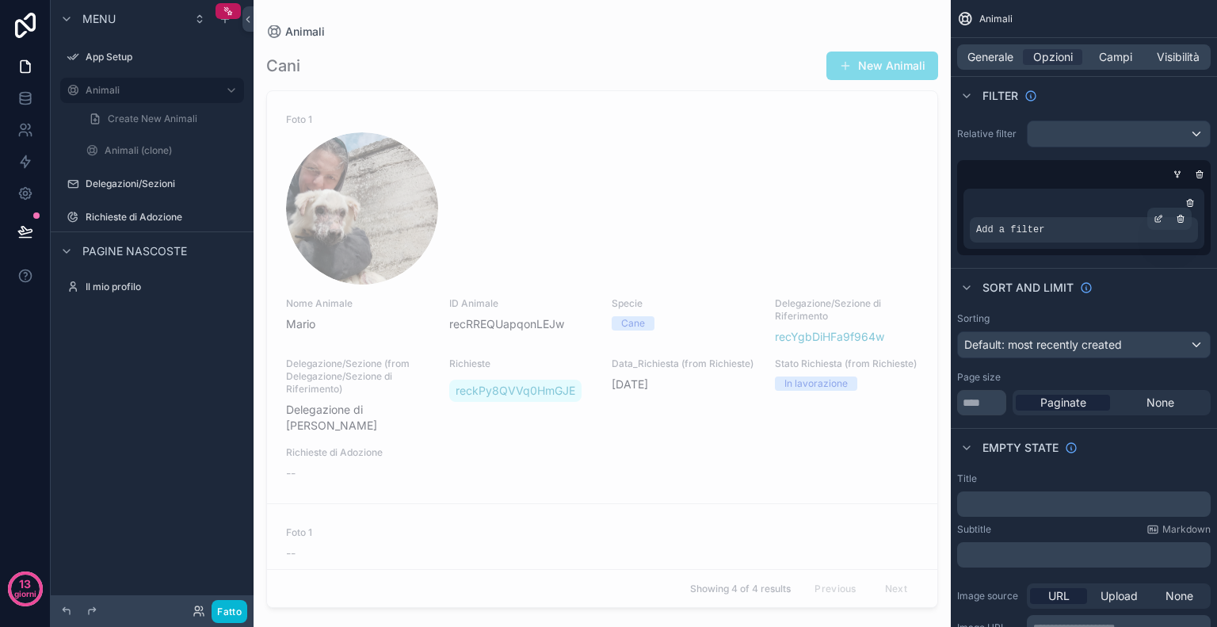
click at [1084, 235] on div "Add a filter" at bounding box center [1084, 229] width 228 height 25
click at [1008, 230] on span "Add a filter" at bounding box center [1011, 230] width 68 height 13
click at [1157, 221] on icon "contenuto scorrevole" at bounding box center [1159, 219] width 10 height 10
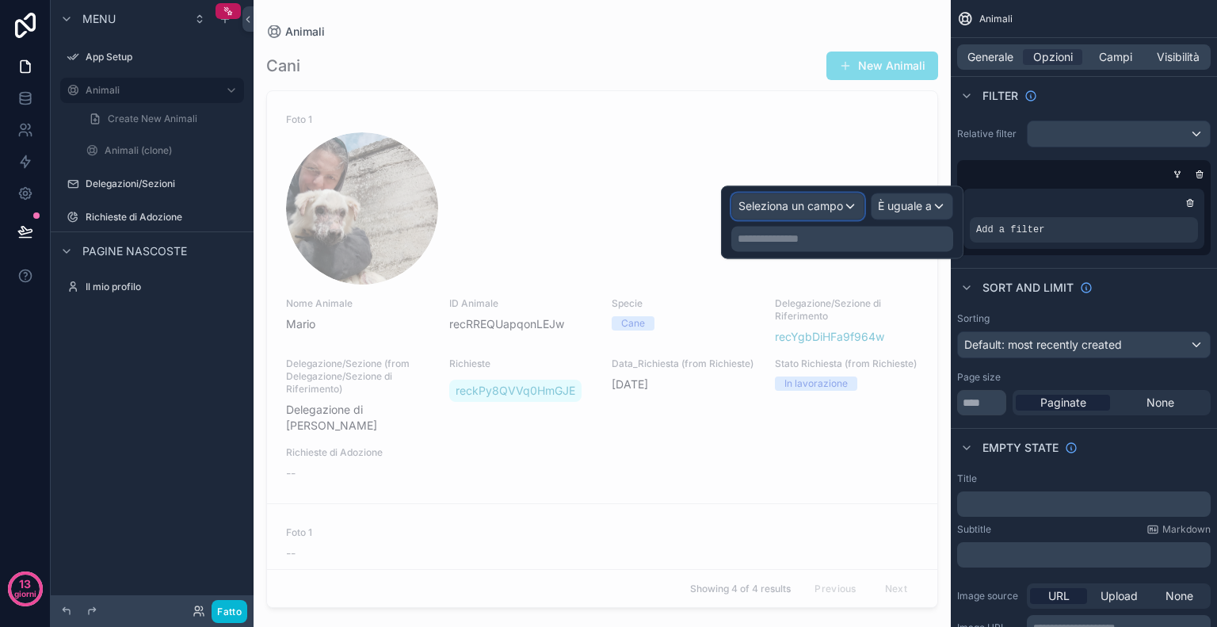
click at [841, 204] on font "Seleziona un campo" at bounding box center [791, 205] width 105 height 13
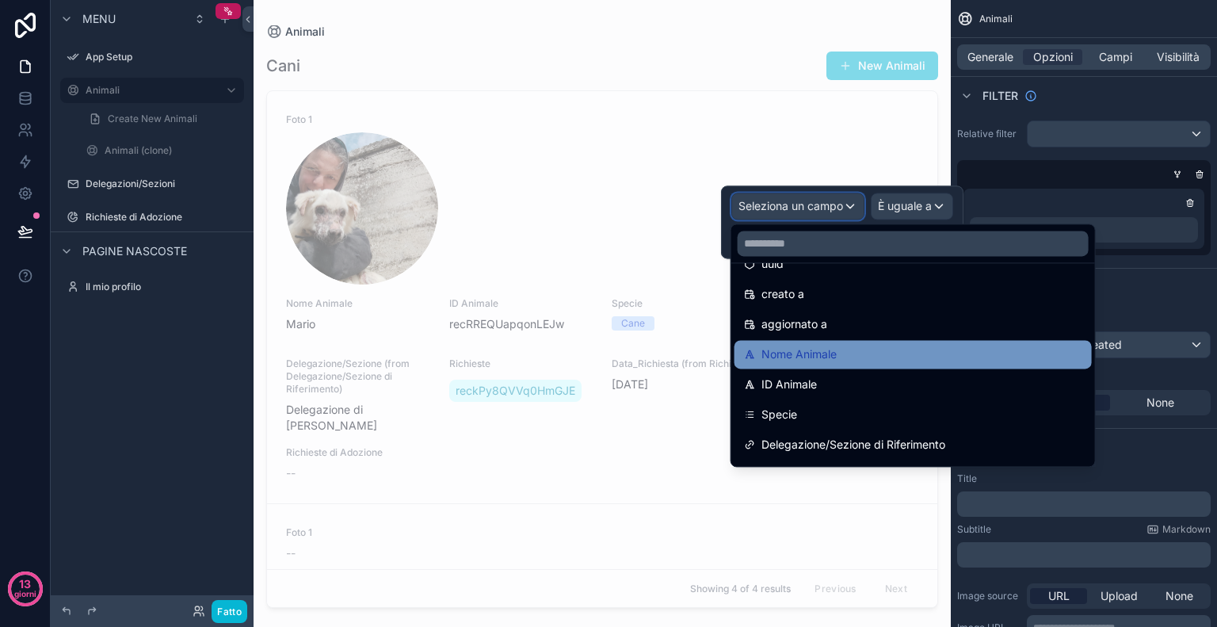
scroll to position [62, 0]
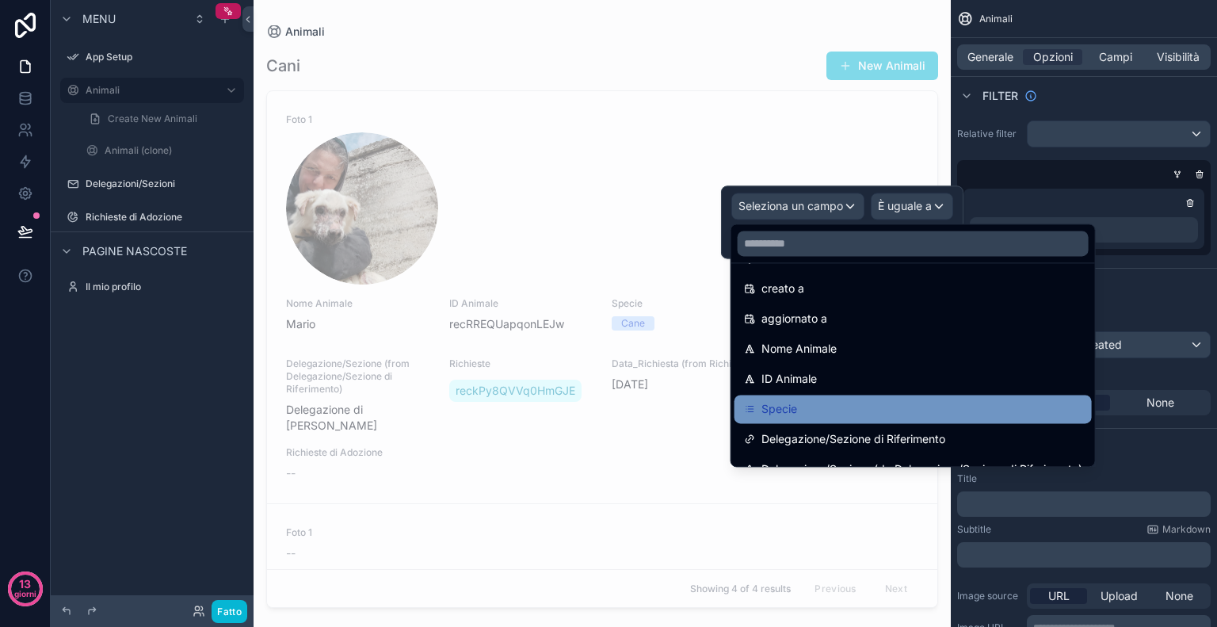
click at [821, 413] on div "Specie" at bounding box center [913, 408] width 338 height 19
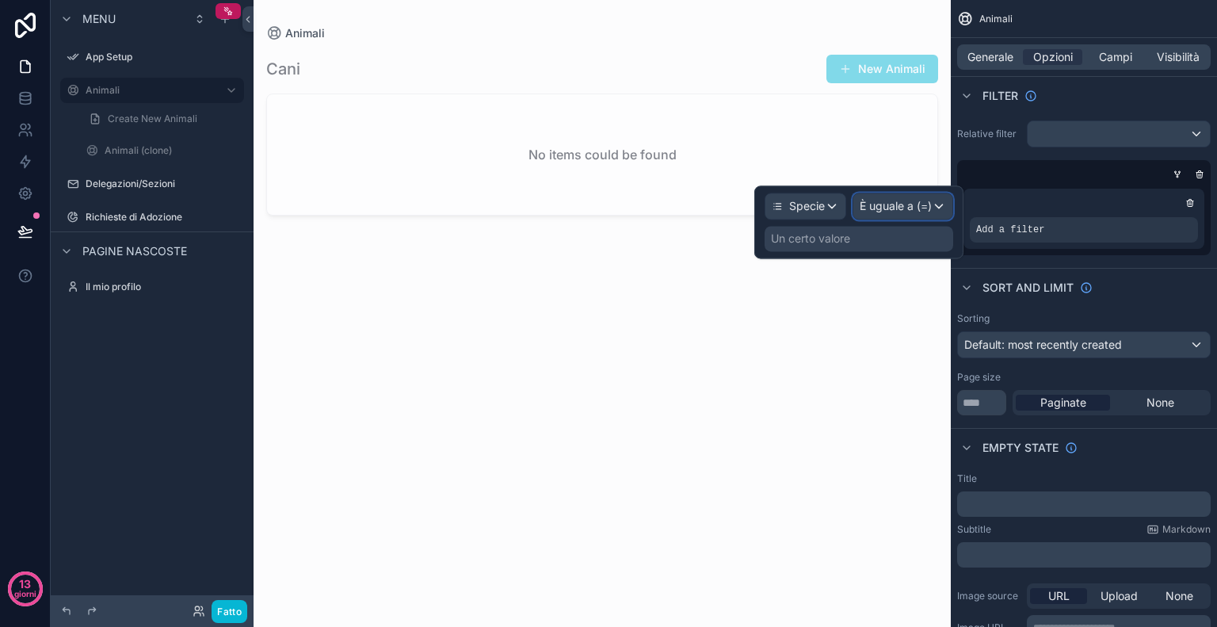
click at [912, 202] on font "È uguale a (=)" at bounding box center [896, 205] width 72 height 13
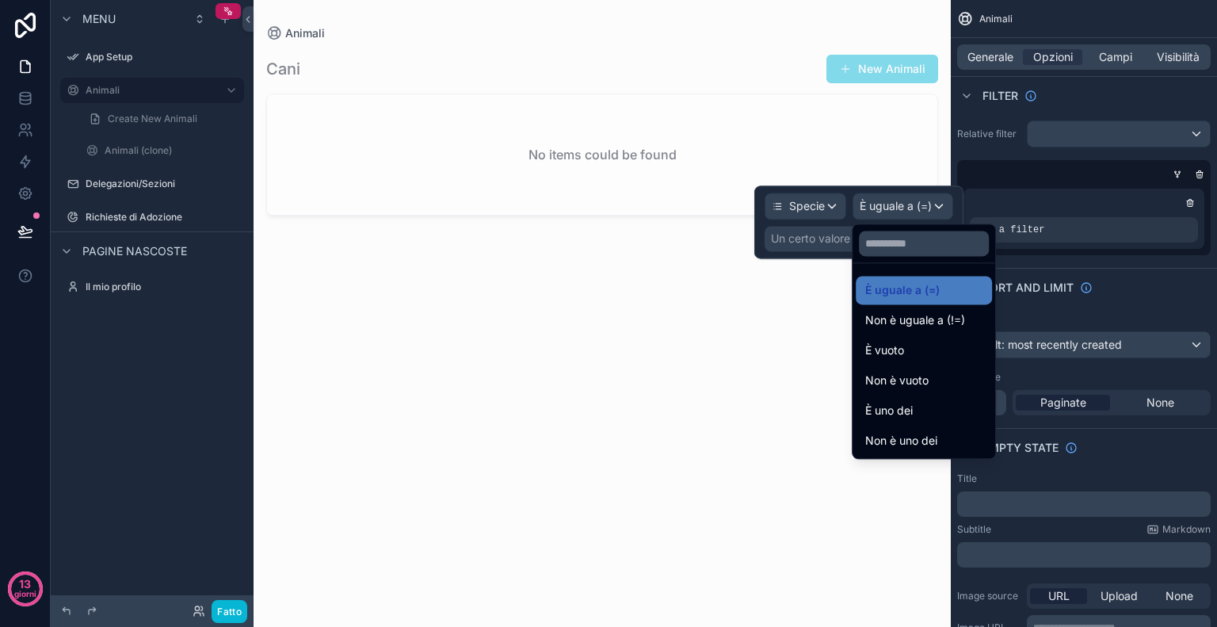
click at [795, 237] on div at bounding box center [859, 221] width 209 height 73
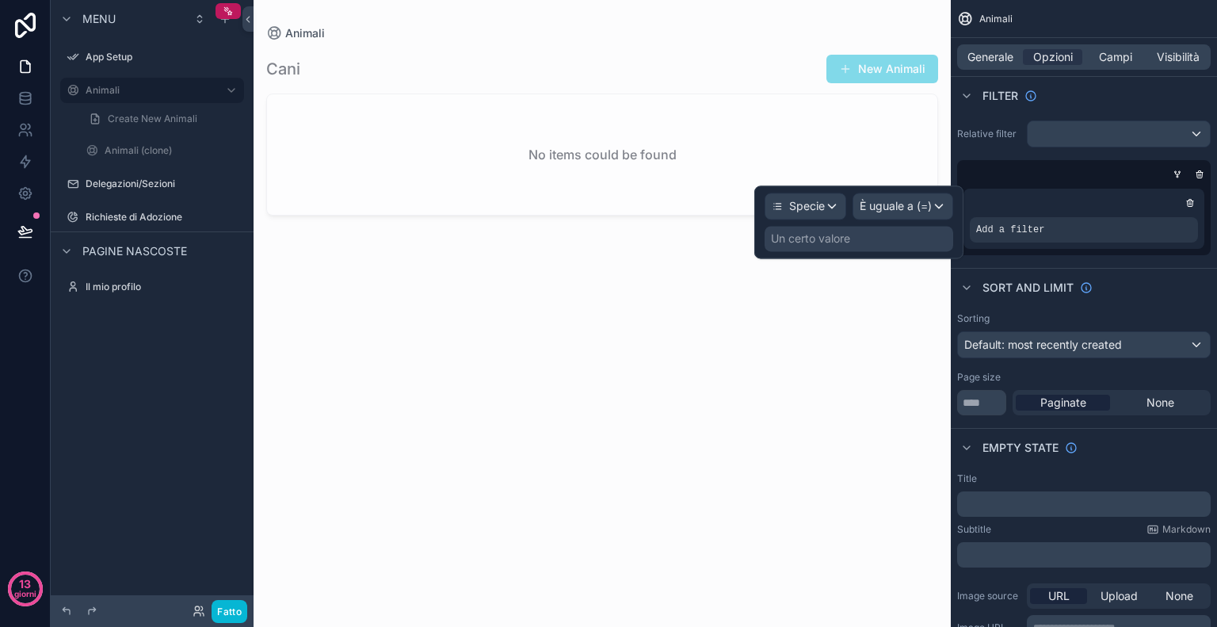
click at [795, 237] on font "Un certo valore" at bounding box center [810, 237] width 79 height 13
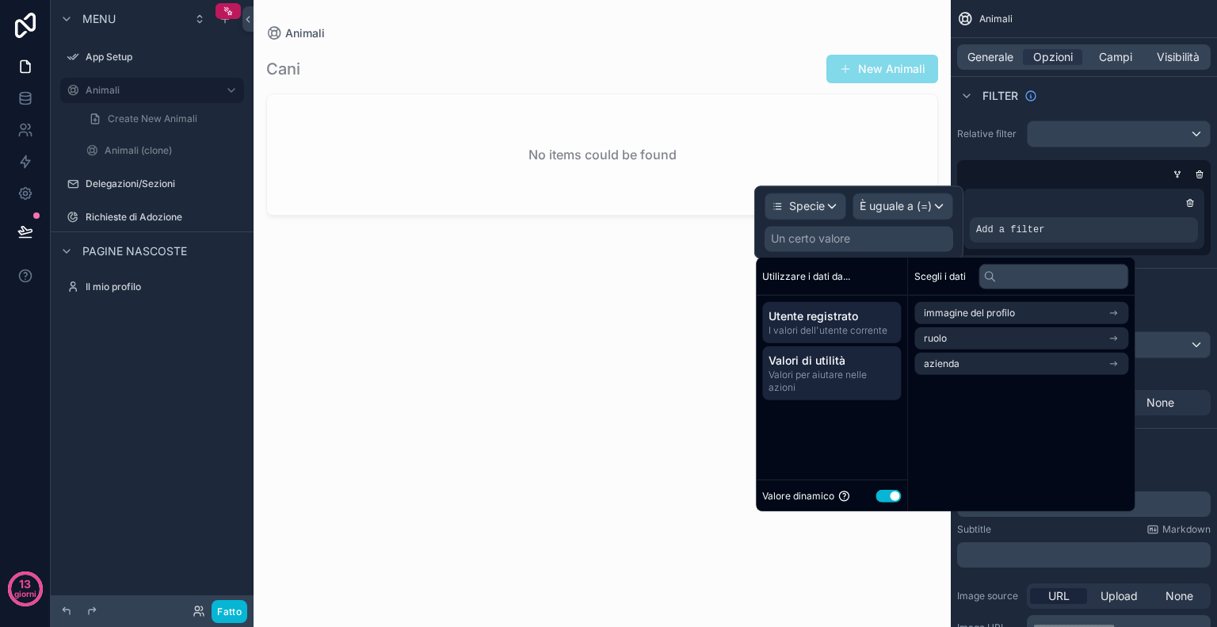
click at [785, 357] on font "Valori di utilità" at bounding box center [807, 360] width 77 height 13
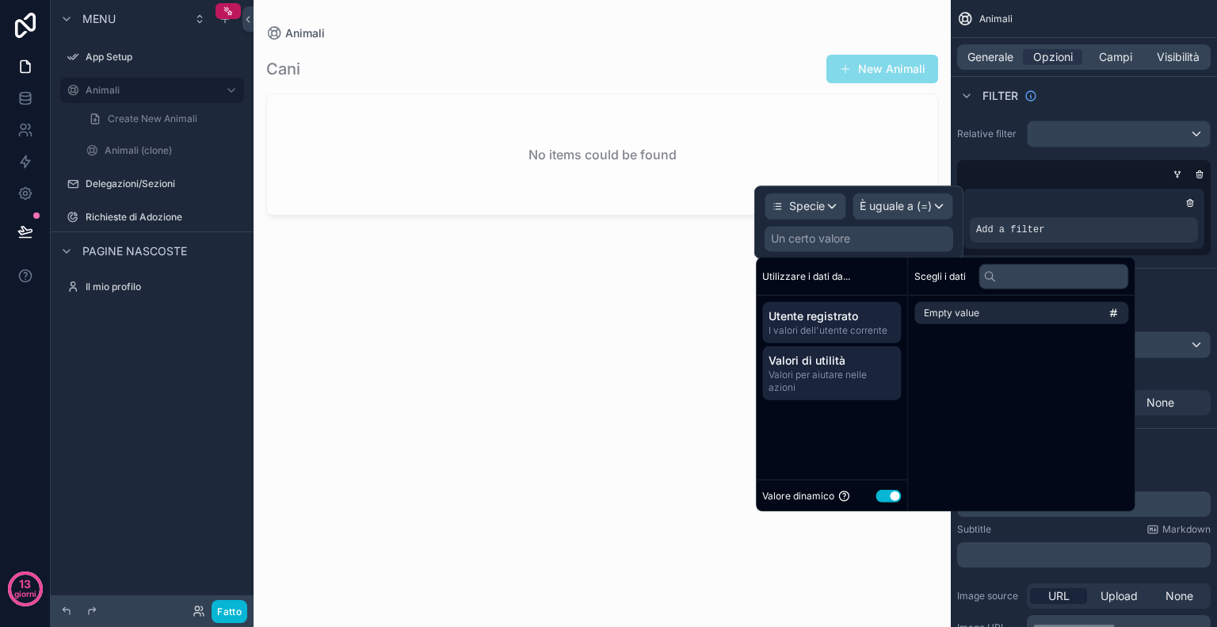
click at [834, 332] on font "I valori dell'utente corrente" at bounding box center [828, 330] width 119 height 12
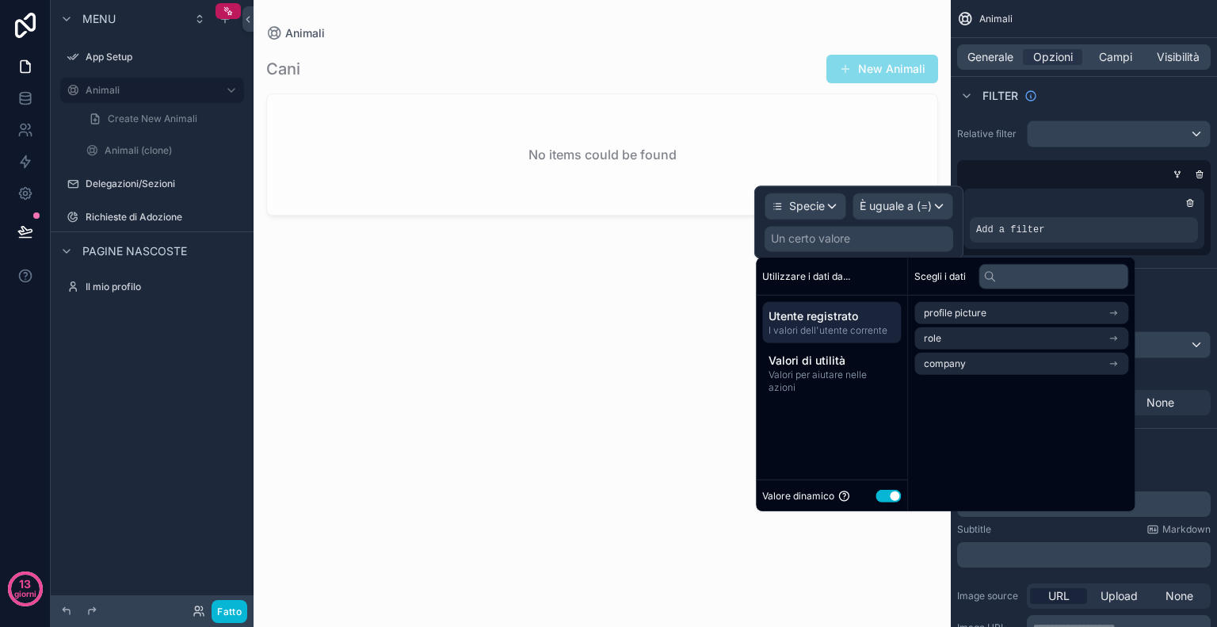
click at [824, 274] on font "Utilizzare i dati da..." at bounding box center [807, 275] width 88 height 12
drag, startPoint x: 992, startPoint y: 283, endPoint x: 881, endPoint y: 488, distance: 233.4
click at [881, 488] on div "Utilizzare i dati da... Utente registrato I valori dell'utente corrente Valori …" at bounding box center [945, 385] width 379 height 254
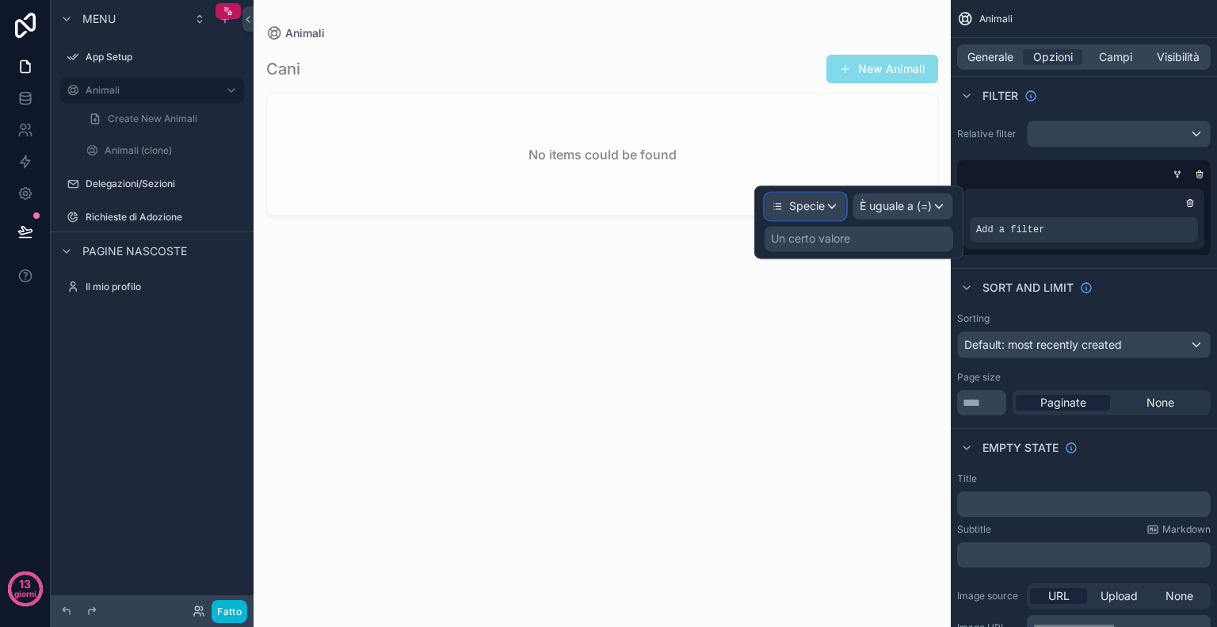
click at [819, 204] on font "Specie" at bounding box center [807, 205] width 36 height 13
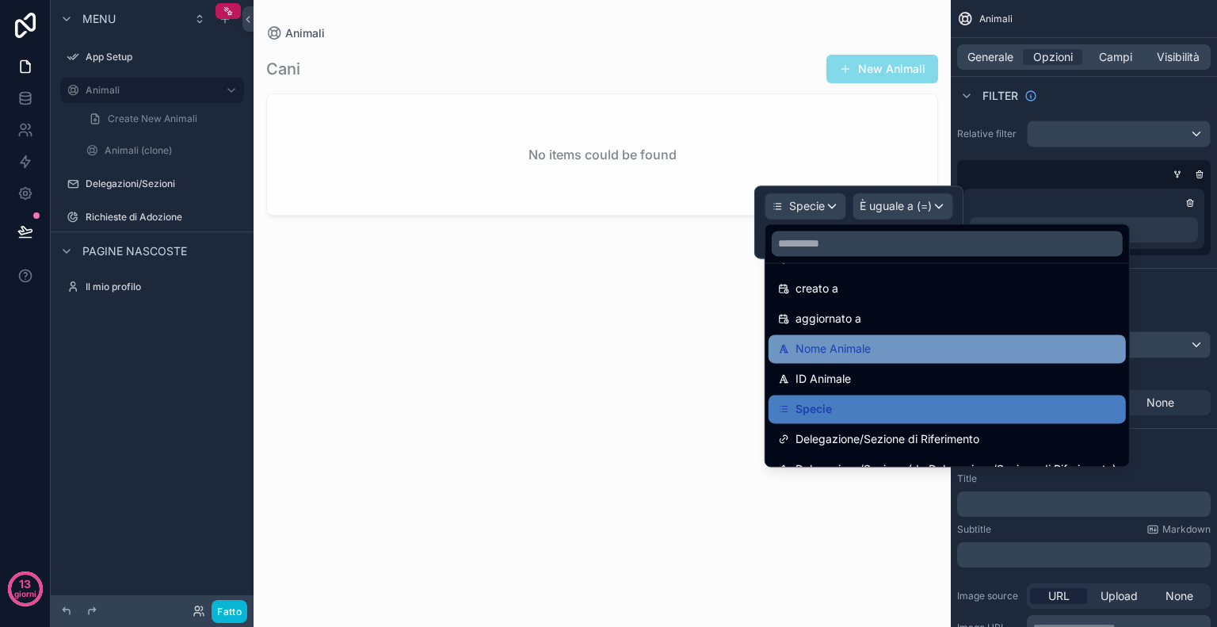
click at [866, 396] on div "Specie" at bounding box center [947, 409] width 357 height 29
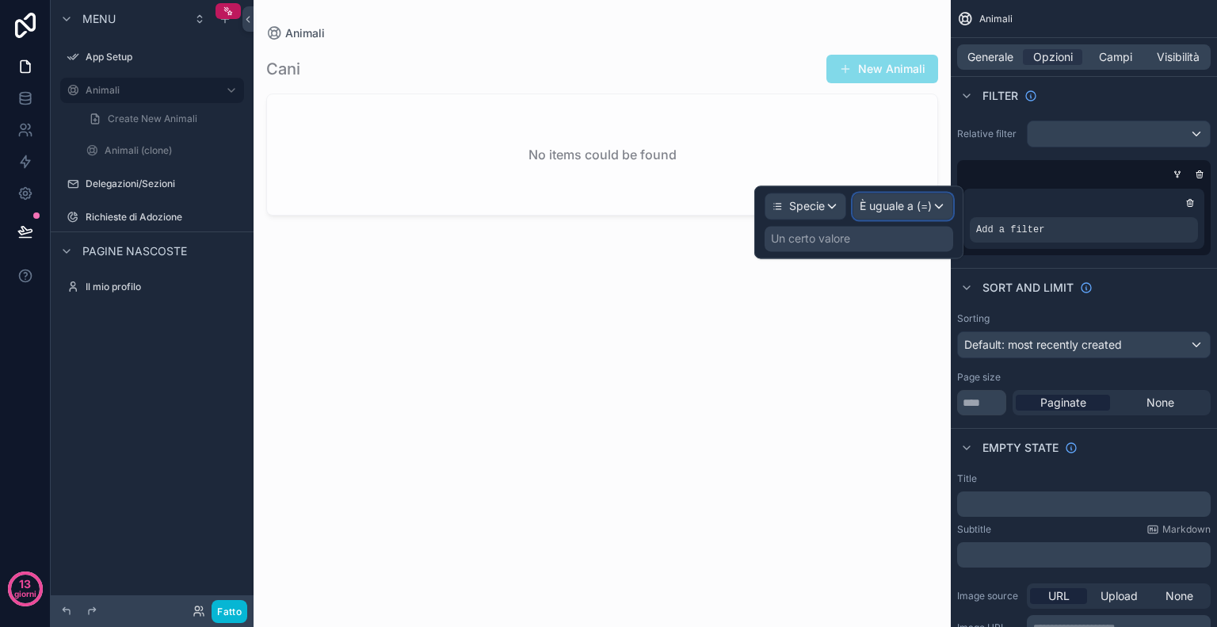
click at [868, 207] on font "È uguale a (=)" at bounding box center [896, 205] width 72 height 13
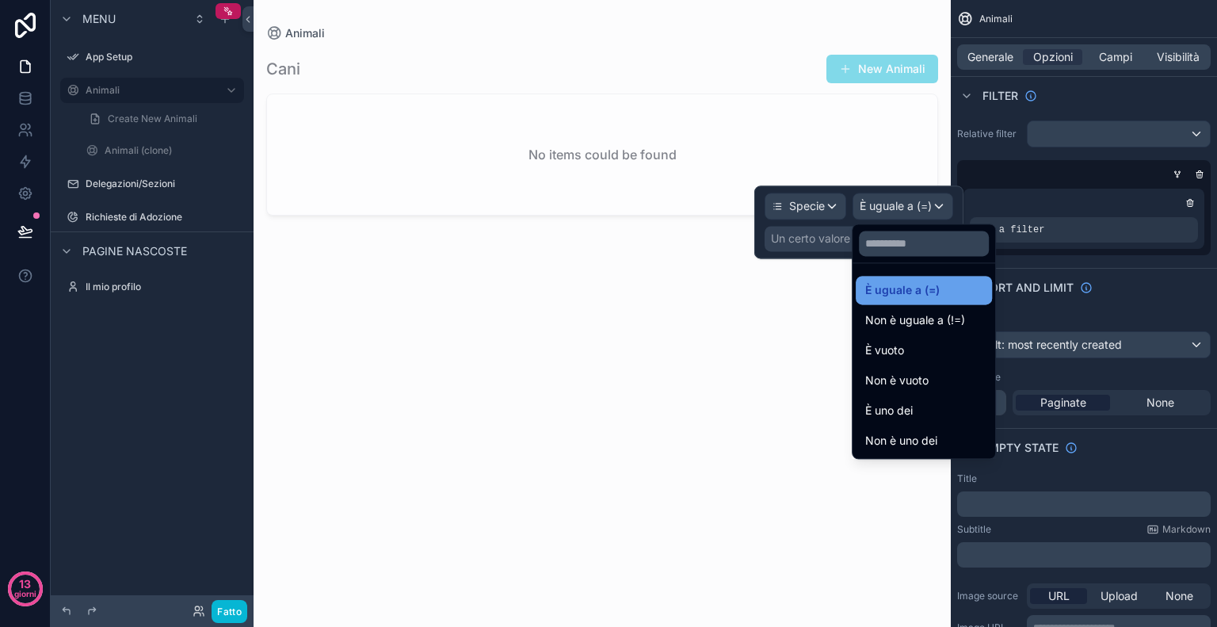
click at [900, 296] on font "È uguale a (=)" at bounding box center [903, 289] width 75 height 13
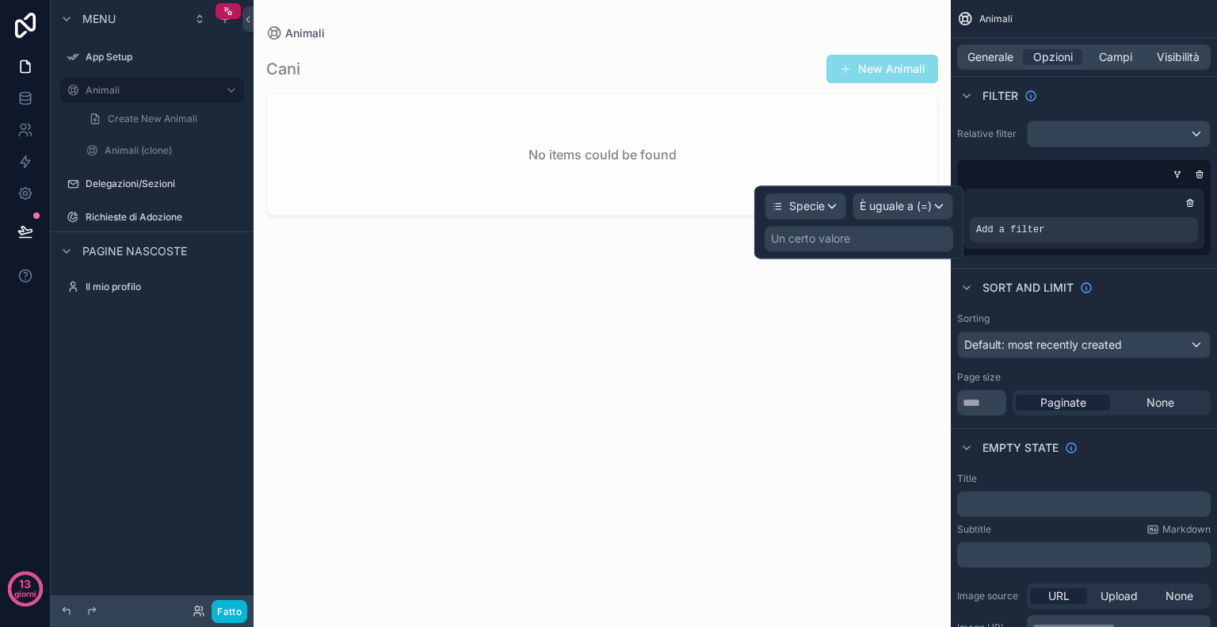
click at [824, 246] on div "Un certo valore" at bounding box center [810, 239] width 79 height 16
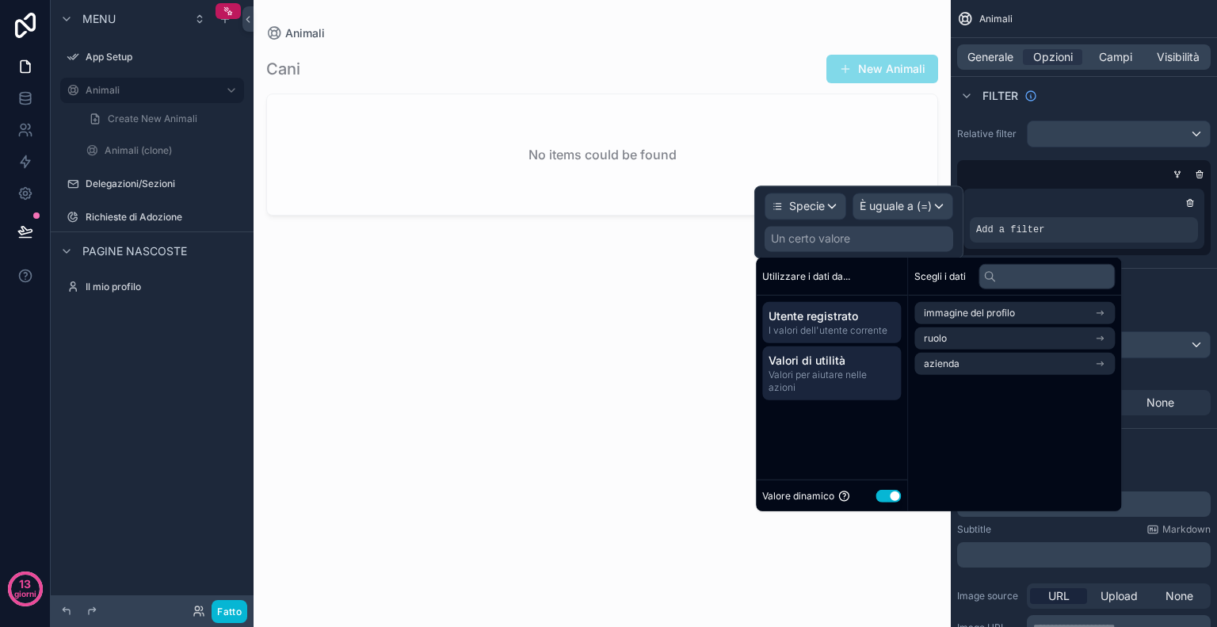
click at [865, 377] on font "Valori per aiutare nelle azioni" at bounding box center [818, 381] width 98 height 25
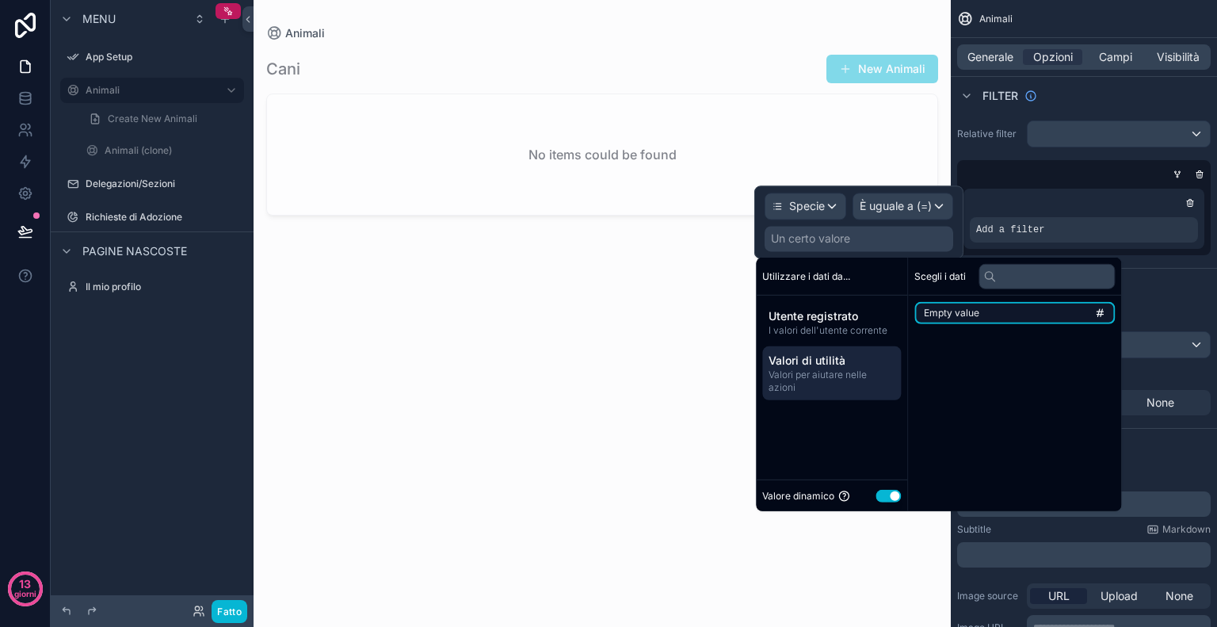
click at [993, 307] on li "Empty value" at bounding box center [1015, 313] width 201 height 22
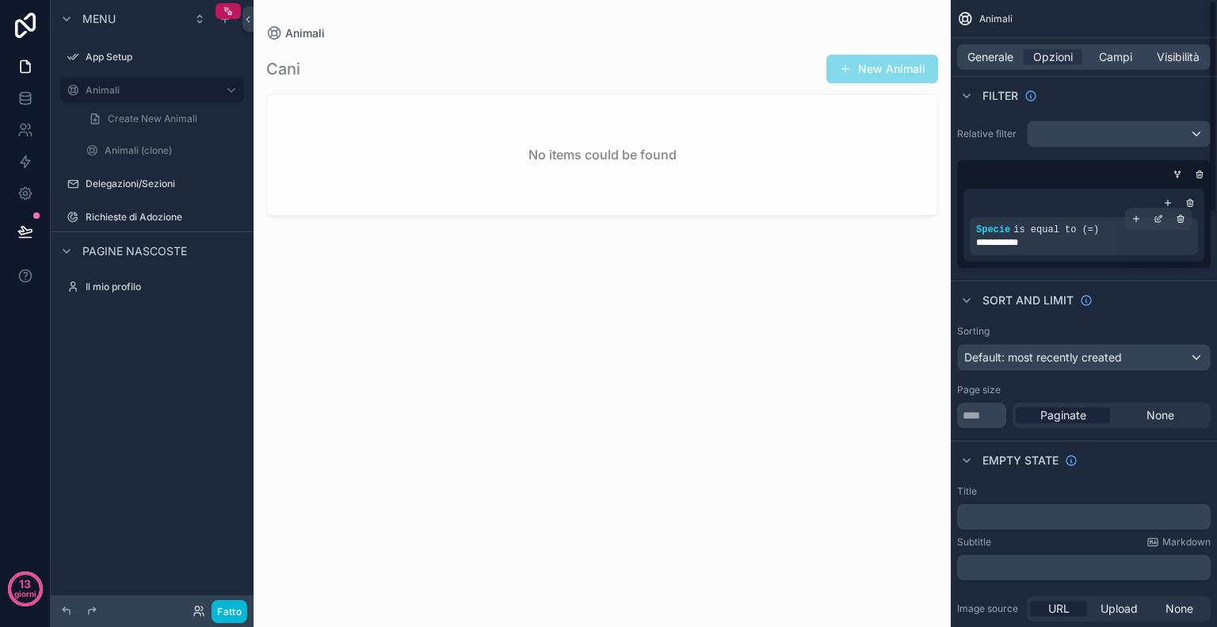
click at [1045, 239] on div "**********" at bounding box center [1085, 242] width 216 height 13
click at [1023, 237] on span "**********" at bounding box center [1006, 242] width 58 height 13
click at [1135, 217] on icon "contenuto scorrevole" at bounding box center [1137, 219] width 10 height 10
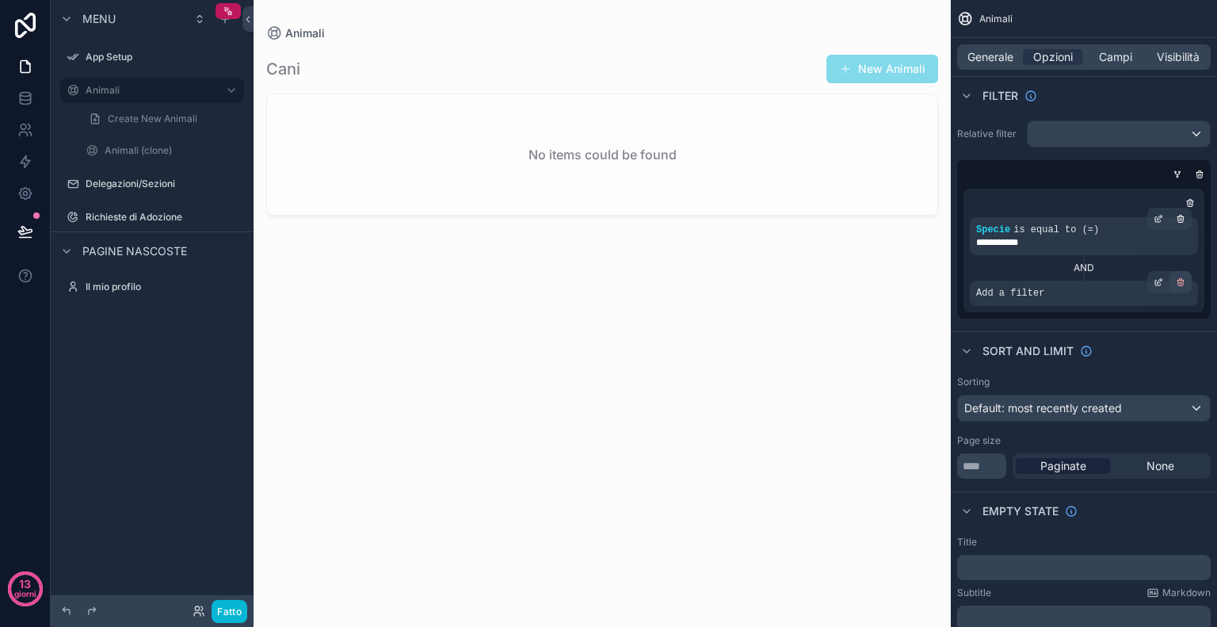
click at [1181, 281] on icon "contenuto scorrevole" at bounding box center [1181, 282] width 10 height 10
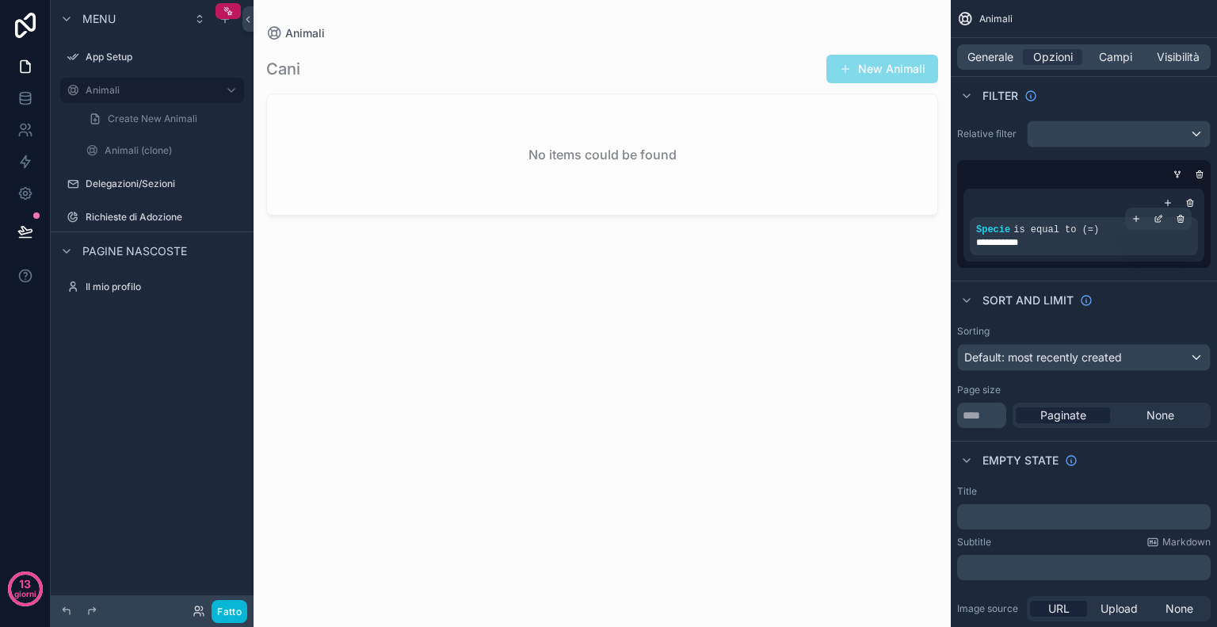
click at [1065, 220] on div "**********" at bounding box center [1084, 236] width 228 height 38
click at [1103, 231] on div "**********" at bounding box center [1085, 236] width 216 height 25
click at [0, 0] on div "contenuto scorrevole" at bounding box center [0, 0] width 0 height 0
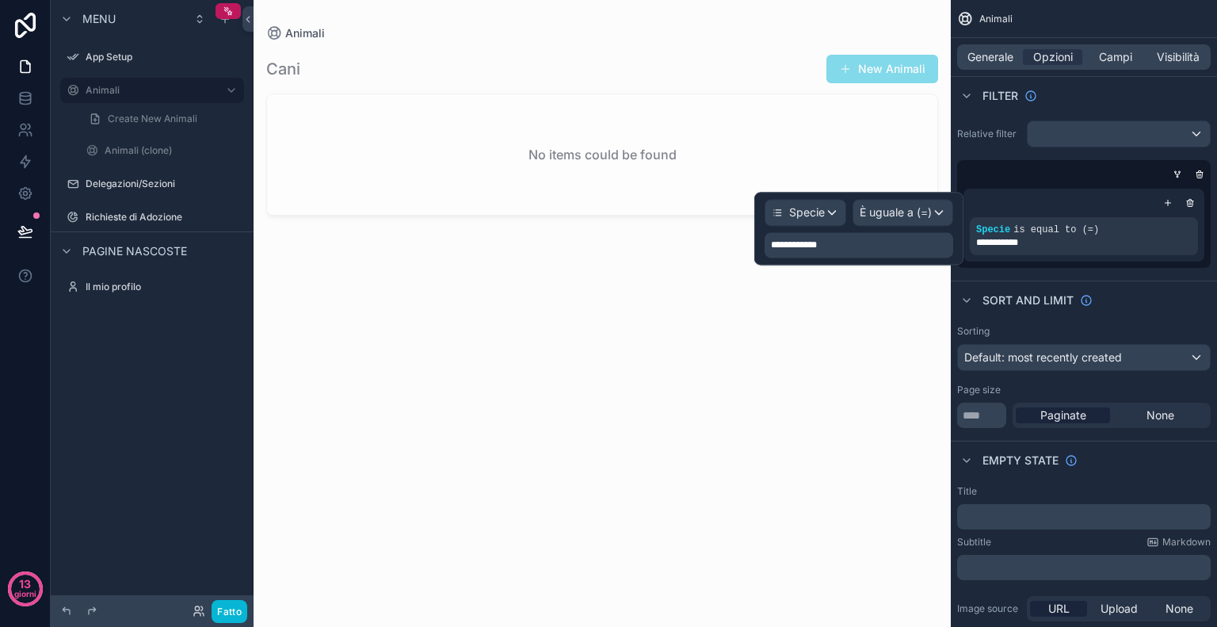
click at [813, 240] on font "**********" at bounding box center [794, 245] width 46 height 10
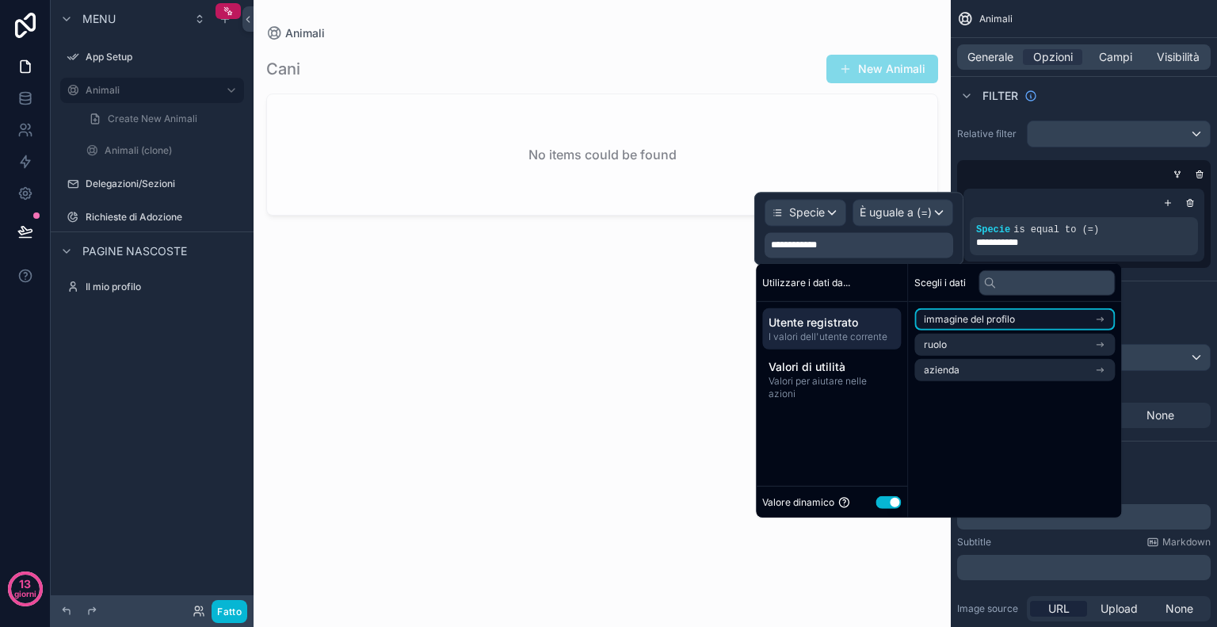
click at [1001, 316] on font "immagine del profilo" at bounding box center [969, 319] width 91 height 12
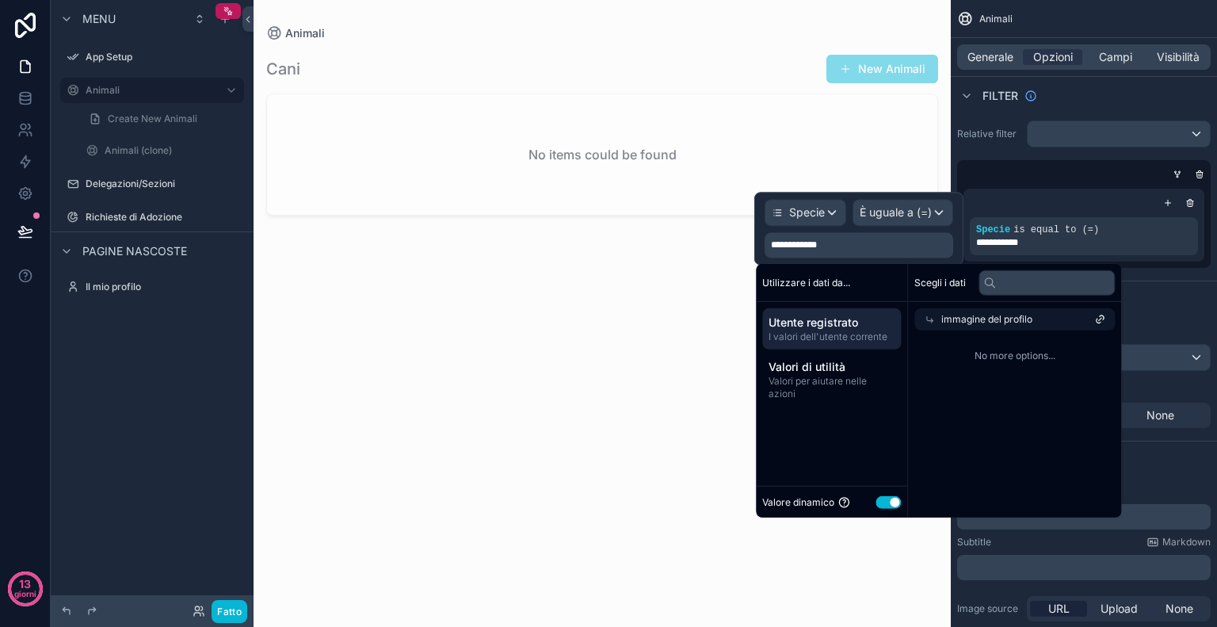
click at [1001, 316] on font "immagine del profilo" at bounding box center [987, 319] width 91 height 12
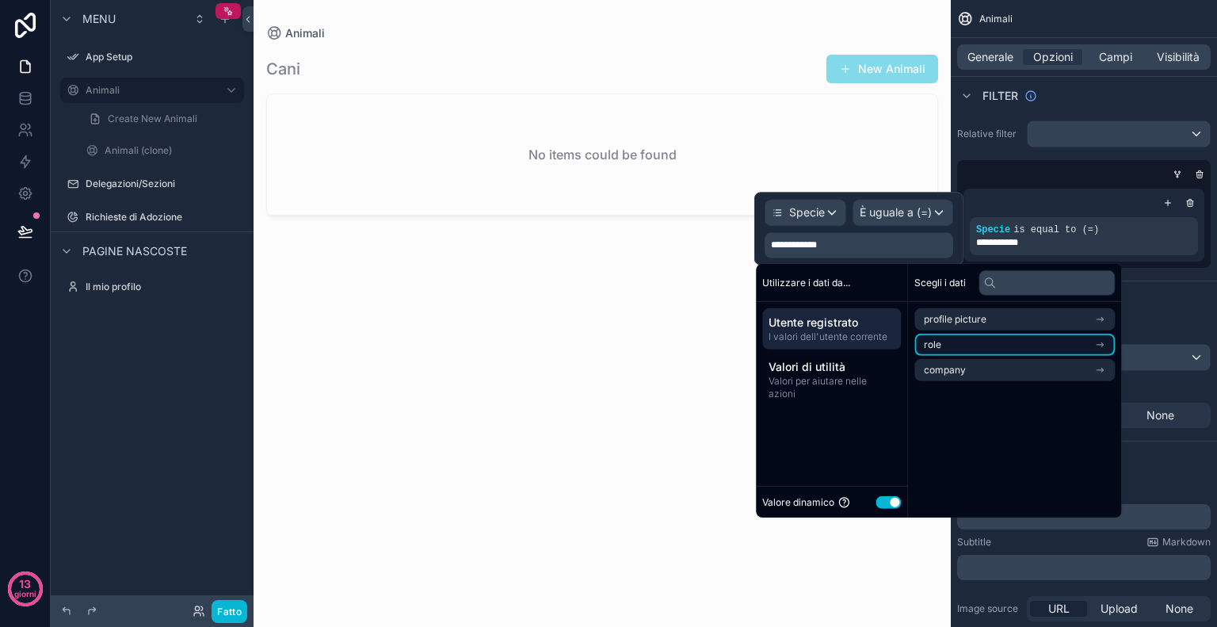
click at [1005, 345] on li "role" at bounding box center [1015, 345] width 201 height 22
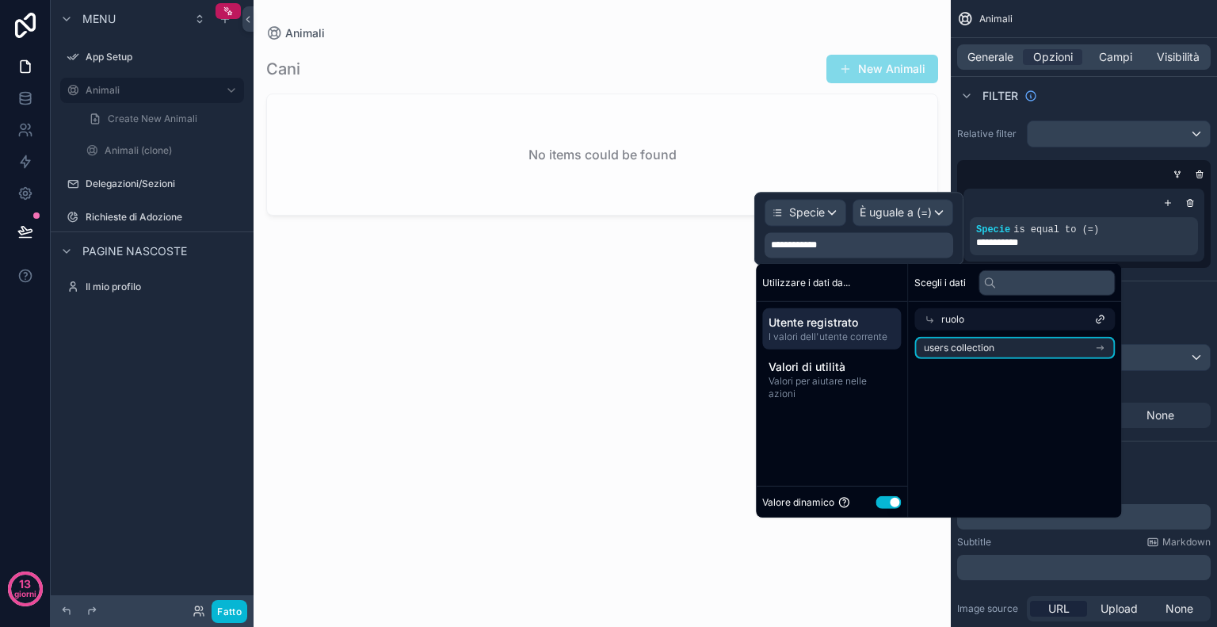
click at [1005, 345] on li "users collection" at bounding box center [1015, 348] width 201 height 22
click at [1005, 345] on font "raccolta di utenti" at bounding box center [979, 344] width 75 height 12
click at [1005, 345] on li "users collection" at bounding box center [1015, 348] width 201 height 22
click at [929, 319] on icon at bounding box center [929, 319] width 11 height 11
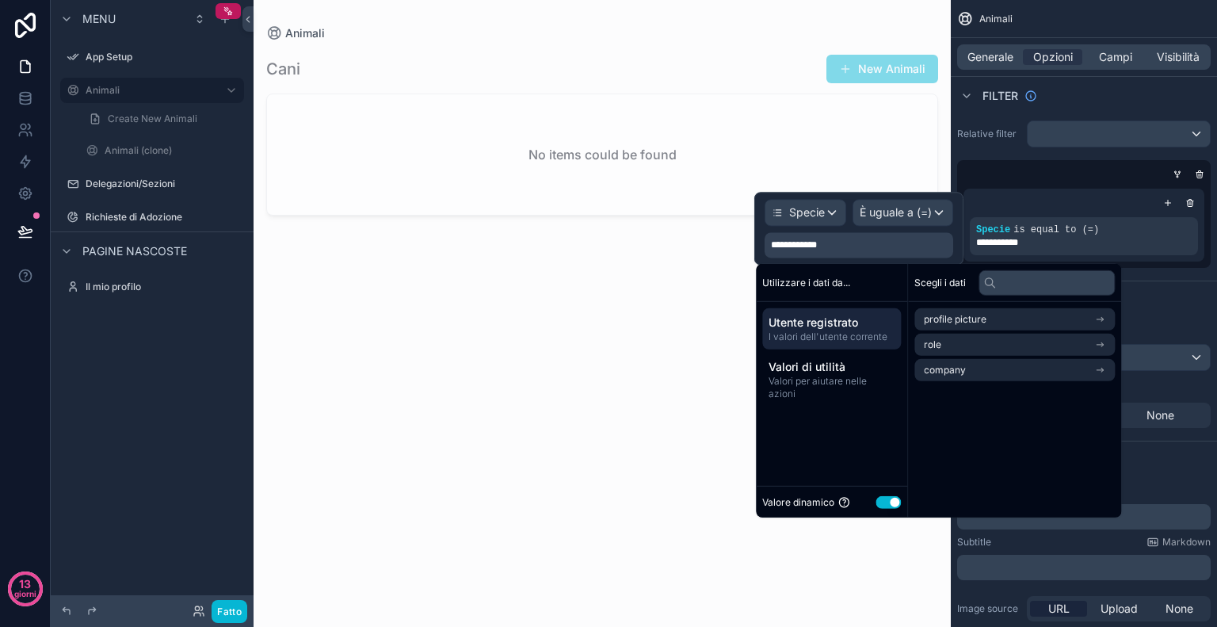
click at [888, 501] on button "Usa impostazione" at bounding box center [888, 501] width 25 height 13
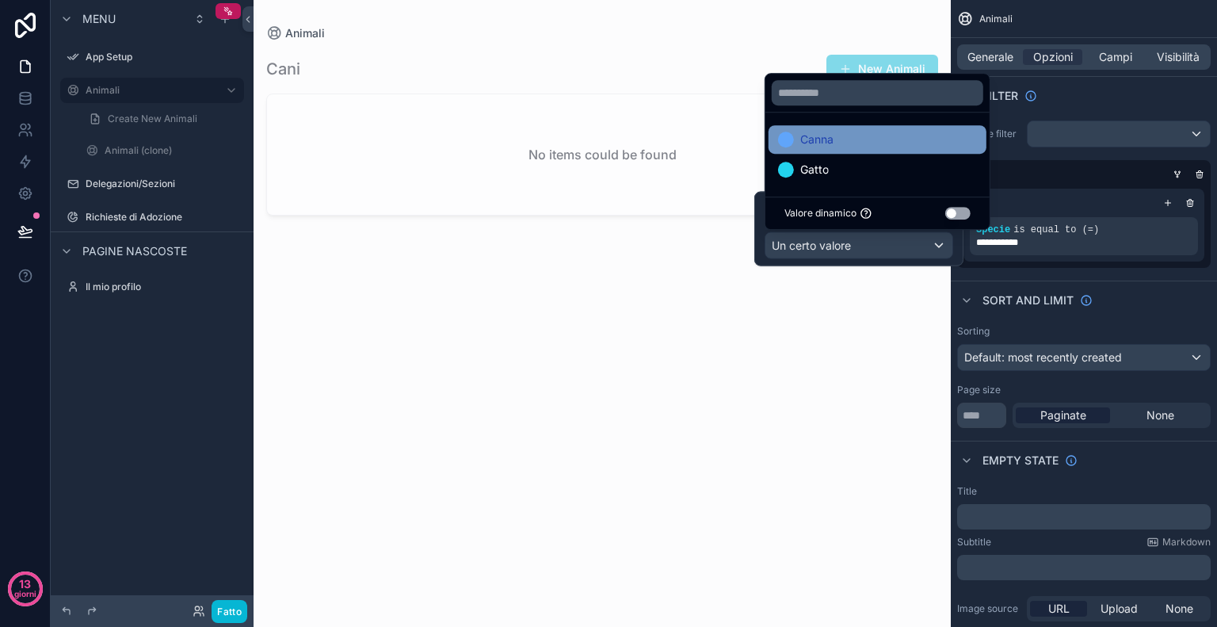
click at [825, 145] on font "Canna" at bounding box center [817, 138] width 33 height 13
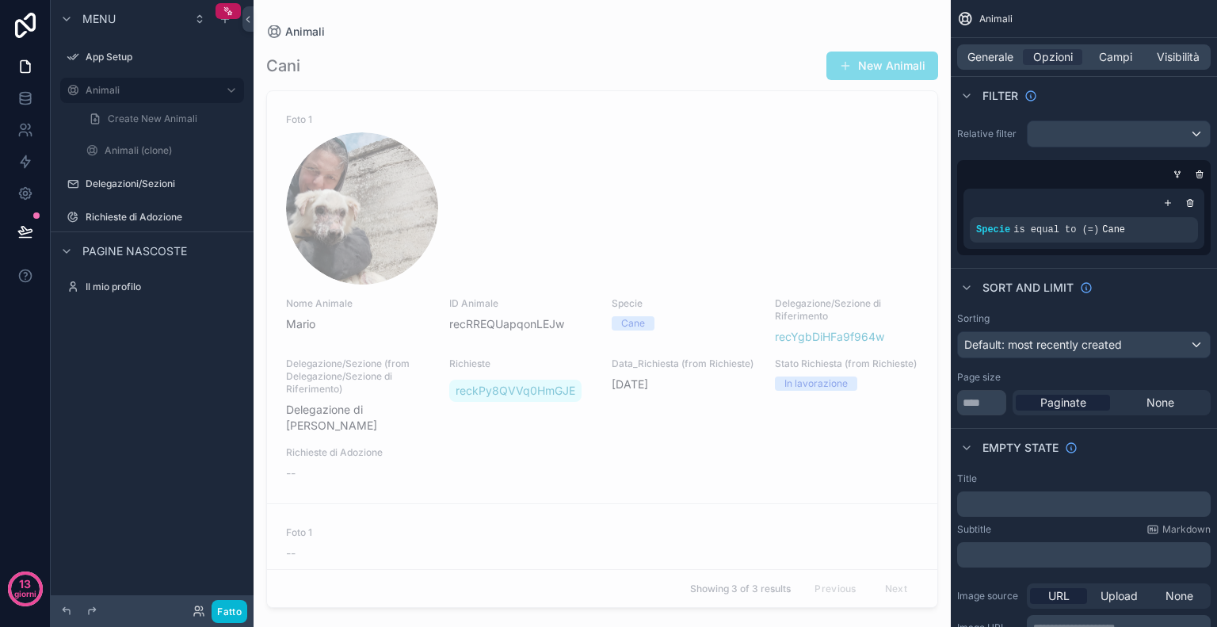
click at [565, 61] on div "Cani New Animali" at bounding box center [602, 66] width 672 height 30
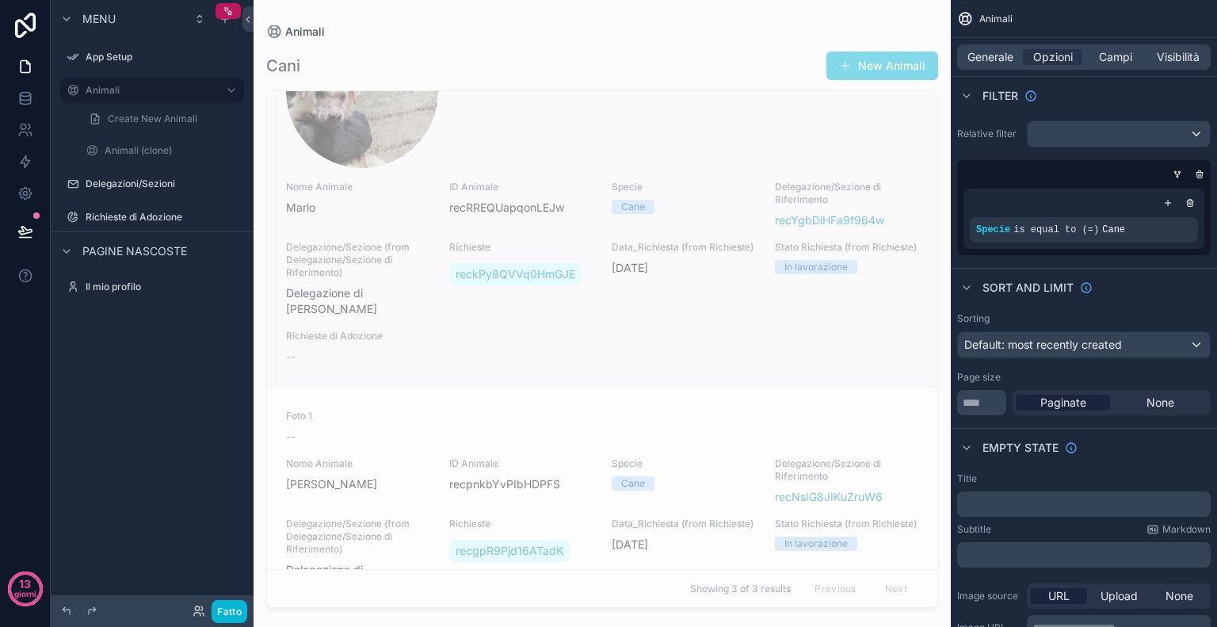
scroll to position [0, 0]
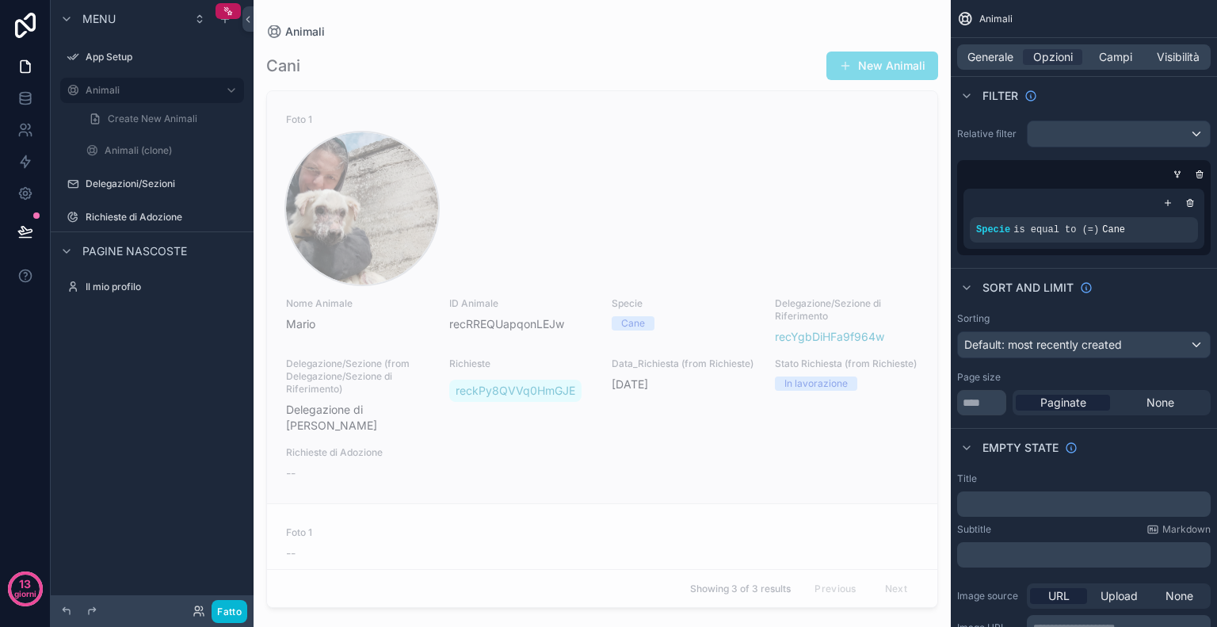
click at [385, 180] on div "contenuto scorrevole" at bounding box center [362, 208] width 152 height 152
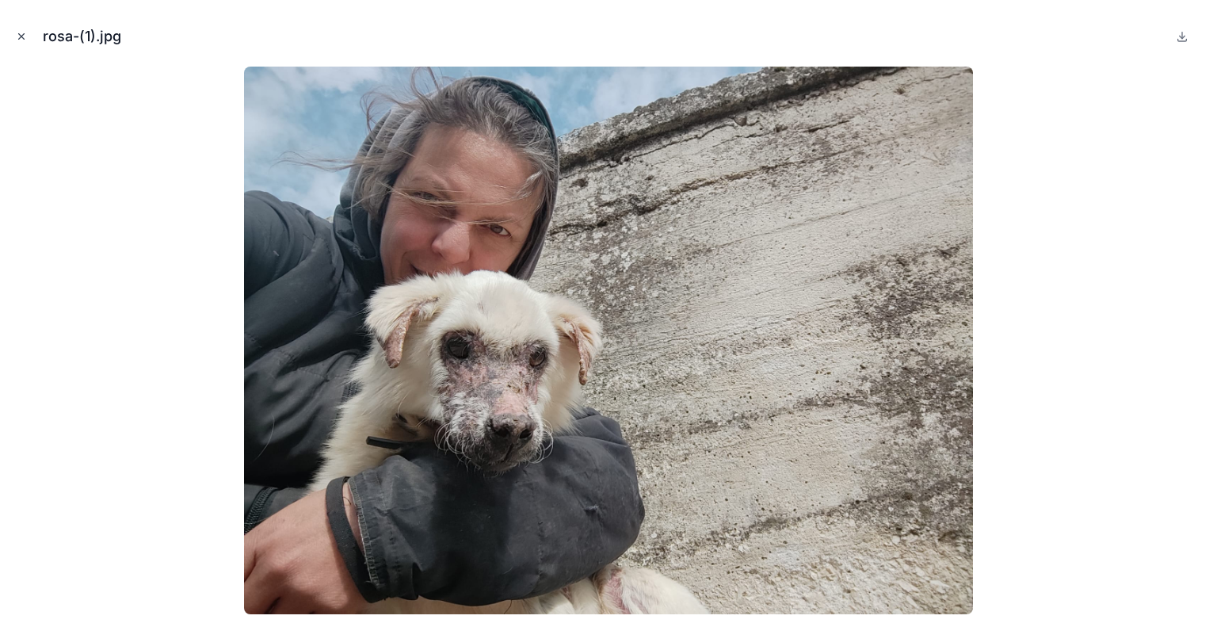
click at [23, 39] on icon "Chiudi modale" at bounding box center [22, 37] width 6 height 6
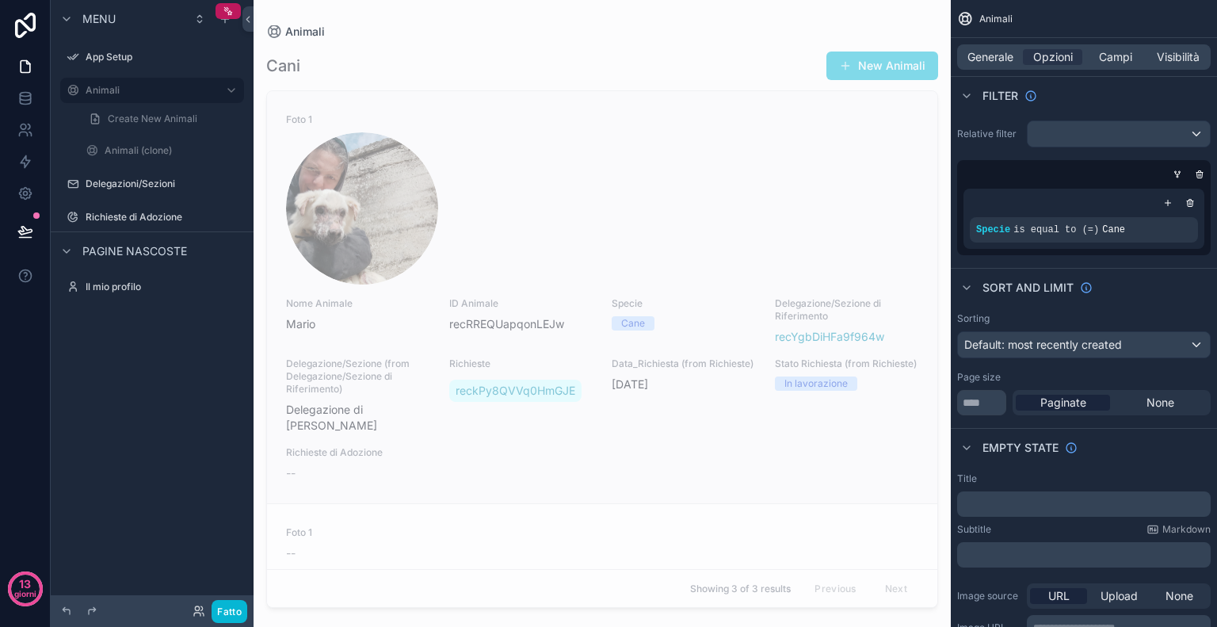
click at [536, 202] on div "contenuto scorrevole" at bounding box center [602, 208] width 633 height 152
click at [340, 227] on div "contenuto scorrevole" at bounding box center [362, 208] width 152 height 152
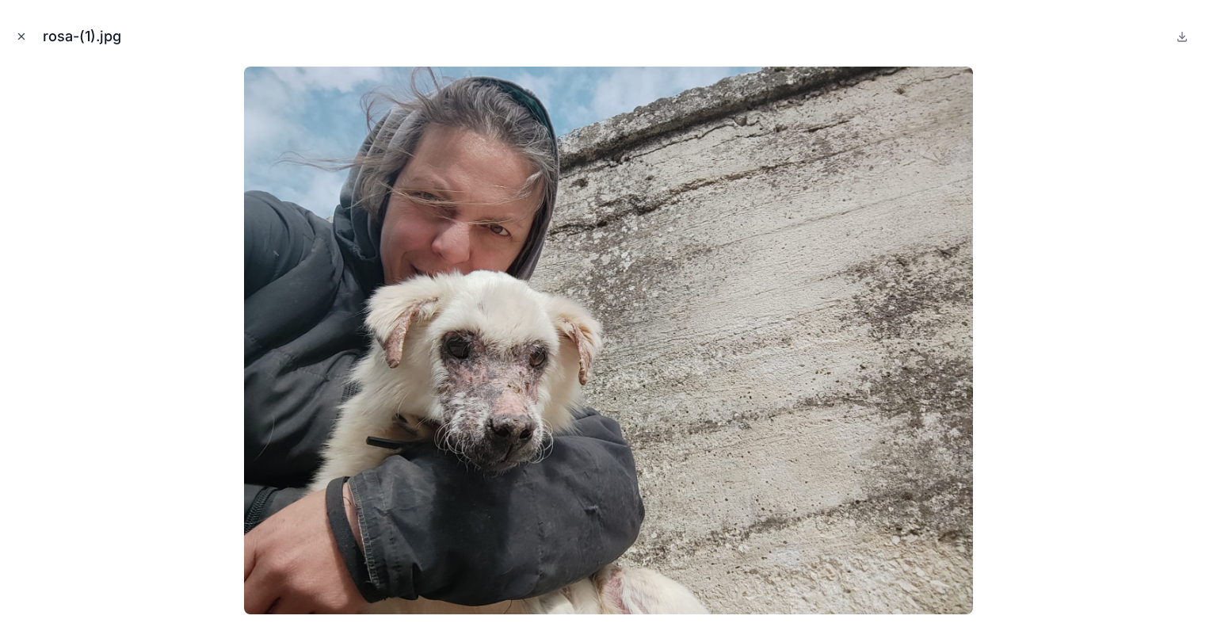
click at [13, 37] on button "Chiudi modale" at bounding box center [21, 36] width 17 height 17
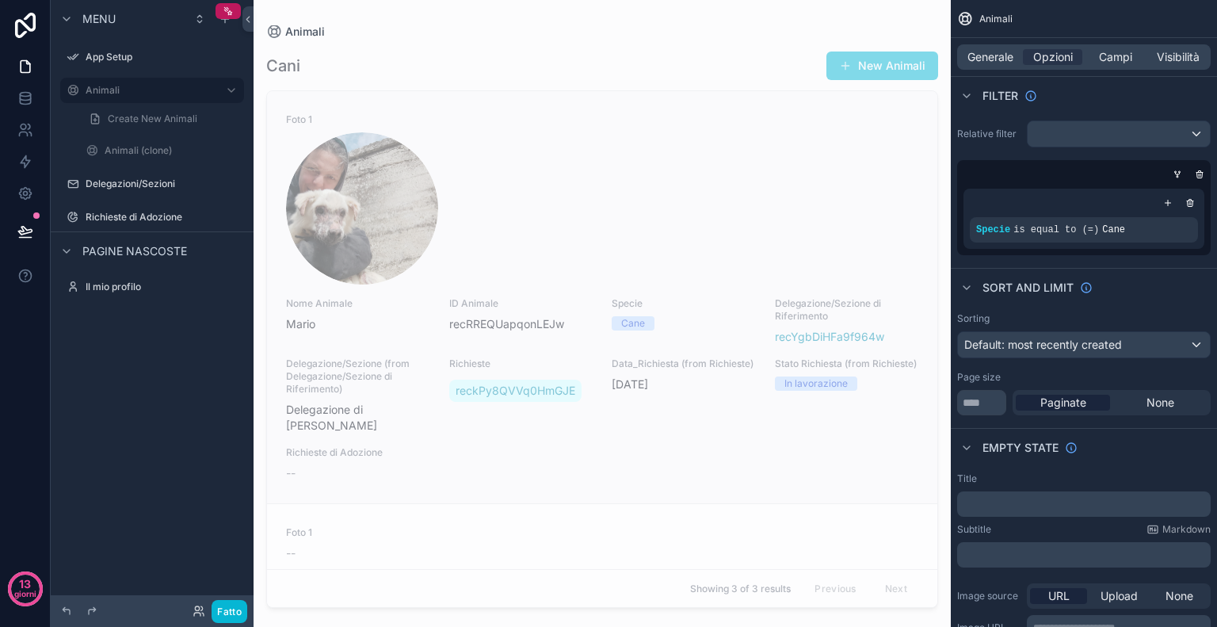
click at [288, 324] on span "Mario" at bounding box center [358, 324] width 144 height 16
click at [570, 137] on div "contenuto scorrevole" at bounding box center [602, 208] width 633 height 152
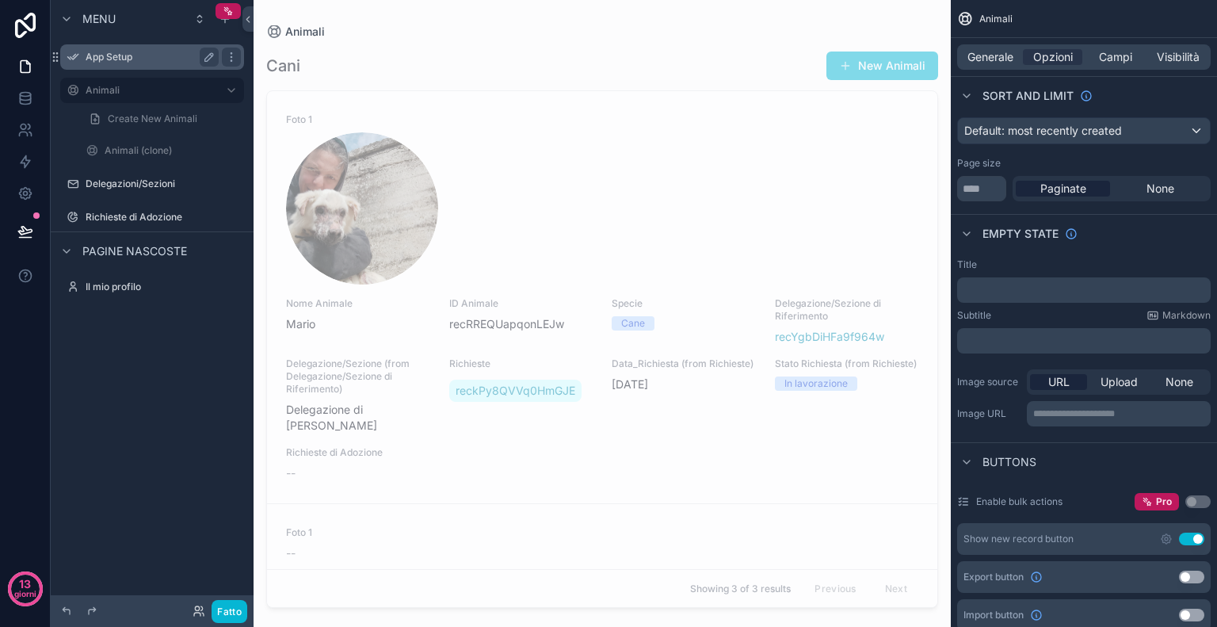
click at [116, 60] on label "App Setup" at bounding box center [149, 57] width 127 height 13
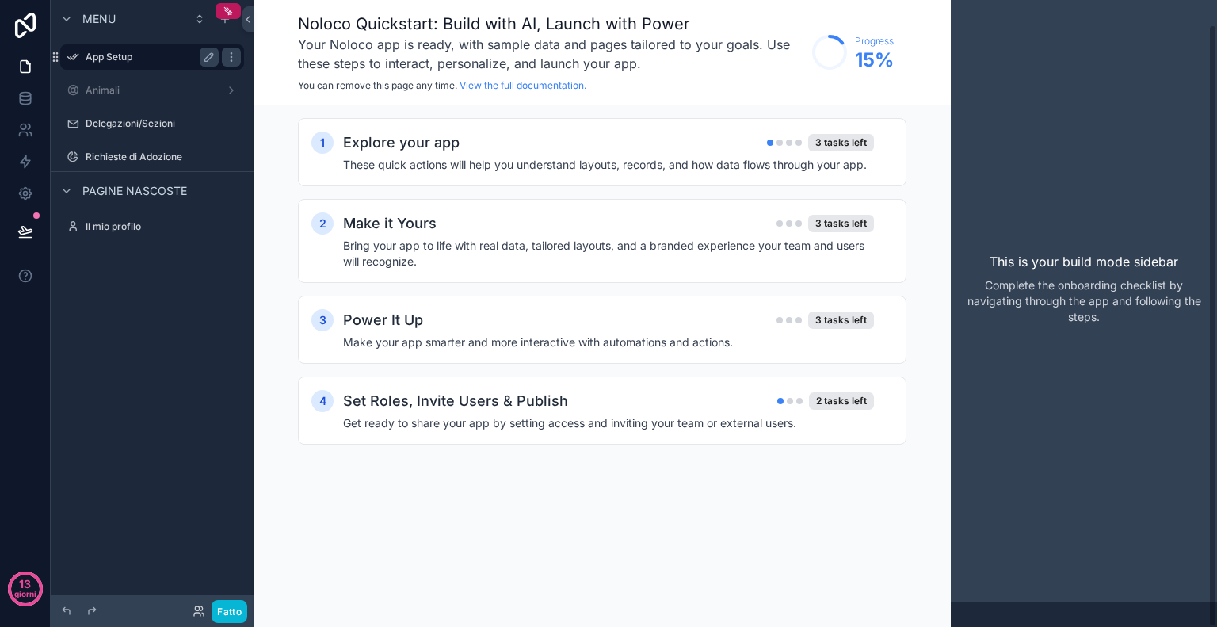
scroll to position [25, 0]
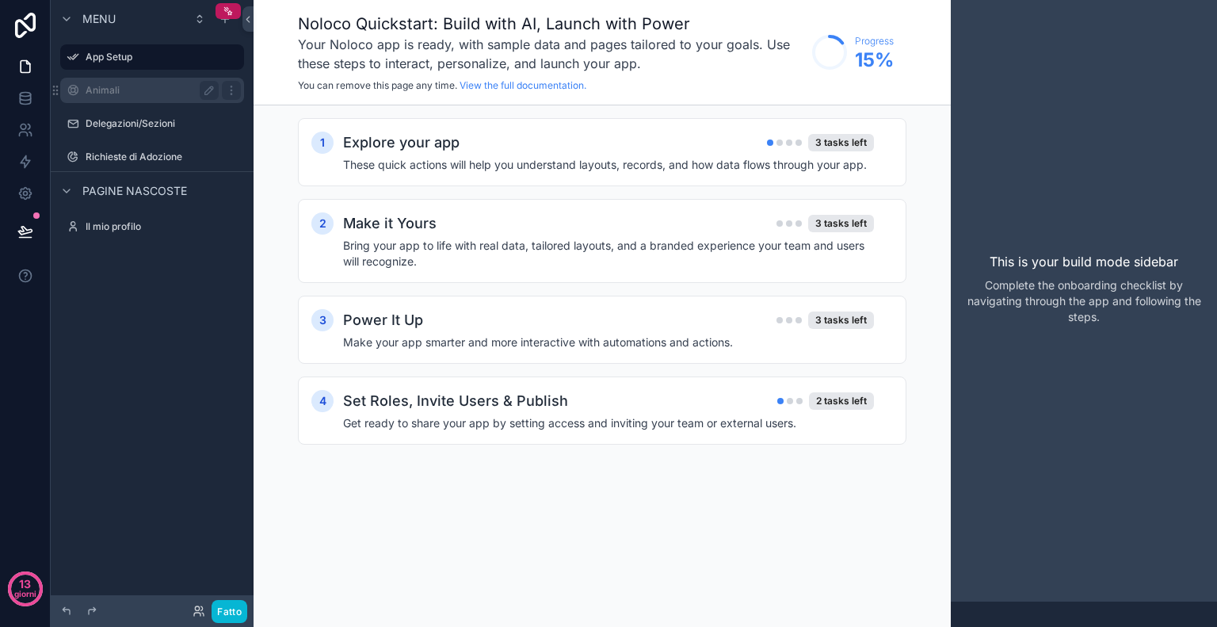
click at [140, 85] on label "Animali" at bounding box center [149, 90] width 127 height 13
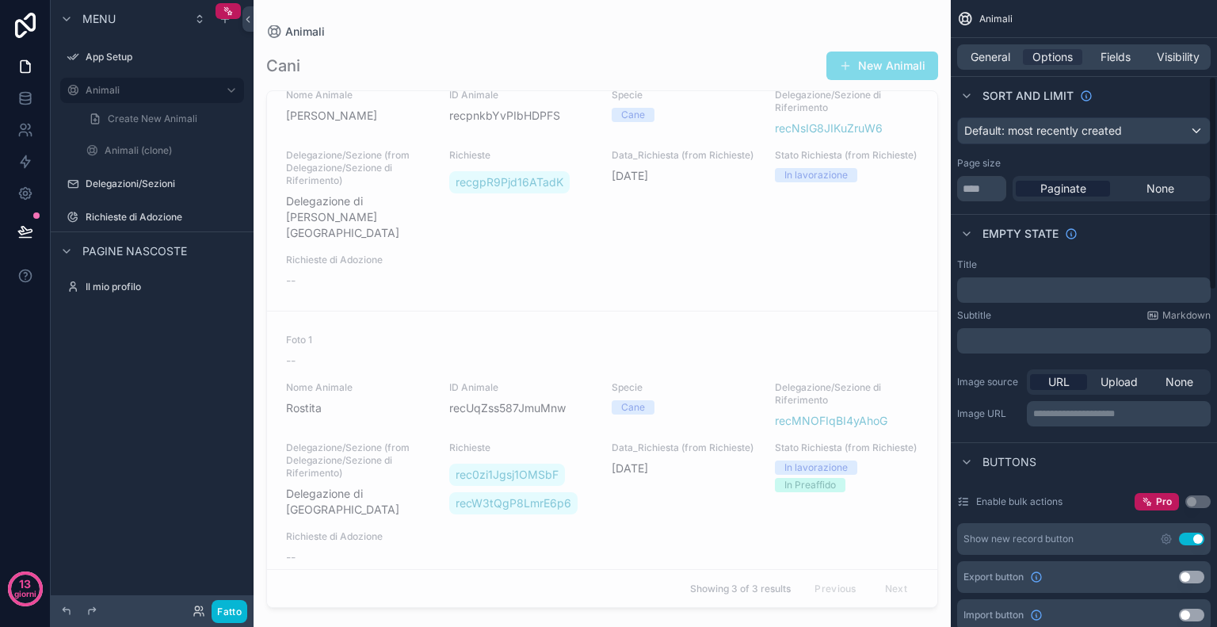
scroll to position [265, 0]
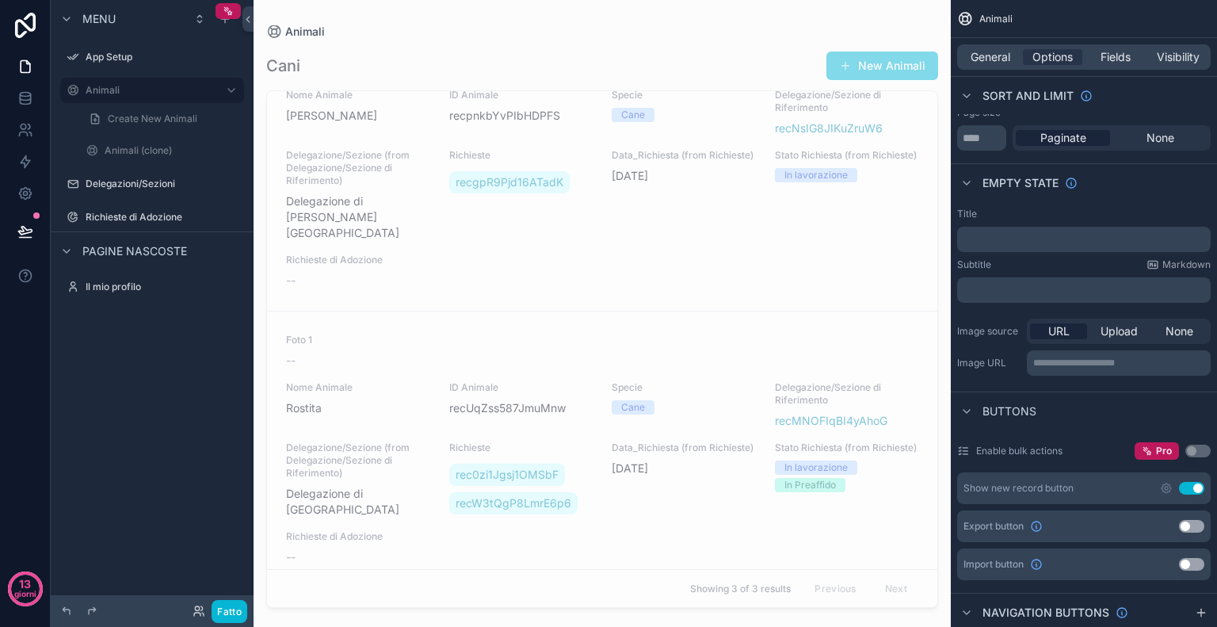
click at [1190, 489] on button "Use setting" at bounding box center [1191, 488] width 25 height 13
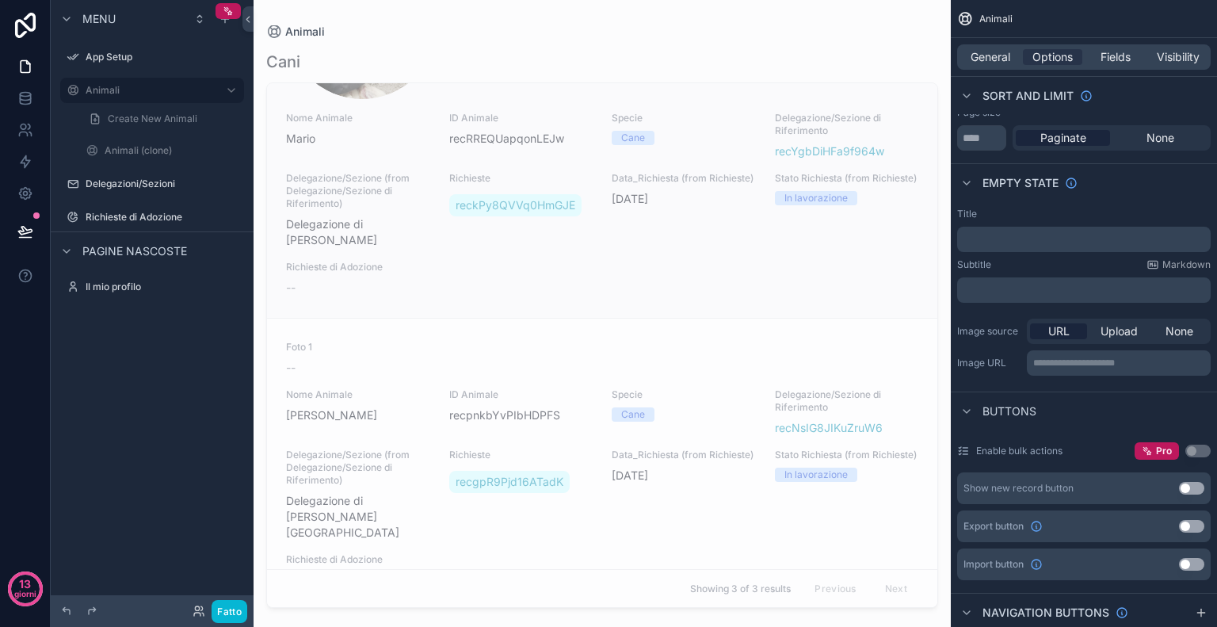
scroll to position [181, 0]
click at [1190, 482] on button "Use setting" at bounding box center [1191, 488] width 25 height 13
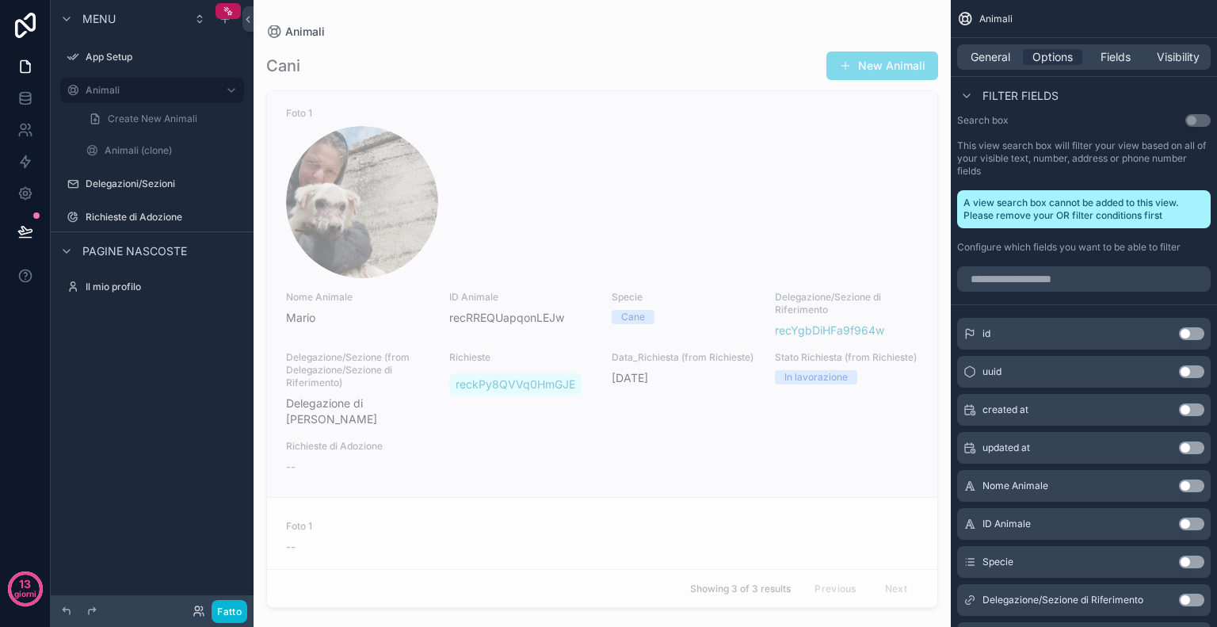
scroll to position [0, 0]
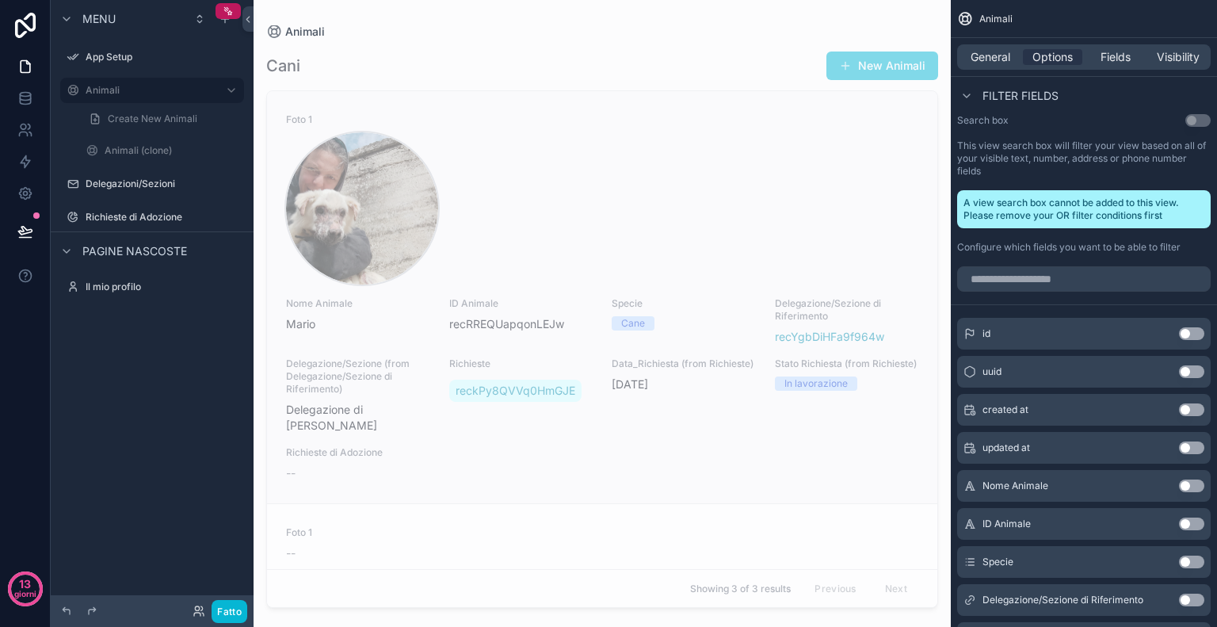
click at [326, 224] on div "contenuto scorrevole" at bounding box center [362, 208] width 152 height 152
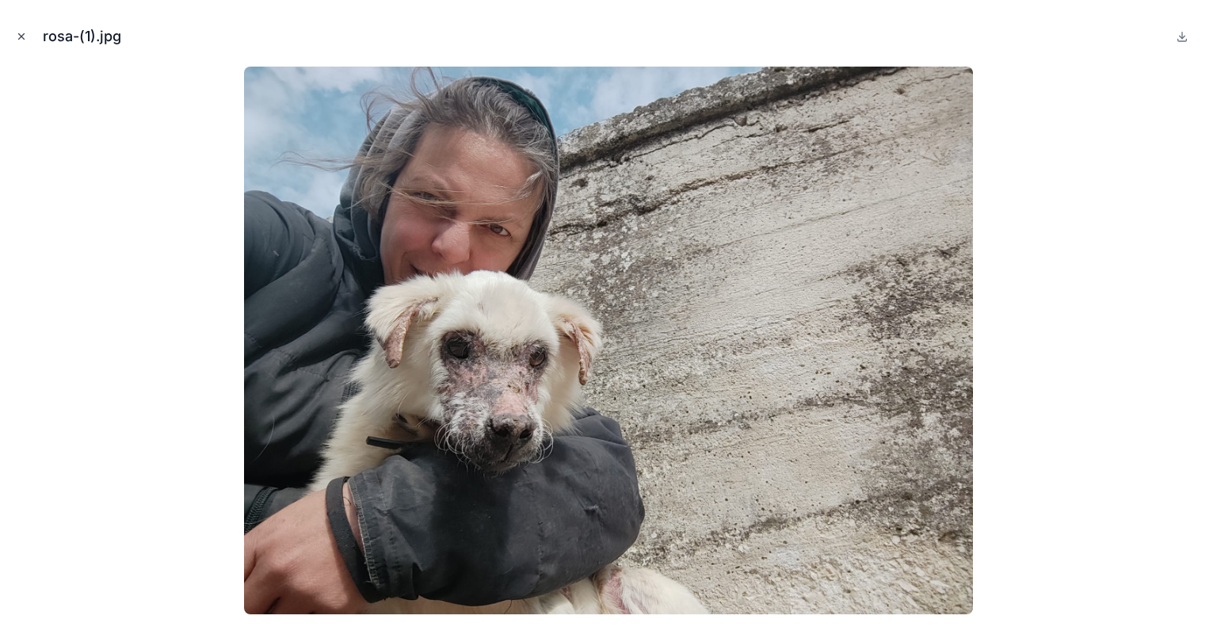
click at [23, 34] on icon "Chiudi modale" at bounding box center [22, 37] width 6 height 6
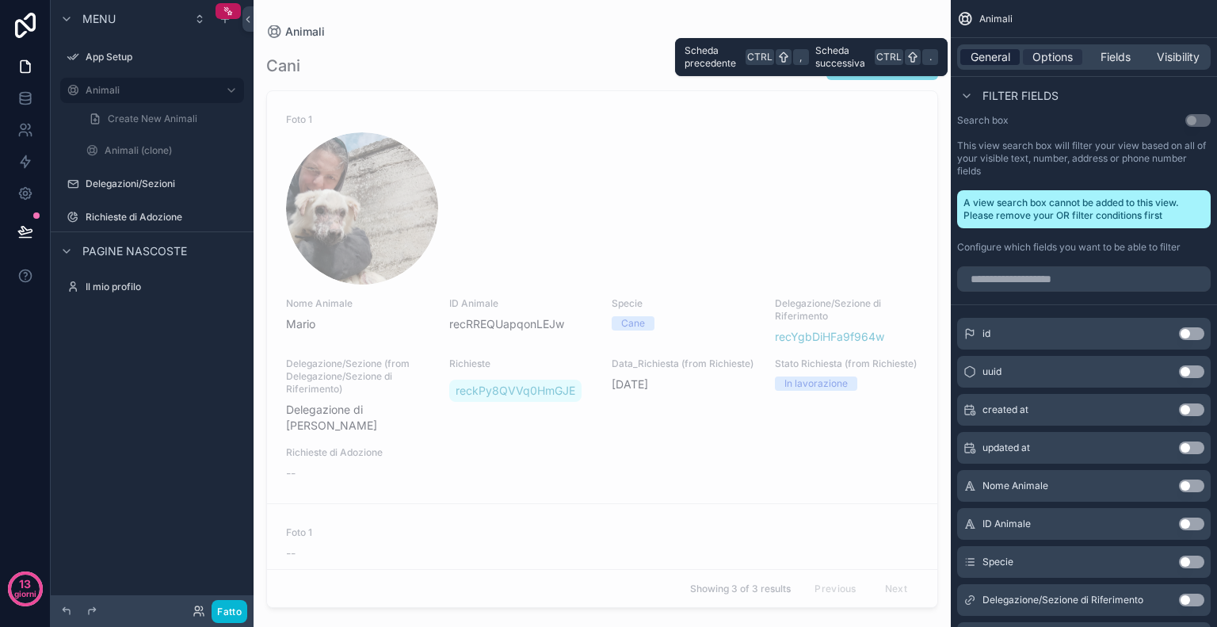
click at [992, 62] on span "General" at bounding box center [991, 57] width 40 height 16
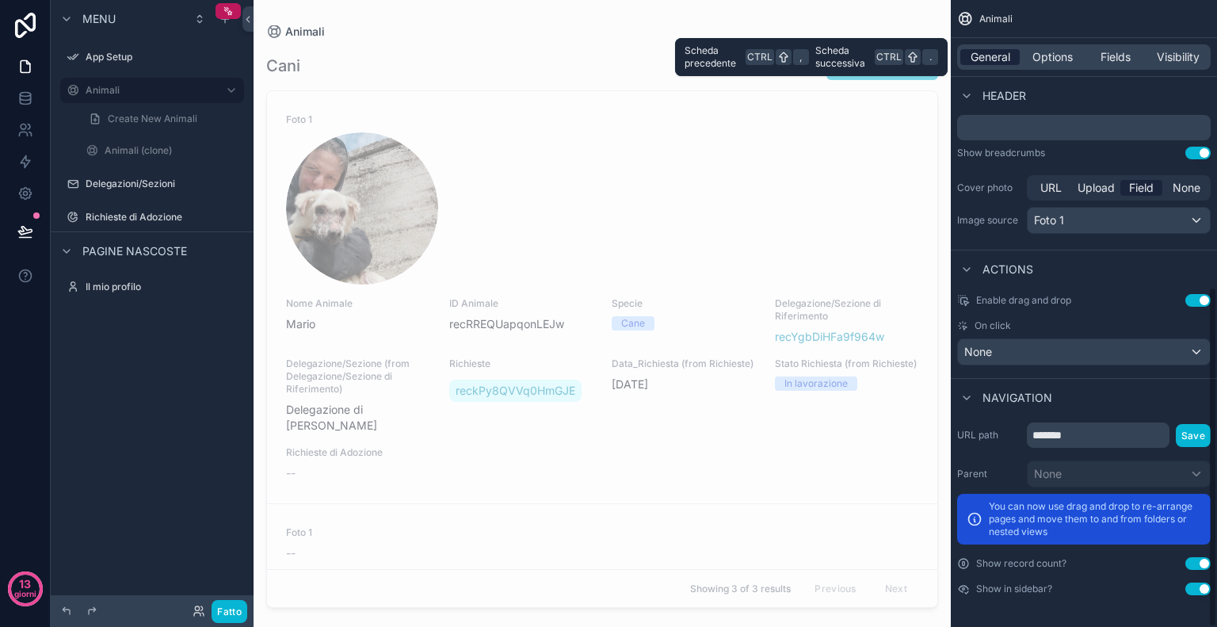
scroll to position [529, 0]
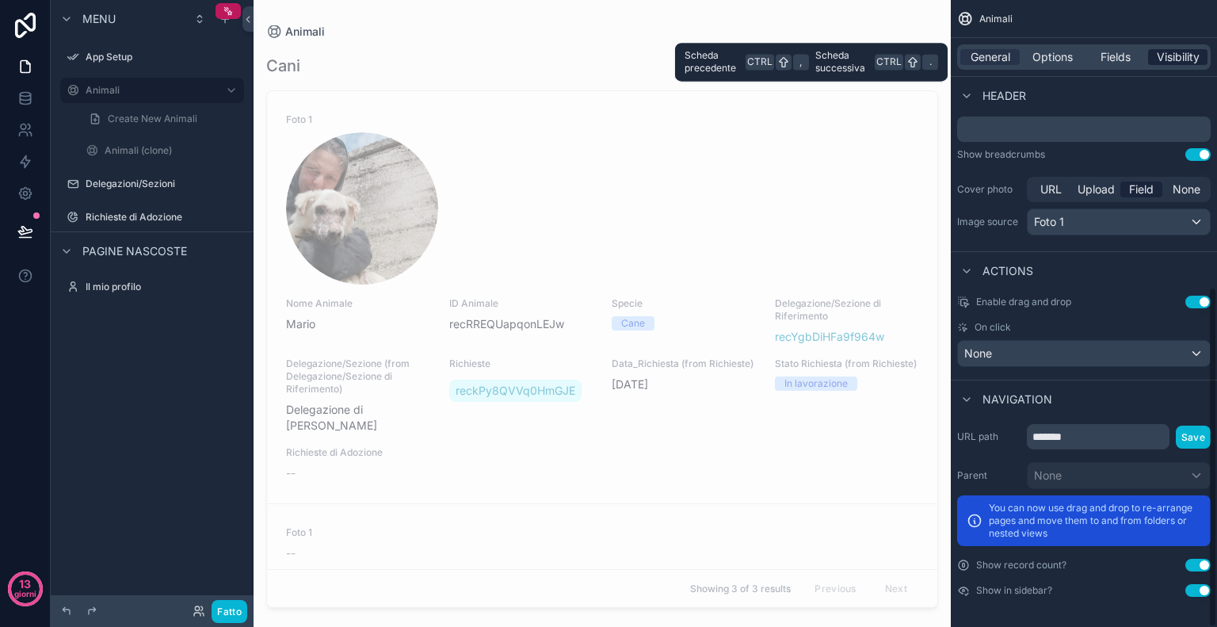
click at [1187, 50] on span "Visibility" at bounding box center [1178, 57] width 43 height 16
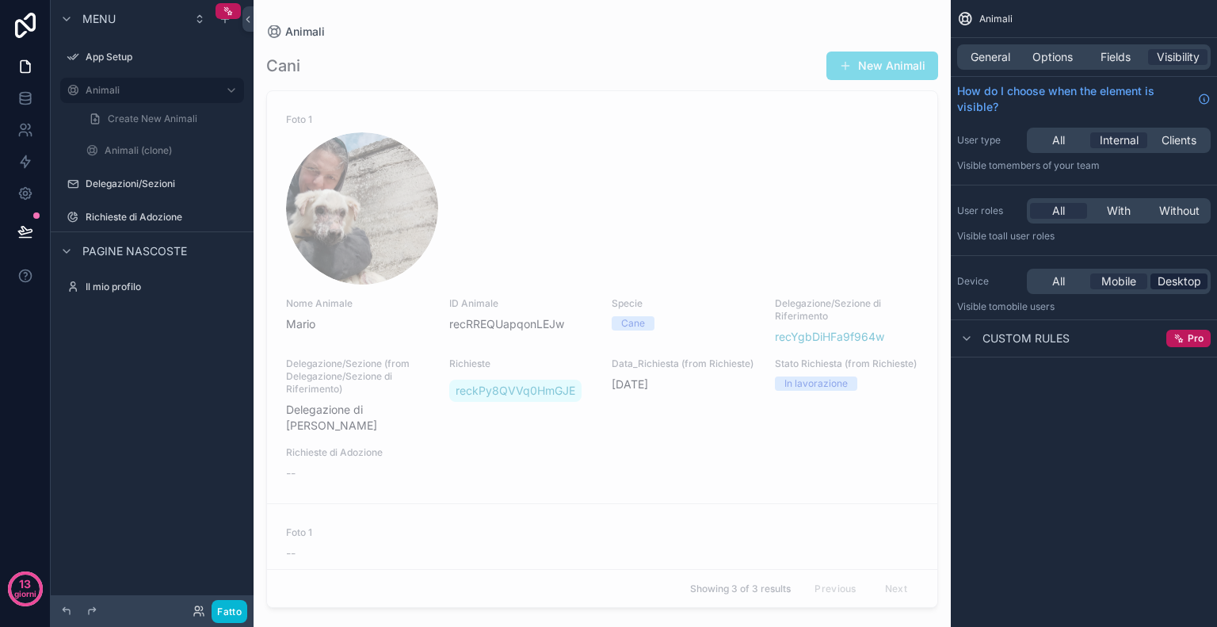
click at [1191, 280] on span "Desktop" at bounding box center [1180, 281] width 44 height 16
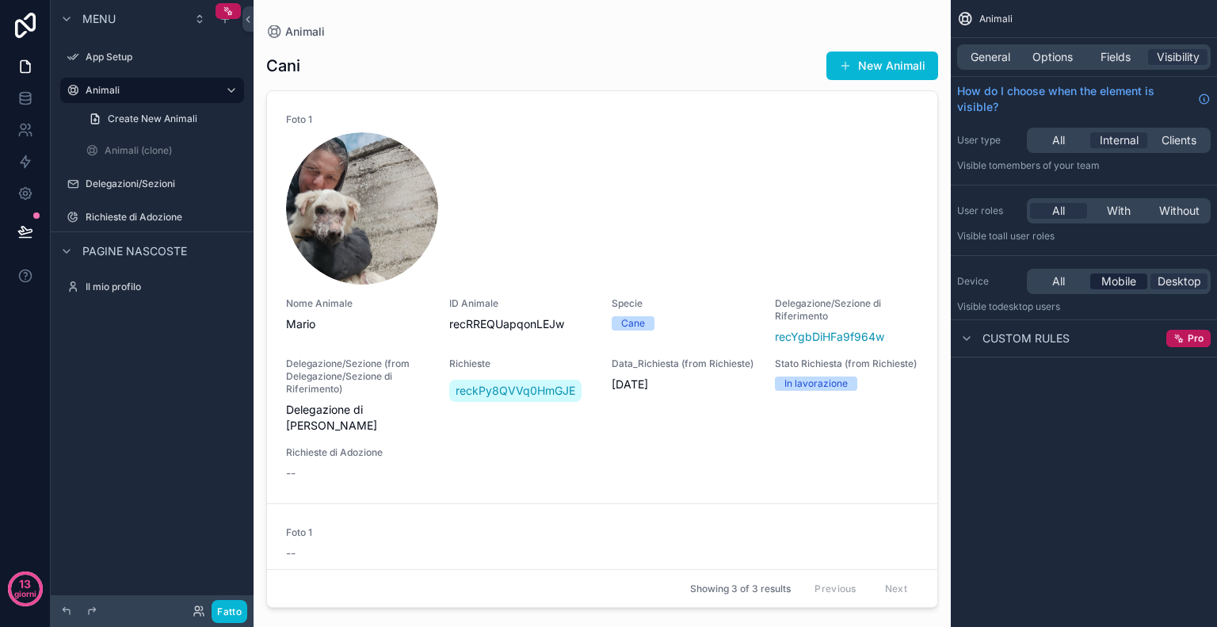
click at [1129, 275] on span "Mobile" at bounding box center [1119, 281] width 35 height 16
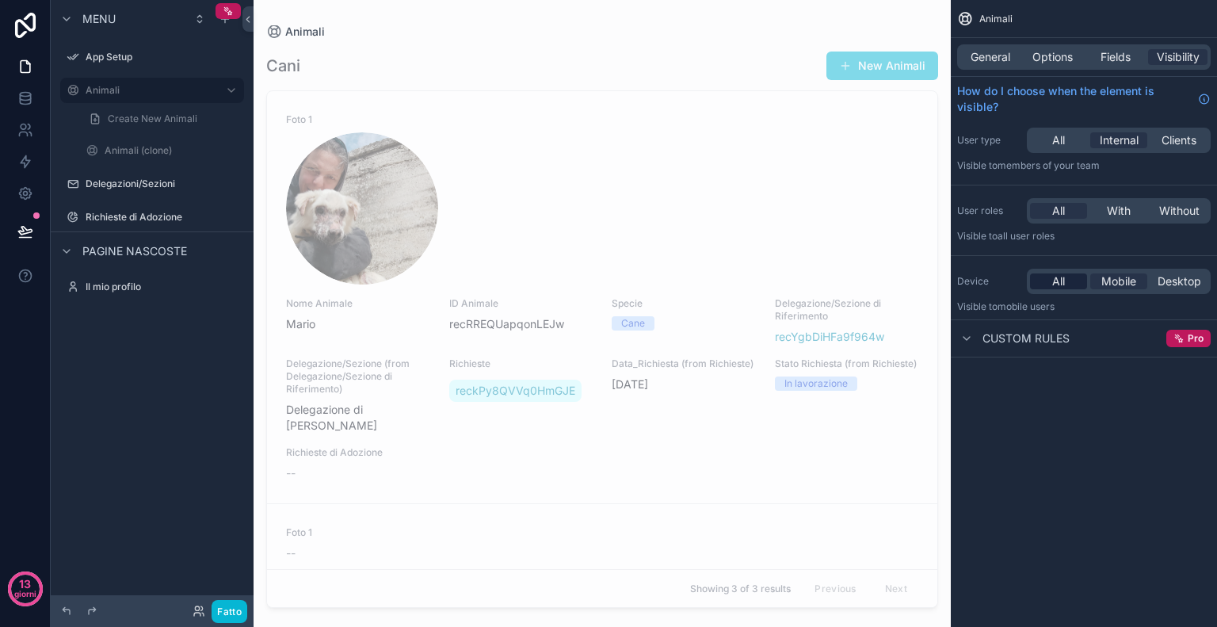
click at [1075, 278] on div "All" at bounding box center [1058, 281] width 57 height 16
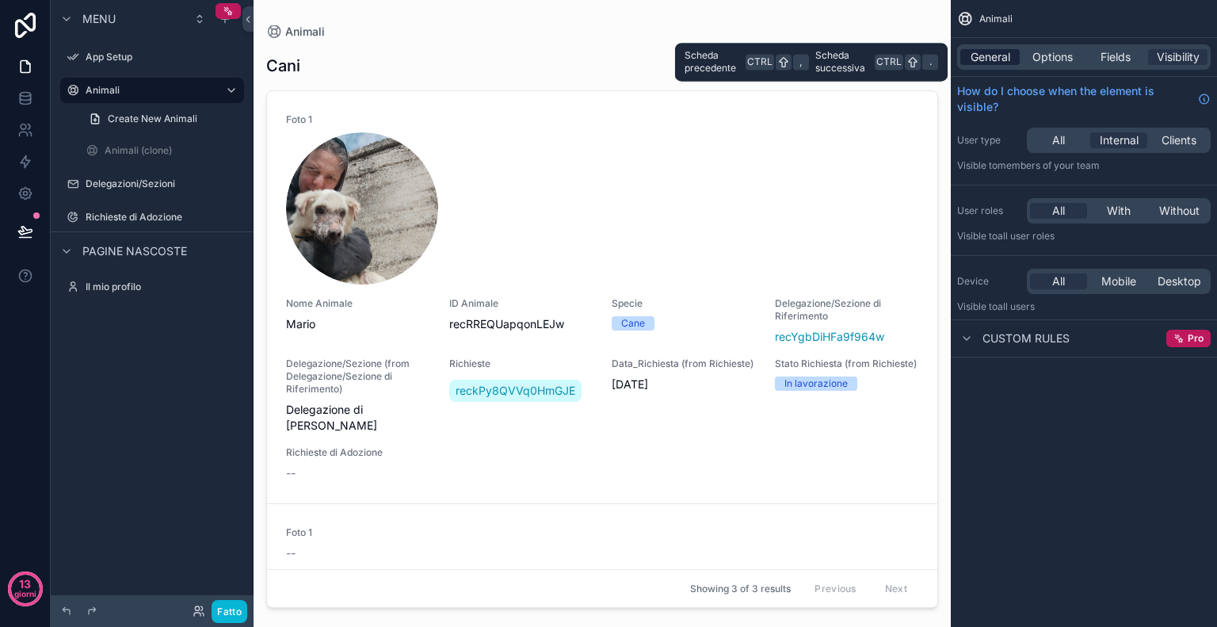
click at [986, 63] on span "General" at bounding box center [991, 57] width 40 height 16
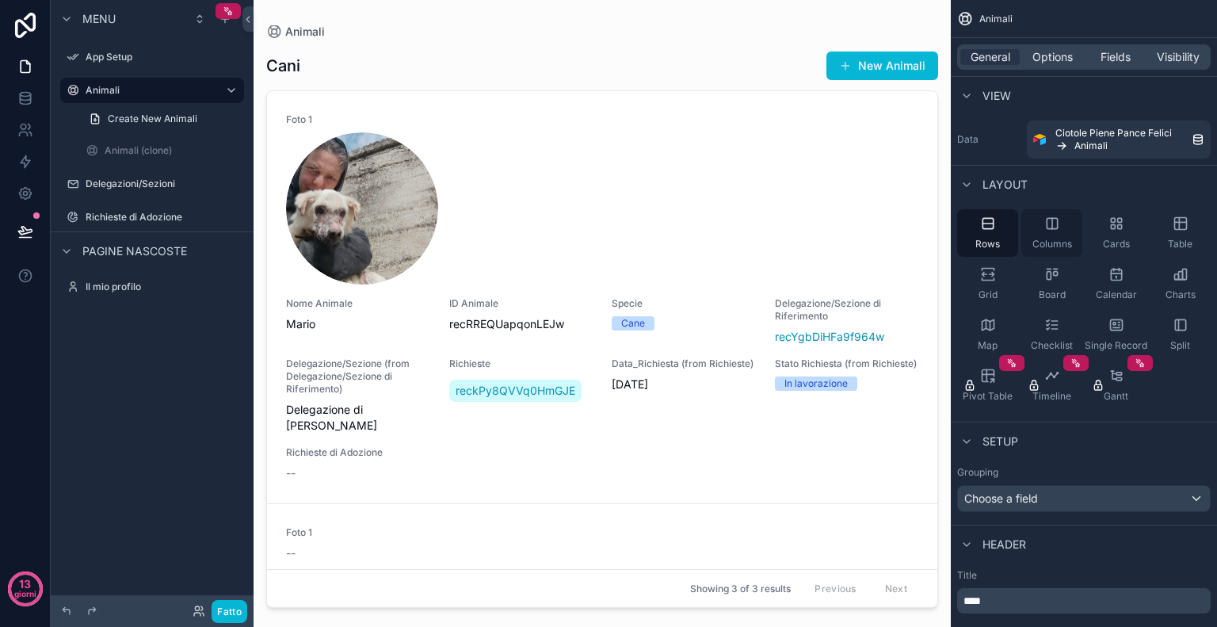
click at [1060, 217] on div "Columns" at bounding box center [1052, 233] width 61 height 48
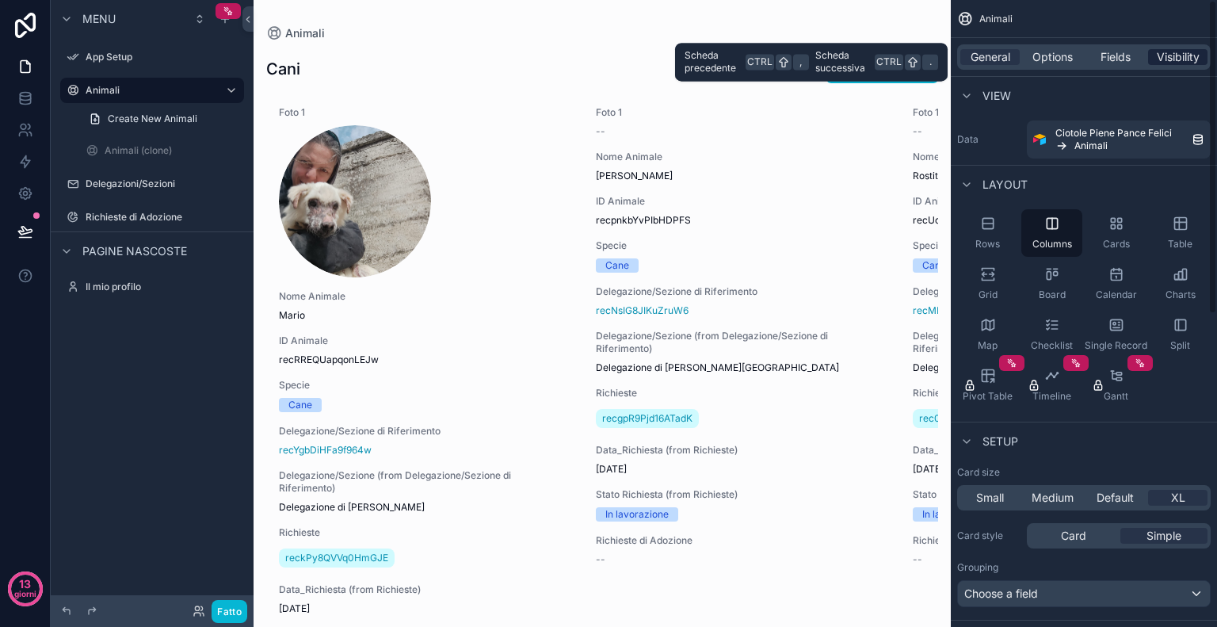
click at [1194, 53] on span "Visibility" at bounding box center [1178, 57] width 43 height 16
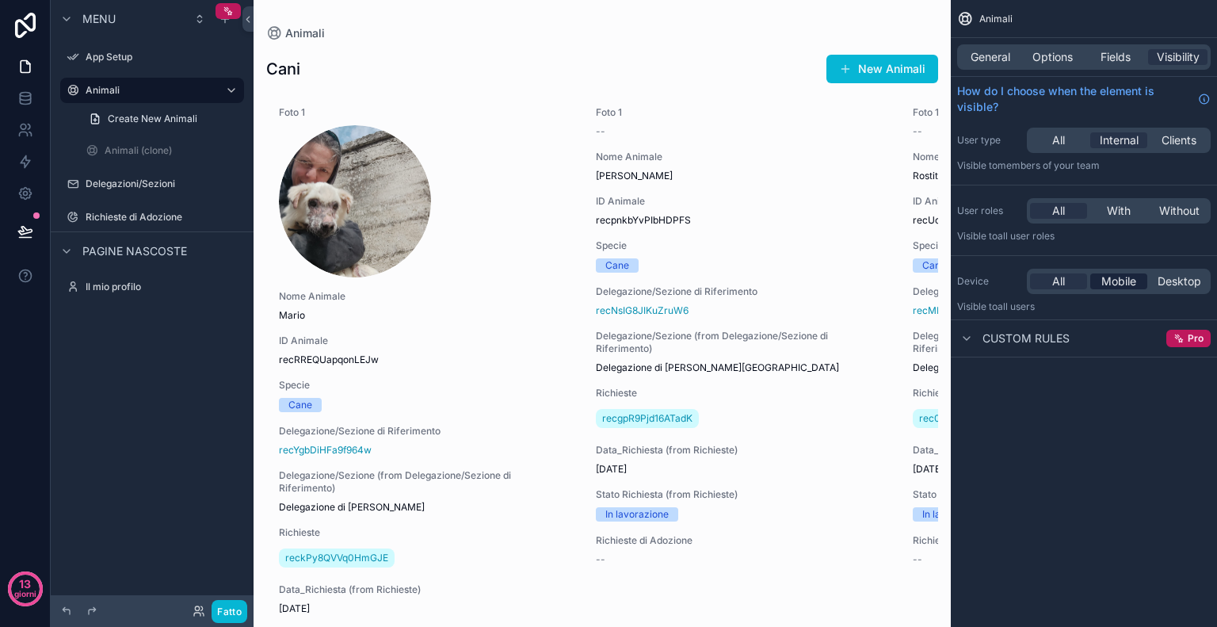
click at [1126, 278] on span "Mobile" at bounding box center [1119, 281] width 35 height 16
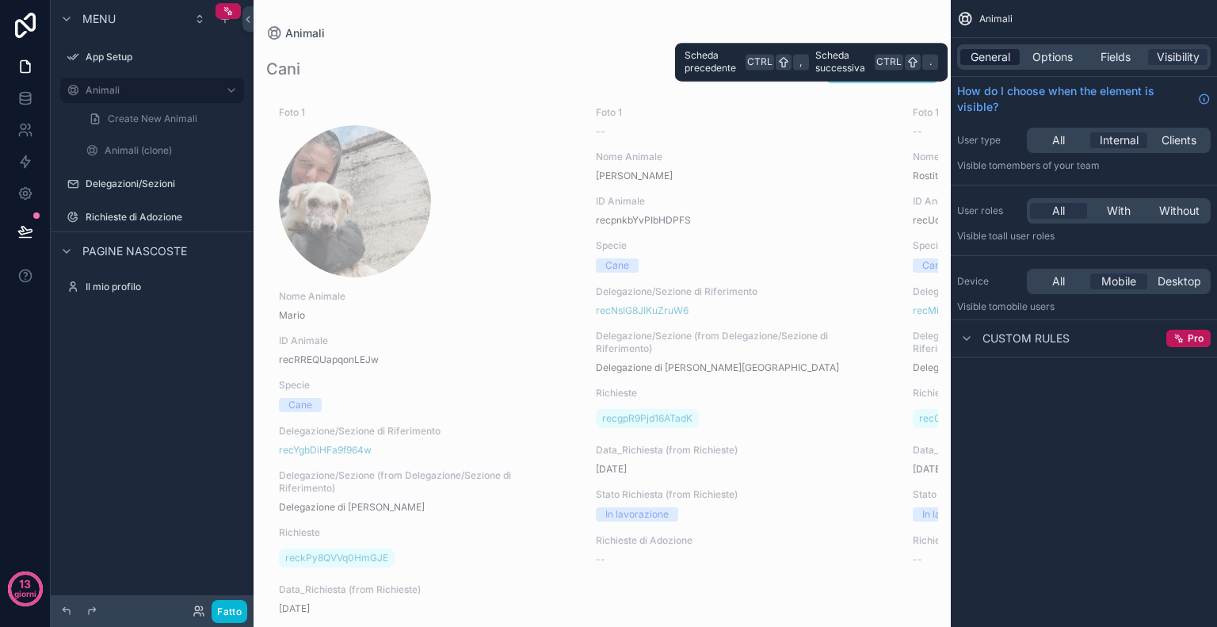
click at [999, 56] on span "General" at bounding box center [991, 57] width 40 height 16
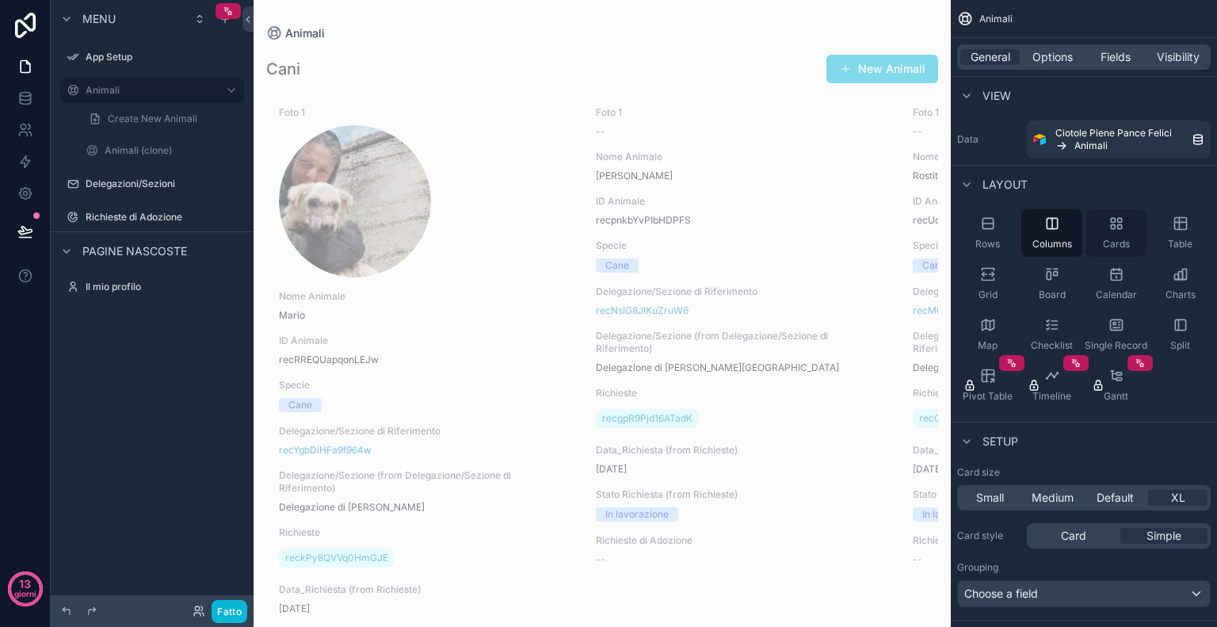
click at [1116, 236] on div "Cards" at bounding box center [1116, 233] width 61 height 48
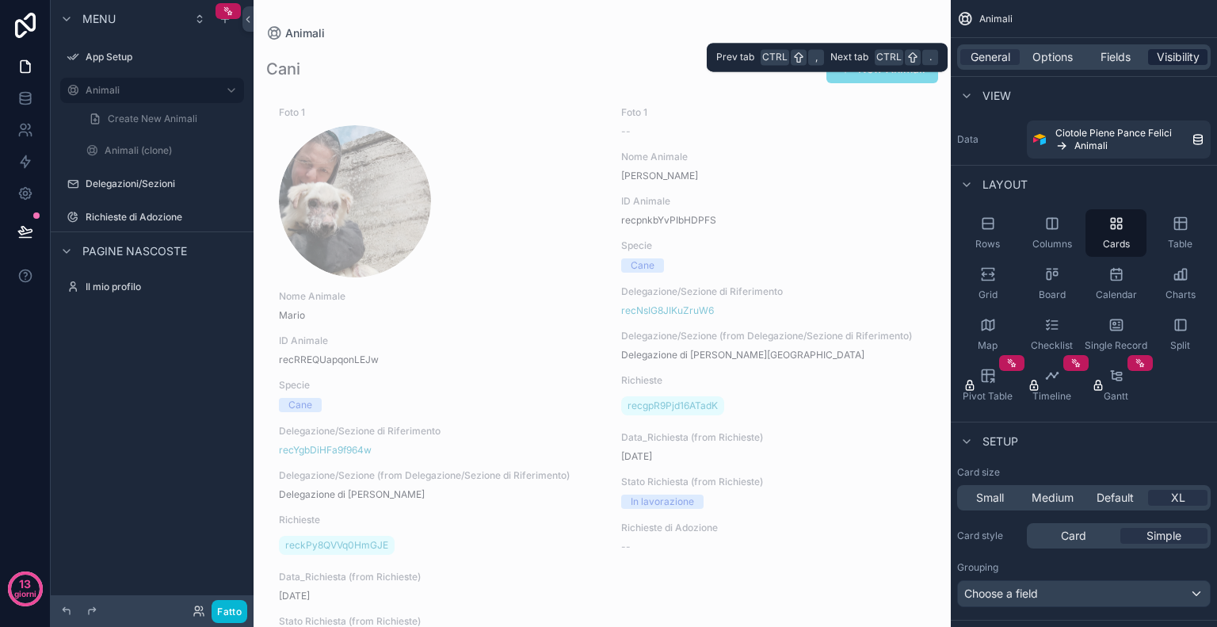
click at [1205, 59] on div "Visibility" at bounding box center [1178, 57] width 59 height 16
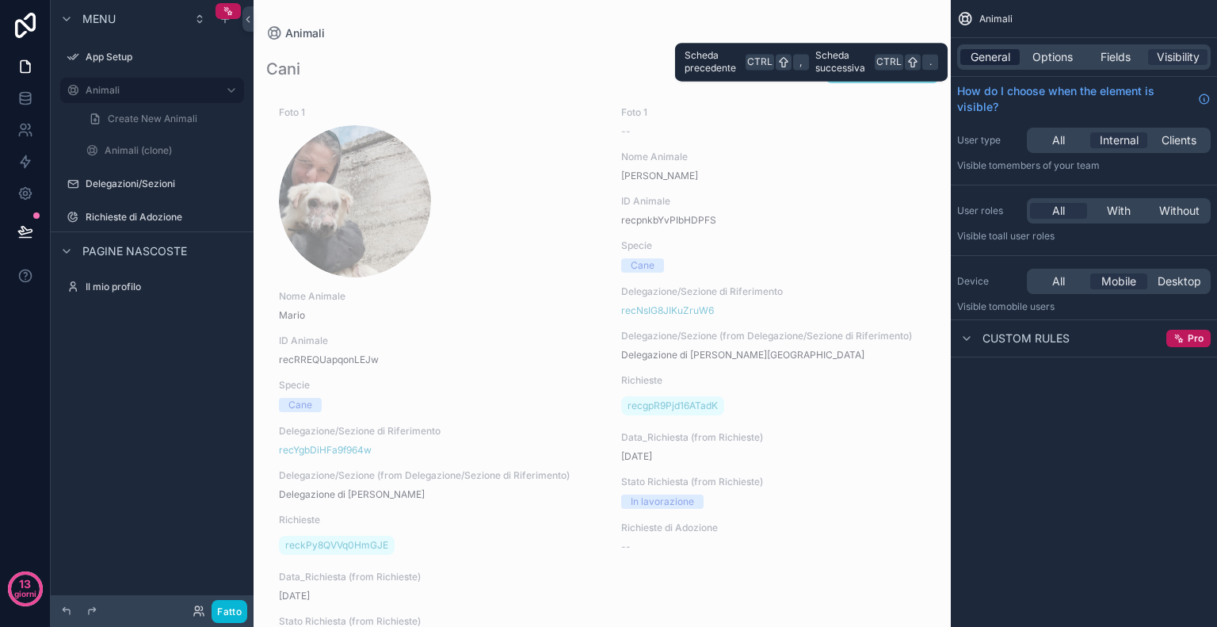
click at [995, 54] on span "General" at bounding box center [991, 57] width 40 height 16
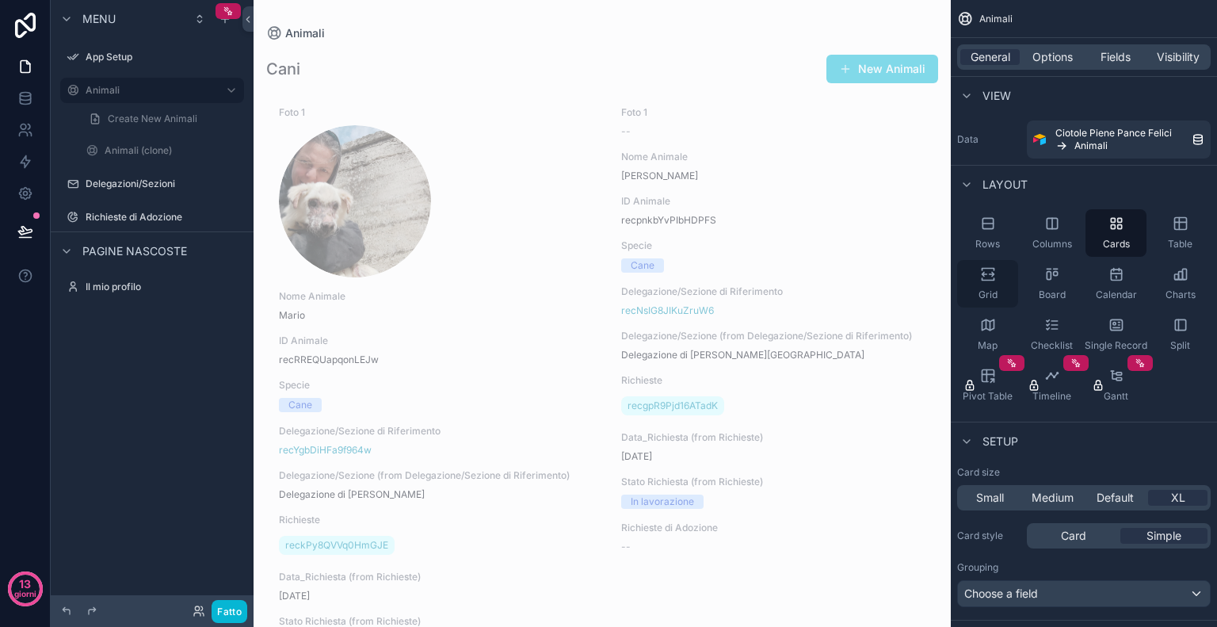
click at [1003, 284] on div "Grid" at bounding box center [987, 284] width 61 height 48
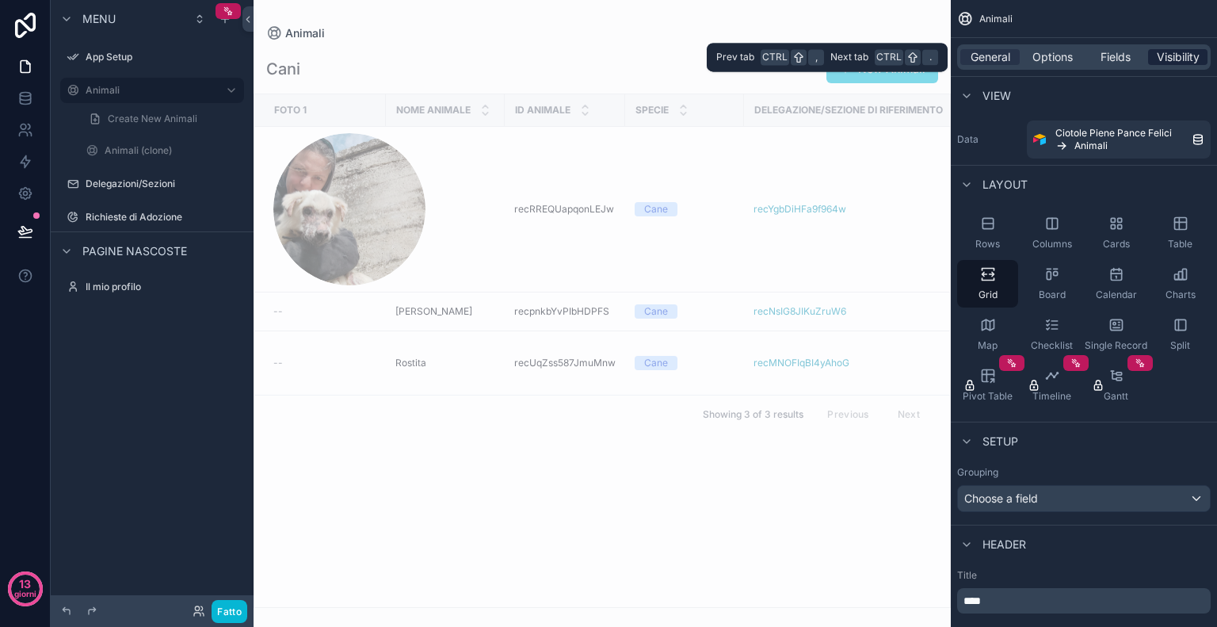
click at [1175, 58] on span "Visibility" at bounding box center [1178, 57] width 43 height 16
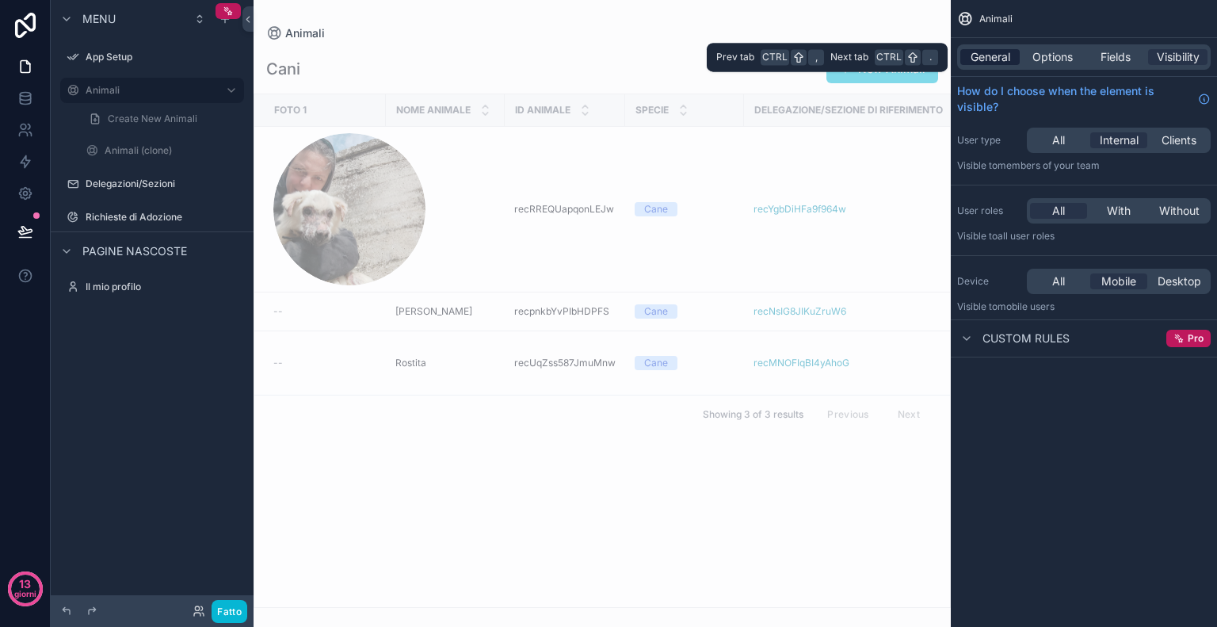
click at [1003, 63] on span "General" at bounding box center [991, 57] width 40 height 16
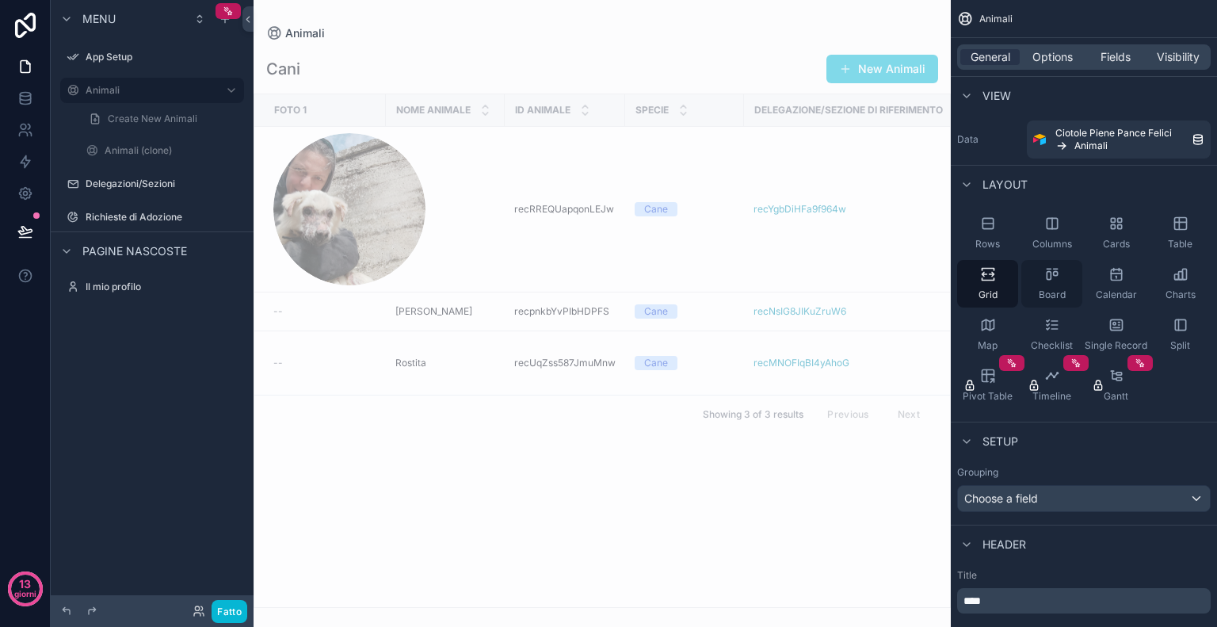
click at [1062, 281] on div "Board" at bounding box center [1052, 284] width 61 height 48
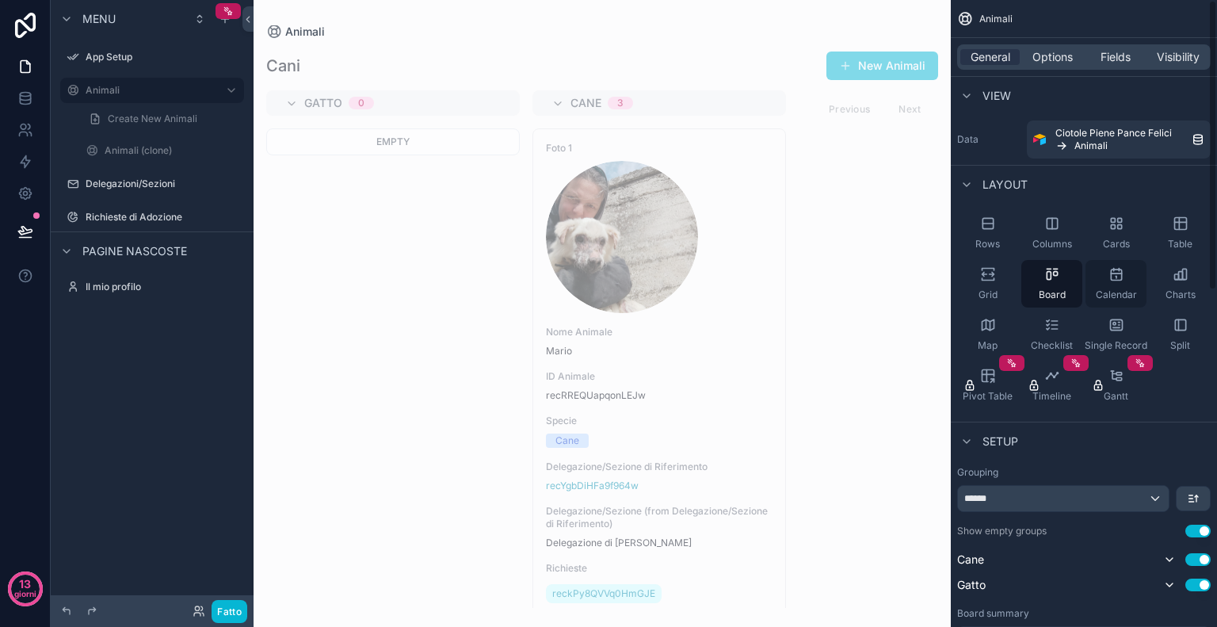
click at [1123, 270] on icon "contenuto scorrevole" at bounding box center [1117, 274] width 16 height 16
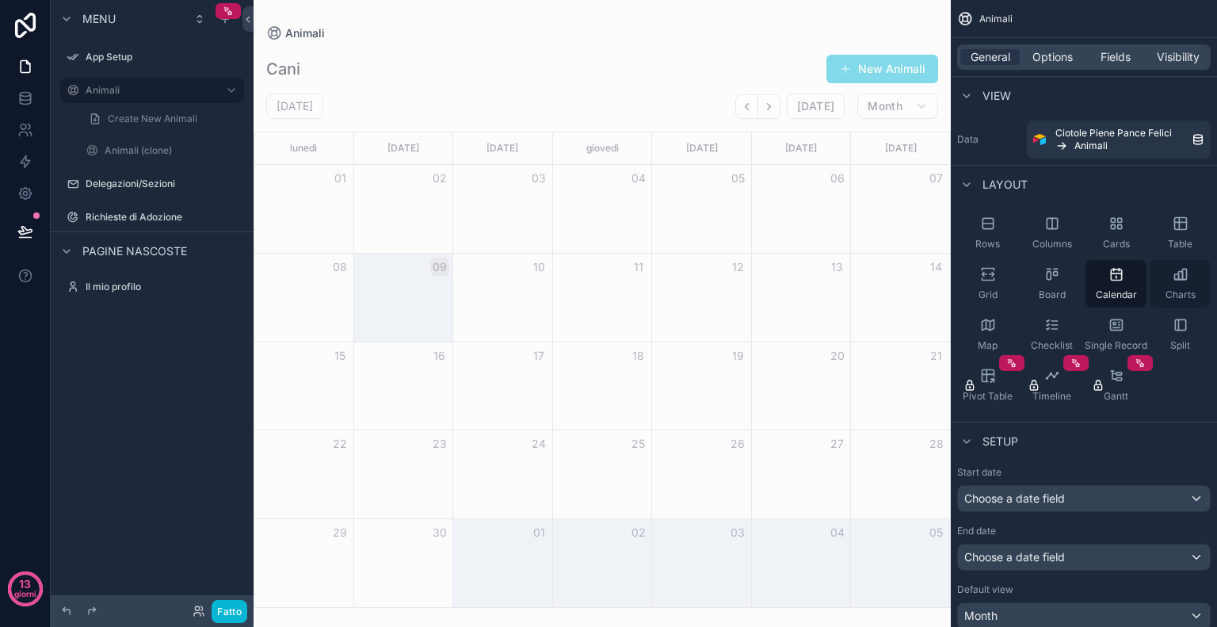
click at [1169, 288] on div "Charts" at bounding box center [1180, 284] width 61 height 48
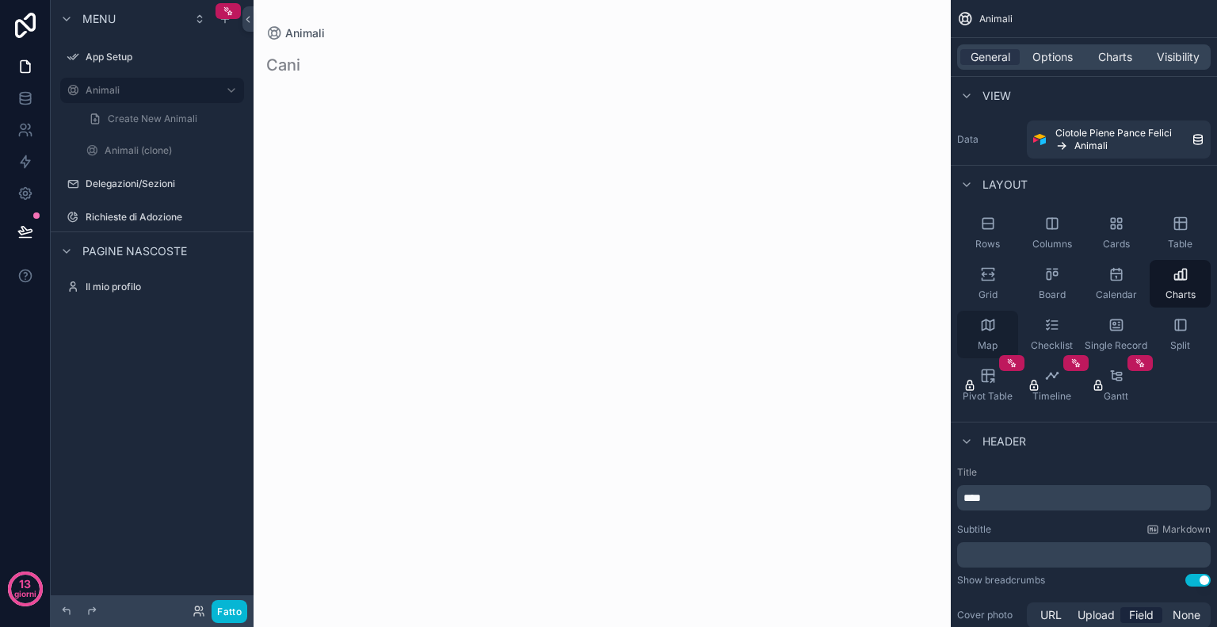
click at [1006, 333] on div "Map" at bounding box center [987, 335] width 61 height 48
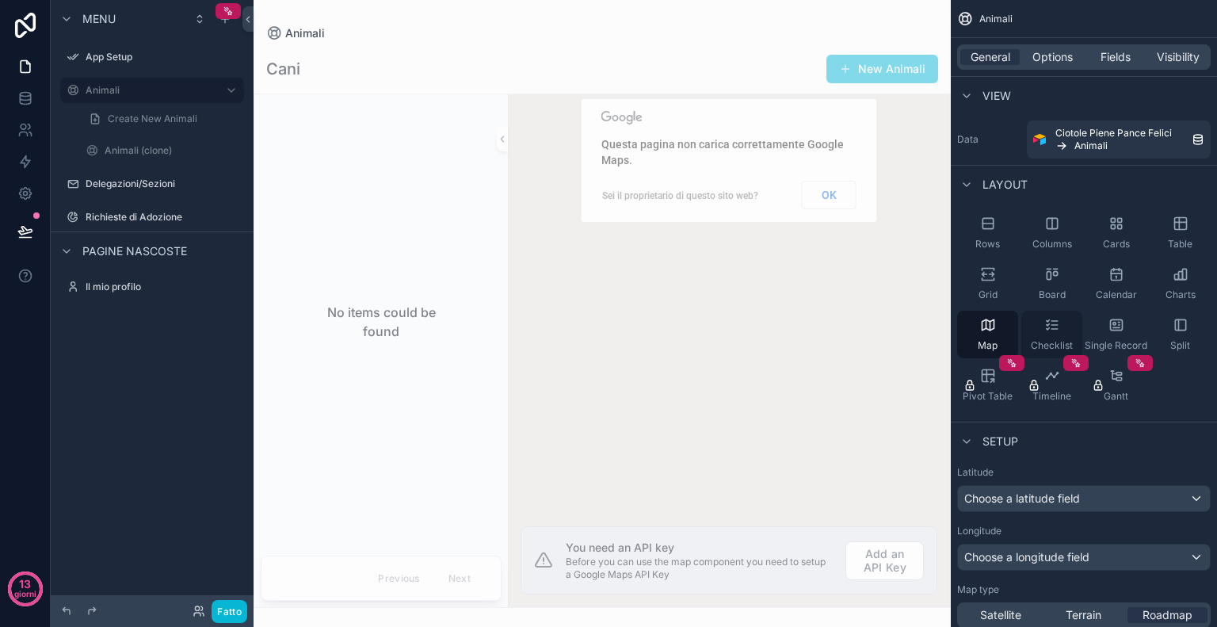
click at [1081, 332] on div "Checklist" at bounding box center [1052, 335] width 61 height 48
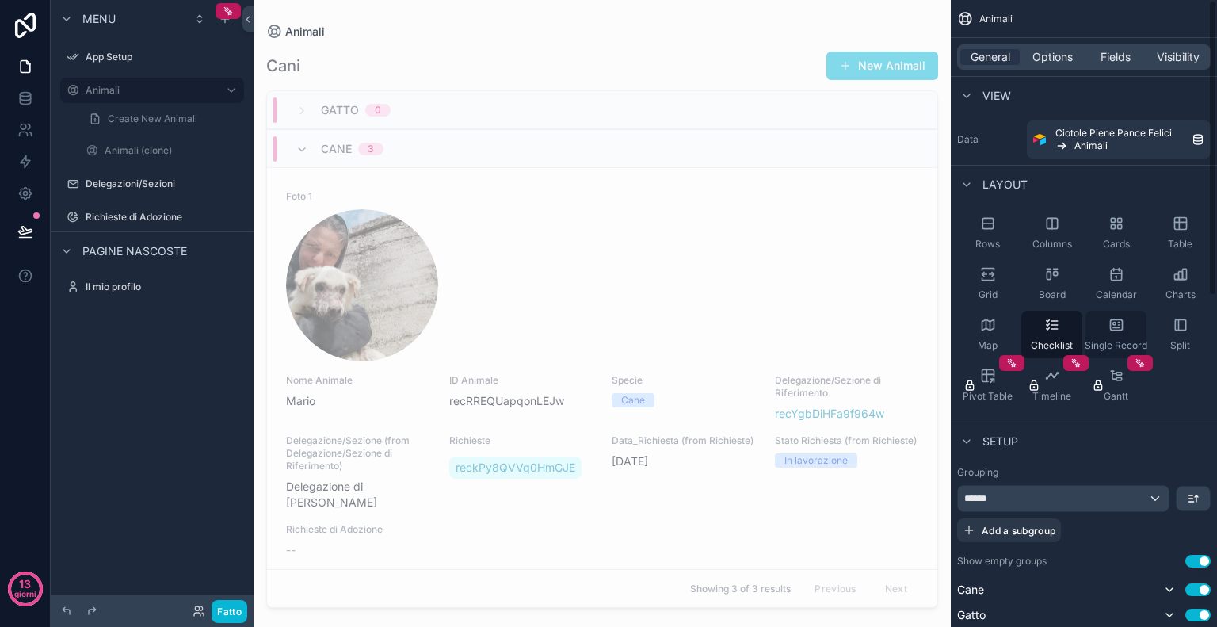
click at [1122, 334] on div "Single Record" at bounding box center [1116, 335] width 61 height 48
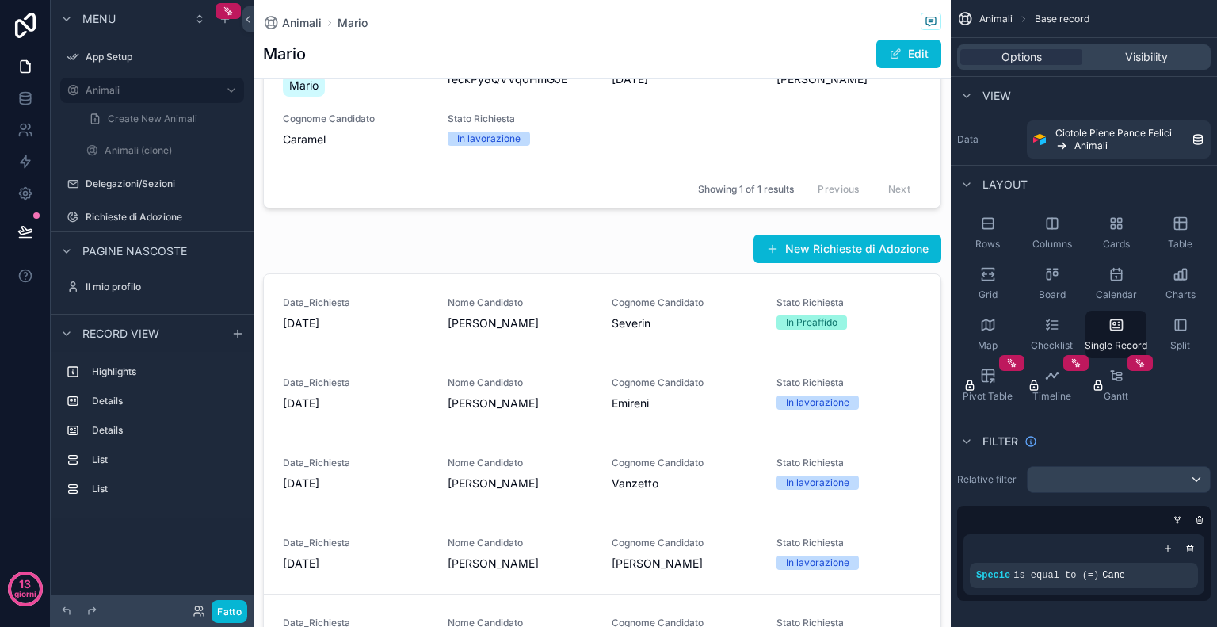
scroll to position [738, 0]
click at [1187, 329] on icon "contenuto scorrevole" at bounding box center [1181, 325] width 16 height 16
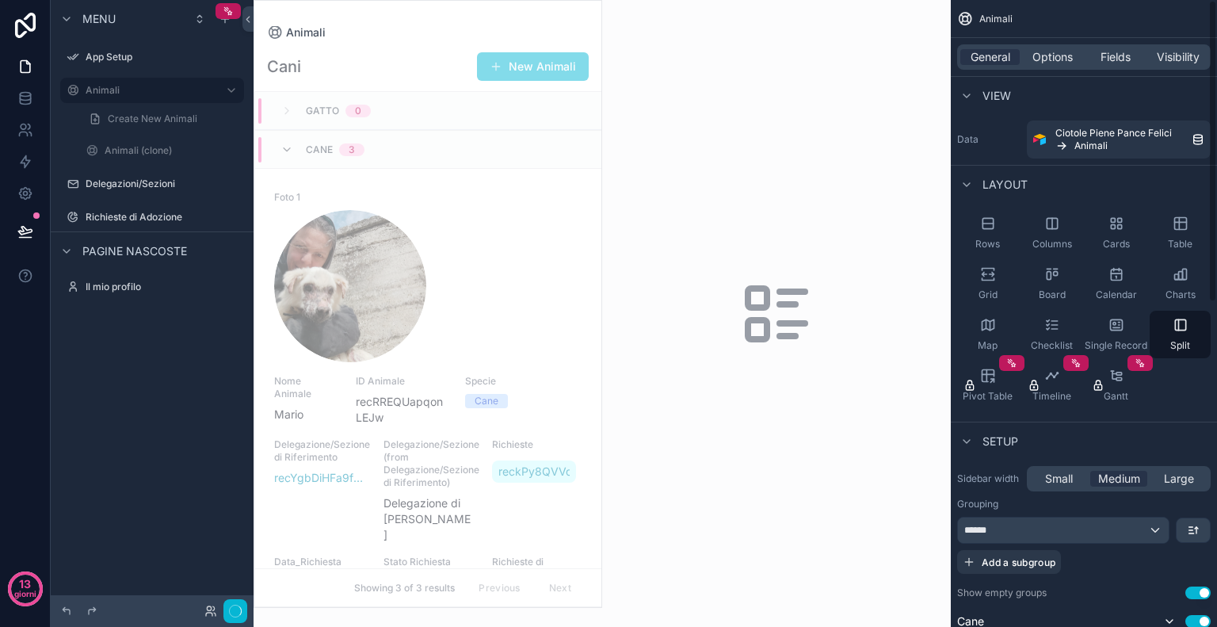
scroll to position [0, 0]
click at [1134, 330] on div "Single Record" at bounding box center [1116, 335] width 61 height 48
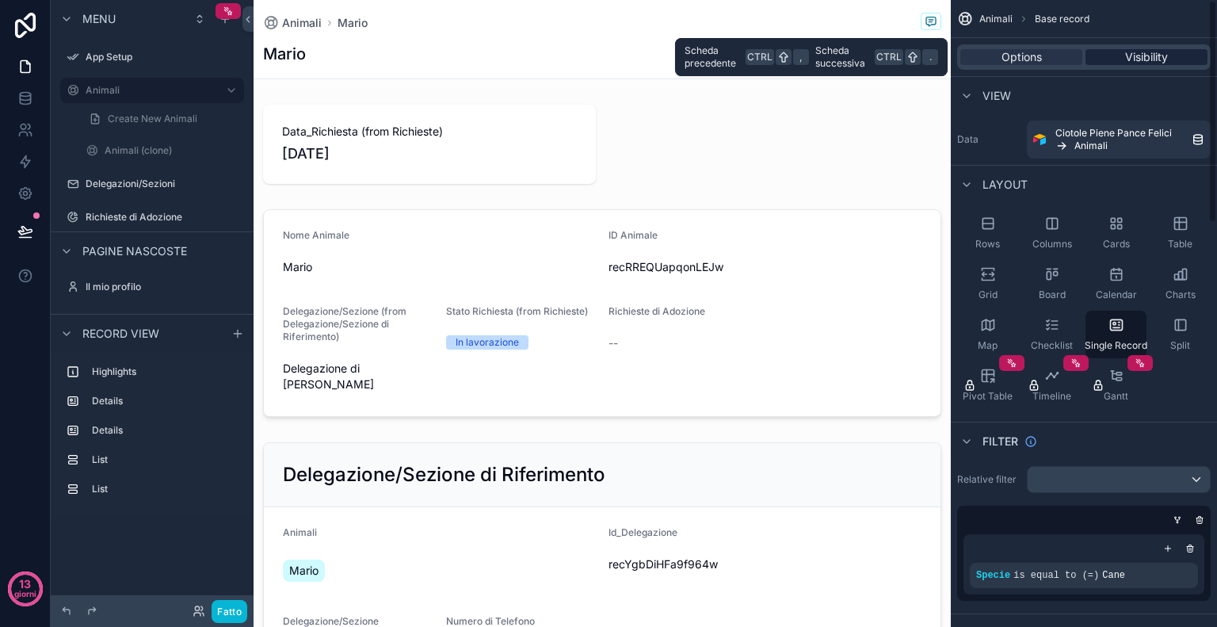
click at [1171, 58] on div "Visibility" at bounding box center [1147, 57] width 122 height 16
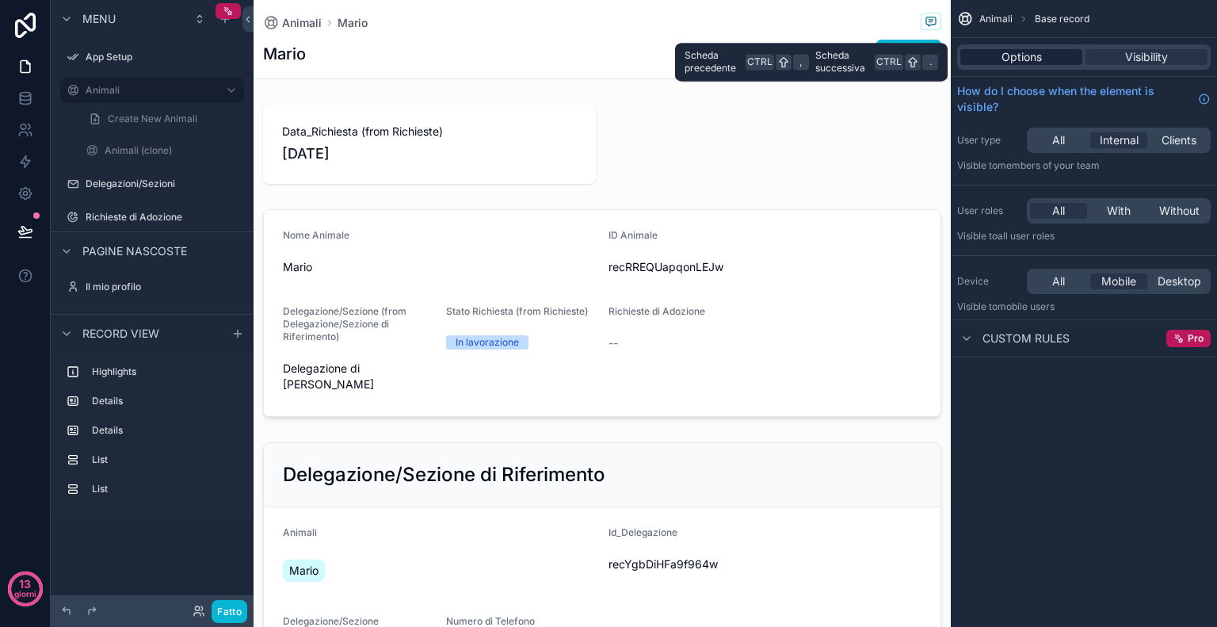
click at [1011, 56] on span "Options" at bounding box center [1022, 57] width 40 height 16
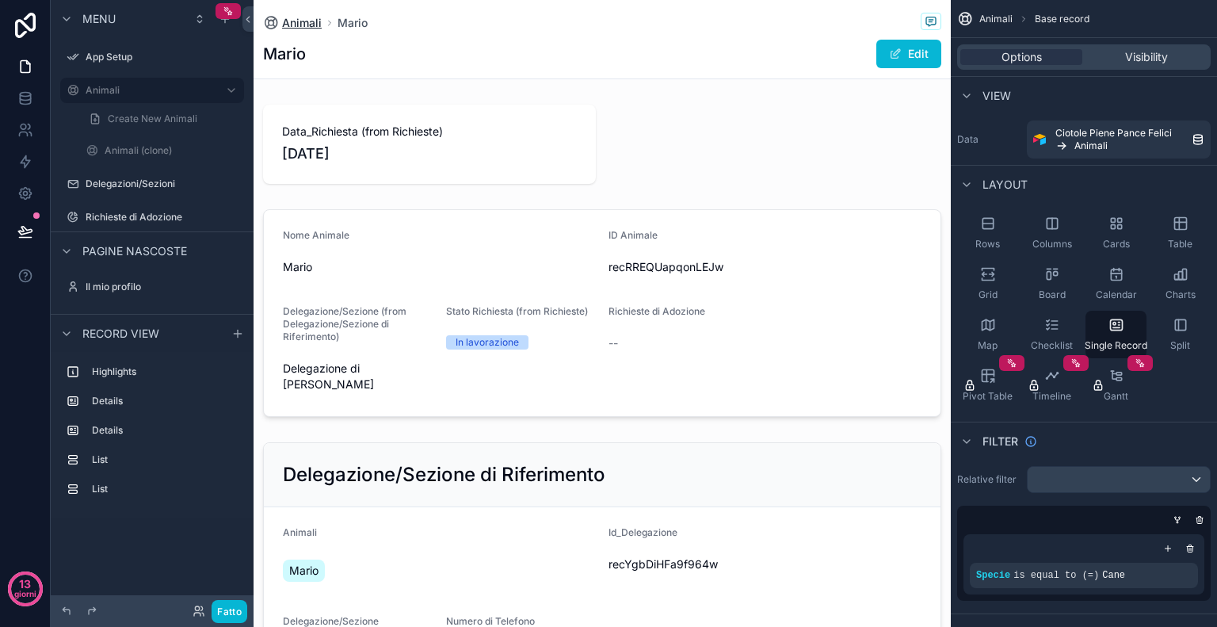
click at [308, 26] on span "Animali" at bounding box center [302, 23] width 40 height 16
click at [98, 92] on label "Animali" at bounding box center [149, 90] width 127 height 13
click at [1001, 217] on div "Rows" at bounding box center [987, 233] width 61 height 48
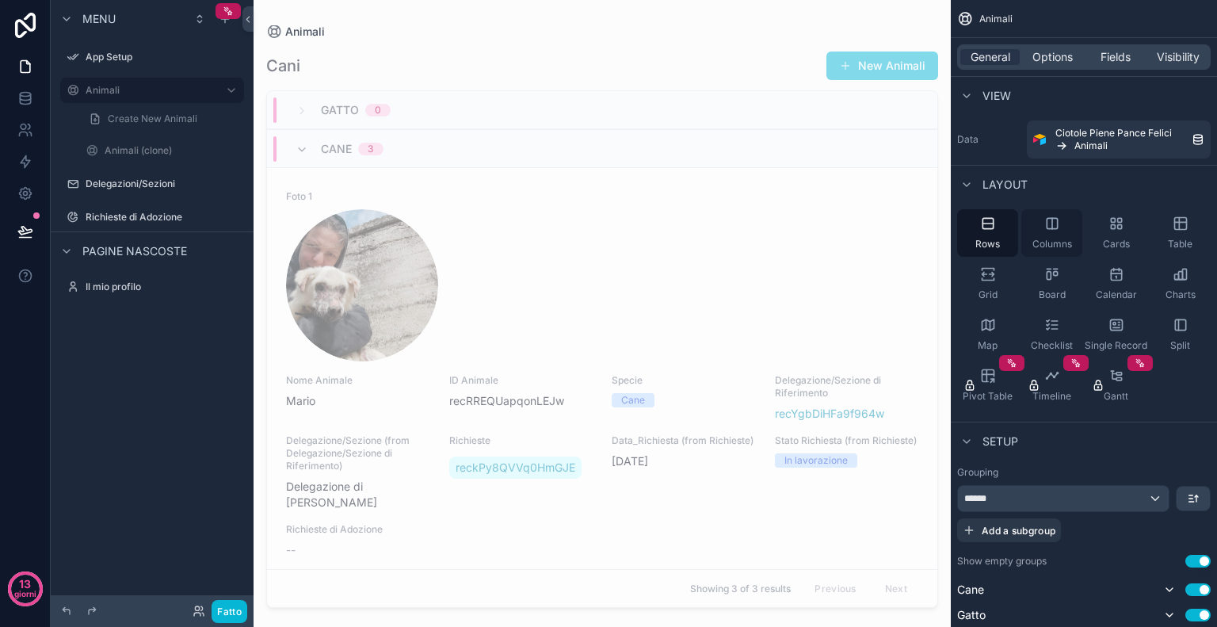
click at [1057, 230] on icon "contenuto scorrevole" at bounding box center [1053, 224] width 16 height 16
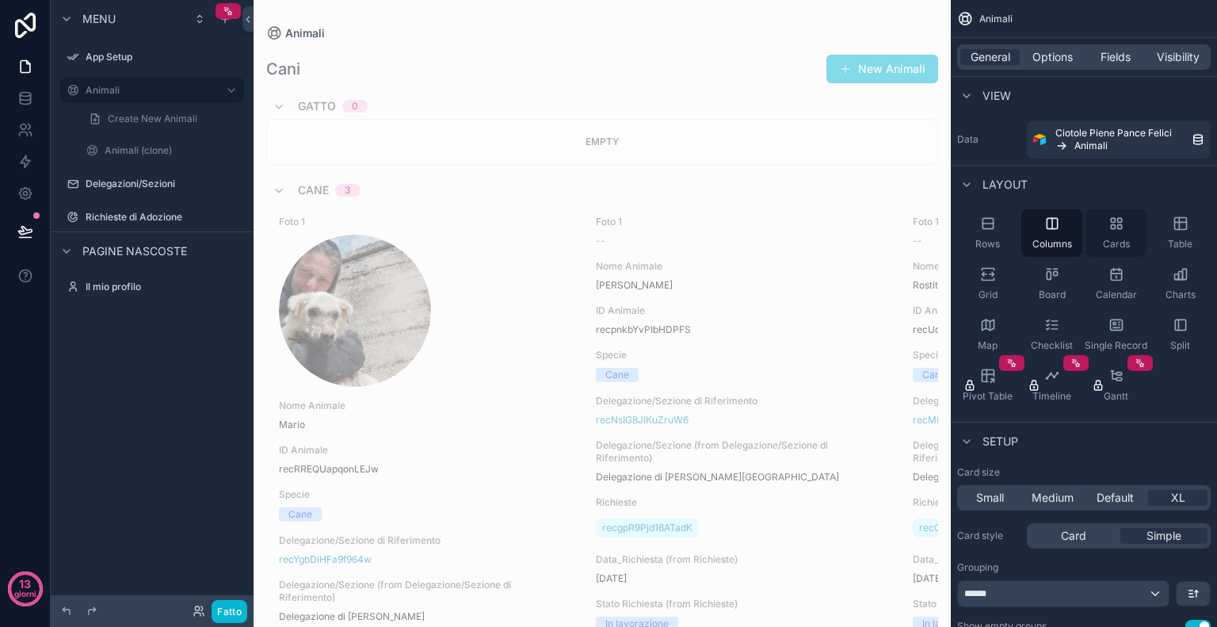
click at [1120, 235] on div "Cards" at bounding box center [1116, 233] width 61 height 48
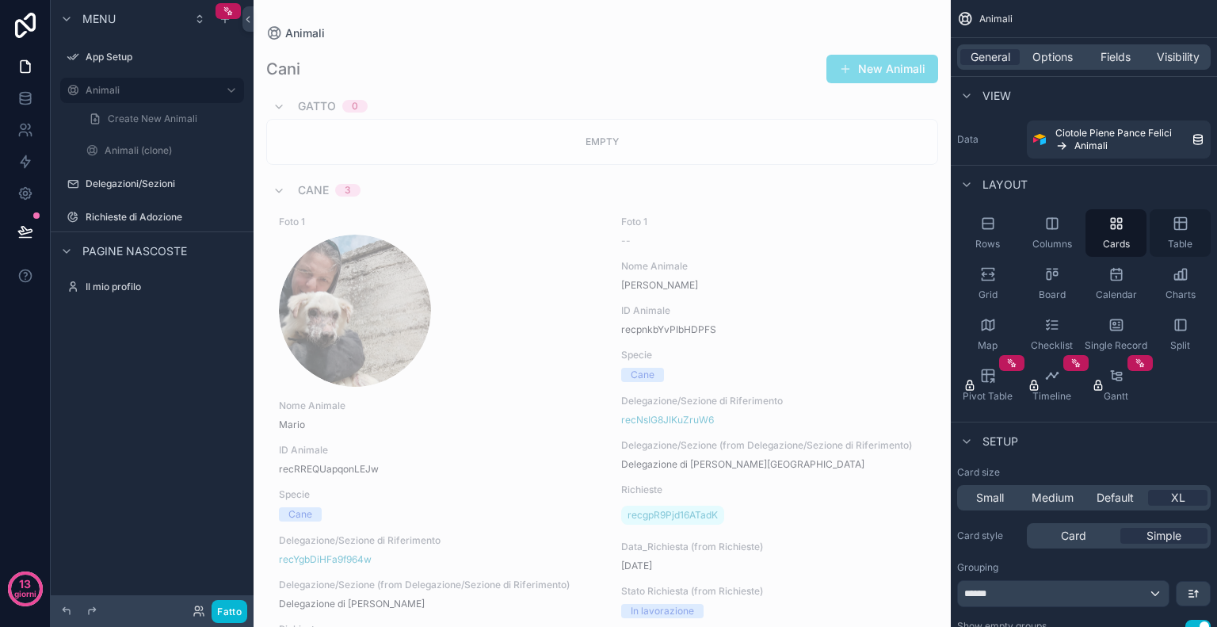
click at [1192, 239] on span "Table" at bounding box center [1180, 244] width 25 height 13
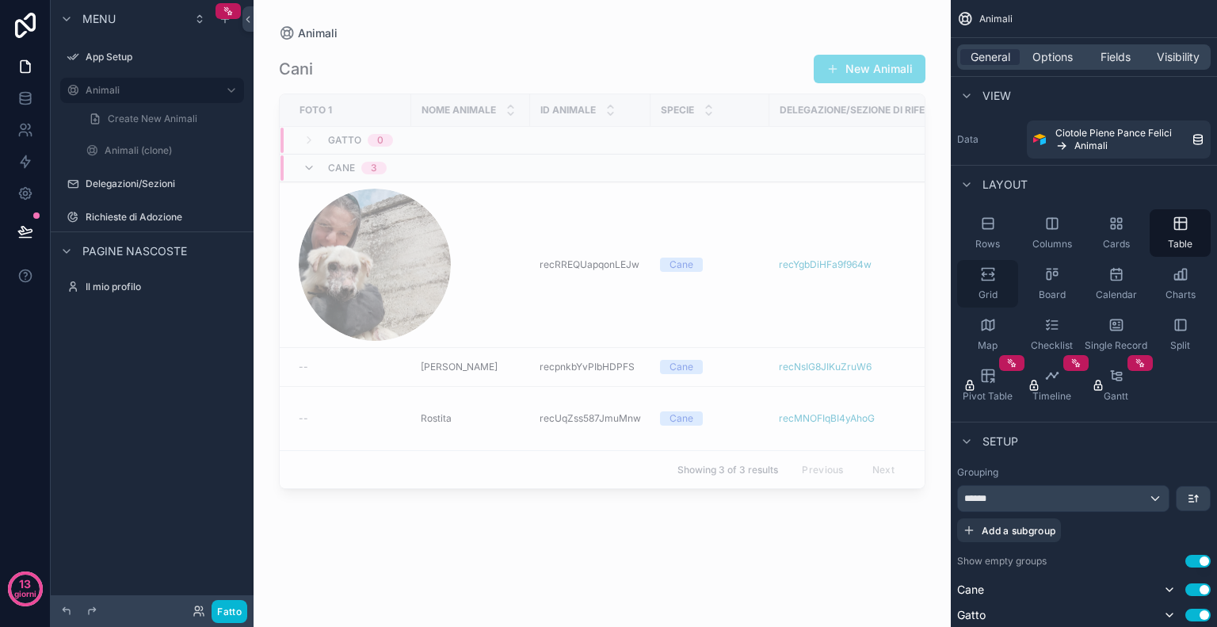
click at [980, 282] on div "Grid" at bounding box center [987, 284] width 61 height 48
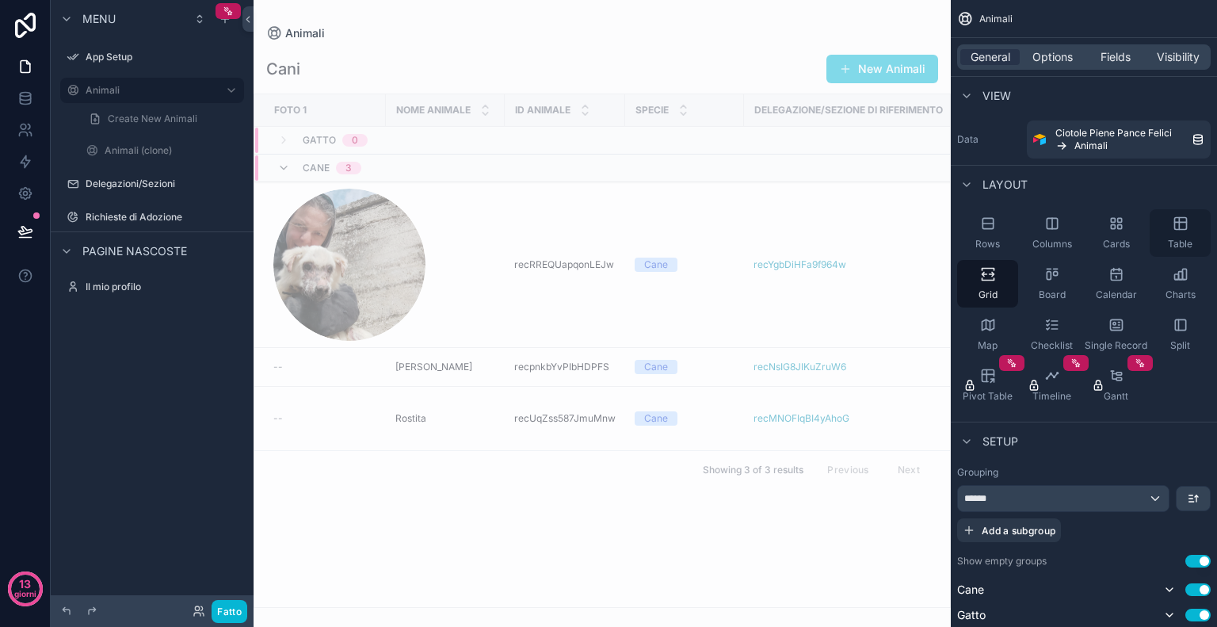
click at [1181, 220] on icon "contenuto scorrevole" at bounding box center [1181, 224] width 16 height 16
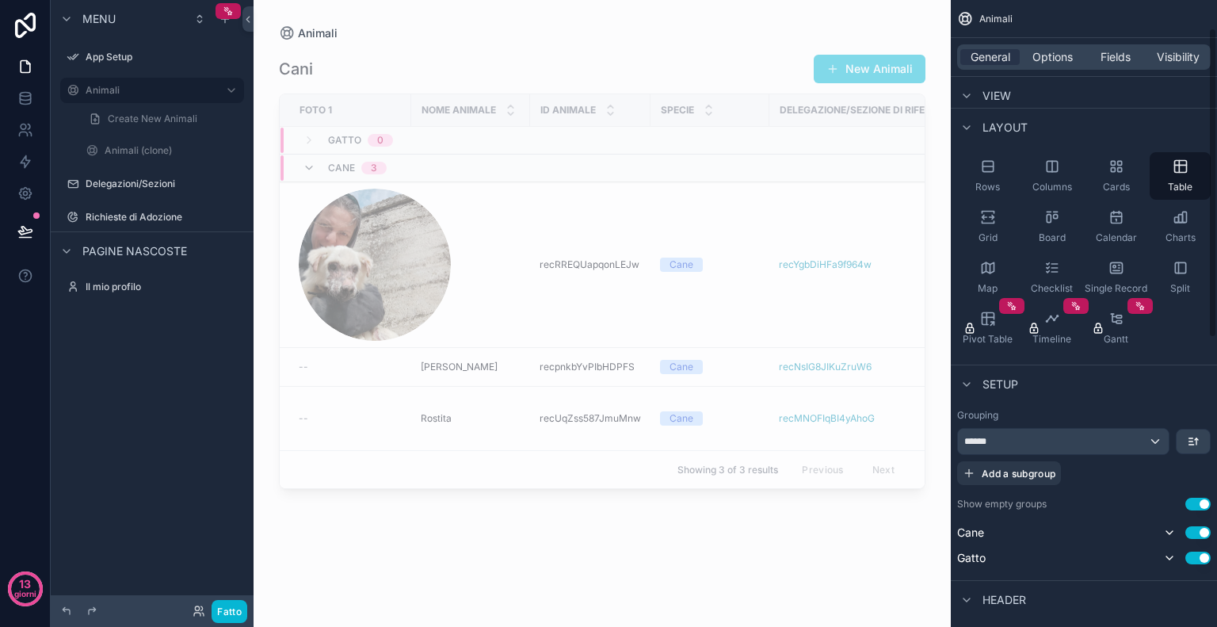
scroll to position [70, 0]
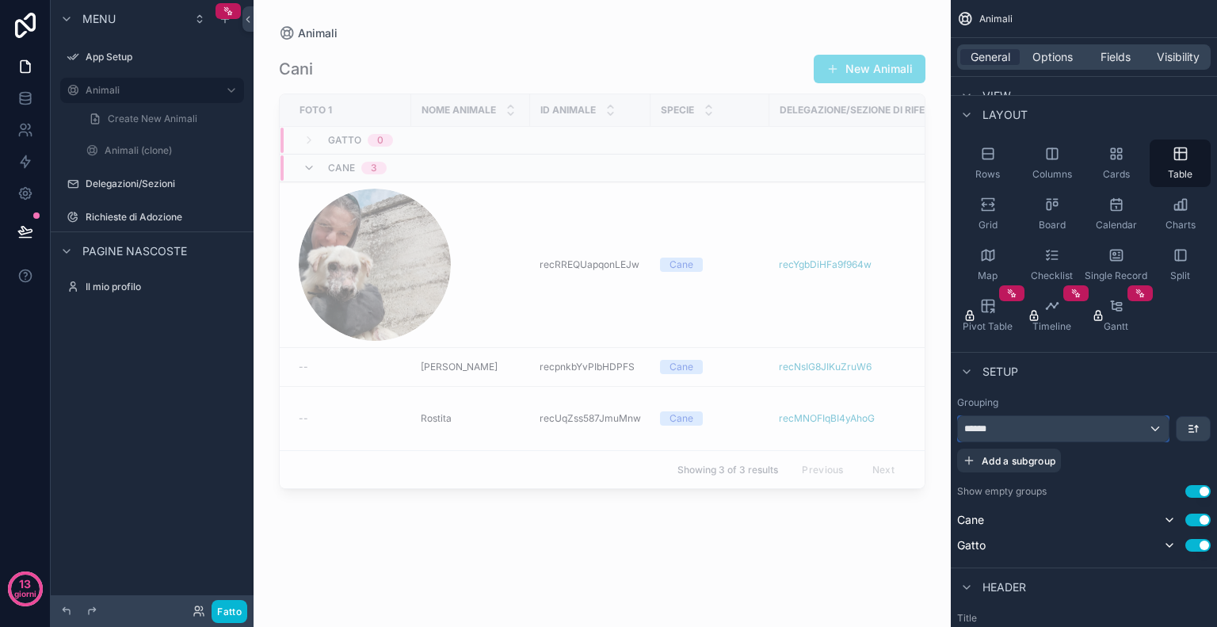
click at [1130, 425] on div "******" at bounding box center [1063, 428] width 211 height 25
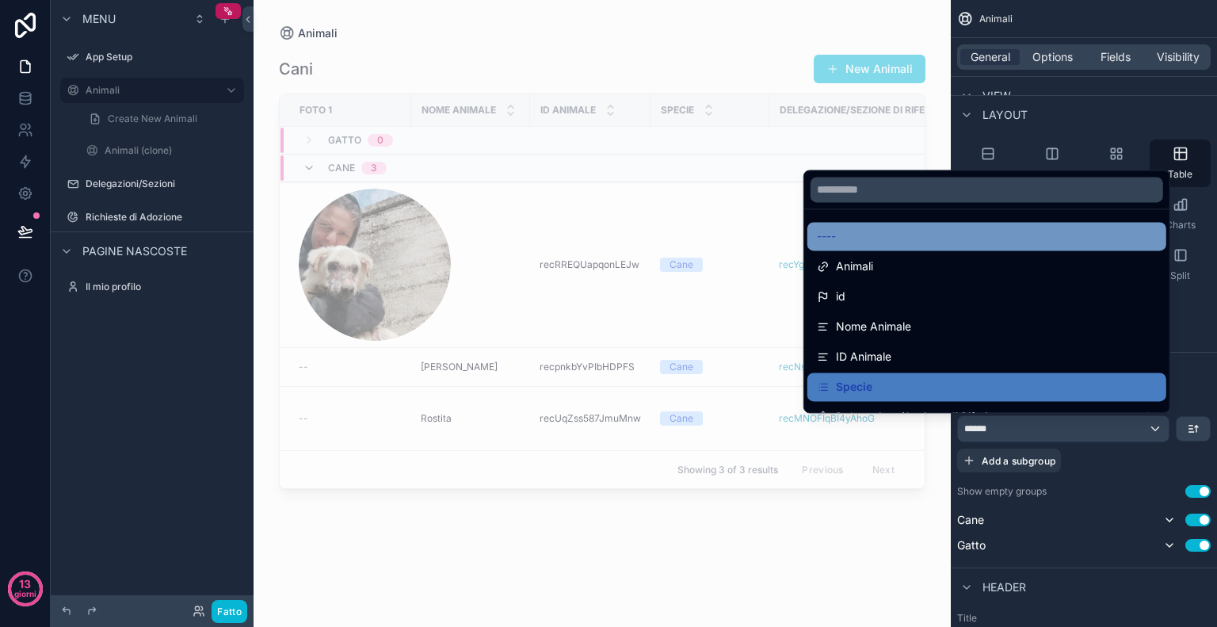
click at [905, 230] on div "----" at bounding box center [987, 236] width 340 height 19
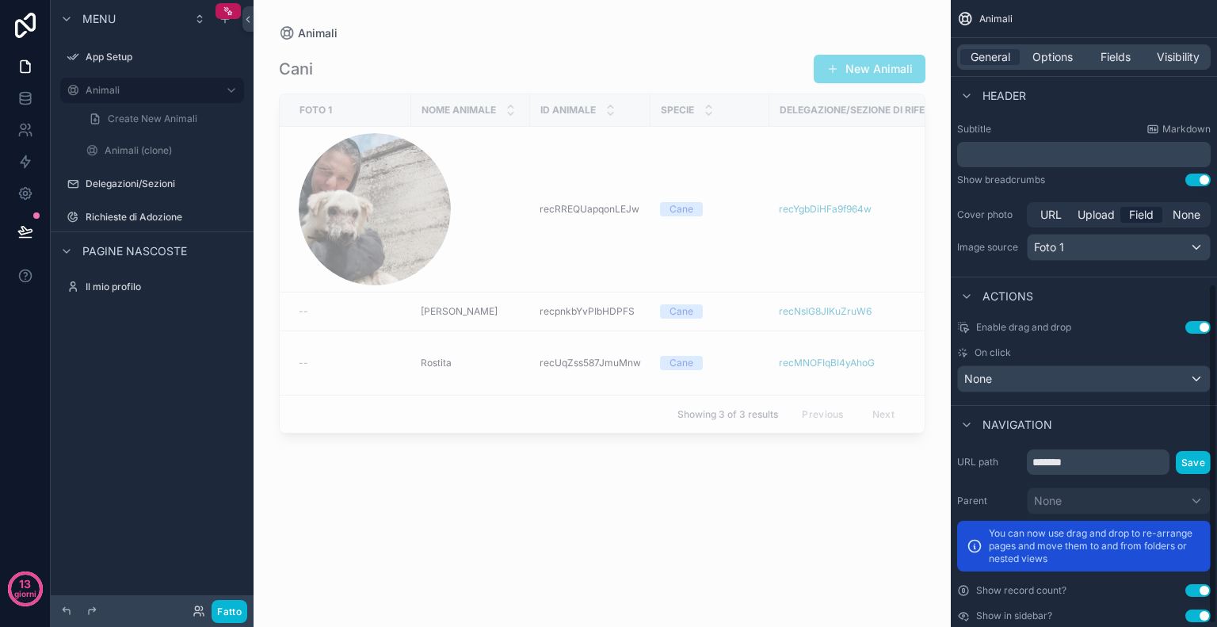
scroll to position [529, 0]
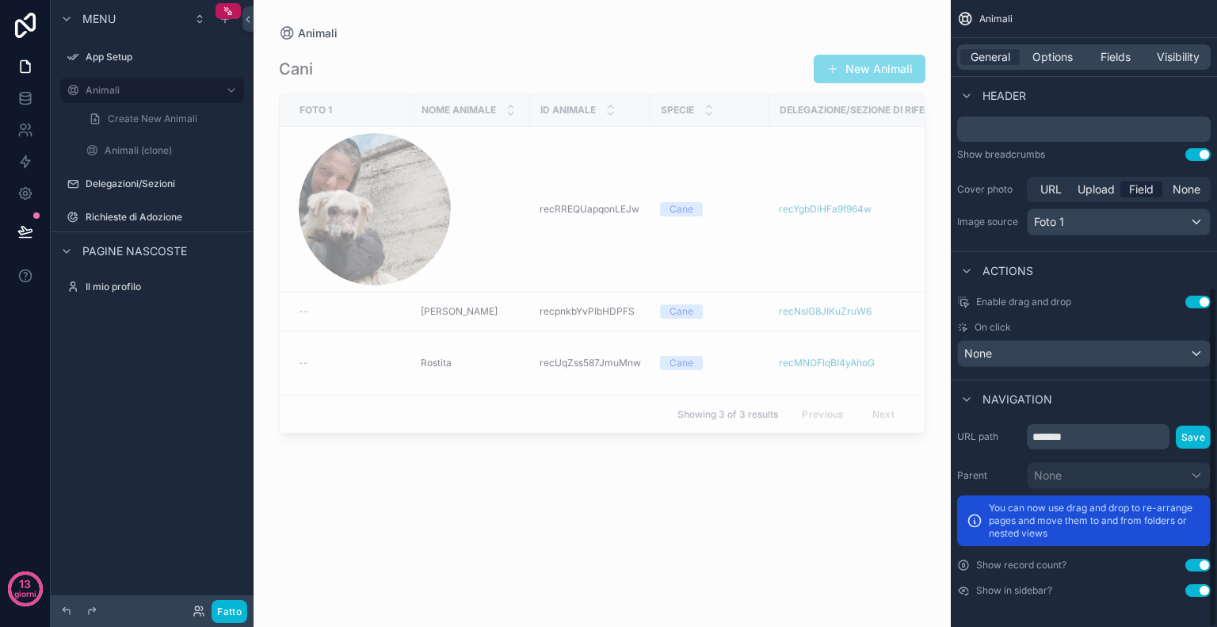
click at [1197, 592] on button "Use setting" at bounding box center [1198, 590] width 25 height 13
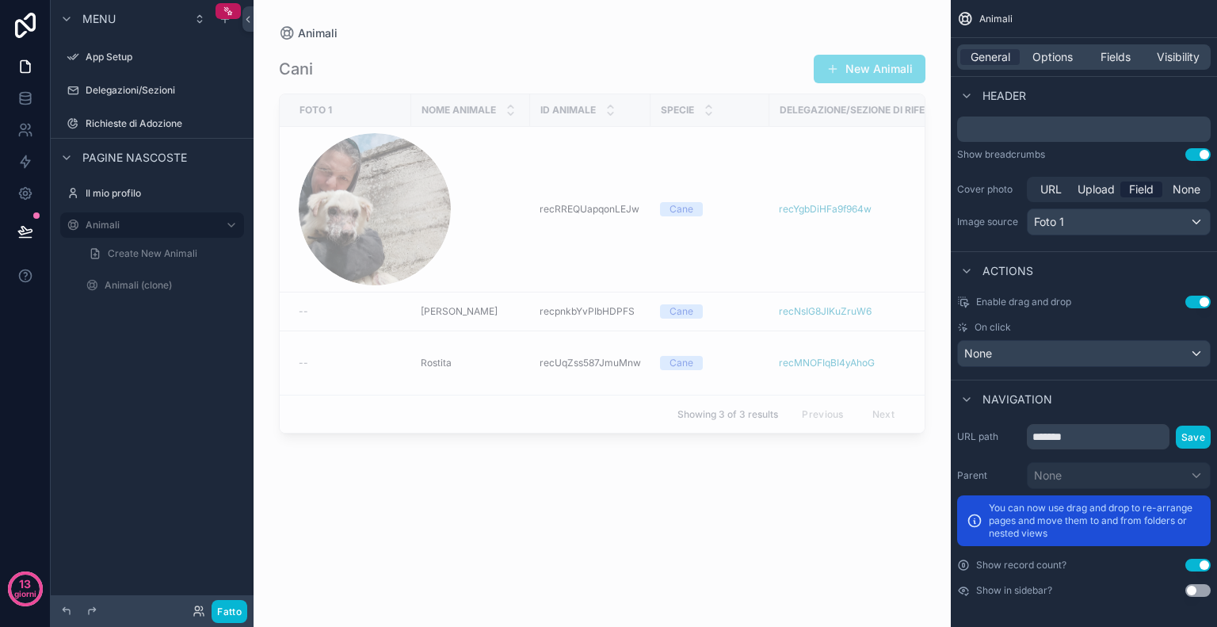
click at [1197, 592] on button "Use setting" at bounding box center [1198, 590] width 25 height 13
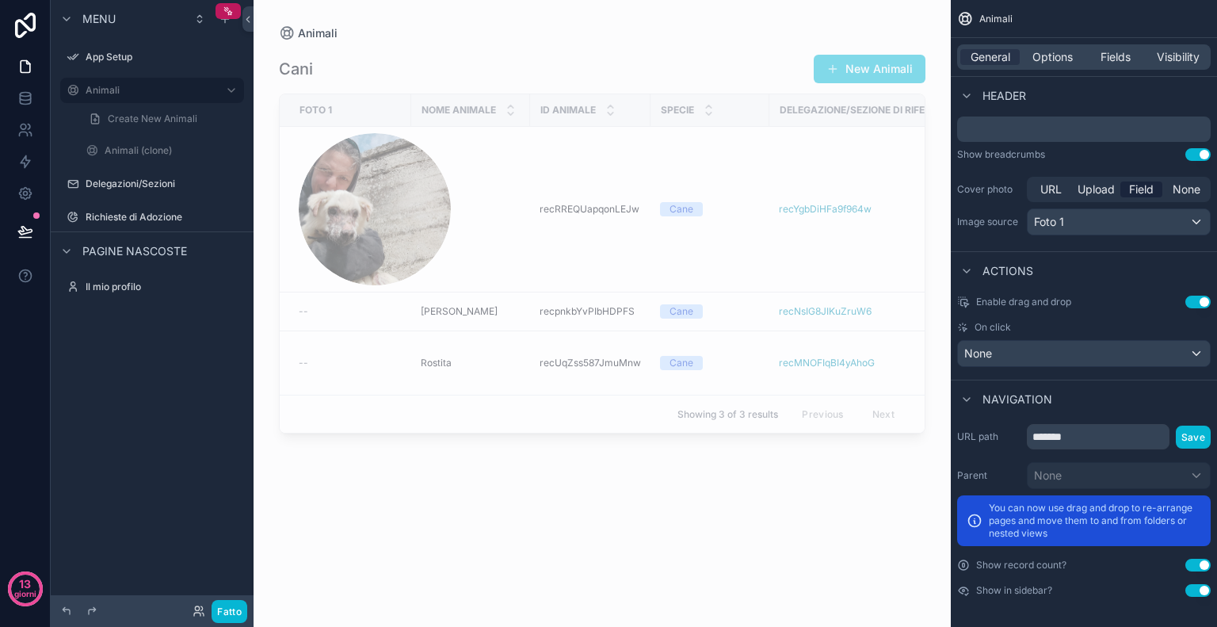
click at [1197, 592] on button "Use setting" at bounding box center [1198, 590] width 25 height 13
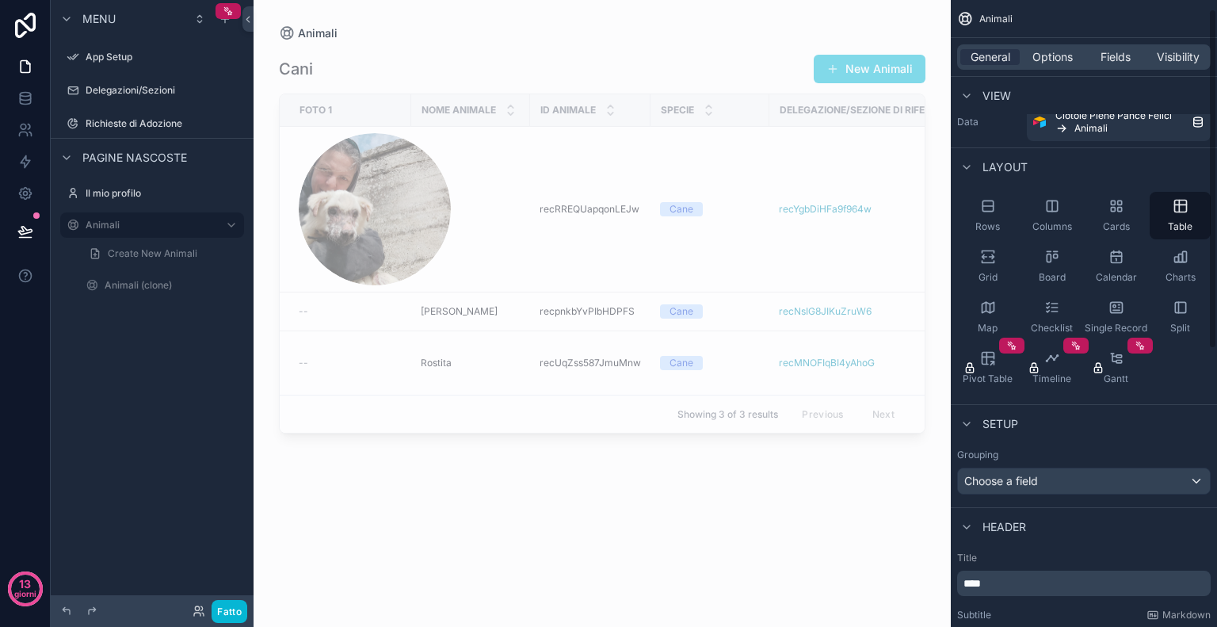
scroll to position [17, 0]
click at [1175, 380] on div "Rows Columns Cards Table Grid Board Calendar Charts Map Checklist Single Record…" at bounding box center [1084, 292] width 266 height 212
click at [989, 224] on span "Rows" at bounding box center [988, 227] width 25 height 13
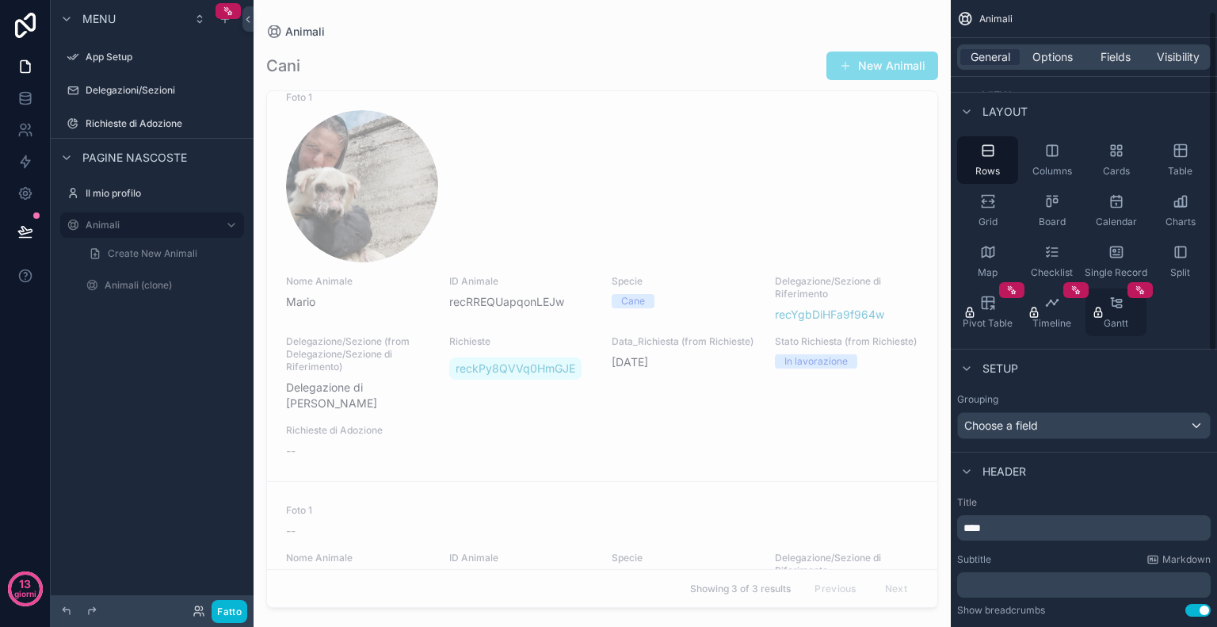
scroll to position [0, 0]
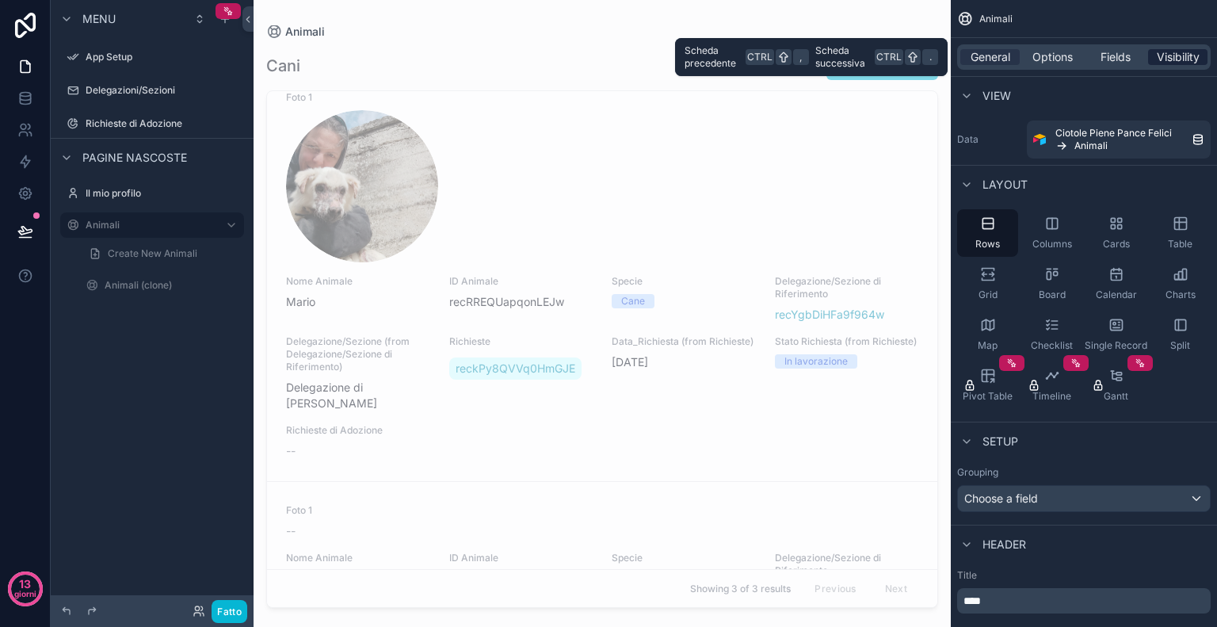
click at [1192, 60] on span "Visibility" at bounding box center [1178, 57] width 43 height 16
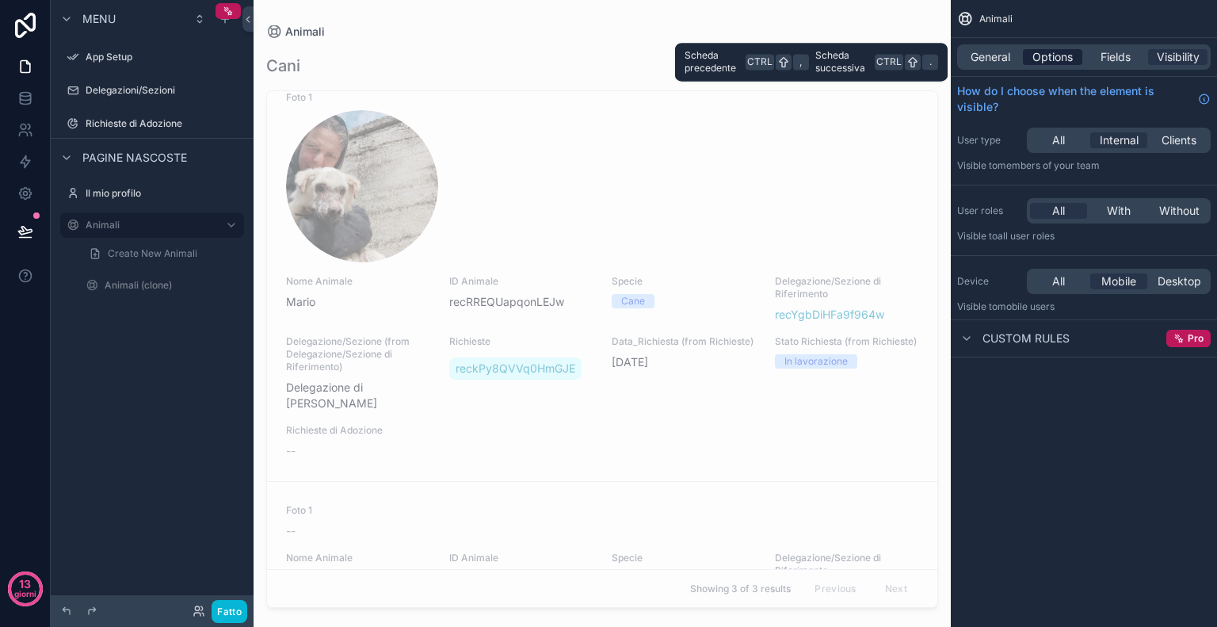
click at [1060, 61] on span "Options" at bounding box center [1053, 57] width 40 height 16
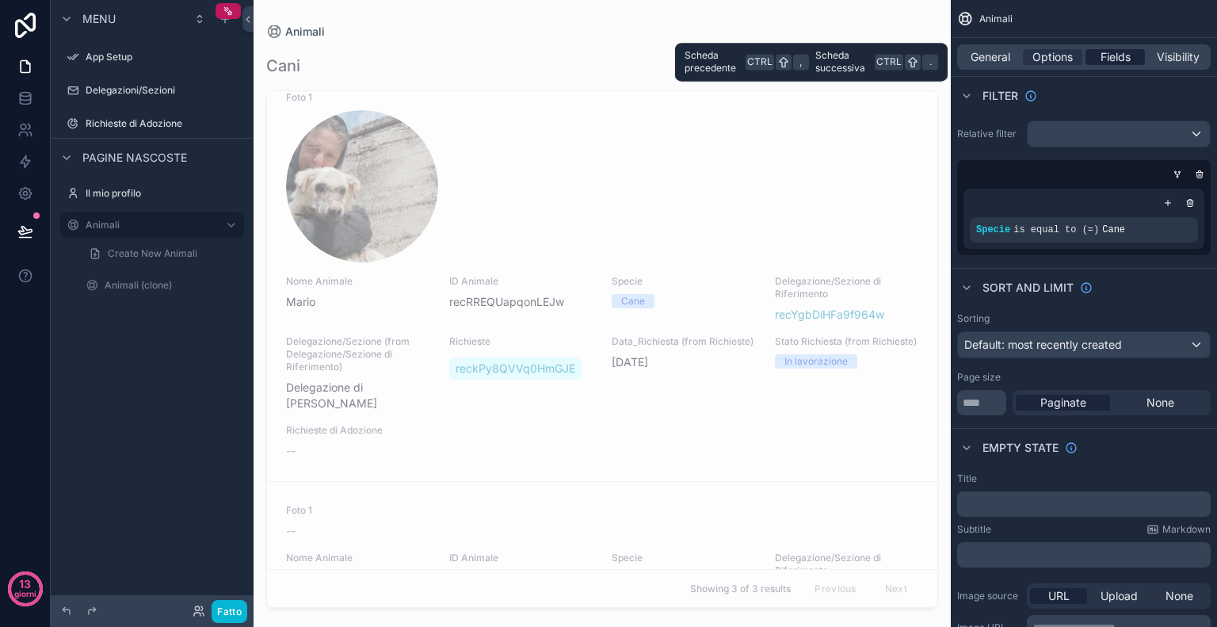
click at [1117, 52] on span "Fields" at bounding box center [1116, 57] width 30 height 16
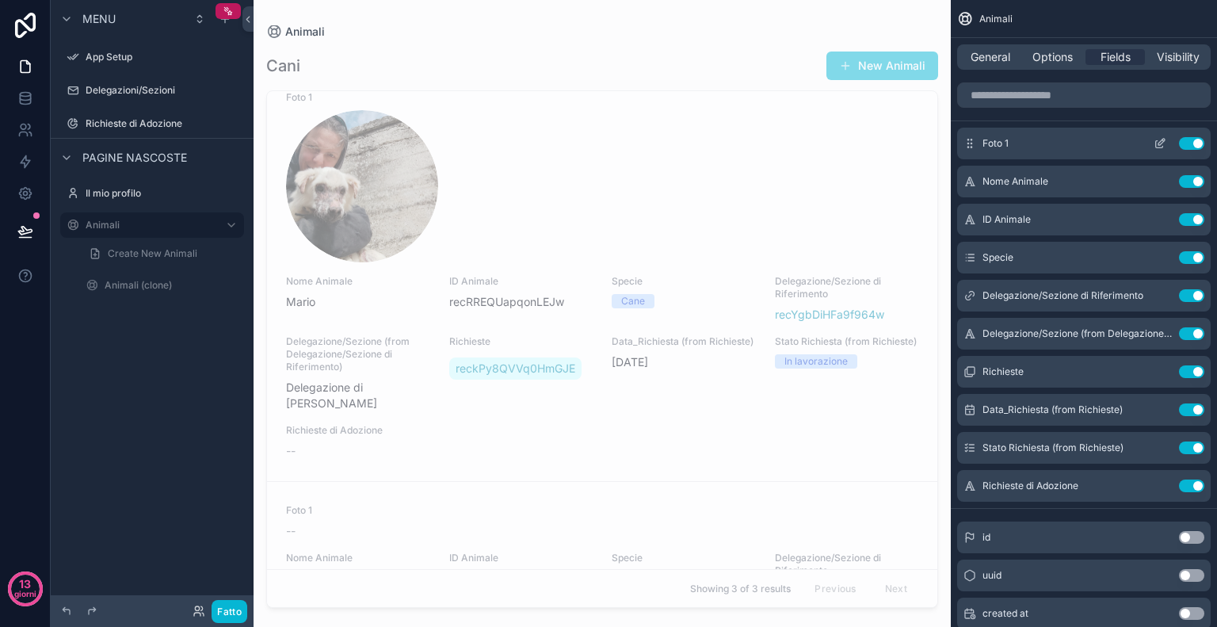
click at [1155, 145] on icon "contenuto scorrevole" at bounding box center [1160, 143] width 13 height 13
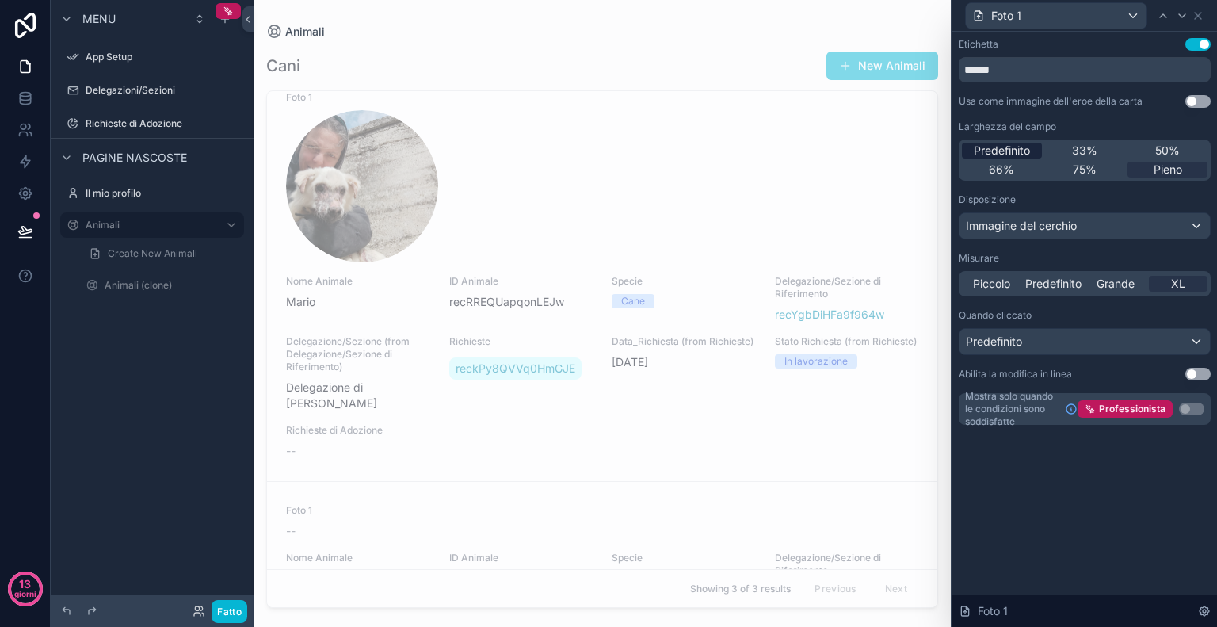
click at [1015, 155] on font "Predefinito" at bounding box center [1002, 149] width 56 height 13
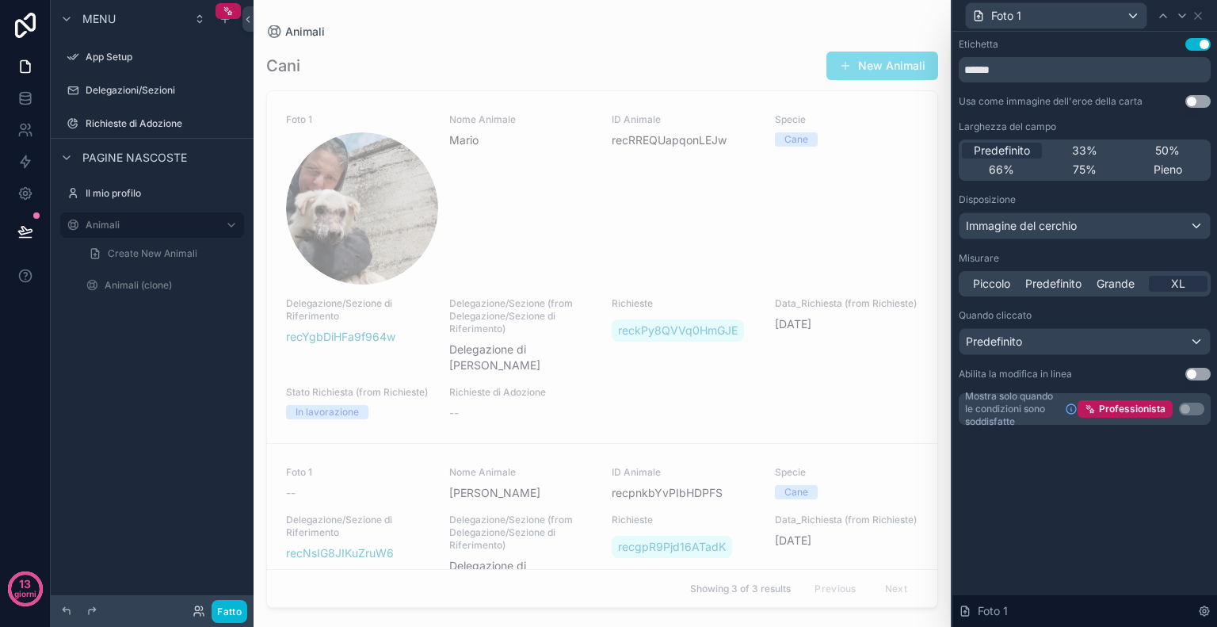
click at [1197, 105] on button "Usa impostazione" at bounding box center [1198, 101] width 25 height 13
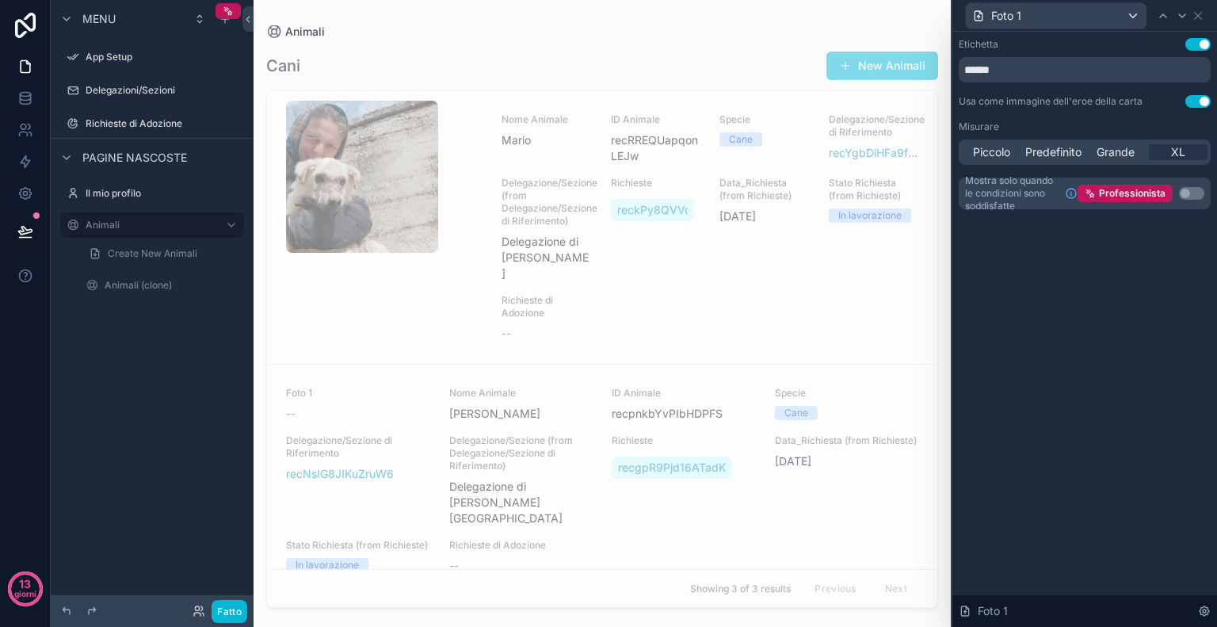
click at [1190, 46] on button "Usa impostazione" at bounding box center [1198, 44] width 25 height 13
click at [1123, 15] on div "Foto 1" at bounding box center [1056, 15] width 181 height 25
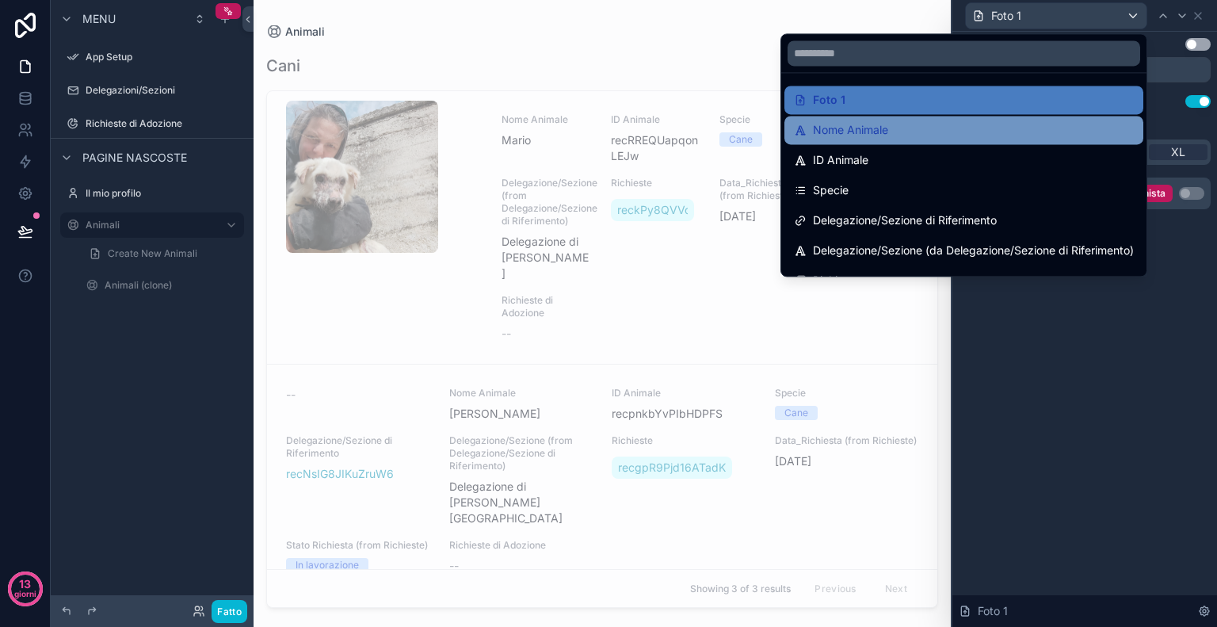
click at [980, 128] on div "Nome Animale" at bounding box center [964, 129] width 340 height 19
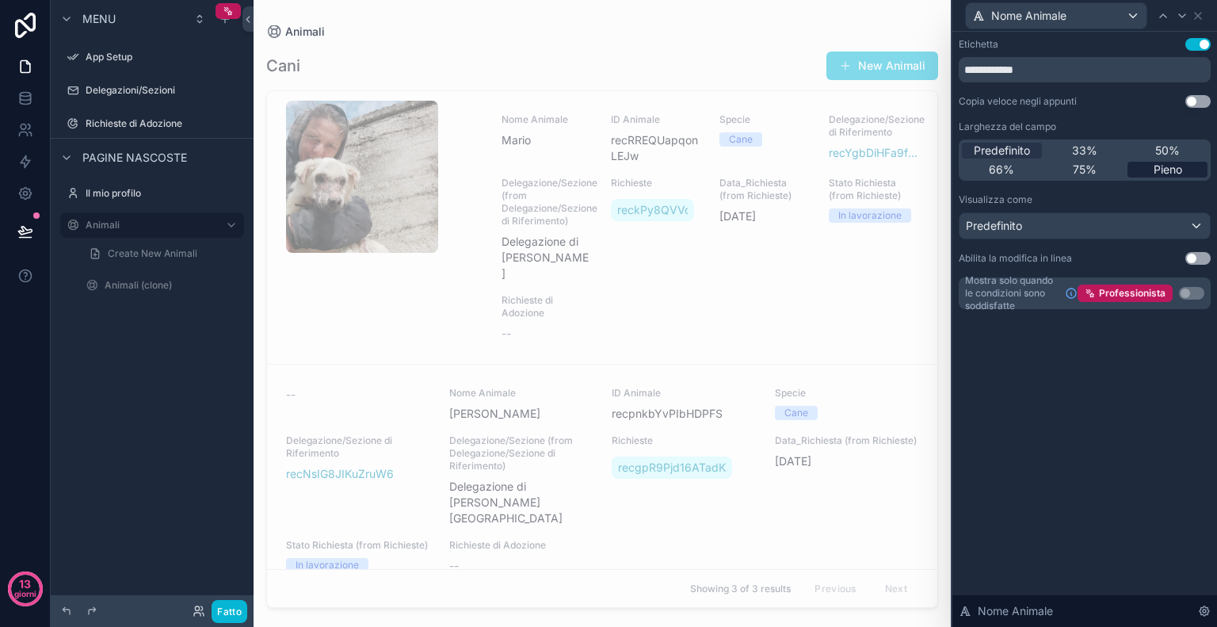
click at [1157, 170] on font "Pieno" at bounding box center [1168, 168] width 29 height 13
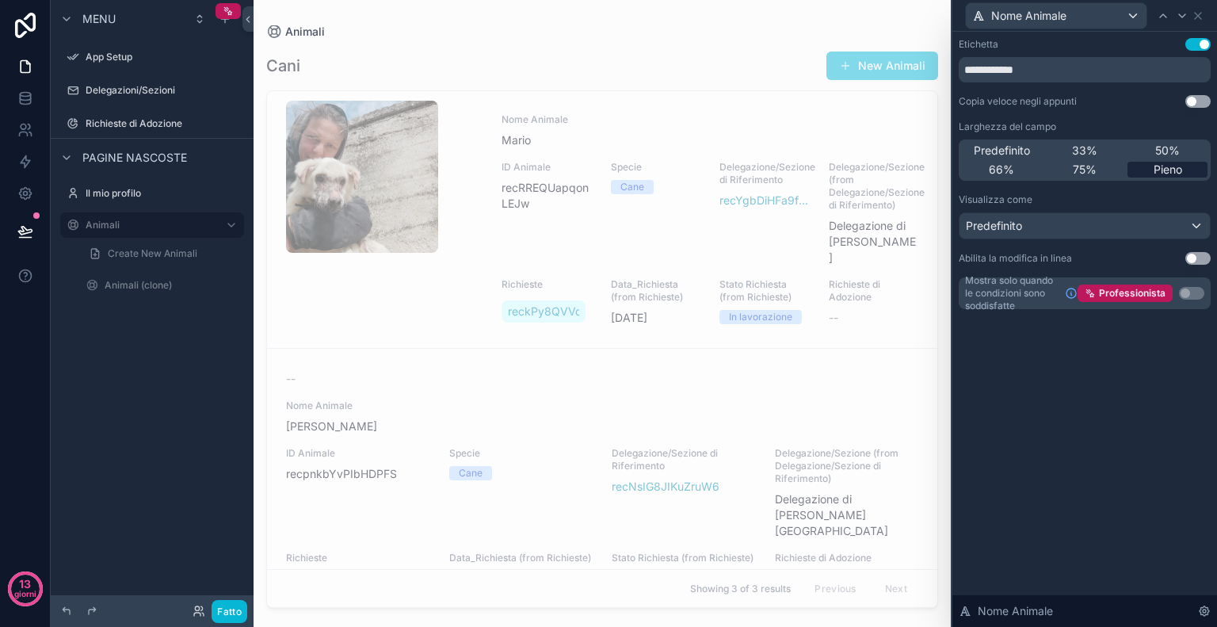
click at [1157, 170] on font "Pieno" at bounding box center [1168, 168] width 29 height 13
click at [1103, 169] on div "75%" at bounding box center [1085, 170] width 80 height 16
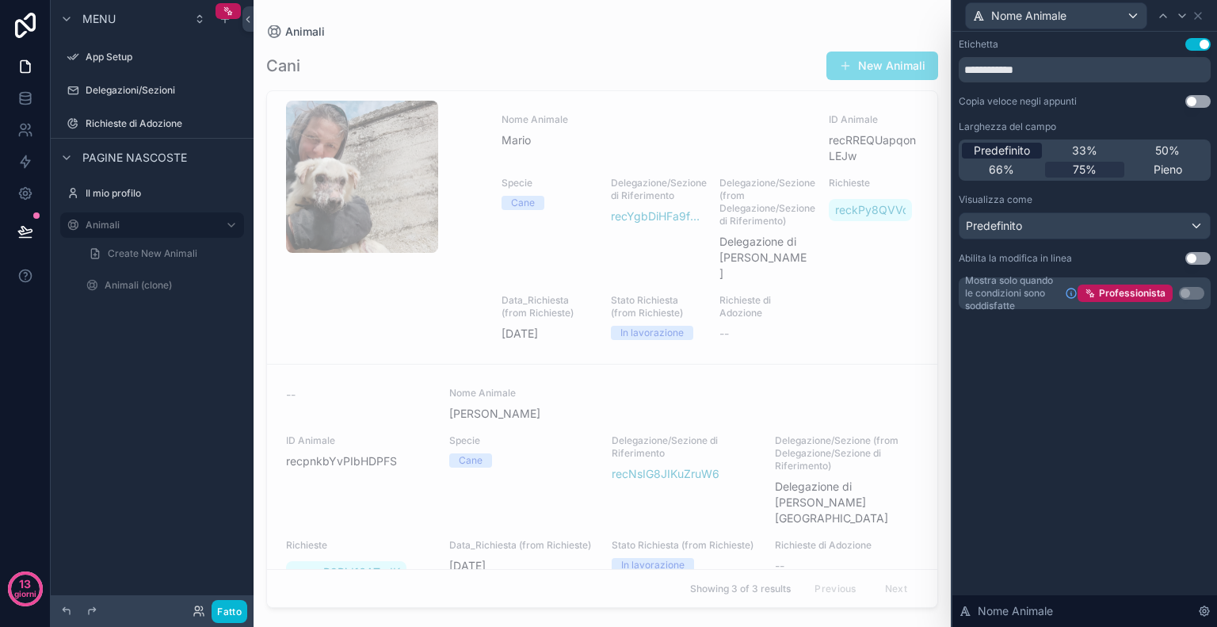
click at [1024, 158] on span "Predefinito" at bounding box center [1002, 151] width 56 height 16
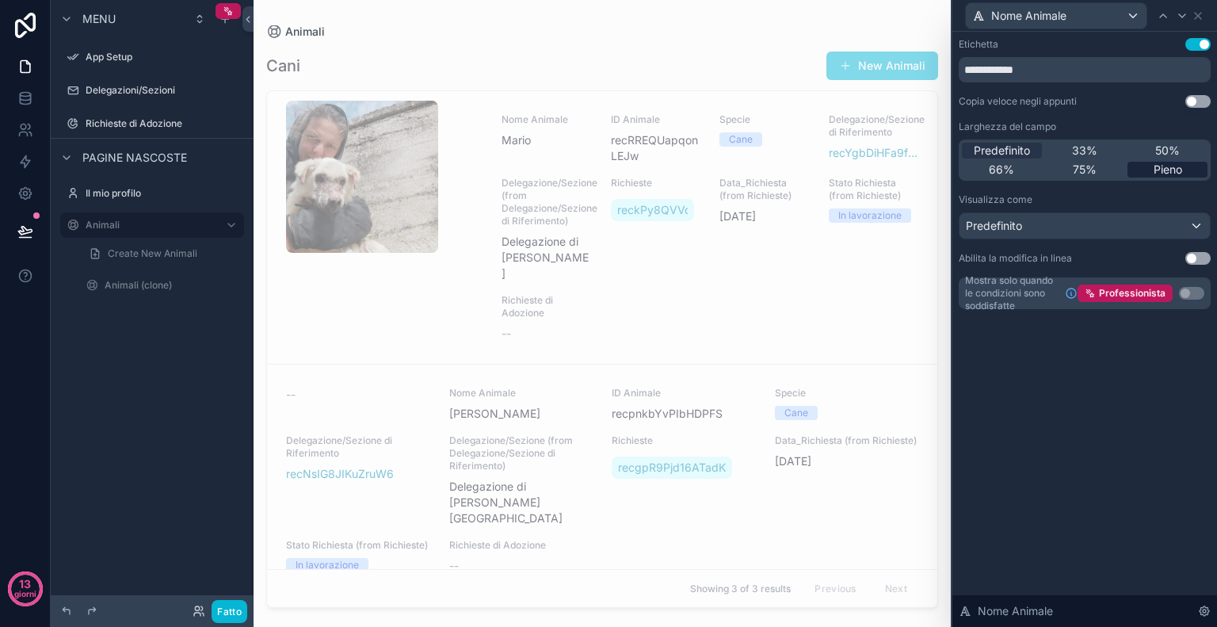
click at [1146, 162] on div "Pieno" at bounding box center [1168, 170] width 80 height 16
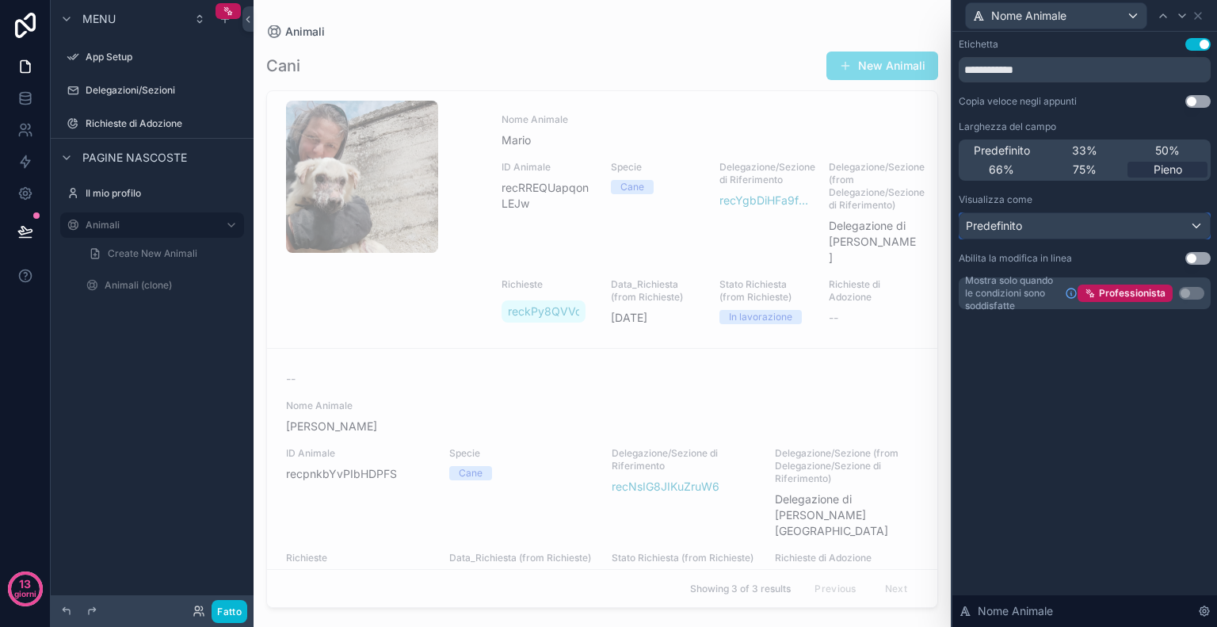
click at [1115, 222] on div "Predefinito" at bounding box center [1085, 225] width 250 height 25
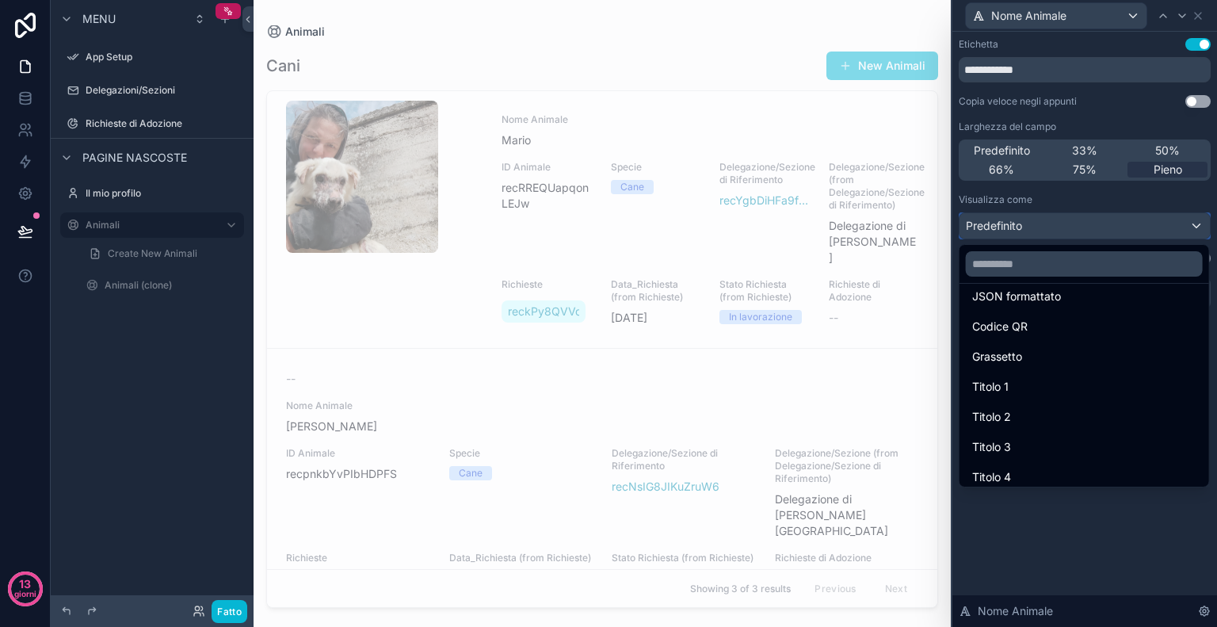
scroll to position [173, 0]
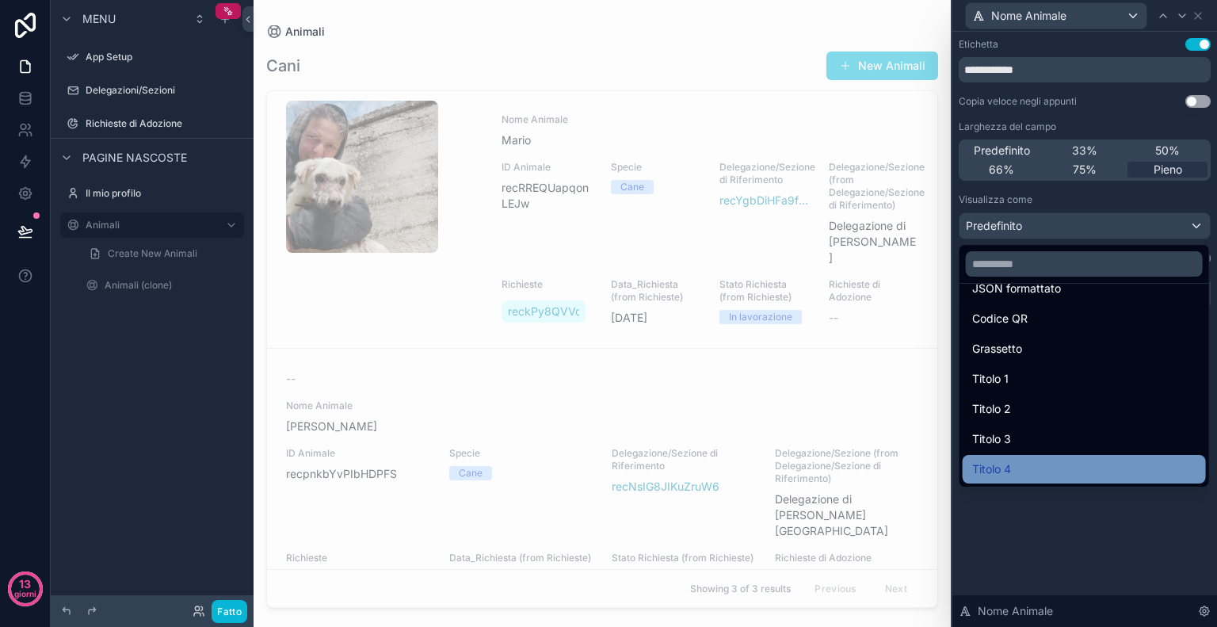
click at [1102, 469] on div "Titolo 4" at bounding box center [1085, 469] width 224 height 19
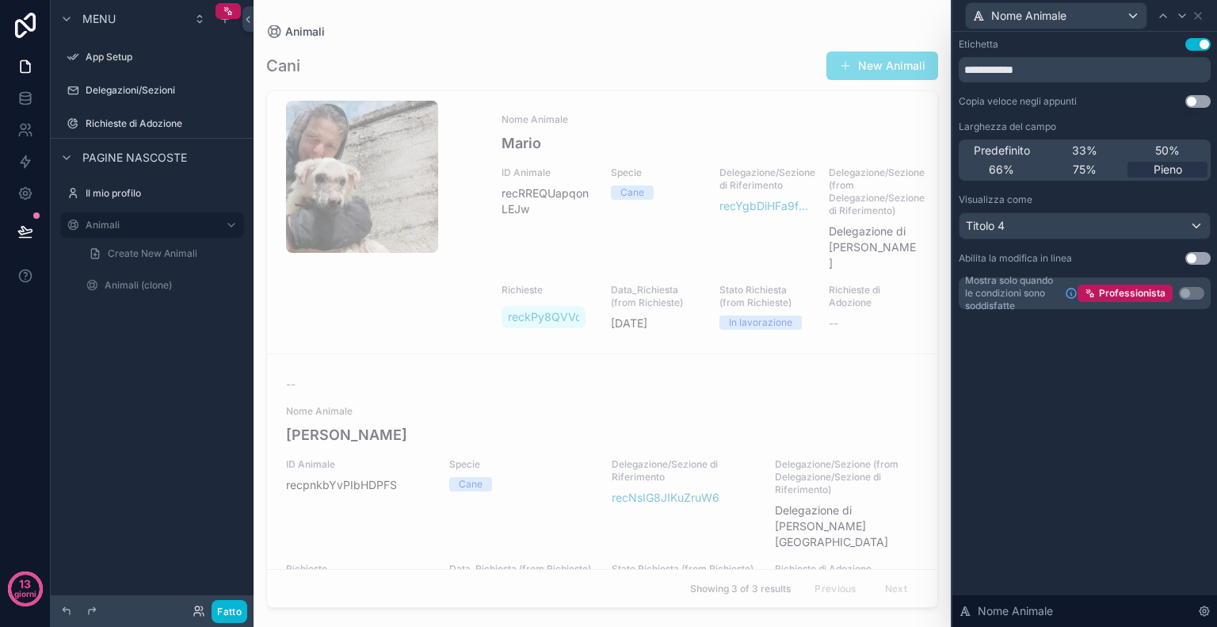
click at [1110, 186] on div "**********" at bounding box center [1085, 173] width 252 height 271
click at [1094, 235] on div "Titolo 4" at bounding box center [1085, 225] width 250 height 25
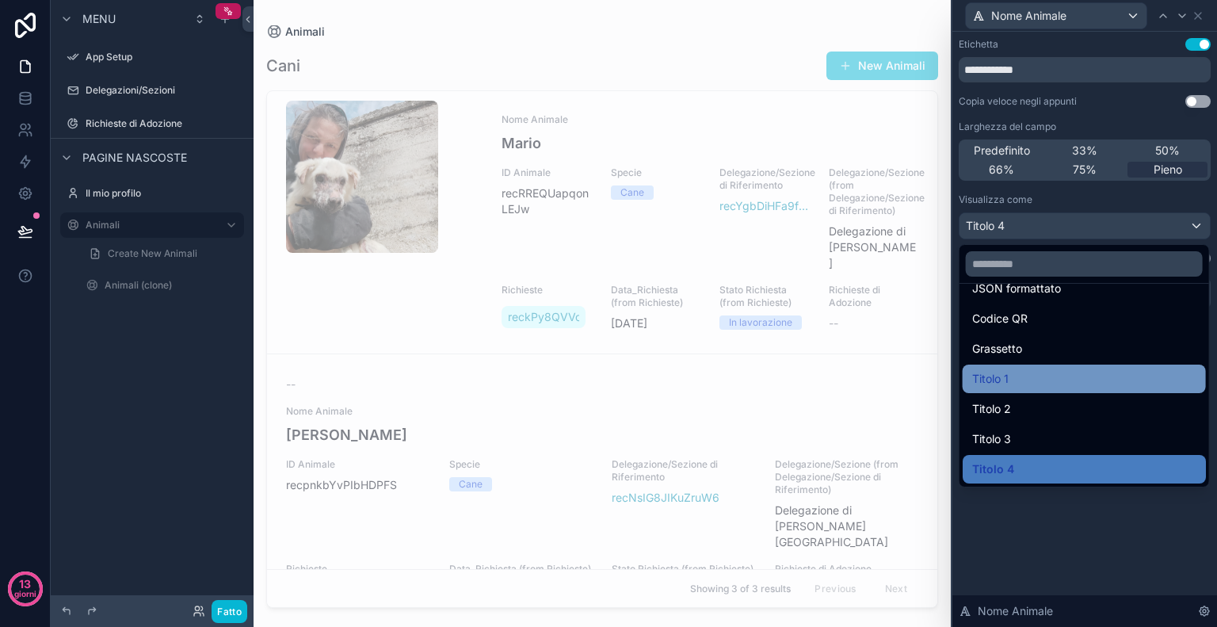
click at [1018, 373] on div "Titolo 1" at bounding box center [1085, 378] width 224 height 19
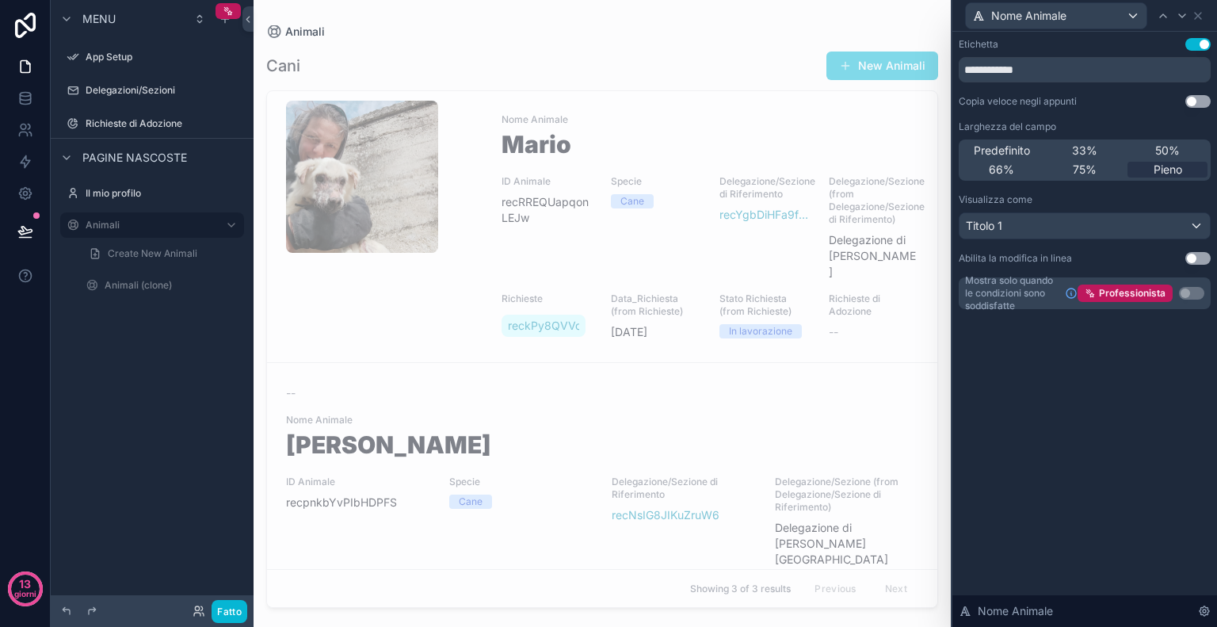
click at [1195, 41] on button "Usa impostazione" at bounding box center [1198, 44] width 25 height 13
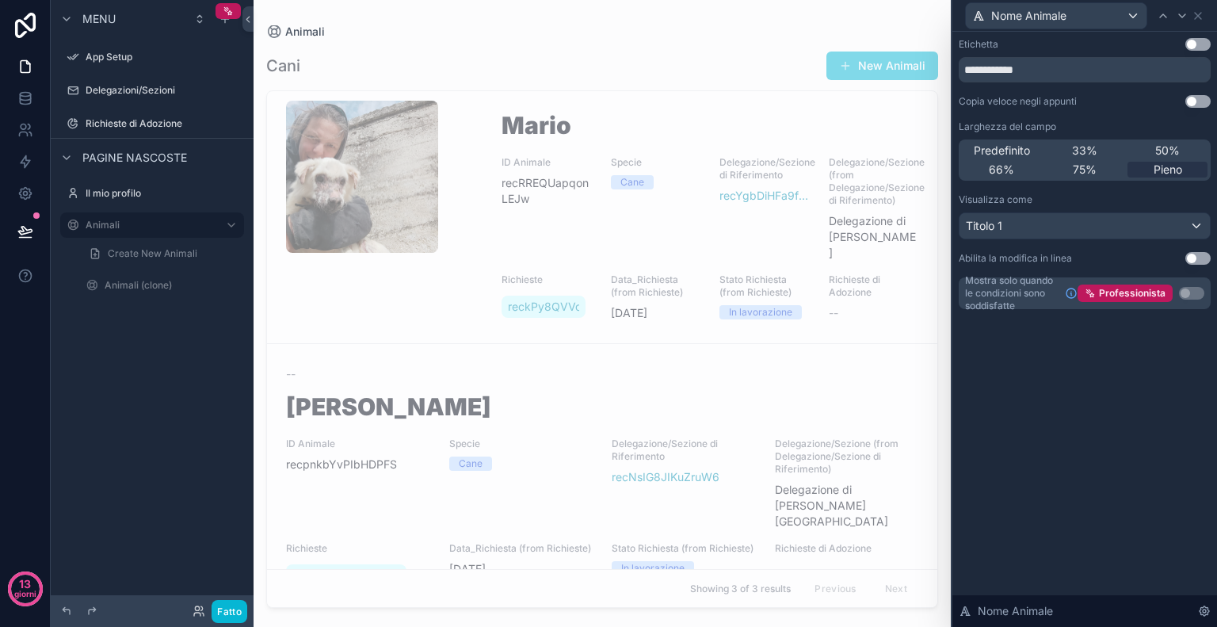
click at [1207, 254] on button "Usa impostazione" at bounding box center [1198, 258] width 25 height 13
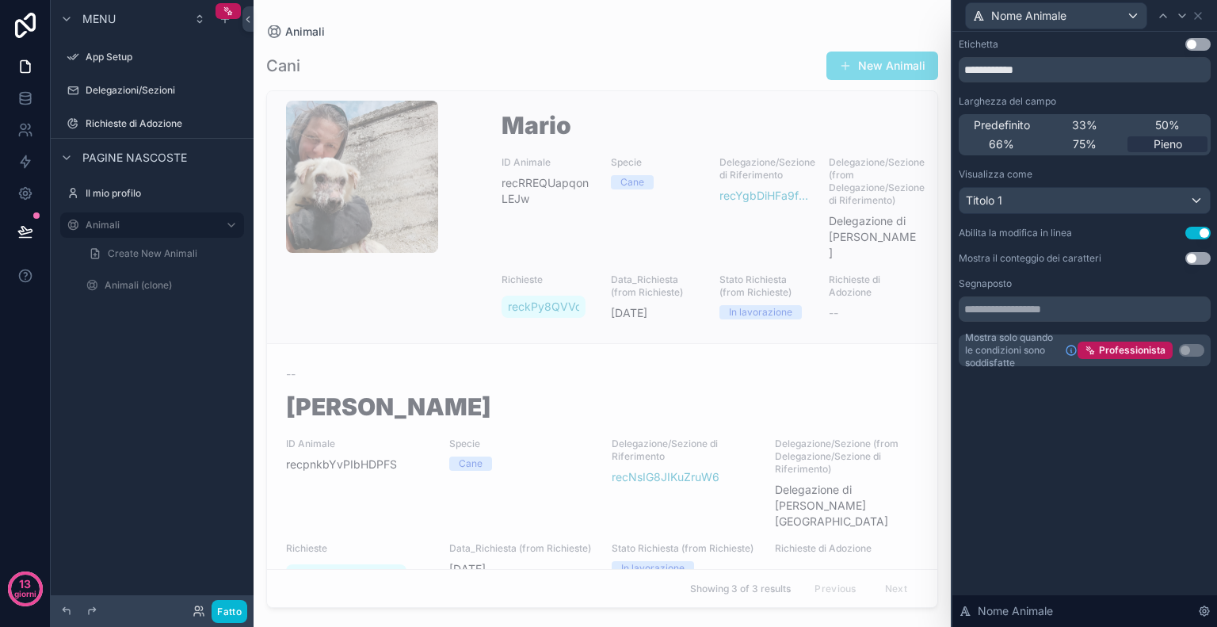
click at [540, 126] on h1 "Mario" at bounding box center [710, 128] width 417 height 30
click at [1199, 231] on button "Usa impostazione" at bounding box center [1198, 233] width 25 height 13
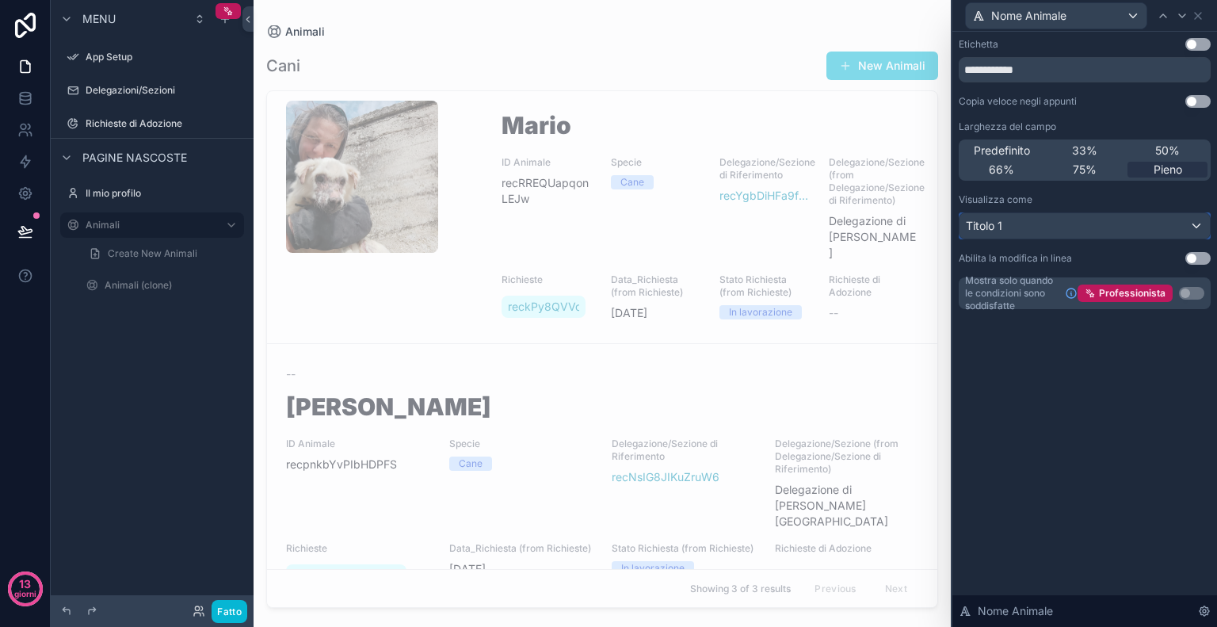
click at [1198, 218] on div "Titolo 1" at bounding box center [1085, 225] width 250 height 25
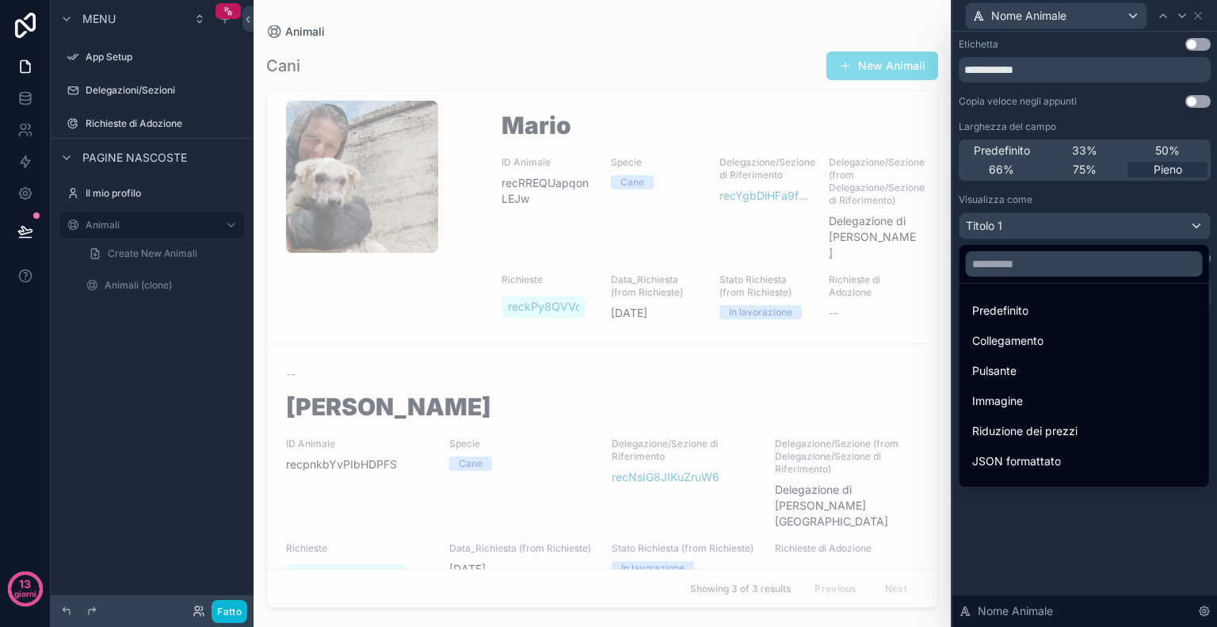
click at [1170, 203] on div at bounding box center [1085, 313] width 265 height 627
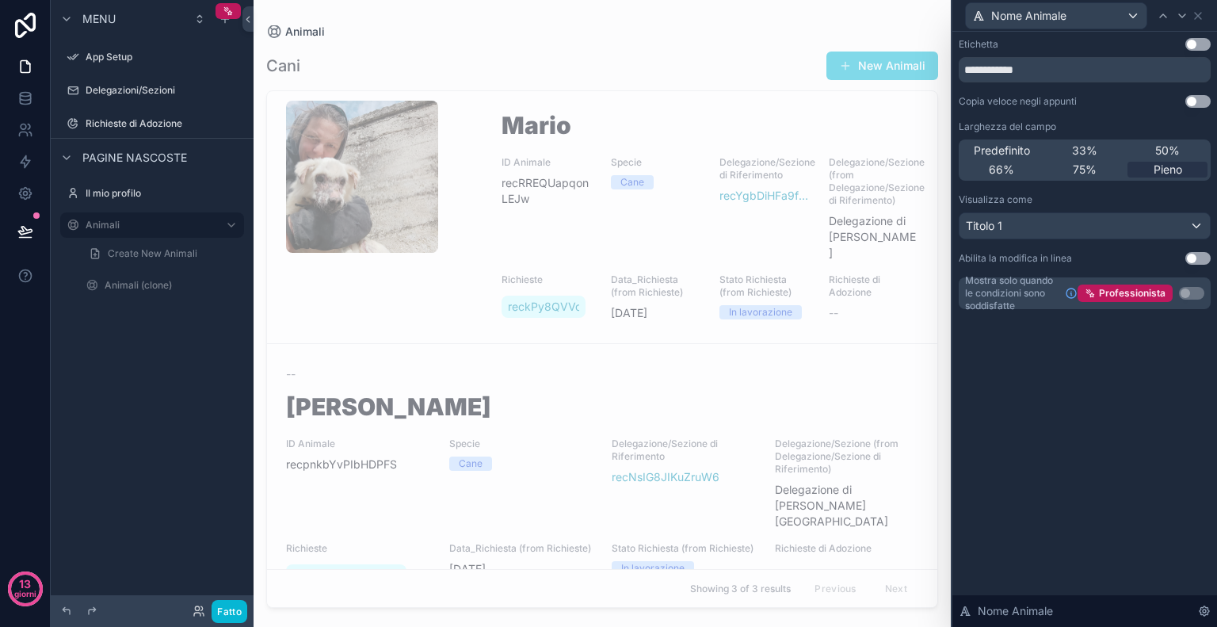
click at [1187, 101] on button "Usa impostazione" at bounding box center [1198, 101] width 25 height 13
click at [1194, 261] on button "Usa impostazione" at bounding box center [1198, 258] width 25 height 13
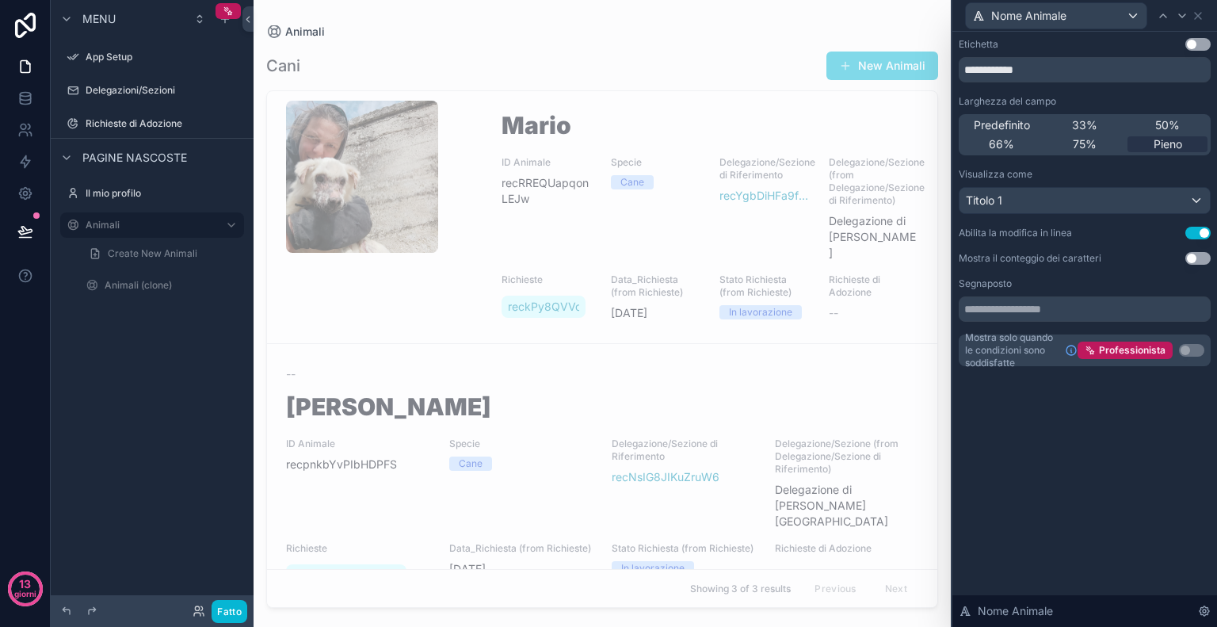
click at [1202, 258] on button "Usa impostazione" at bounding box center [1198, 258] width 25 height 13
click at [560, 132] on h1 "Mario" at bounding box center [710, 128] width 417 height 30
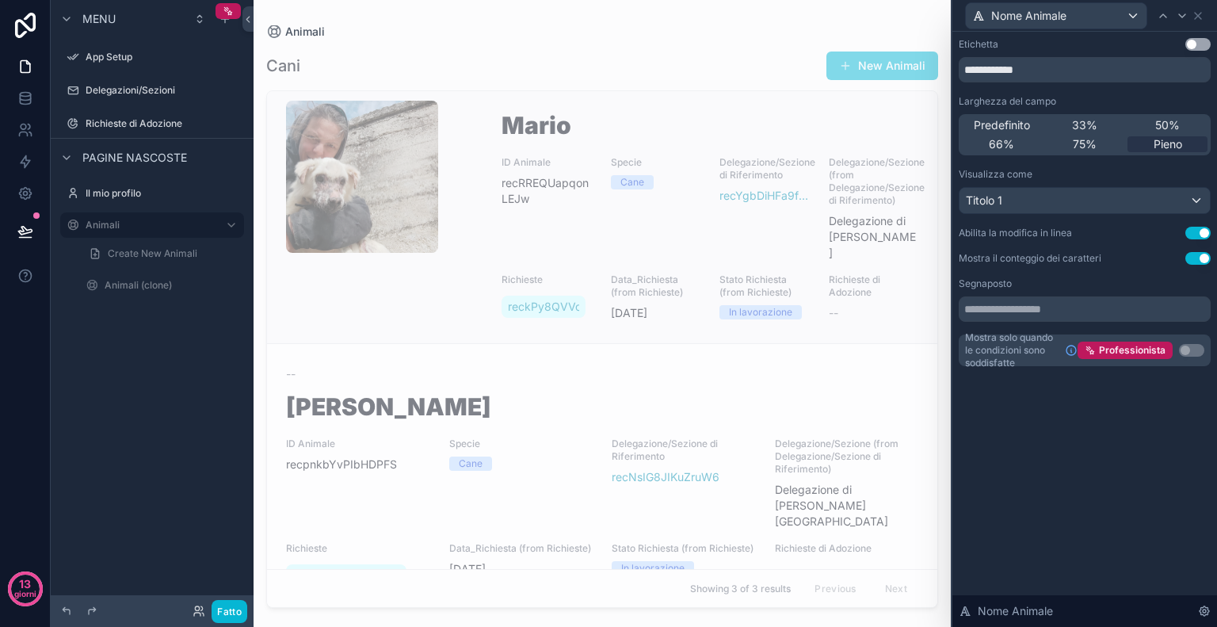
click at [560, 132] on h1 "Mario" at bounding box center [710, 128] width 417 height 30
click at [1198, 235] on button "Usa impostazione" at bounding box center [1198, 233] width 25 height 13
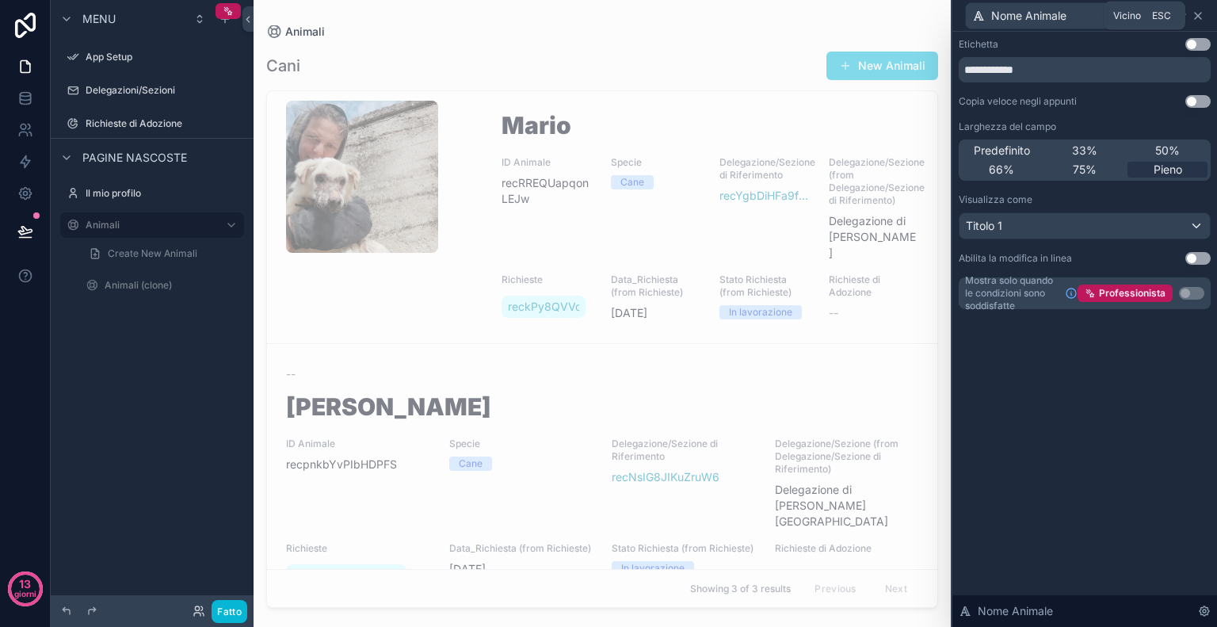
click at [1197, 12] on icon at bounding box center [1198, 16] width 13 height 13
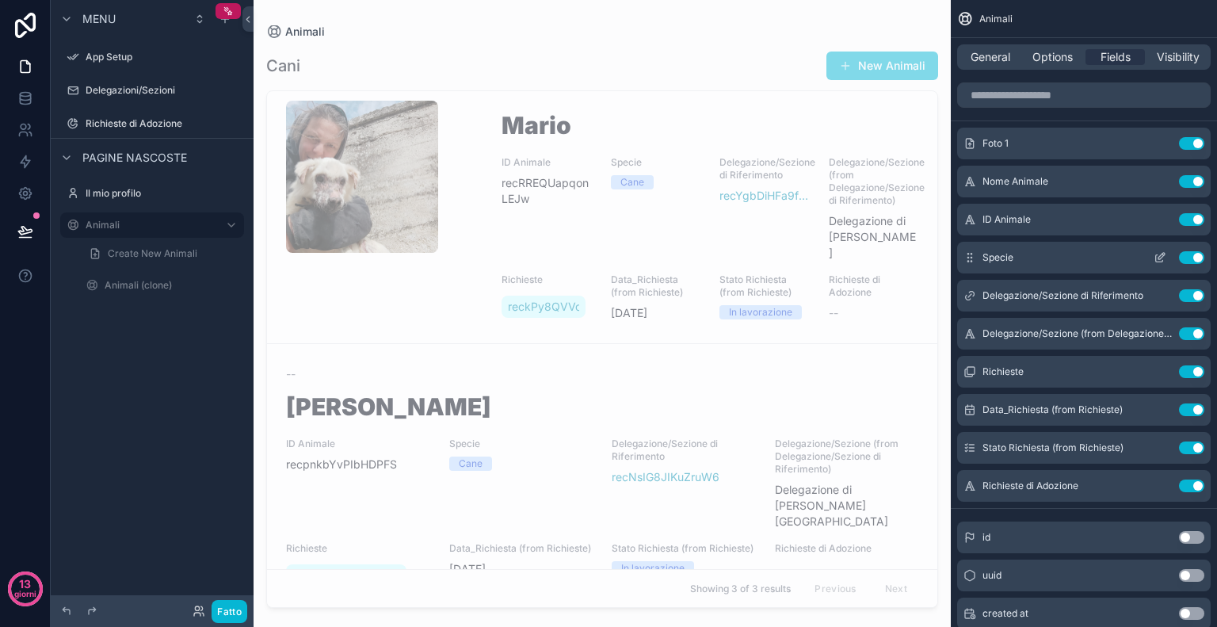
click at [1187, 258] on button "Use setting" at bounding box center [1191, 257] width 25 height 13
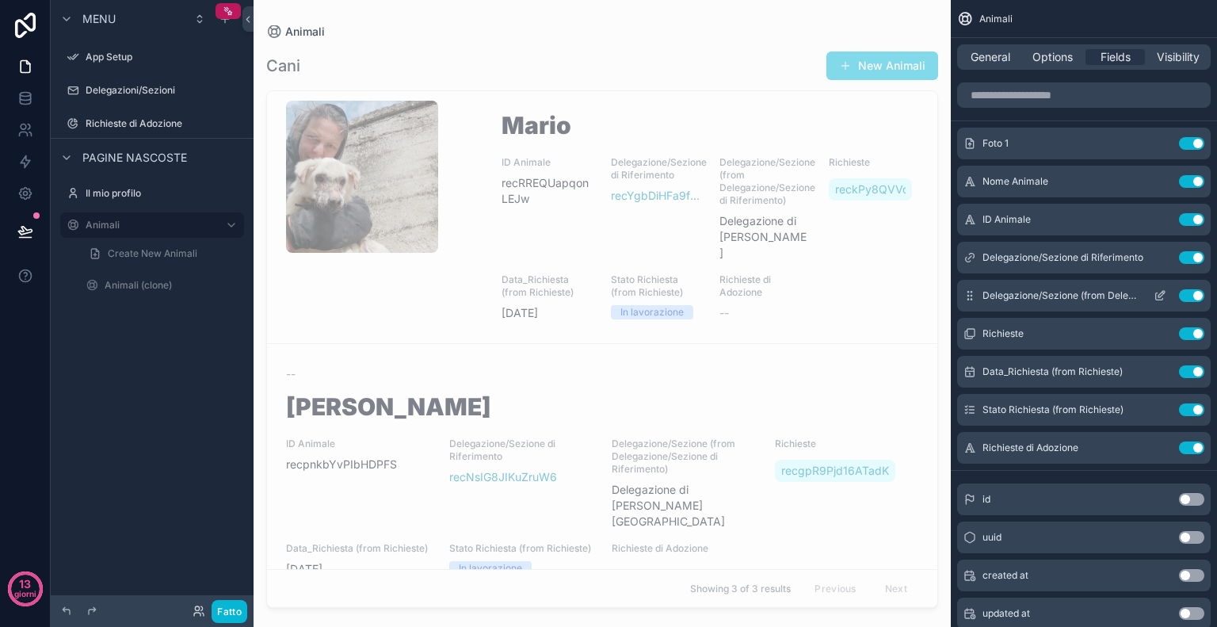
click at [1187, 296] on button "Use setting" at bounding box center [1191, 295] width 25 height 13
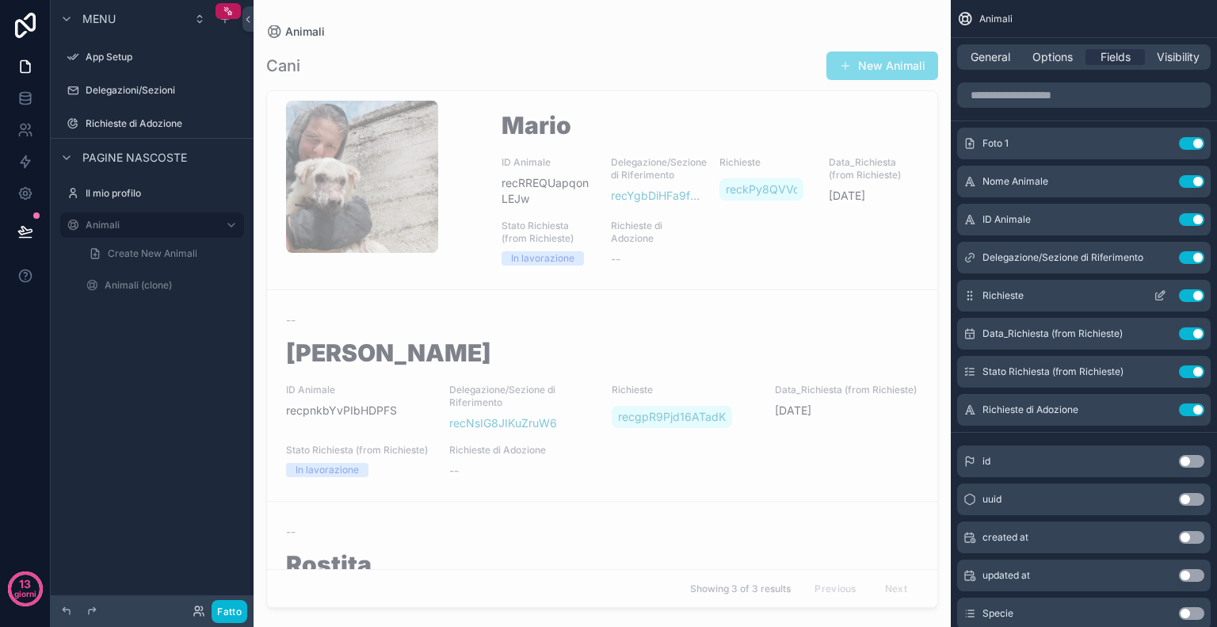
click at [1187, 298] on button "Use setting" at bounding box center [1191, 295] width 25 height 13
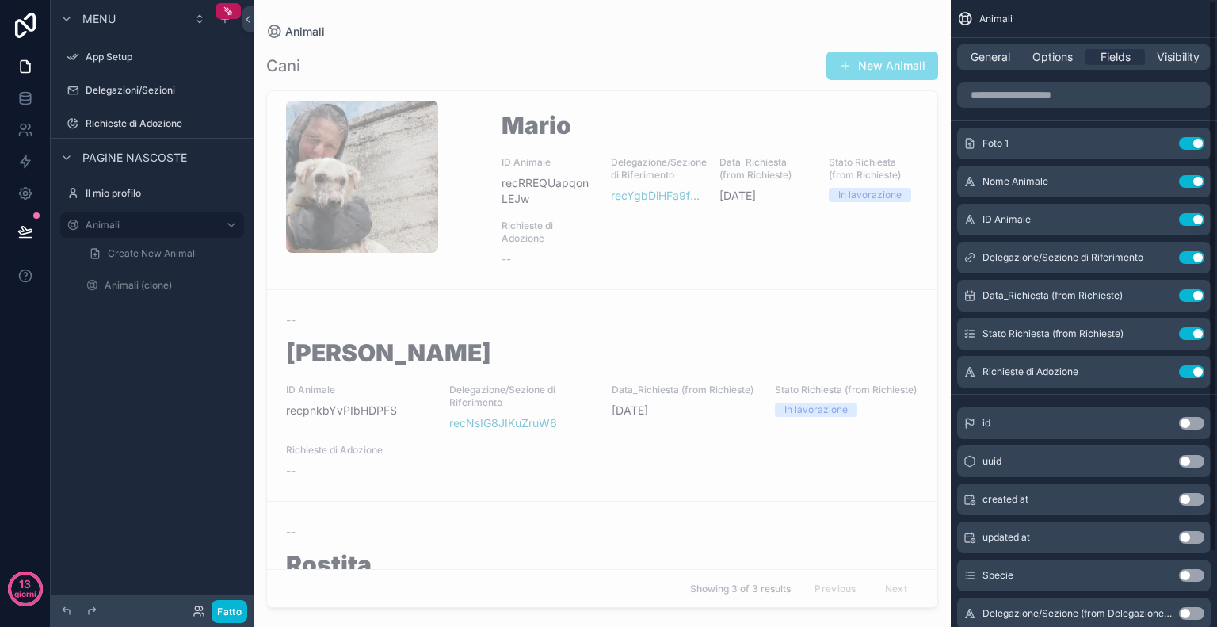
click at [1187, 298] on button "Use setting" at bounding box center [1191, 295] width 25 height 13
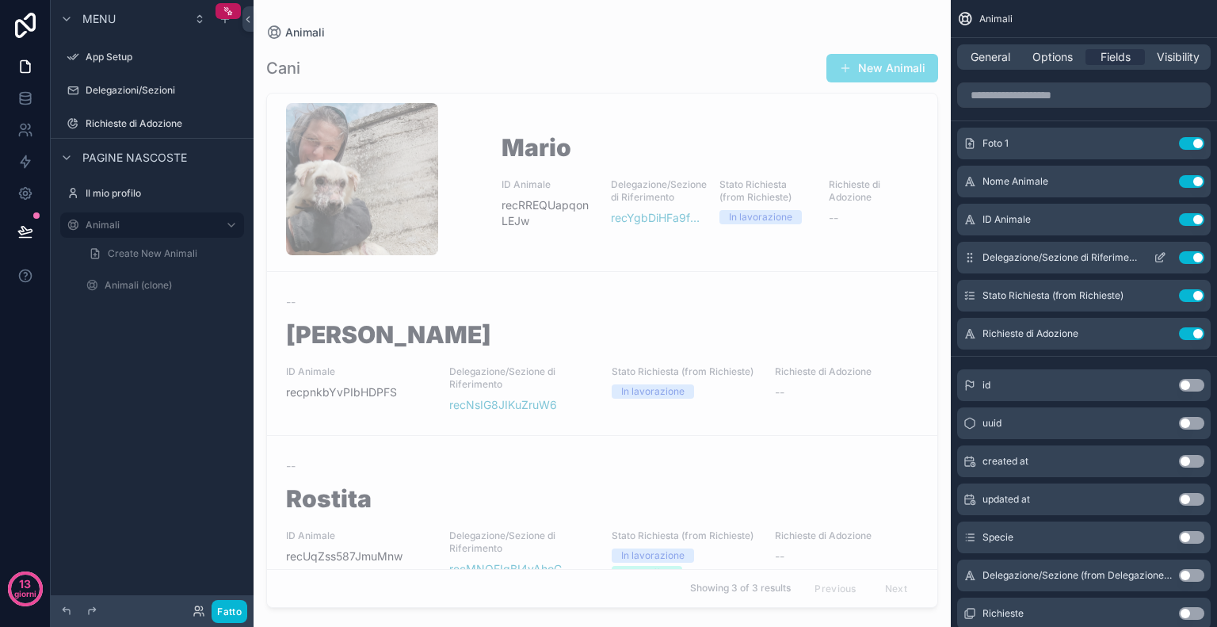
click at [1191, 258] on button "Use setting" at bounding box center [1191, 257] width 25 height 13
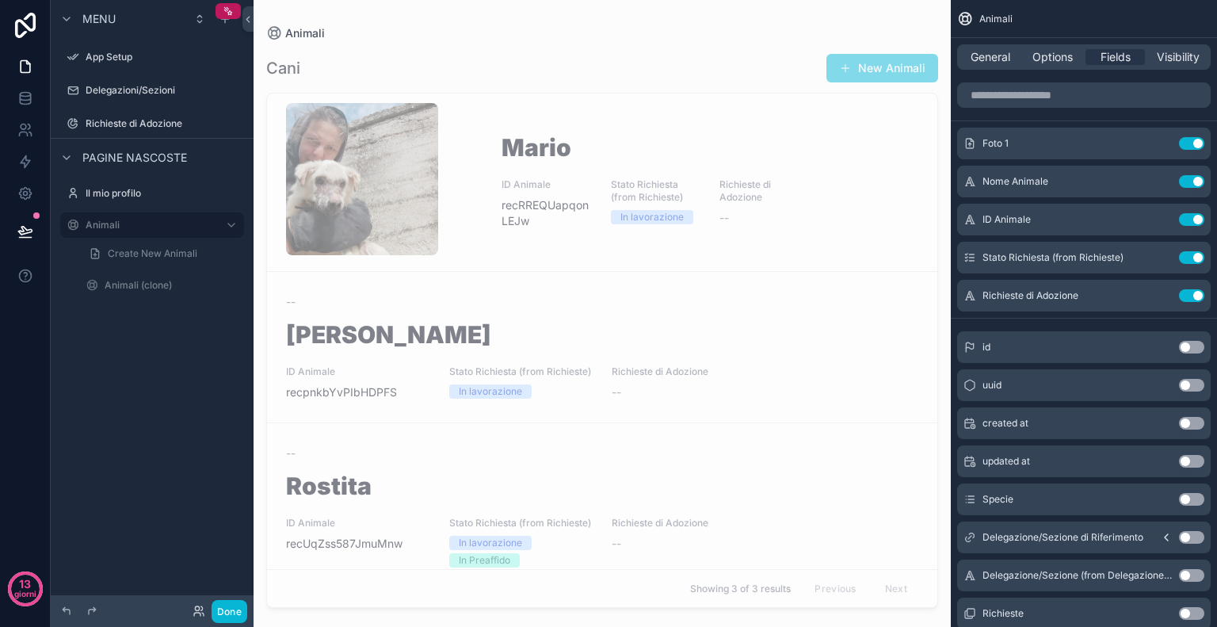
click at [1191, 258] on button "Use setting" at bounding box center [1191, 257] width 25 height 13
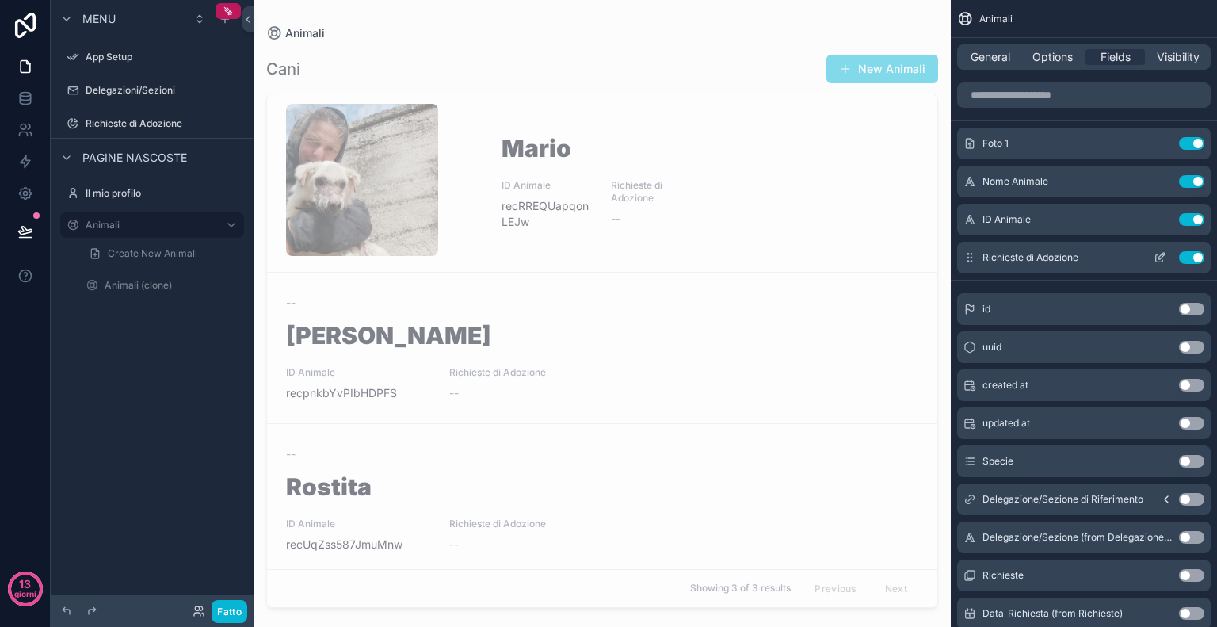
click at [1189, 256] on button "Use setting" at bounding box center [1191, 257] width 25 height 13
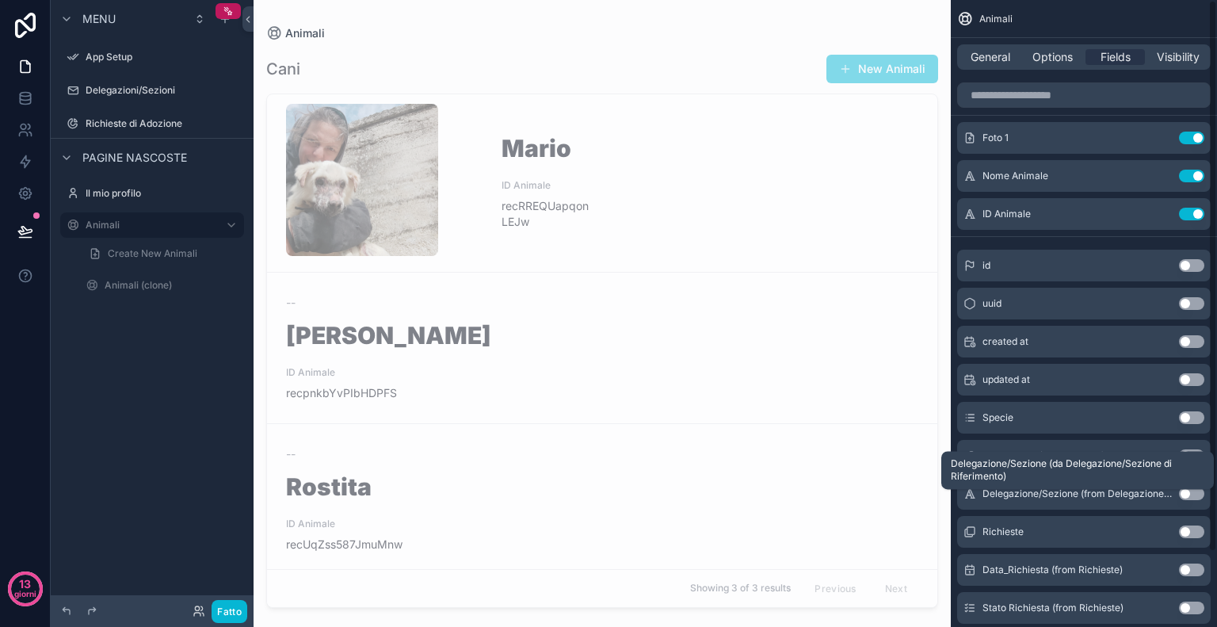
scroll to position [0, 0]
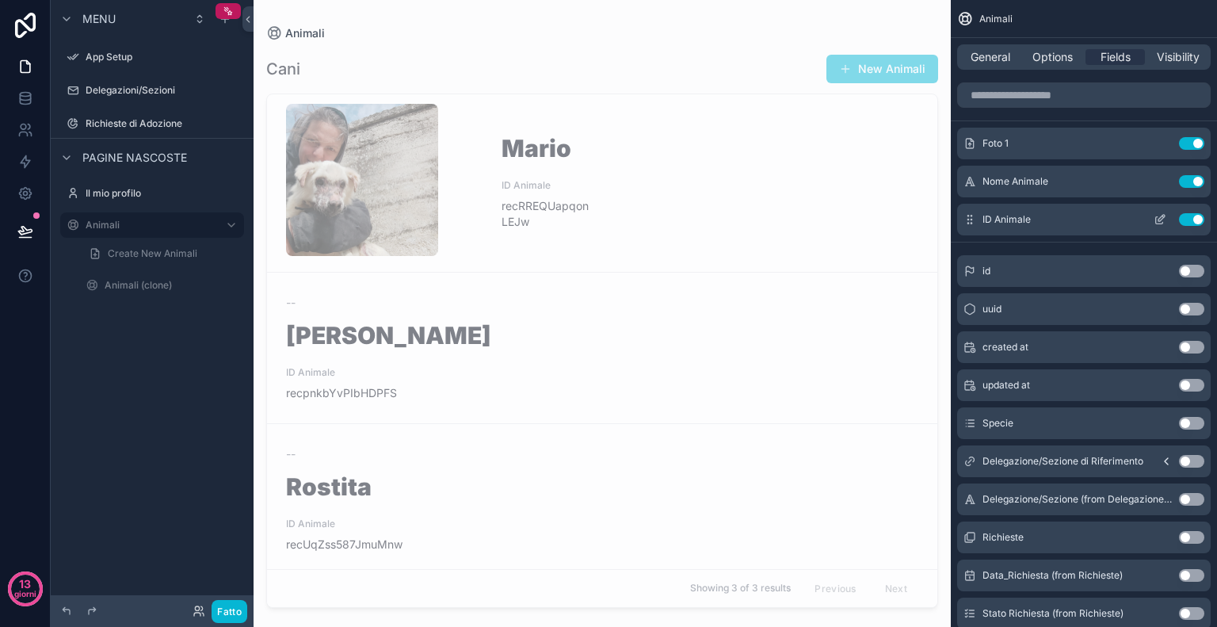
click at [1155, 224] on icon "contenuto scorrevole" at bounding box center [1160, 219] width 13 height 13
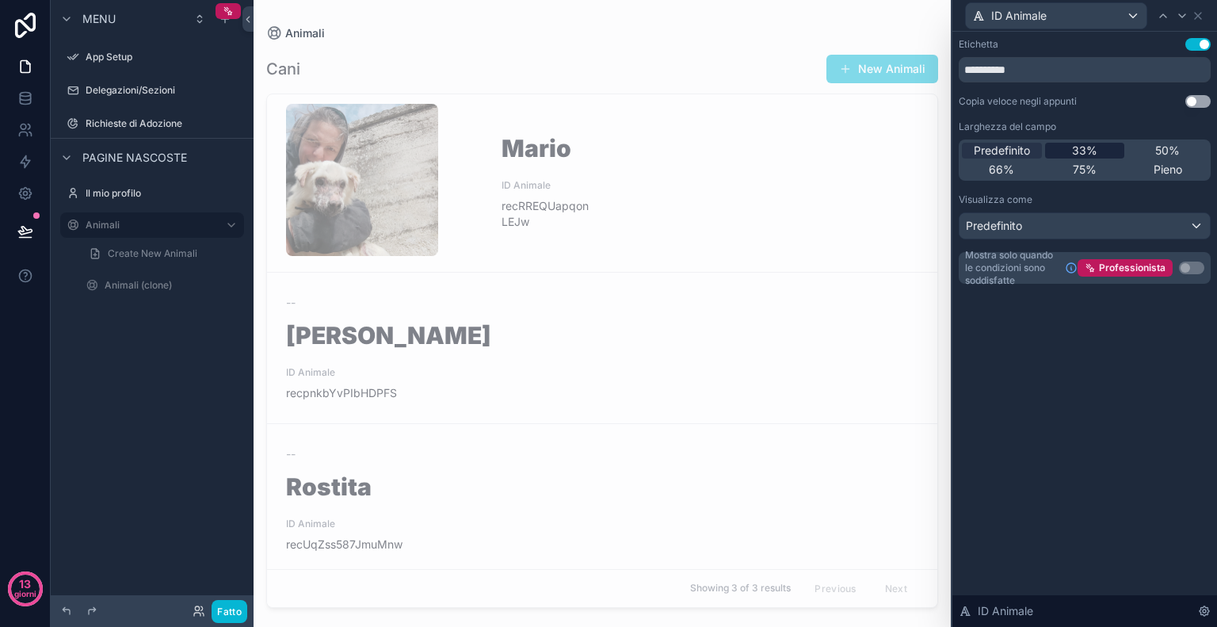
click at [1084, 155] on font "33%" at bounding box center [1084, 149] width 25 height 13
click at [1187, 224] on div "Predefinito" at bounding box center [1085, 225] width 250 height 25
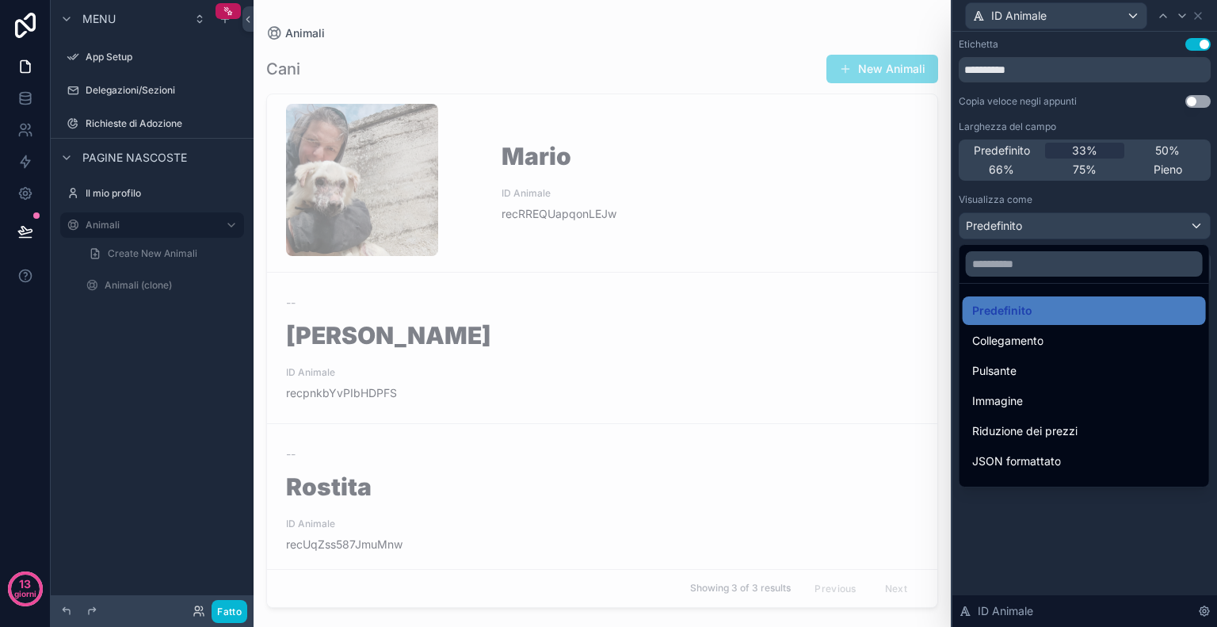
click at [1186, 196] on div at bounding box center [1085, 313] width 265 height 627
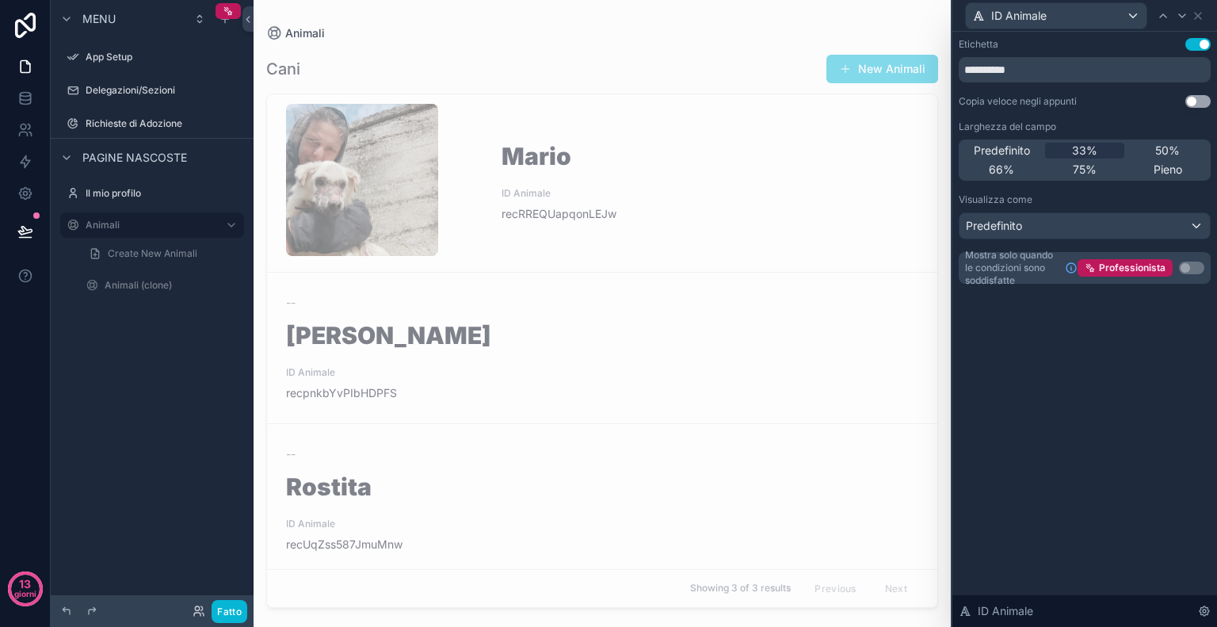
click at [1191, 40] on button "Usa impostazione" at bounding box center [1198, 44] width 25 height 13
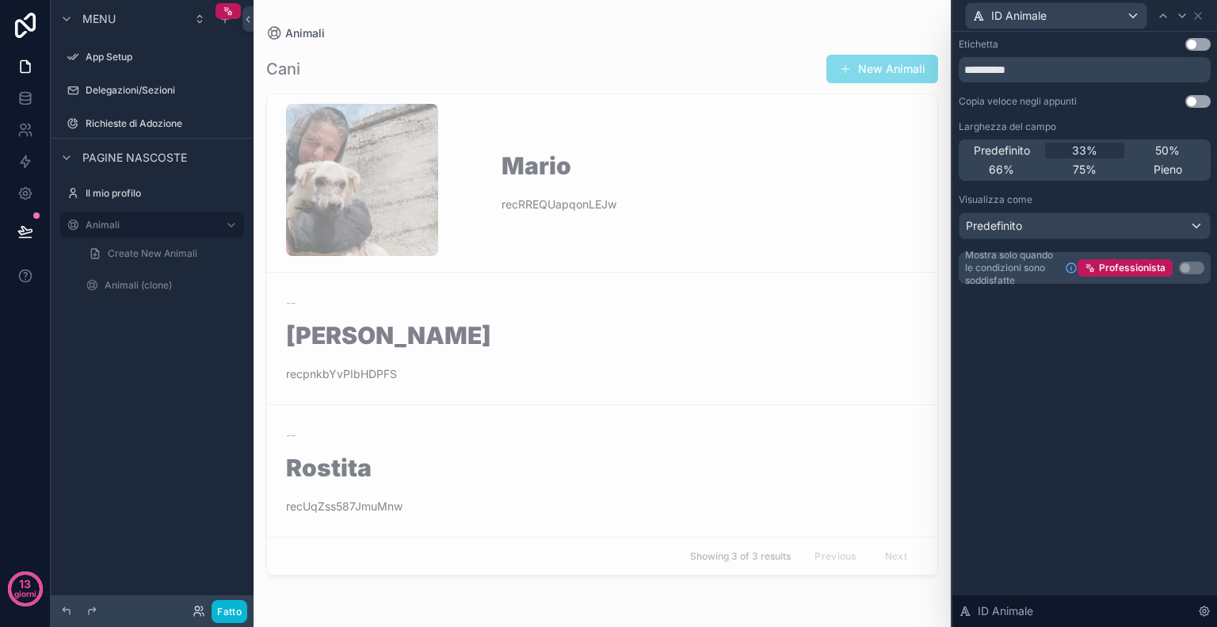
click at [1191, 40] on button "Usa impostazione" at bounding box center [1198, 44] width 25 height 13
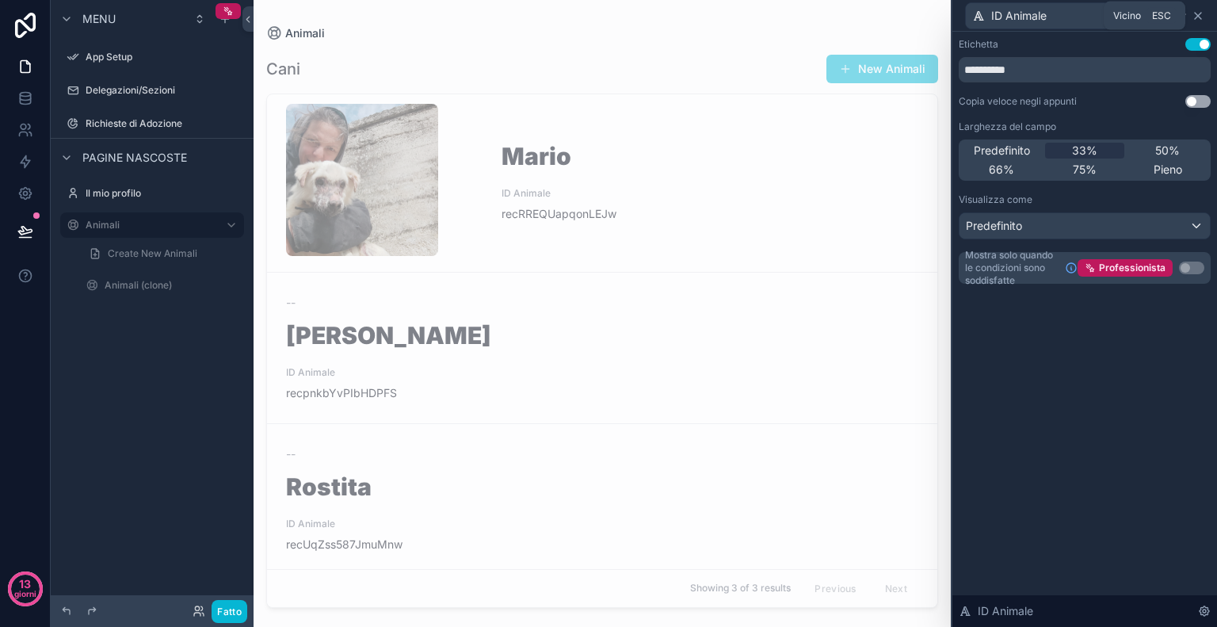
click at [1198, 17] on icon at bounding box center [1198, 16] width 13 height 13
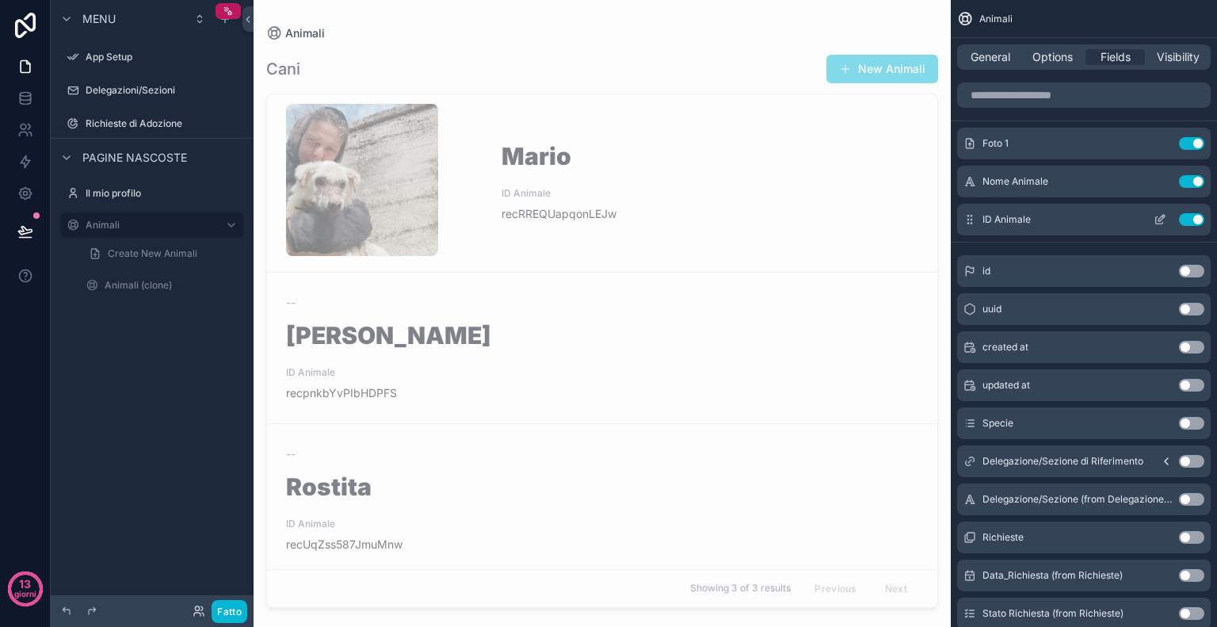
click at [1194, 223] on button "Use setting" at bounding box center [1191, 219] width 25 height 13
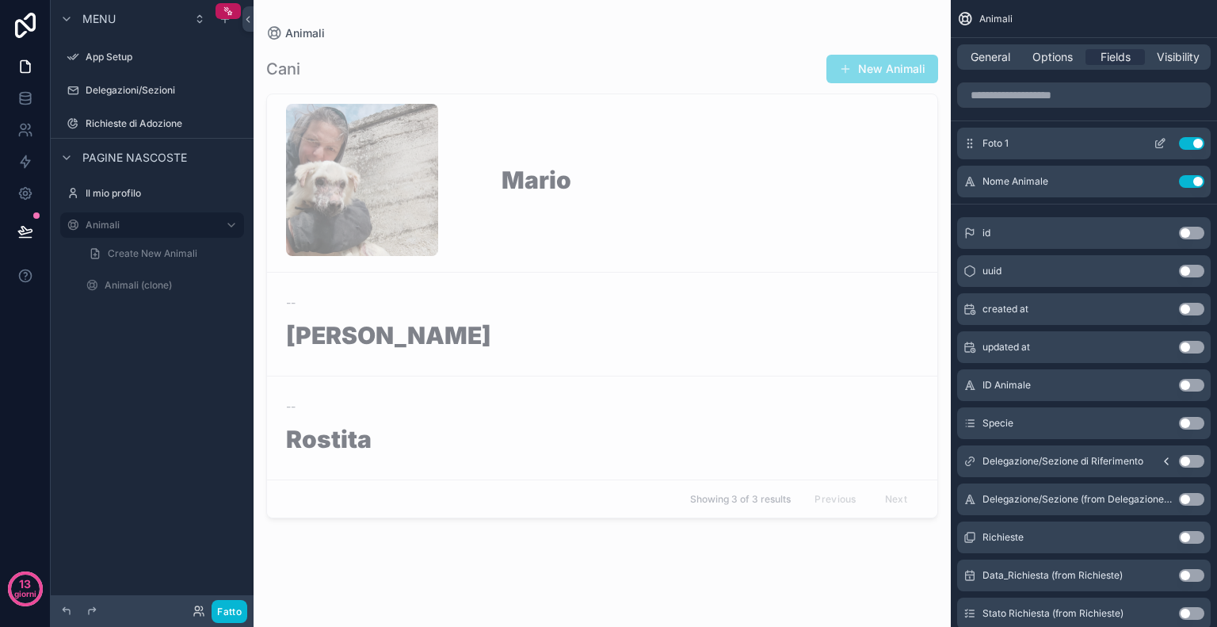
click at [1157, 141] on icon "contenuto scorrevole" at bounding box center [1159, 144] width 7 height 7
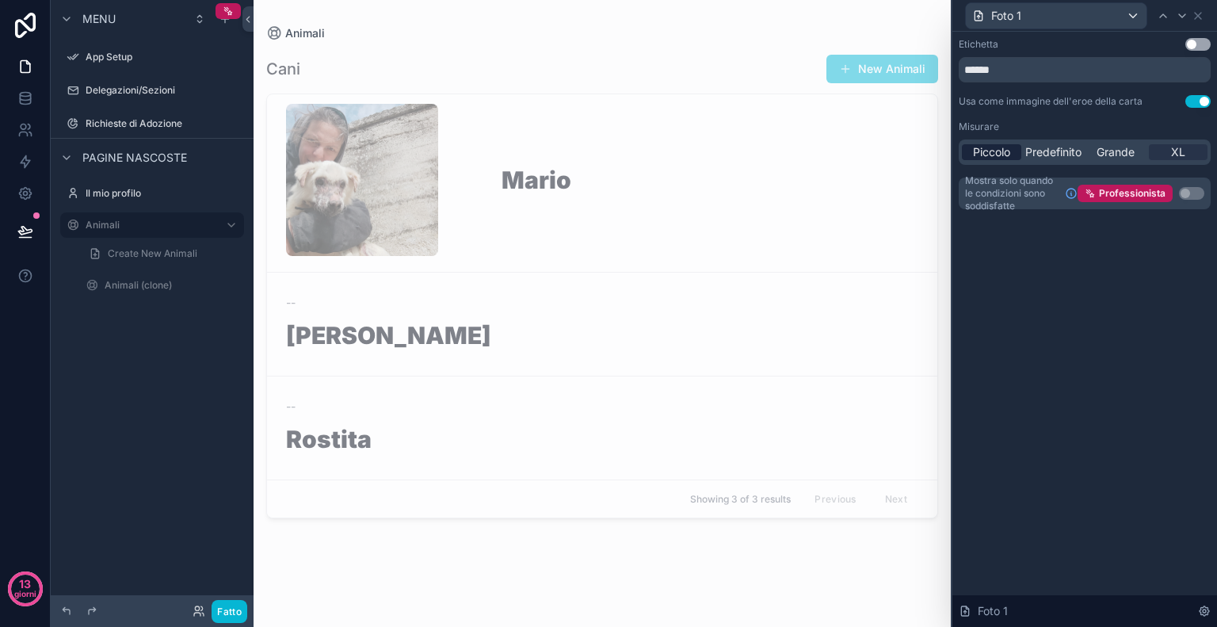
click at [1008, 158] on font "Piccolo" at bounding box center [991, 151] width 37 height 13
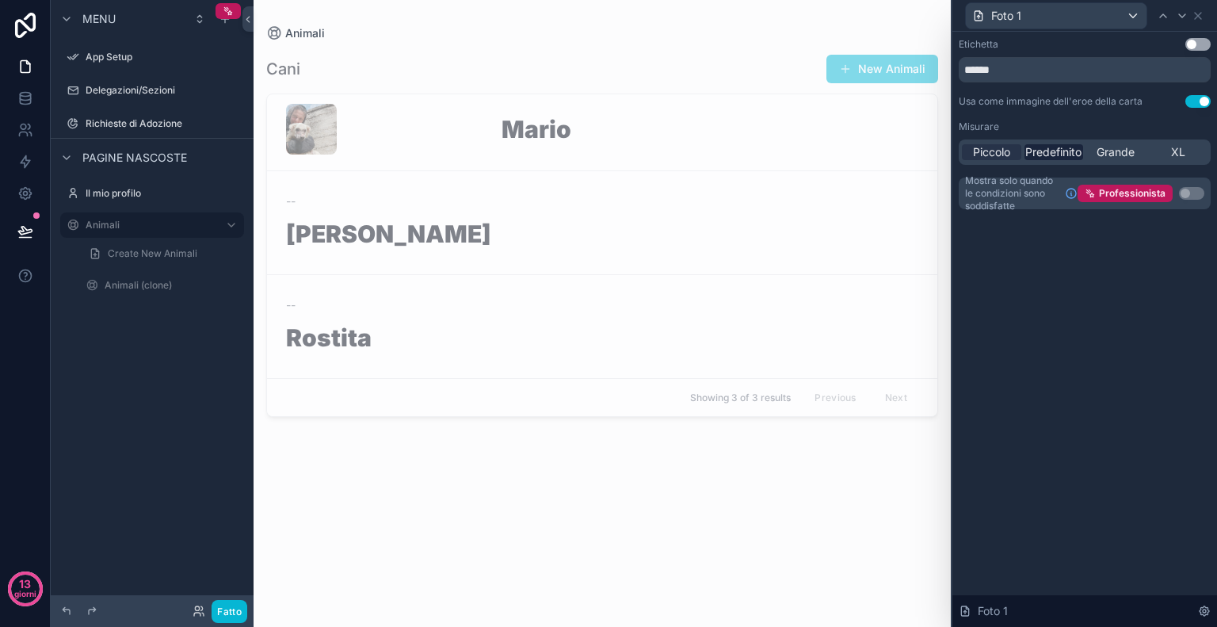
click at [1042, 150] on font "Predefinito" at bounding box center [1054, 151] width 56 height 13
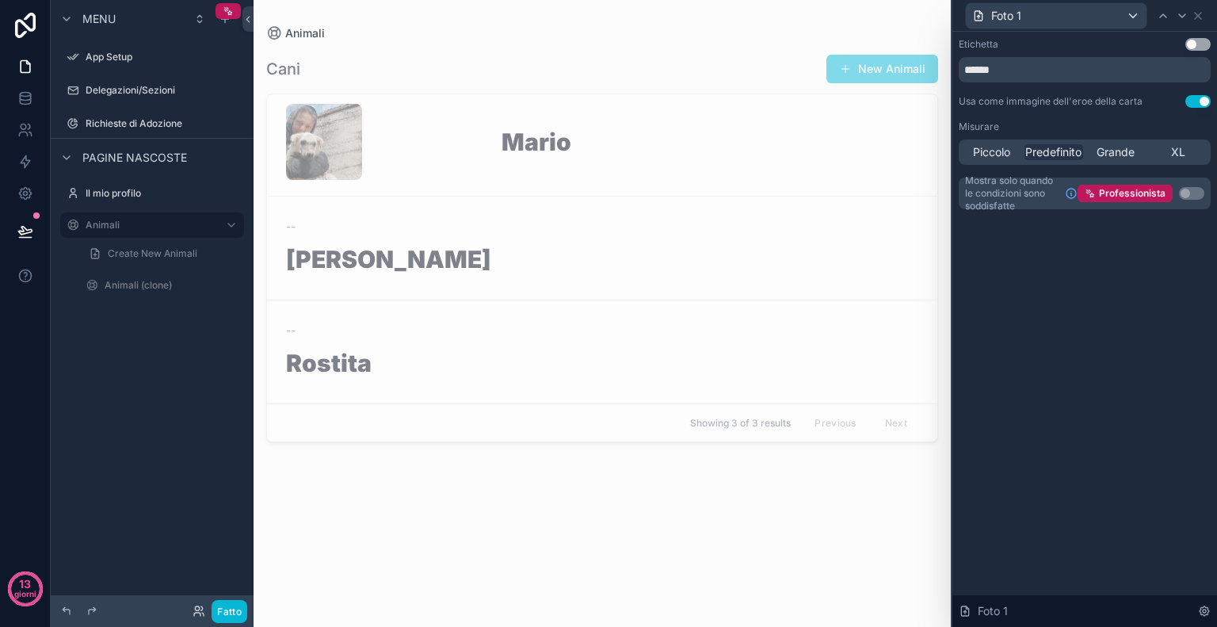
click at [1199, 103] on button "Usa impostazione" at bounding box center [1198, 101] width 25 height 13
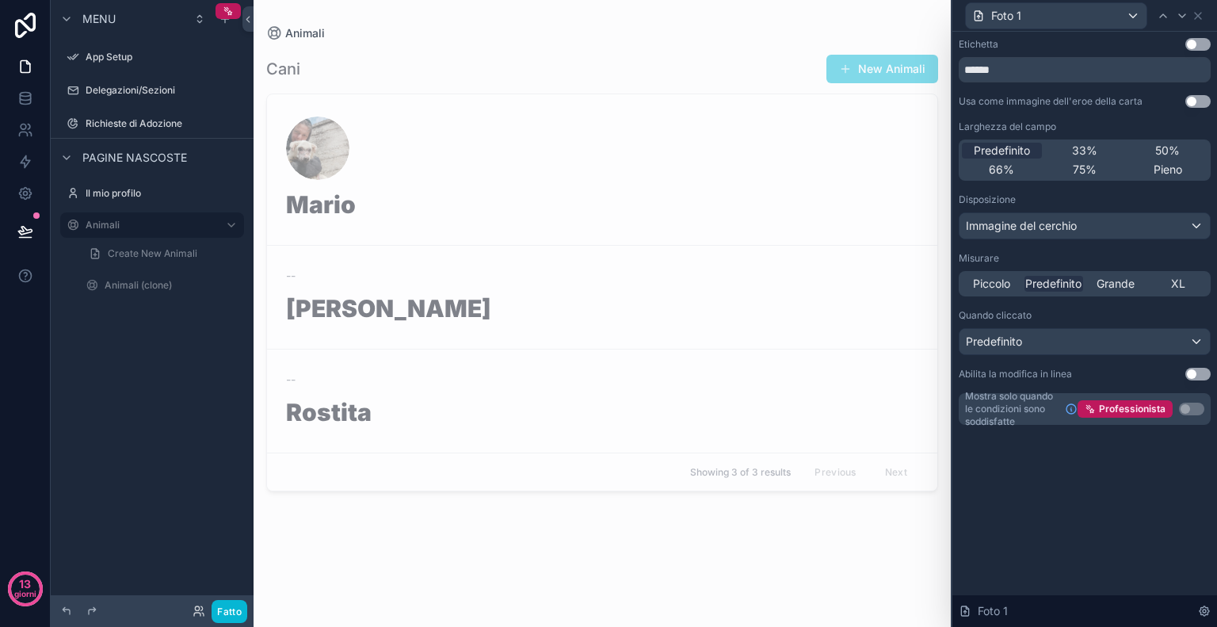
click at [1199, 103] on button "Usa impostazione" at bounding box center [1198, 101] width 25 height 13
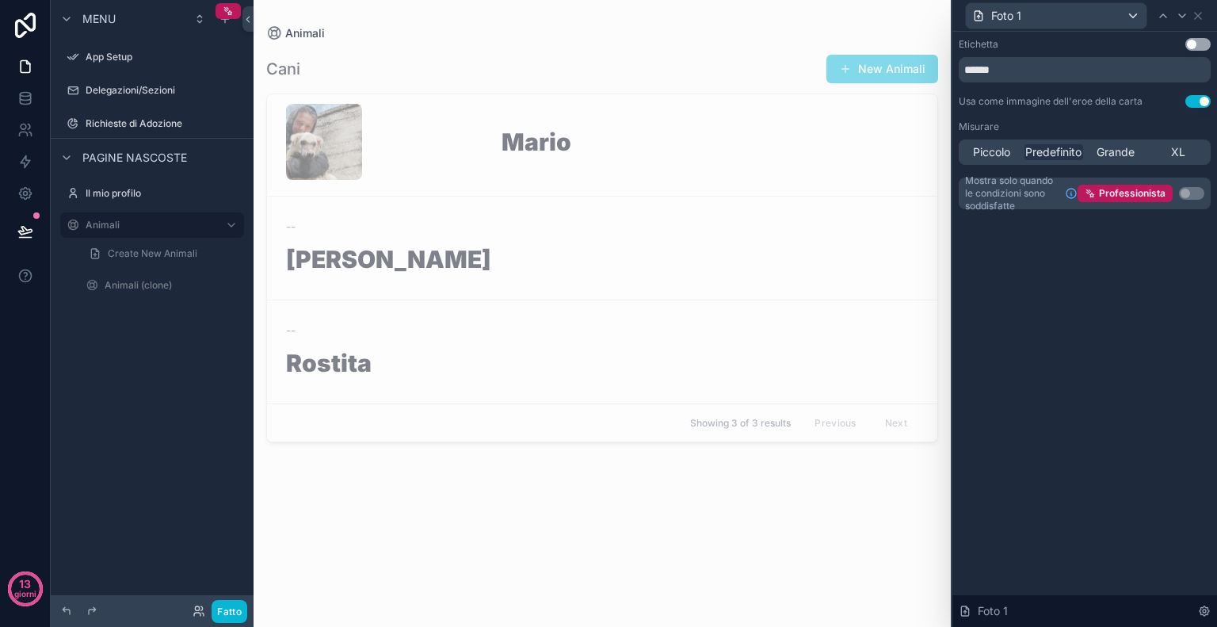
click at [1199, 40] on button "Usa impostazione" at bounding box center [1198, 44] width 25 height 13
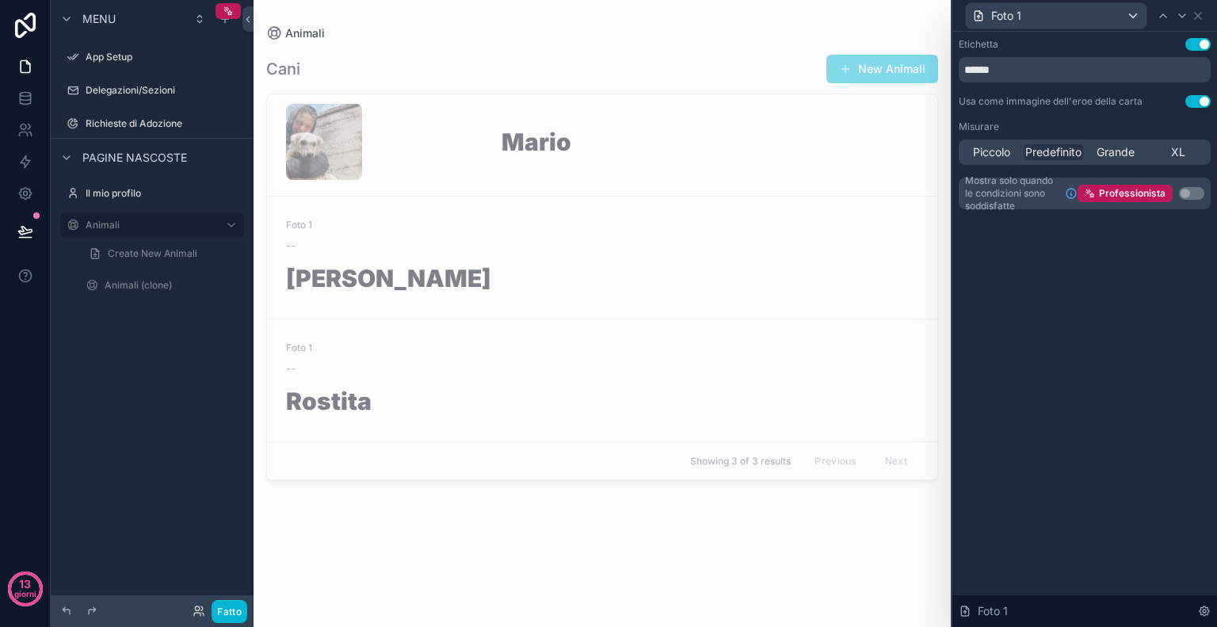
click at [1199, 40] on button "Usa impostazione" at bounding box center [1198, 44] width 25 height 13
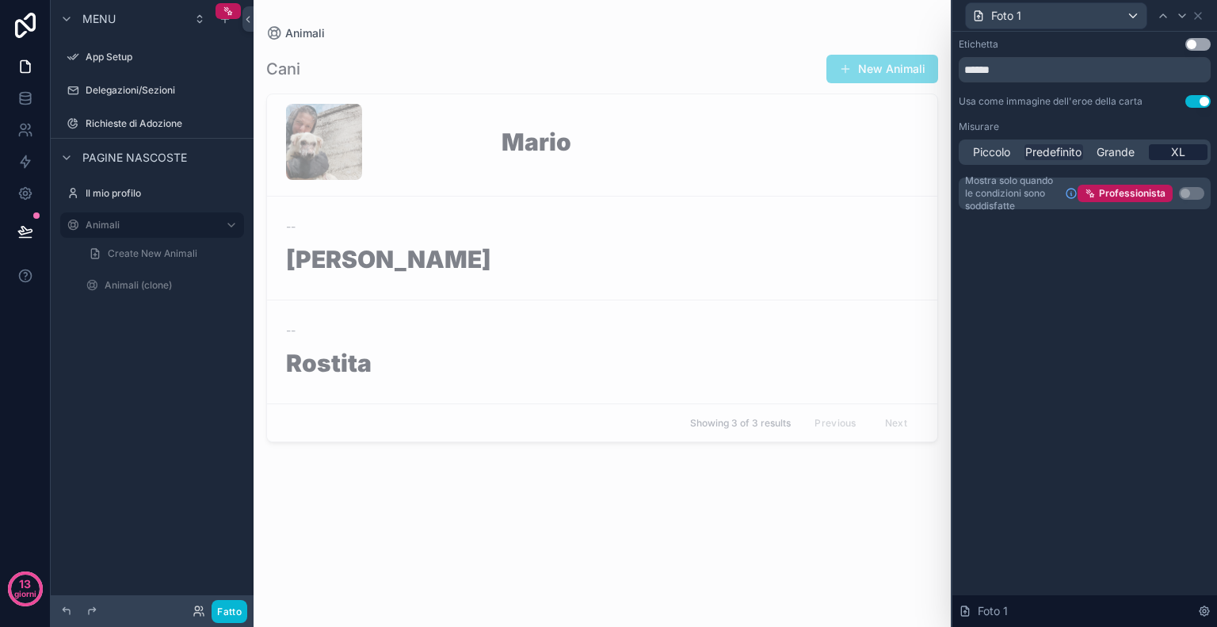
click at [1172, 151] on font "XL" at bounding box center [1179, 151] width 14 height 13
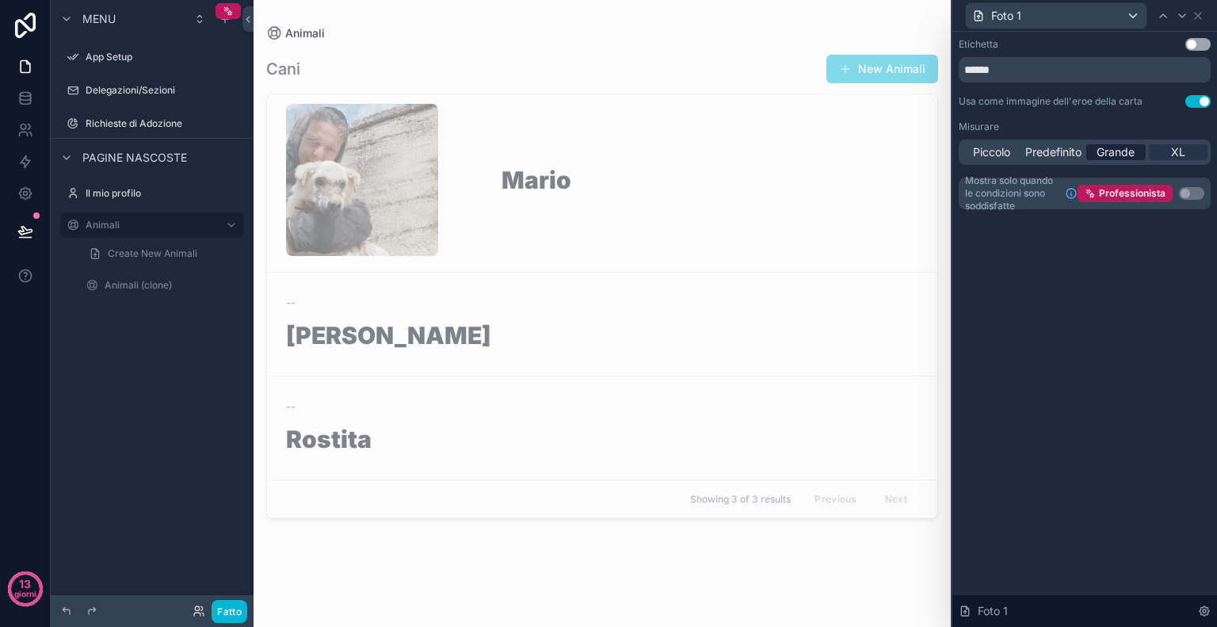
click at [1129, 159] on font "Grande" at bounding box center [1116, 151] width 38 height 13
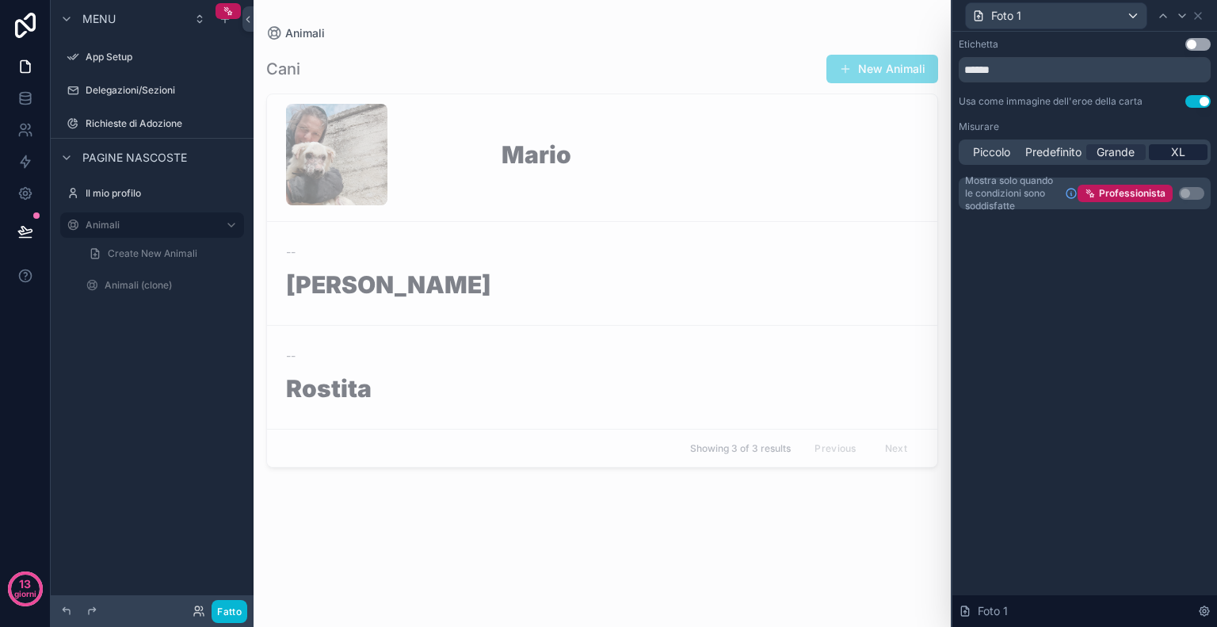
click at [1189, 148] on div "XL" at bounding box center [1178, 152] width 59 height 16
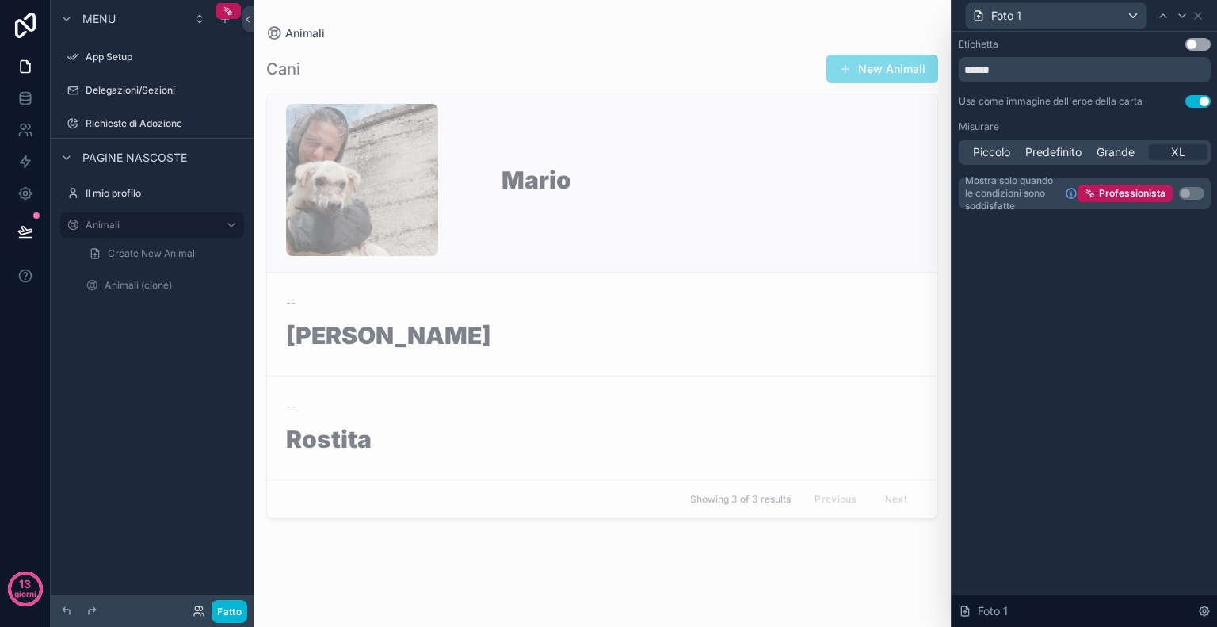
click at [542, 174] on h1 "Mario" at bounding box center [710, 183] width 417 height 30
click at [675, 189] on h1 "Mario" at bounding box center [710, 183] width 417 height 30
click at [1202, 10] on icon at bounding box center [1198, 16] width 13 height 13
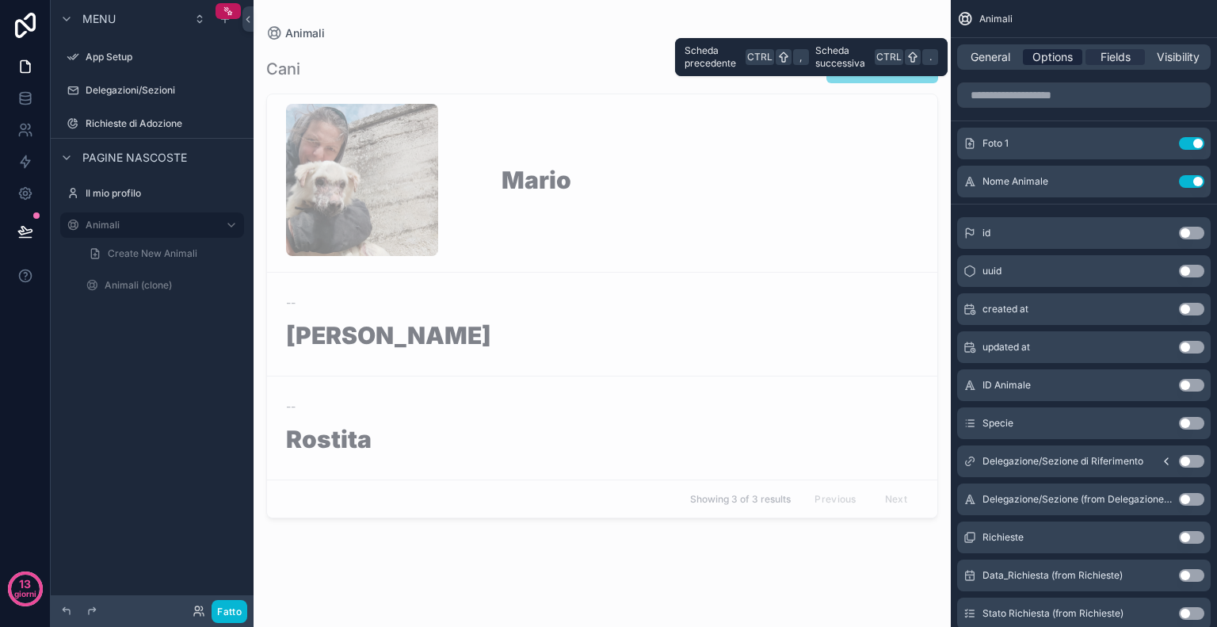
click at [1049, 59] on span "Options" at bounding box center [1053, 57] width 40 height 16
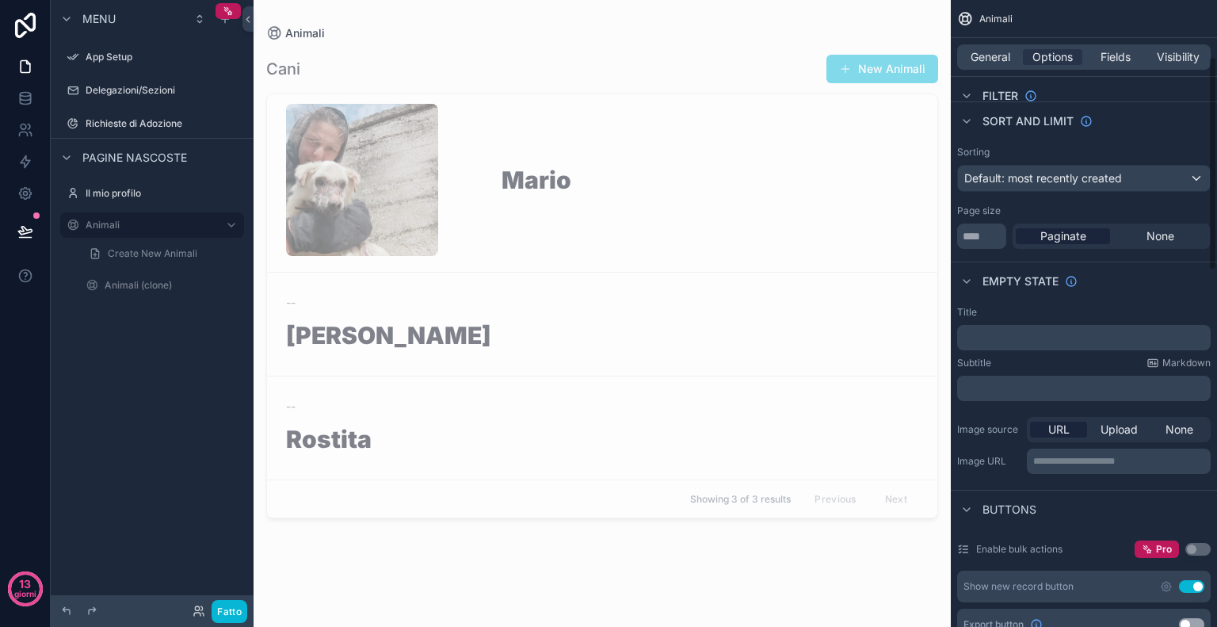
scroll to position [170, 0]
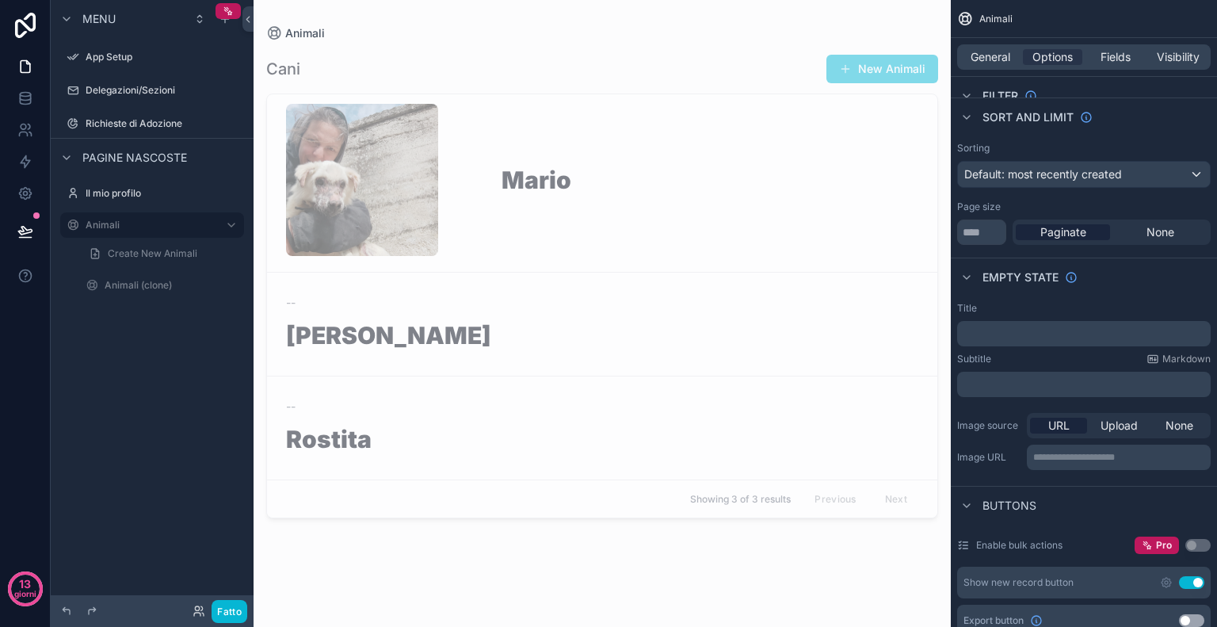
click at [1026, 338] on p "﻿" at bounding box center [1086, 333] width 244 height 13
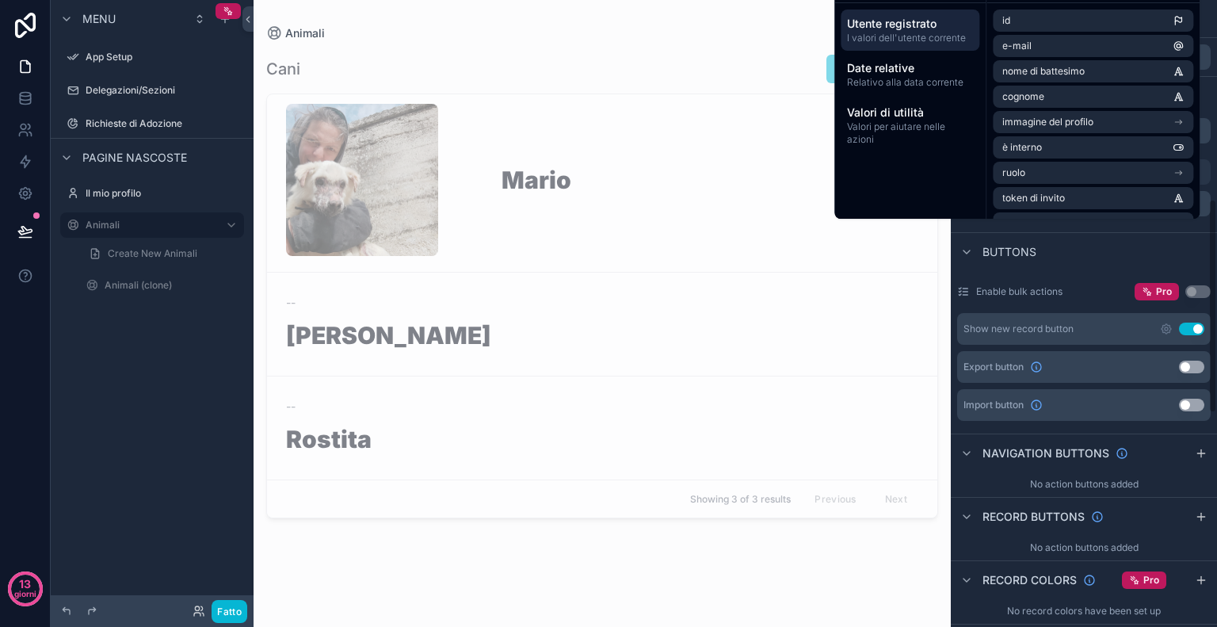
click at [1209, 400] on div "**********" at bounding box center [1084, 481] width 266 height 1810
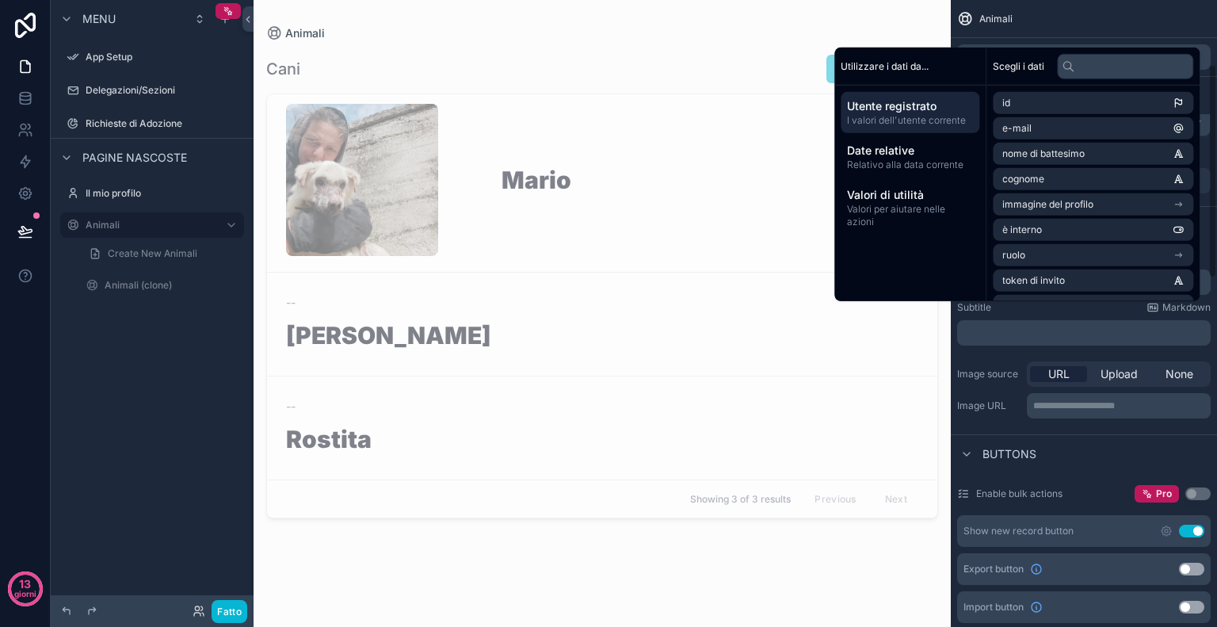
scroll to position [0, 0]
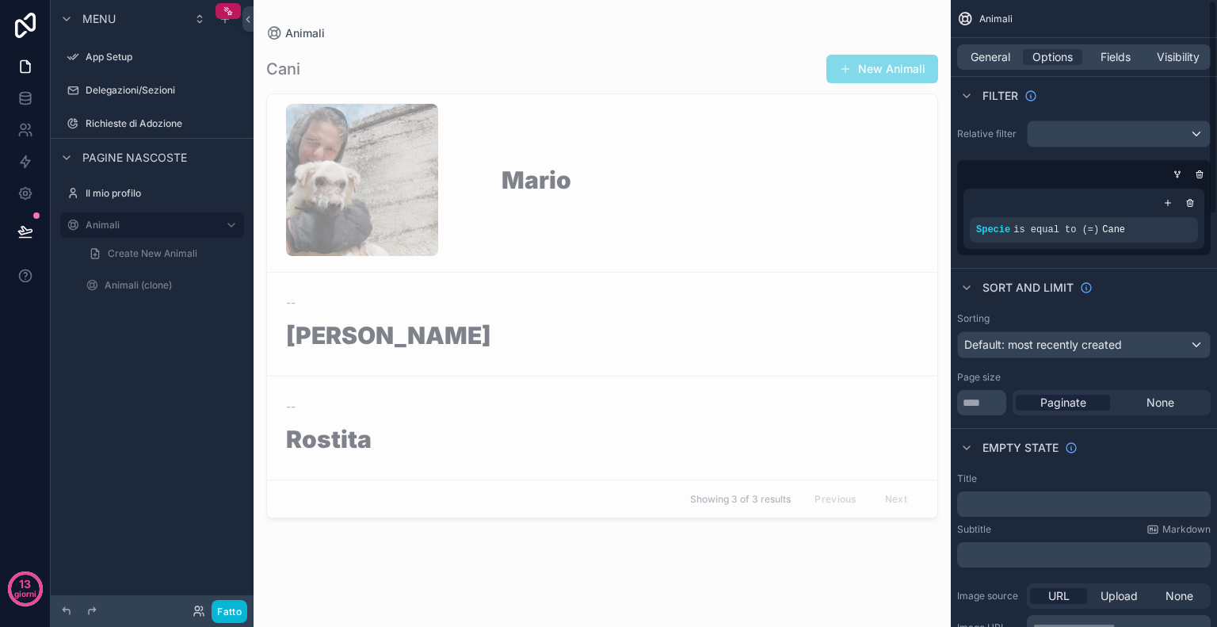
click at [983, 170] on div "contenuto scorrevole" at bounding box center [1081, 174] width 254 height 16
click at [650, 162] on div "Mario" at bounding box center [602, 183] width 671 height 178
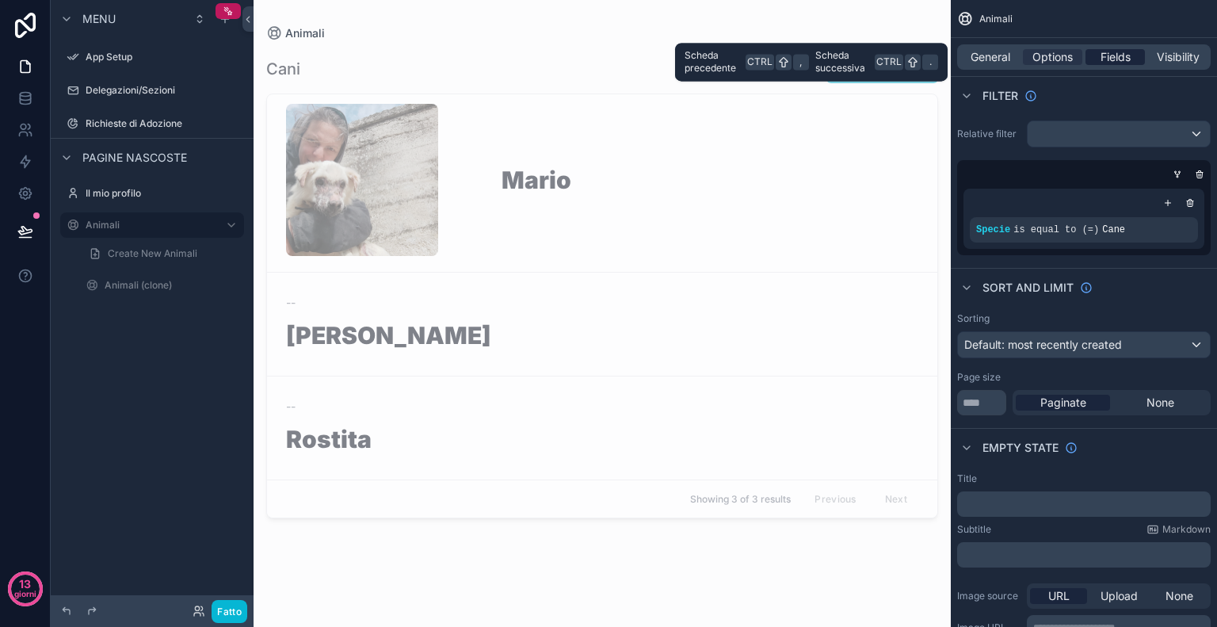
click at [1118, 63] on span "Fields" at bounding box center [1116, 57] width 30 height 16
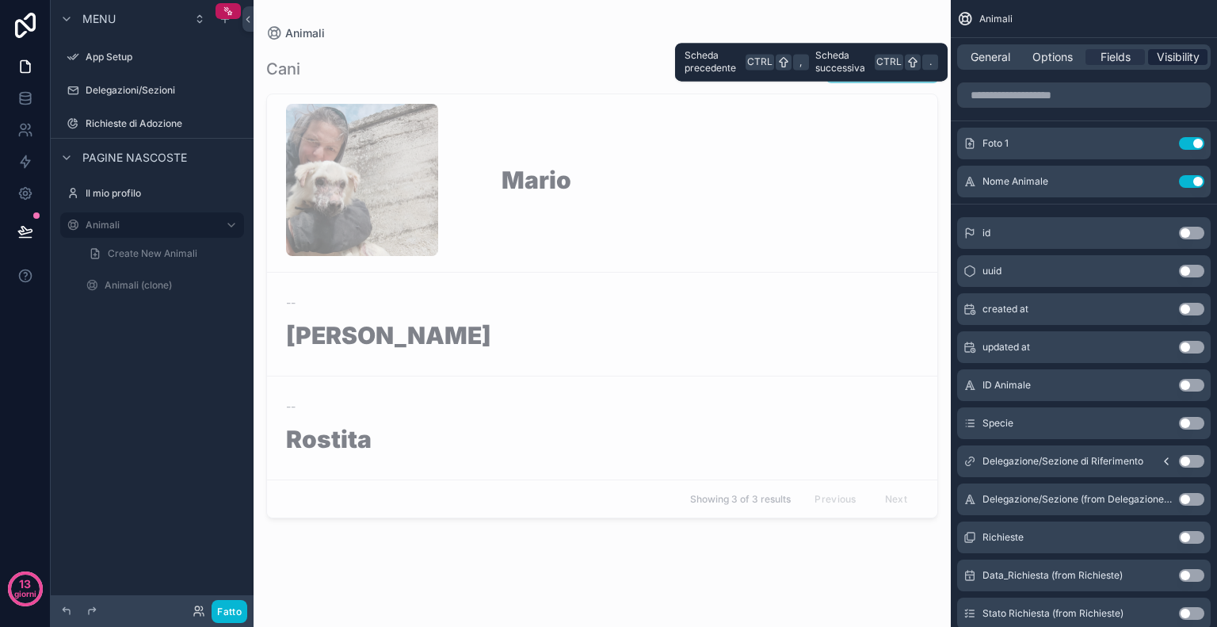
click at [1186, 52] on span "Visibility" at bounding box center [1178, 57] width 43 height 16
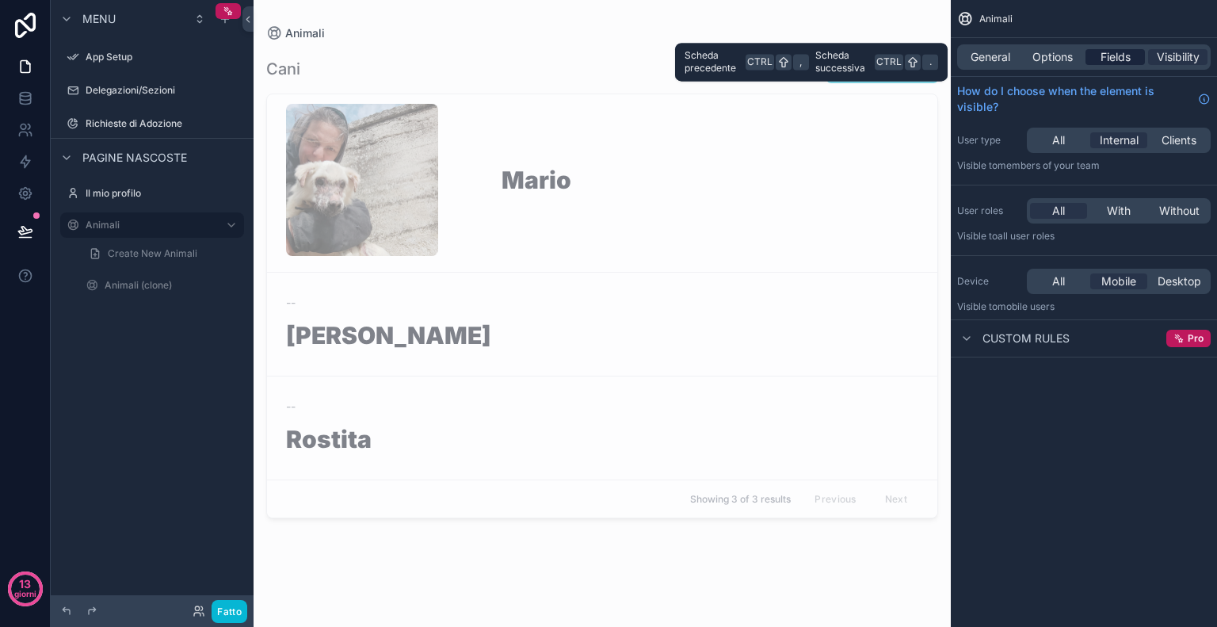
click at [1118, 59] on span "Fields" at bounding box center [1116, 57] width 30 height 16
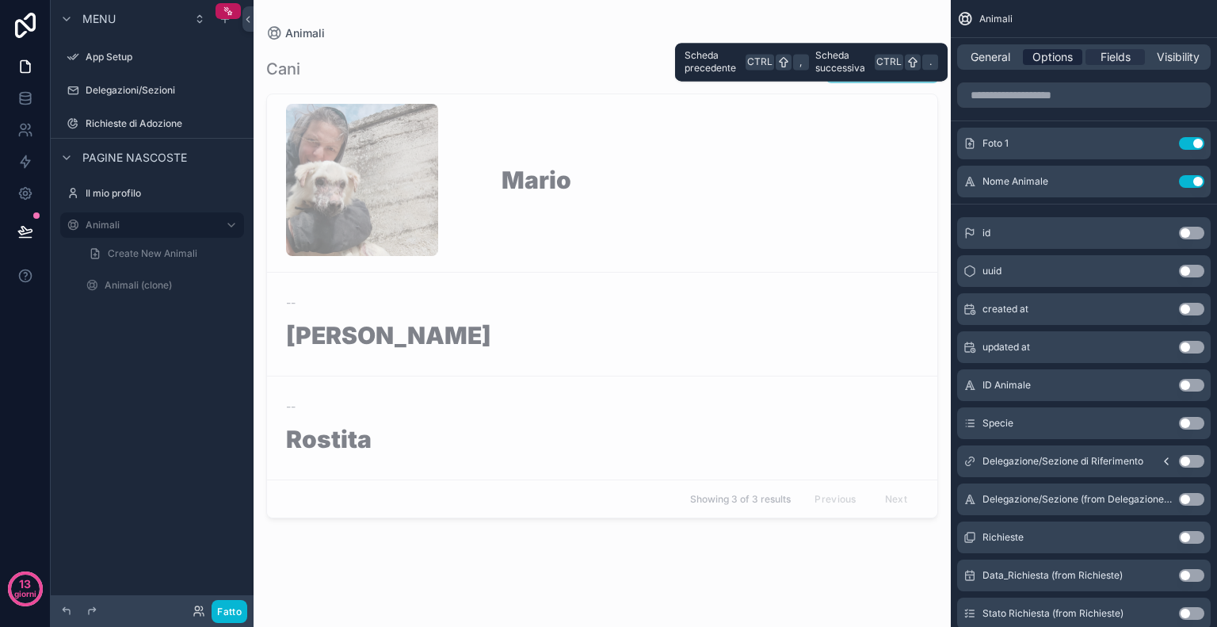
click at [1065, 61] on span "Options" at bounding box center [1053, 57] width 40 height 16
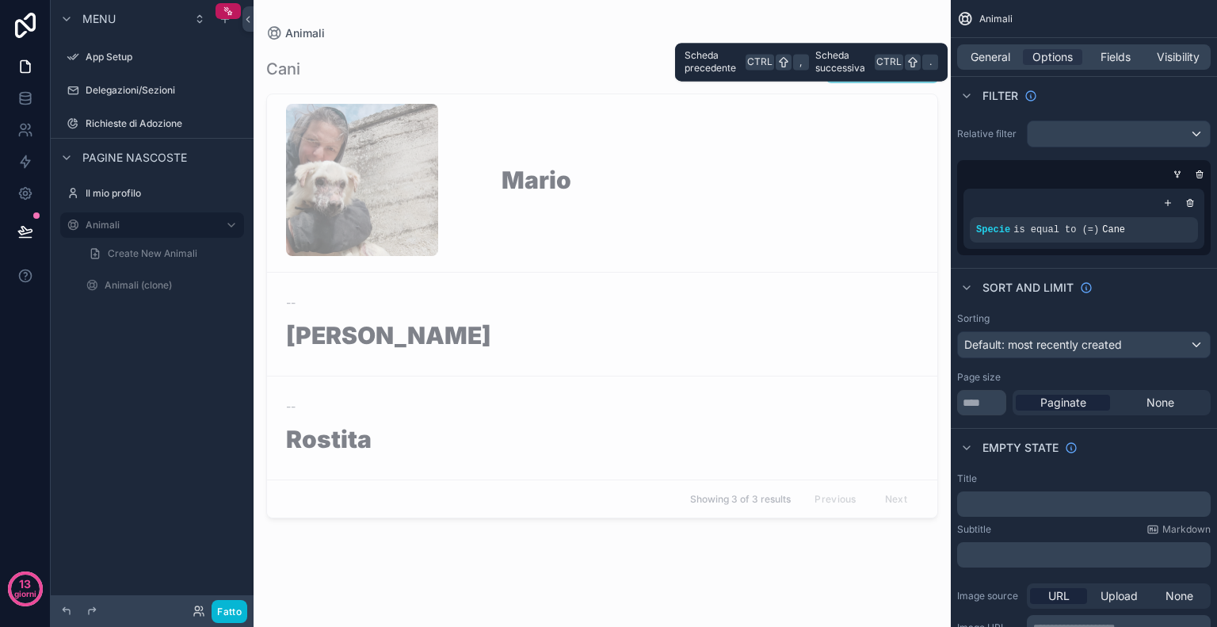
click at [1011, 66] on div "General Options Fields Visibility" at bounding box center [1084, 56] width 254 height 25
click at [1004, 61] on span "General" at bounding box center [991, 57] width 40 height 16
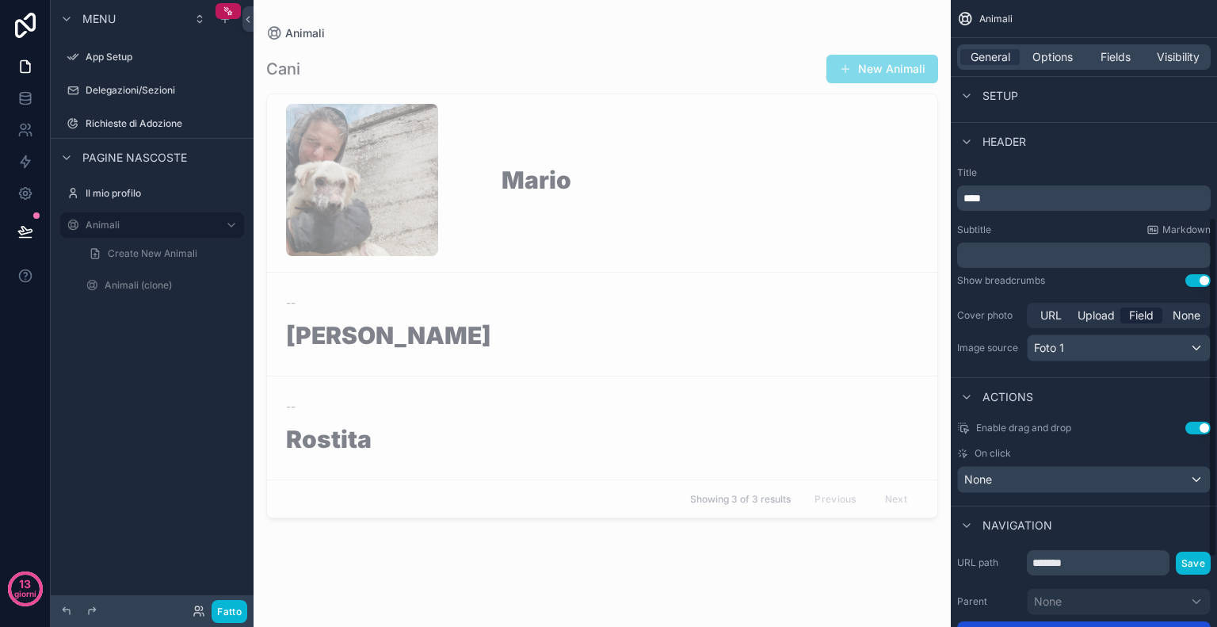
scroll to position [409, 0]
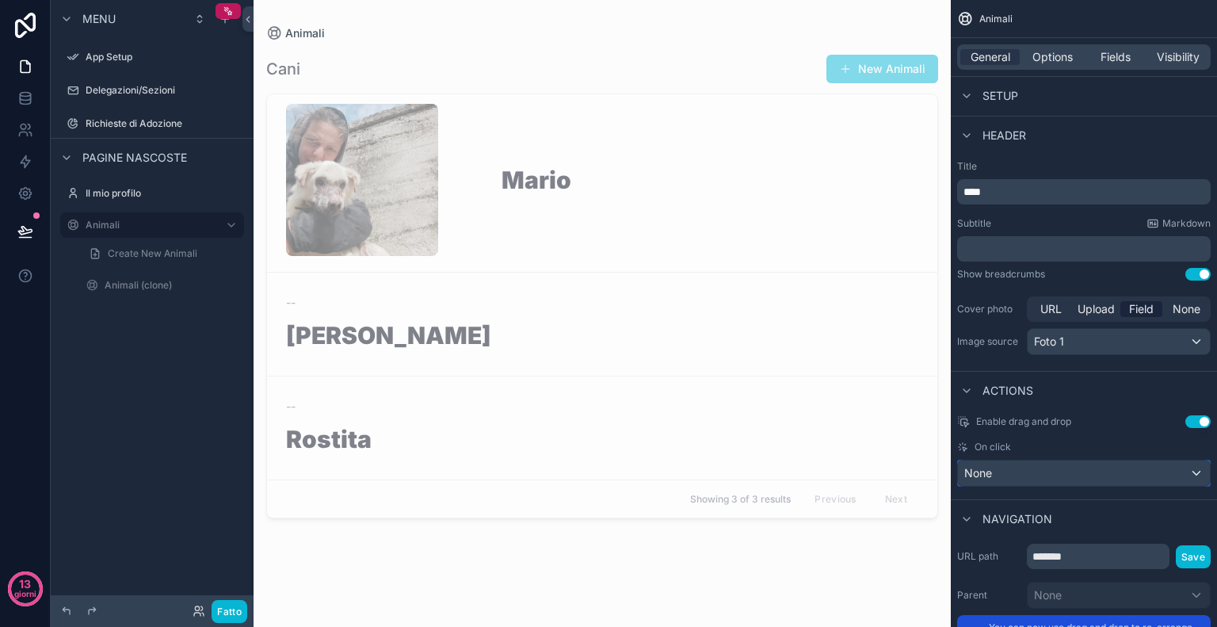
click at [1000, 481] on div "None" at bounding box center [1084, 473] width 252 height 25
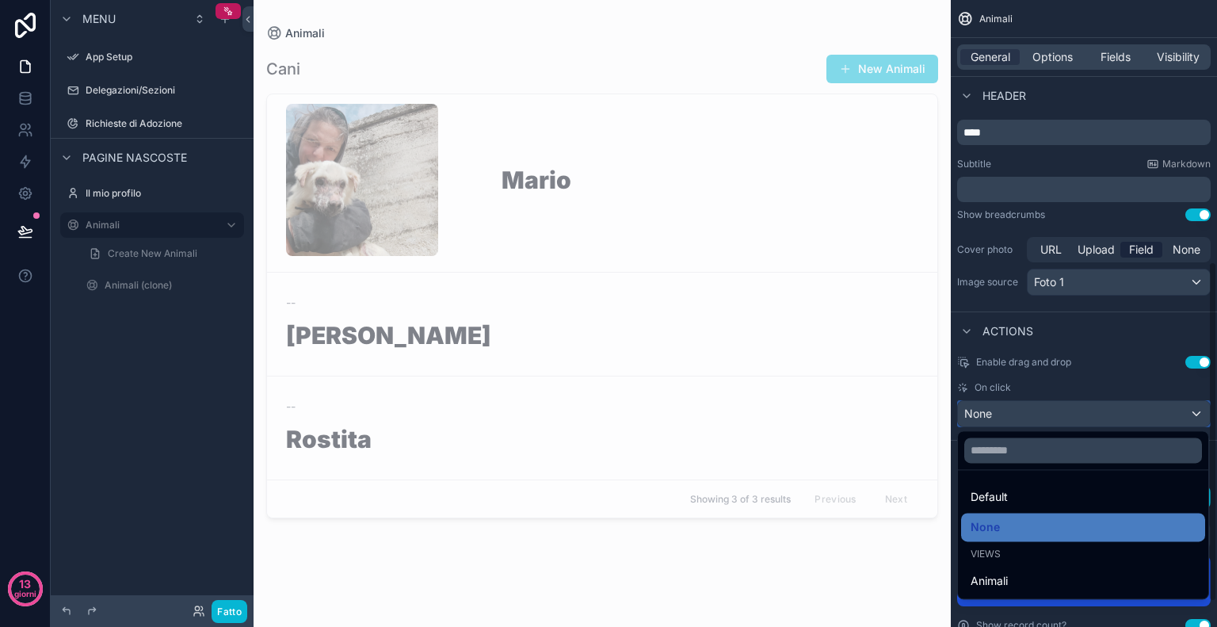
scroll to position [485, 0]
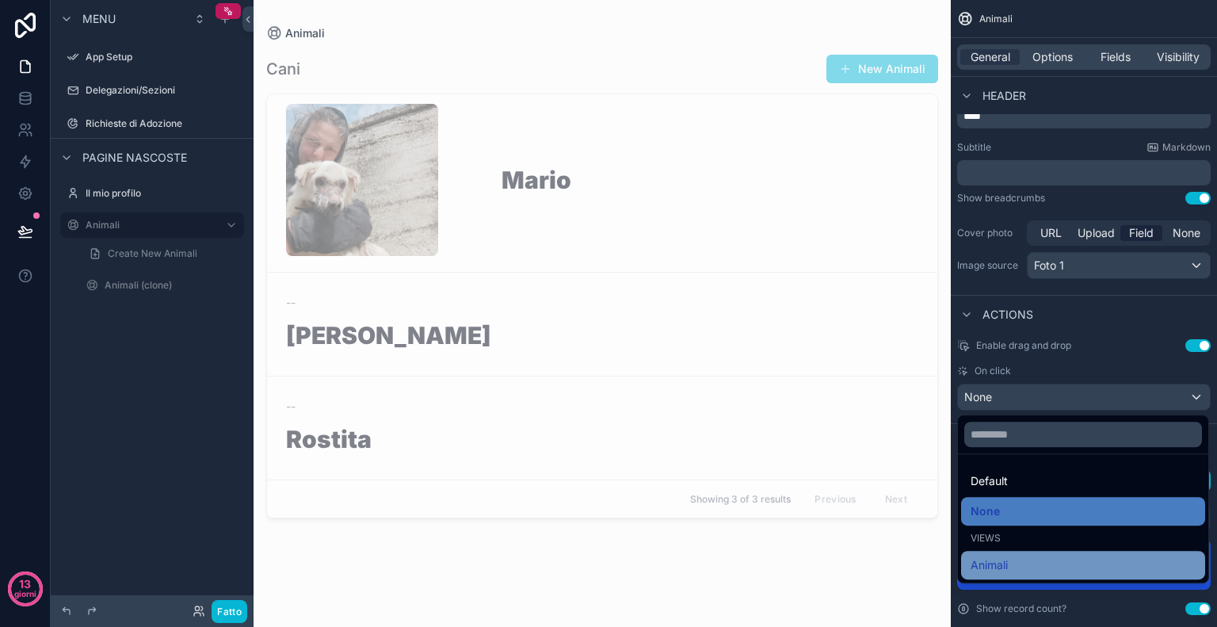
click at [992, 564] on span "Animali" at bounding box center [989, 565] width 37 height 19
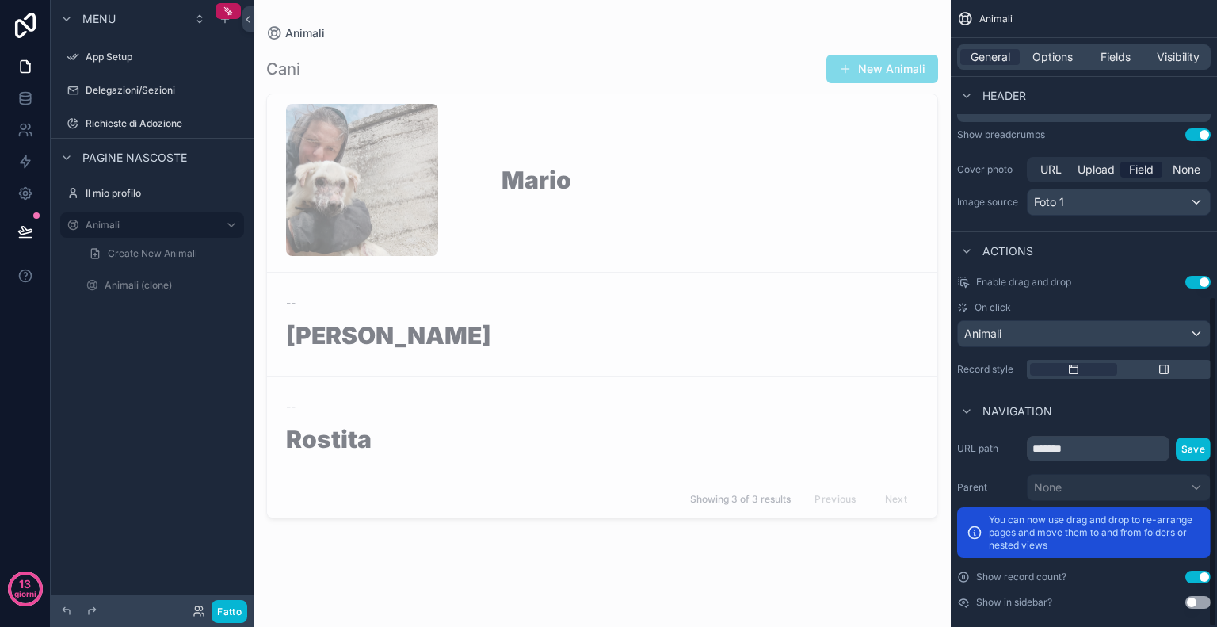
scroll to position [560, 0]
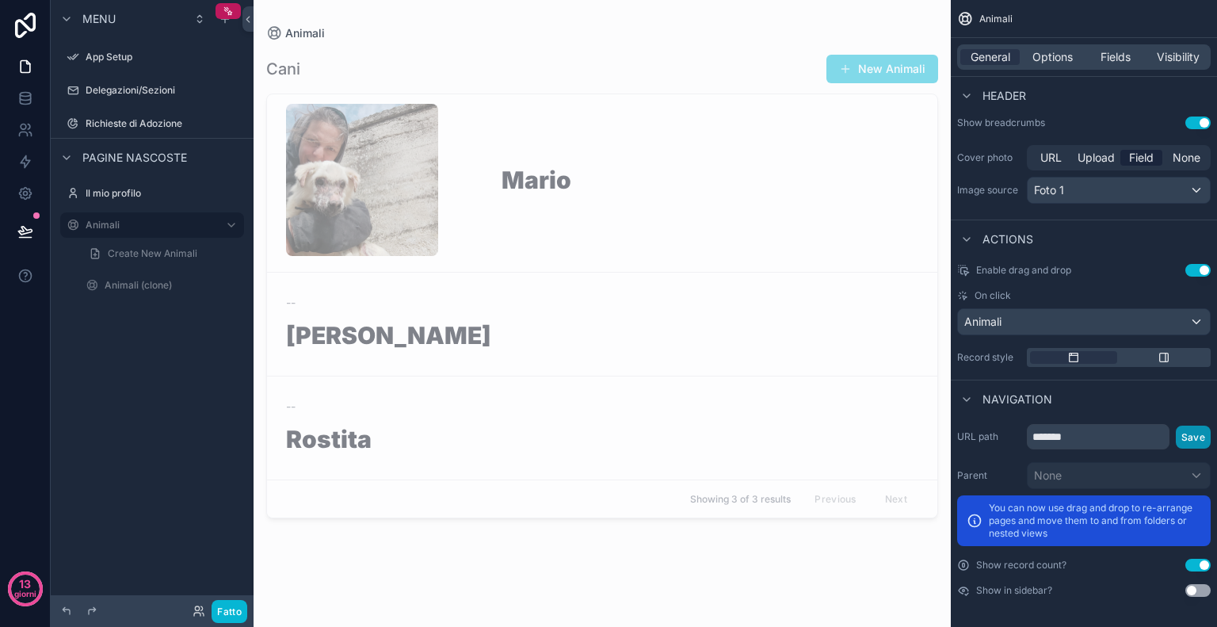
click at [1197, 430] on button "Save" at bounding box center [1193, 437] width 35 height 23
click at [357, 136] on div "contenuto scorrevole" at bounding box center [362, 180] width 152 height 152
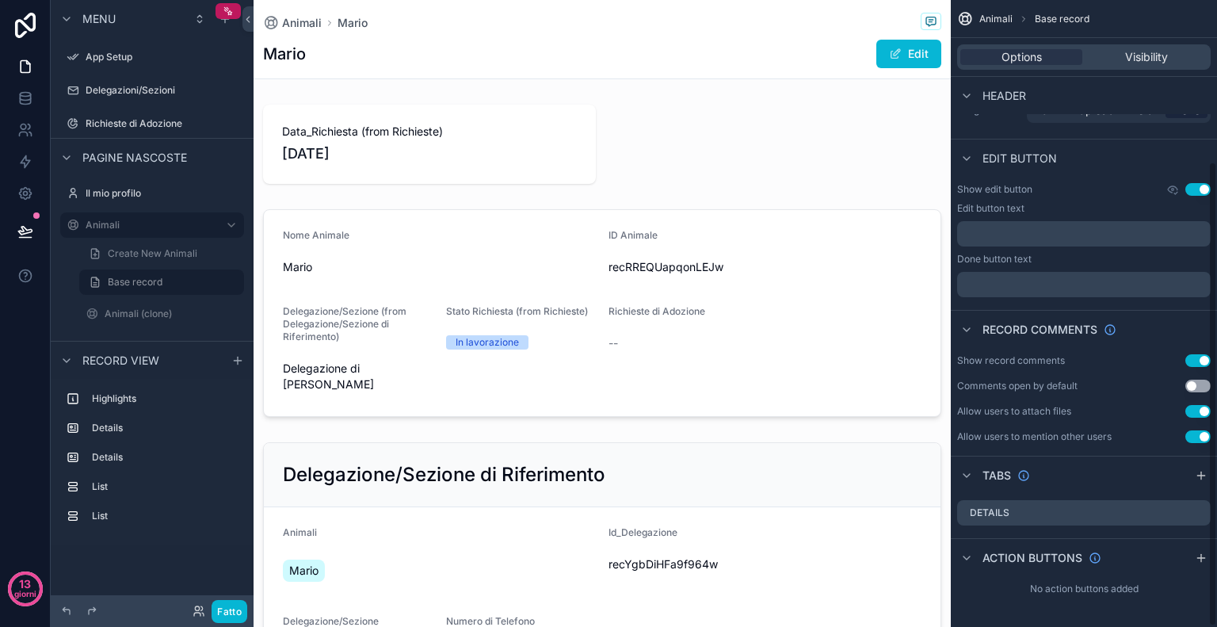
scroll to position [217, 0]
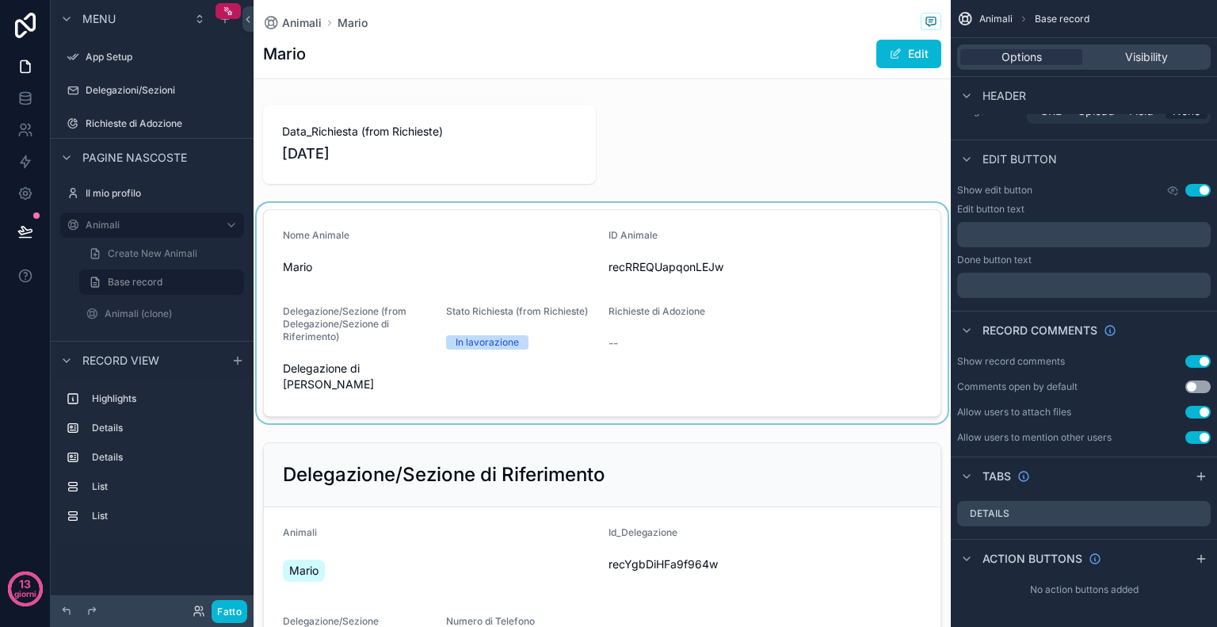
click at [766, 266] on div "contenuto scorrevole" at bounding box center [603, 313] width 698 height 220
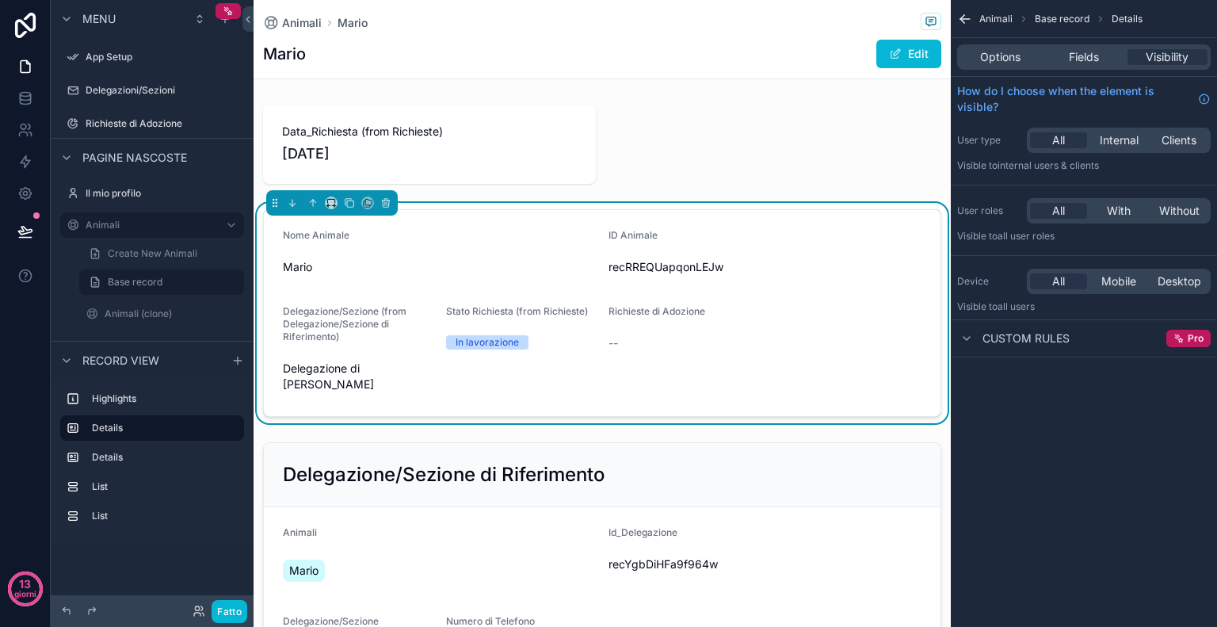
scroll to position [0, 0]
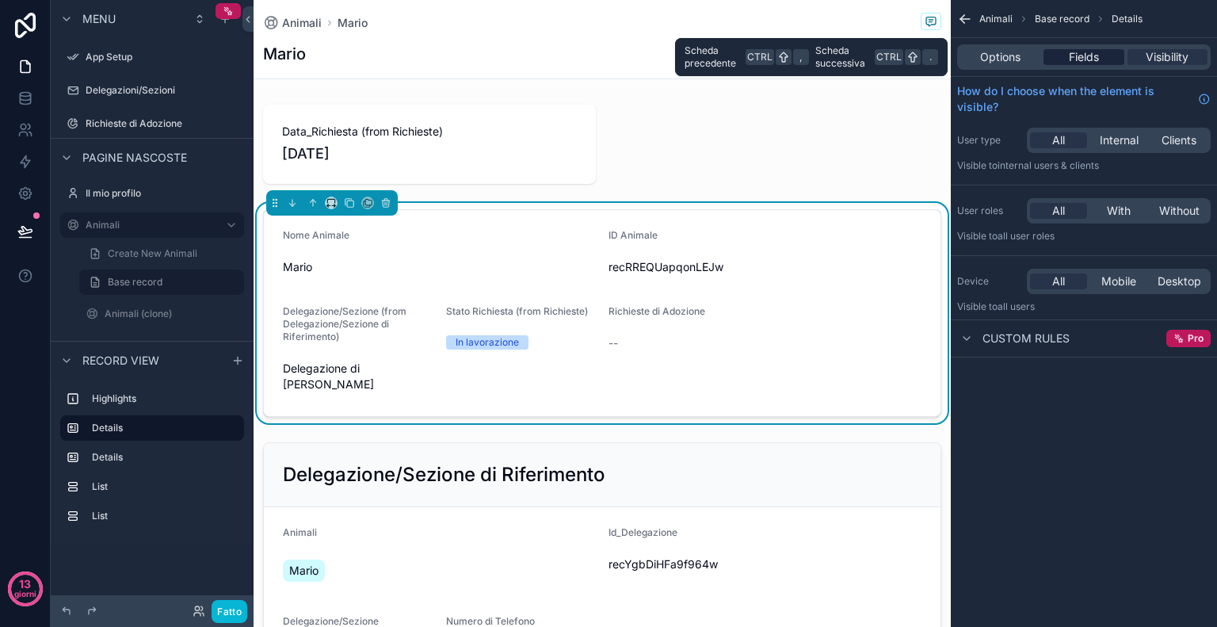
drag, startPoint x: 1082, startPoint y: 69, endPoint x: 1091, endPoint y: 59, distance: 14.0
click at [1091, 59] on div "Options Fields Visibility" at bounding box center [1084, 56] width 254 height 25
click at [1091, 59] on span "Fields" at bounding box center [1084, 57] width 30 height 16
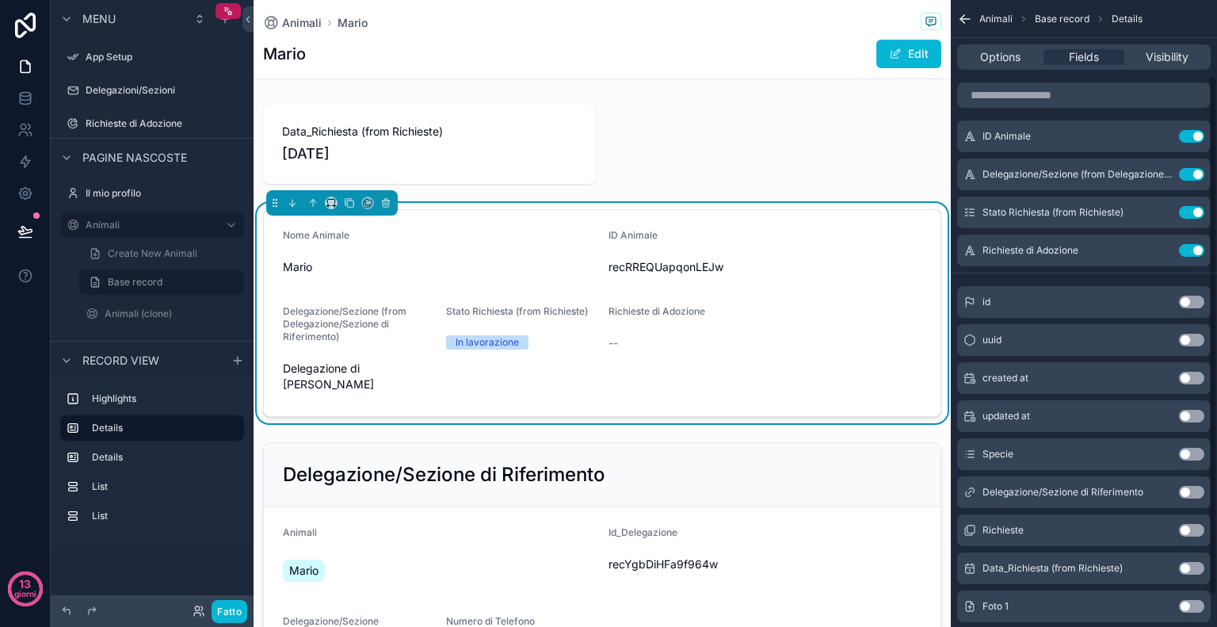
scroll to position [130, 0]
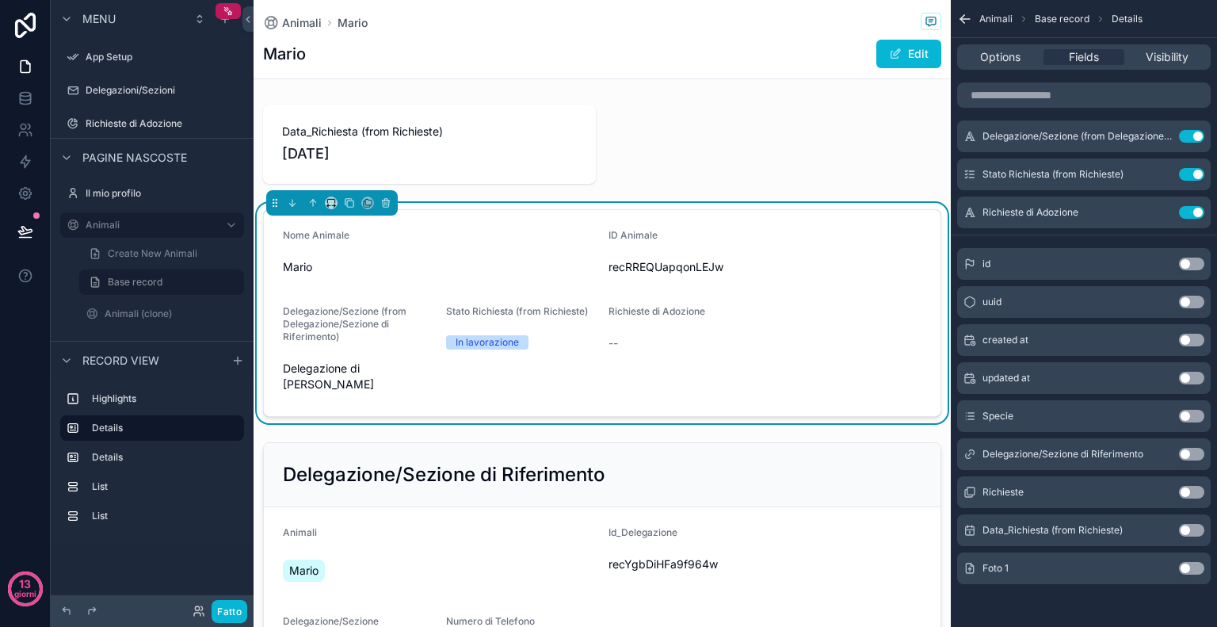
click at [1198, 568] on button "Use setting" at bounding box center [1191, 568] width 25 height 13
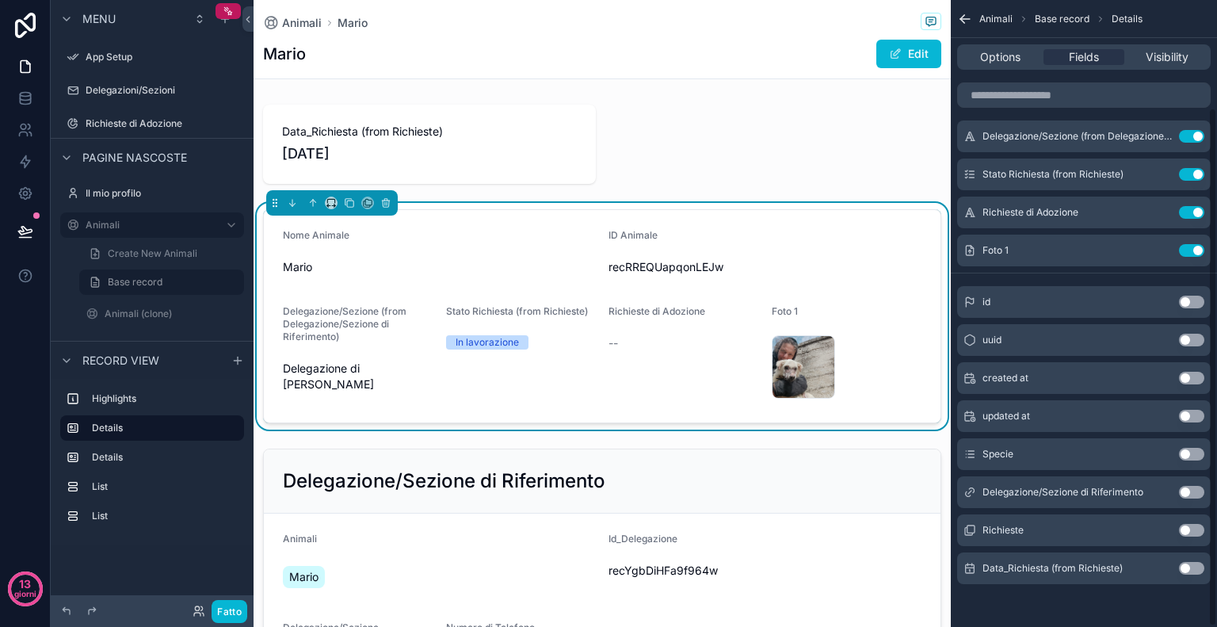
click at [1198, 568] on button "Use setting" at bounding box center [1191, 568] width 25 height 13
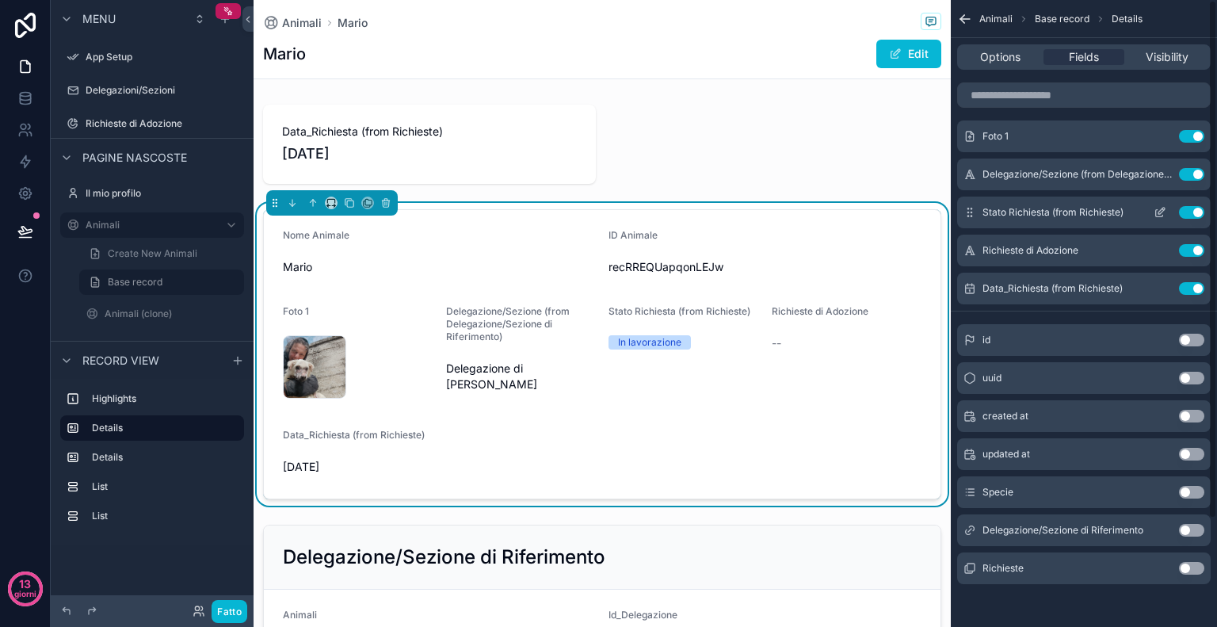
scroll to position [0, 0]
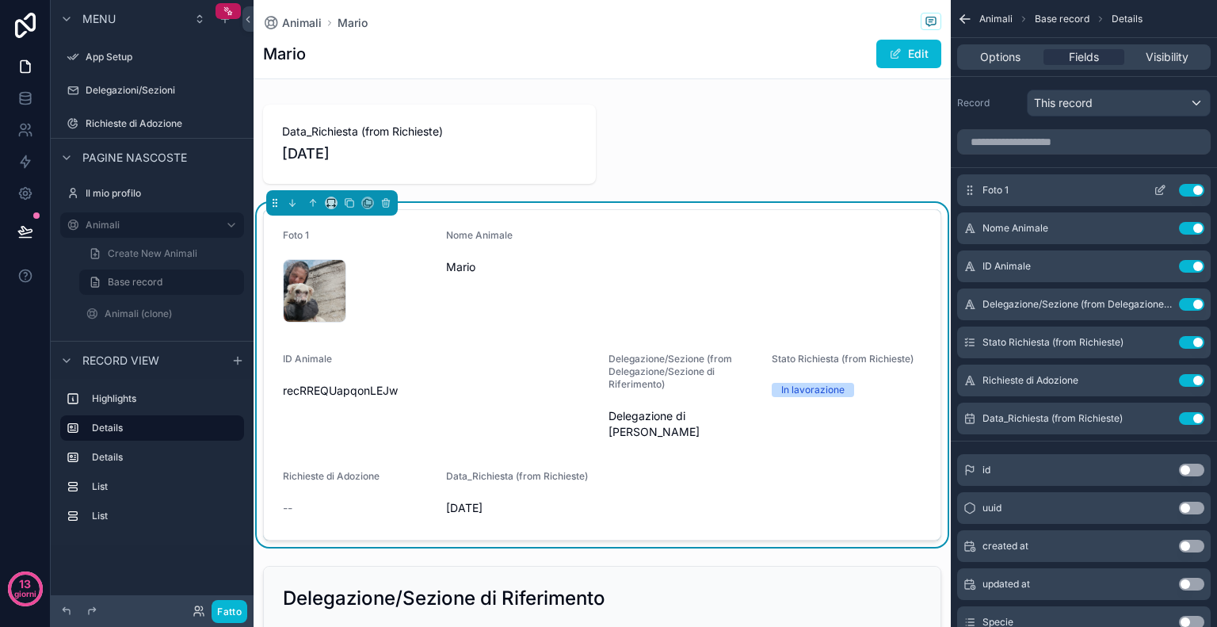
click at [1157, 184] on icon "contenuto scorrevole" at bounding box center [1160, 190] width 13 height 13
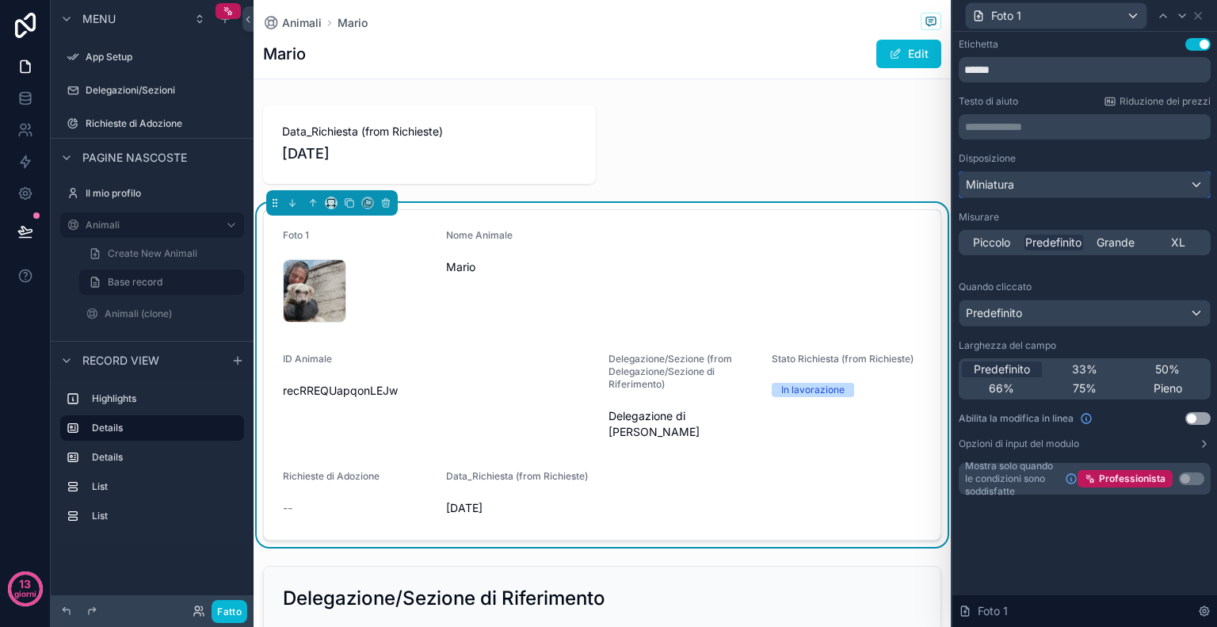
click at [1036, 188] on div "Miniatura" at bounding box center [1085, 184] width 250 height 25
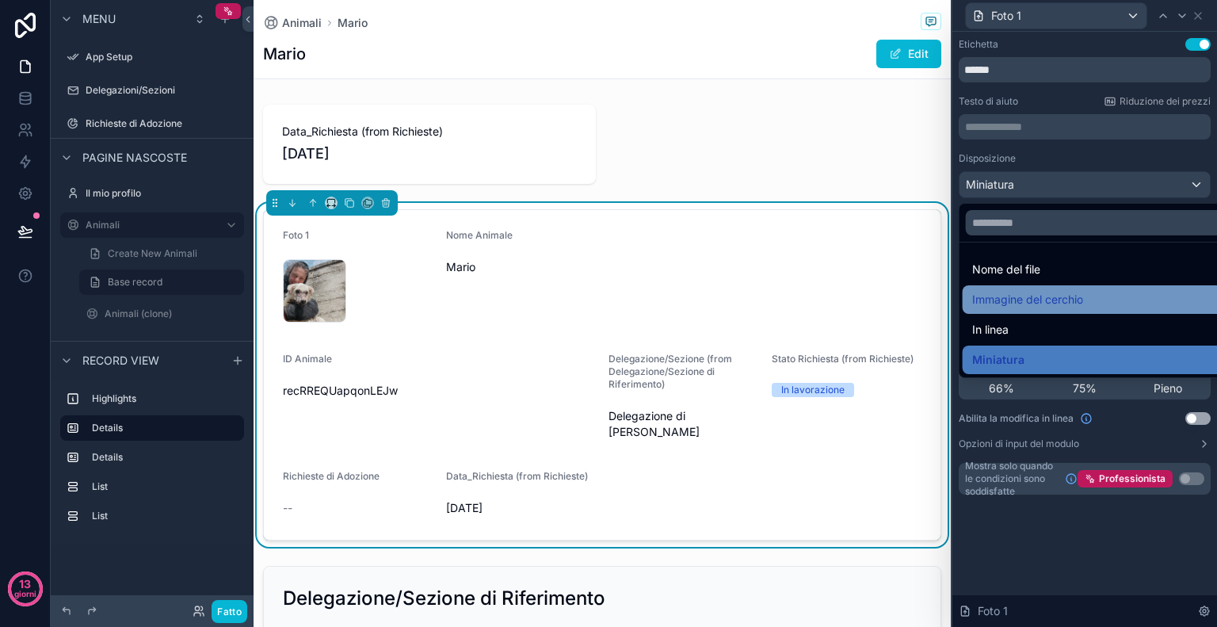
click at [1028, 294] on font "Immagine del cerchio" at bounding box center [1028, 298] width 111 height 13
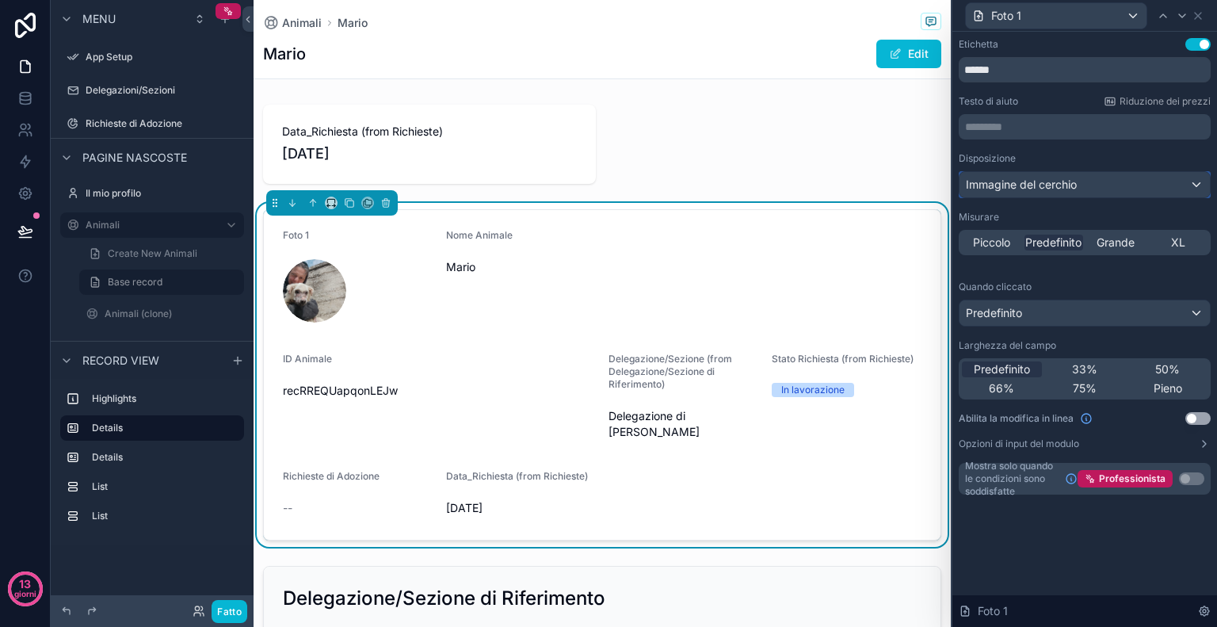
click at [1053, 187] on font "Immagine del cerchio" at bounding box center [1021, 184] width 111 height 13
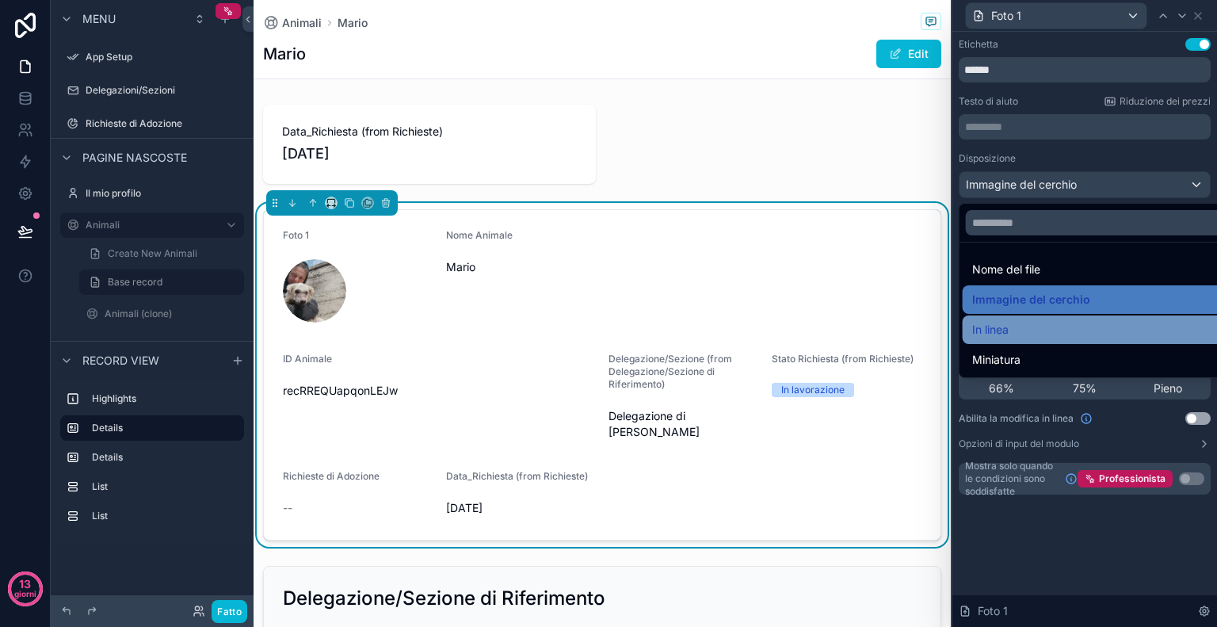
click at [1003, 320] on font "In linea" at bounding box center [991, 329] width 36 height 19
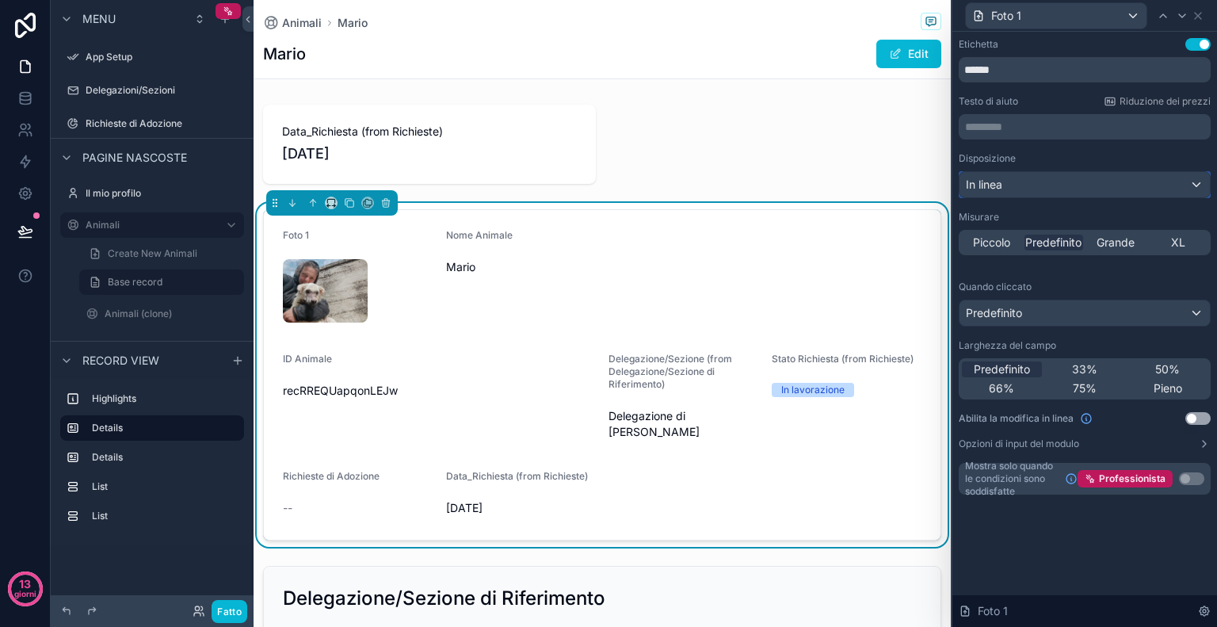
click at [1053, 195] on div "In linea" at bounding box center [1085, 184] width 250 height 25
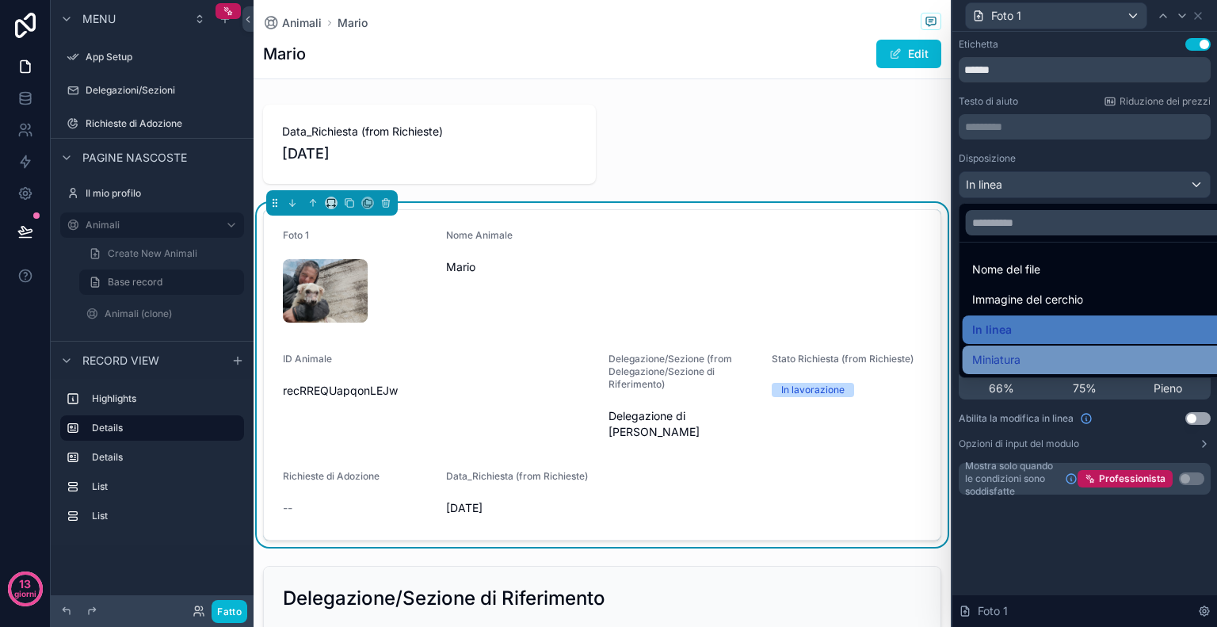
click at [1011, 361] on font "Miniatura" at bounding box center [997, 359] width 48 height 13
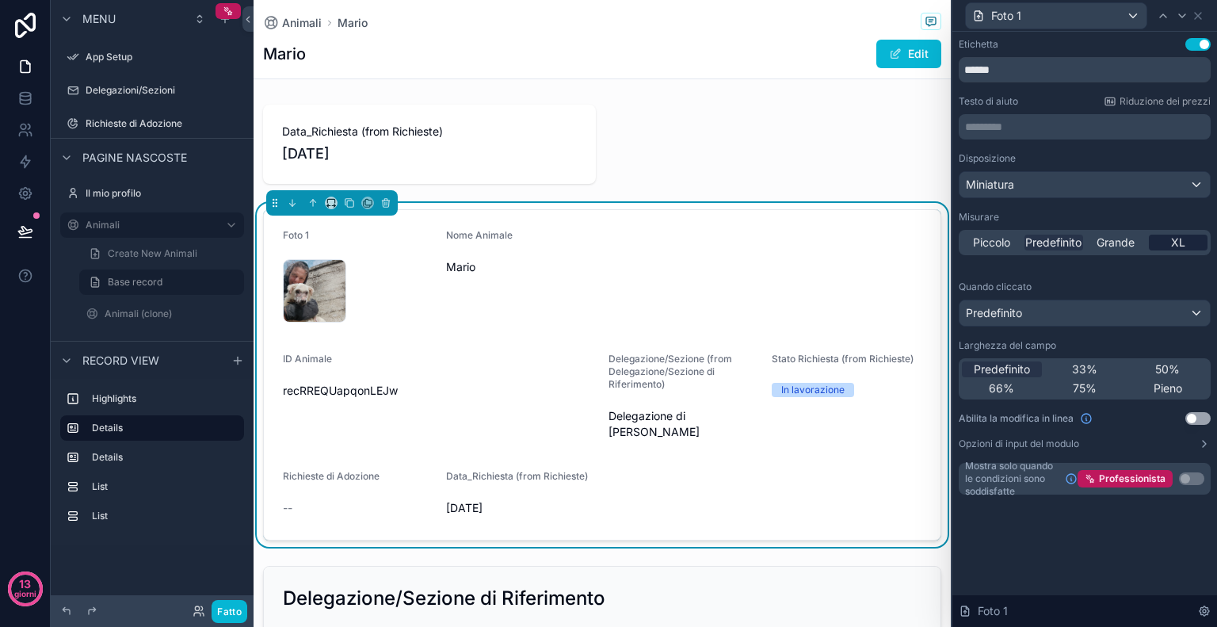
click at [1175, 239] on font "XL" at bounding box center [1179, 241] width 14 height 13
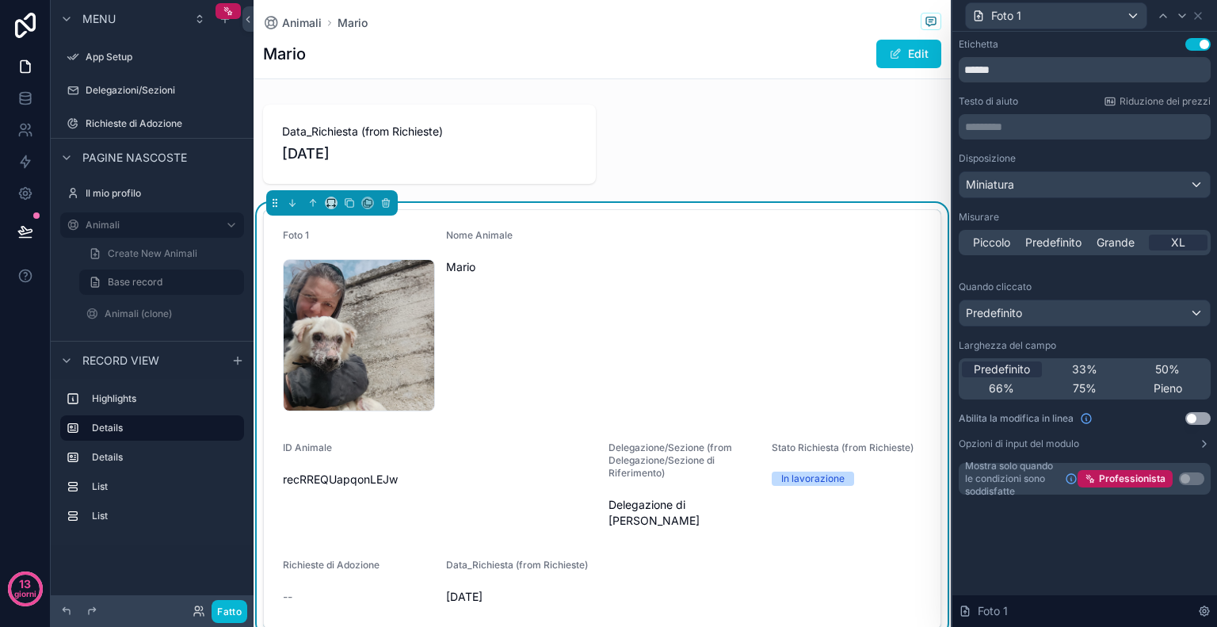
click at [1194, 42] on button "Usa impostazione" at bounding box center [1198, 44] width 25 height 13
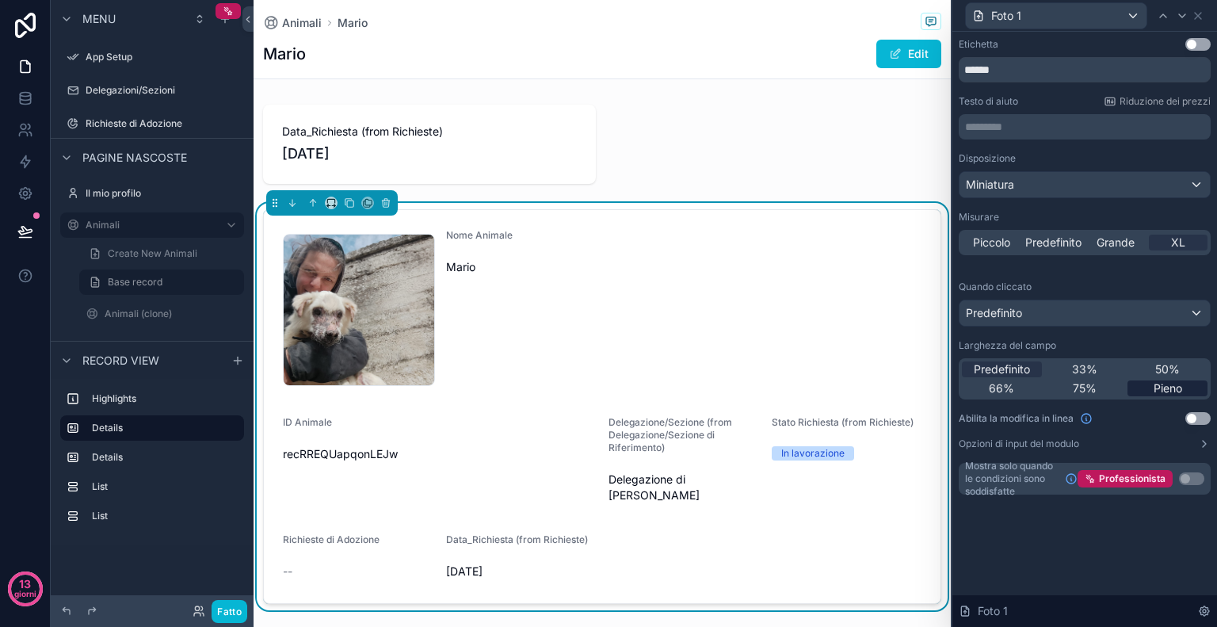
click at [1160, 390] on font "Pieno" at bounding box center [1168, 387] width 29 height 13
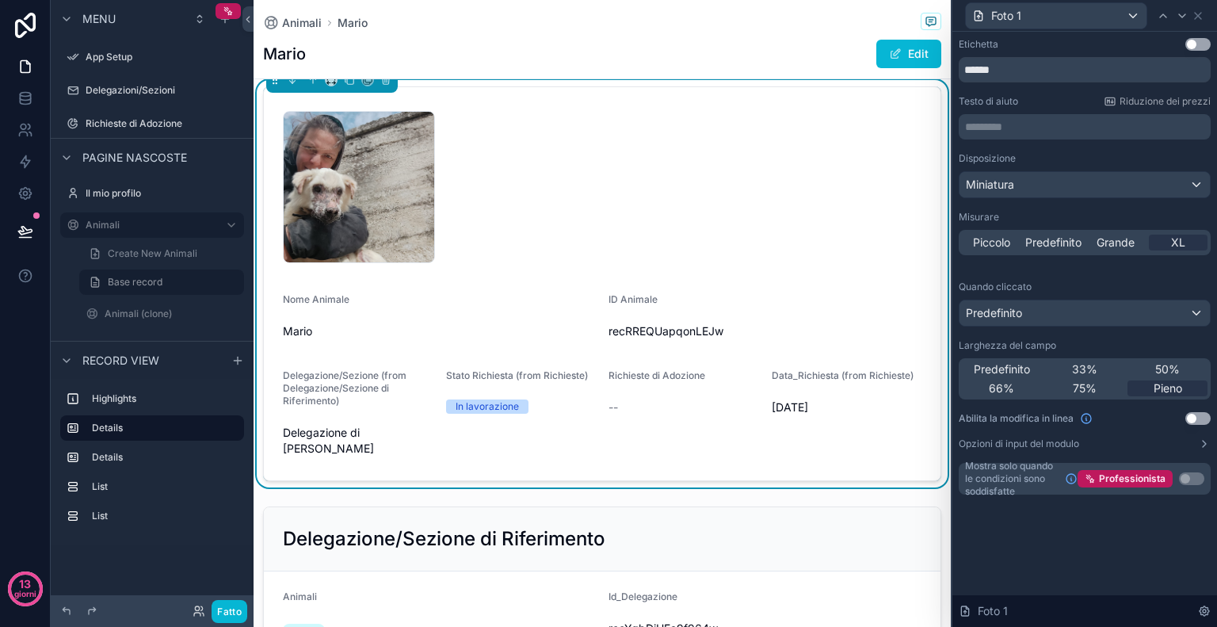
scroll to position [122, 0]
click at [1206, 441] on icon at bounding box center [1204, 444] width 13 height 13
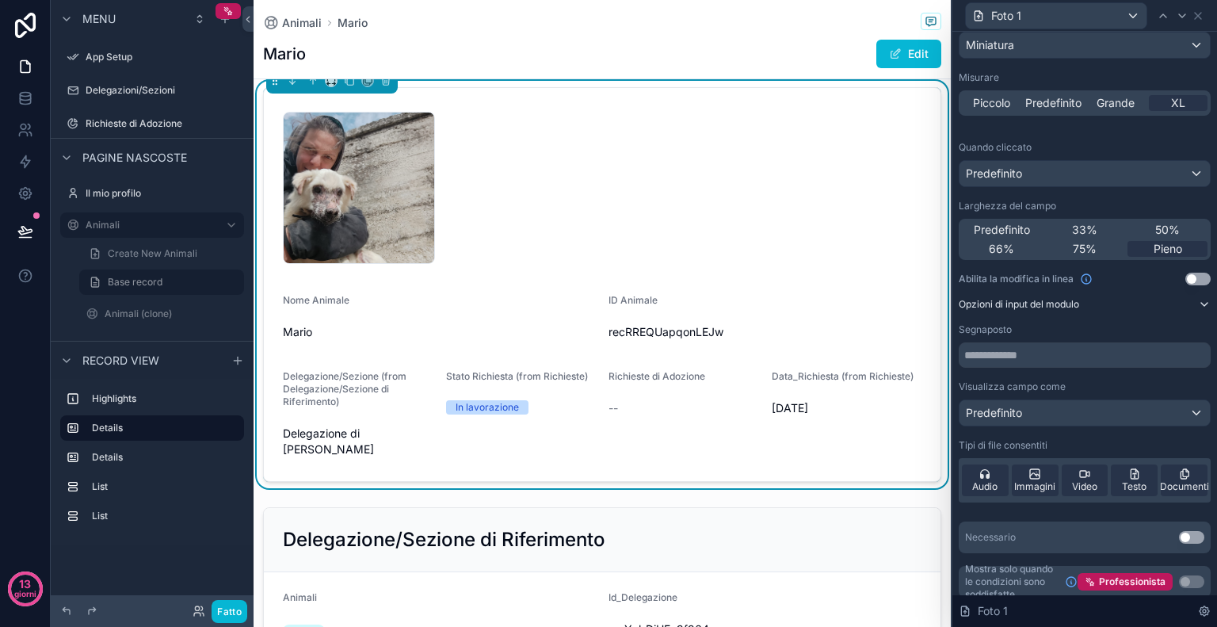
scroll to position [147, 0]
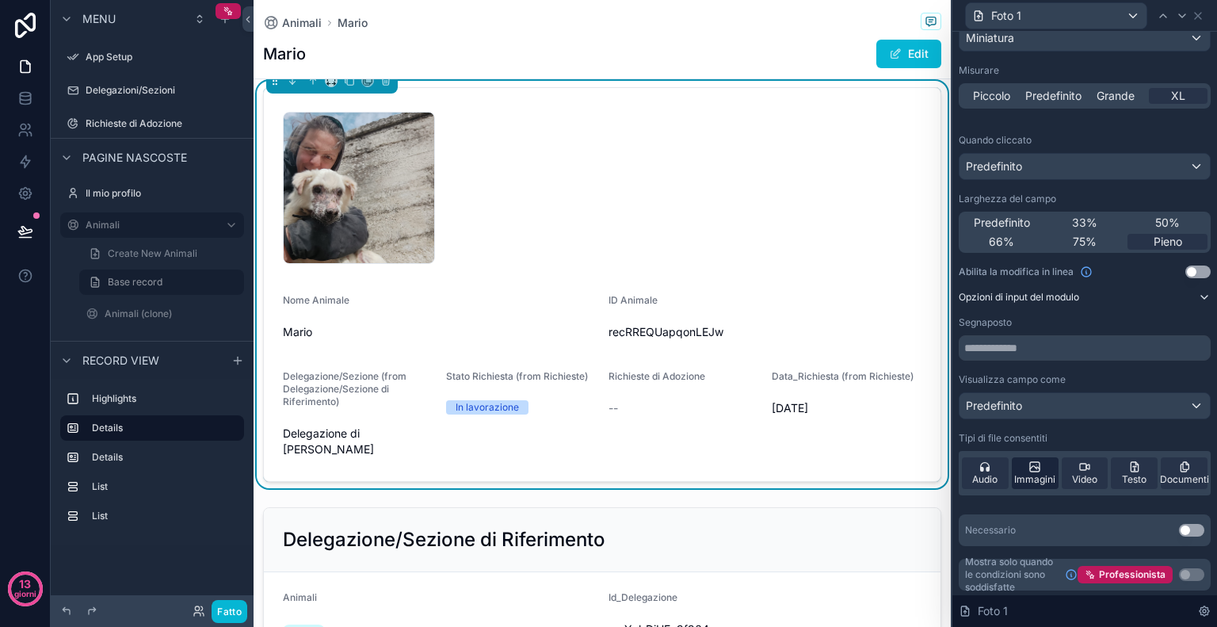
click at [1037, 467] on icon at bounding box center [1039, 468] width 4 height 2
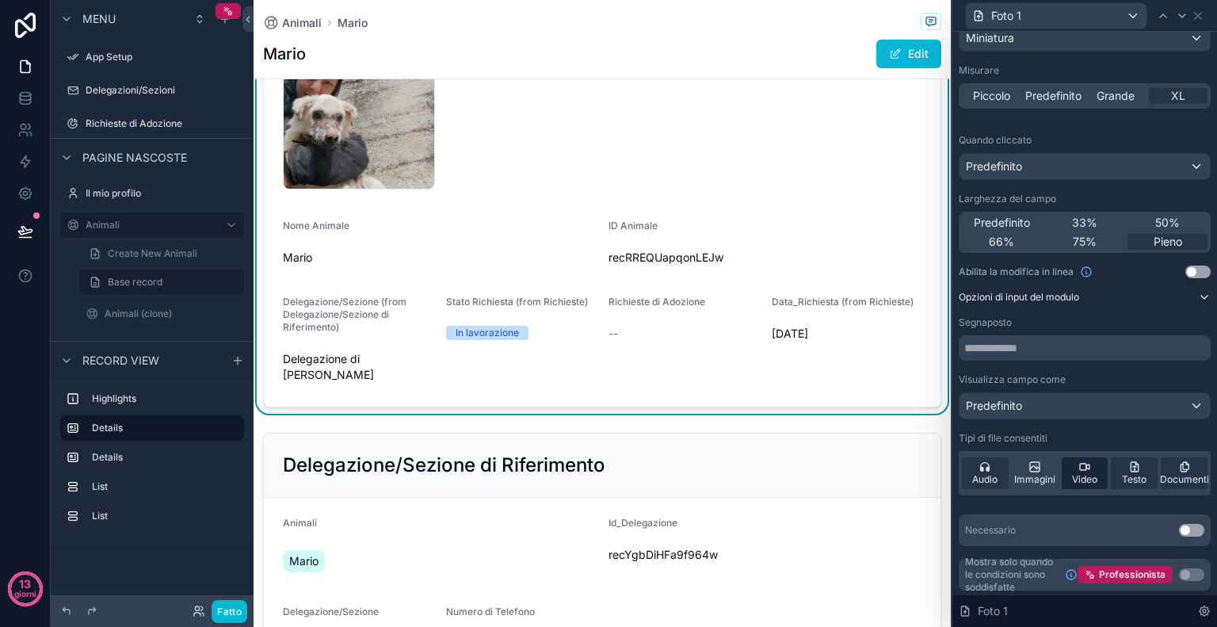
scroll to position [198, 0]
click at [1139, 247] on div "Pieno" at bounding box center [1168, 242] width 80 height 16
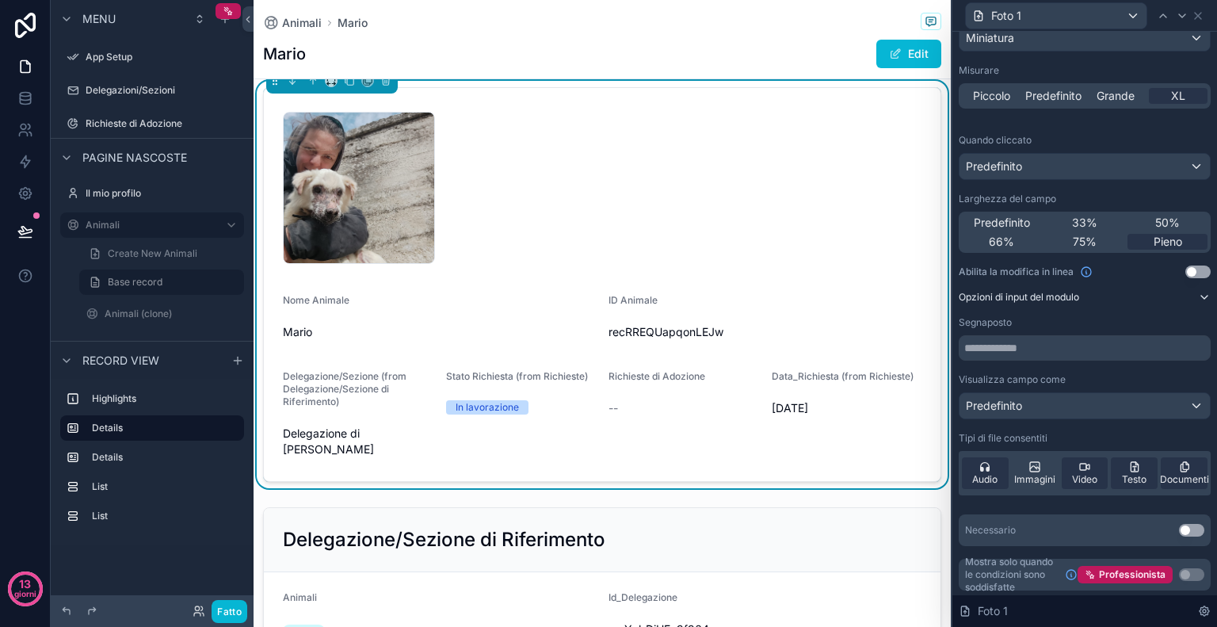
scroll to position [51, 0]
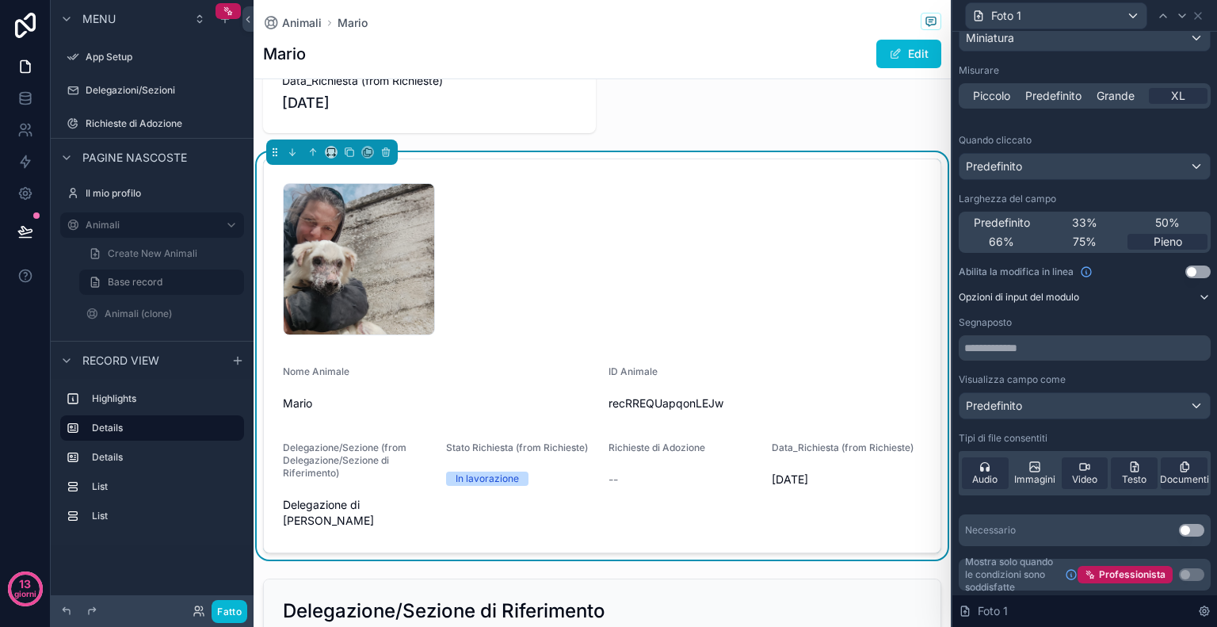
click at [363, 409] on span "Mario" at bounding box center [439, 404] width 313 height 16
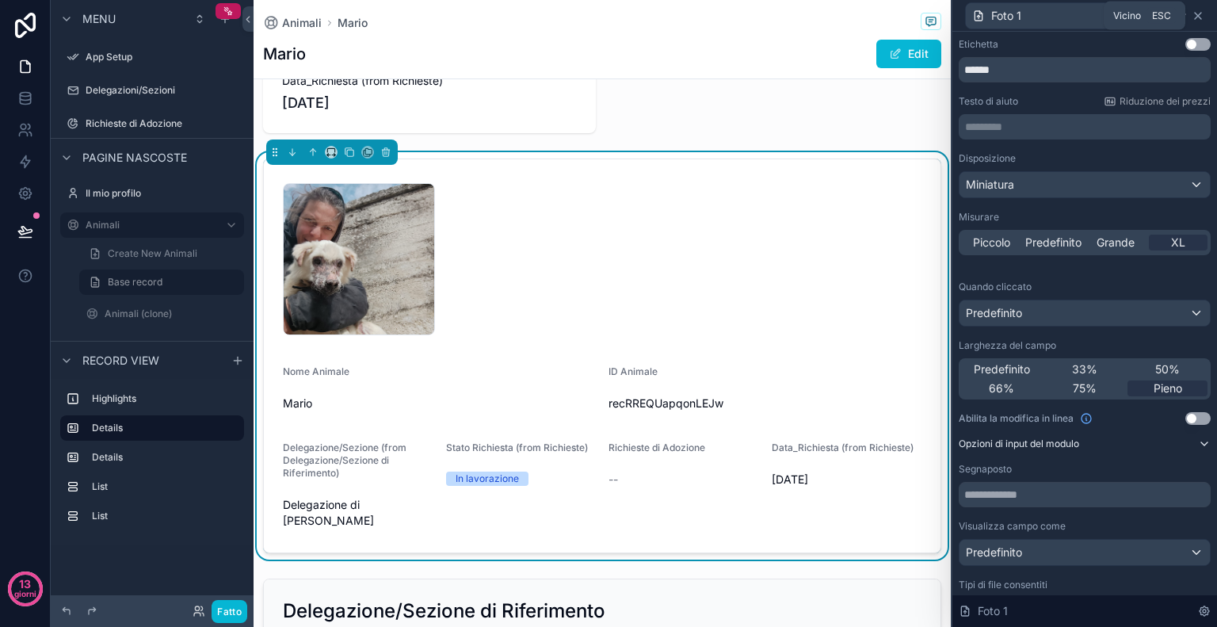
click at [1202, 15] on icon at bounding box center [1198, 16] width 13 height 13
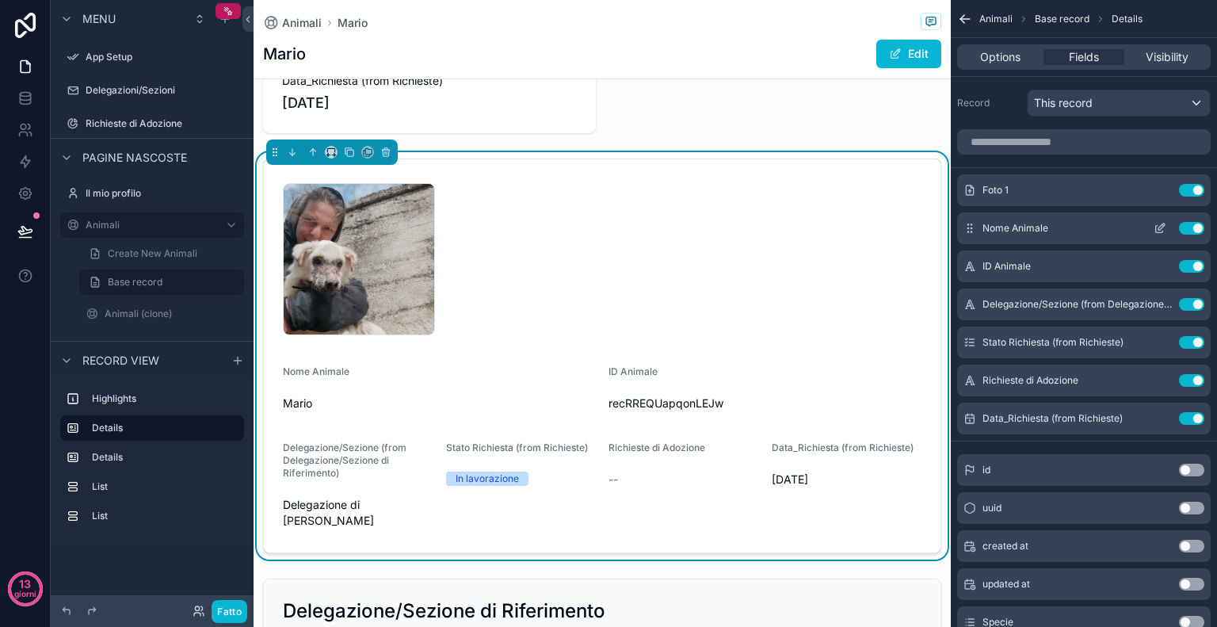
click at [1155, 227] on icon "contenuto scorrevole" at bounding box center [1160, 228] width 13 height 13
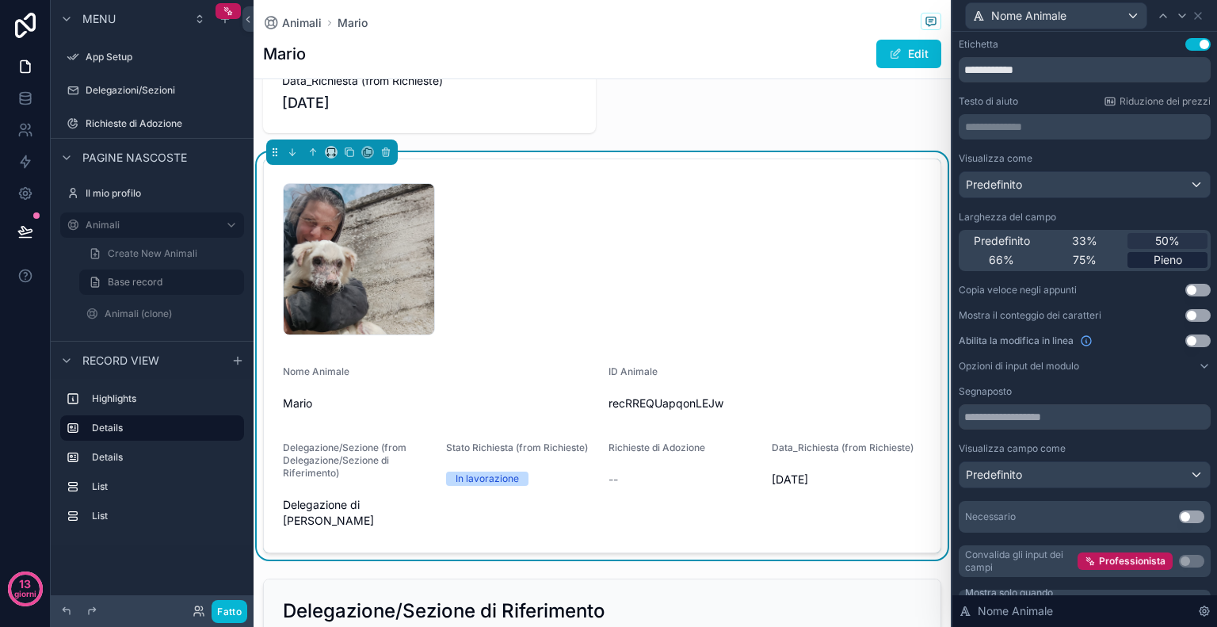
click at [1135, 260] on div "Pieno" at bounding box center [1168, 260] width 80 height 16
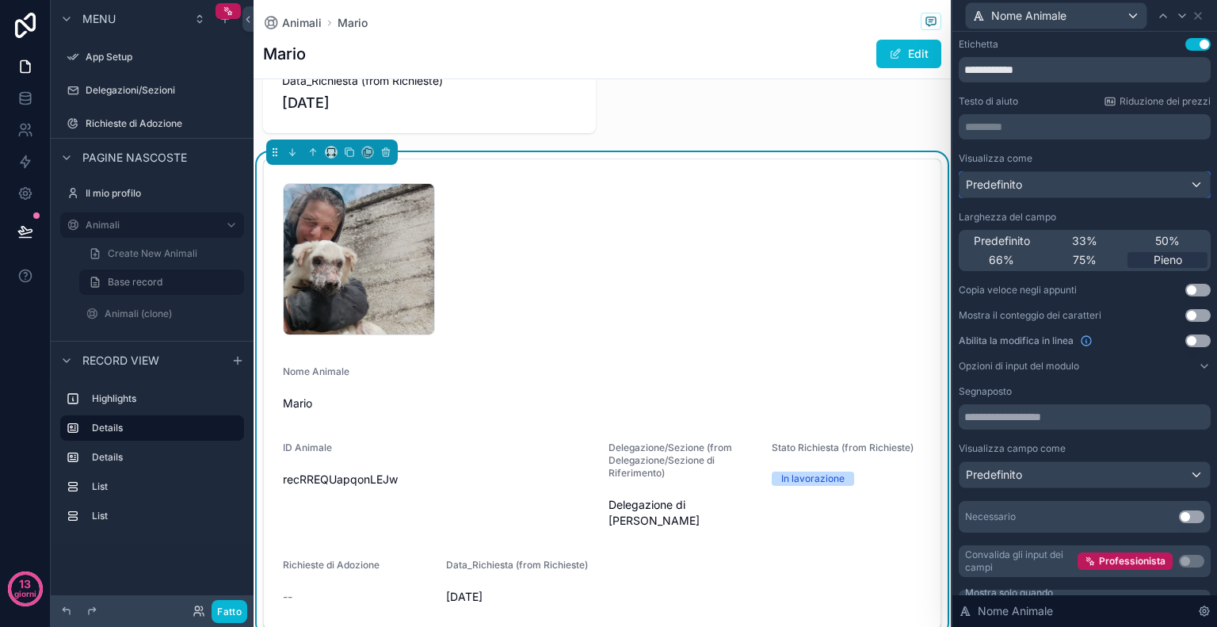
click at [1044, 190] on div "Predefinito" at bounding box center [1085, 184] width 250 height 25
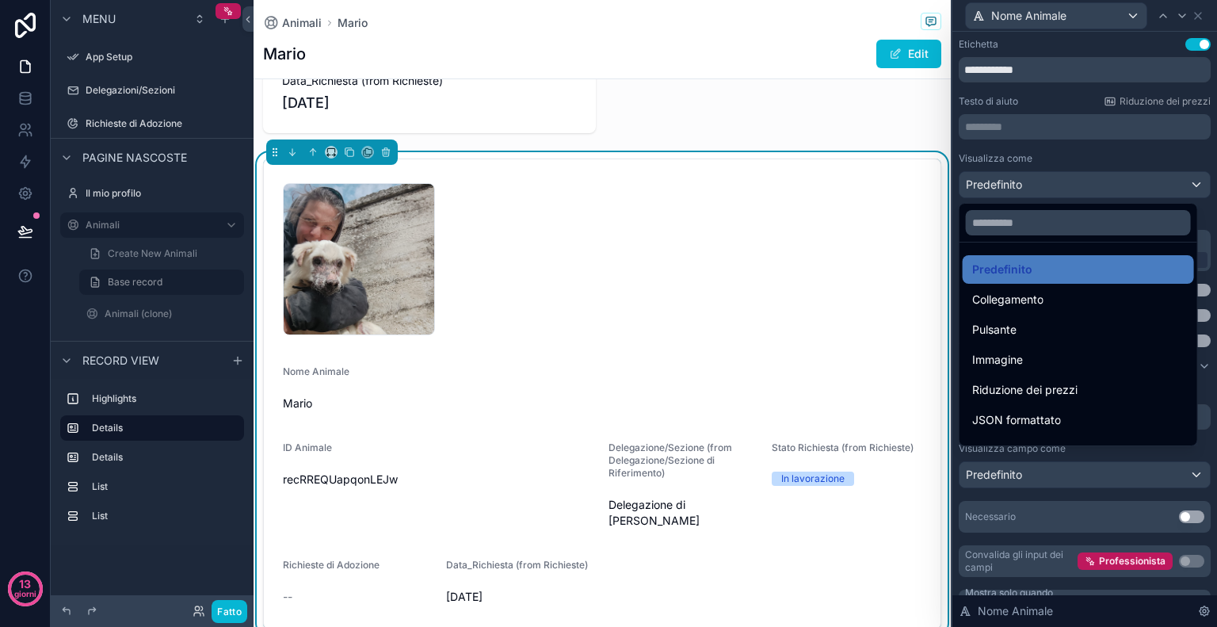
click at [1077, 156] on div at bounding box center [1085, 313] width 265 height 627
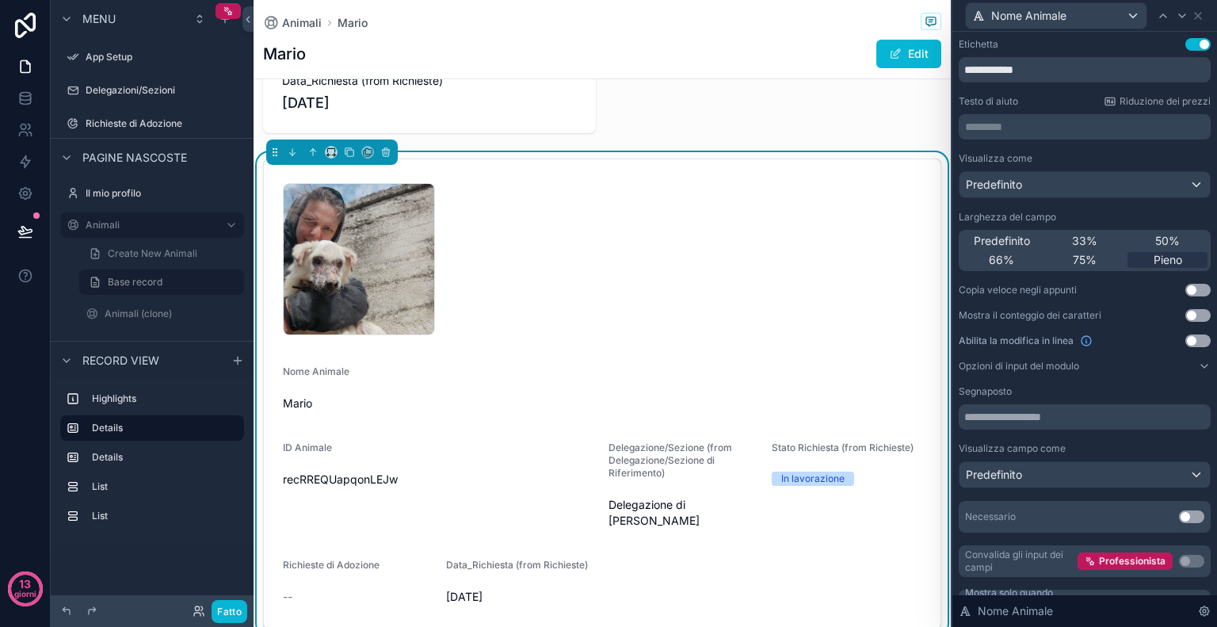
scroll to position [32, 0]
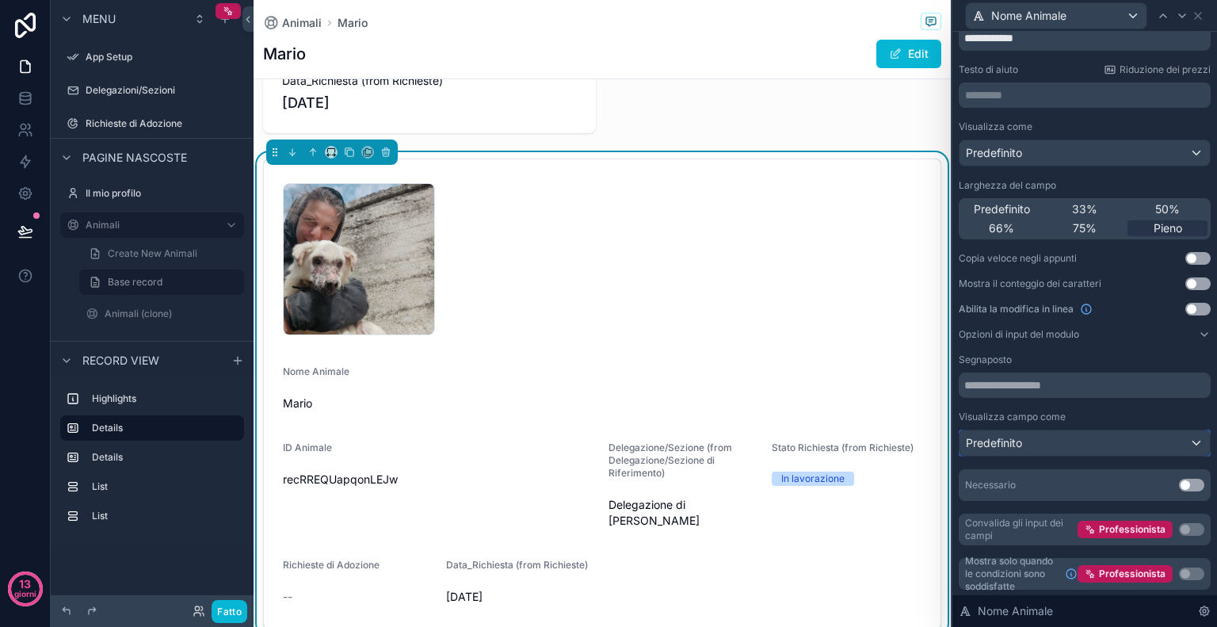
click at [1059, 449] on div "Predefinito" at bounding box center [1085, 442] width 250 height 25
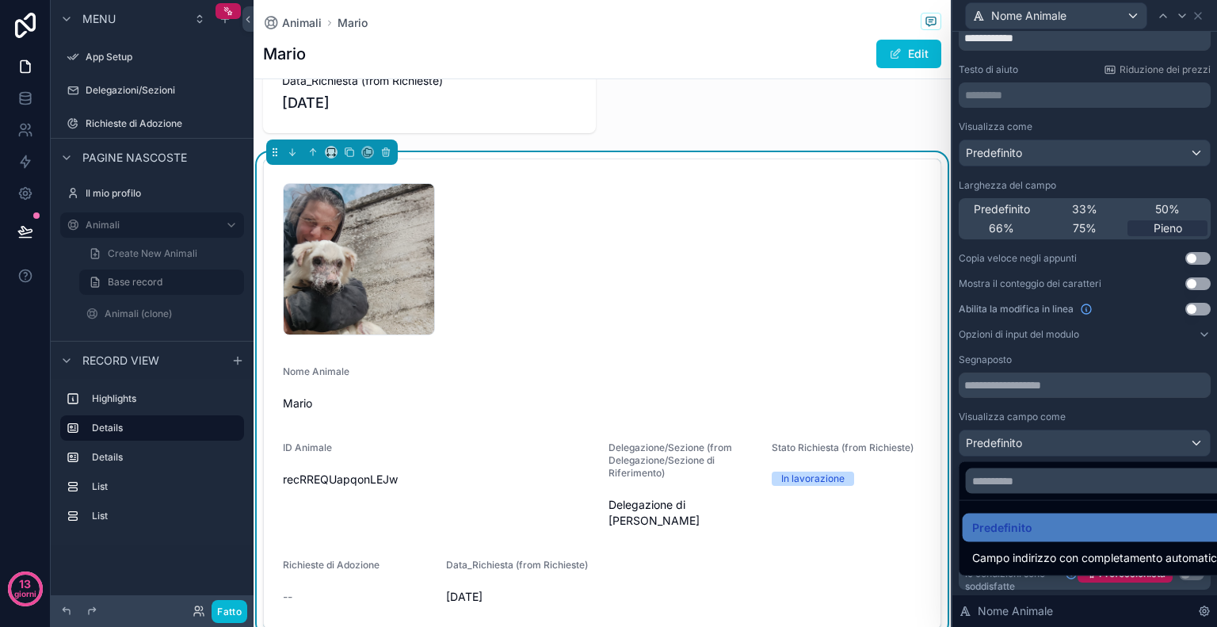
click at [1128, 413] on div at bounding box center [1085, 313] width 265 height 627
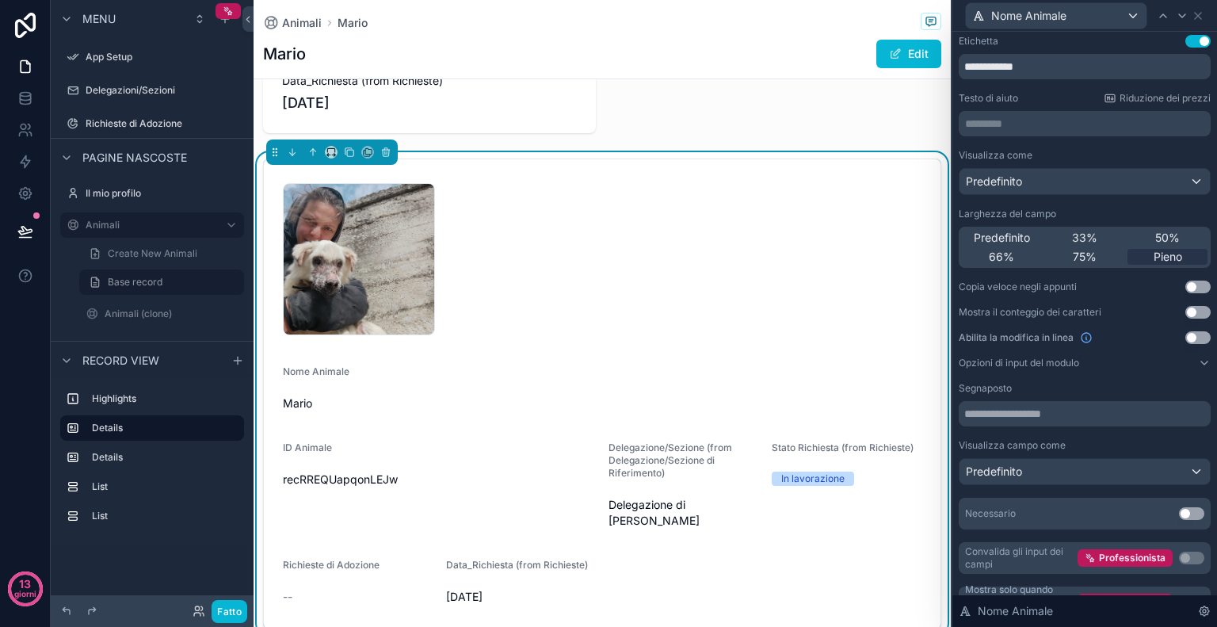
scroll to position [0, 0]
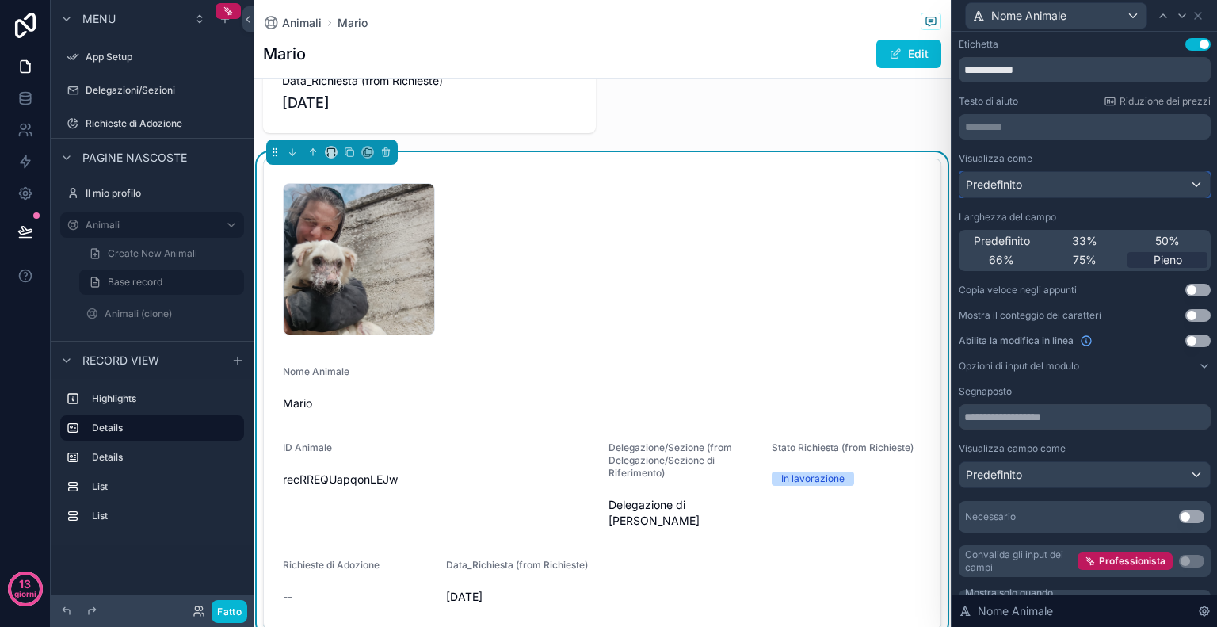
click at [1016, 192] on font "Predefinito" at bounding box center [994, 185] width 56 height 16
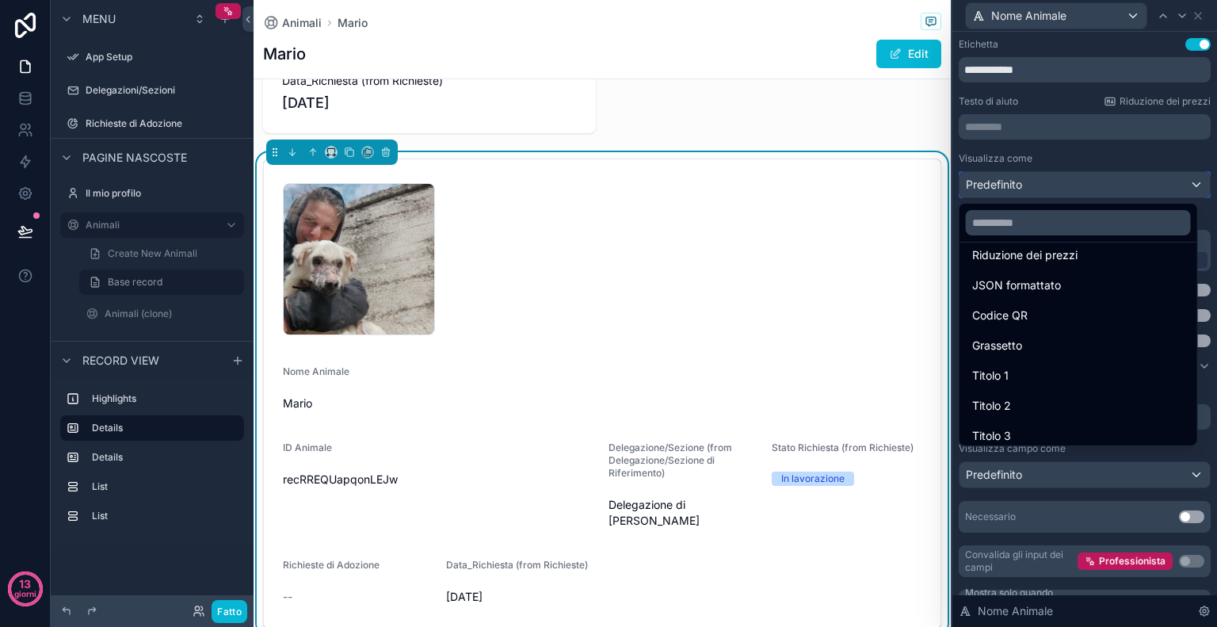
scroll to position [140, 0]
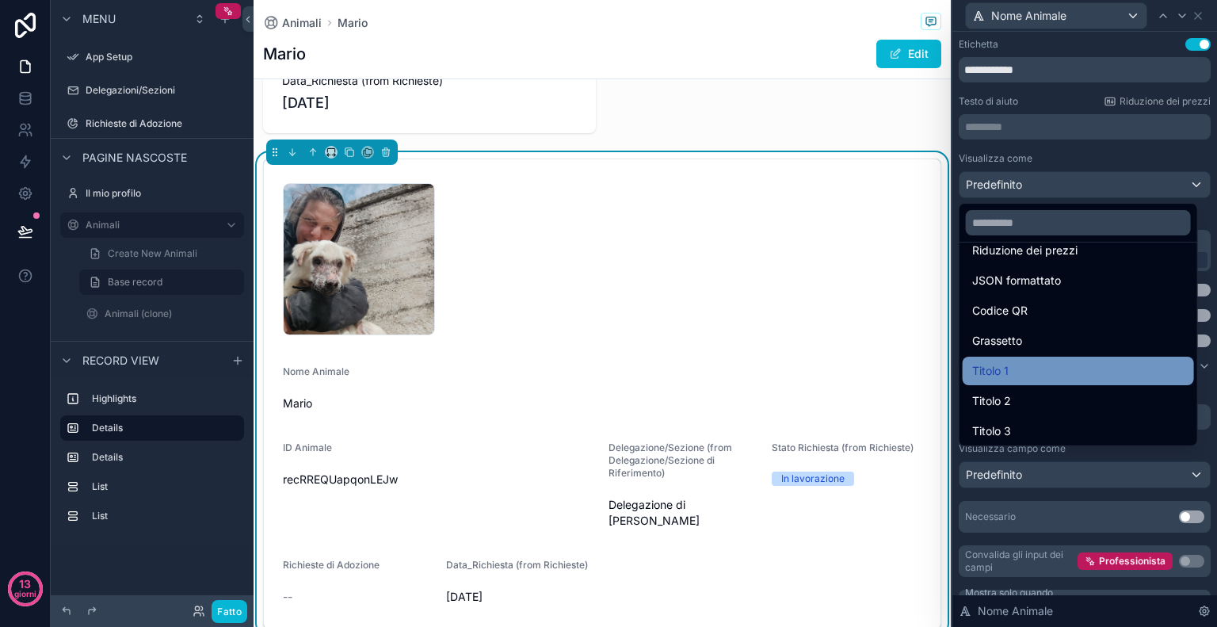
click at [1002, 364] on font "Titolo 1" at bounding box center [991, 370] width 36 height 13
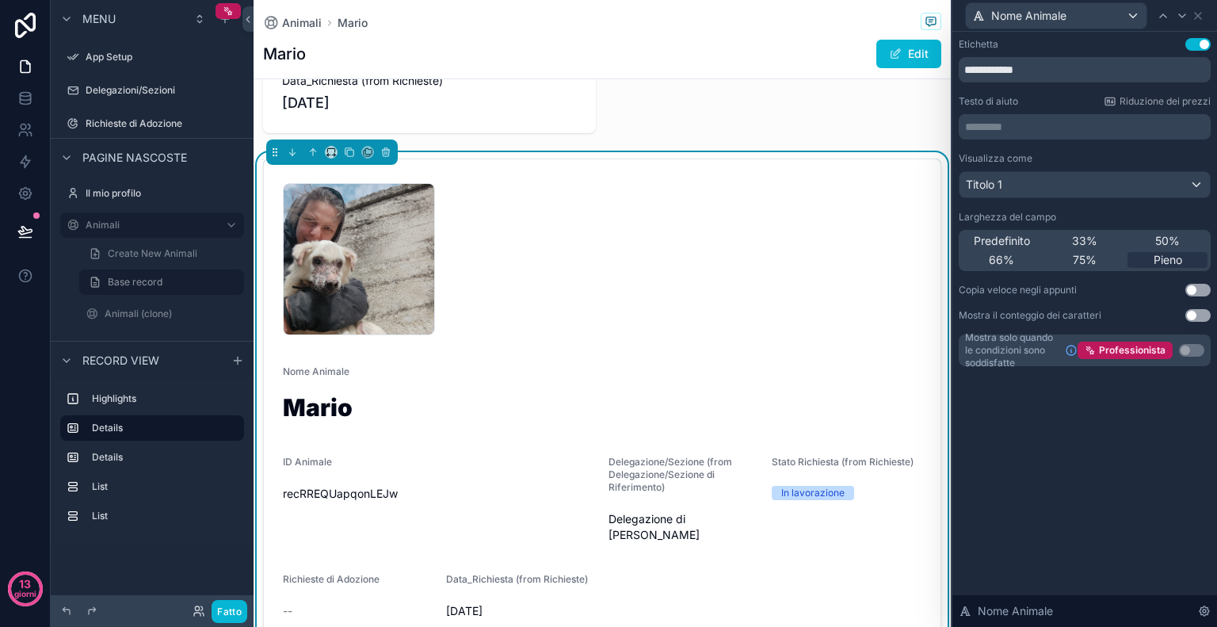
click at [1192, 42] on button "Usa impostazione" at bounding box center [1198, 44] width 25 height 13
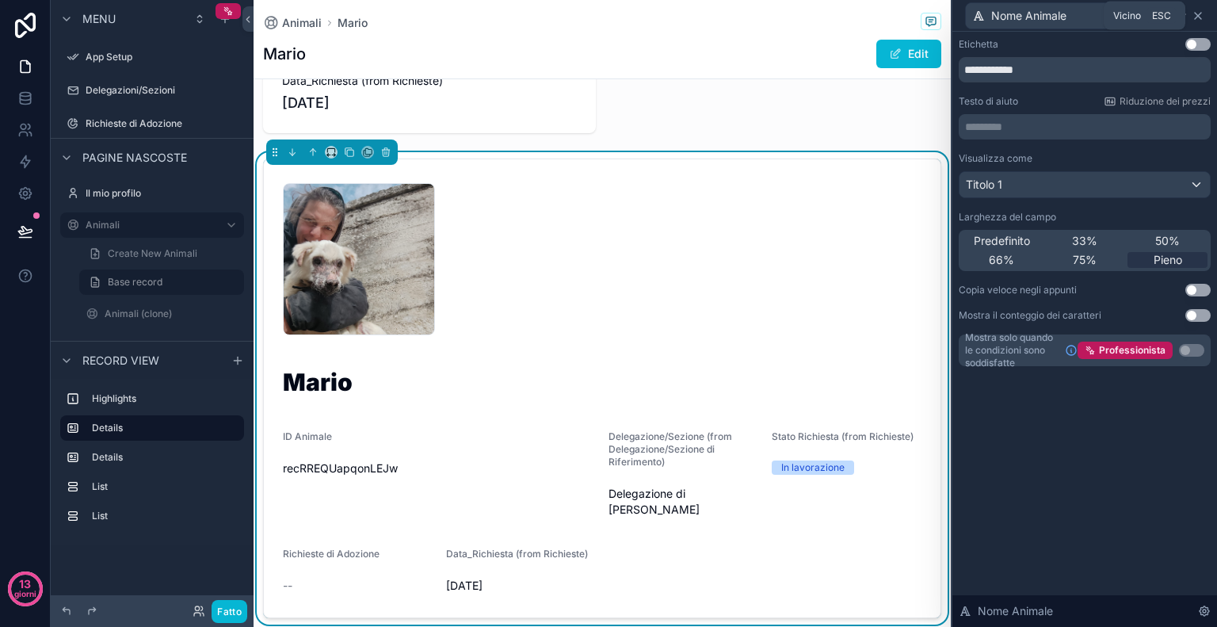
click at [1202, 17] on icon at bounding box center [1198, 16] width 13 height 13
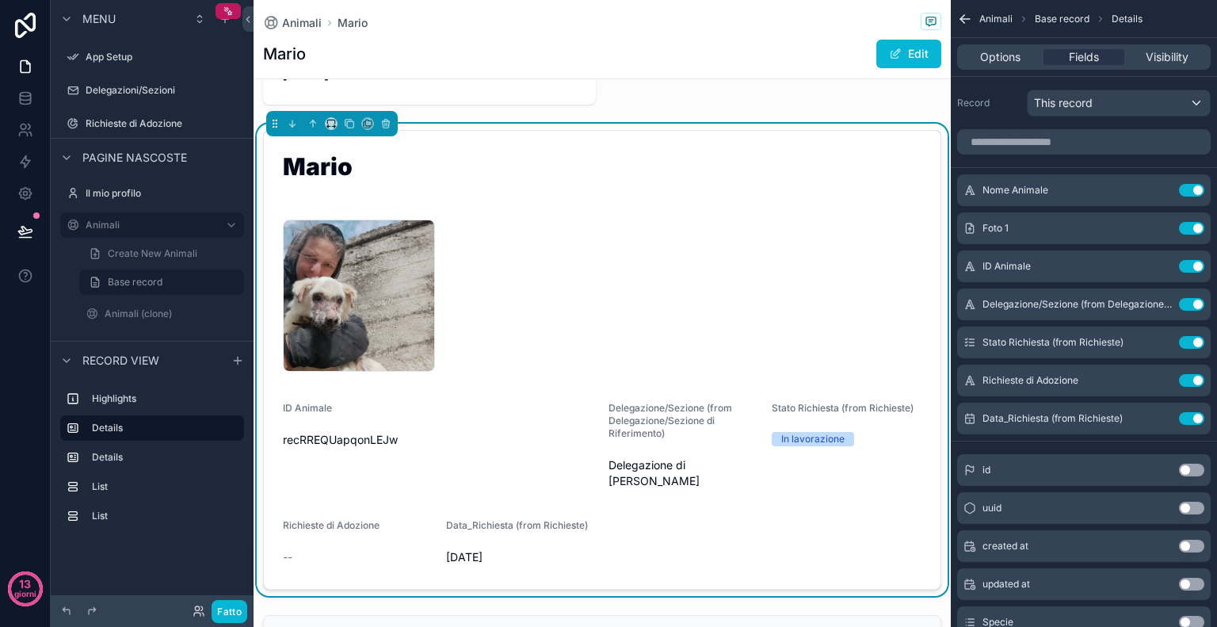
scroll to position [0, 0]
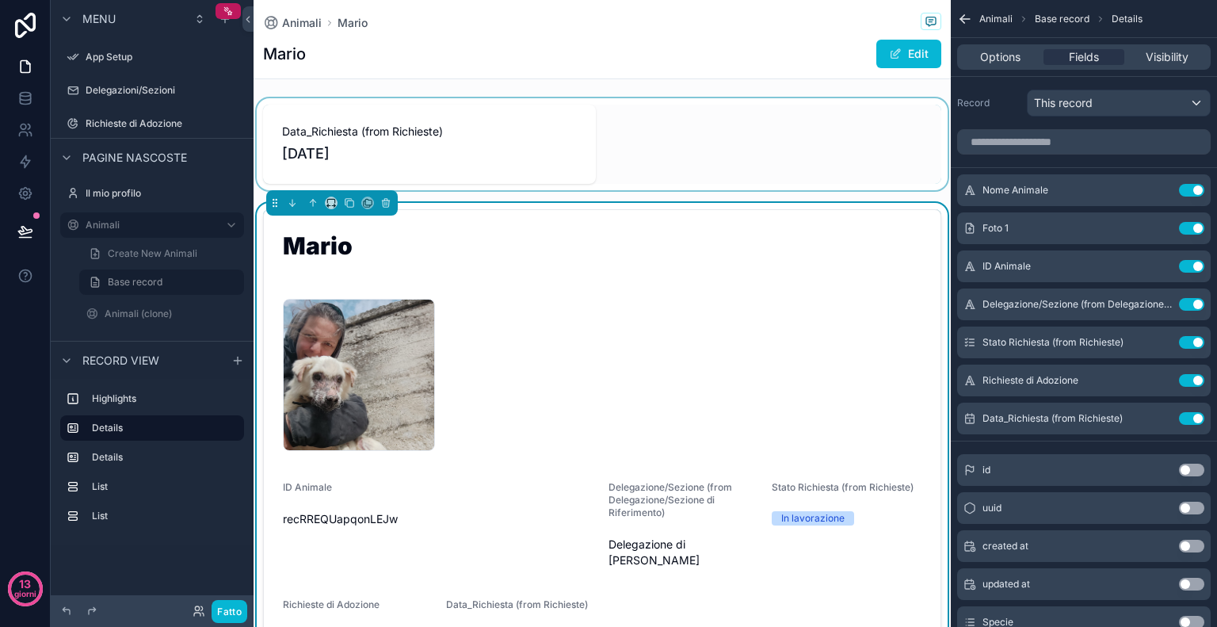
click at [566, 131] on div "contenuto scorrevole" at bounding box center [603, 144] width 698 height 92
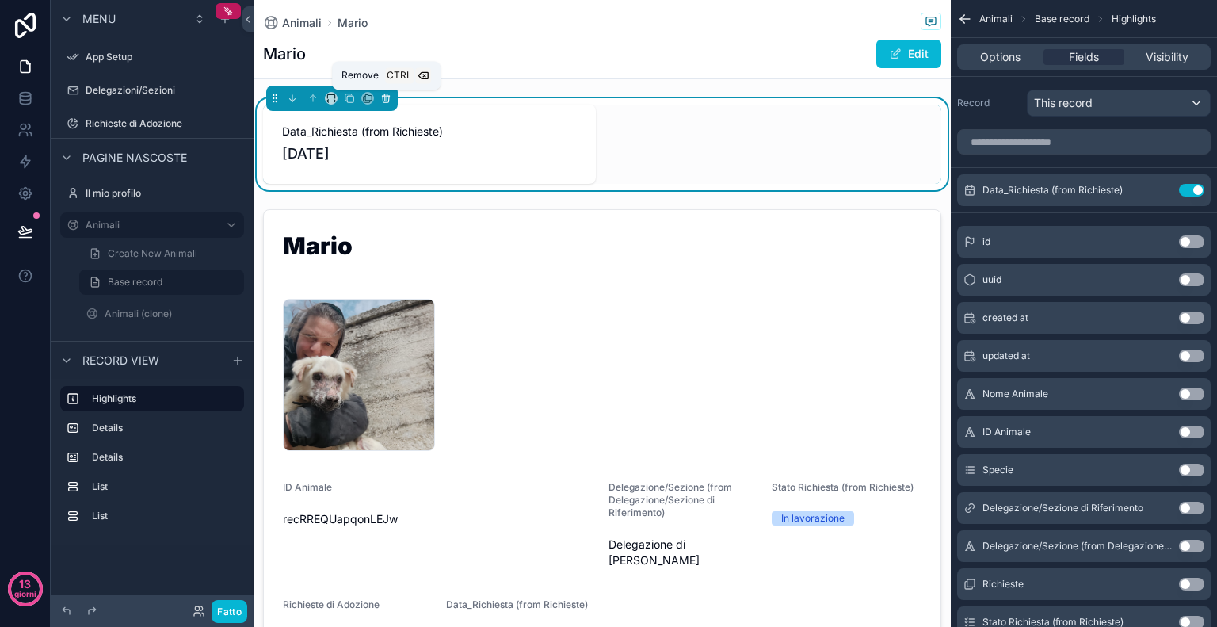
click at [392, 98] on button "contenuto scorrevole" at bounding box center [385, 98] width 17 height 17
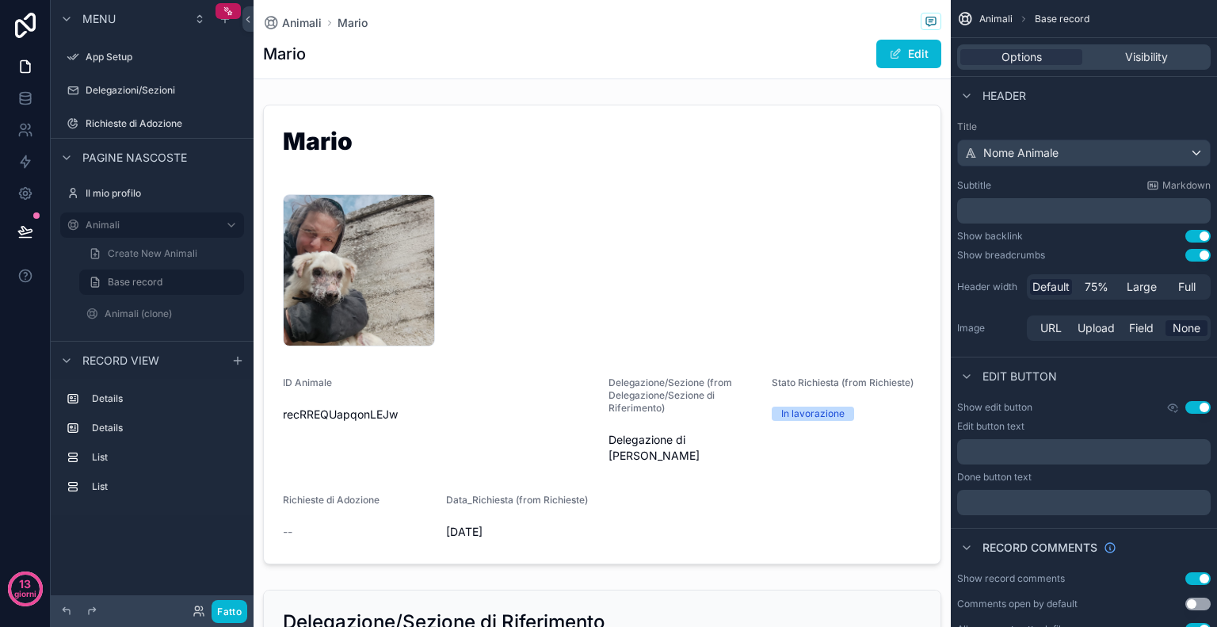
click at [306, 50] on h1 "Mario" at bounding box center [284, 54] width 43 height 22
click at [292, 50] on h1 "Mario" at bounding box center [284, 54] width 43 height 22
click at [355, 63] on div "[PERSON_NAME] Edit" at bounding box center [602, 54] width 678 height 30
click at [893, 53] on button "Edit" at bounding box center [909, 54] width 65 height 29
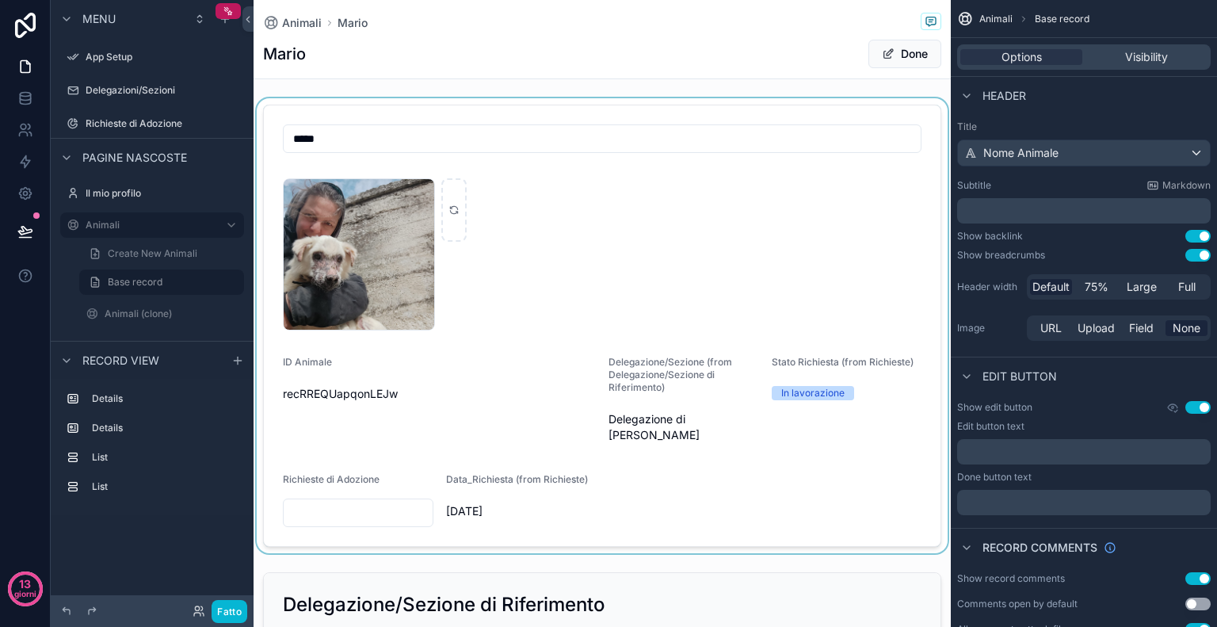
click at [618, 142] on div "contenuto scorrevole" at bounding box center [603, 325] width 698 height 455
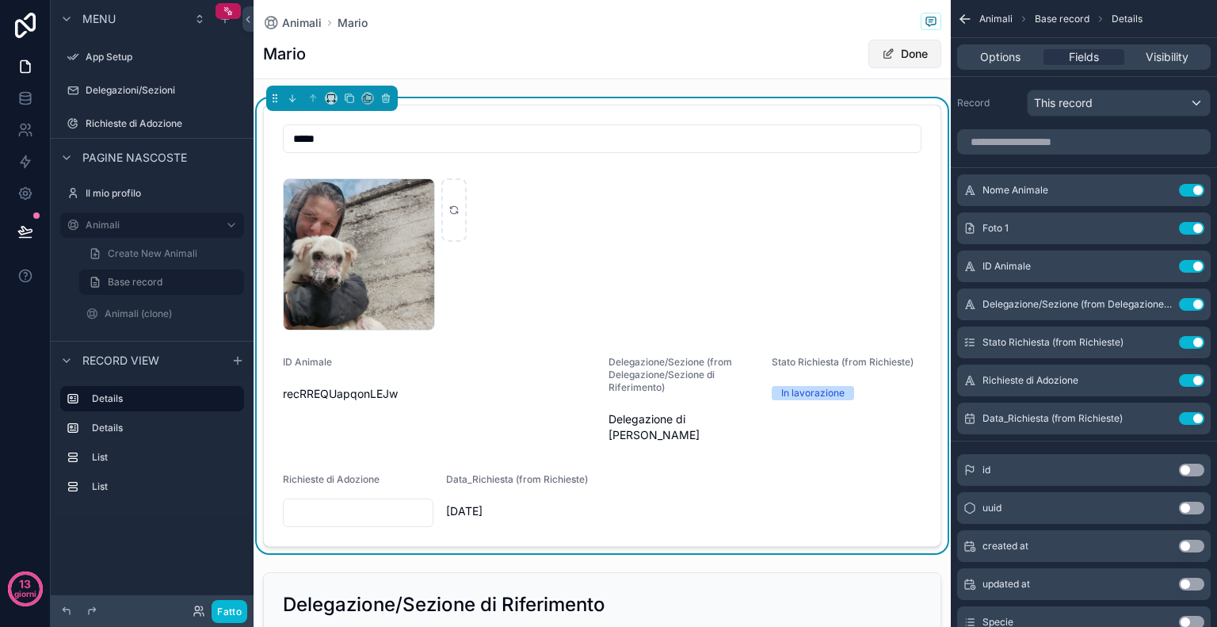
click at [906, 49] on button "Done" at bounding box center [905, 54] width 73 height 29
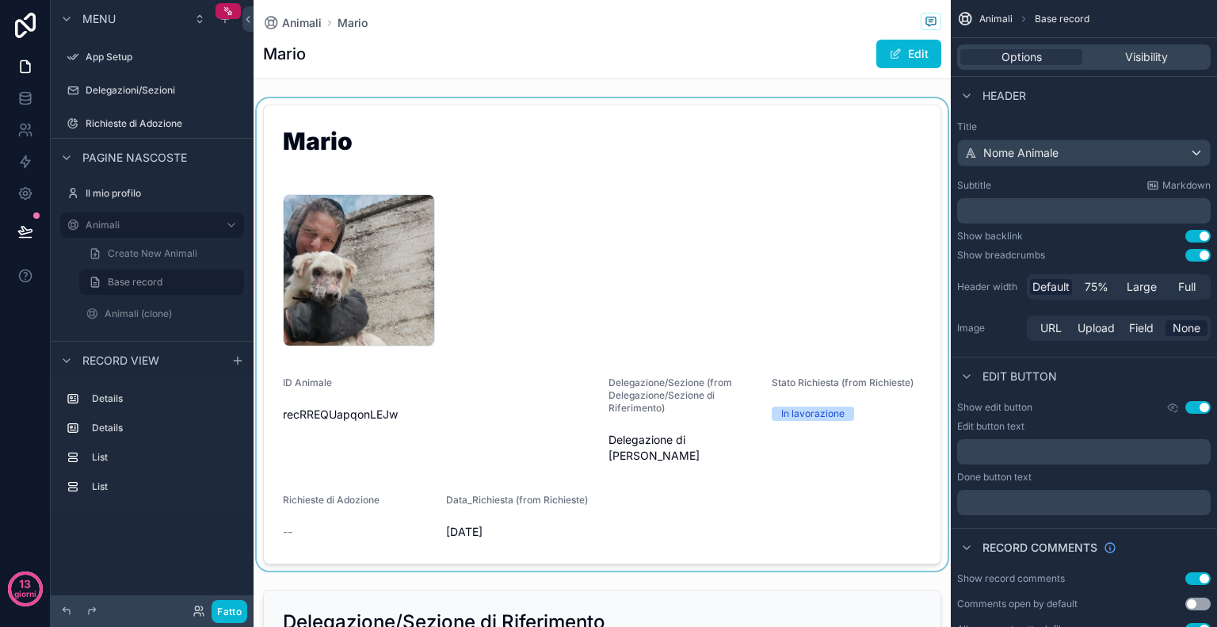
click at [401, 45] on div "[PERSON_NAME] Edit" at bounding box center [602, 54] width 678 height 30
click at [1024, 159] on span "Nome Animale" at bounding box center [1021, 153] width 75 height 16
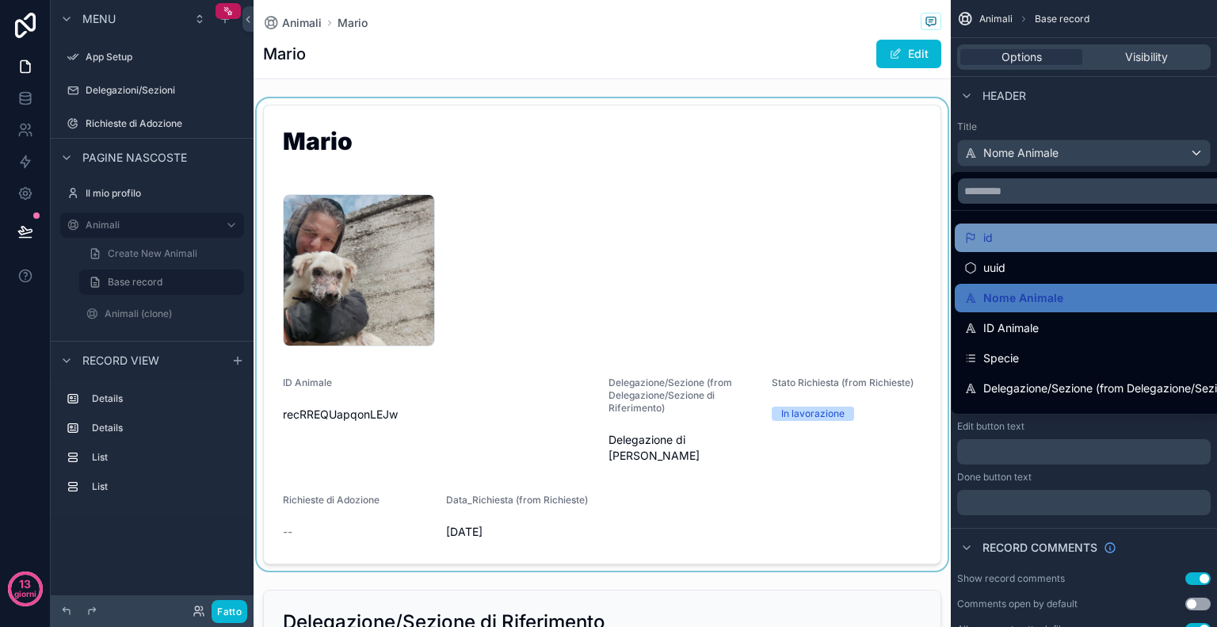
click at [996, 239] on div "id" at bounding box center [1140, 237] width 350 height 19
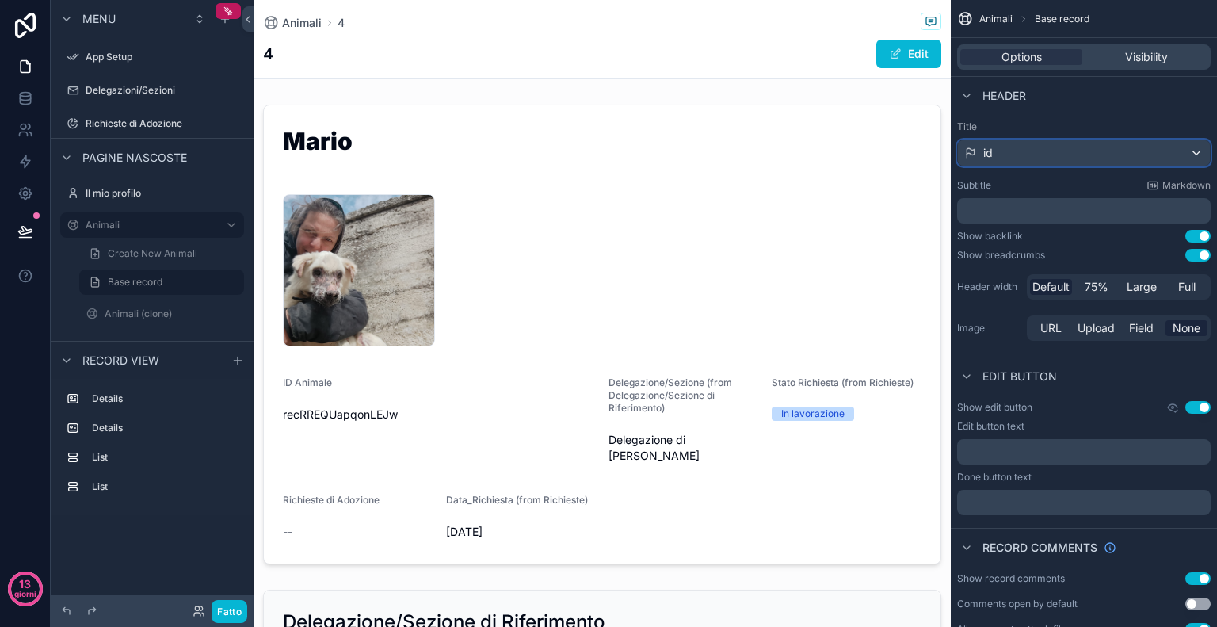
click at [1194, 155] on div "id" at bounding box center [1084, 152] width 252 height 25
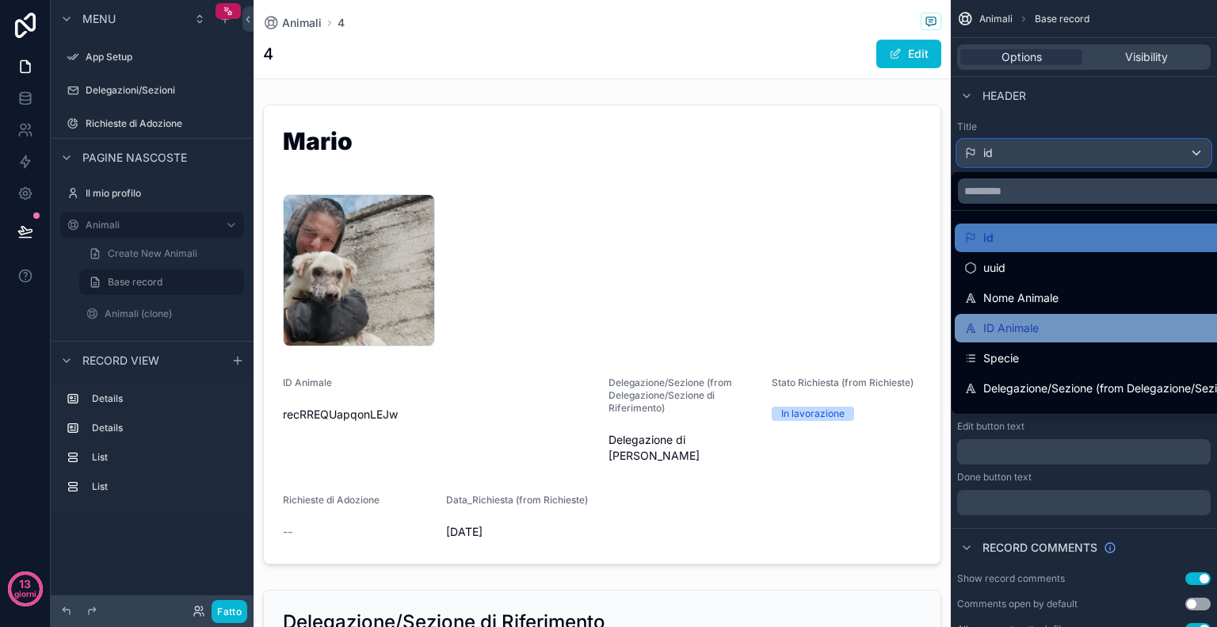
scroll to position [22, 0]
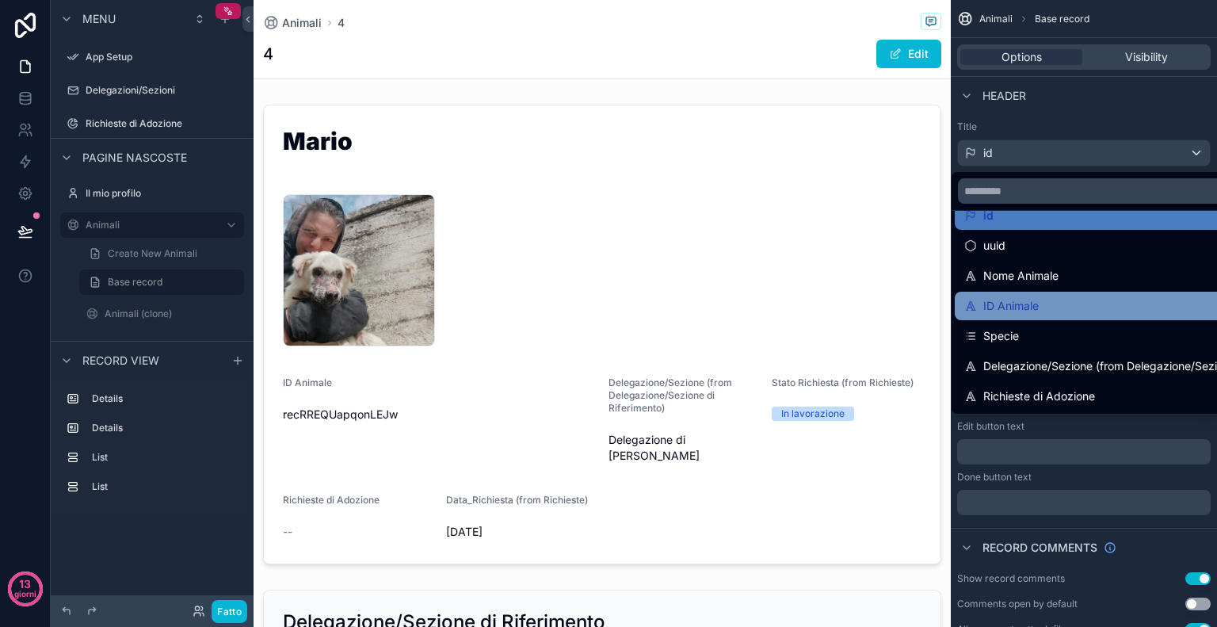
click at [1068, 312] on div "ID Animale" at bounding box center [1140, 305] width 350 height 19
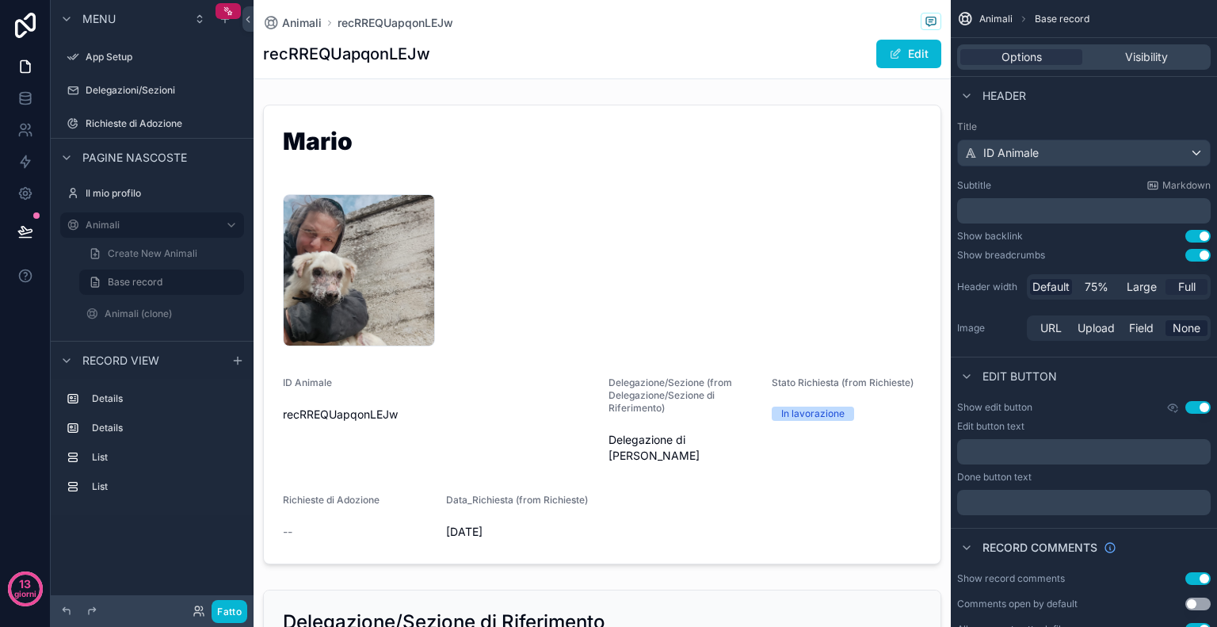
click at [1183, 286] on span "Full" at bounding box center [1187, 287] width 17 height 16
click at [1154, 289] on span "Large" at bounding box center [1142, 287] width 30 height 16
click at [1096, 291] on span "75%" at bounding box center [1097, 287] width 24 height 16
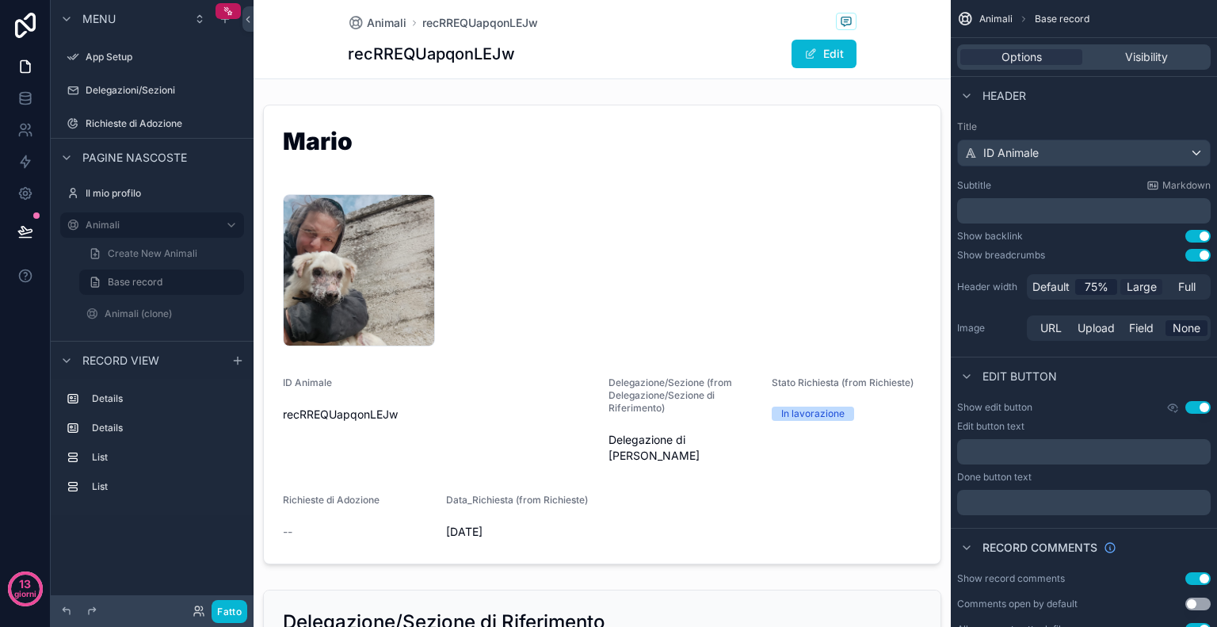
click at [1149, 288] on span "Large" at bounding box center [1142, 287] width 30 height 16
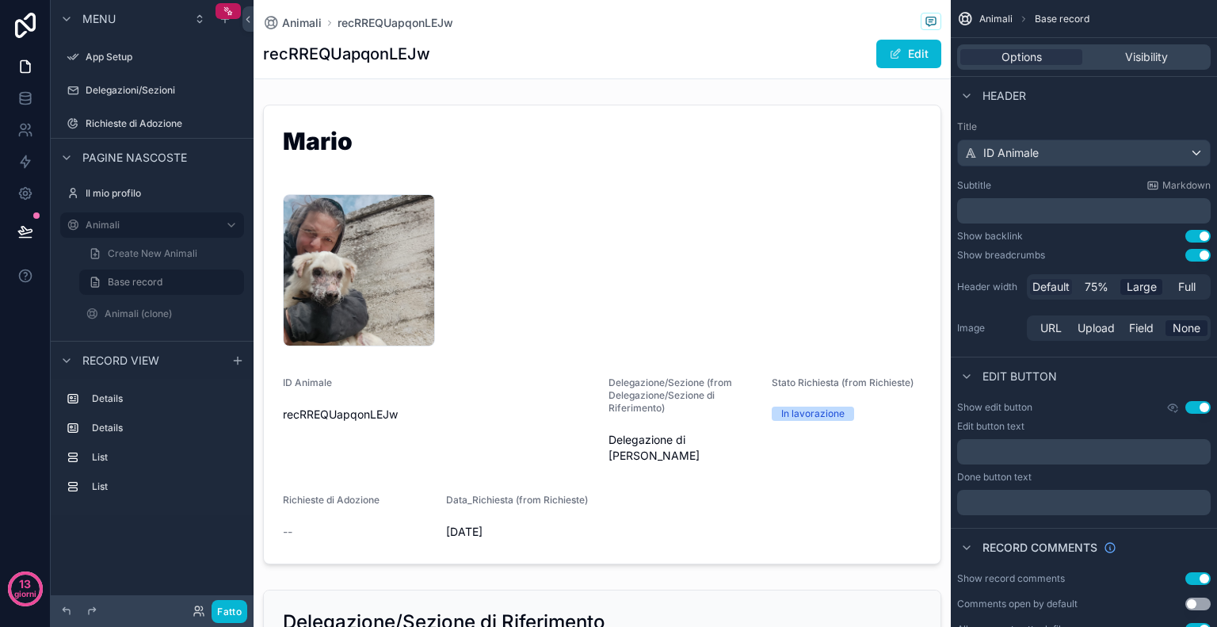
click at [1050, 285] on span "Default" at bounding box center [1051, 287] width 37 height 16
click at [1202, 235] on button "Use setting" at bounding box center [1198, 236] width 25 height 13
click at [1205, 256] on button "Use setting" at bounding box center [1198, 255] width 25 height 13
click at [1206, 255] on button "Use setting" at bounding box center [1198, 255] width 25 height 13
click at [1200, 150] on div "ID Animale" at bounding box center [1084, 152] width 252 height 25
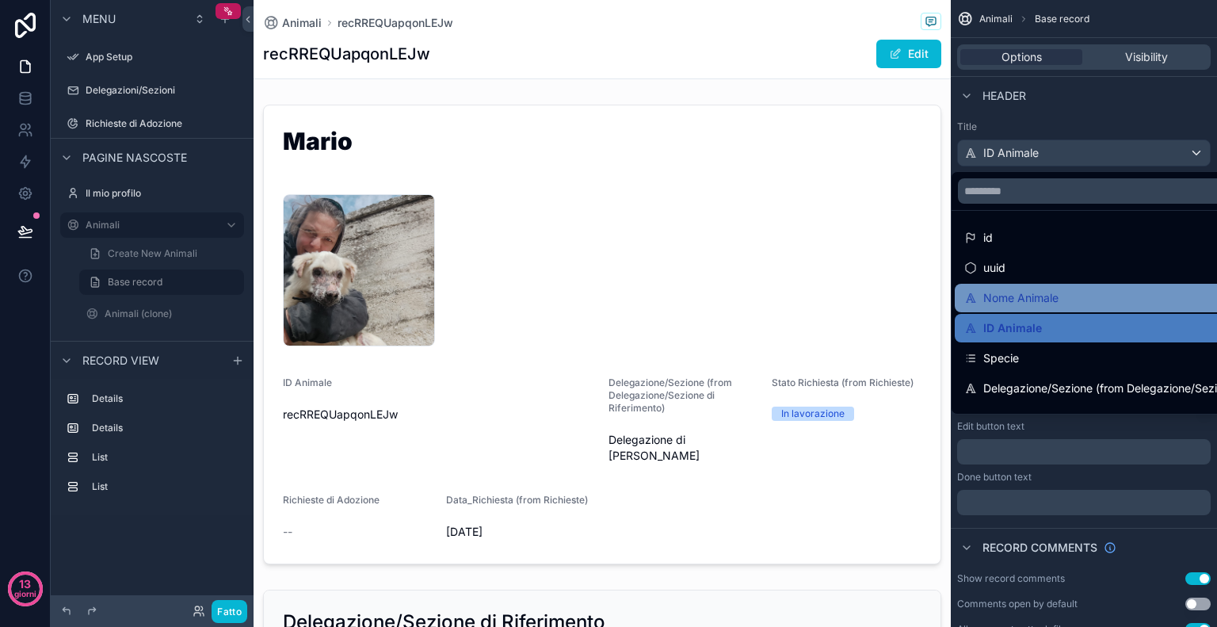
click at [1152, 292] on div "Nome Animale" at bounding box center [1140, 298] width 350 height 19
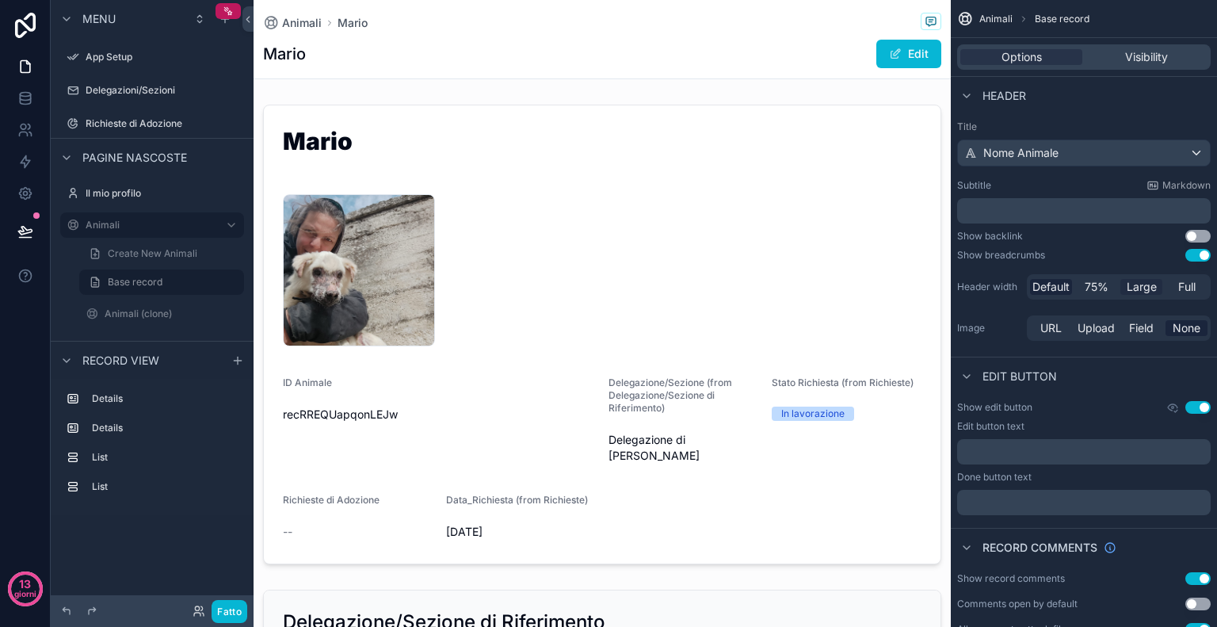
click at [1151, 283] on span "Large" at bounding box center [1142, 287] width 30 height 16
click at [1183, 287] on span "Full" at bounding box center [1187, 287] width 17 height 16
click at [1136, 334] on span "Field" at bounding box center [1141, 328] width 25 height 16
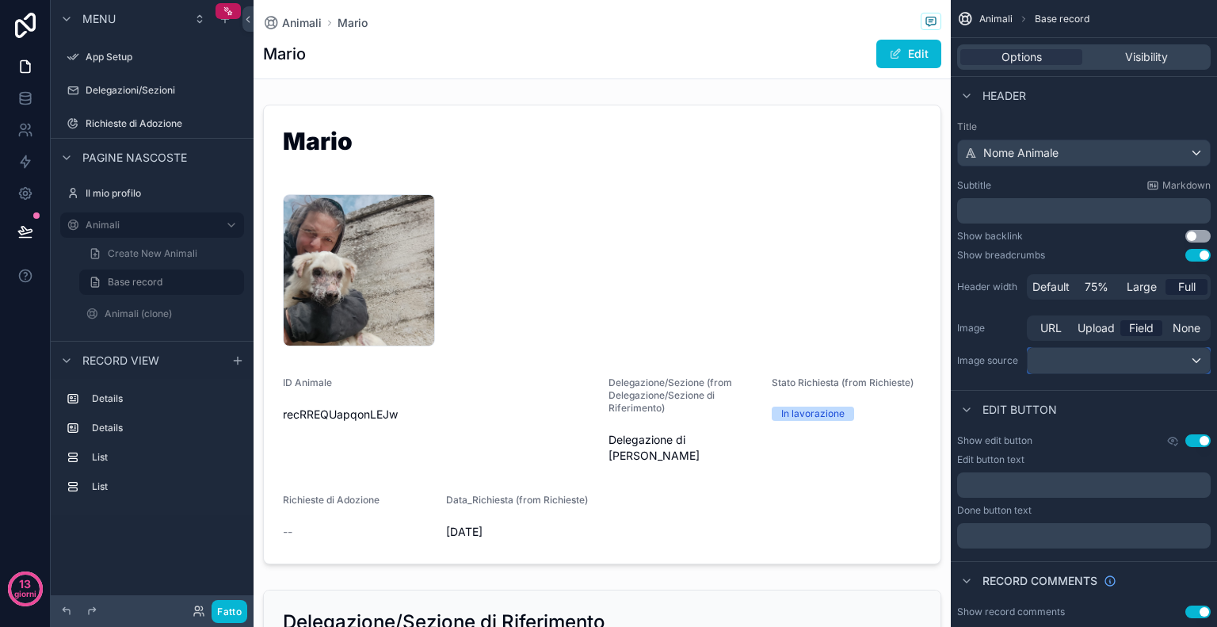
click at [1123, 351] on div "contenuto scorrevole" at bounding box center [1119, 360] width 182 height 25
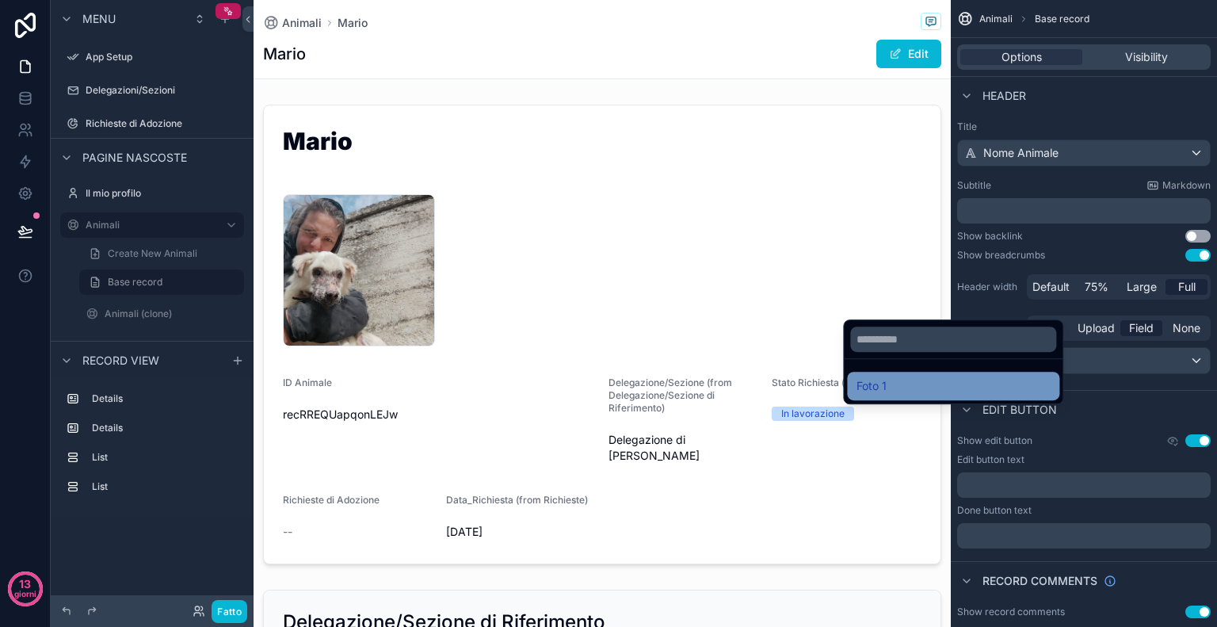
click at [988, 377] on div "Foto 1" at bounding box center [953, 385] width 193 height 19
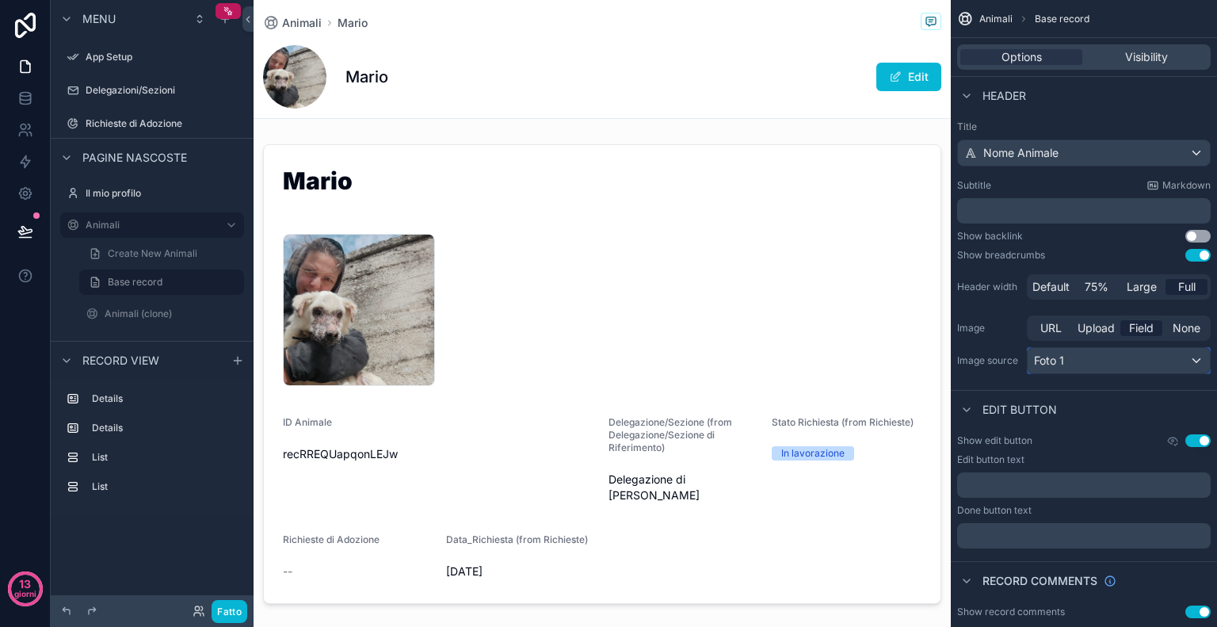
click at [1094, 365] on div "Foto 1" at bounding box center [1119, 360] width 182 height 25
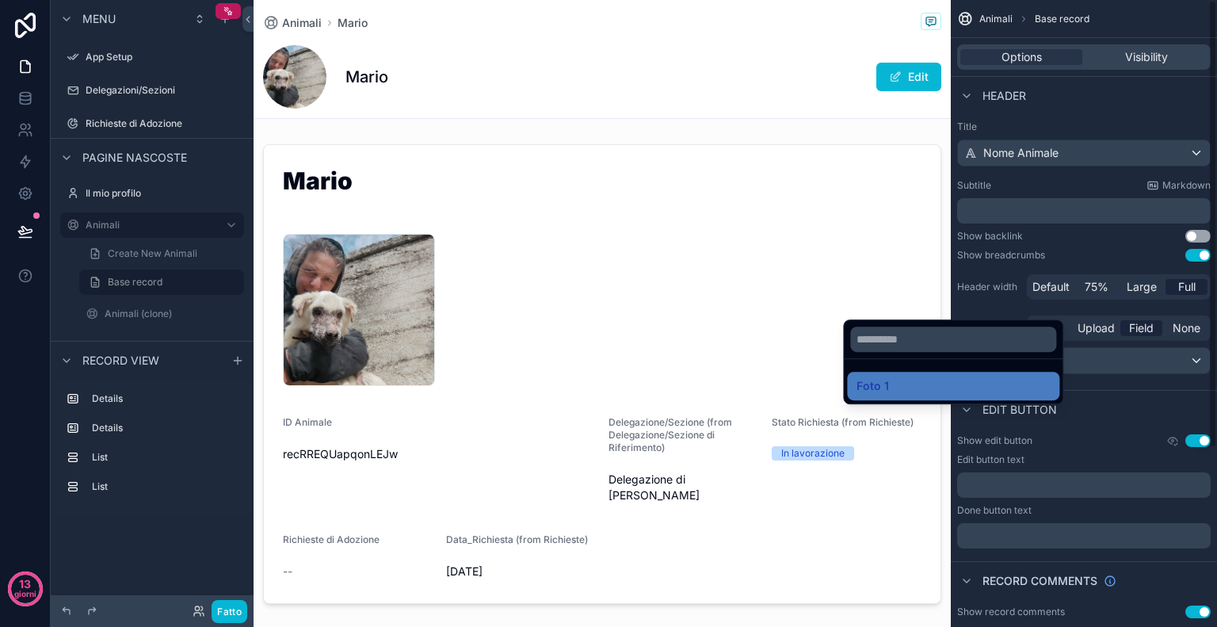
click at [1090, 384] on div "contenuto scorrevole" at bounding box center [608, 313] width 1217 height 627
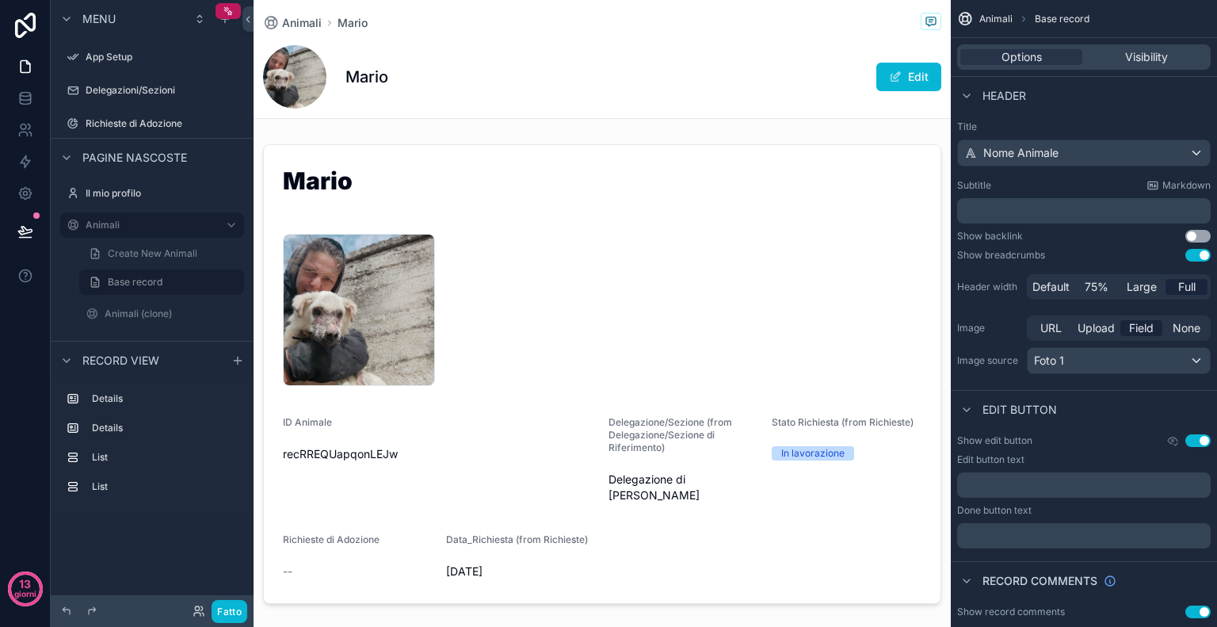
click at [1197, 236] on button "Use setting" at bounding box center [1198, 236] width 25 height 13
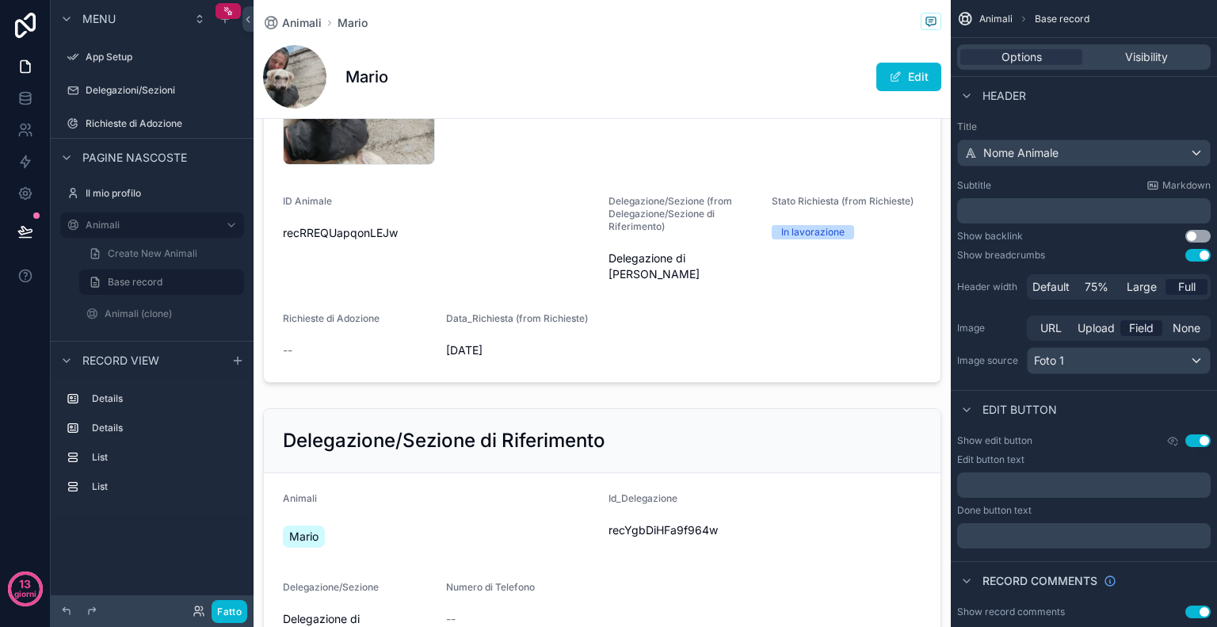
scroll to position [0, 0]
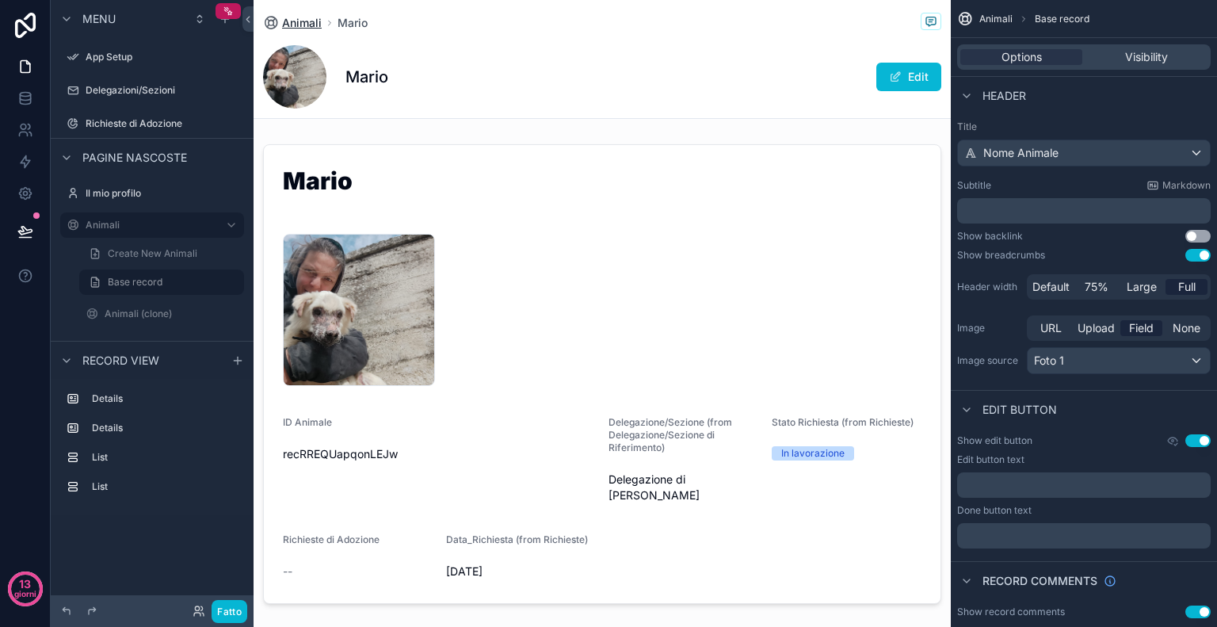
click at [310, 18] on span "Animali" at bounding box center [302, 23] width 40 height 16
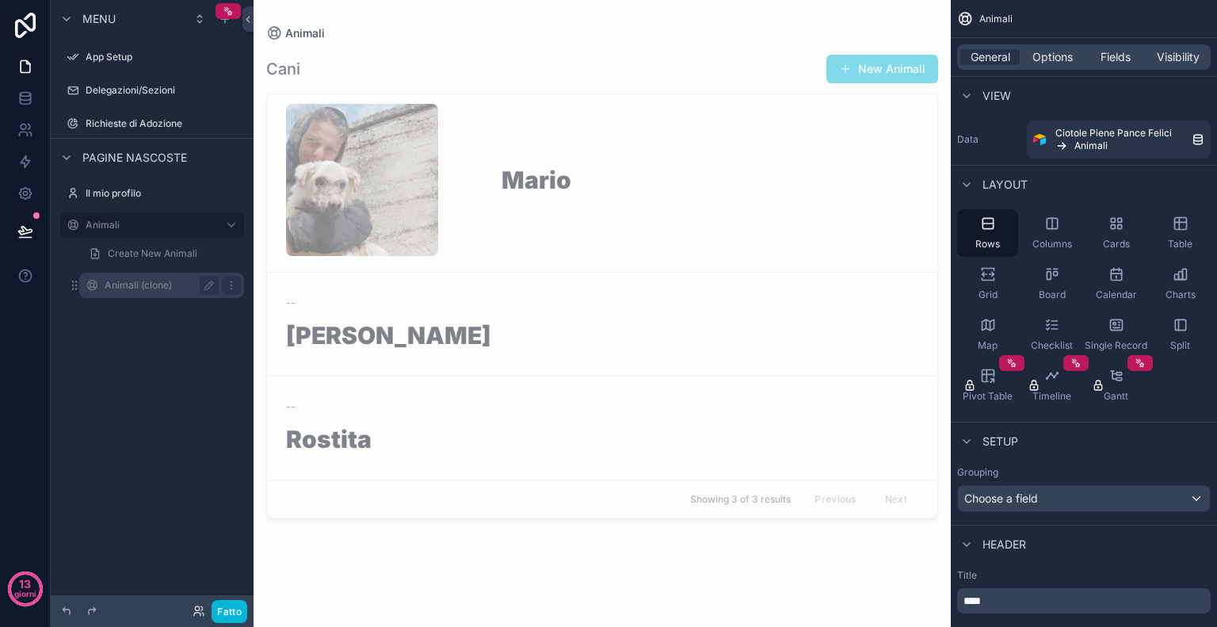
click at [145, 281] on label "Animali (clone)" at bounding box center [159, 285] width 108 height 13
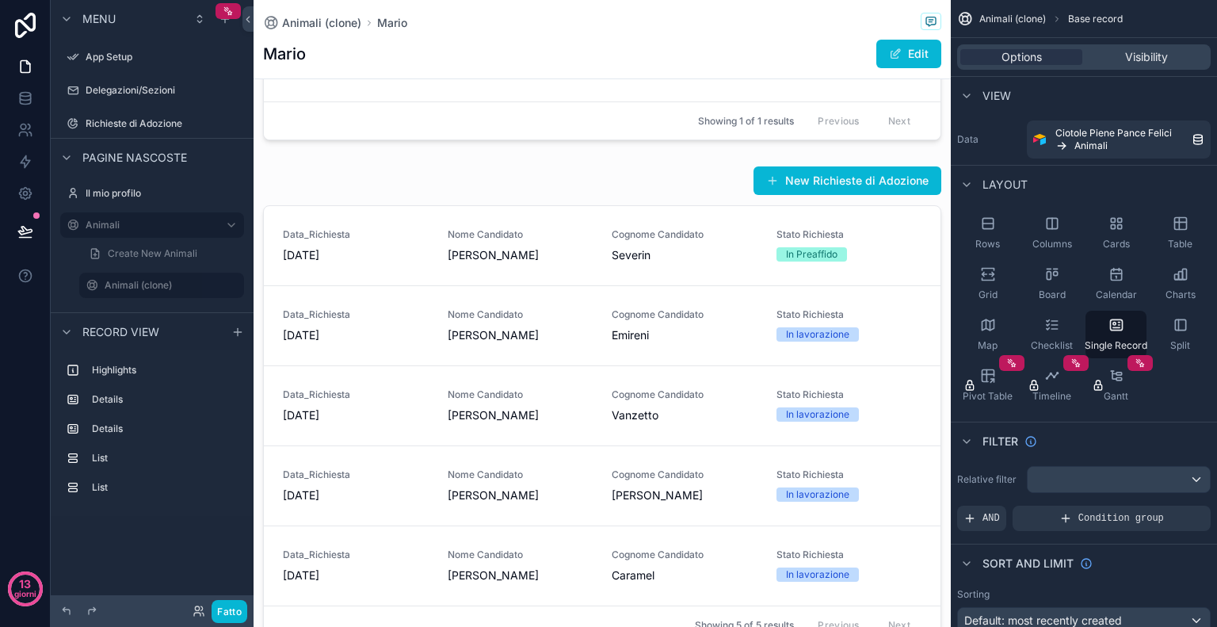
scroll to position [805, 0]
click at [680, 183] on div "contenuto scorrevole" at bounding box center [603, 281] width 698 height 2173
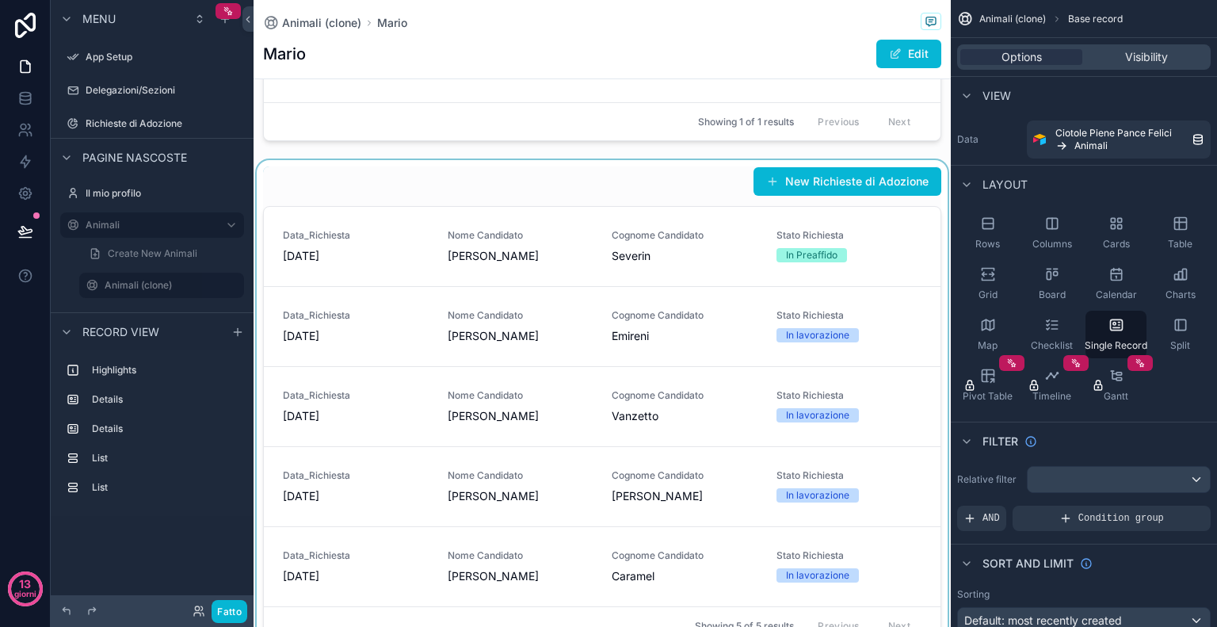
click at [824, 190] on div "contenuto scorrevole" at bounding box center [603, 405] width 698 height 491
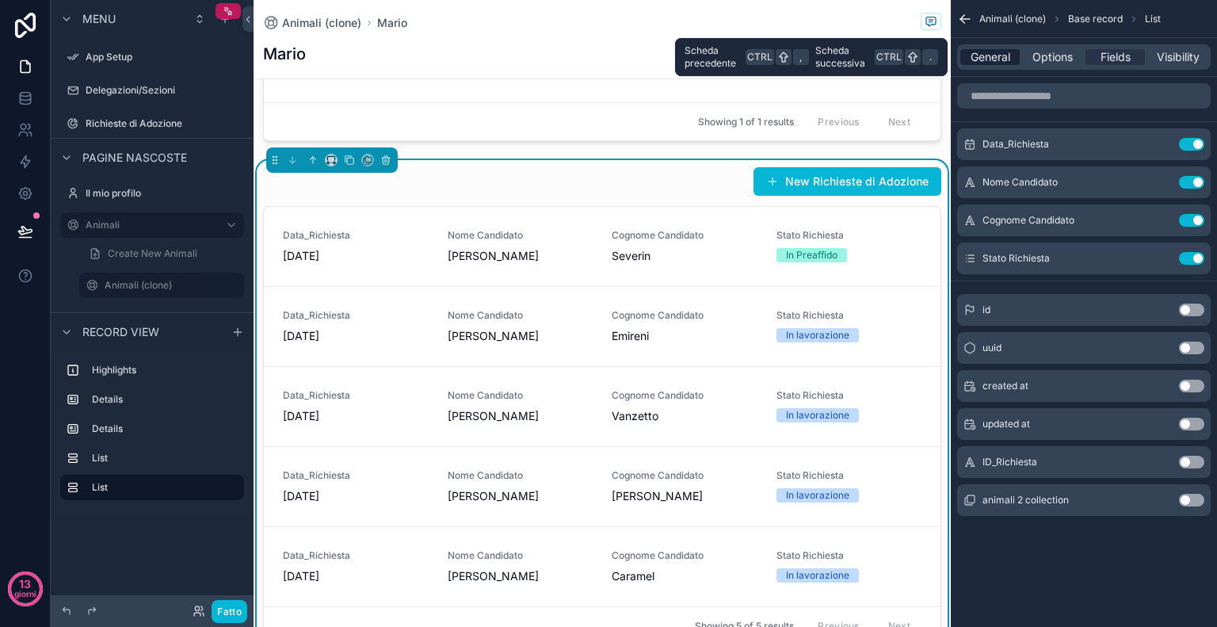
click at [1003, 63] on span "General" at bounding box center [991, 57] width 40 height 16
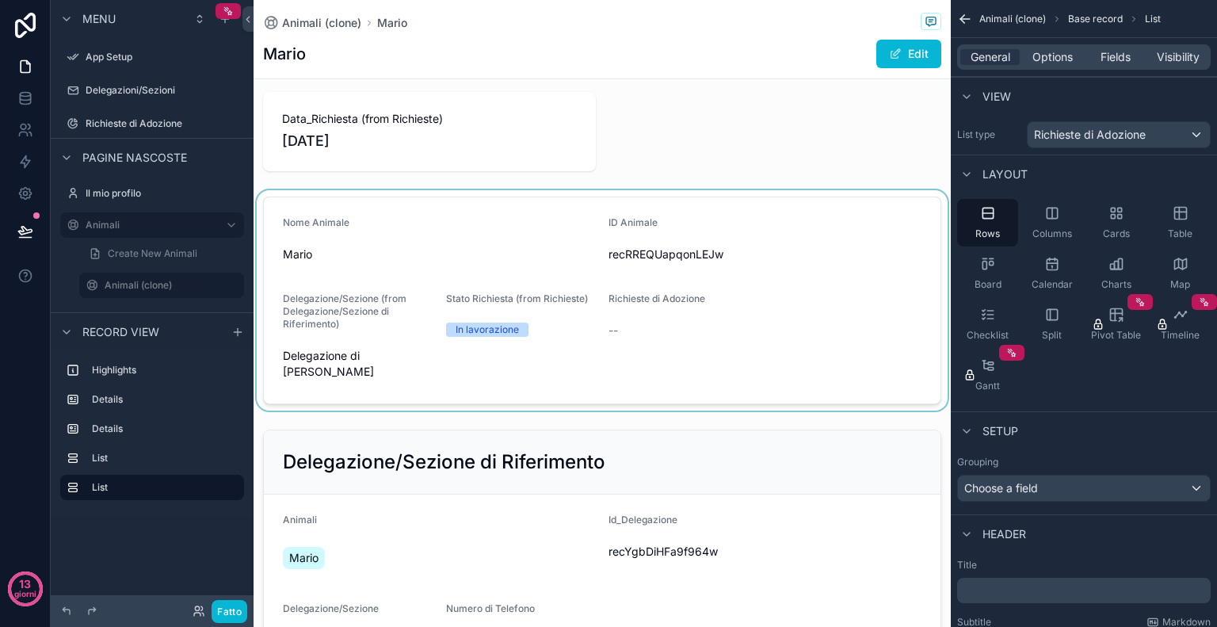
scroll to position [0, 0]
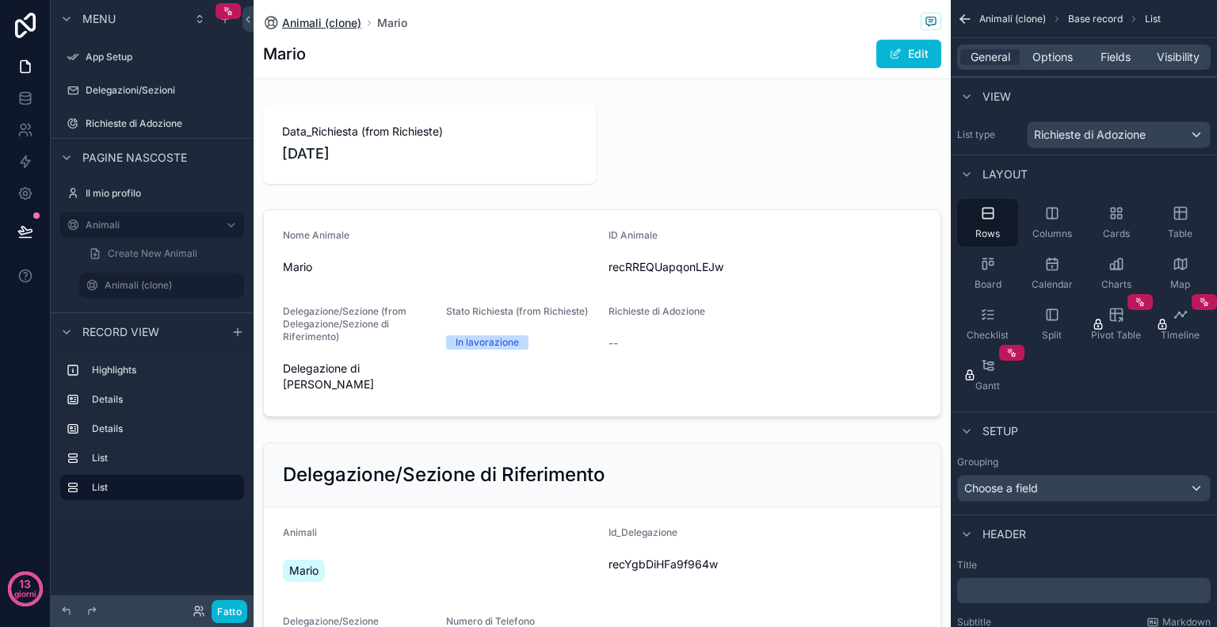
click at [347, 24] on span "Animali (clone)" at bounding box center [321, 23] width 79 height 16
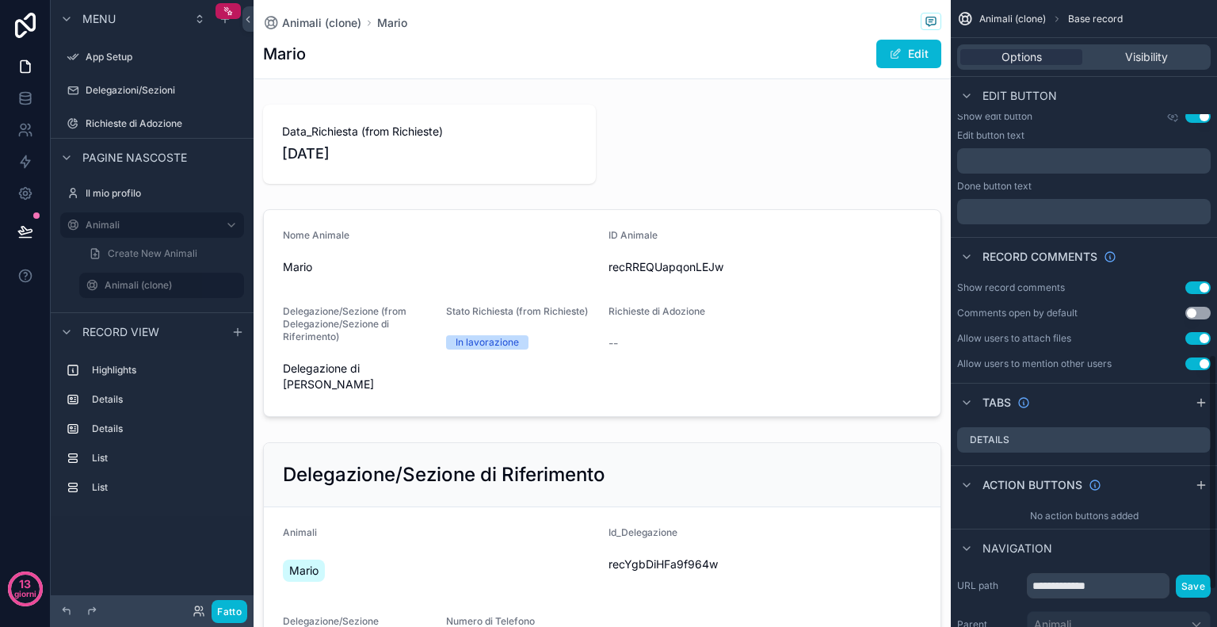
scroll to position [1042, 0]
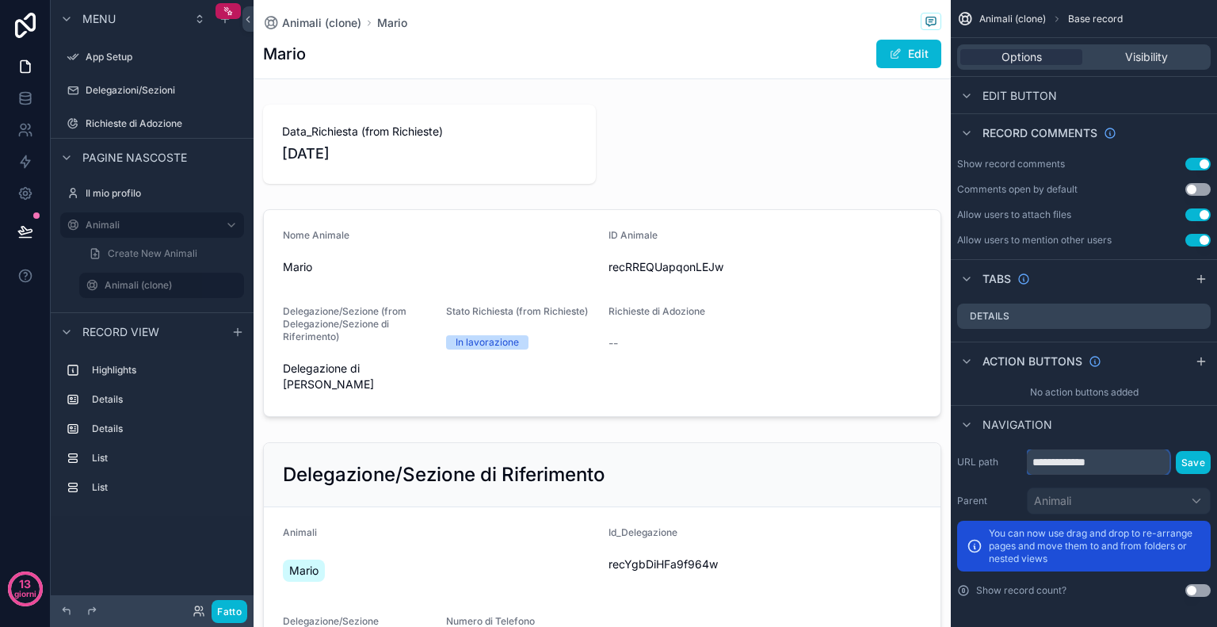
click at [1119, 453] on input "**********" at bounding box center [1098, 461] width 143 height 25
type input "*"
type input "**********"
click at [1192, 461] on button "Save" at bounding box center [1193, 462] width 35 height 23
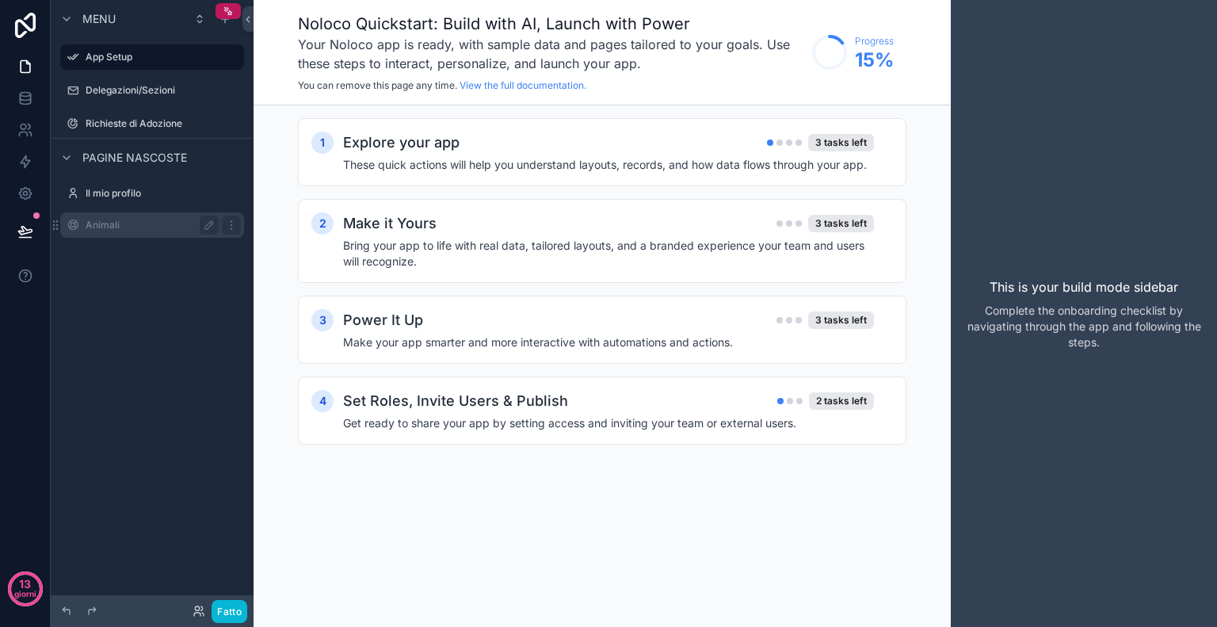
click at [137, 220] on label "Animali" at bounding box center [149, 225] width 127 height 13
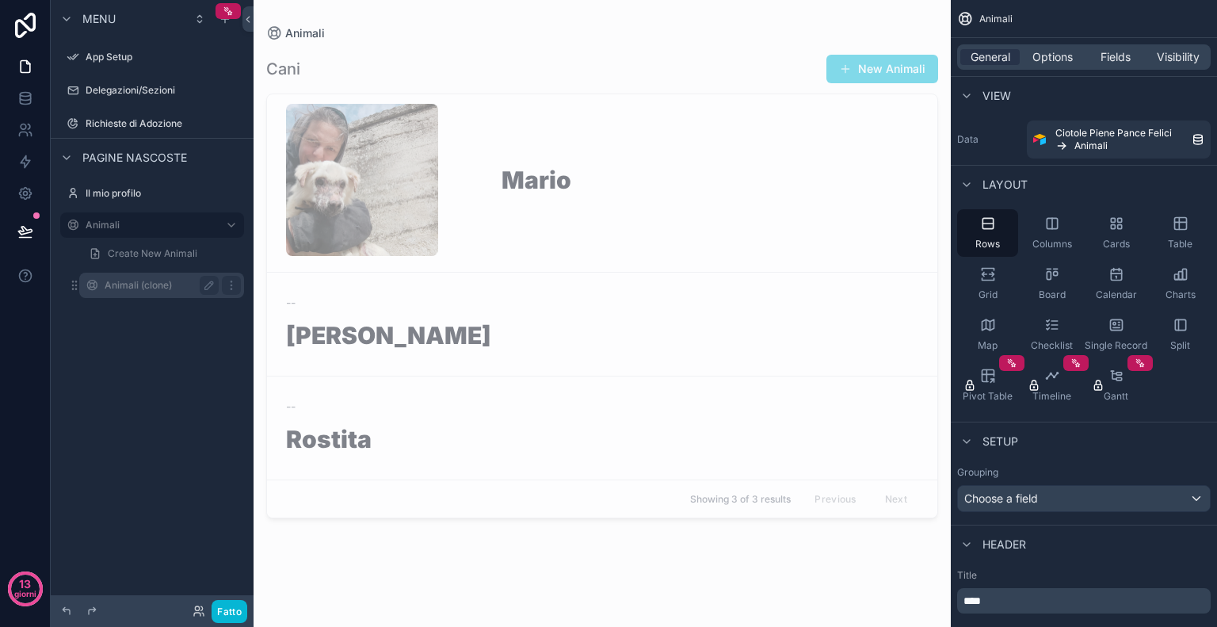
click at [184, 288] on label "Animali (clone)" at bounding box center [159, 285] width 108 height 13
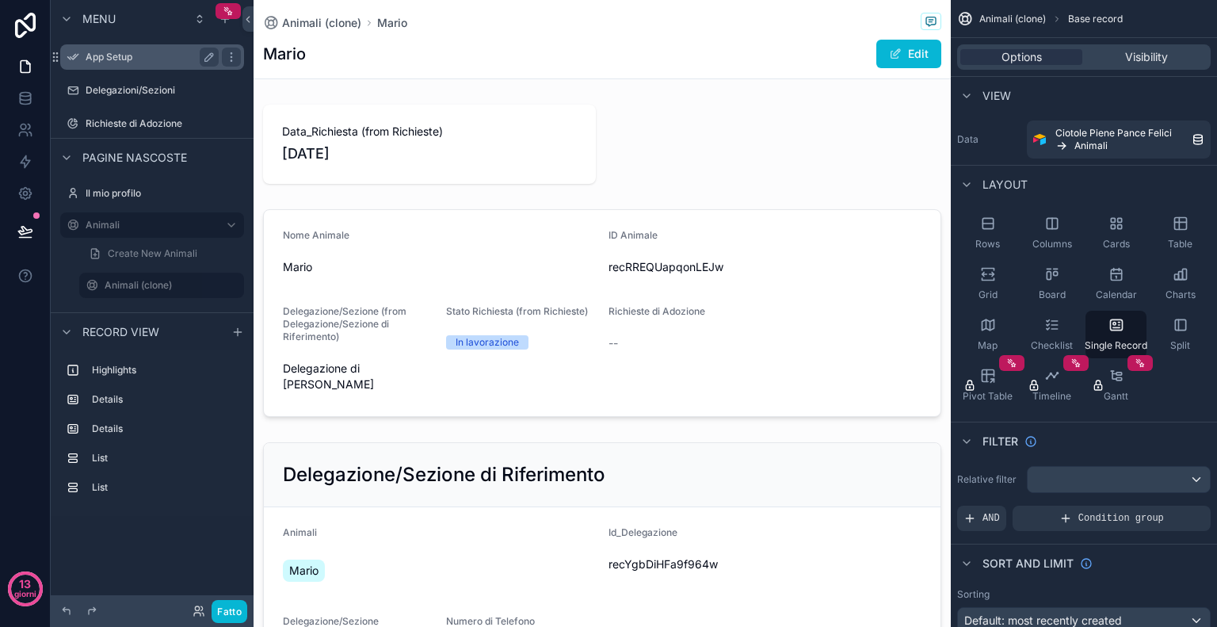
click at [124, 59] on label "App Setup" at bounding box center [149, 57] width 127 height 13
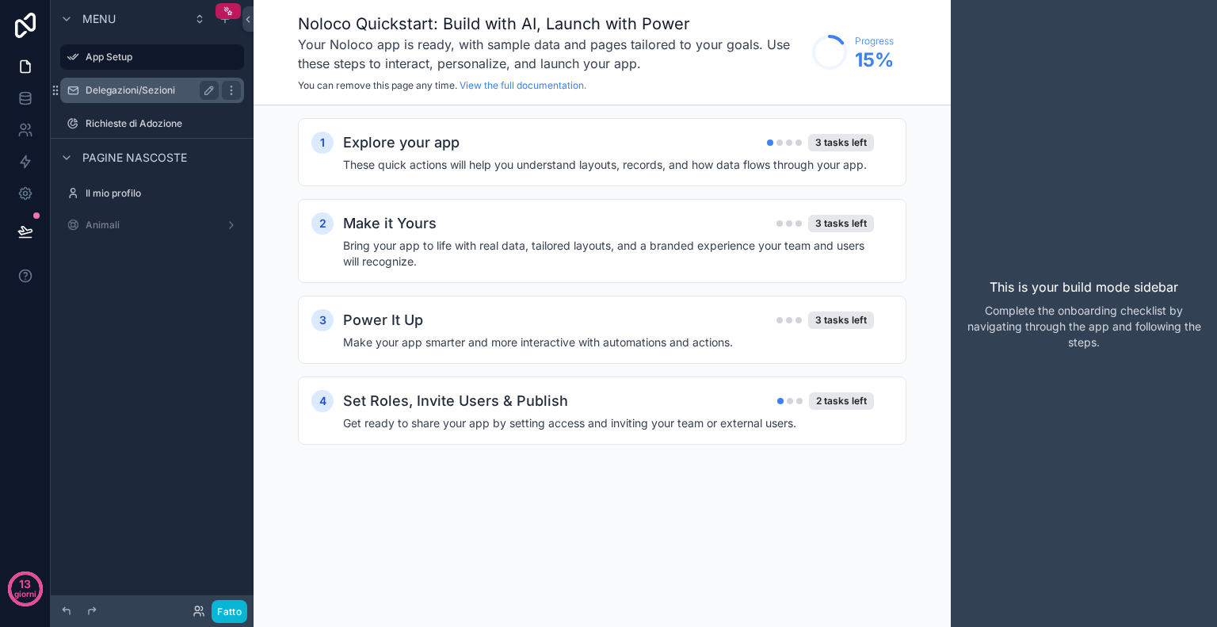
click at [88, 85] on font "Delegazioni/Sezioni" at bounding box center [131, 90] width 90 height 12
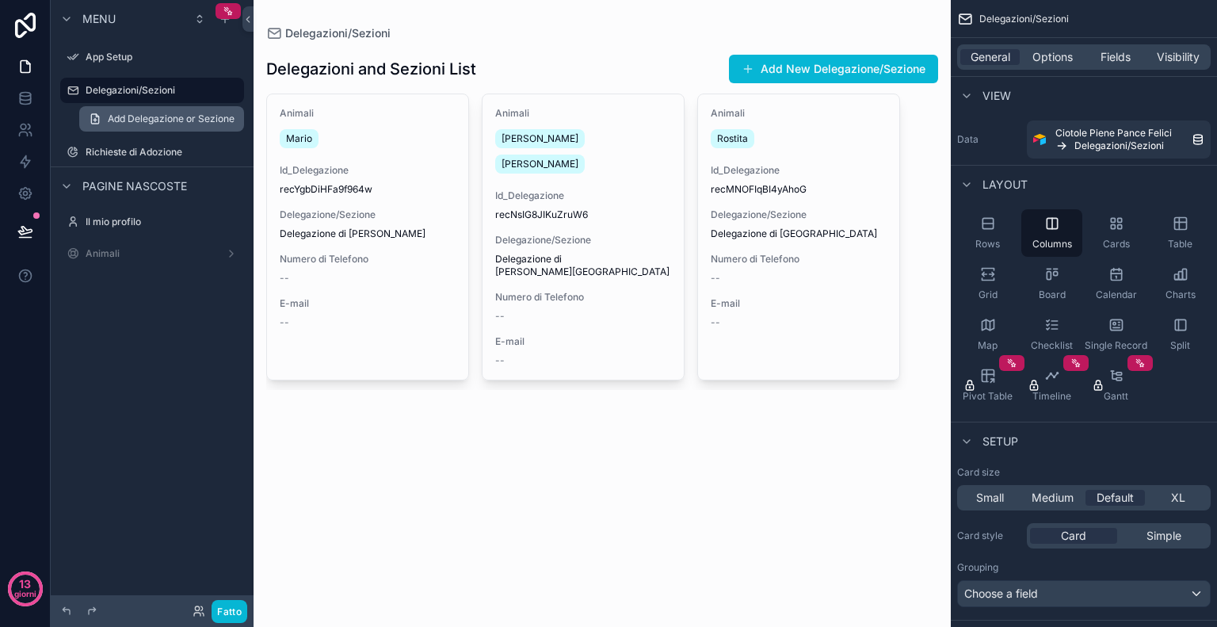
click at [127, 113] on span "Add Delegazione or Sezione" at bounding box center [171, 119] width 127 height 13
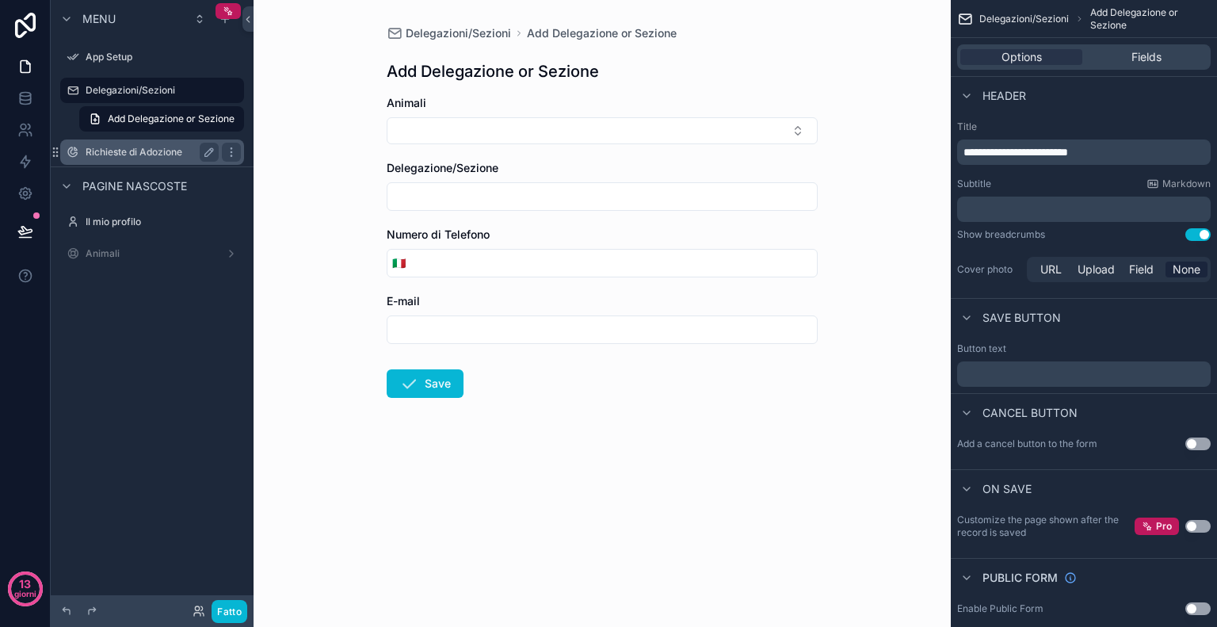
click at [157, 161] on div "Richieste di Adozione" at bounding box center [152, 152] width 133 height 19
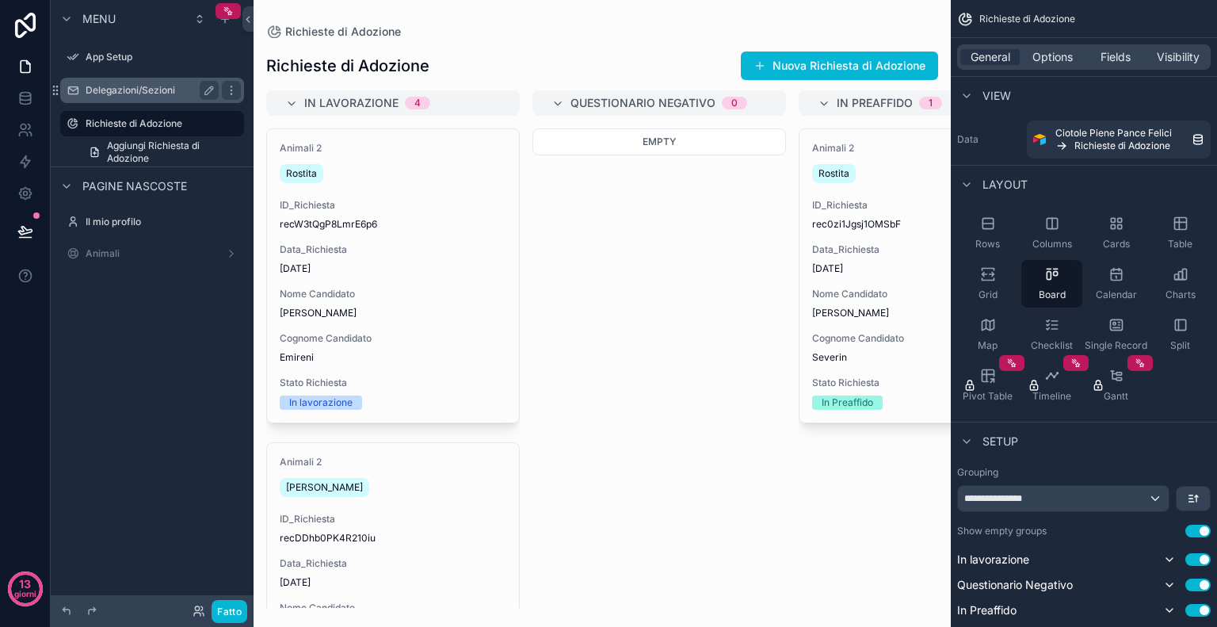
click at [120, 88] on font "Delegazioni/Sezioni" at bounding box center [131, 90] width 90 height 12
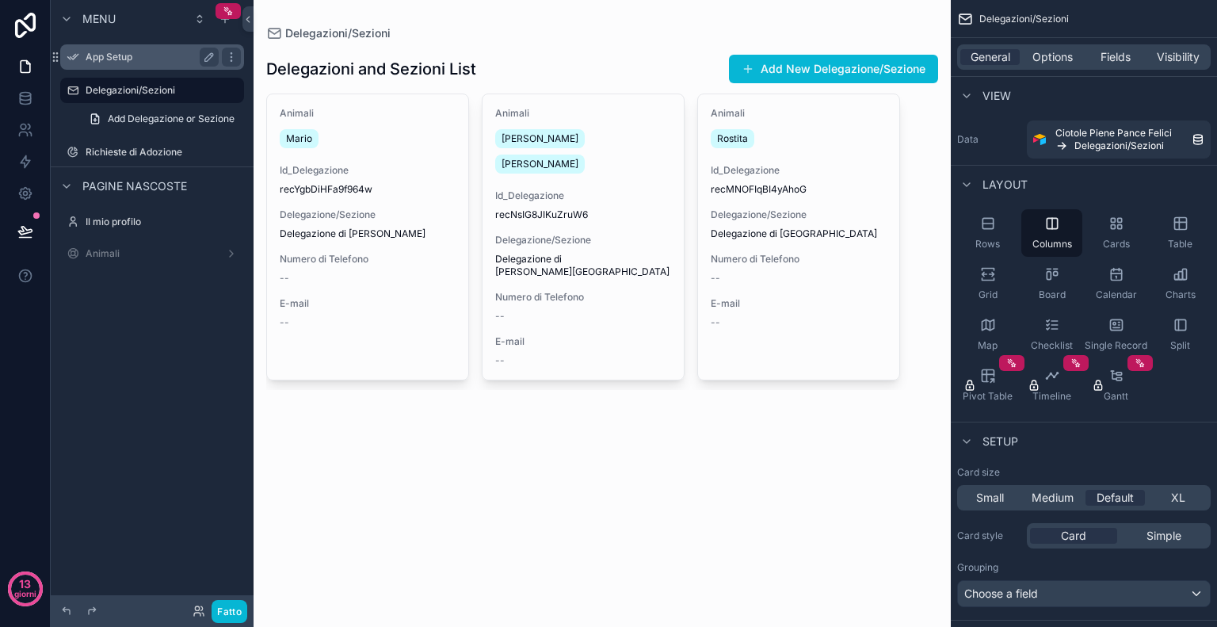
click at [86, 53] on label "App Setup" at bounding box center [149, 57] width 127 height 13
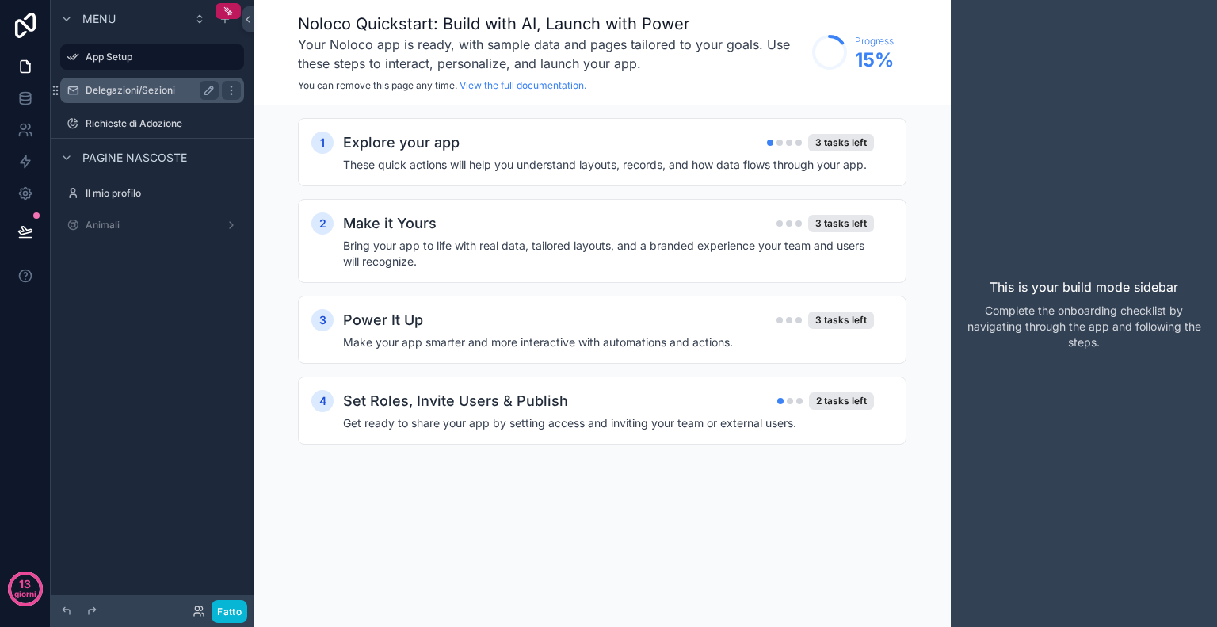
click at [120, 95] on font "Delegazioni/Sezioni" at bounding box center [131, 90] width 90 height 12
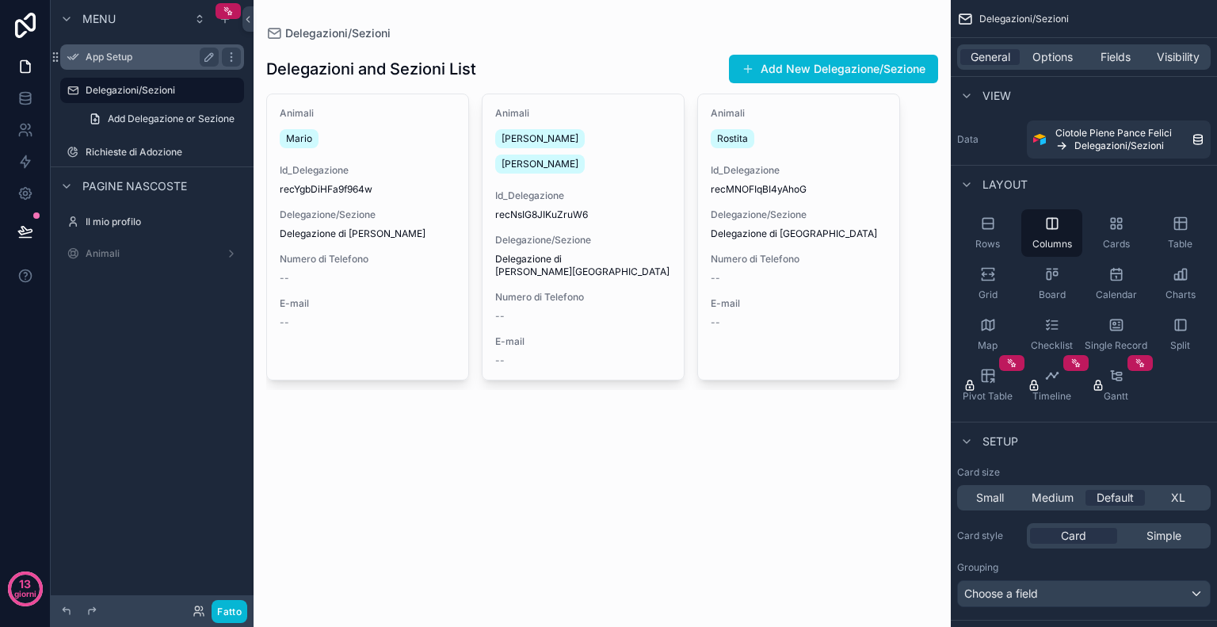
click at [126, 63] on label "App Setup" at bounding box center [149, 57] width 127 height 13
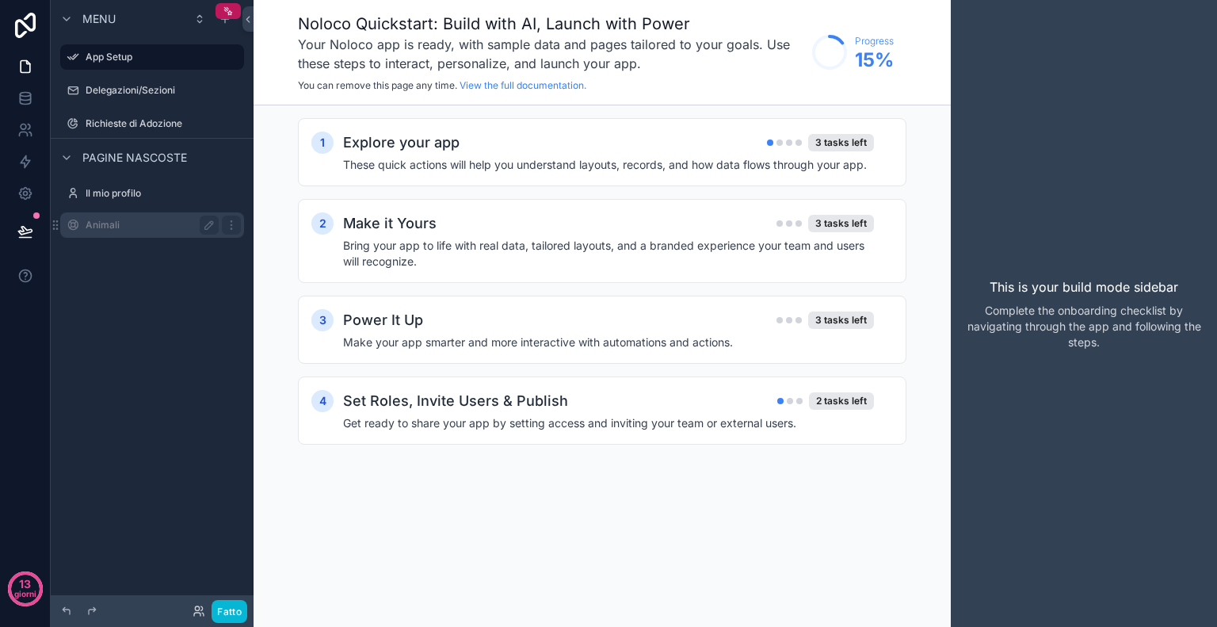
click at [102, 233] on div "Animali" at bounding box center [152, 225] width 133 height 19
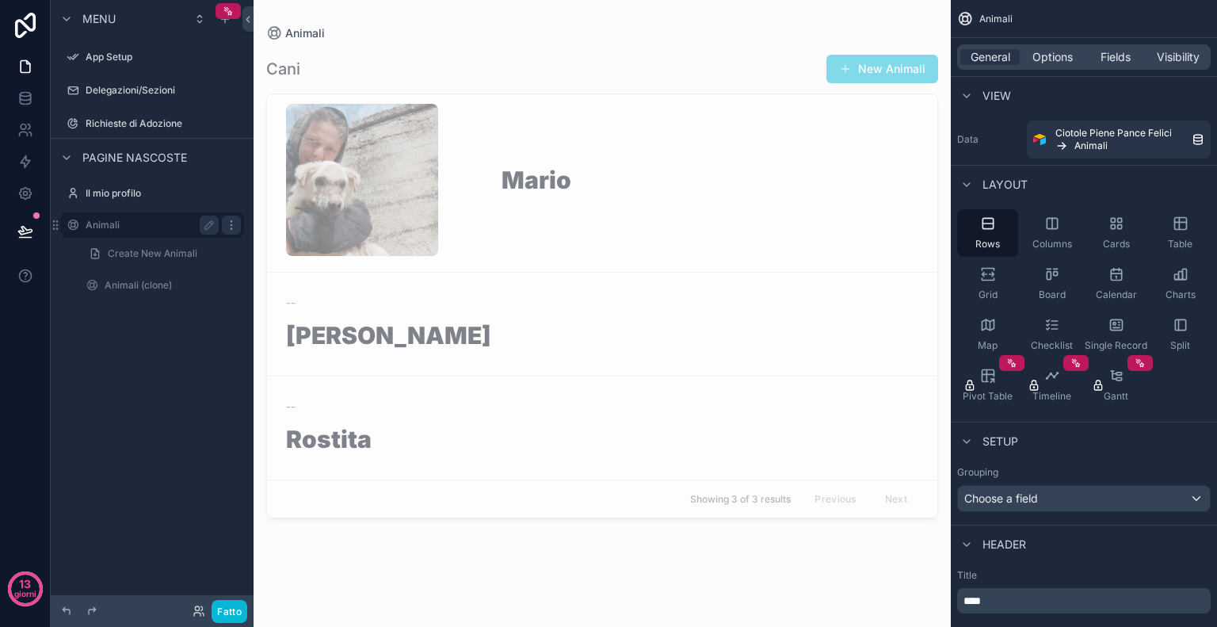
click at [230, 224] on icon "contenuto scorrevole" at bounding box center [231, 225] width 13 height 13
click at [759, 204] on div "contenuto scorrevole" at bounding box center [603, 304] width 698 height 608
click at [104, 226] on label "Animali" at bounding box center [149, 225] width 127 height 13
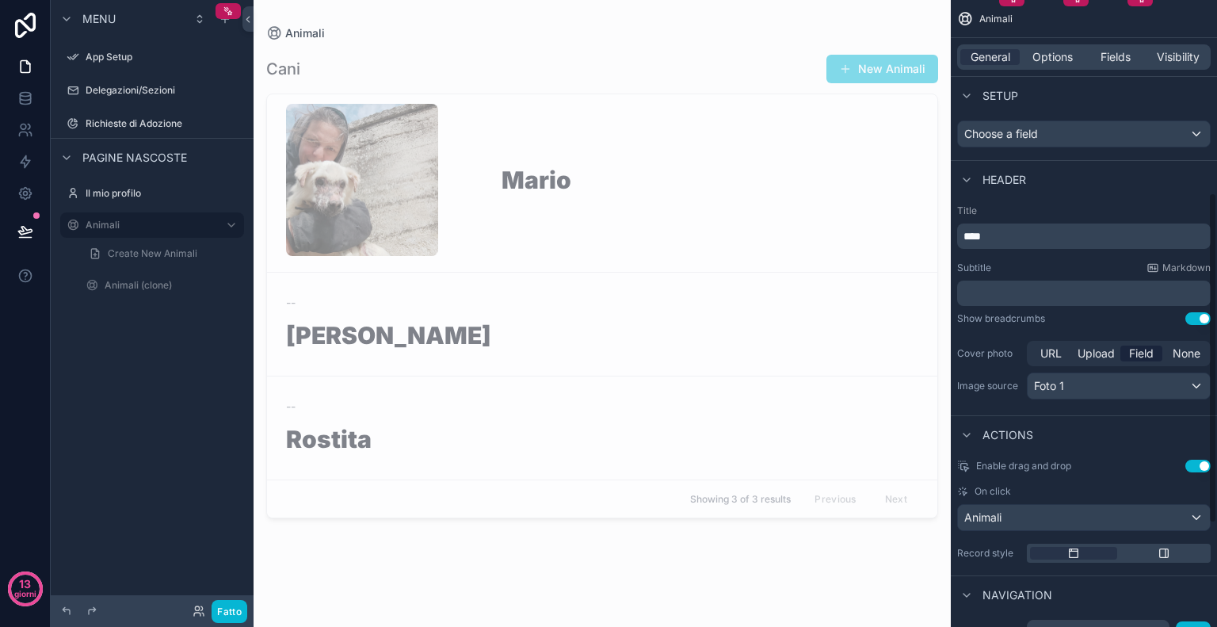
scroll to position [377, 0]
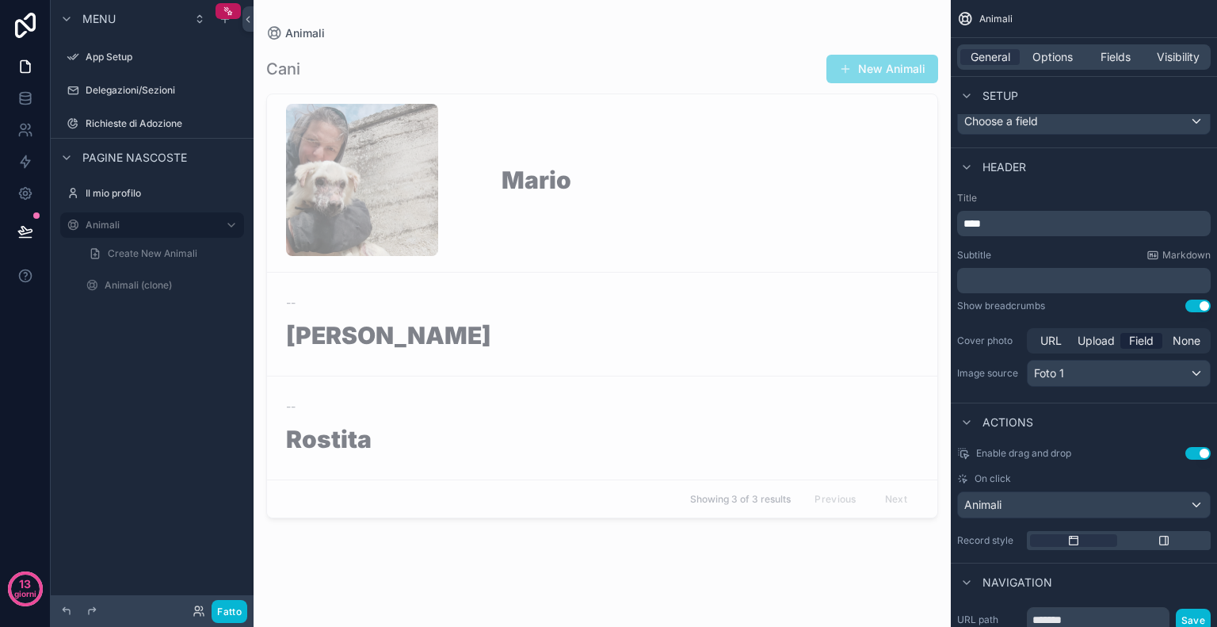
click at [1189, 451] on button "Use setting" at bounding box center [1198, 453] width 25 height 13
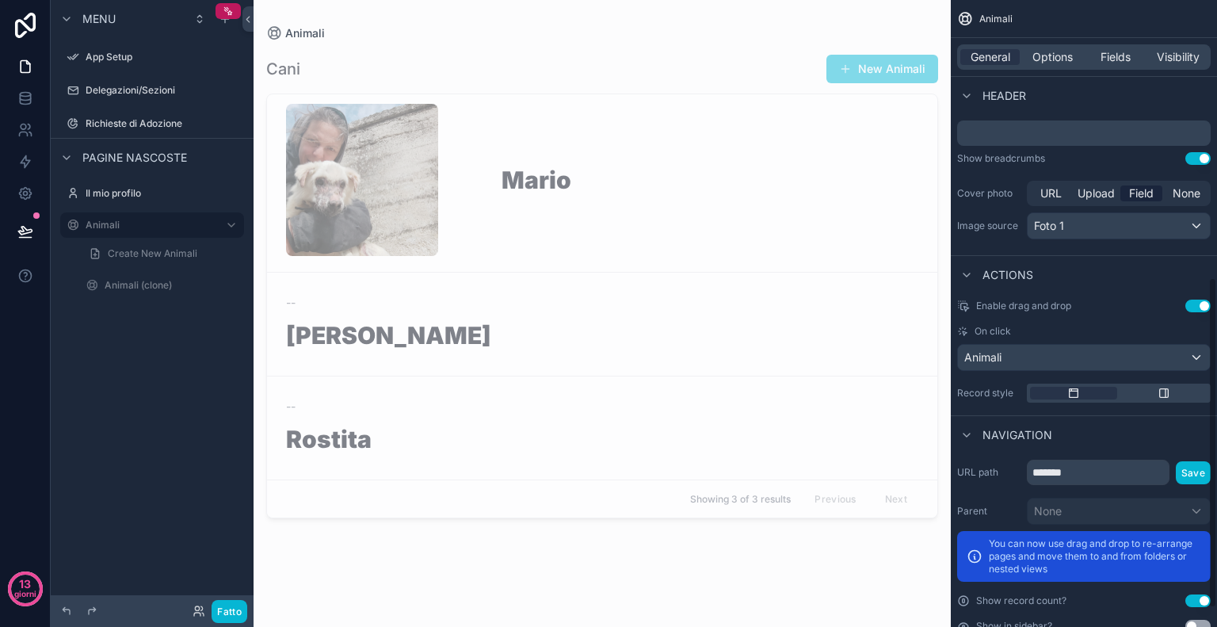
scroll to position [560, 0]
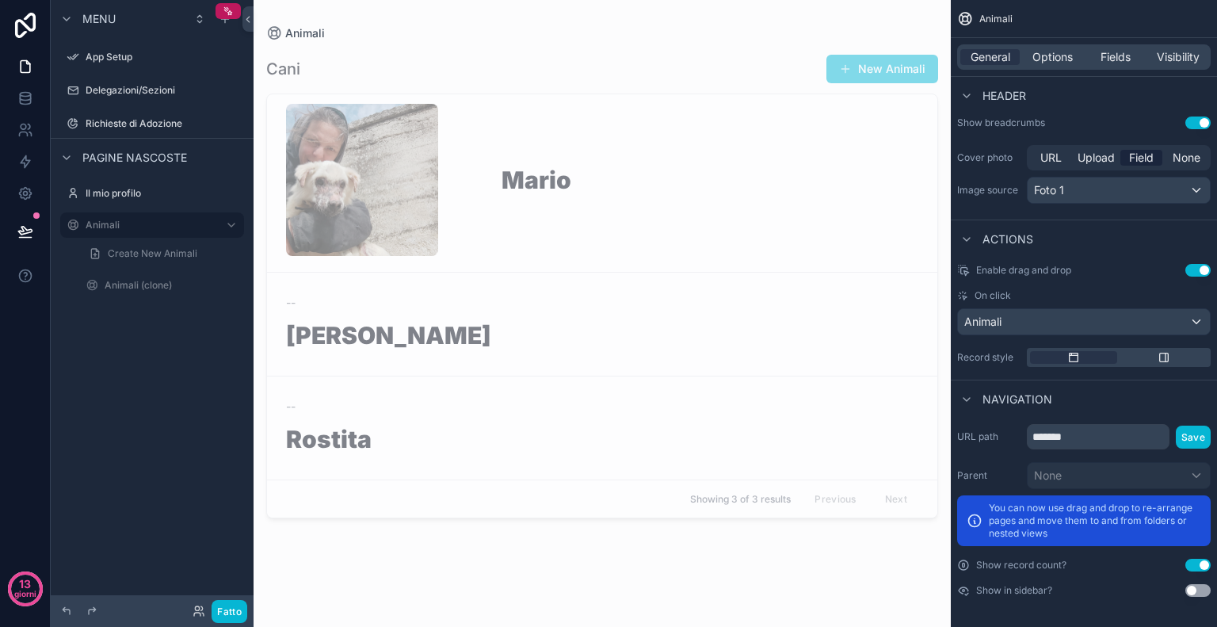
click at [1191, 584] on button "Use setting" at bounding box center [1198, 590] width 25 height 13
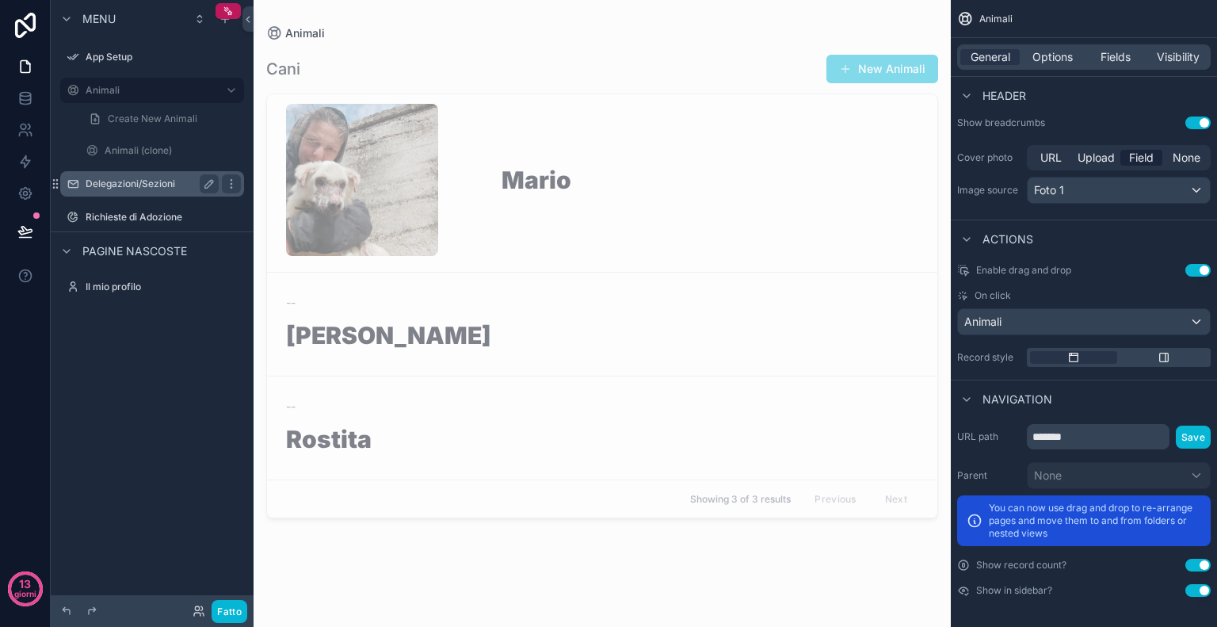
click at [147, 182] on font "Delegazioni/Sezioni" at bounding box center [131, 184] width 90 height 12
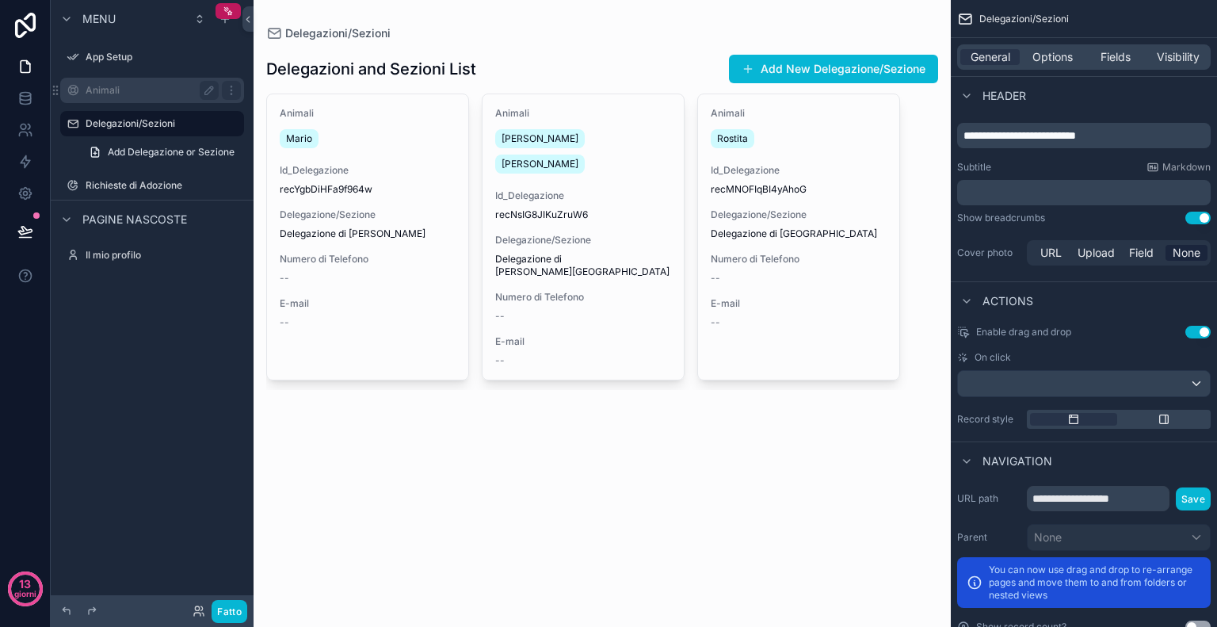
click at [117, 79] on div "Animali" at bounding box center [152, 90] width 178 height 25
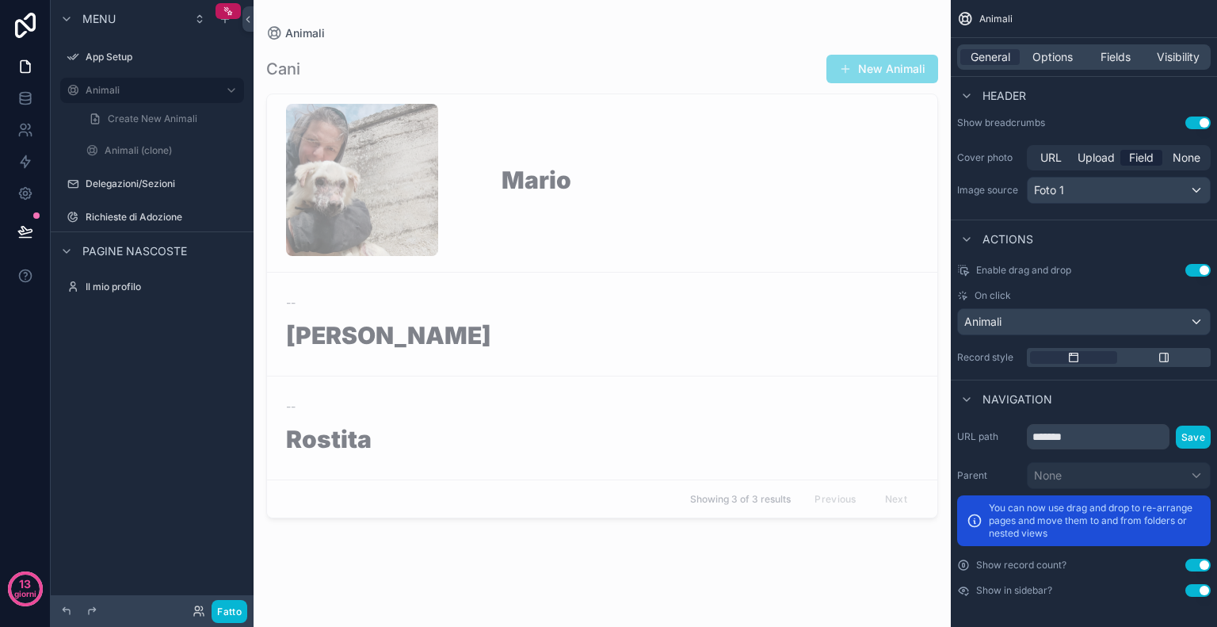
click at [1194, 122] on button "Use setting" at bounding box center [1198, 123] width 25 height 13
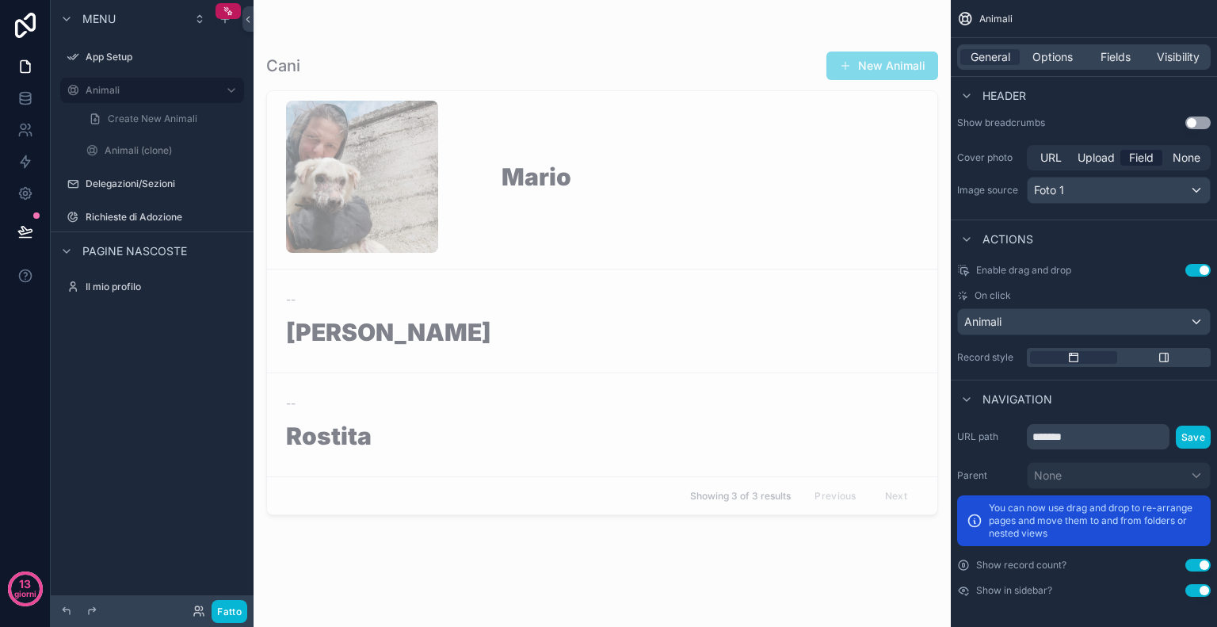
click at [1194, 122] on button "Use setting" at bounding box center [1198, 123] width 25 height 13
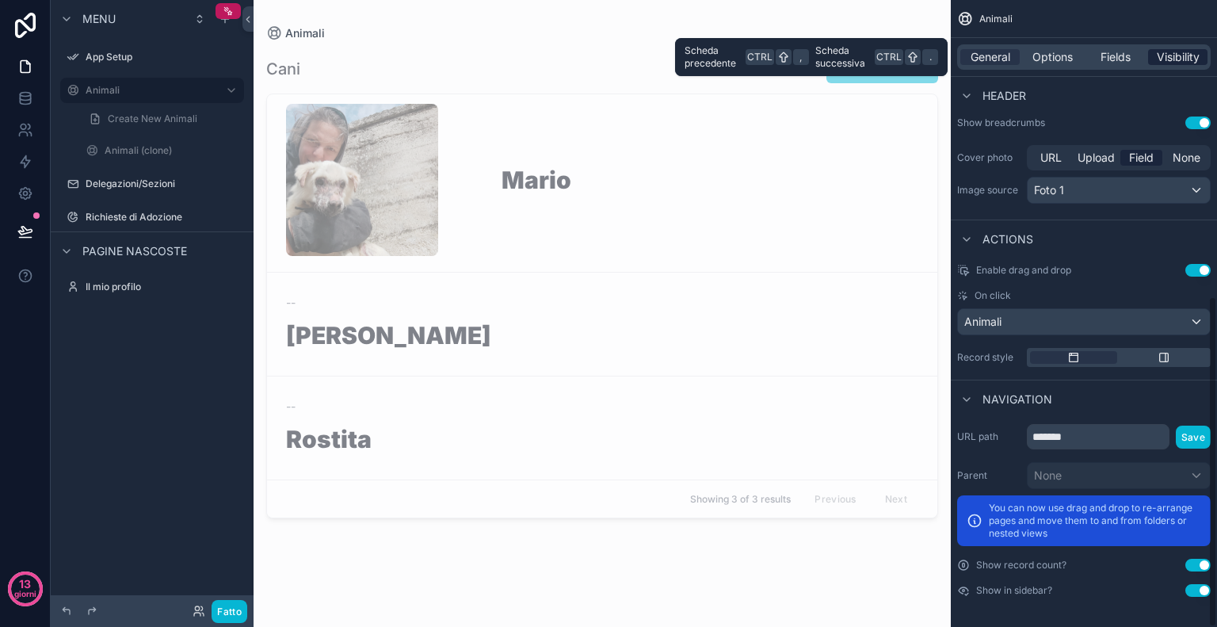
click at [1173, 51] on span "Visibility" at bounding box center [1178, 57] width 43 height 16
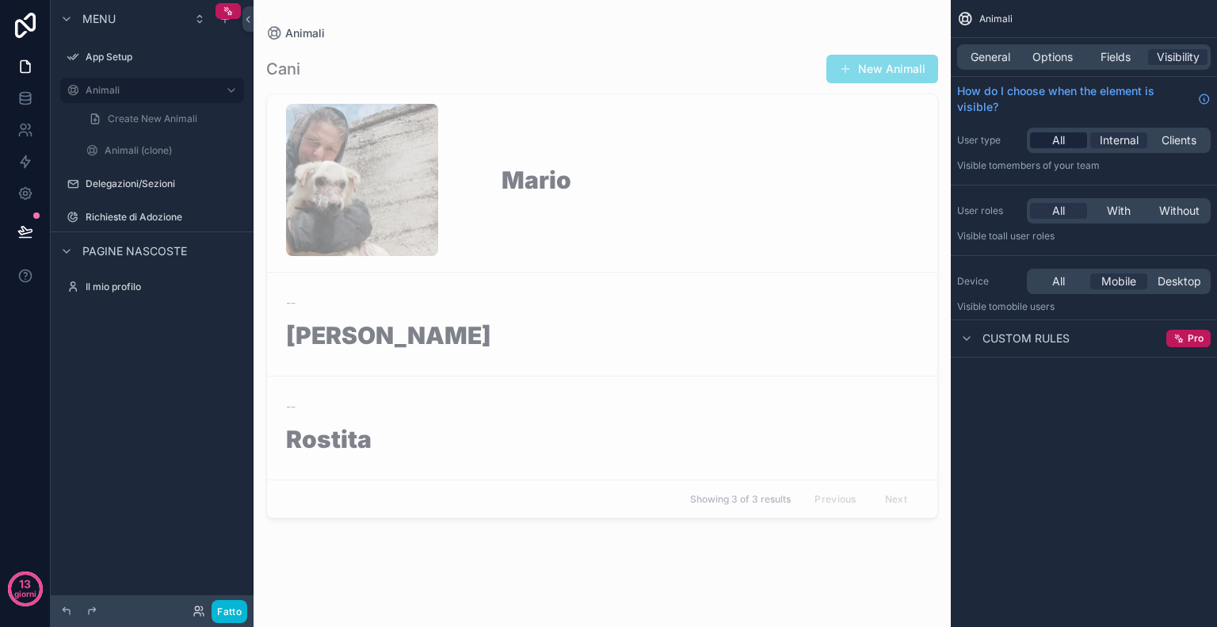
click at [1049, 140] on div "All" at bounding box center [1058, 140] width 57 height 16
click at [1053, 278] on span "All" at bounding box center [1059, 281] width 13 height 16
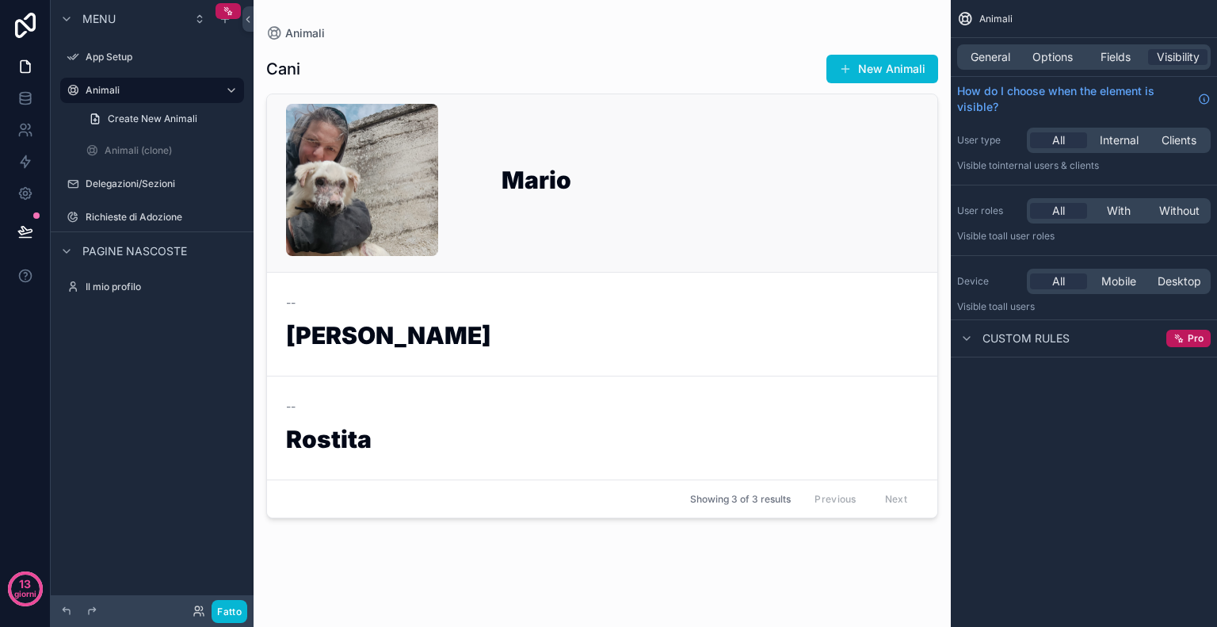
click at [672, 162] on link "Mario" at bounding box center [602, 183] width 671 height 178
